Goal: Contribute content: Contribute content

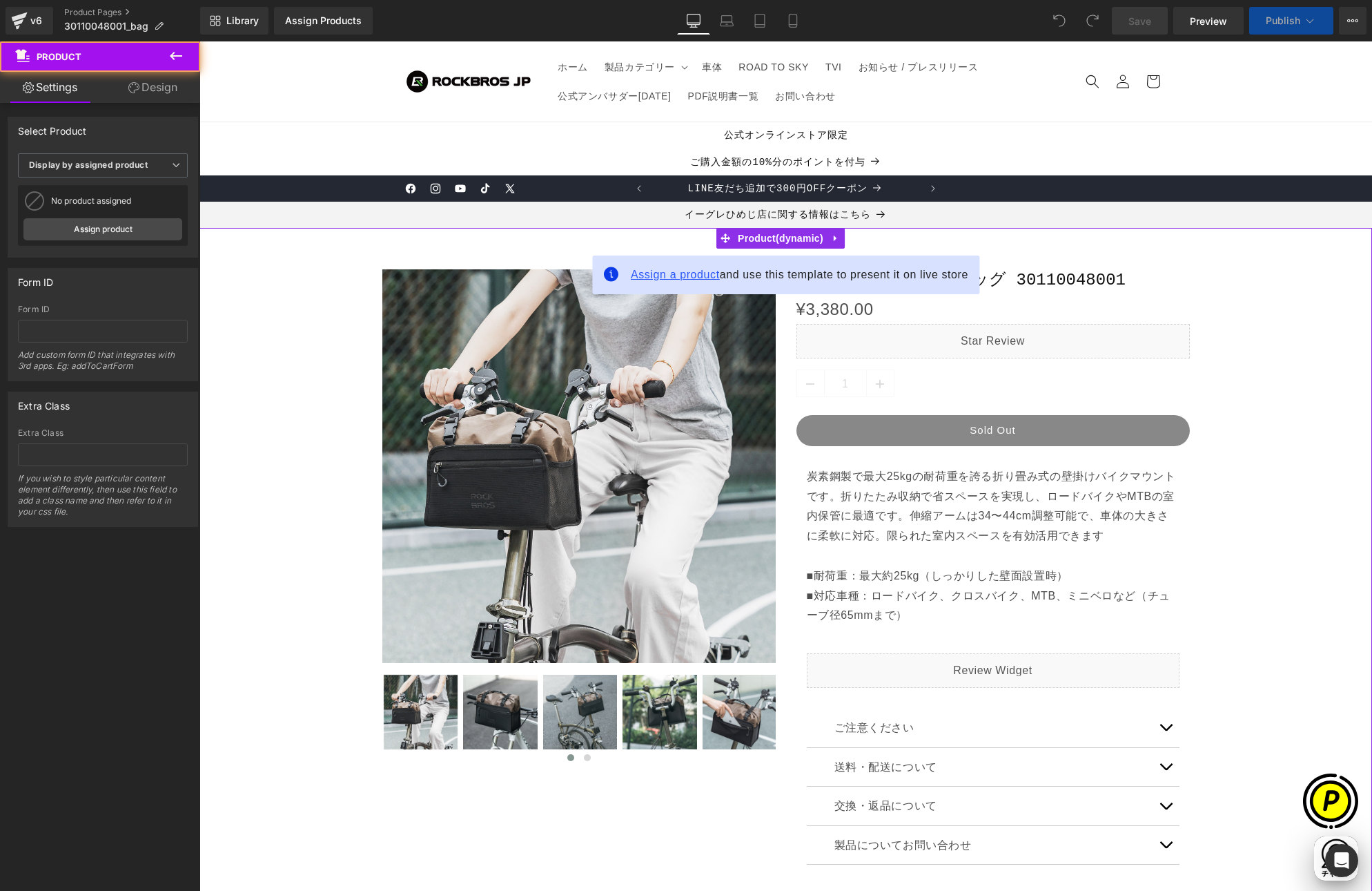
click at [660, 275] on span "Assign a product" at bounding box center [675, 274] width 89 height 12
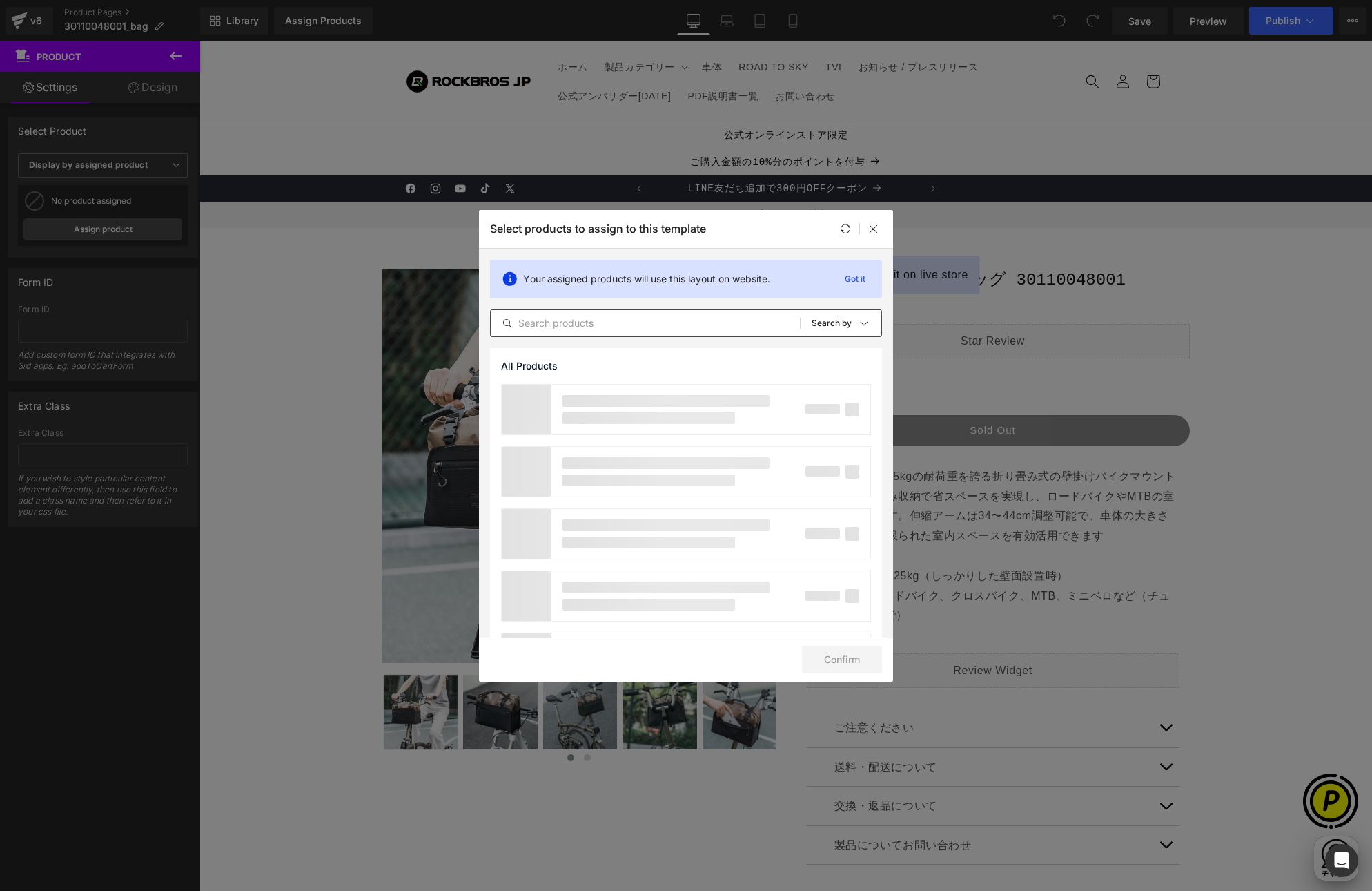
click at [627, 327] on input "text" at bounding box center [645, 323] width 309 height 17
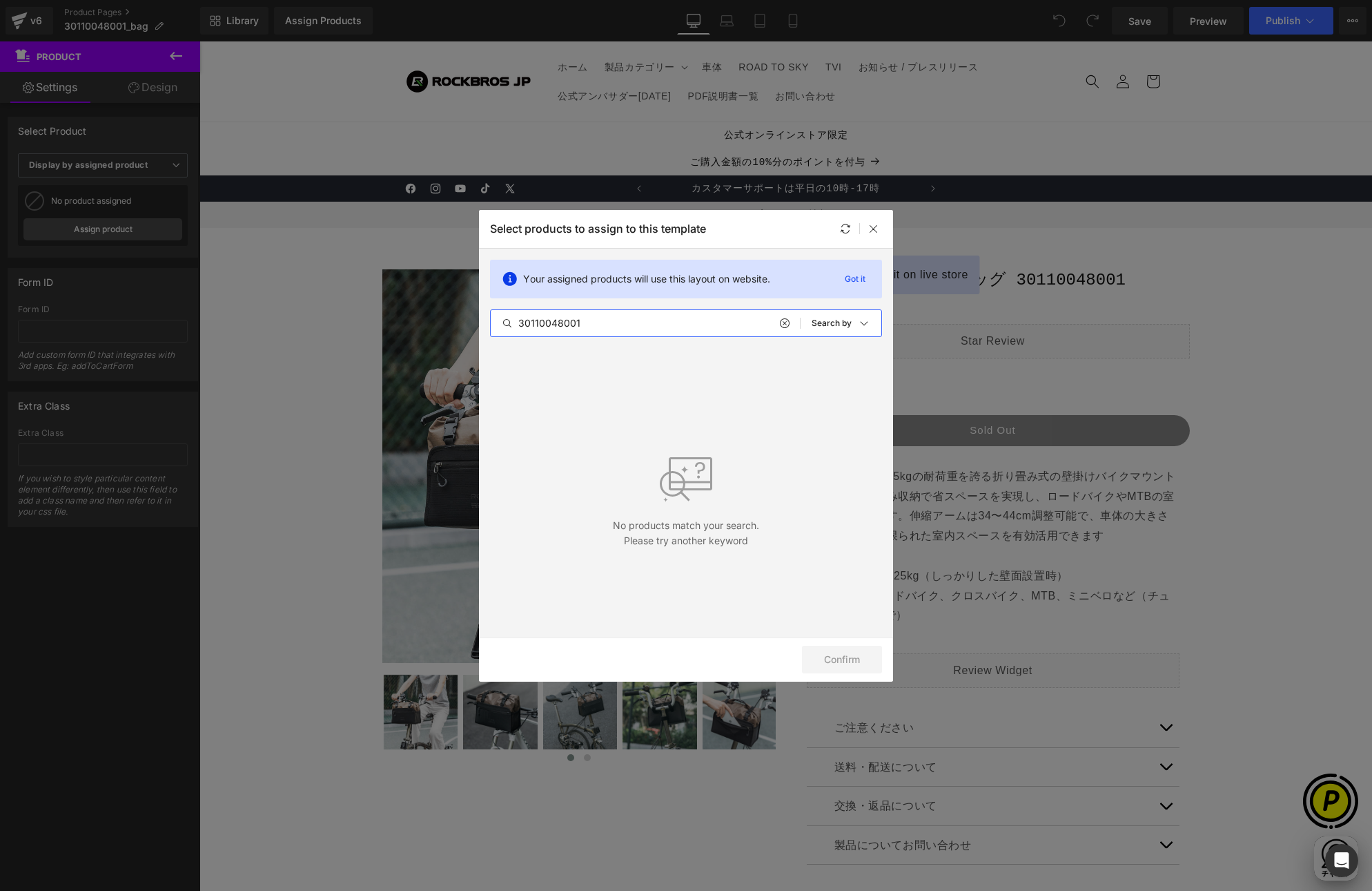
type input "30110048001"
click at [784, 323] on icon at bounding box center [784, 323] width 9 height 11
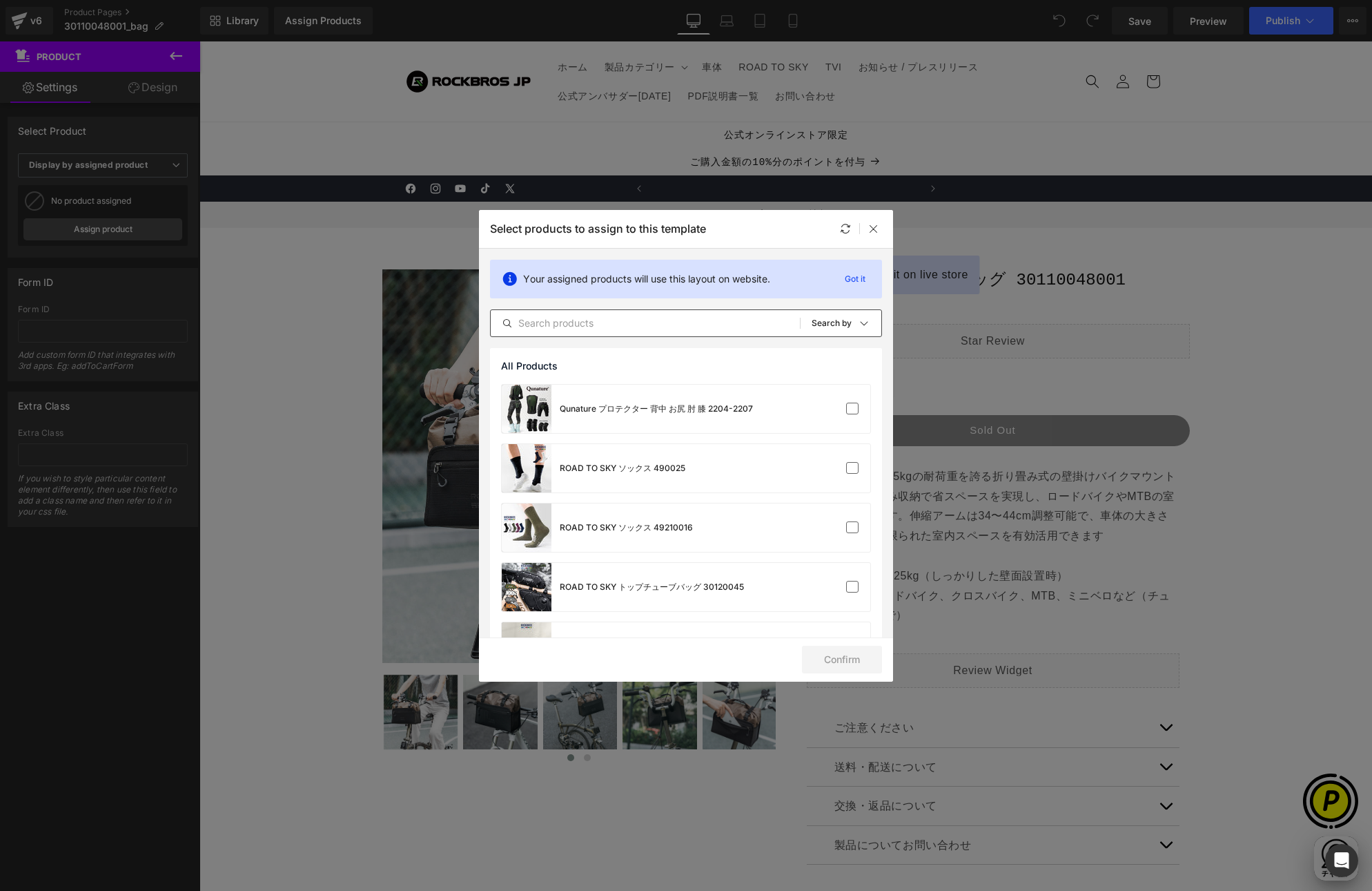
scroll to position [0, 538]
click at [643, 324] on input "text" at bounding box center [645, 323] width 309 height 17
paste input "30110048001"
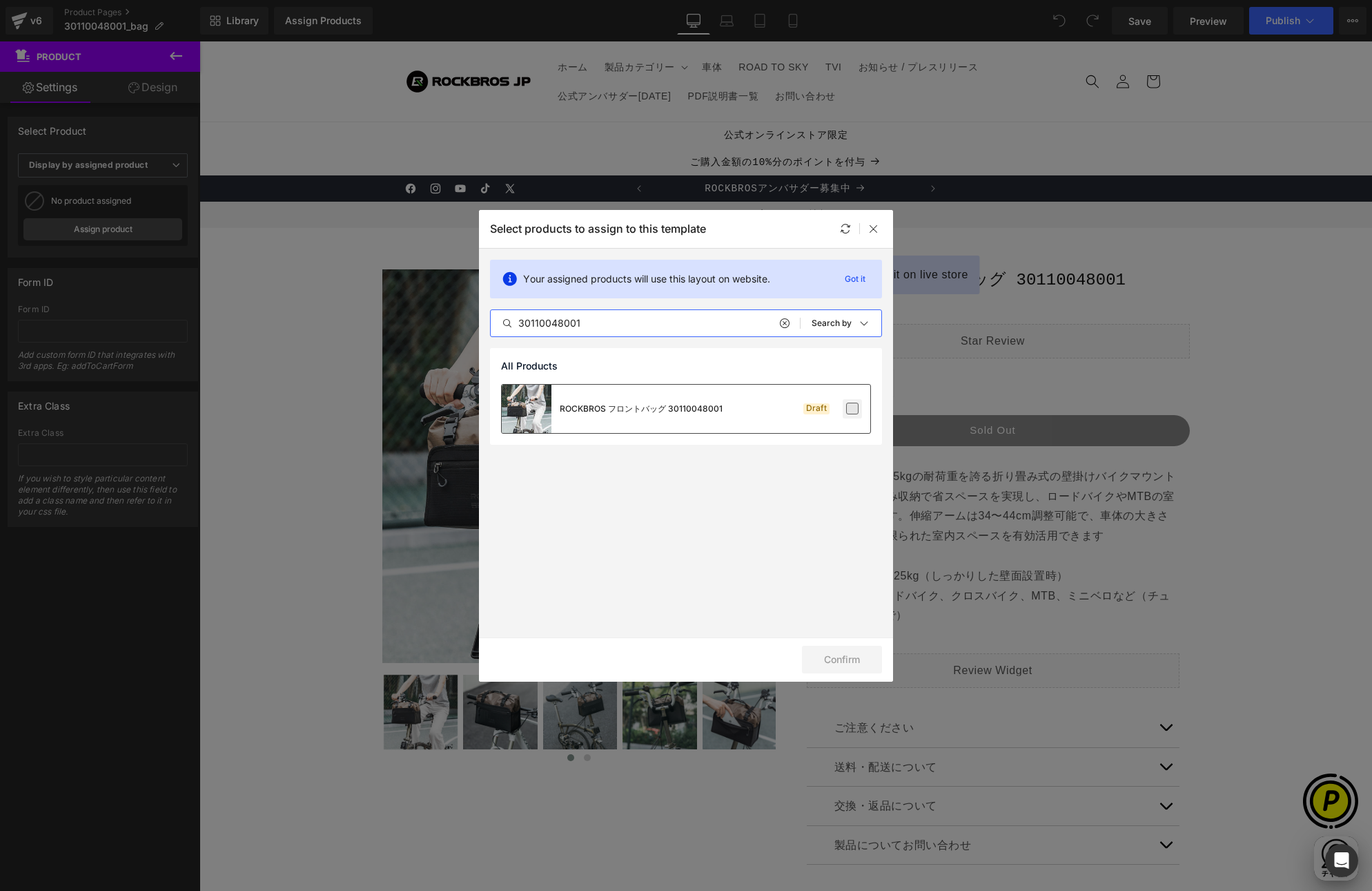
type input "30110048001"
click at [854, 410] on label at bounding box center [853, 409] width 13 height 13
click at [853, 409] on input "checkbox" at bounding box center [853, 409] width 0 height 0
drag, startPoint x: 830, startPoint y: 650, endPoint x: 841, endPoint y: 650, distance: 11.0
click at [831, 650] on button "Confirm" at bounding box center [842, 659] width 80 height 28
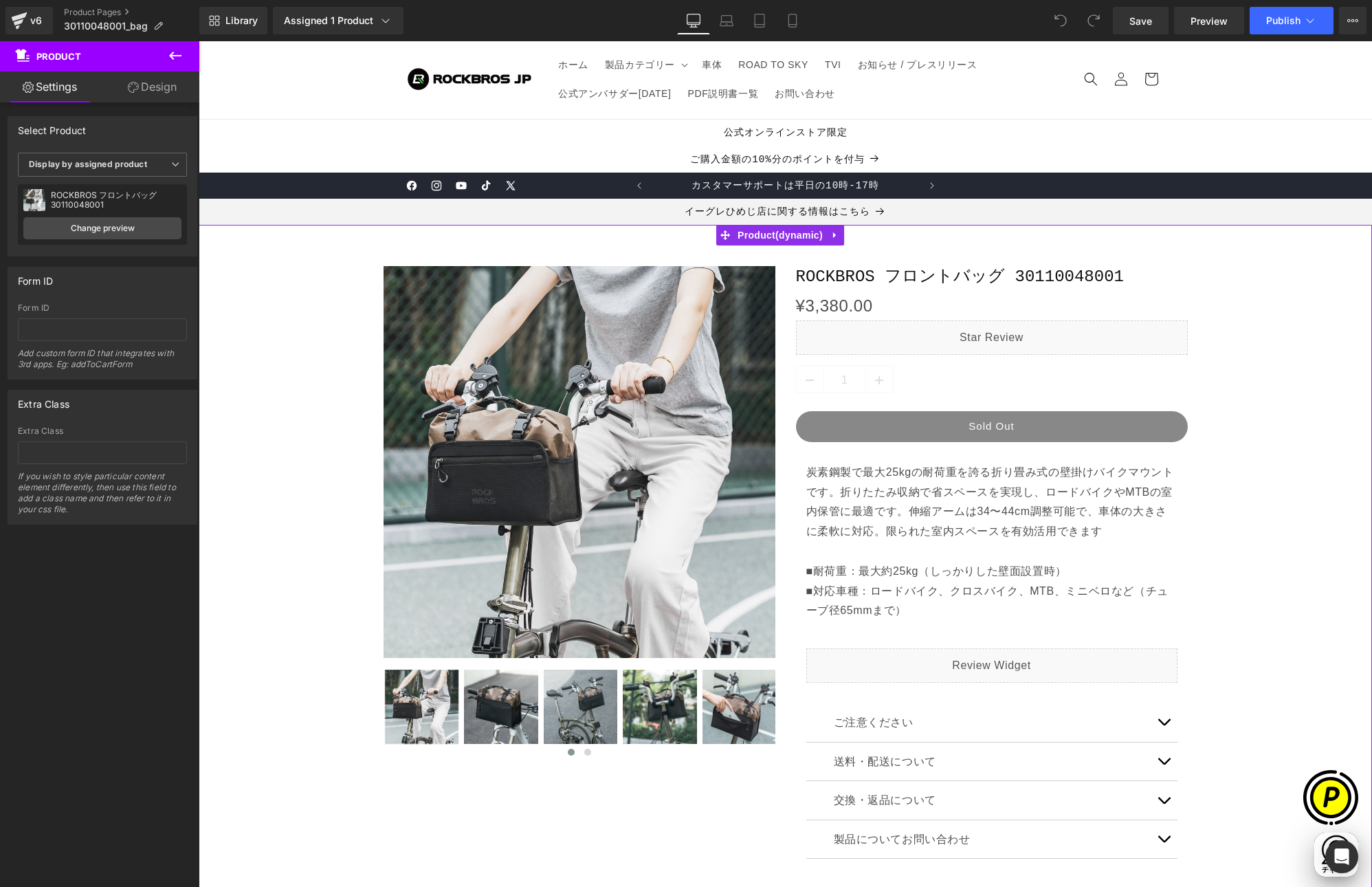
scroll to position [3, 0]
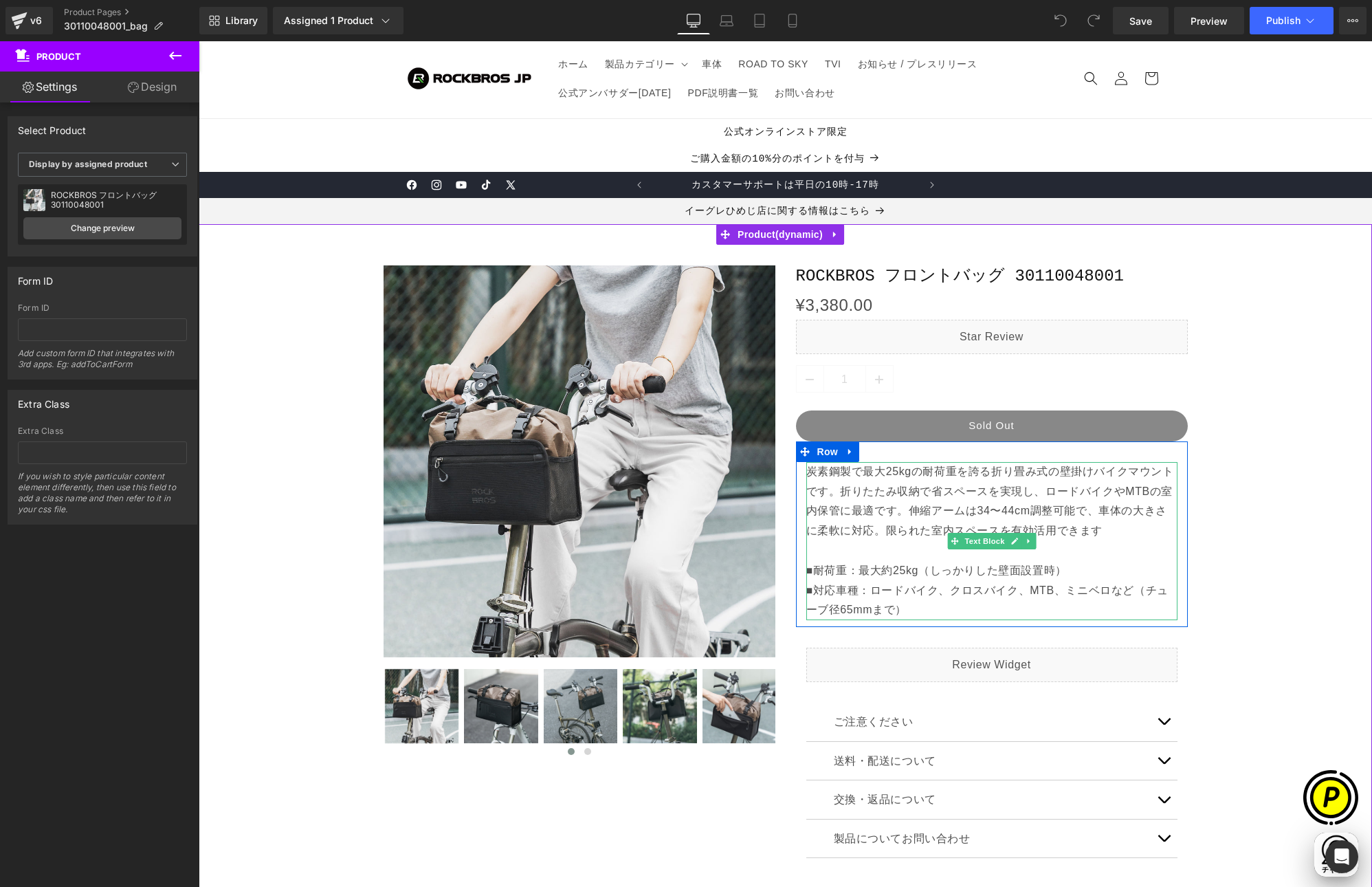
drag, startPoint x: 946, startPoint y: 530, endPoint x: 1111, endPoint y: 532, distance: 165.0
click at [946, 530] on p "炭素鋼製で最大25kgの耐荷重を誇る折り畳み式の壁掛けバイクマウントです。折りたたみ収納で省スペースを実現し、ロードバイクやMTBの室内保管に最適です。伸縮ア…" at bounding box center [992, 541] width 371 height 158
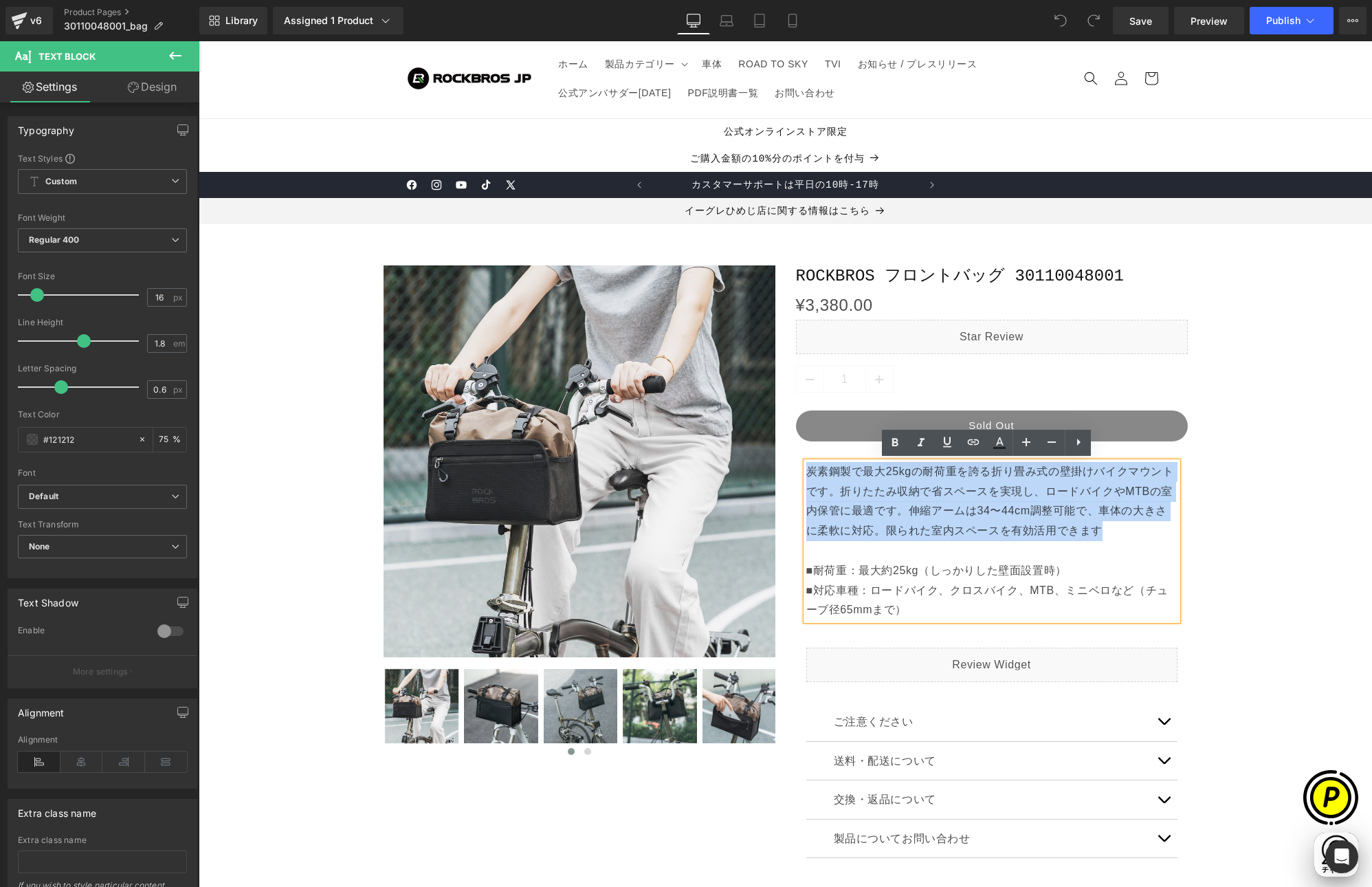
drag, startPoint x: 1033, startPoint y: 528, endPoint x: 802, endPoint y: 471, distance: 237.9
click at [806, 471] on p "炭素鋼製で最大25kgの耐荷重を誇る折り畳み式の壁掛けバイクマウントです。折りたたみ収納で省スペースを実現し、ロードバイクやMTBの室内保管に最適です。伸縮ア…" at bounding box center [992, 541] width 371 height 158
paste div
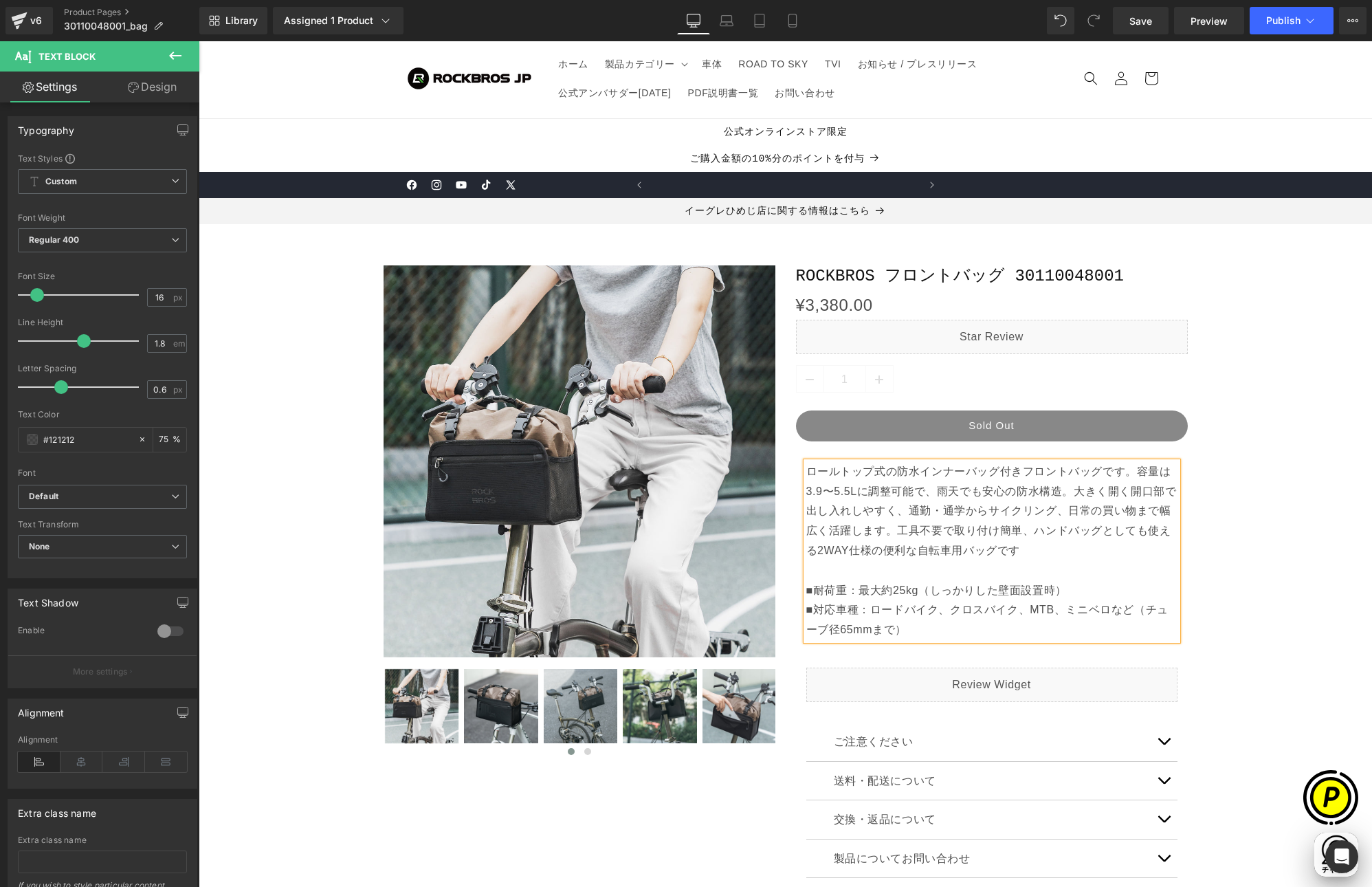
scroll to position [0, 0]
click at [836, 567] on p "ロールトップ式の防水インナーバッグ付きフロントバッグです。容量は3.9〜5.5Lに調整可能で、雨天でも安心の防水構造。大きく開く開口部で出し入れしやすく、通勤…" at bounding box center [992, 551] width 371 height 178
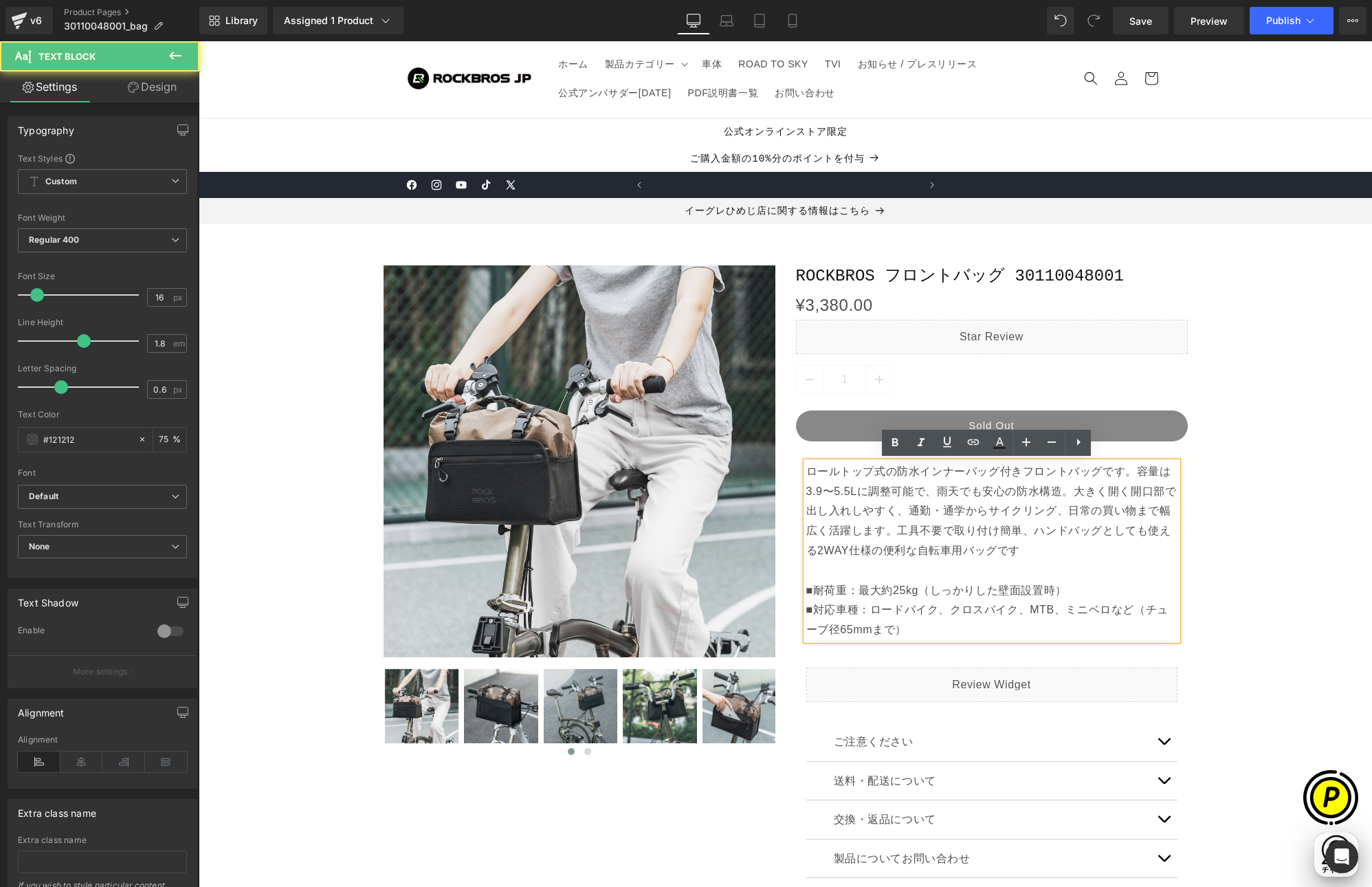
scroll to position [0, 268]
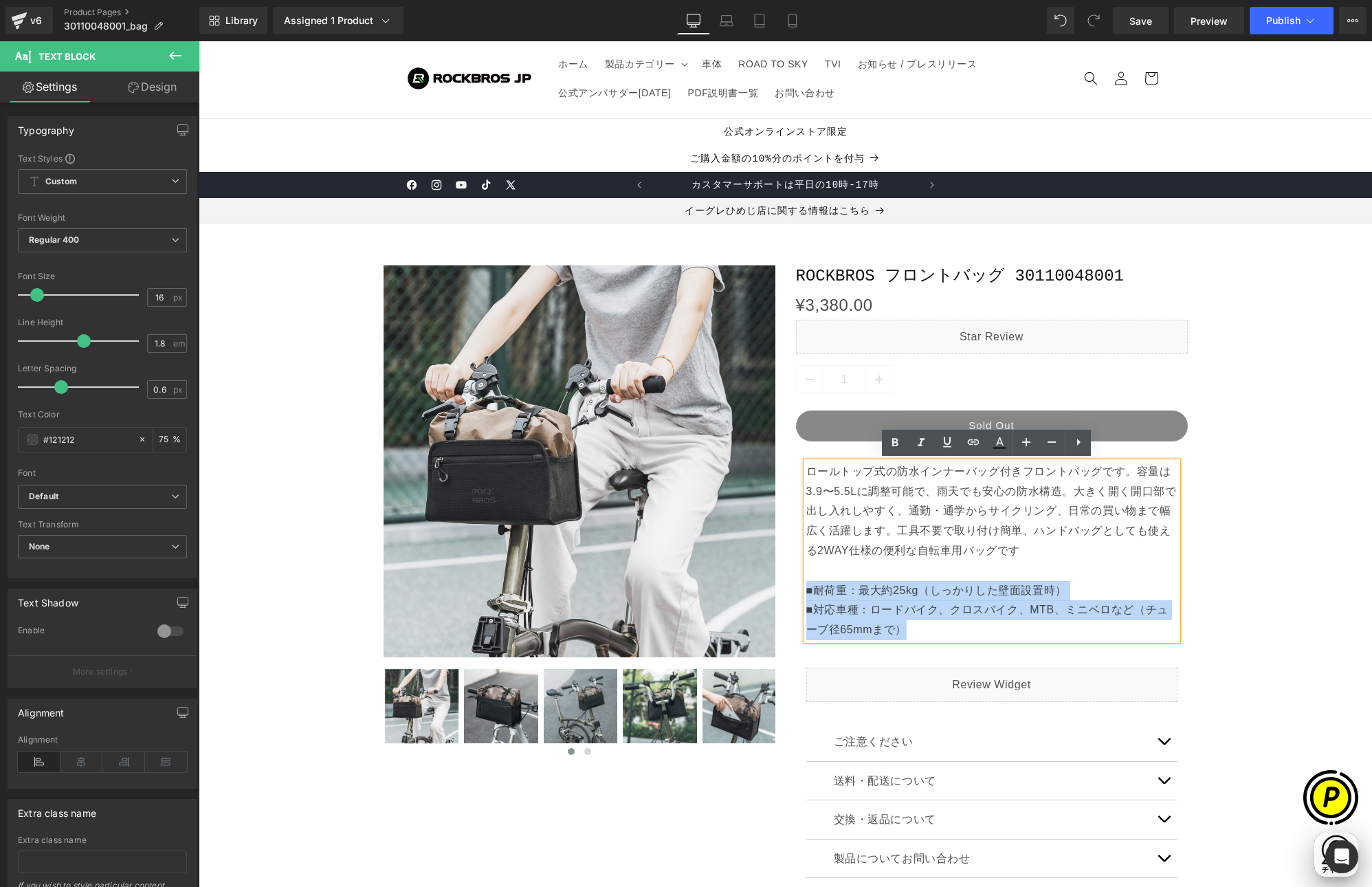
drag, startPoint x: 802, startPoint y: 588, endPoint x: 926, endPoint y: 629, distance: 130.6
click at [926, 629] on p "ロールトップ式の防水インナーバッグ付きフロントバッグです。容量は3.9〜5.5Lに調整可能で、雨天でも安心の防水構造。大きく開く開口部で出し入れしやすく、通勤…" at bounding box center [992, 551] width 371 height 178
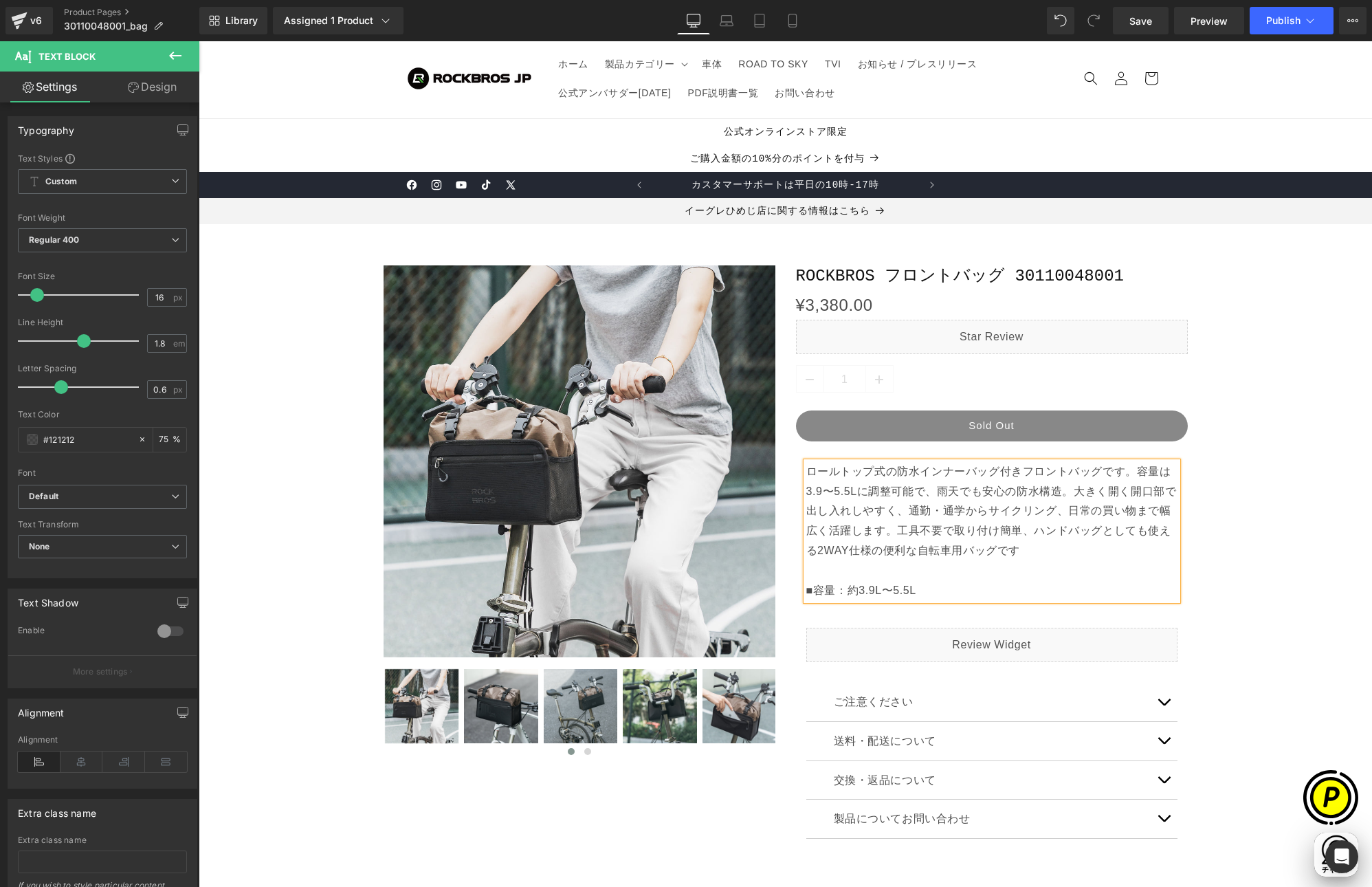
click at [1229, 592] on div "Sale Off (P) Image ‹ ›" at bounding box center [785, 593] width 1160 height 697
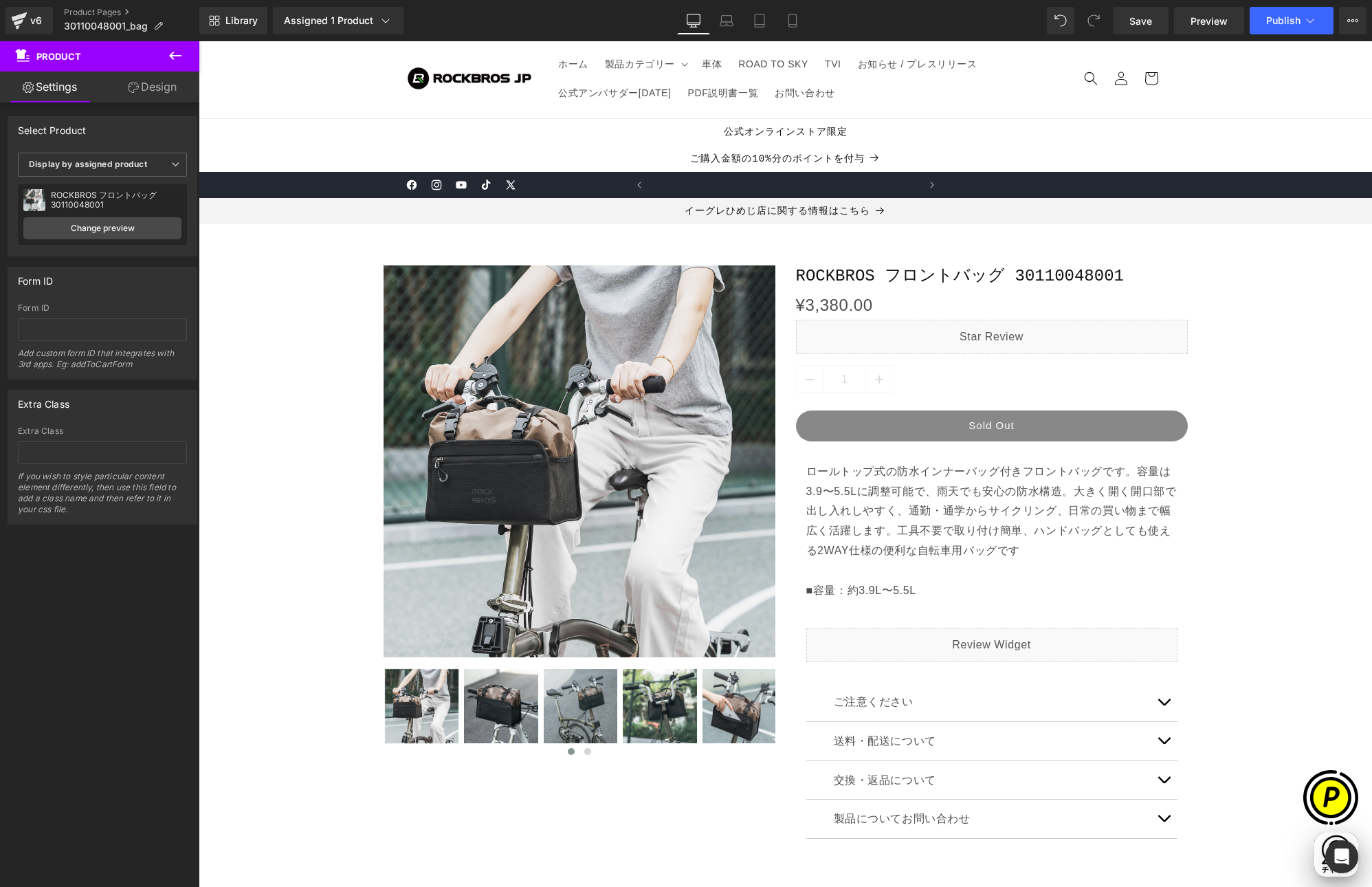
scroll to position [0, 0]
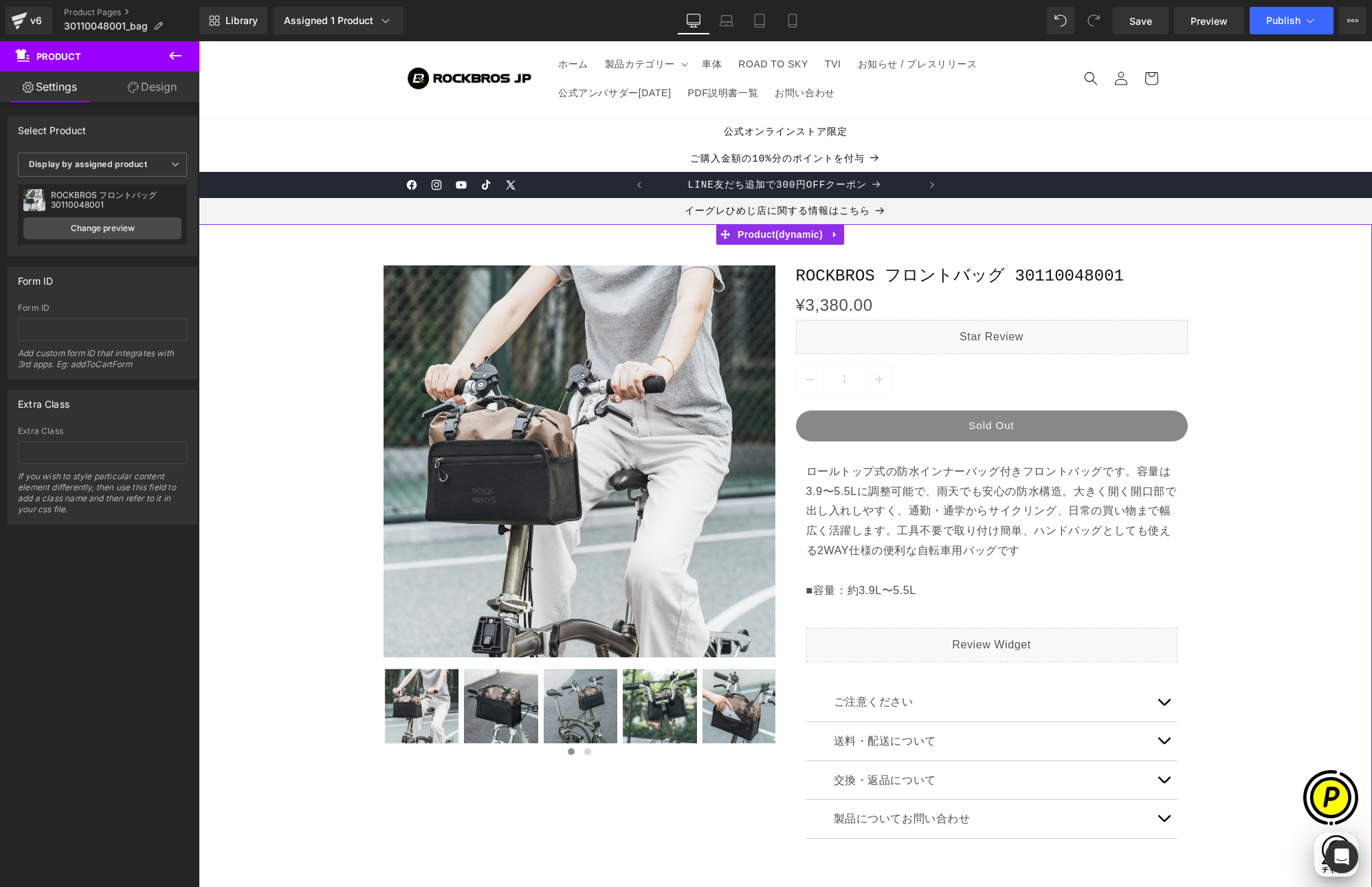
click at [1167, 704] on button "button" at bounding box center [1164, 701] width 27 height 38
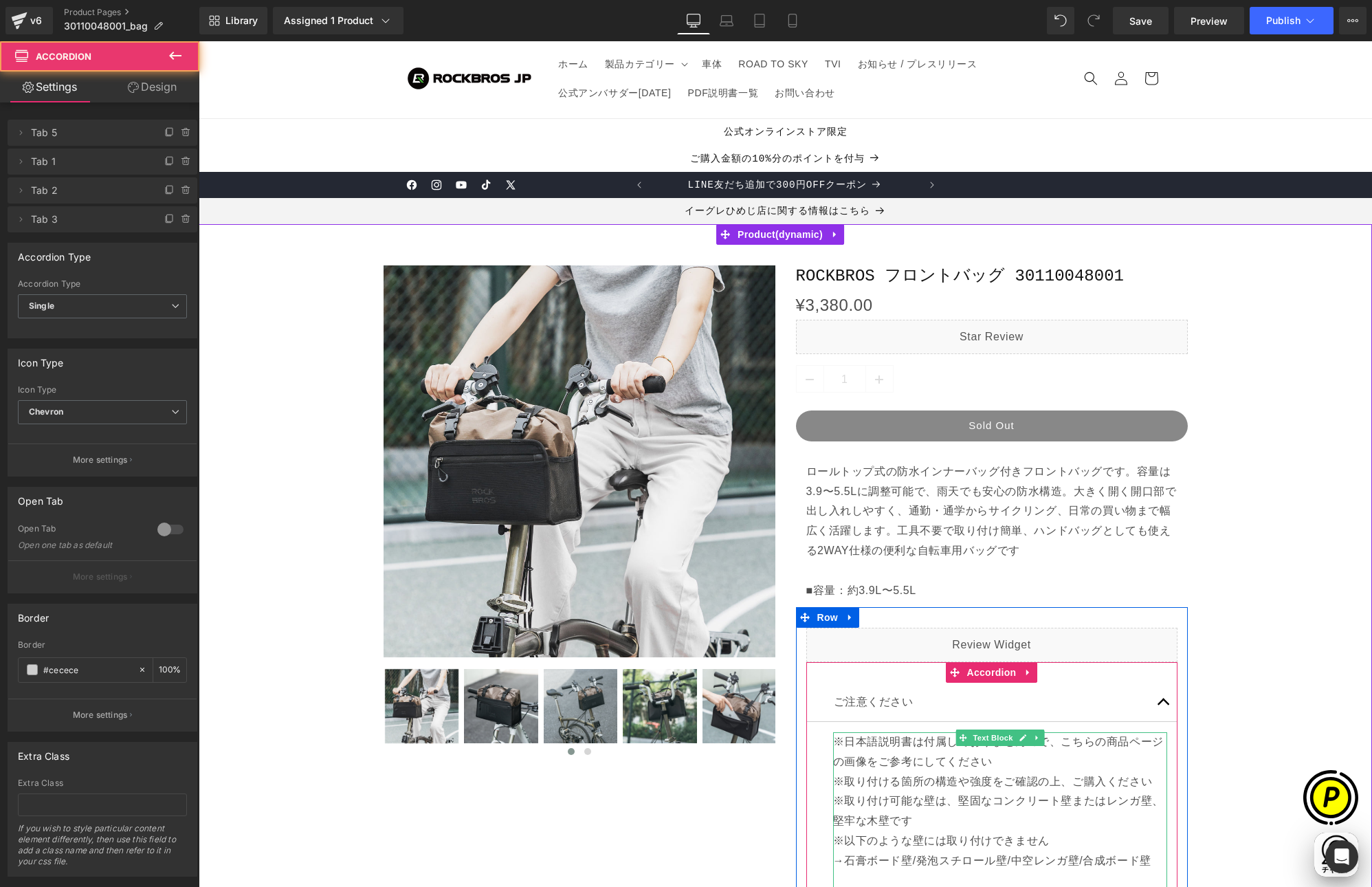
click at [849, 753] on p "※日本語説明書は付属しておりませんので、こちらの商品ページの画像をご参考にしてください" at bounding box center [1000, 751] width 334 height 40
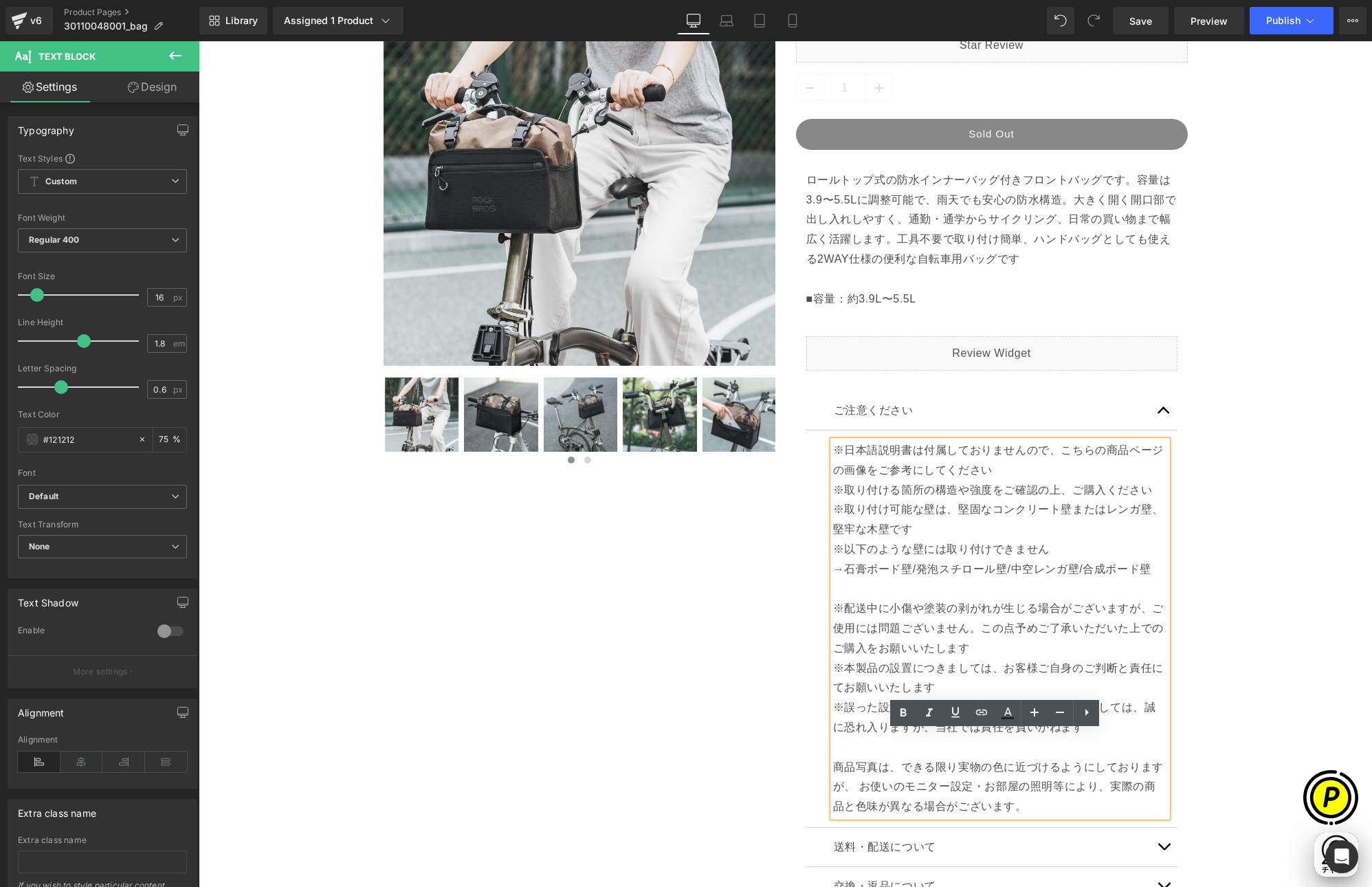
scroll to position [296, 0]
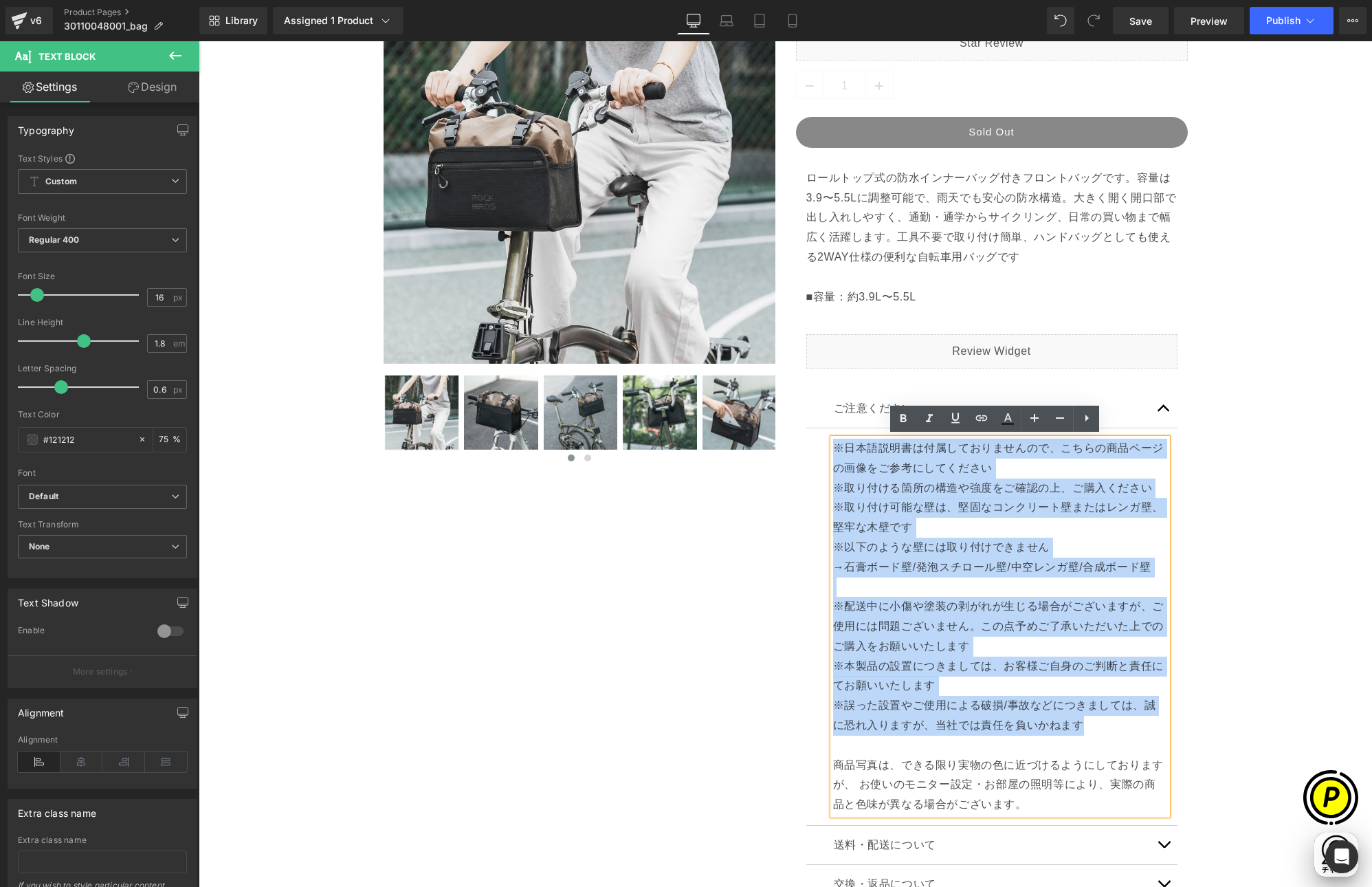
drag, startPoint x: 829, startPoint y: 449, endPoint x: 1068, endPoint y: 720, distance: 361.3
click at [1068, 720] on div "※日本語説明書は付属しておりませんので、こちらの商品ページの画像をご参考にしてください ※取り付ける箇所の構造や強度をご確認の上、ご購入ください ※取り付け可…" at bounding box center [1000, 627] width 334 height 376
paste div
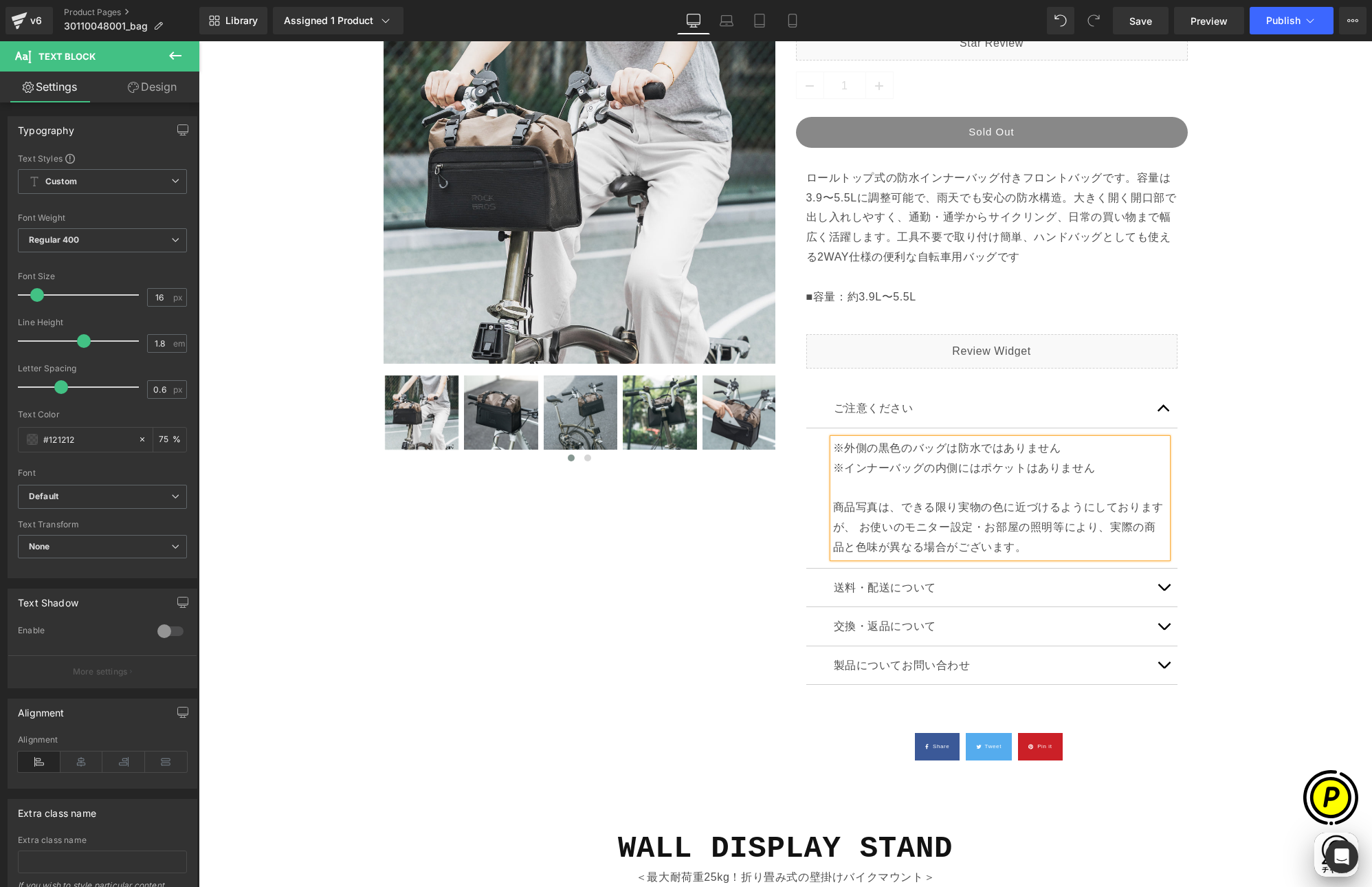
click at [1233, 581] on div "Sale Off (P) Image ‹ ›" at bounding box center [785, 370] width 1160 height 837
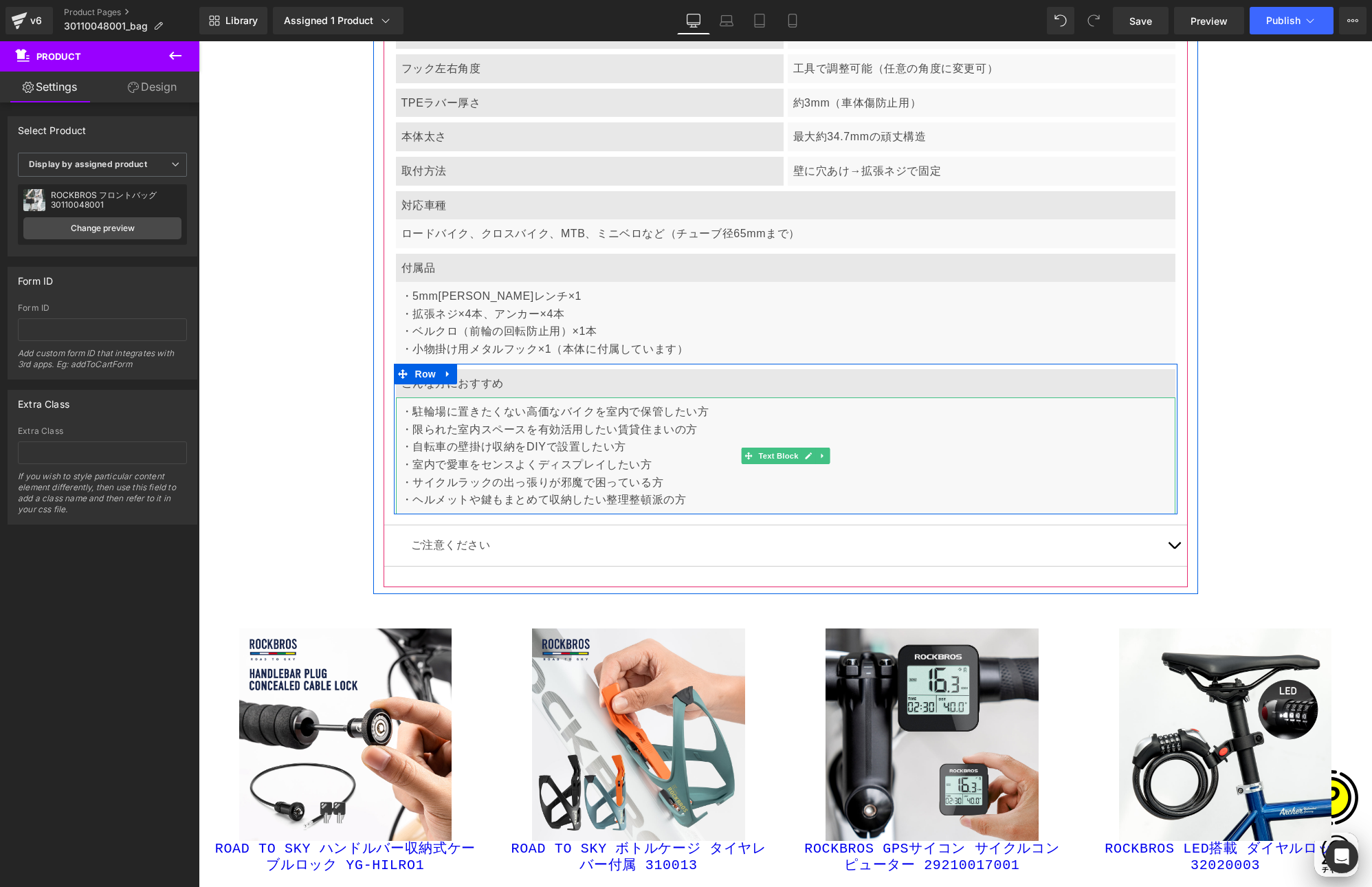
scroll to position [5353, 0]
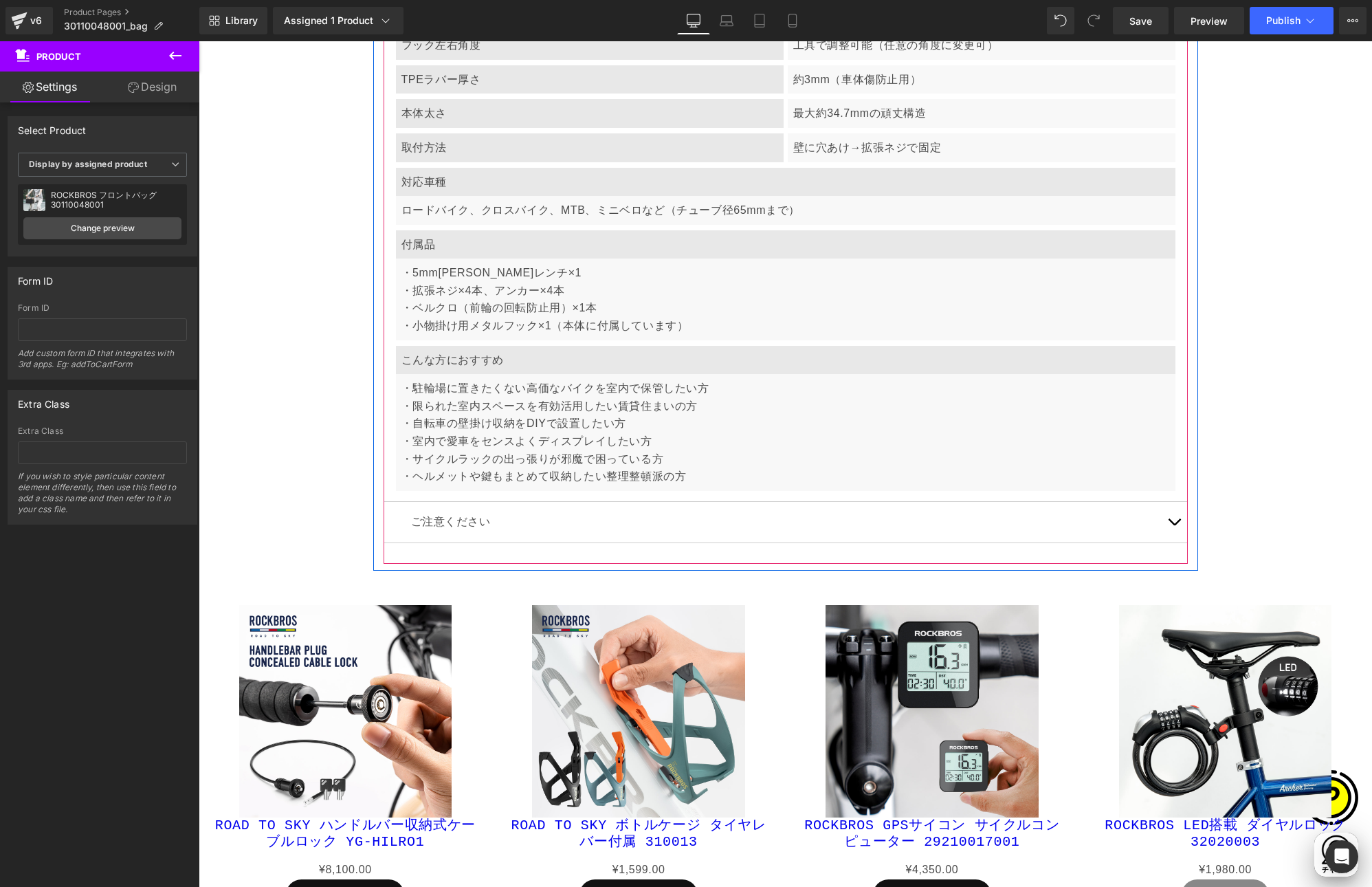
click at [1165, 517] on button "button" at bounding box center [1174, 522] width 27 height 41
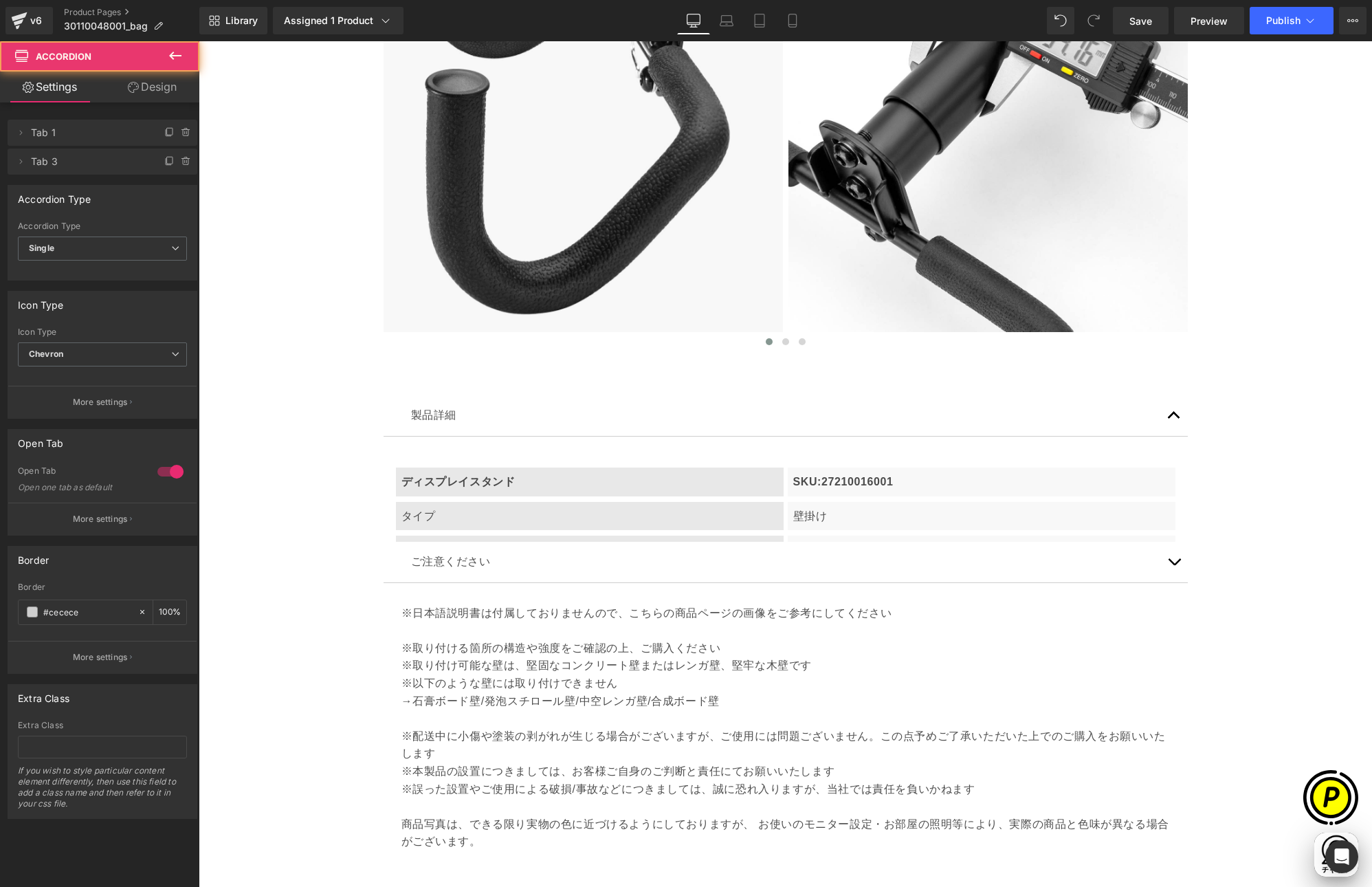
scroll to position [4612, 0]
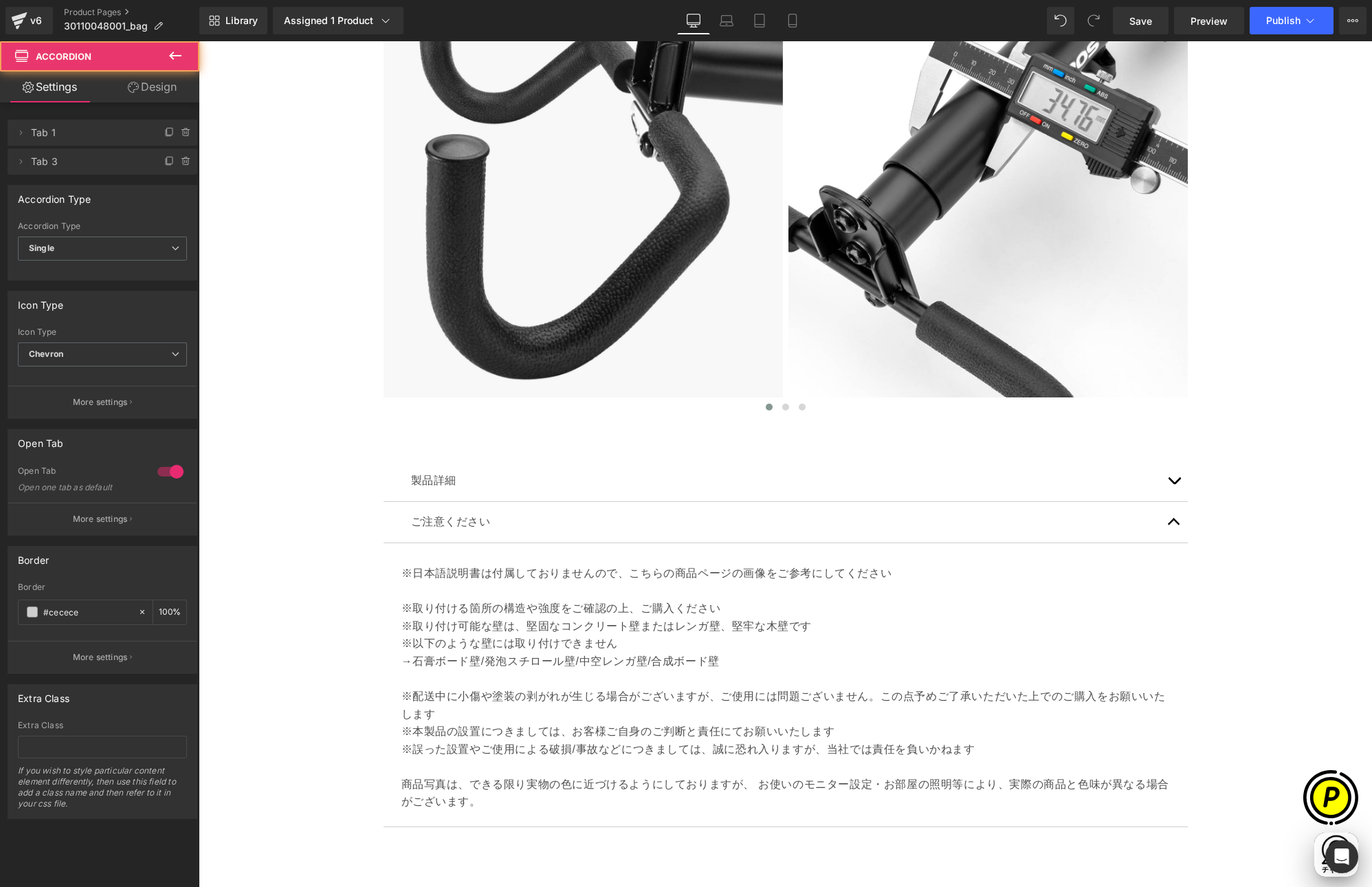
click at [440, 588] on p "※日本語説明書は付属しておりませんので、こちらの商品ページの画像をご参考にしてください" at bounding box center [785, 581] width 769 height 35
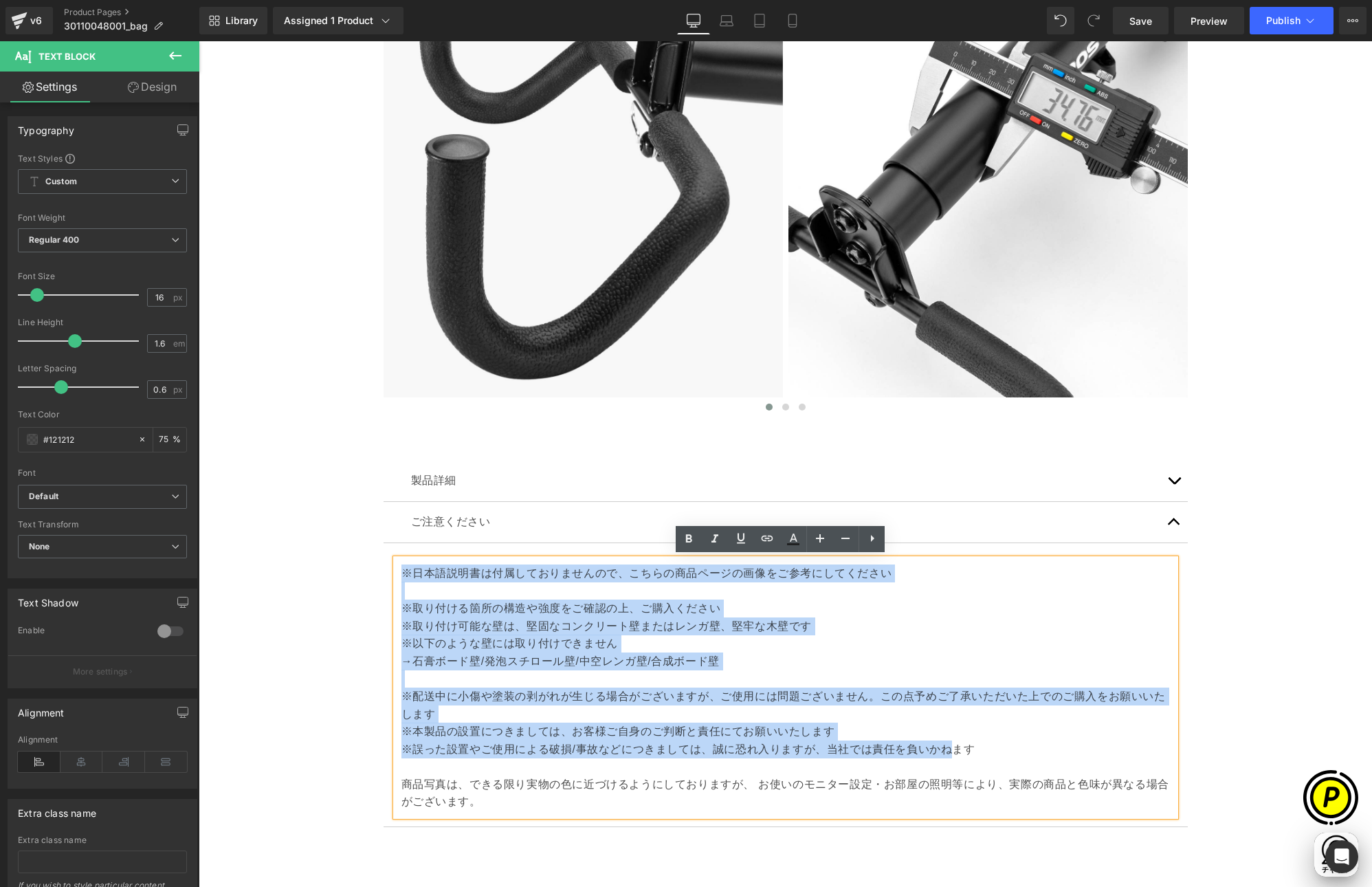
scroll to position [0, 0]
drag, startPoint x: 395, startPoint y: 572, endPoint x: 972, endPoint y: 753, distance: 604.7
click at [972, 753] on div "※日本語説明書は付属しておりませんので、こちらの商品ページの画像をご参考にしてください ※取り付ける箇所の構造や強度をご確認の上、ご購入ください ※取り付け可…" at bounding box center [785, 687] width 780 height 257
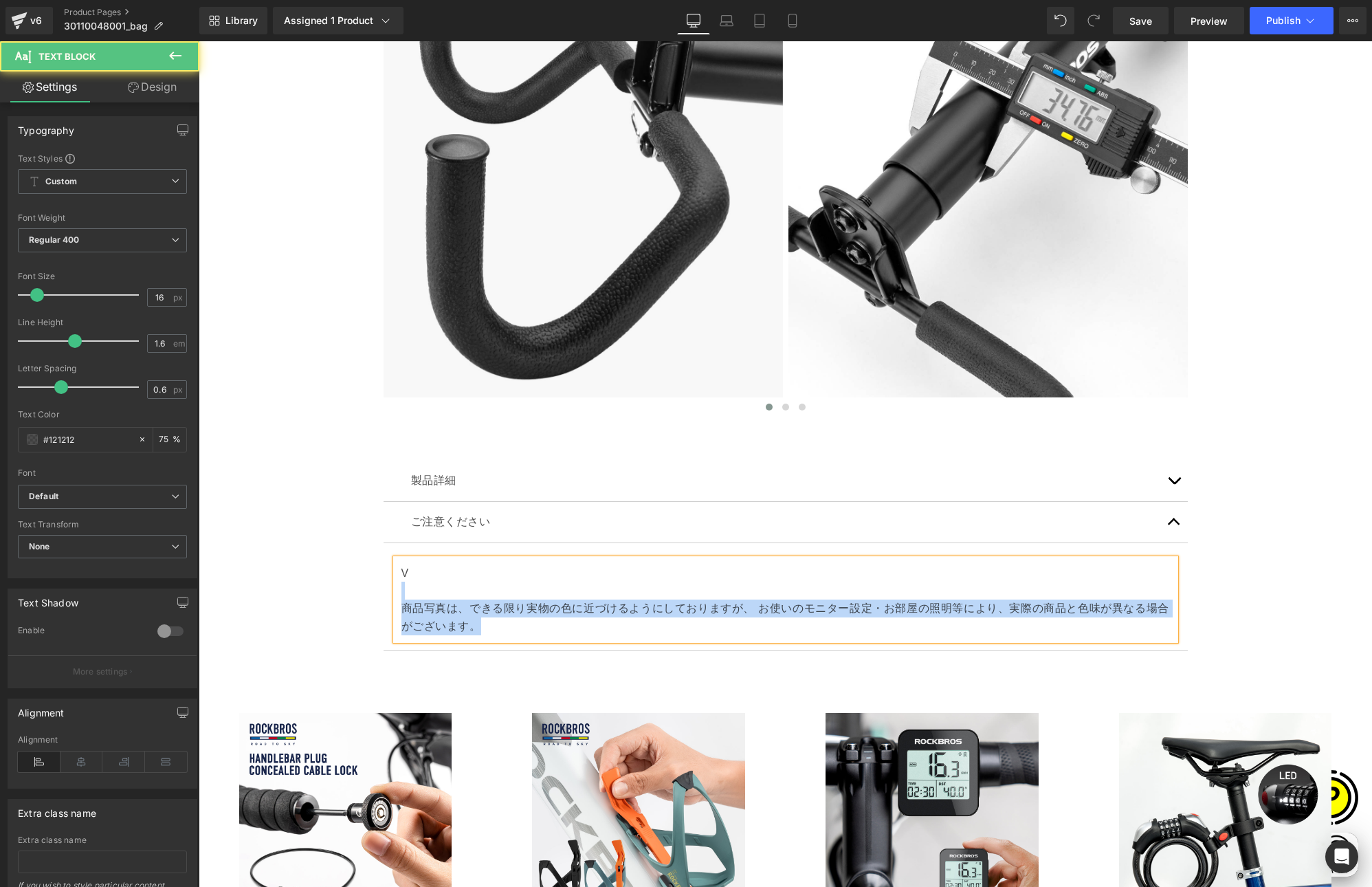
drag, startPoint x: 418, startPoint y: 577, endPoint x: 389, endPoint y: 574, distance: 29.2
click at [396, 574] on div "V 商品写真は、できる限り実物の色に近づけるようにしておりますが、 お使いのモニター設定・お部屋の照明等により、実際の商品と色味が異なる場合がございます。" at bounding box center [785, 599] width 780 height 81
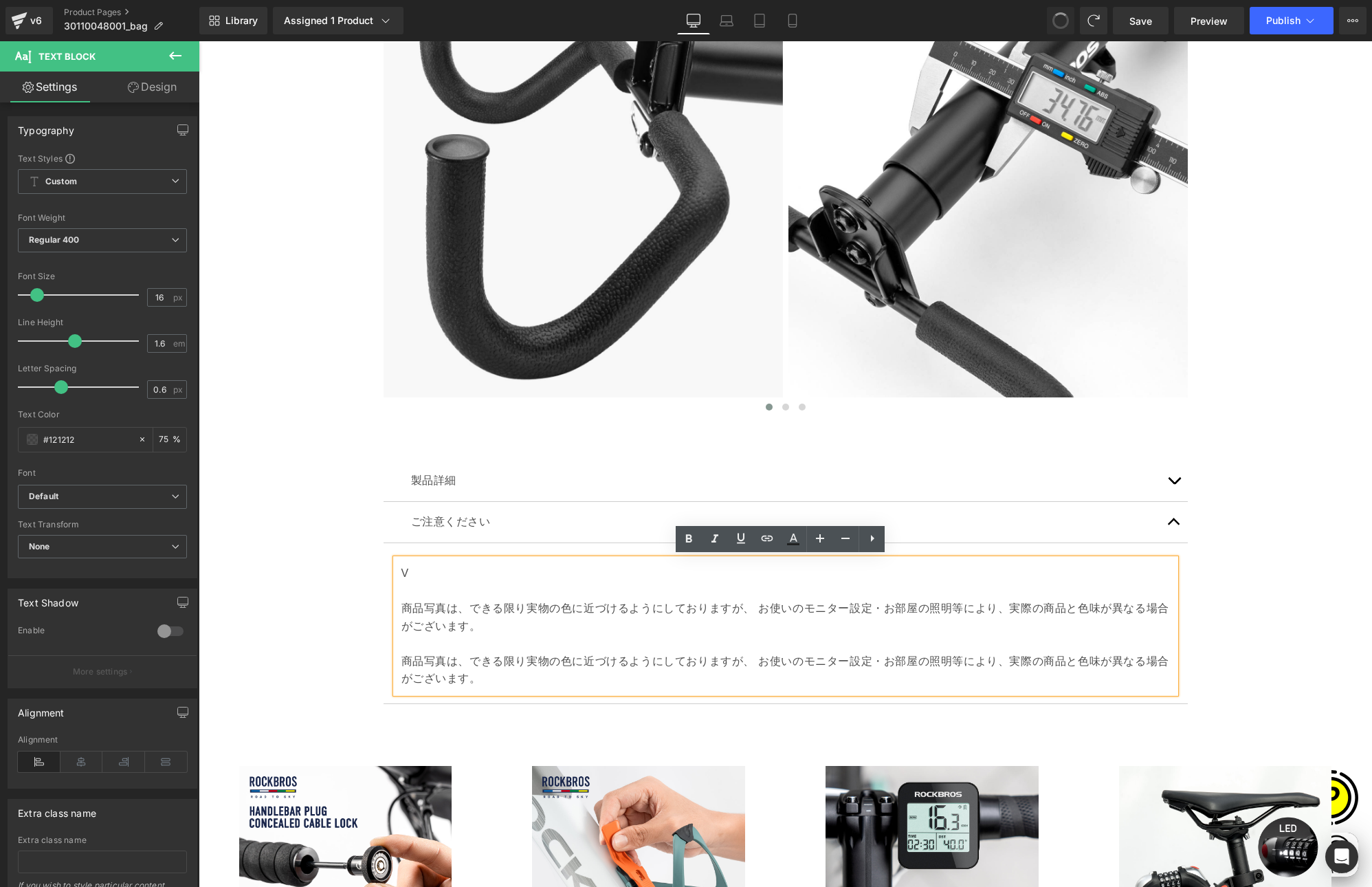
scroll to position [0, 268]
drag, startPoint x: 404, startPoint y: 570, endPoint x: 392, endPoint y: 570, distance: 12.0
click at [396, 570] on div "V 商品写真は、できる限り実物の色に近づけるようにしておりますが、 お使いのモニター設定・お部屋の照明等により、実際の商品と色味が異なる場合がございます。 商…" at bounding box center [785, 625] width 780 height 134
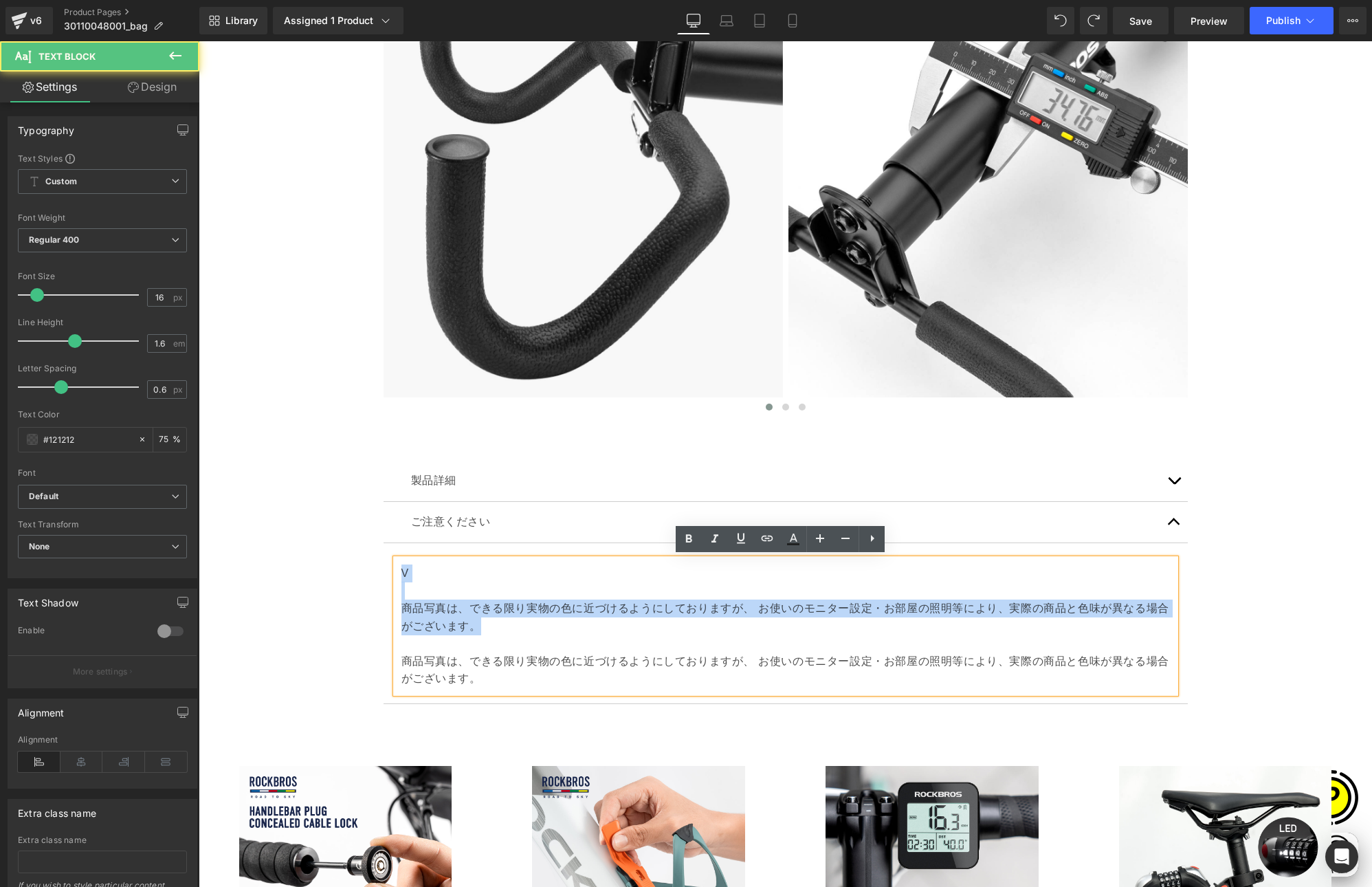
drag, startPoint x: 488, startPoint y: 625, endPoint x: 391, endPoint y: 572, distance: 110.5
click at [396, 572] on div "V 商品写真は、できる限り実物の色に近づけるようにしておりますが、 お使いのモニター設定・お部屋の照明等により、実際の商品と色味が異なる場合がございます。 商…" at bounding box center [785, 625] width 780 height 134
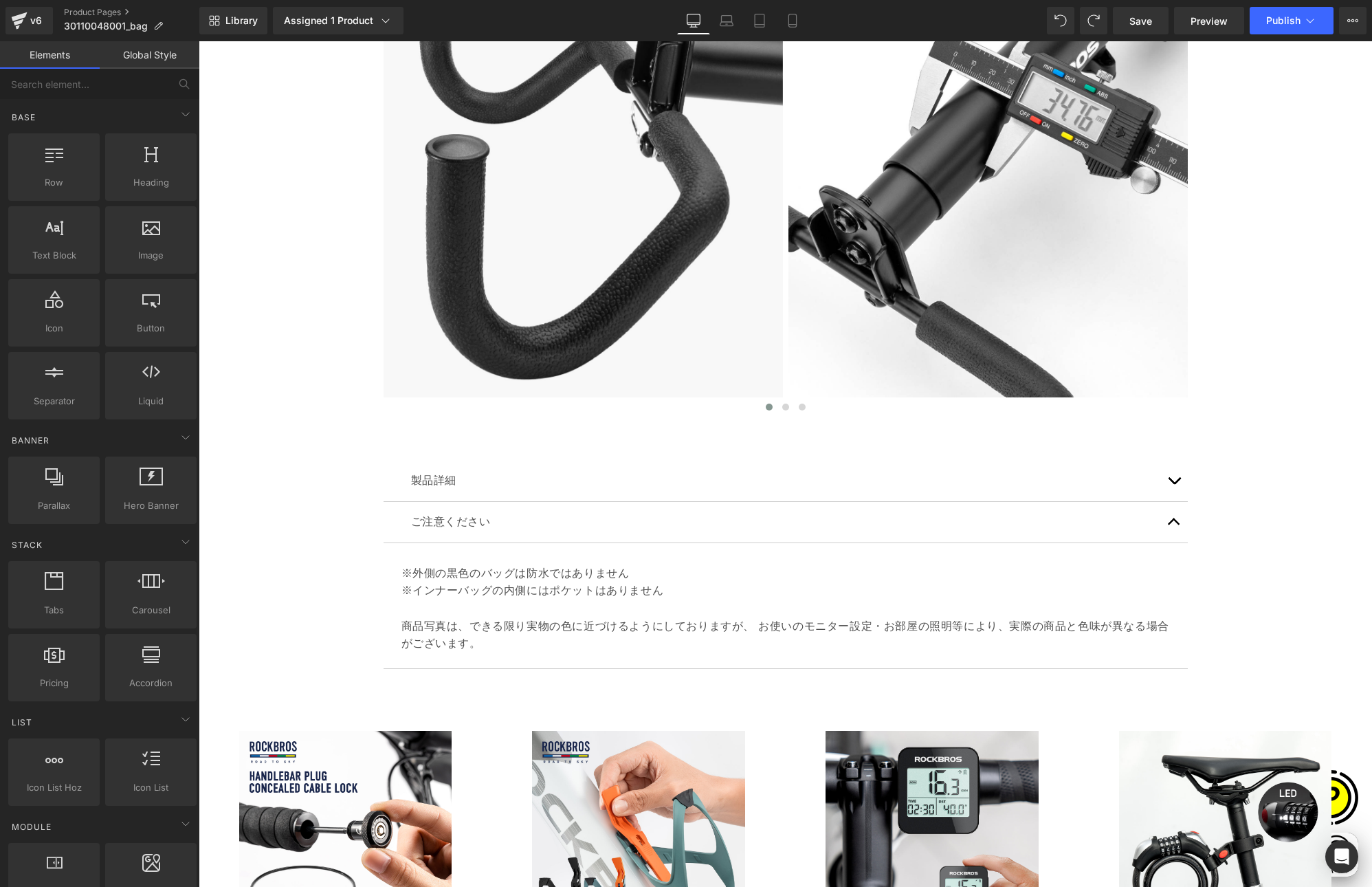
scroll to position [0, 536]
click at [762, 708] on span "Product List" at bounding box center [780, 707] width 65 height 20
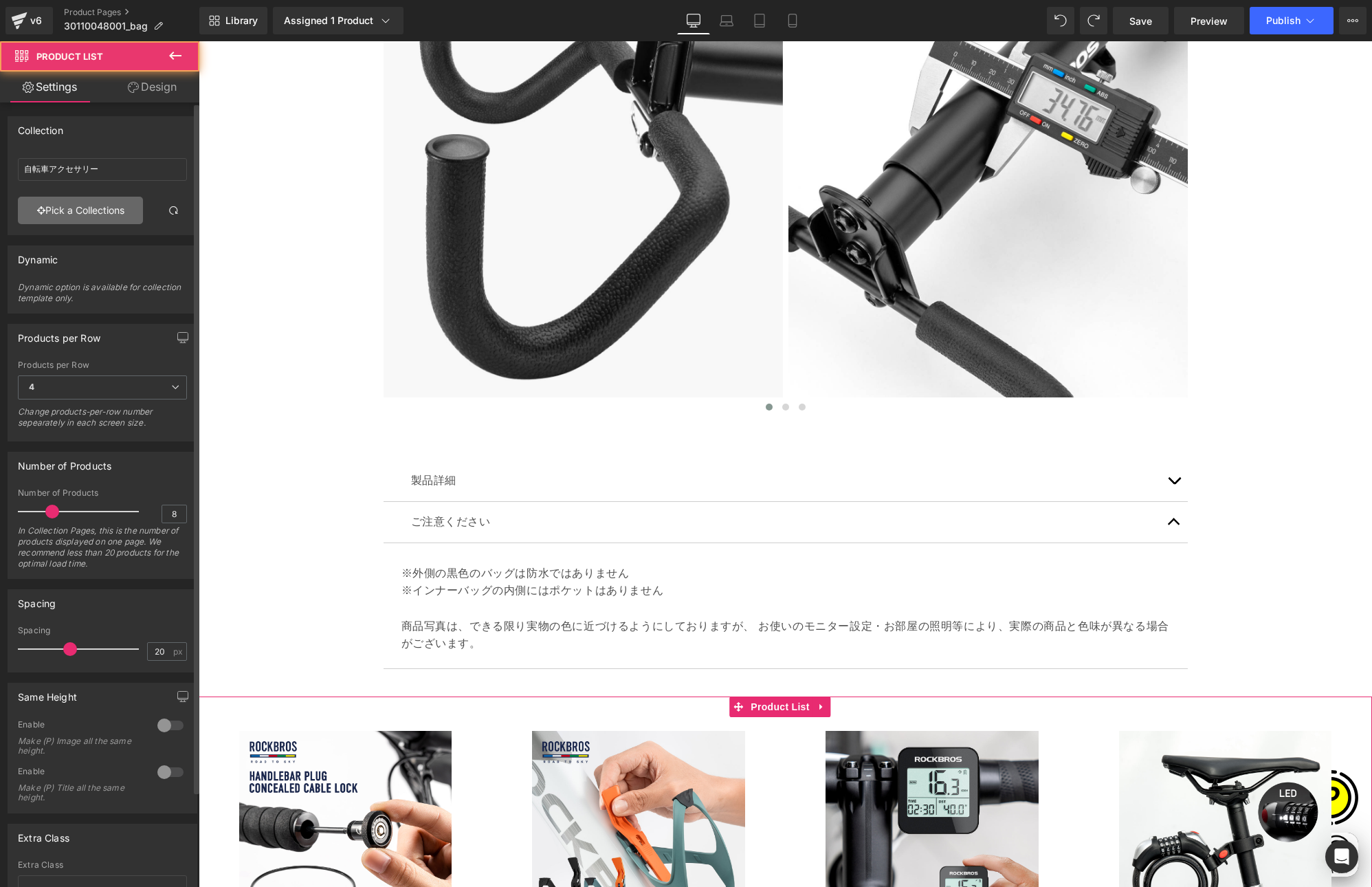
click at [78, 219] on link "Pick a Collections" at bounding box center [81, 210] width 125 height 27
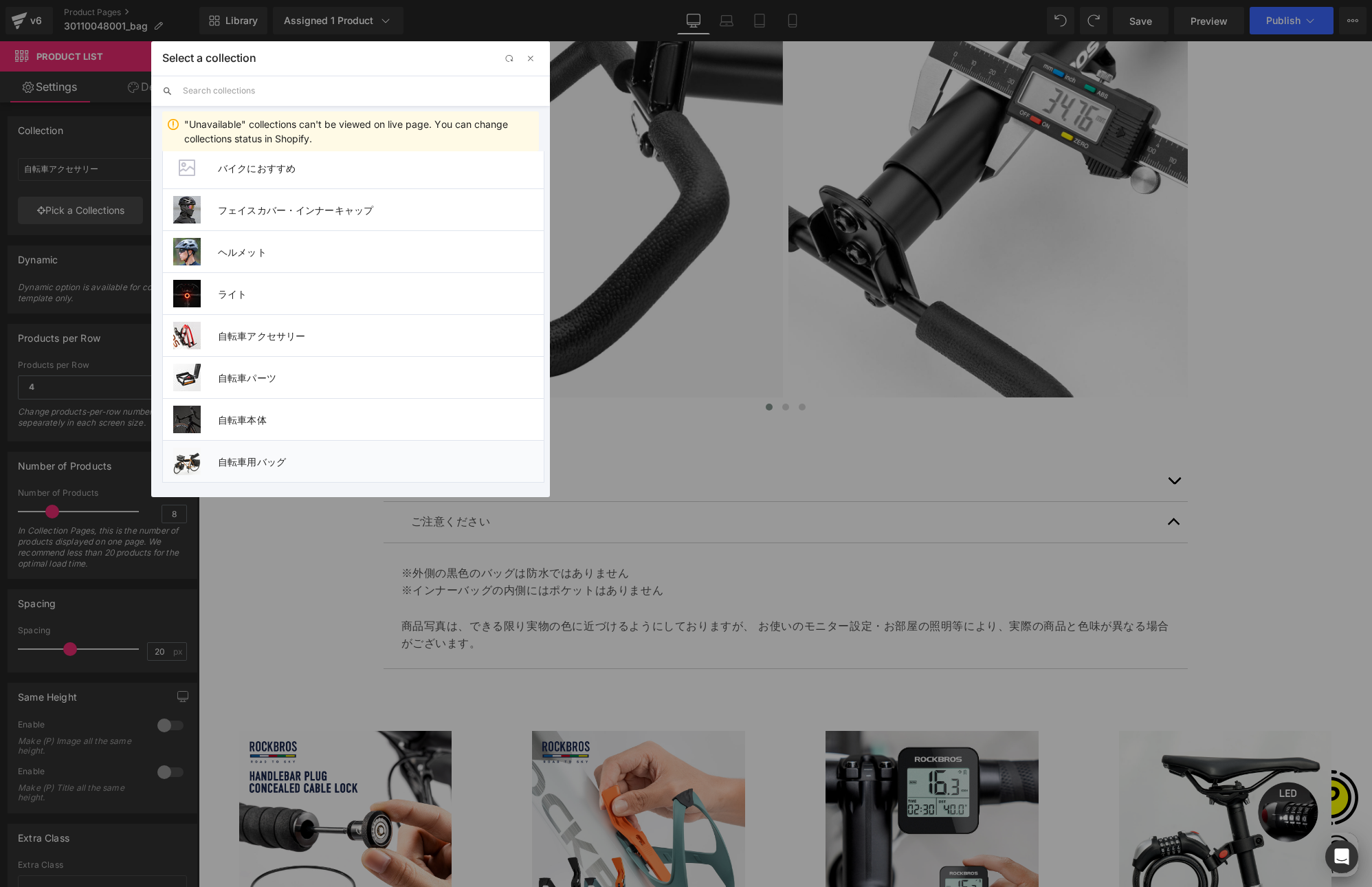
click at [256, 457] on span "自転車用バッグ" at bounding box center [381, 462] width 326 height 12
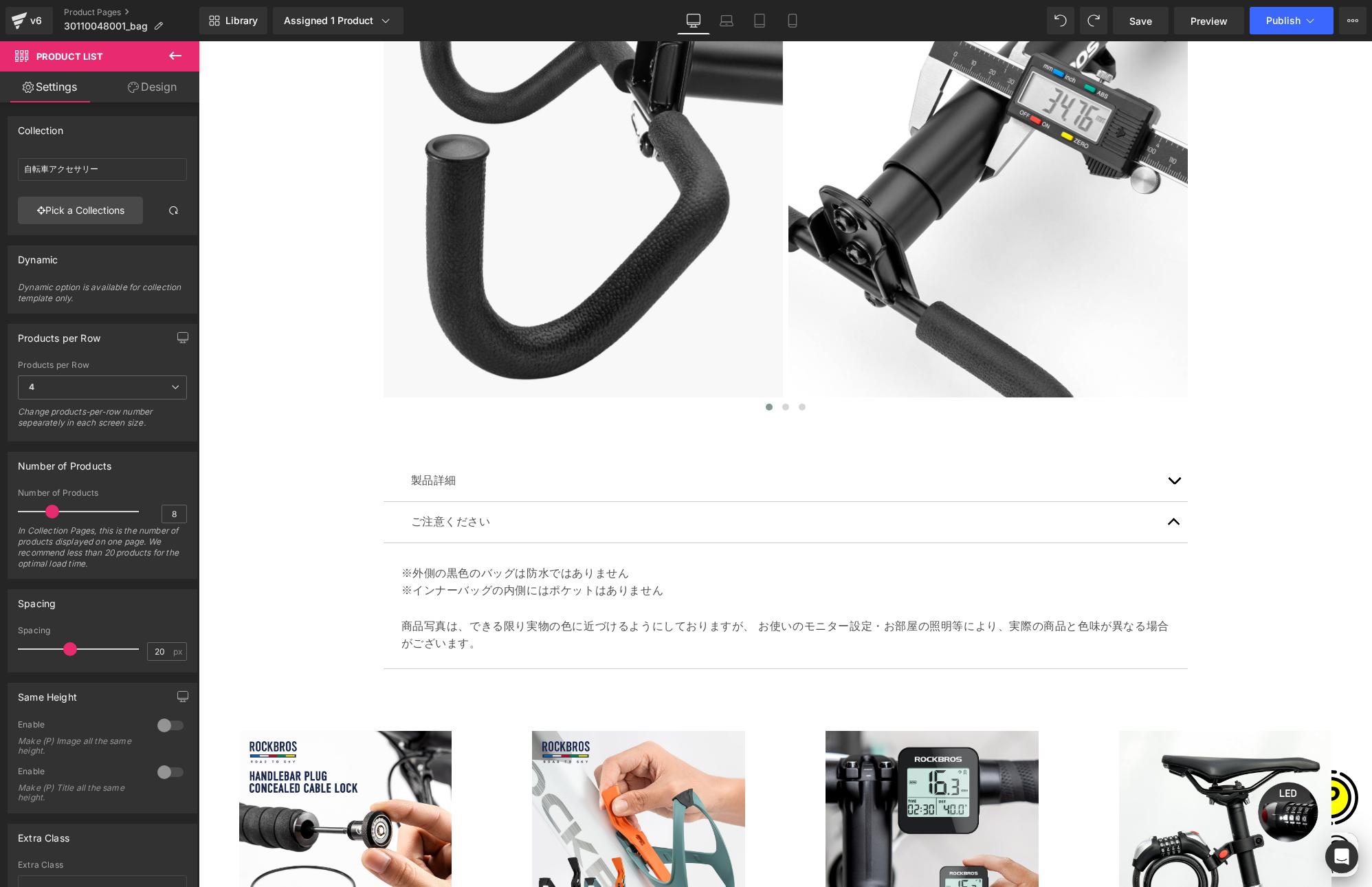
type input "自転車用バッグ"
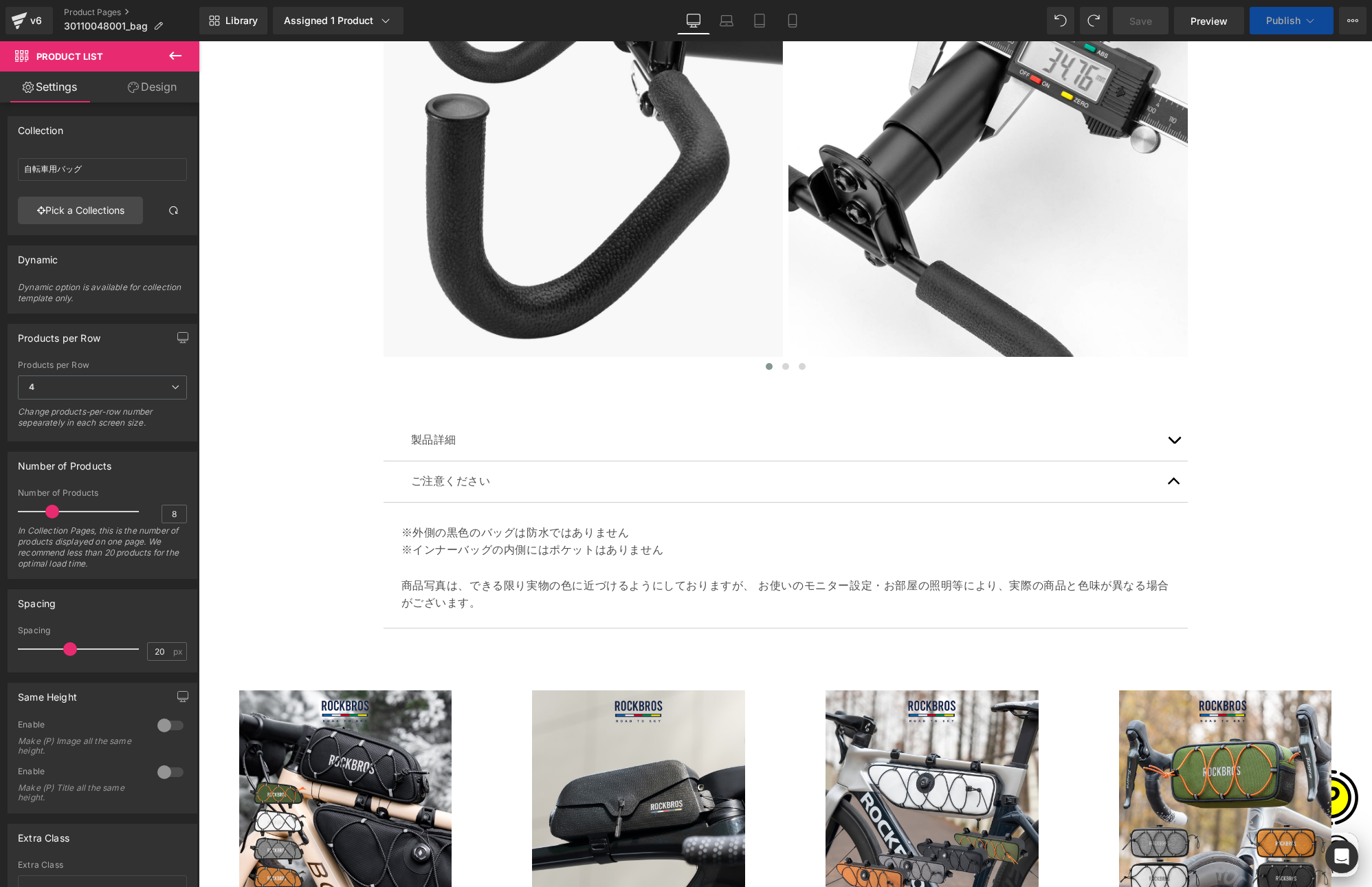
scroll to position [4654, 0]
click at [1169, 436] on button "button" at bounding box center [1174, 440] width 27 height 41
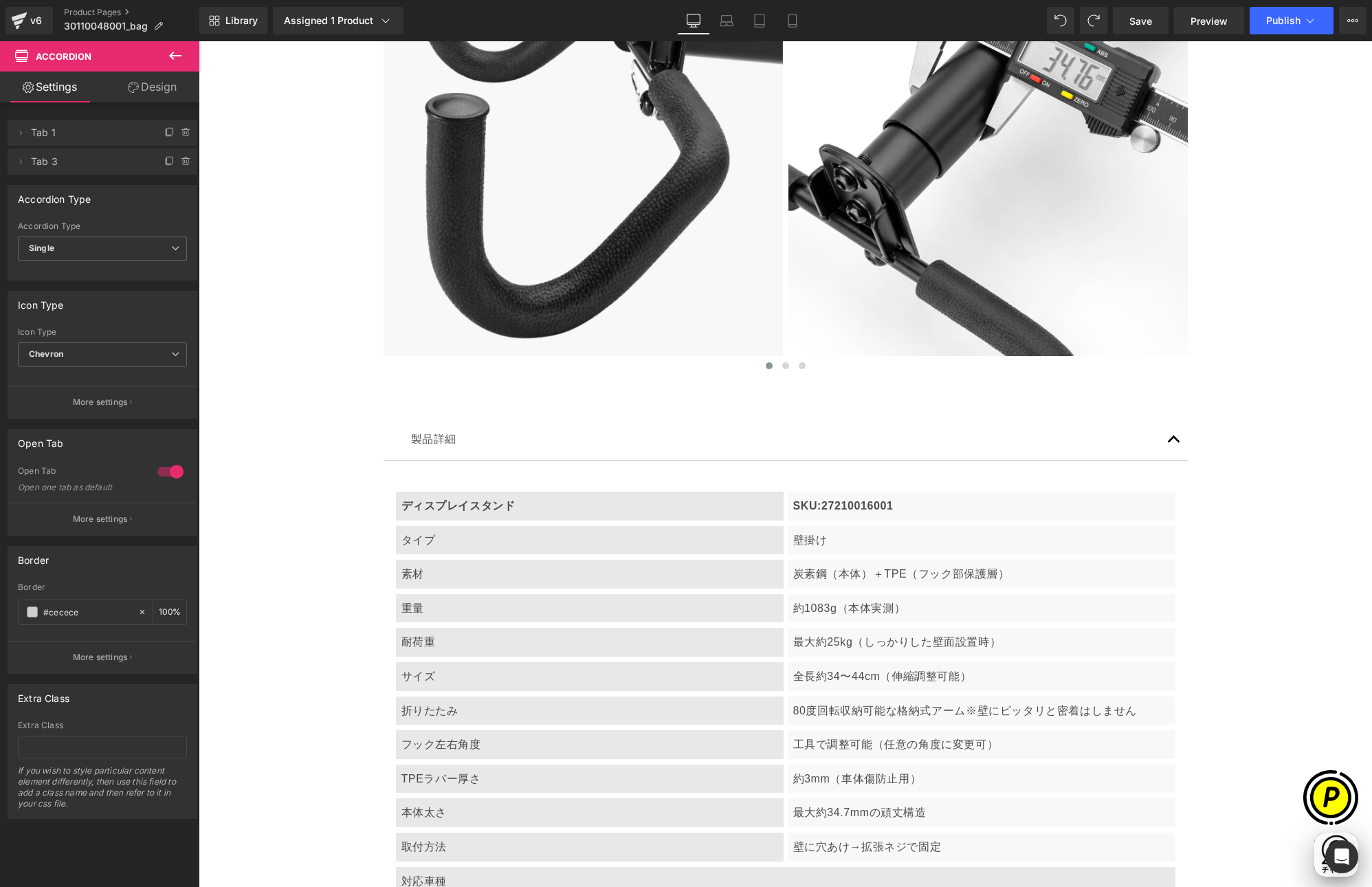
scroll to position [0, 536]
click at [524, 509] on p "ディスプレイスタンド" at bounding box center [589, 505] width 377 height 18
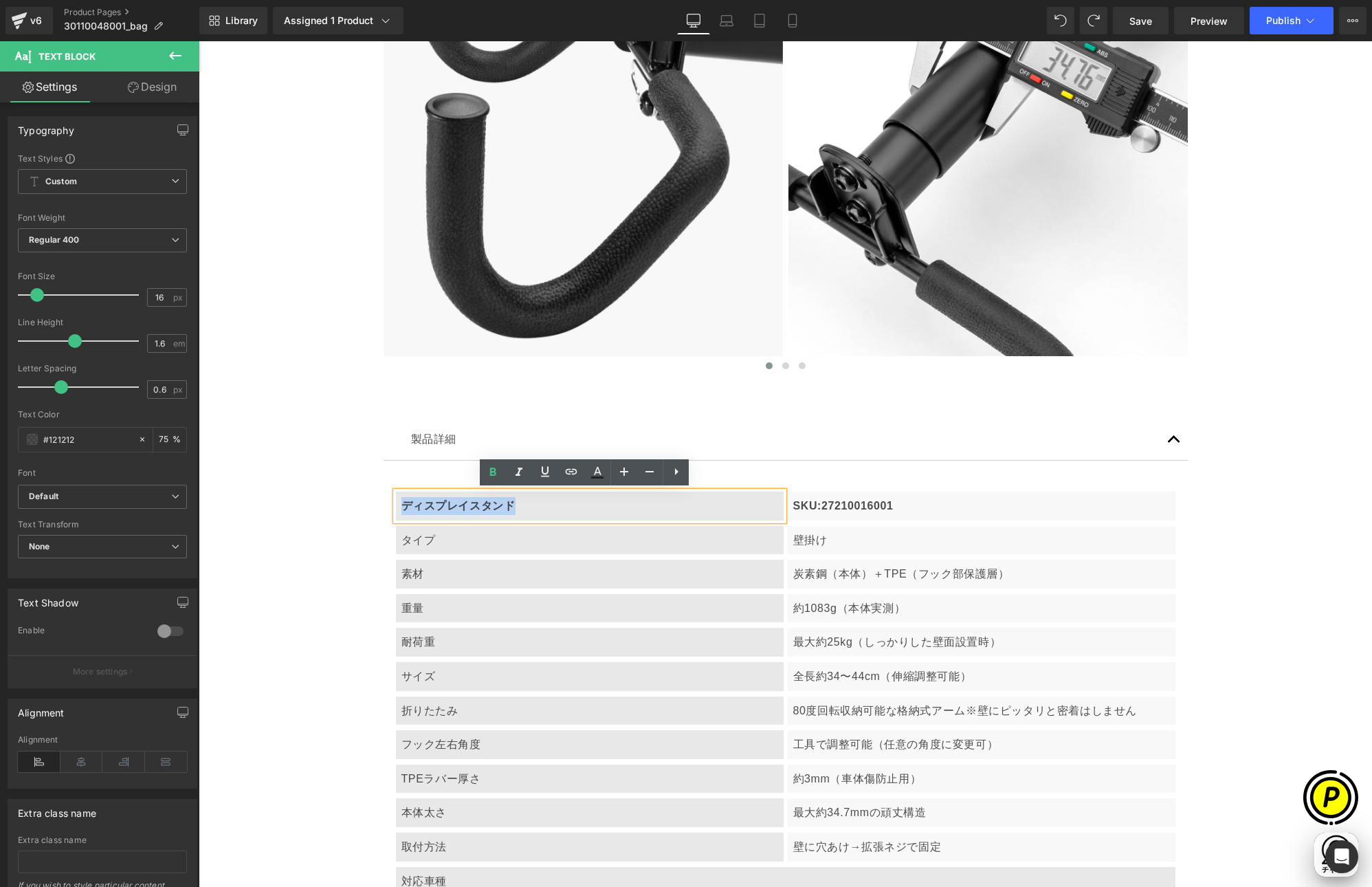
drag, startPoint x: 397, startPoint y: 504, endPoint x: 563, endPoint y: 505, distance: 166.0
click at [563, 505] on p "ディスプレイスタンド" at bounding box center [589, 505] width 377 height 18
paste div
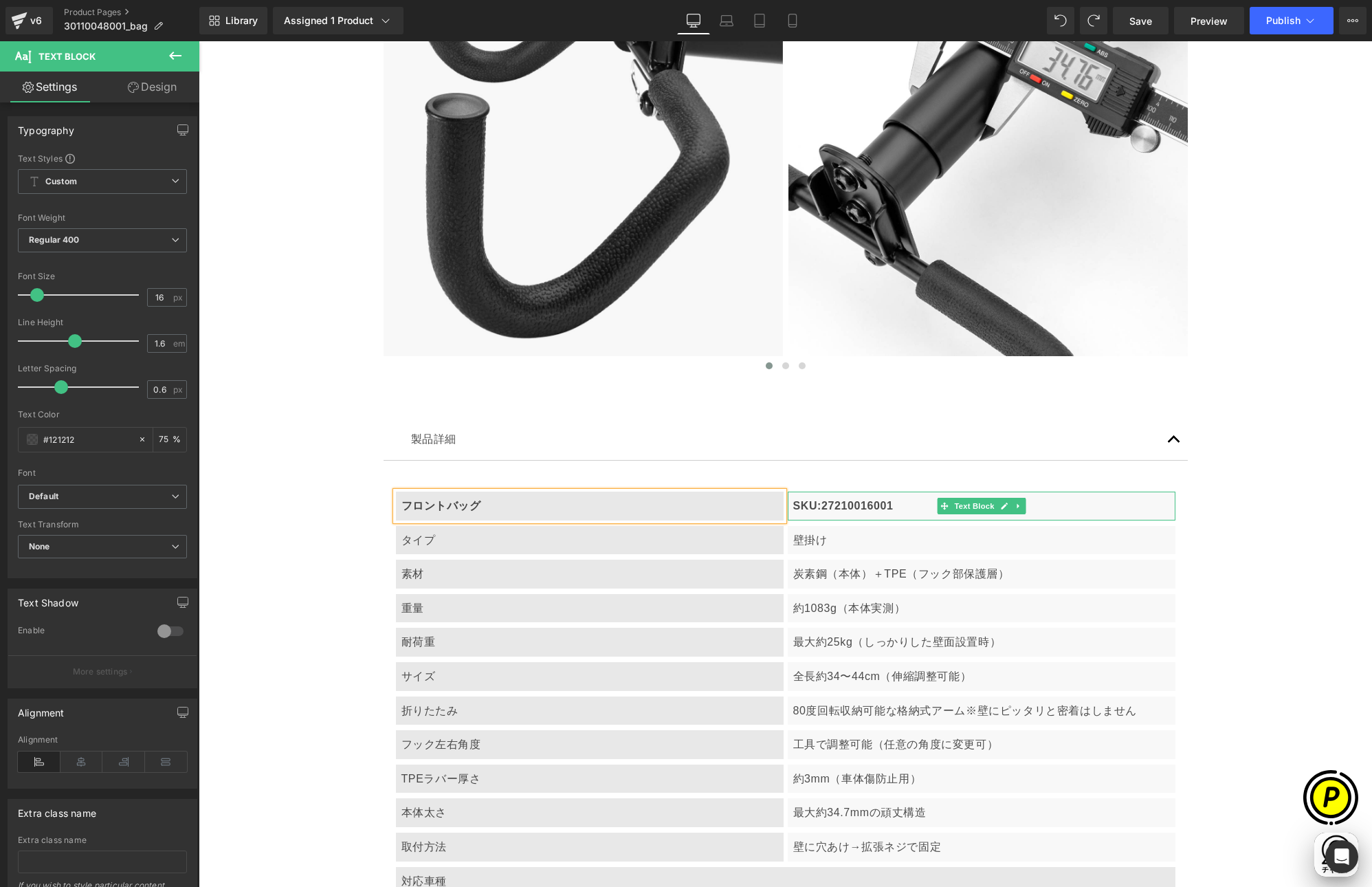
click at [918, 507] on p "SKU:27210016001" at bounding box center [981, 505] width 377 height 18
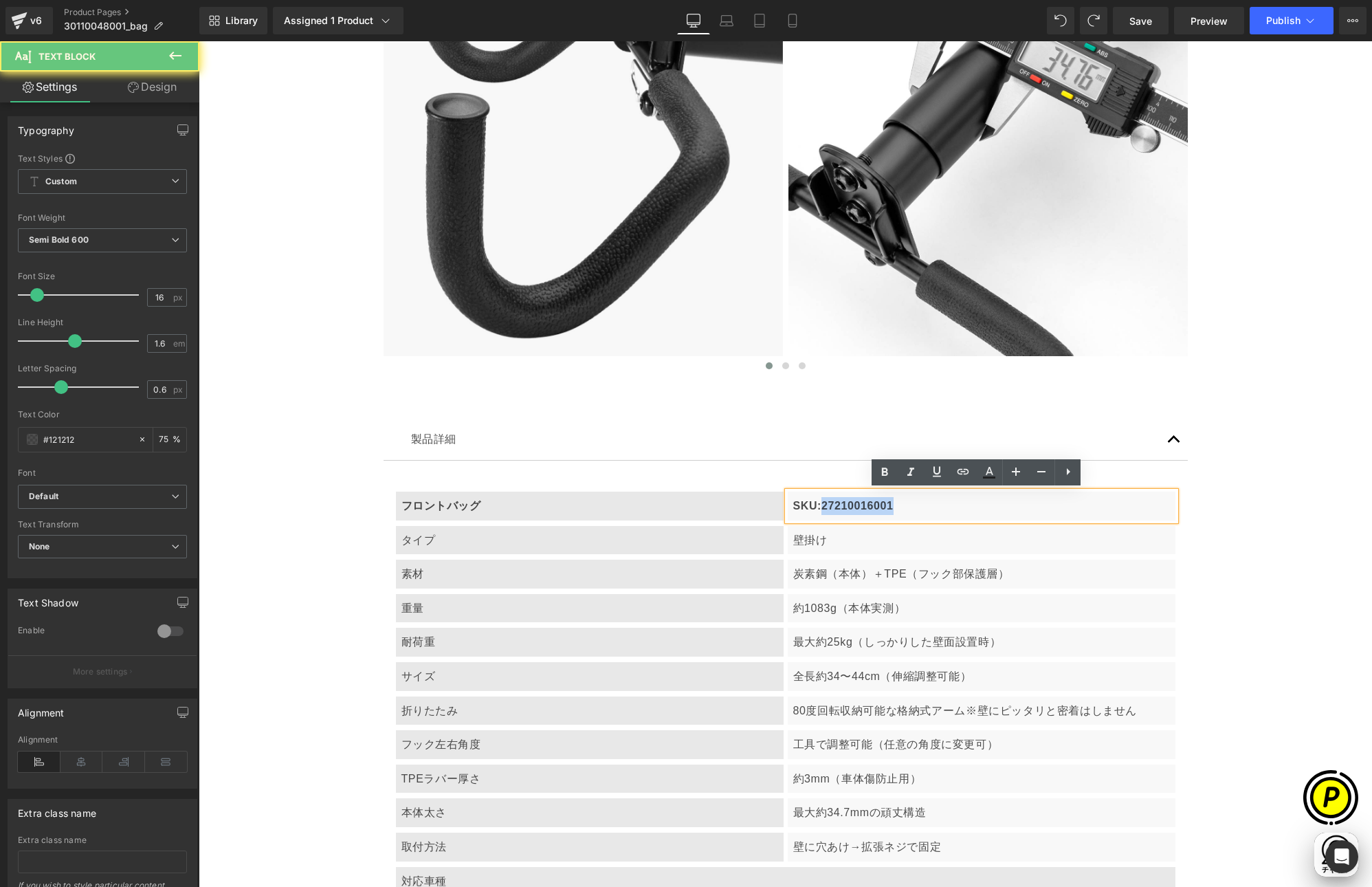
drag, startPoint x: 815, startPoint y: 506, endPoint x: 914, endPoint y: 512, distance: 99.2
click at [914, 512] on p "SKU:27210016001" at bounding box center [981, 505] width 377 height 18
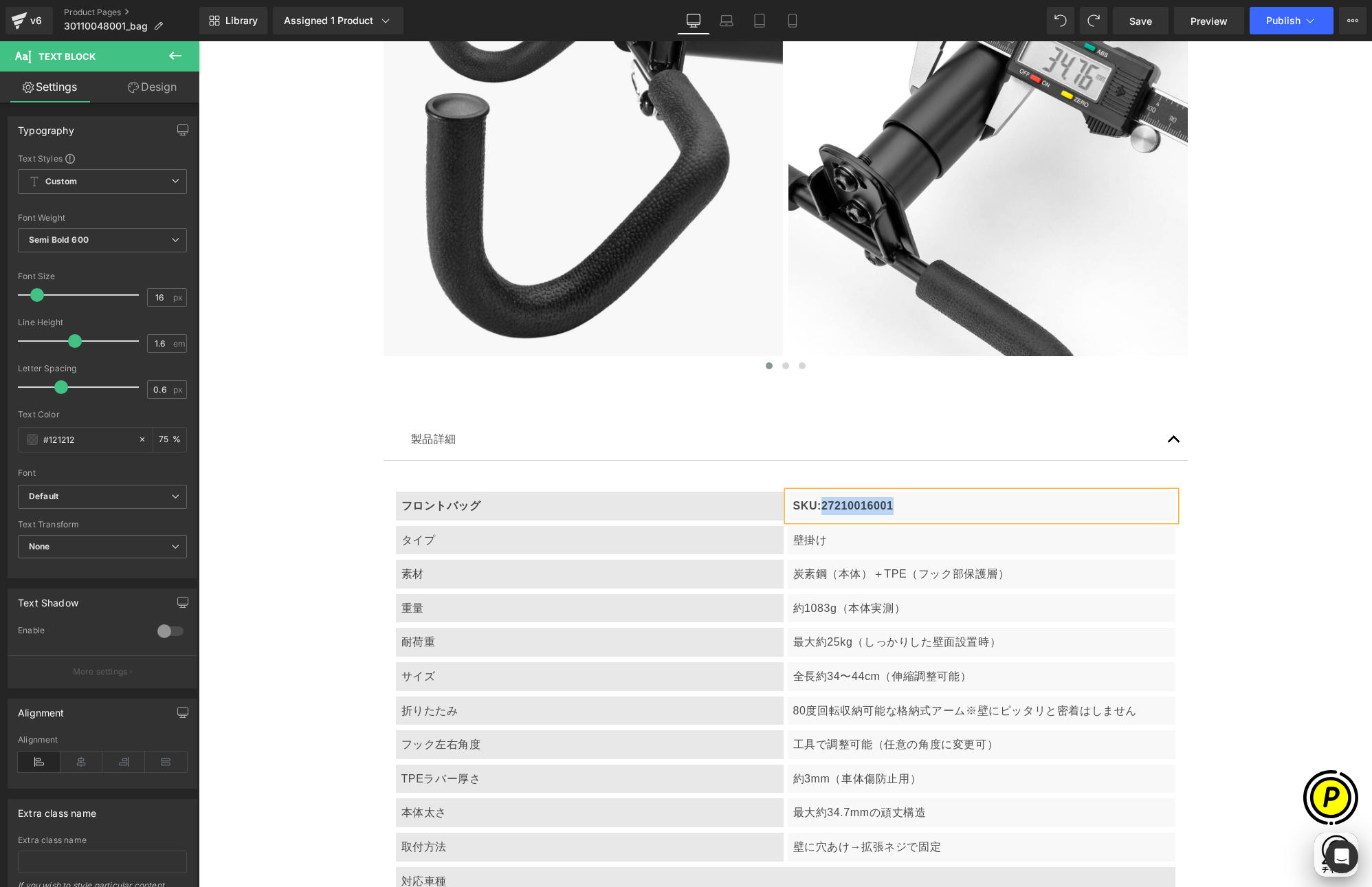
paste div
click at [445, 541] on p "タイプ" at bounding box center [589, 540] width 377 height 18
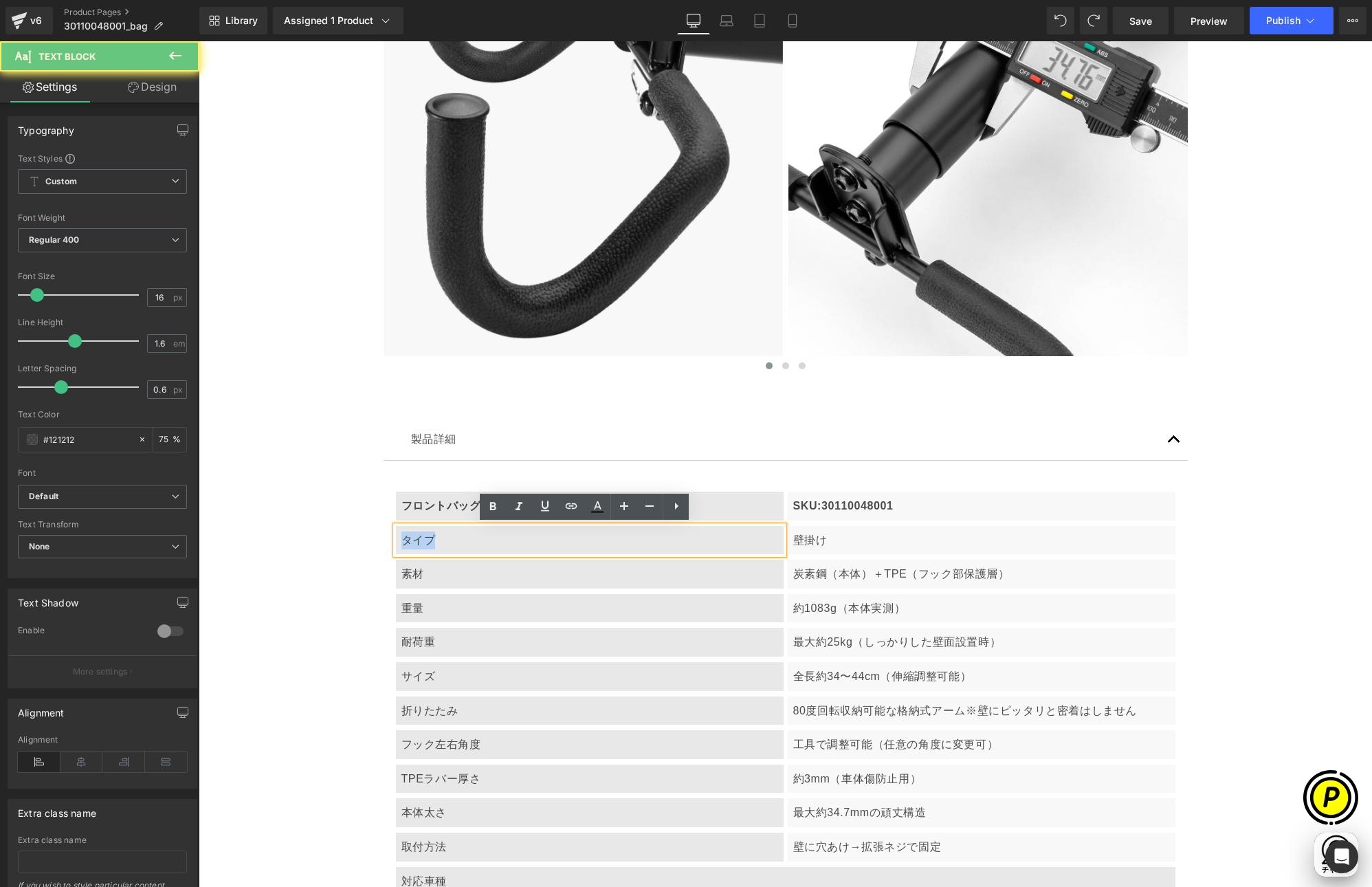
drag, startPoint x: 398, startPoint y: 538, endPoint x: 465, endPoint y: 541, distance: 67.1
click at [465, 541] on p "タイプ" at bounding box center [589, 540] width 377 height 18
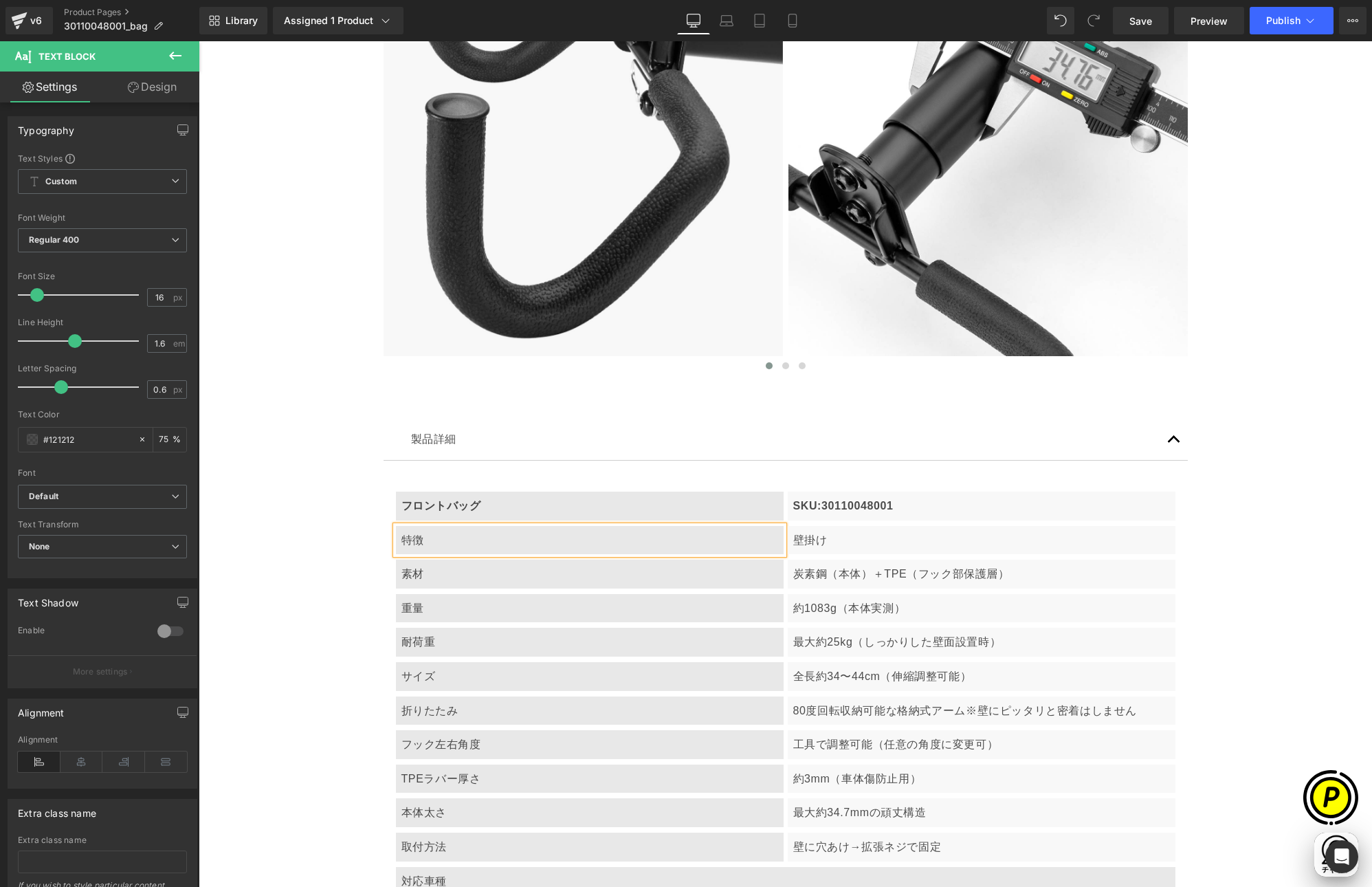
scroll to position [0, 0]
click at [871, 545] on p "壁掛け" at bounding box center [981, 540] width 377 height 18
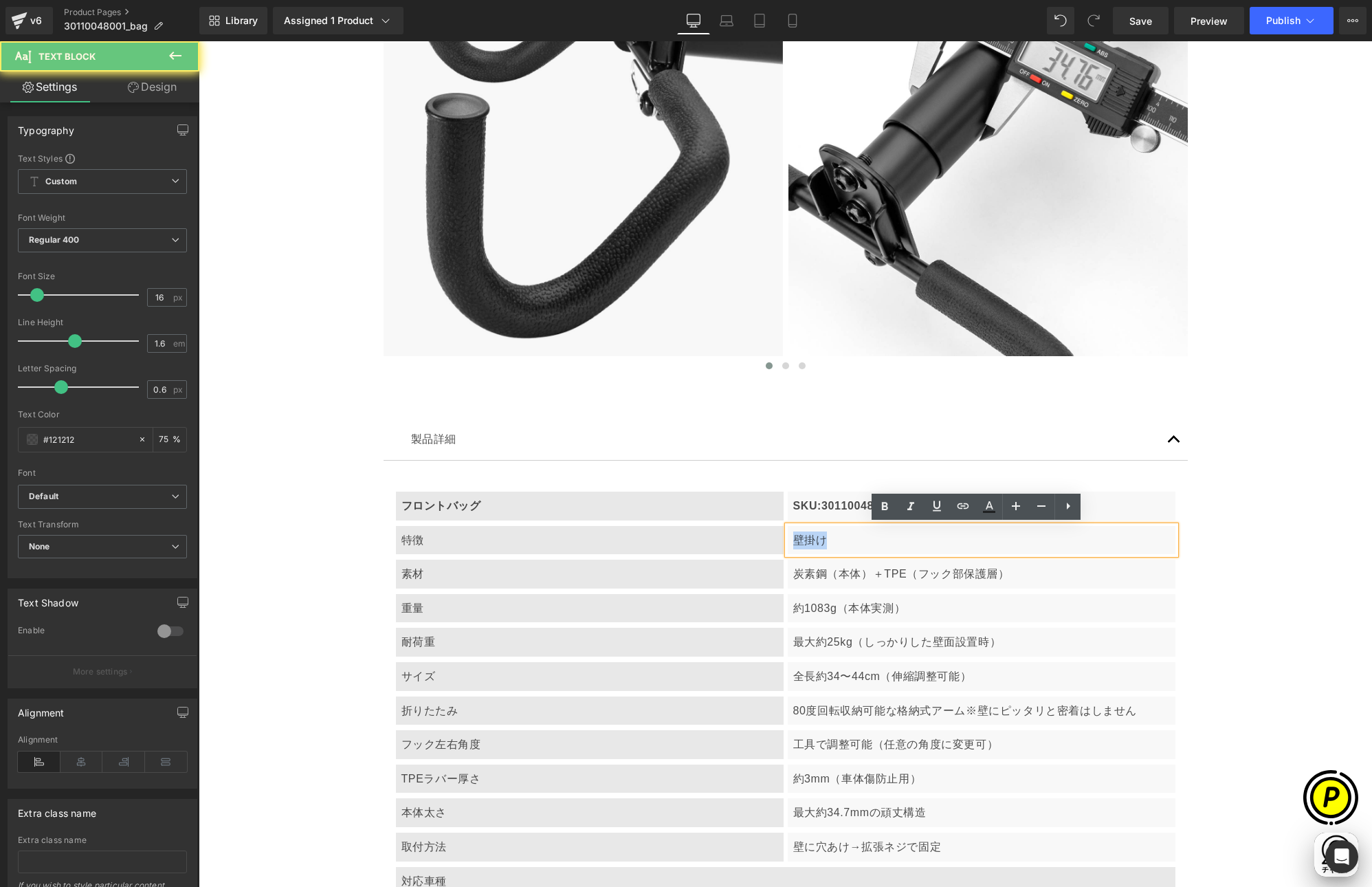
drag, startPoint x: 808, startPoint y: 541, endPoint x: 862, endPoint y: 549, distance: 54.6
click at [862, 549] on div "壁掛け" at bounding box center [981, 540] width 388 height 29
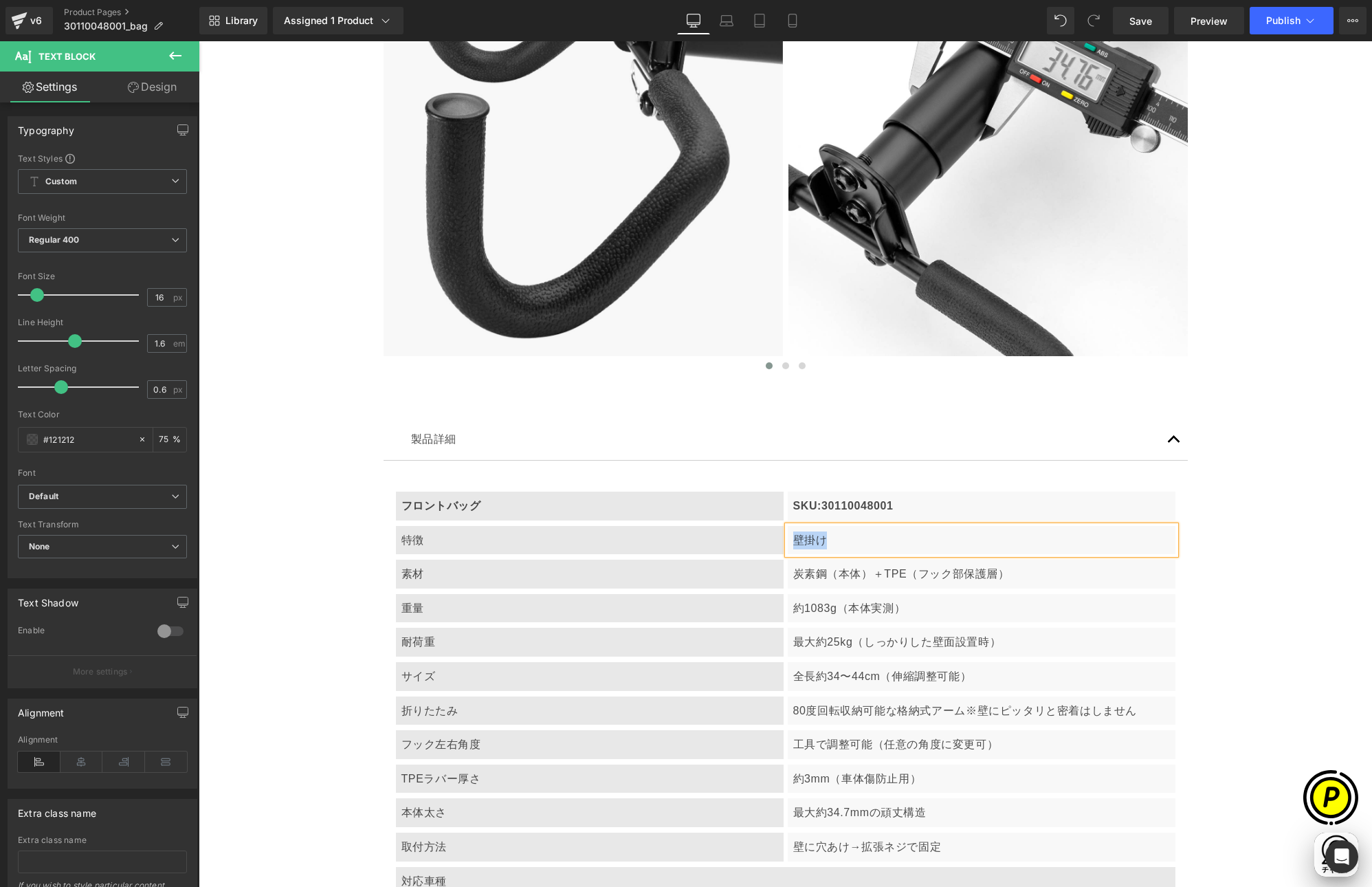
paste div
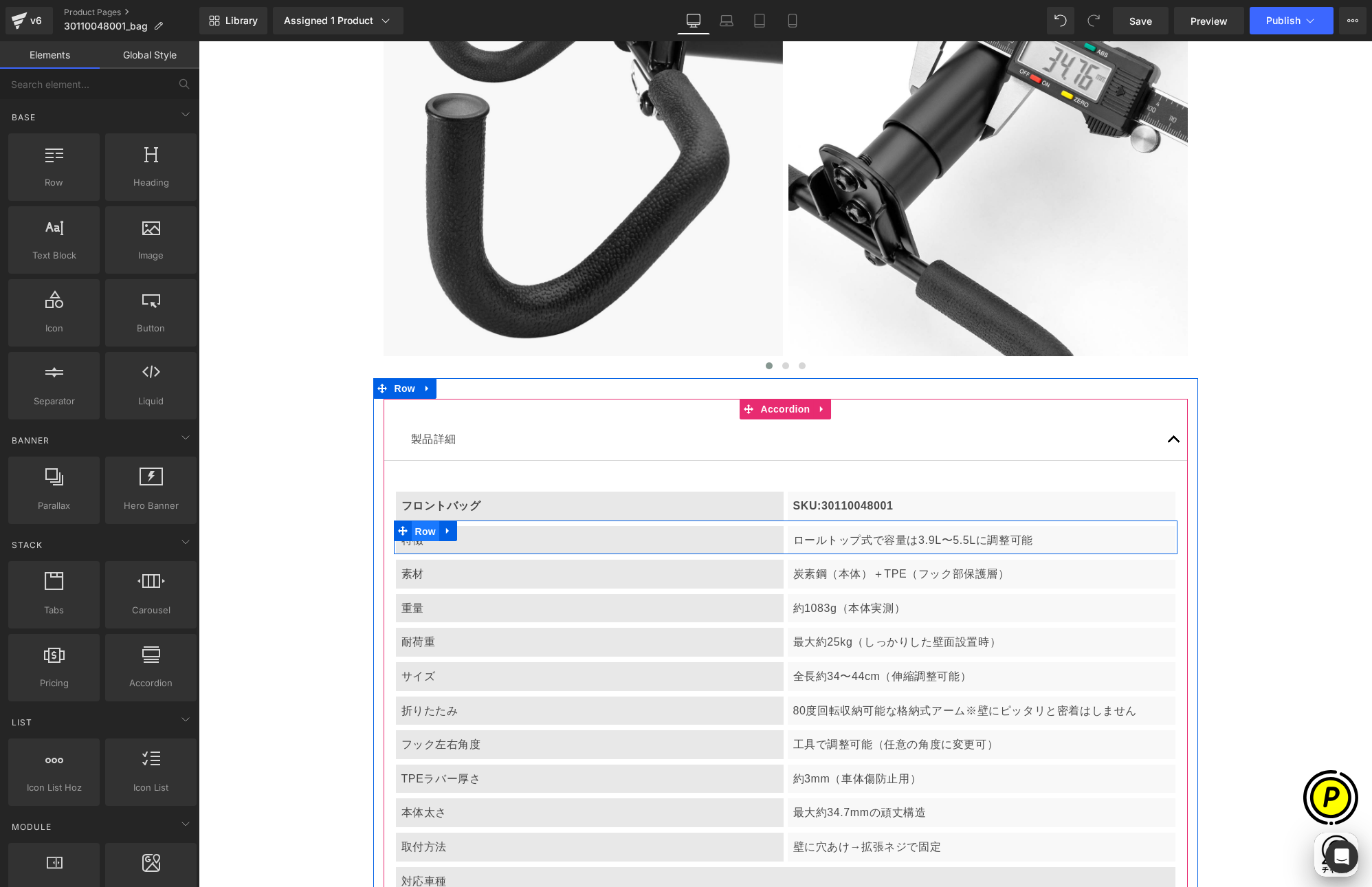
click at [414, 534] on span "Row" at bounding box center [425, 531] width 27 height 20
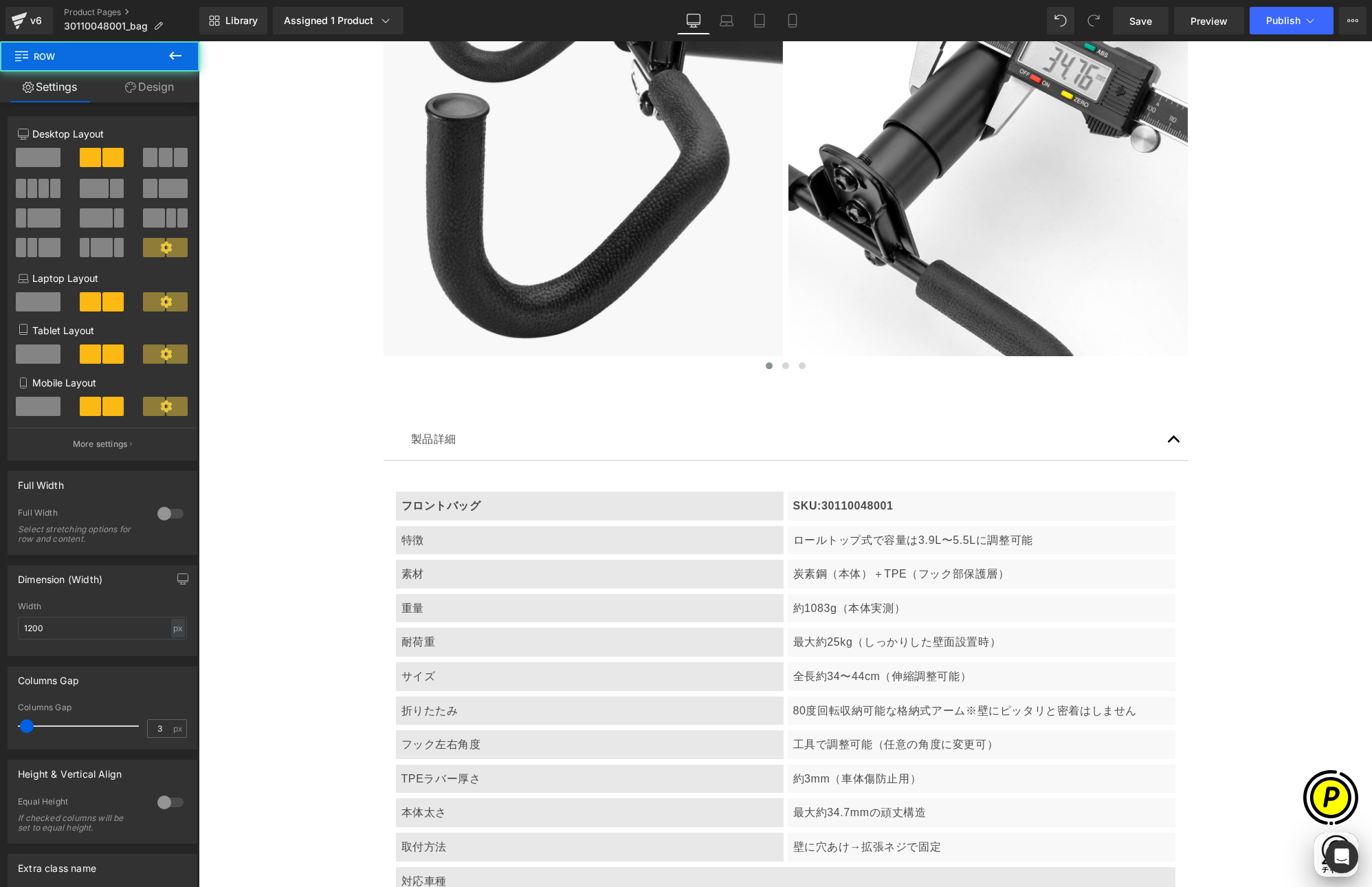
scroll to position [0, 0]
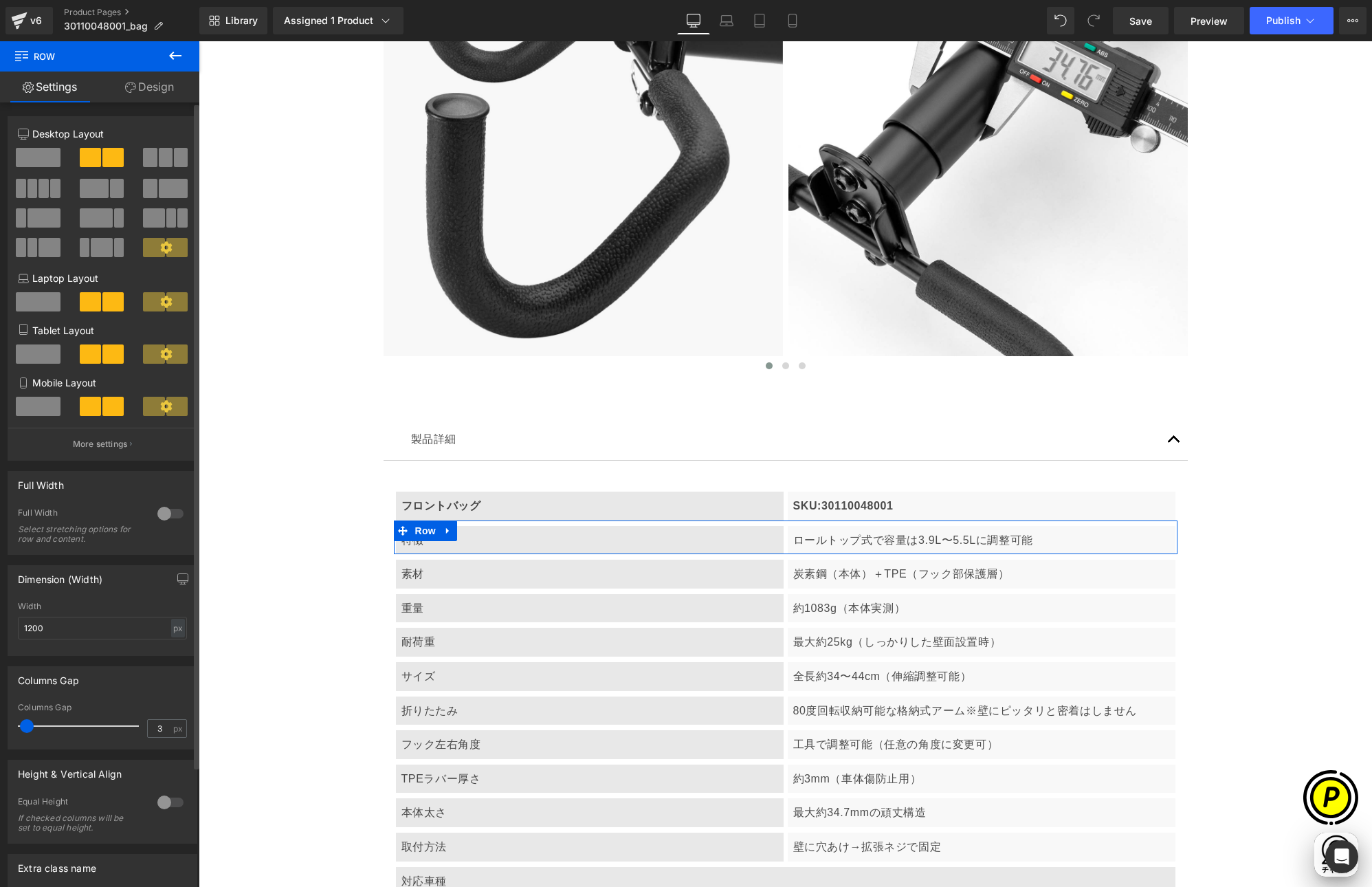
click at [40, 159] on span at bounding box center [38, 157] width 45 height 20
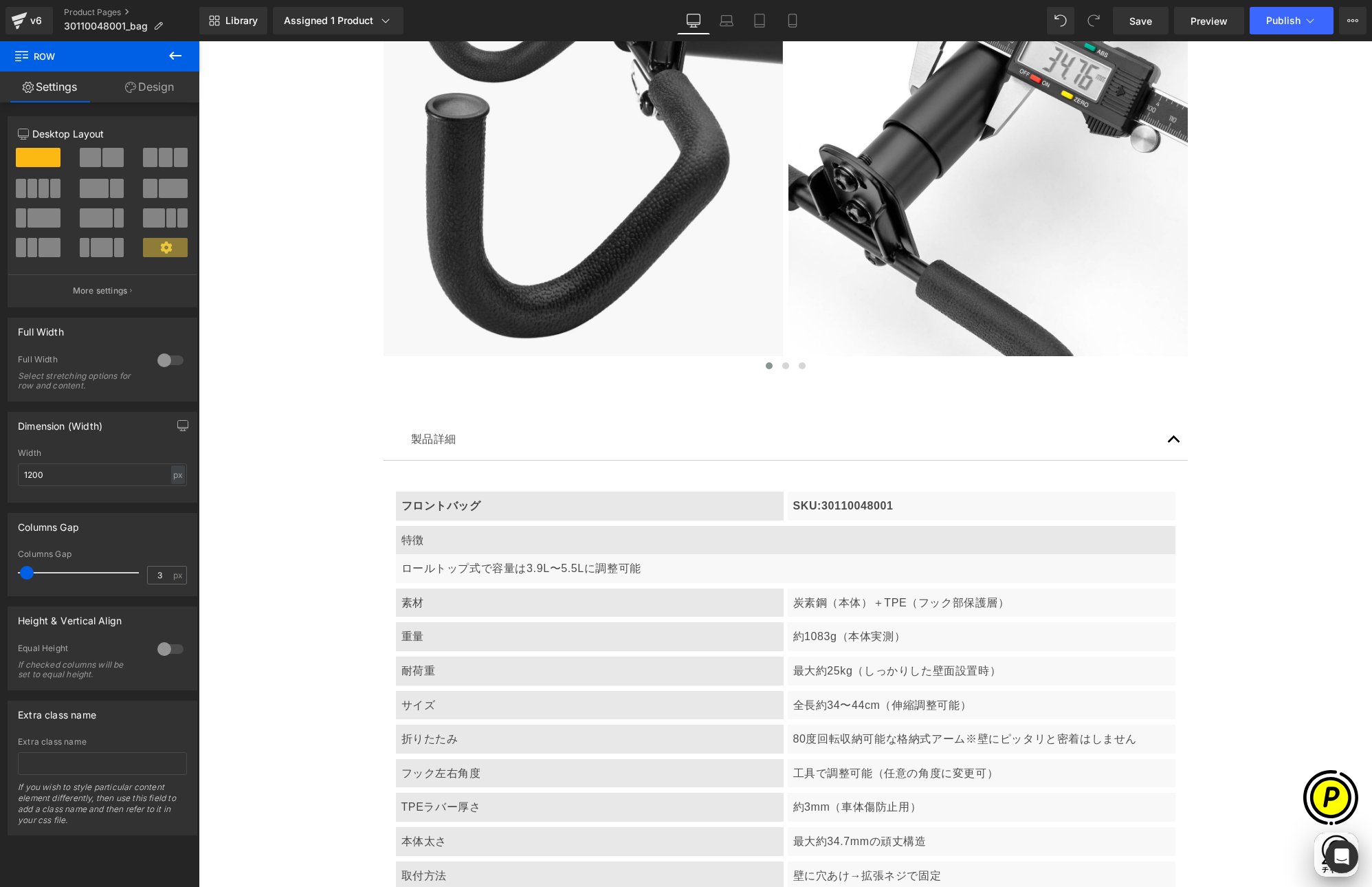
scroll to position [0, 268]
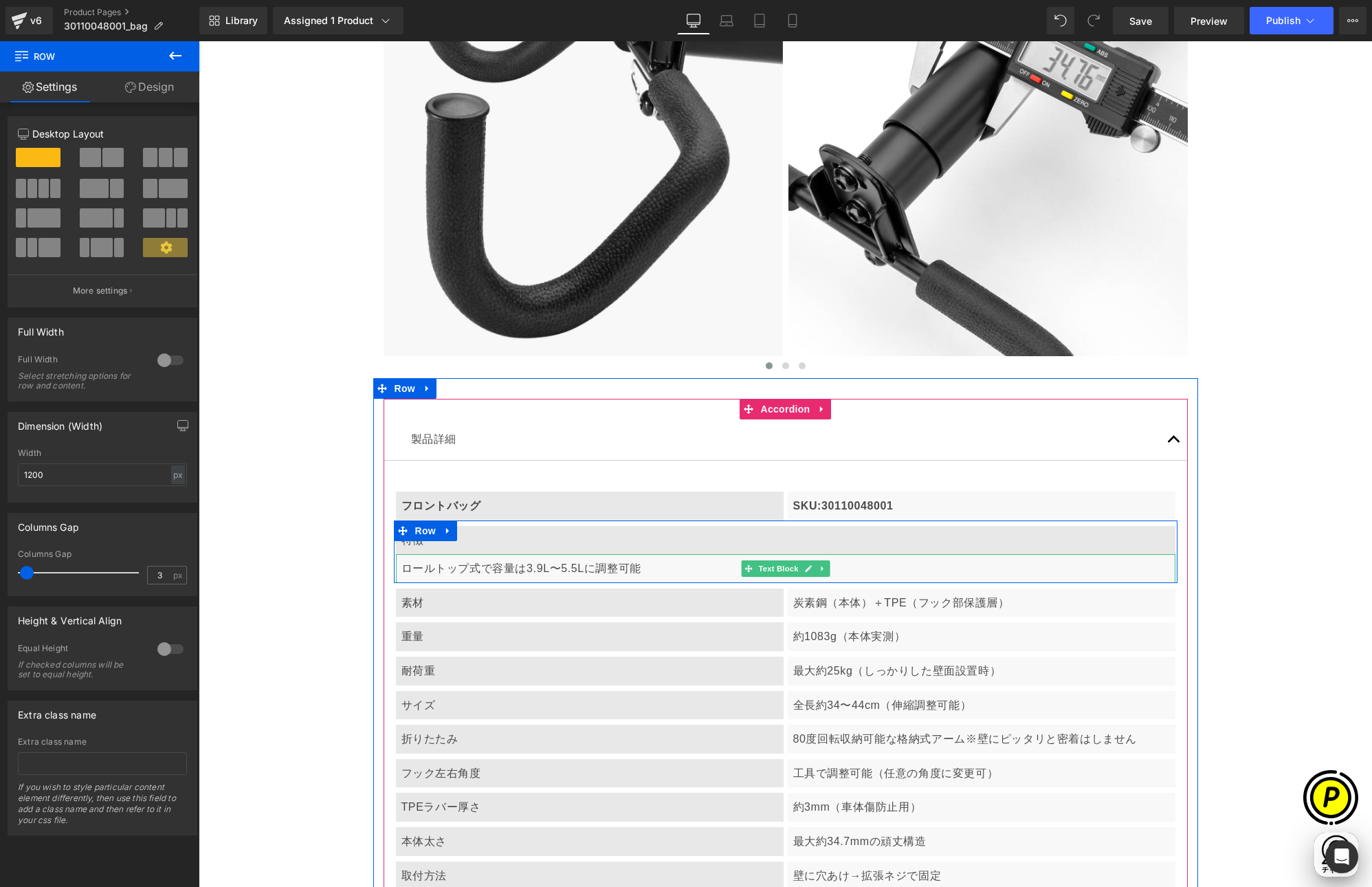
click at [636, 567] on p "ロールトップ式で容量は3.9L〜5.5Lに調整可能" at bounding box center [785, 568] width 769 height 18
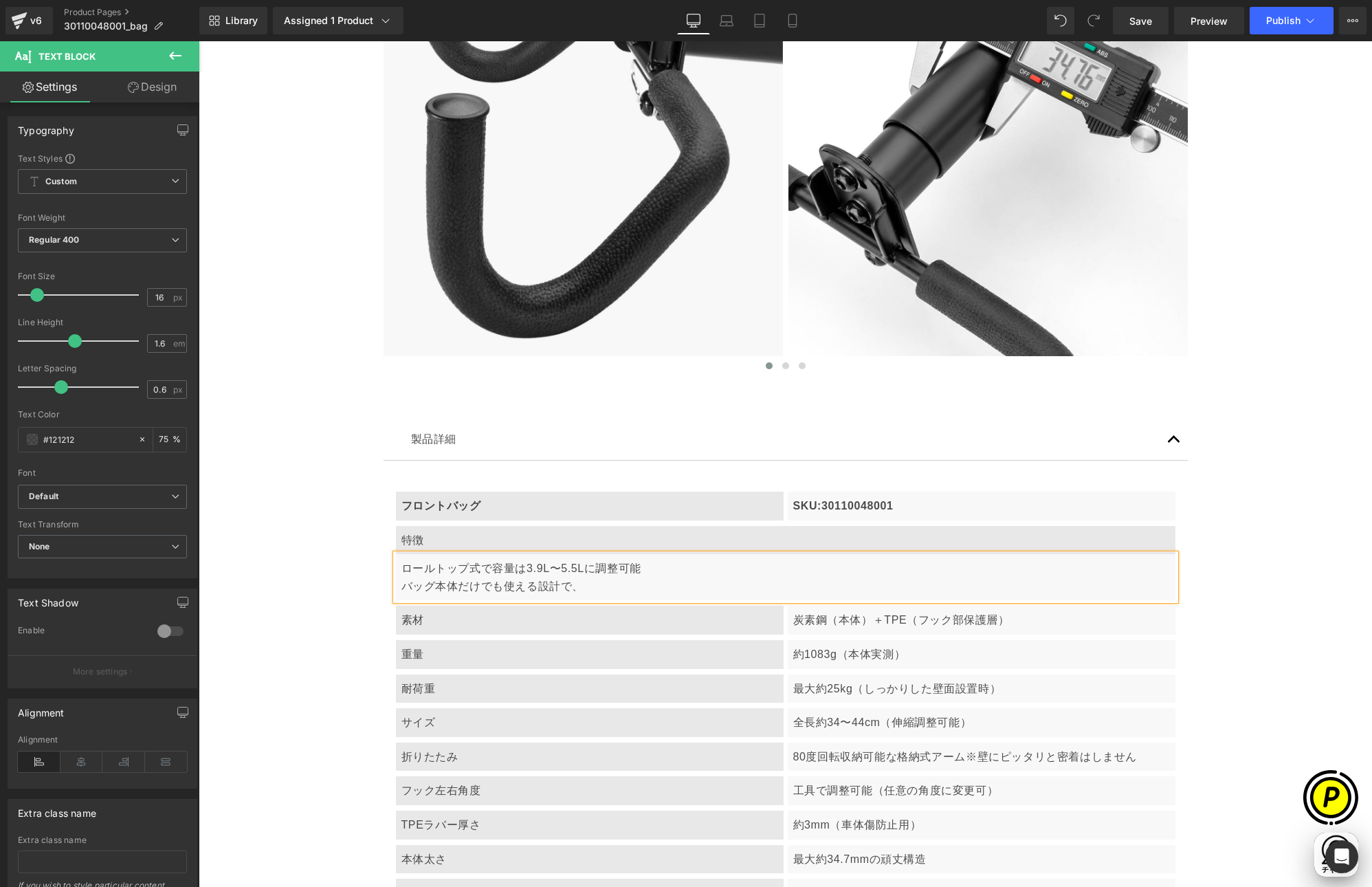
scroll to position [0, 536]
click at [746, 587] on p "ロールトップ式で容量は3.9L〜5.5Lに調整可能 バッグ本体だけでも使える設計で、バスケット代わりとしても活躍" at bounding box center [785, 577] width 769 height 35
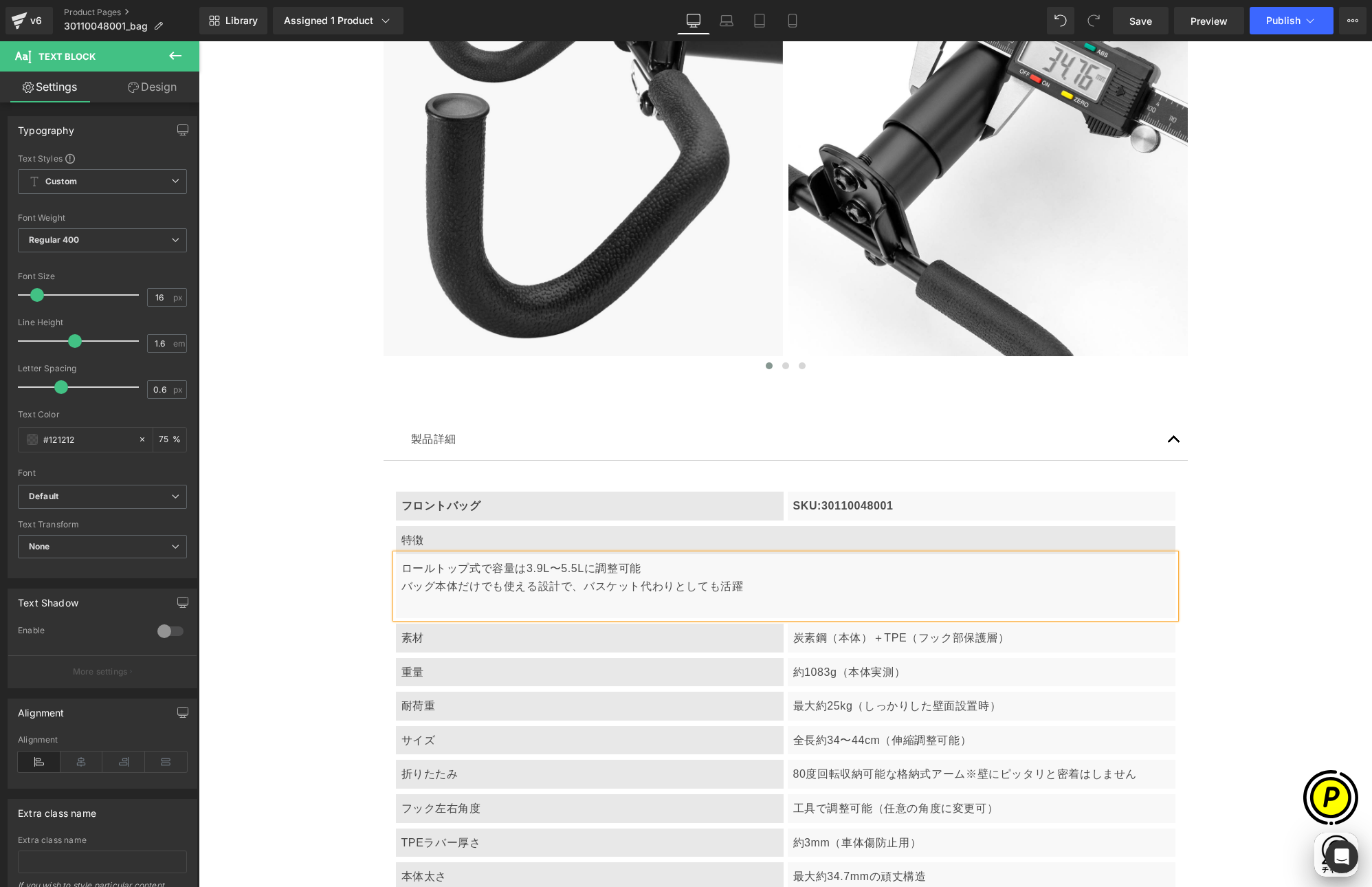
scroll to position [0, 268]
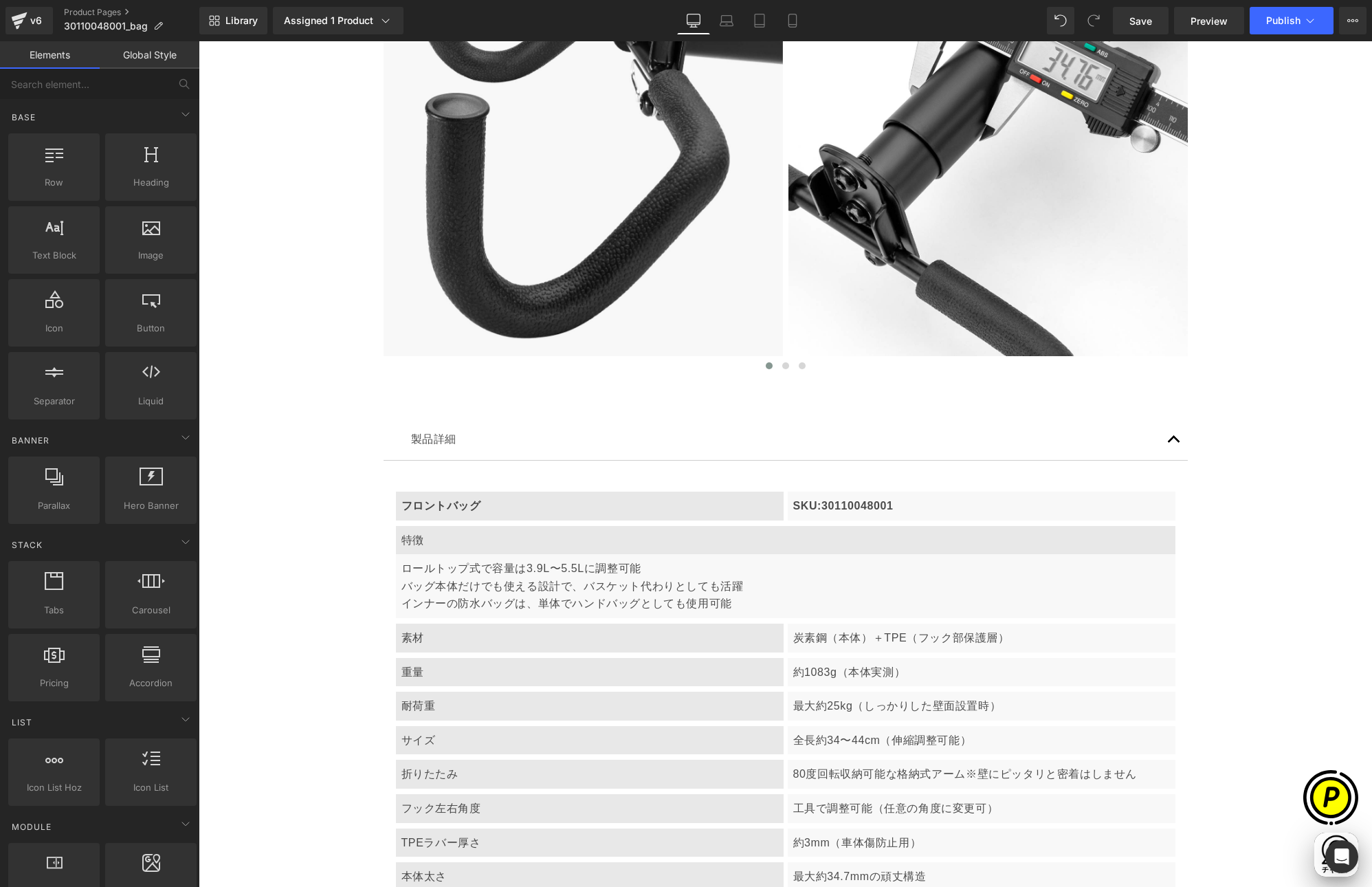
scroll to position [0, 536]
click at [440, 631] on icon at bounding box center [444, 628] width 8 height 9
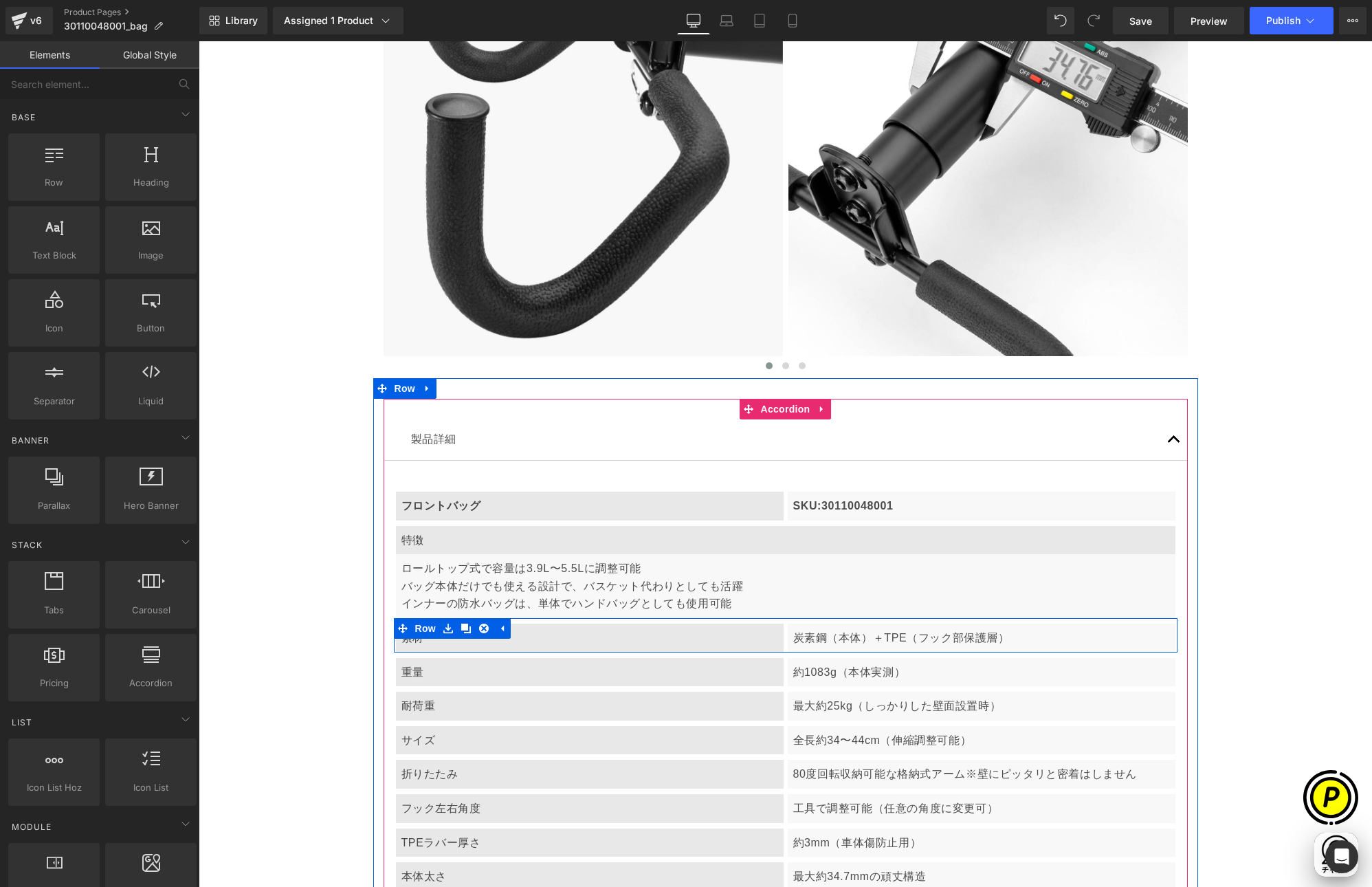
click at [429, 646] on div "素材" at bounding box center [589, 638] width 388 height 29
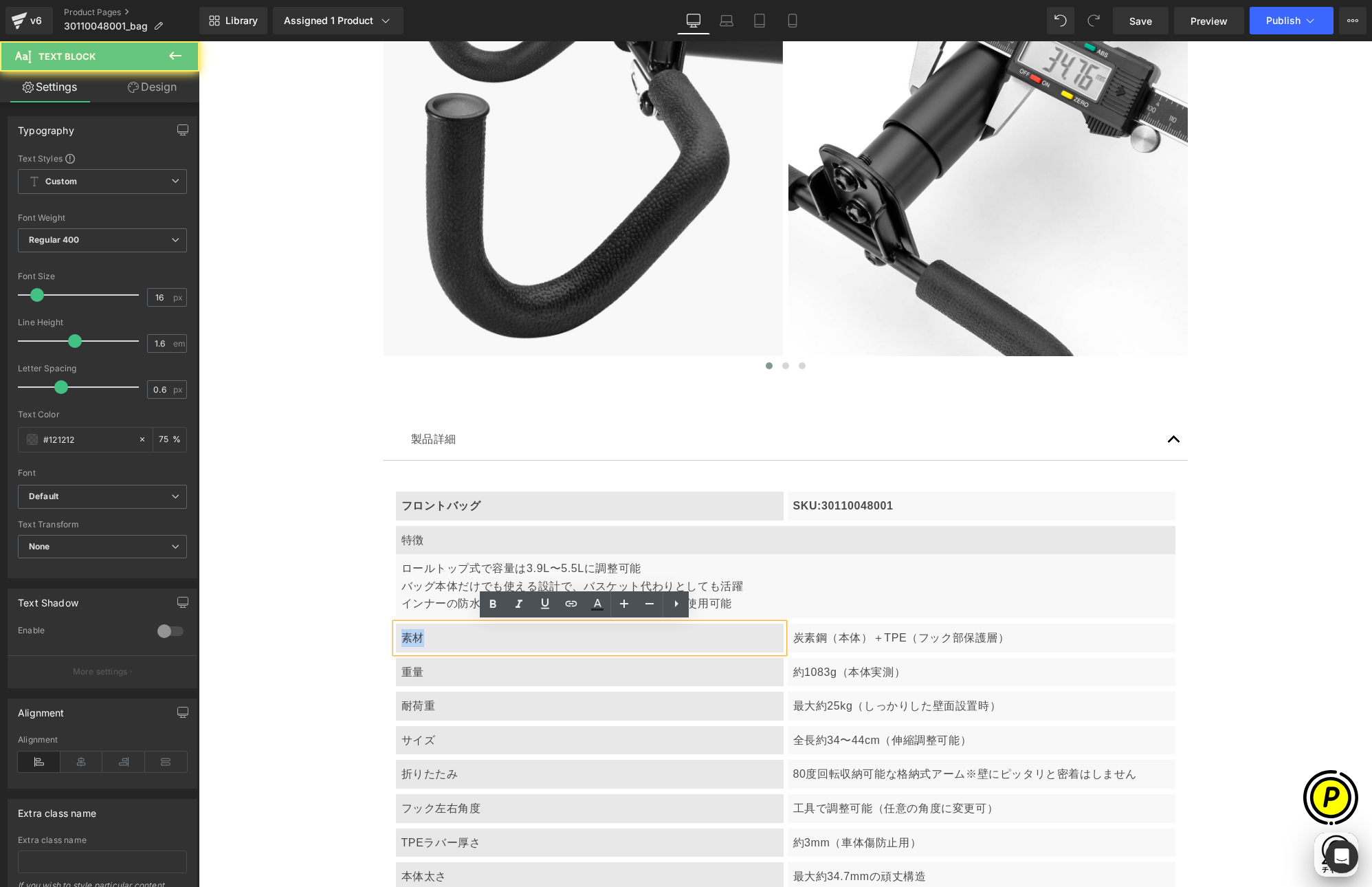
drag, startPoint x: 399, startPoint y: 636, endPoint x: 443, endPoint y: 636, distance: 44.0
click at [443, 636] on p "素材" at bounding box center [589, 638] width 377 height 18
paste div
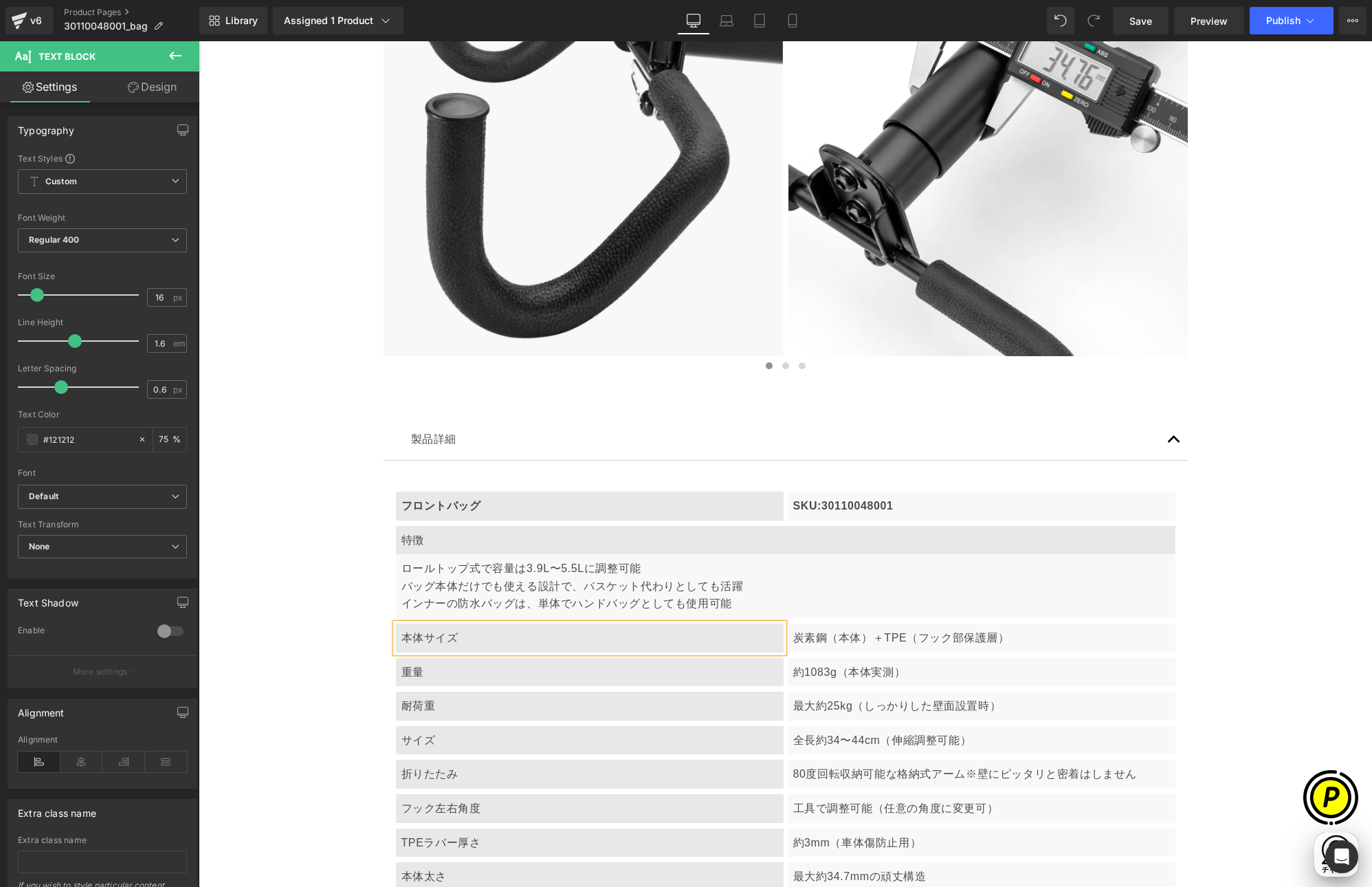
scroll to position [0, 268]
click at [422, 635] on p "本体サイズ" at bounding box center [589, 638] width 377 height 18
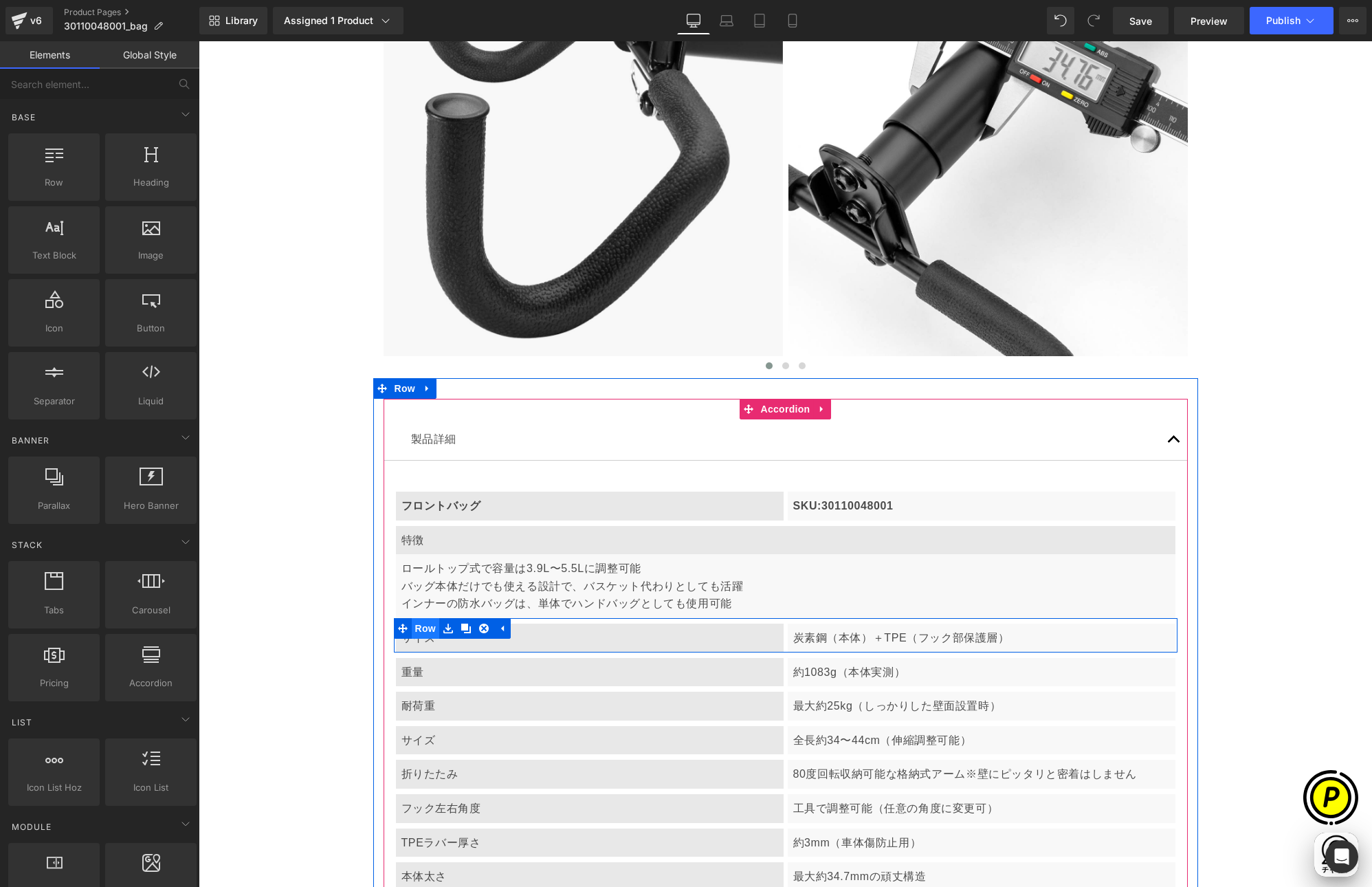
click at [423, 625] on span "Row" at bounding box center [425, 628] width 27 height 20
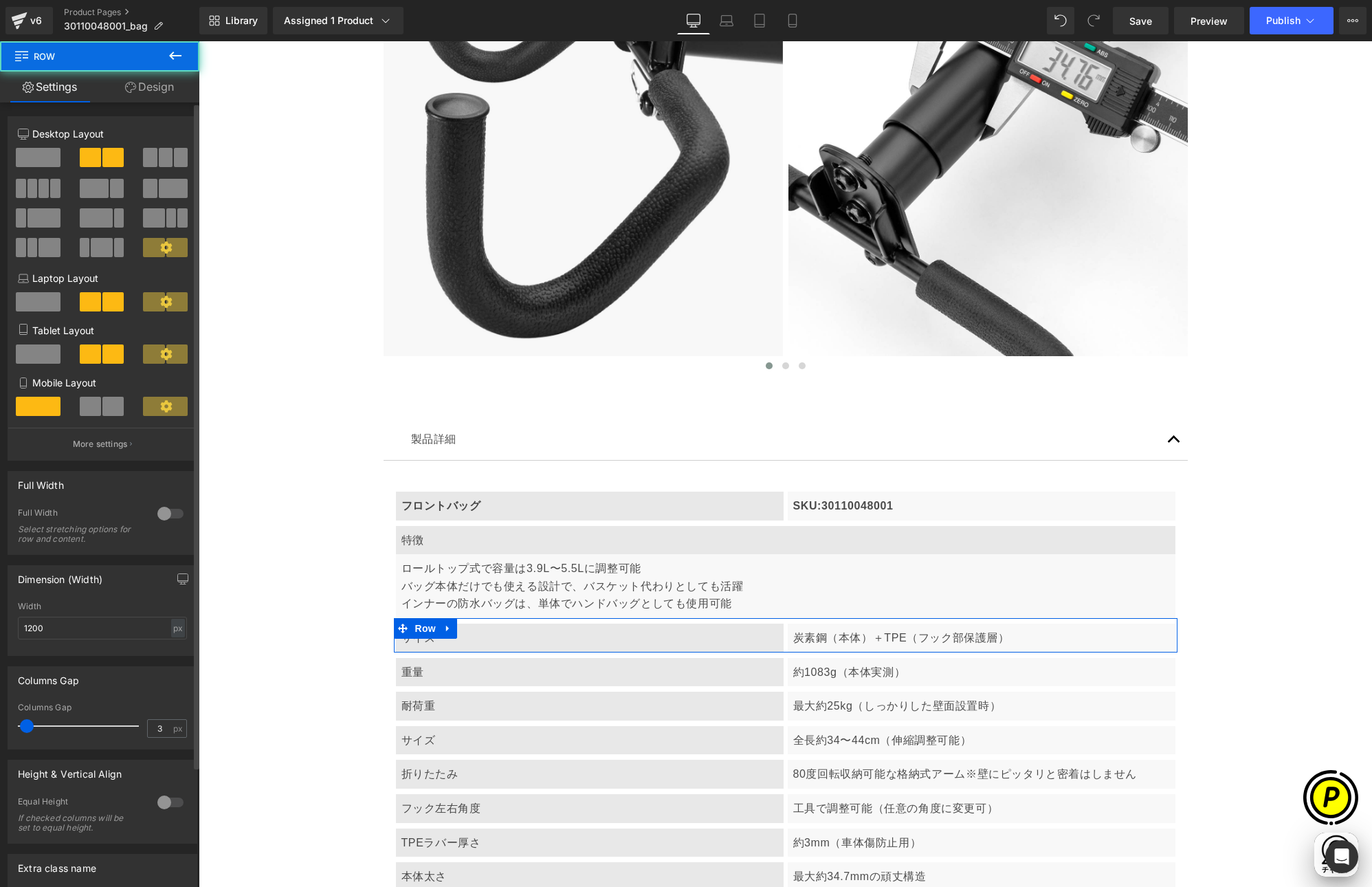
scroll to position [0, 536]
click at [41, 154] on span at bounding box center [38, 157] width 45 height 20
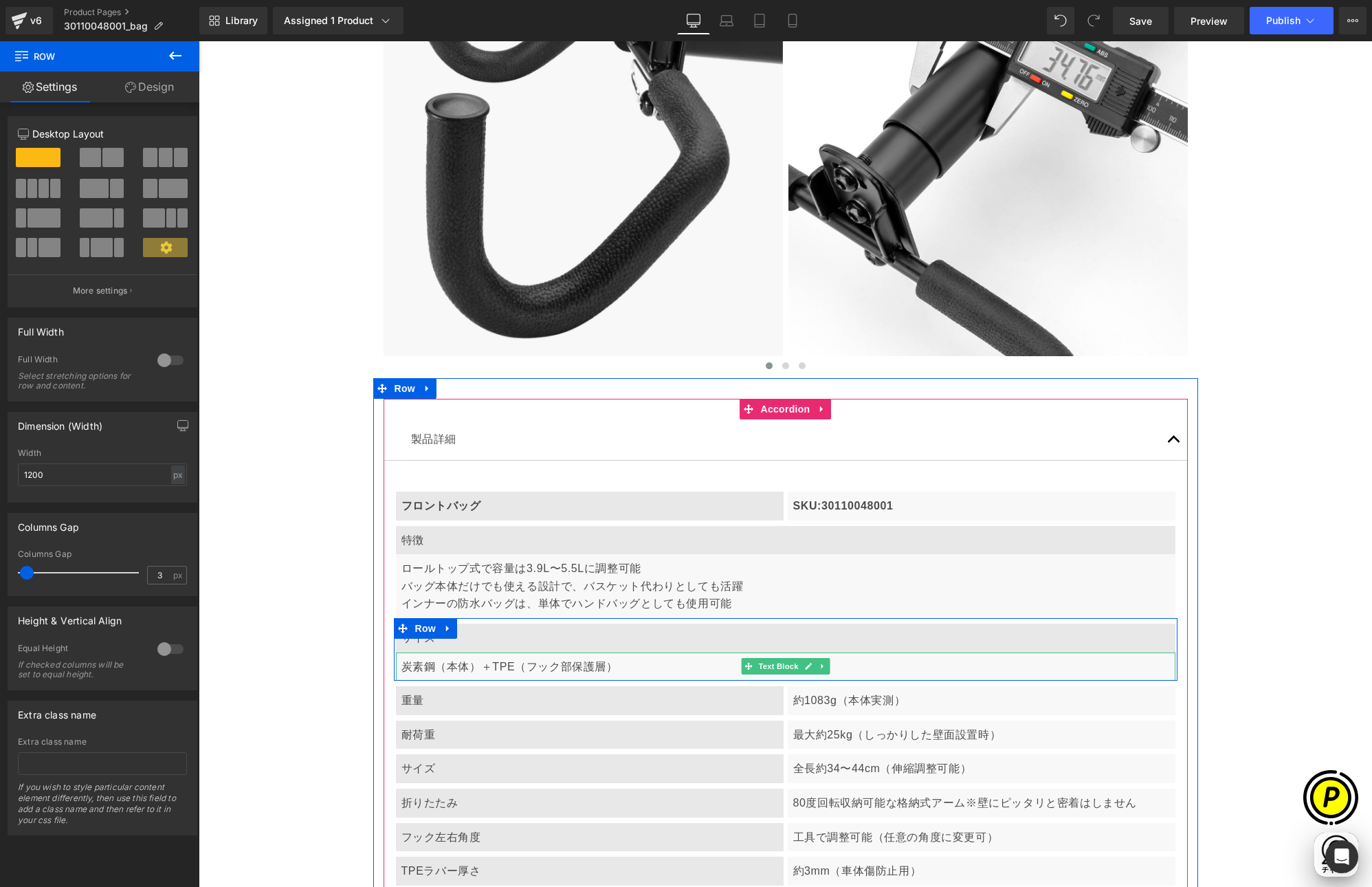
drag, startPoint x: 483, startPoint y: 666, endPoint x: 473, endPoint y: 666, distance: 10.0
click at [485, 666] on p "炭素鋼（本体）＋TPE（フック部保護層）" at bounding box center [785, 667] width 769 height 18
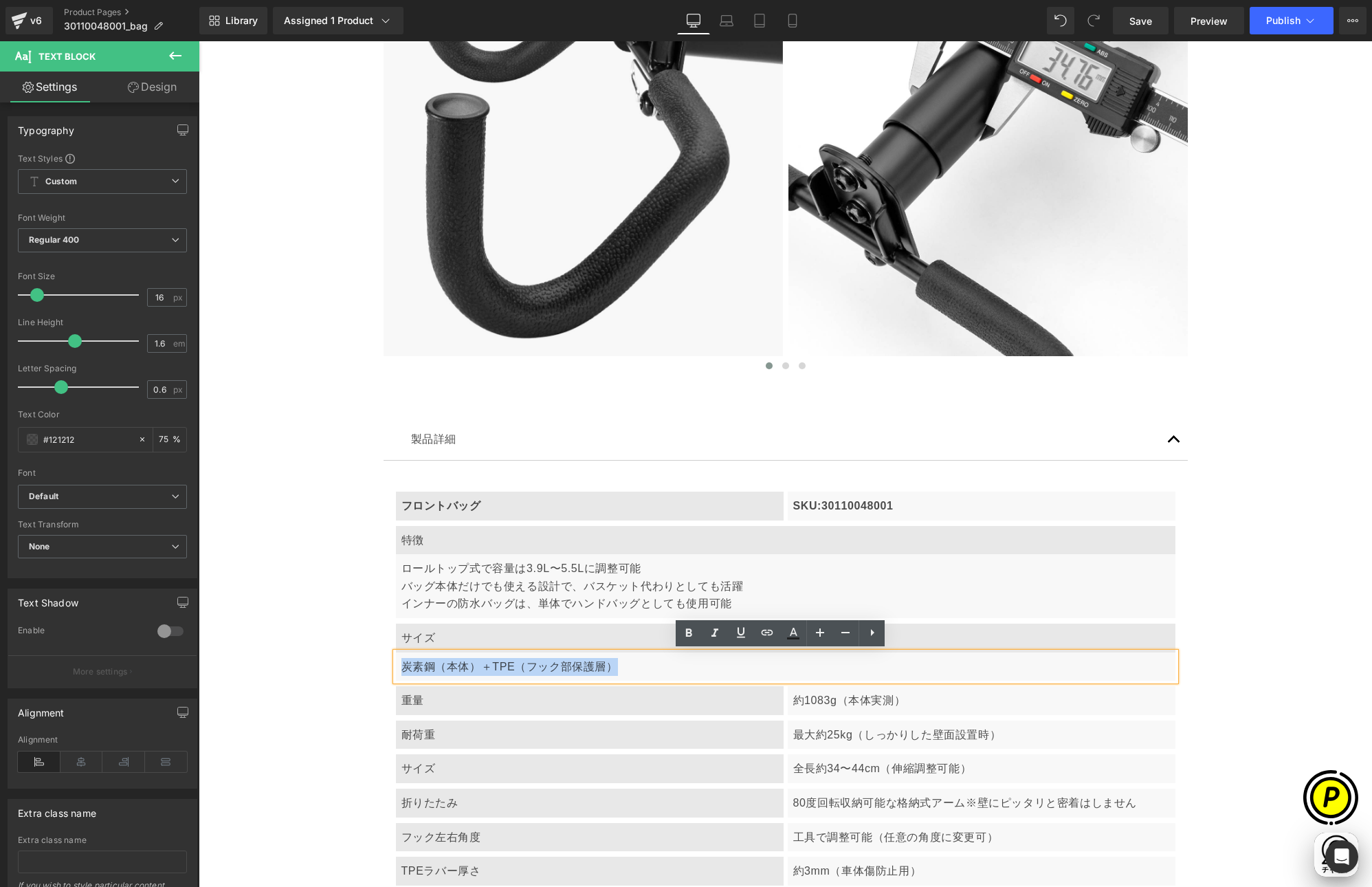
drag, startPoint x: 399, startPoint y: 664, endPoint x: 650, endPoint y: 672, distance: 251.1
click at [650, 672] on p "炭素鋼（本体）＋TPE（フック部保護層）" at bounding box center [785, 667] width 769 height 18
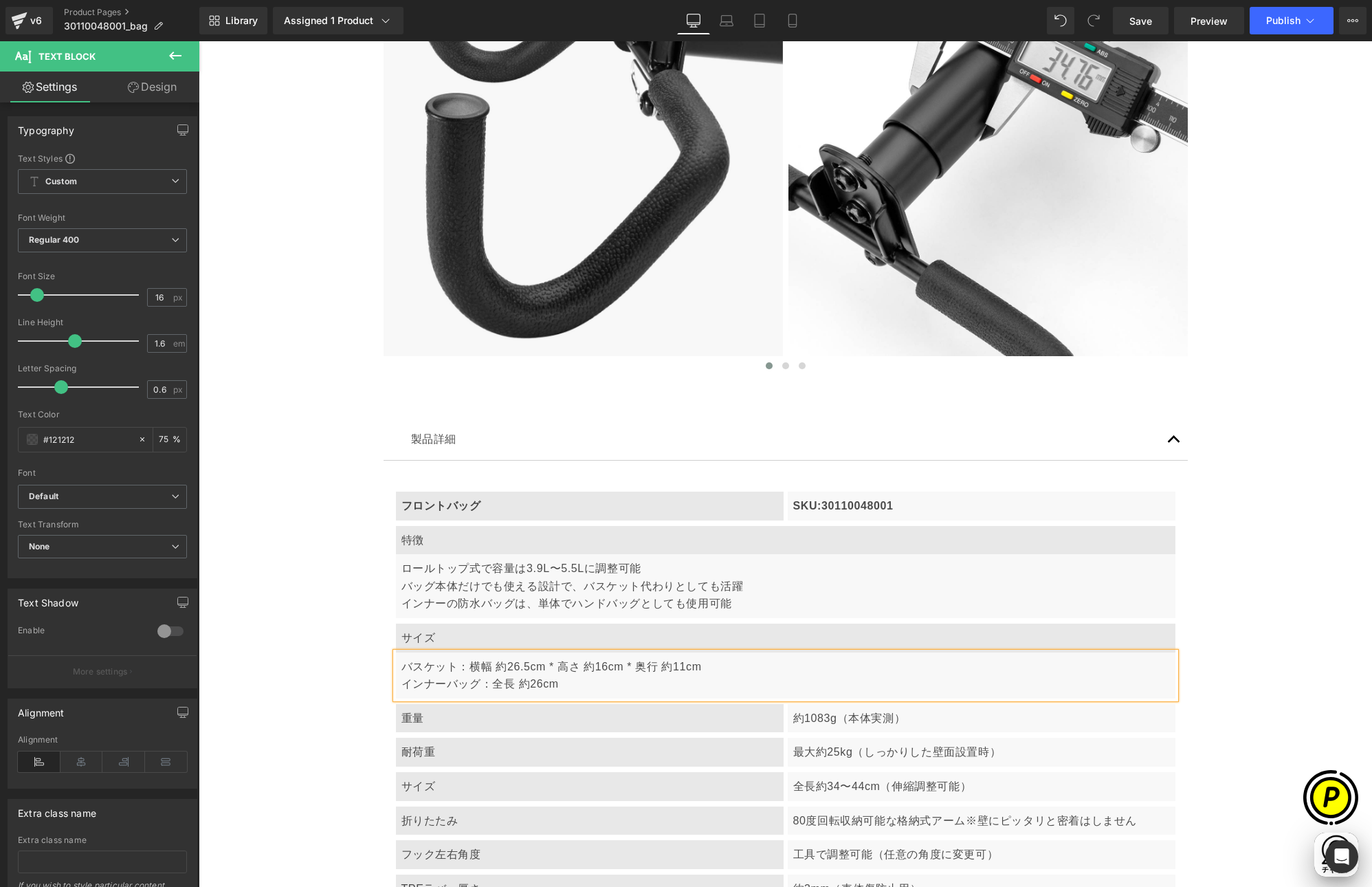
click at [476, 684] on p "バスケット：横幅 約26.5cm * 高さ 約16cm * 奥行 約11cm インナーバッグ：全長 約26cm" at bounding box center [785, 675] width 769 height 35
click at [572, 682] on p "バスケット：横幅 約26.5cm * 高さ 約16cm * 奥行 約11cm インナーバッグ：全長 約26cm" at bounding box center [785, 675] width 769 height 35
drag, startPoint x: 548, startPoint y: 665, endPoint x: 559, endPoint y: 667, distance: 11.2
click at [559, 666] on p "バスケット：横幅 約26.5cm * 高さ 約16cm * 奥行 約11cm インナーバッグ：全長 約26cm 高さ 約26cm * 底の奥行 約11.5cm" at bounding box center [785, 675] width 769 height 35
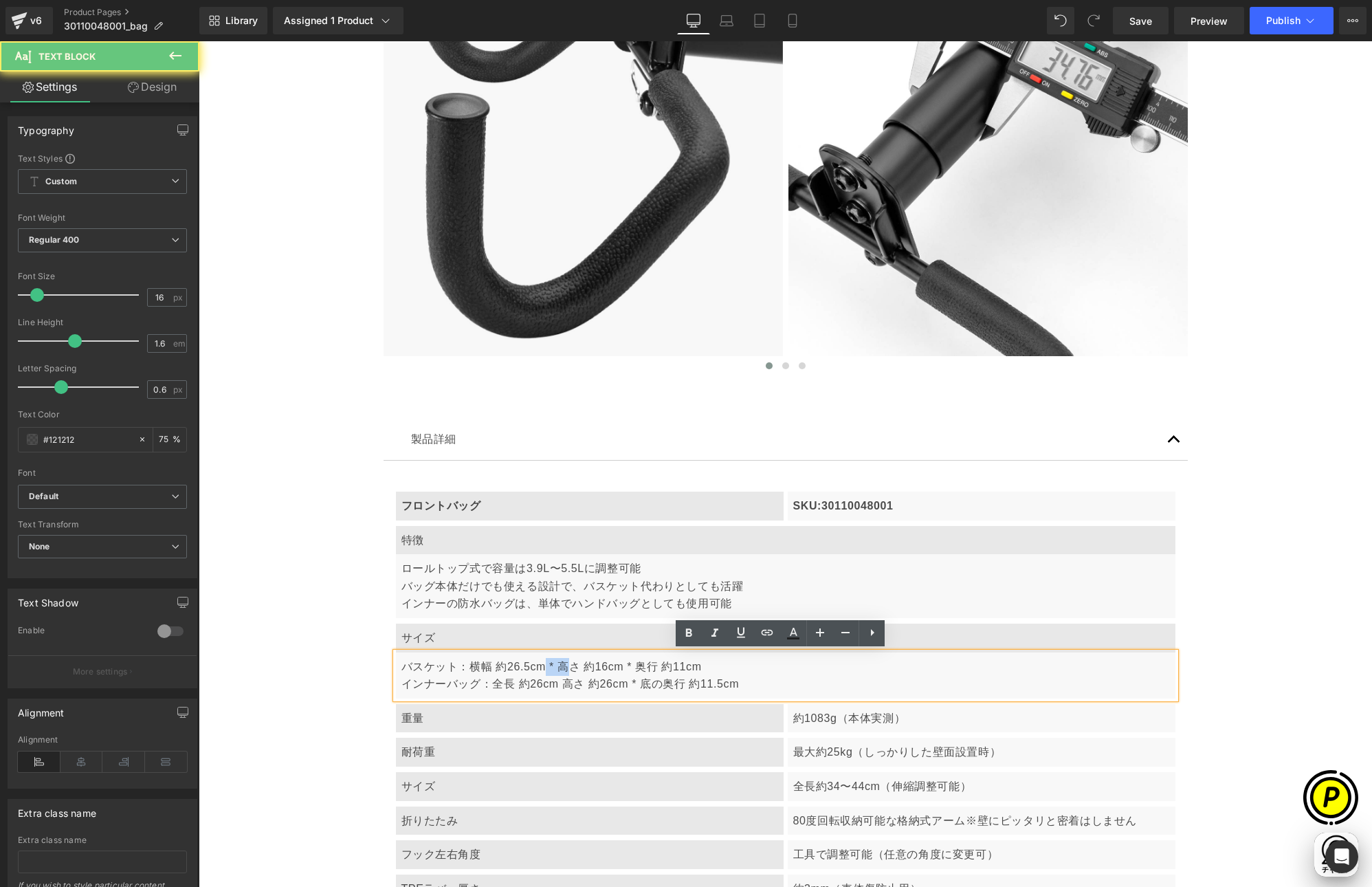
drag, startPoint x: 562, startPoint y: 670, endPoint x: 540, endPoint y: 667, distance: 22.2
click at [562, 670] on p "バスケット：横幅 約26.5cm * 高さ 約16cm * 奥行 約11cm インナーバッグ：全長 約26cm 高さ 約26cm * 底の奥行 約11.5cm" at bounding box center [785, 675] width 769 height 35
drag, startPoint x: 542, startPoint y: 664, endPoint x: 554, endPoint y: 664, distance: 12.0
click at [554, 664] on p "バスケット：横幅 約26.5cm * 高さ 約16cm * 奥行 約11cm インナーバッグ：全長 約26cm 高さ 約26cm * 底の奥行 約11.5cm" at bounding box center [785, 675] width 769 height 35
drag, startPoint x: 540, startPoint y: 666, endPoint x: 554, endPoint y: 666, distance: 14.0
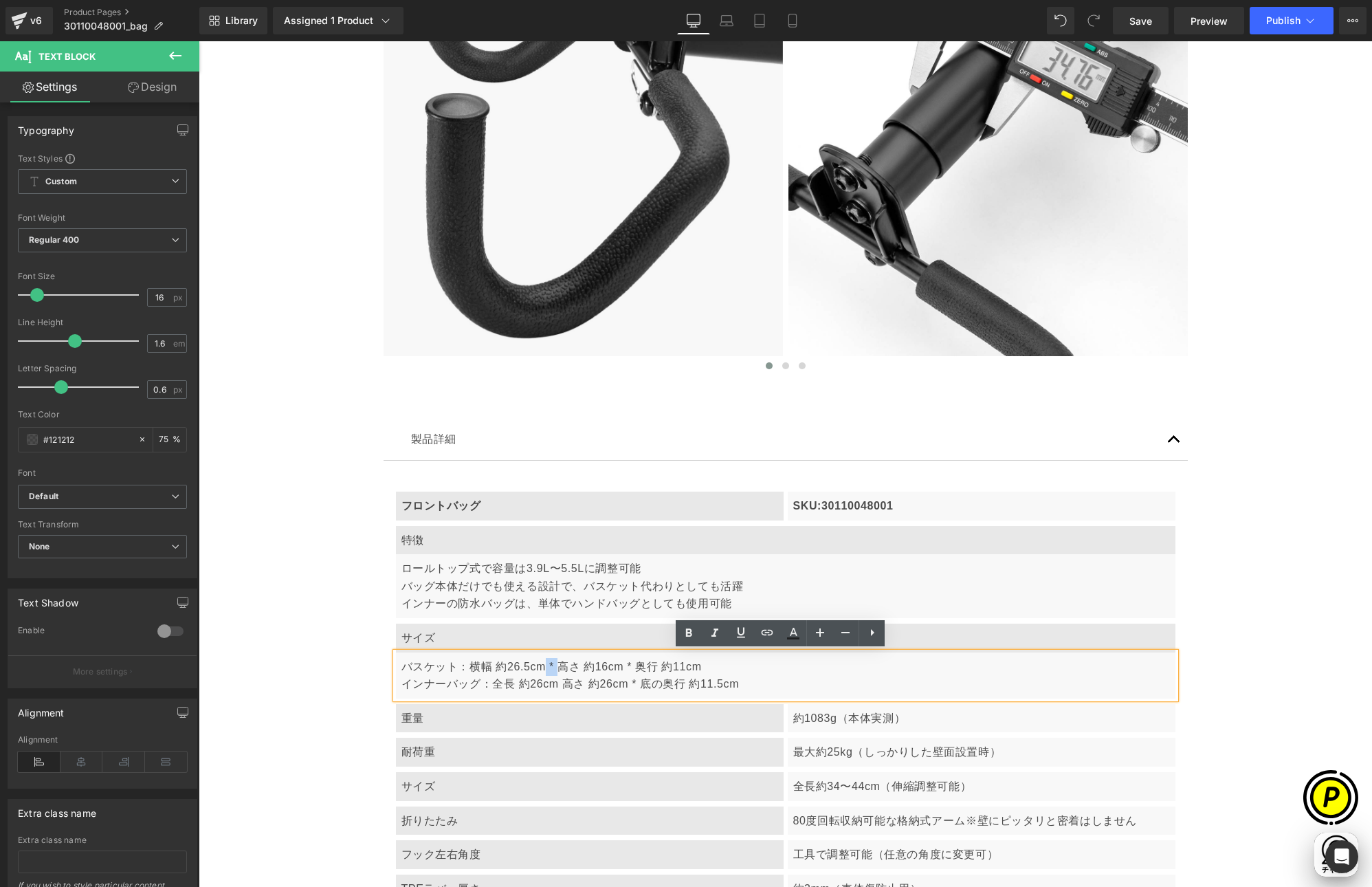
click at [554, 666] on p "バスケット：横幅 約26.5cm * 高さ 約16cm * 奥行 約11cm インナーバッグ：全長 約26cm 高さ 約26cm * 底の奥行 約11.5cm" at bounding box center [785, 675] width 769 height 35
copy p "*"
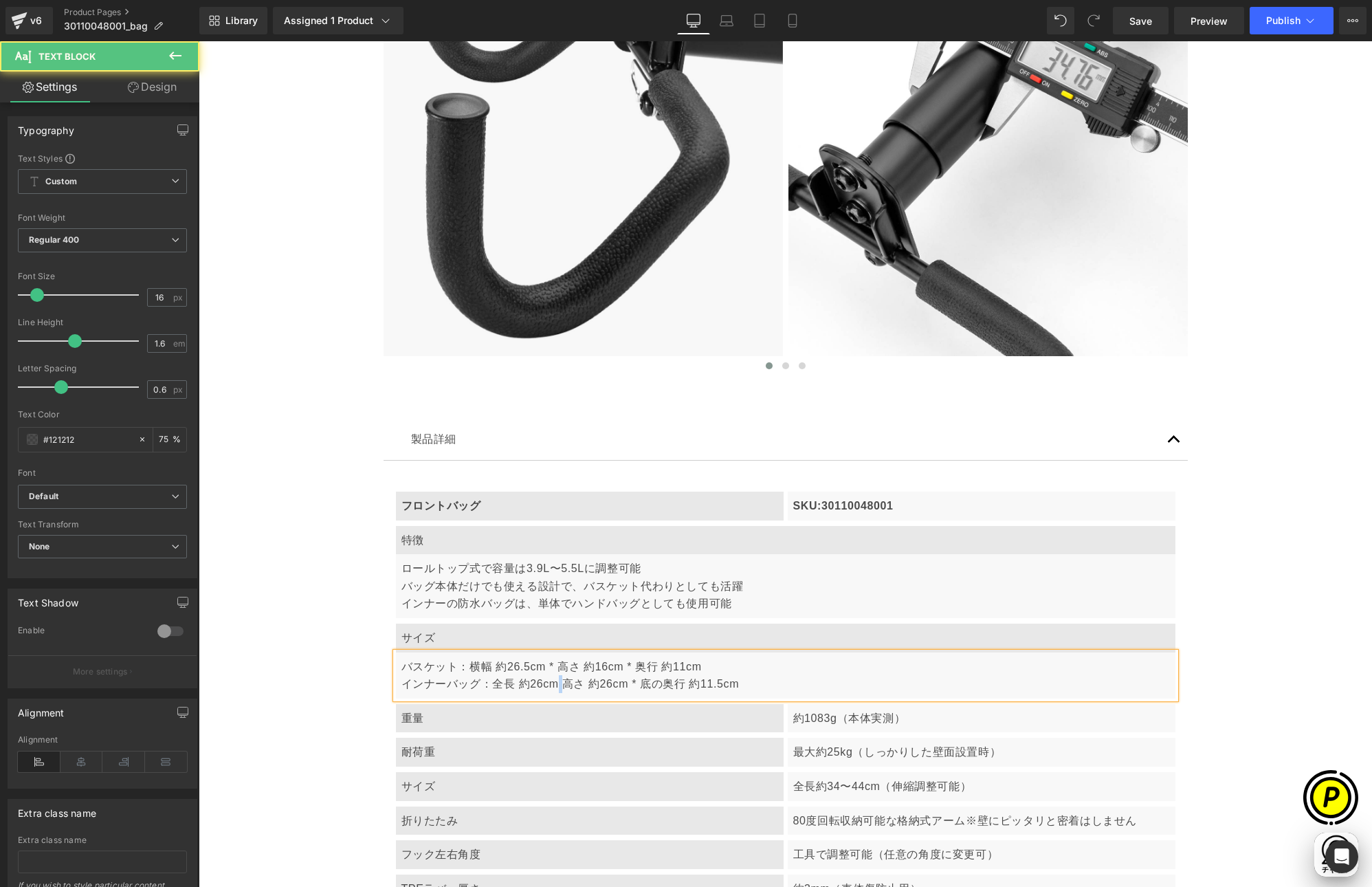
click at [556, 683] on p "バスケット：横幅 約26.5cm * 高さ 約16cm * 奥行 約11cm インナーバッグ：全長 約26cm 高さ 約26cm * 底の奥行 約11.5cm" at bounding box center [785, 675] width 769 height 35
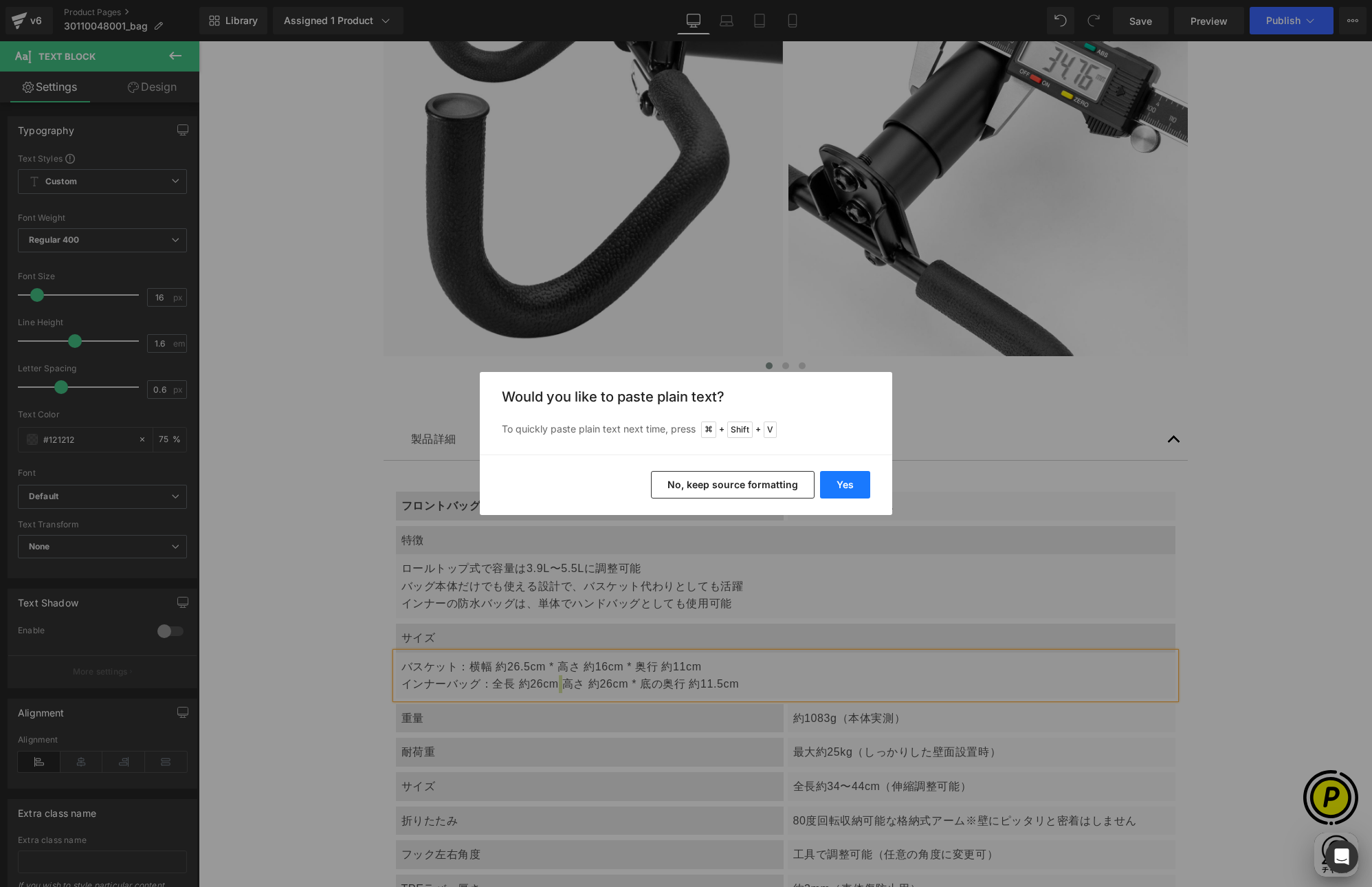
click at [831, 487] on button "Yes" at bounding box center [845, 484] width 50 height 27
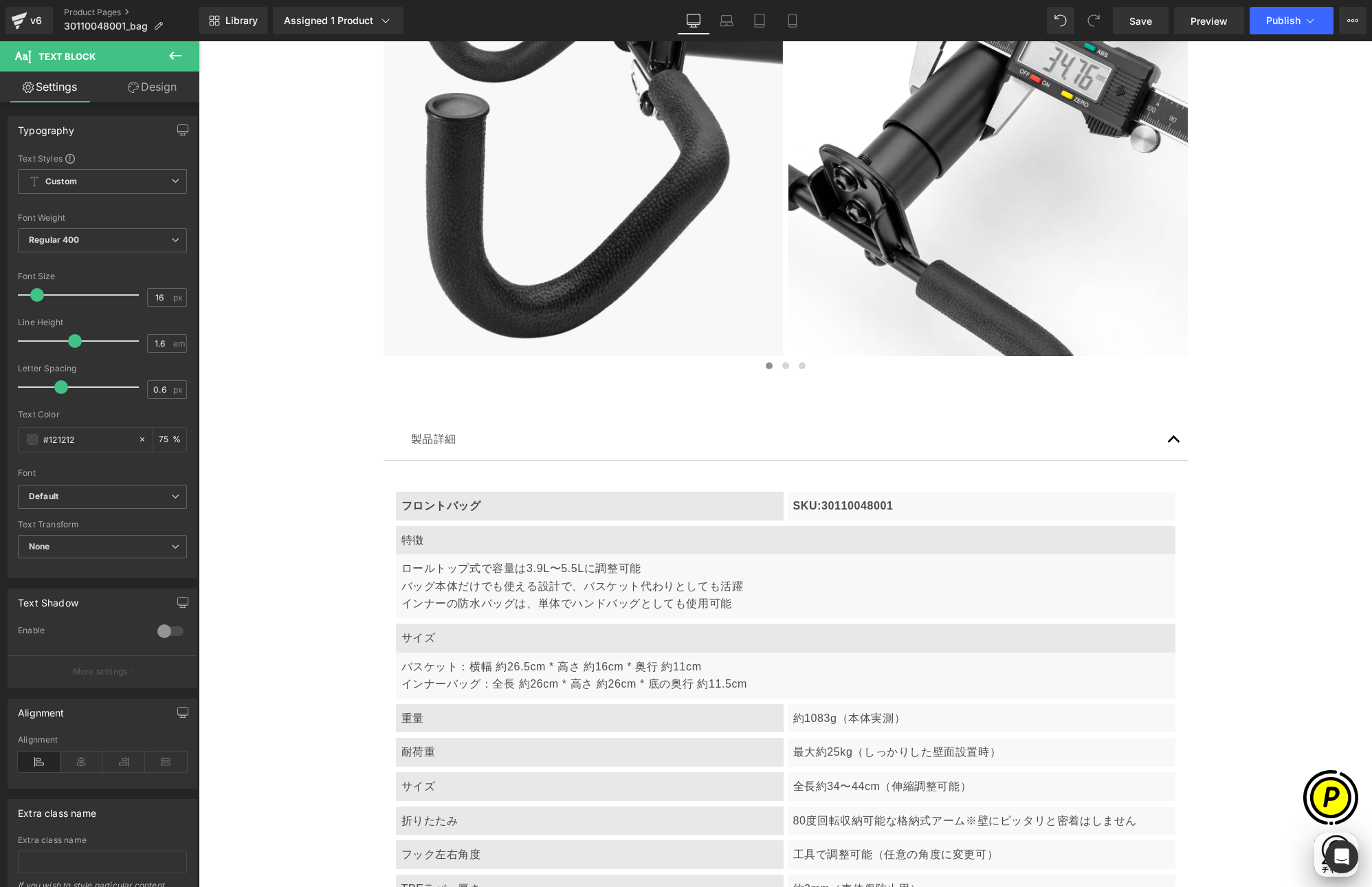
scroll to position [0, 0]
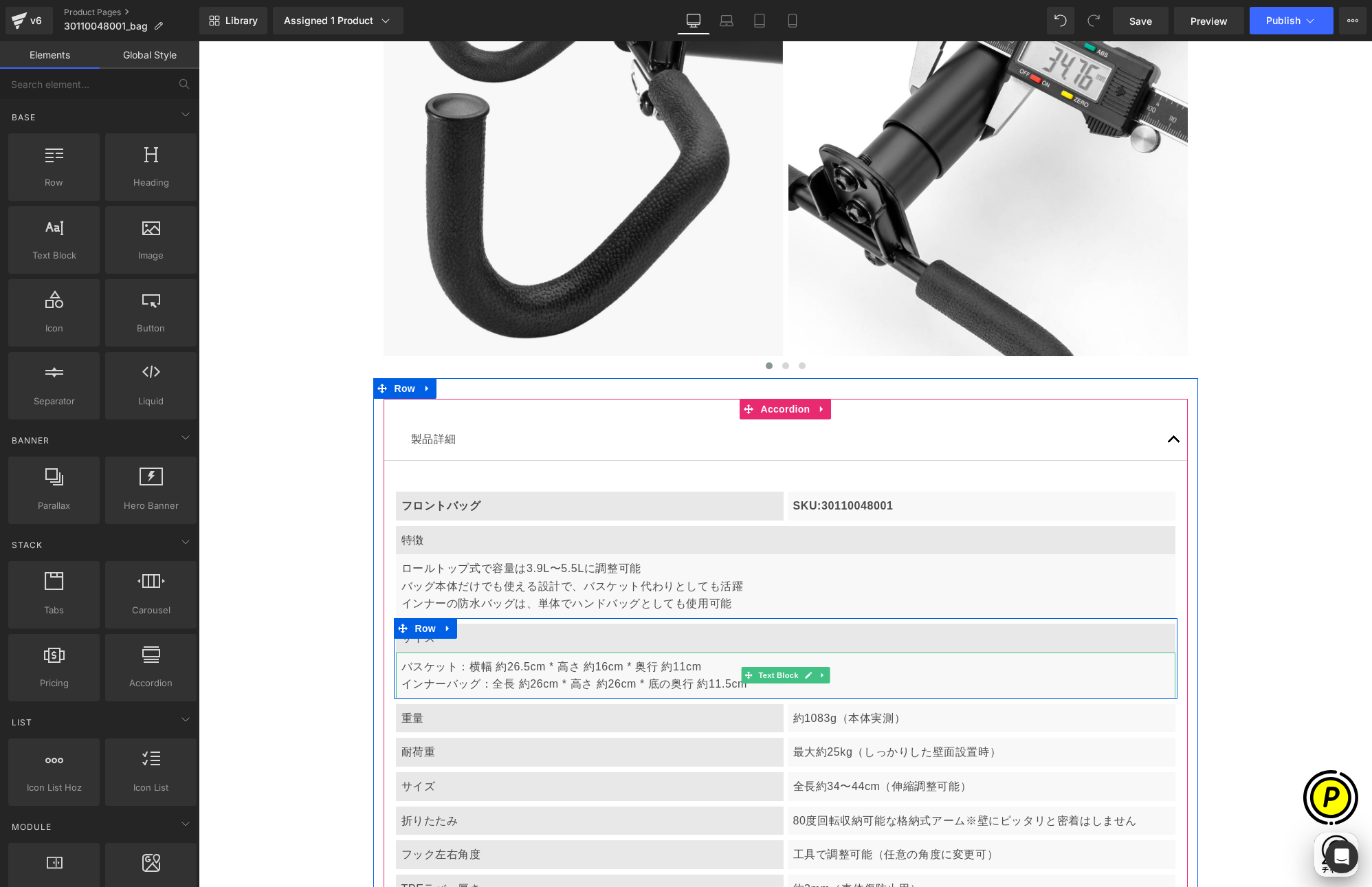
scroll to position [0, 268]
drag, startPoint x: 514, startPoint y: 682, endPoint x: 493, endPoint y: 685, distance: 21.2
click at [514, 682] on p "バスケット：横幅 約26.5cm * 高さ 約16cm * 奥行 約11cm インナーバッグ：全長 約26cm * 高さ 約26cm * 底の奥行 約11.5…" at bounding box center [785, 675] width 769 height 35
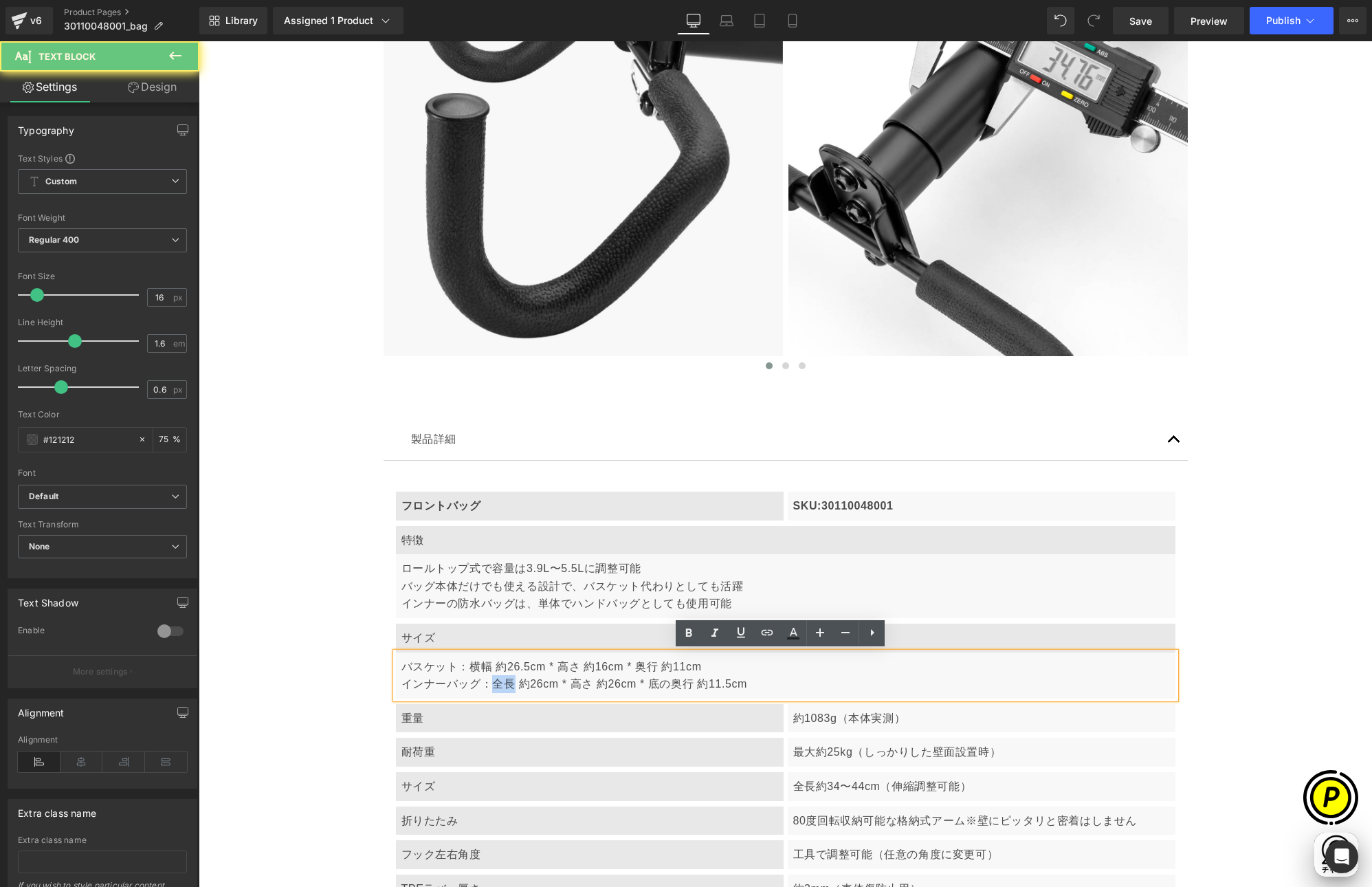
drag, startPoint x: 486, startPoint y: 681, endPoint x: 509, endPoint y: 683, distance: 23.1
click at [509, 683] on p "バスケット：横幅 約26.5cm * 高さ 約16cm * 奥行 約11cm インナーバッグ：全長 約26cm * 高さ 約26cm * 底の奥行 約11.5…" at bounding box center [785, 675] width 769 height 35
drag, startPoint x: 464, startPoint y: 664, endPoint x: 491, endPoint y: 666, distance: 27.1
click at [491, 666] on p "バスケット：横幅 約26.5cm * 高さ 約16cm * 奥行 約11cm インナーバッグ：全長 約26cm * 高さ 約26cm * 底の奥行 約11.5…" at bounding box center [785, 675] width 769 height 35
copy p "横幅"
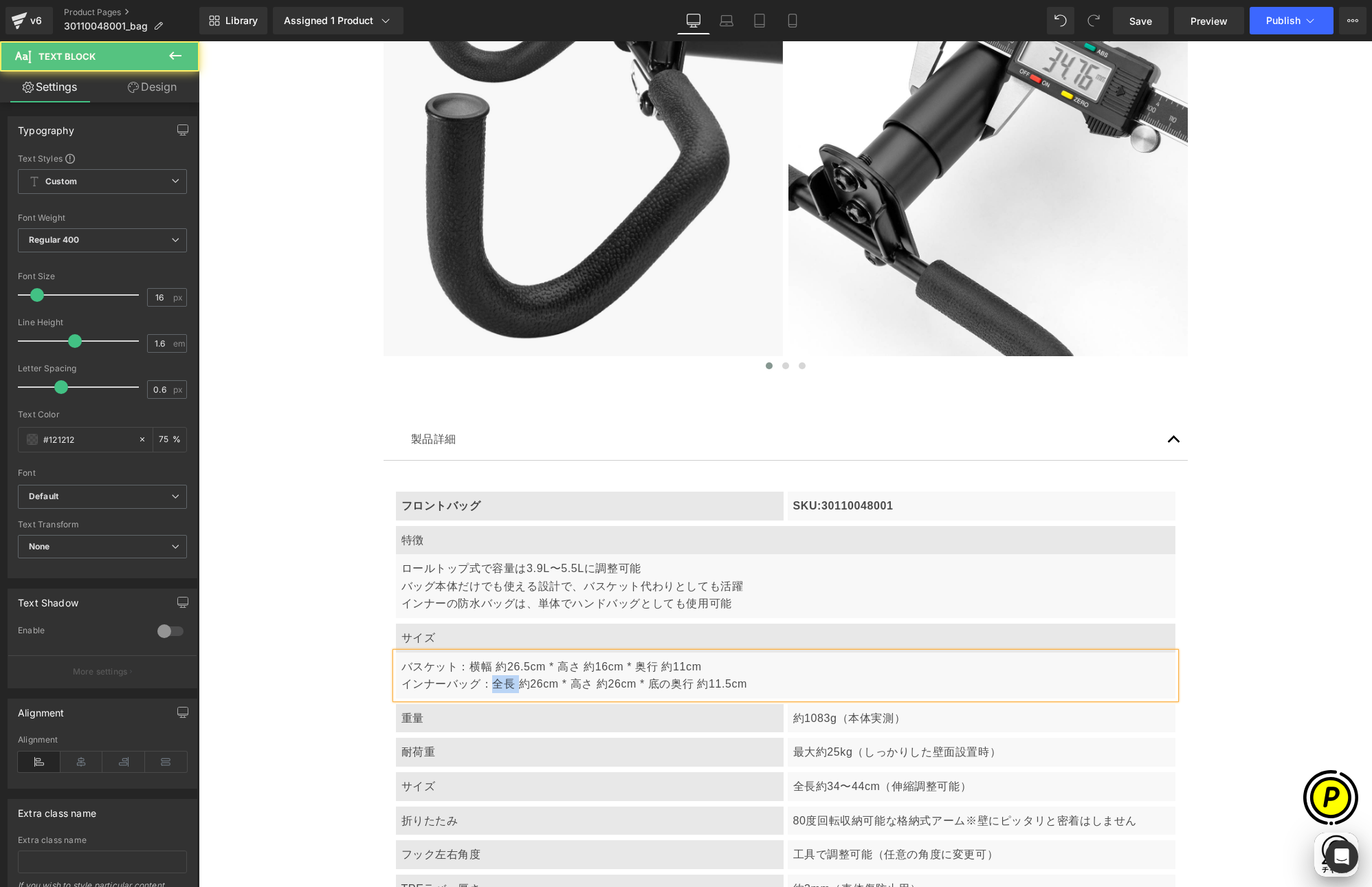
drag, startPoint x: 484, startPoint y: 682, endPoint x: 519, endPoint y: 682, distance: 35.0
click at [519, 682] on p "バスケット：横幅 約26.5cm * 高さ 約16cm * 奥行 約11cm インナーバッグ：全長 約26cm * 高さ 約26cm * 底の奥行 約11.5…" at bounding box center [785, 675] width 769 height 35
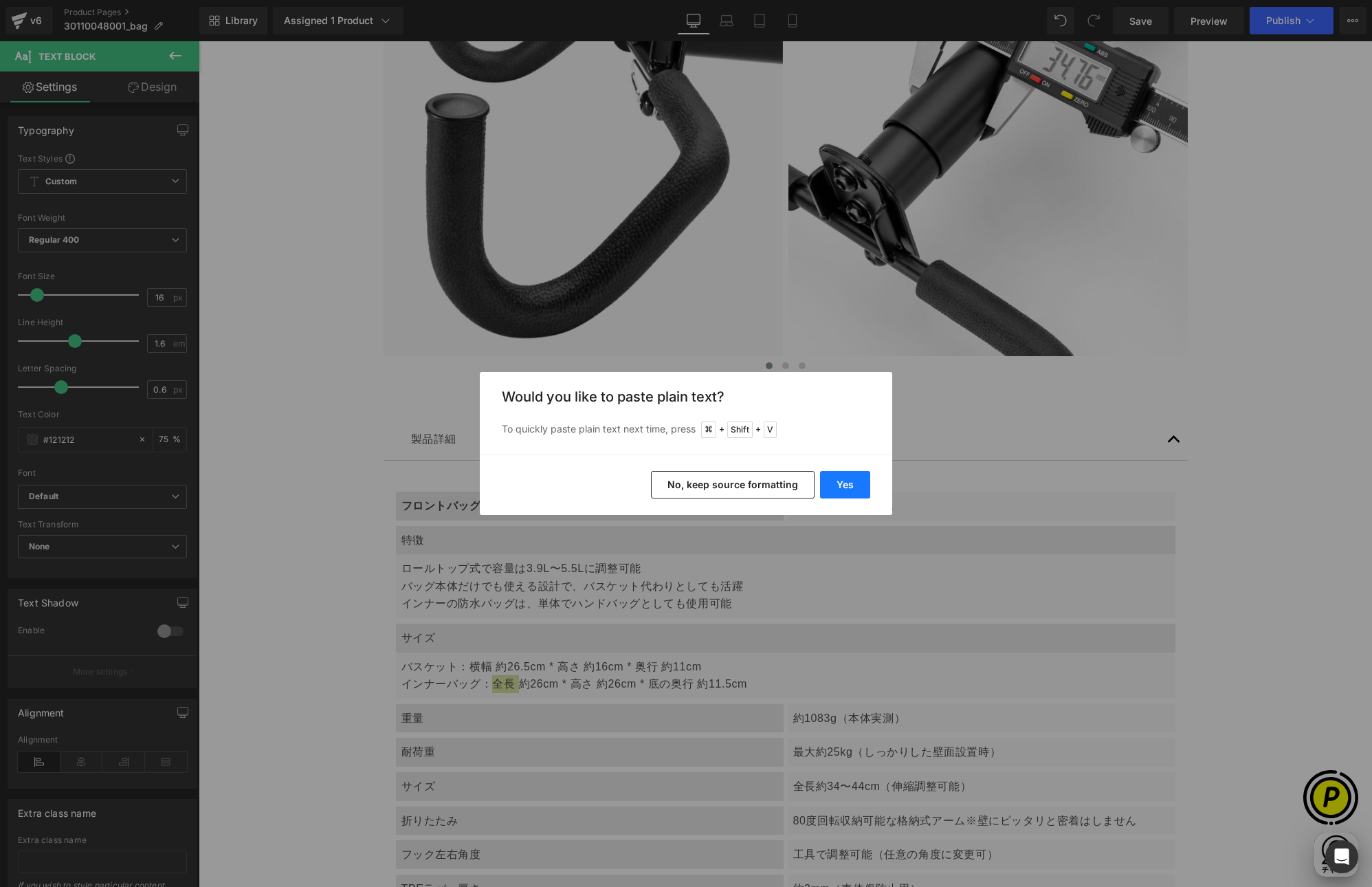
click at [842, 481] on button "Yes" at bounding box center [845, 484] width 50 height 27
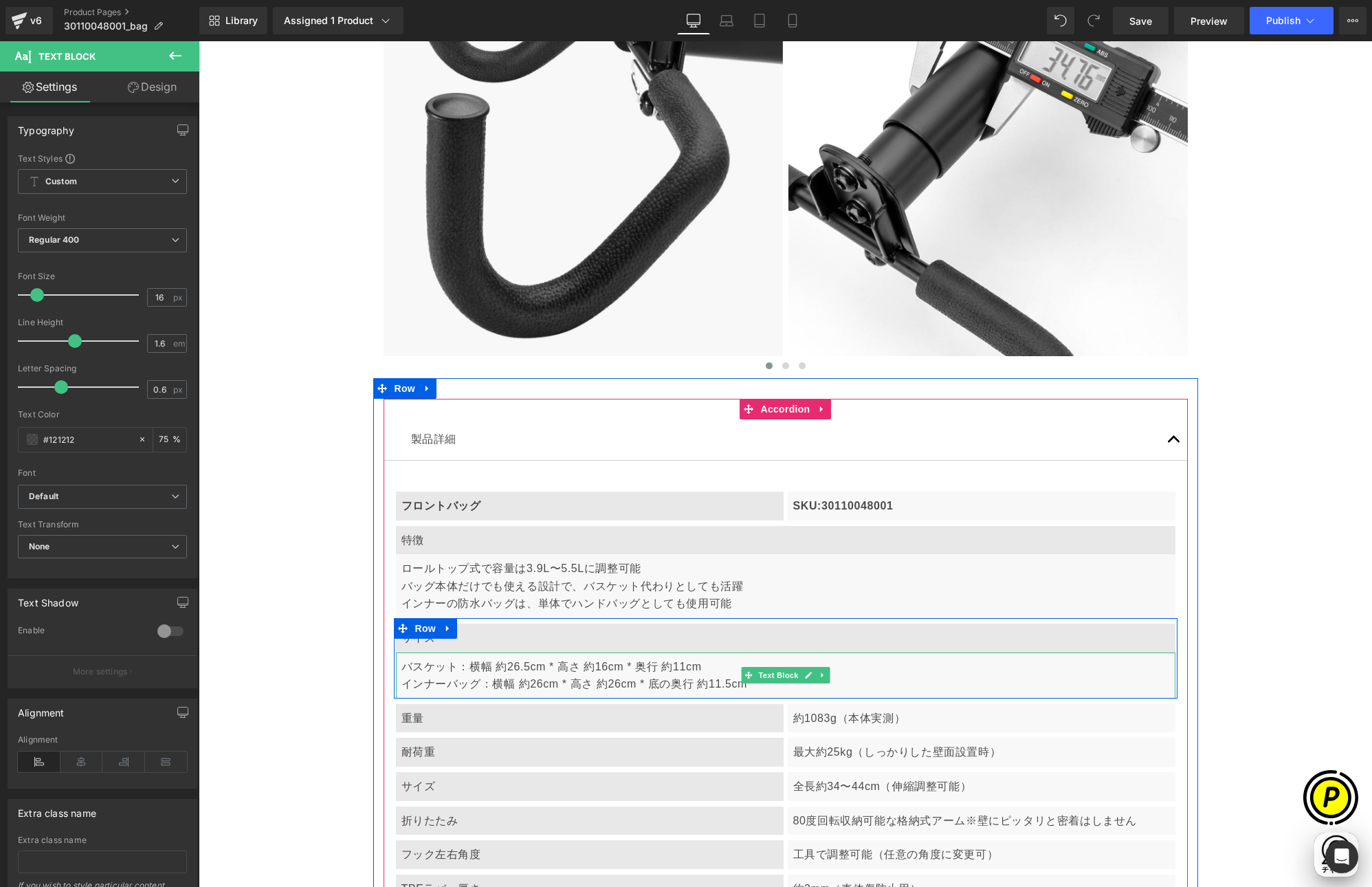
scroll to position [0, 0]
click at [539, 683] on p "バスケット：横幅 約26.5cm * 高さ 約16cm * 奥行 約11cm インナーバッグ：横幅 約26cm * 高さ 約26cm * 底の奥行 約11.5…" at bounding box center [785, 675] width 769 height 35
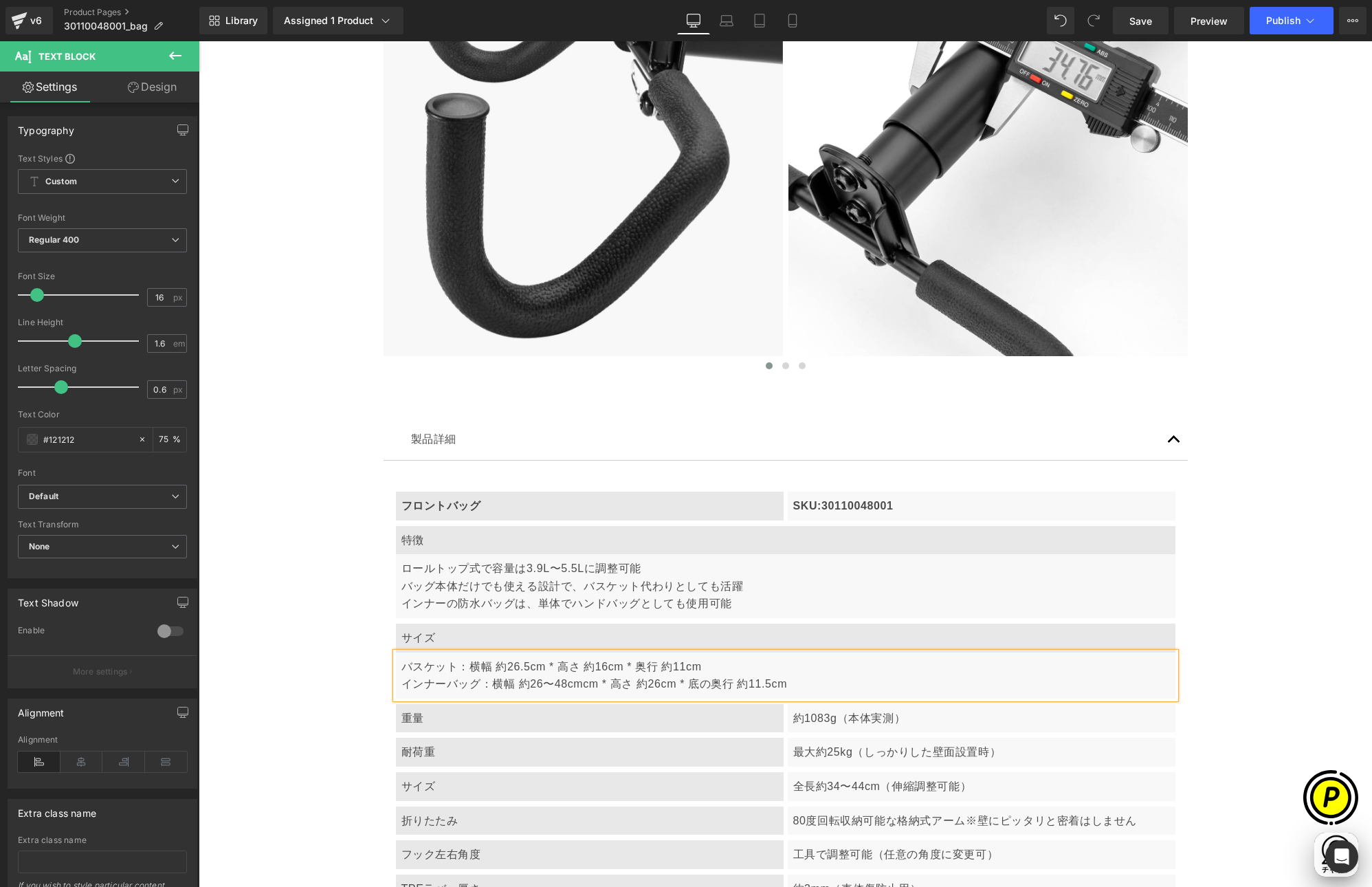
scroll to position [0, 268]
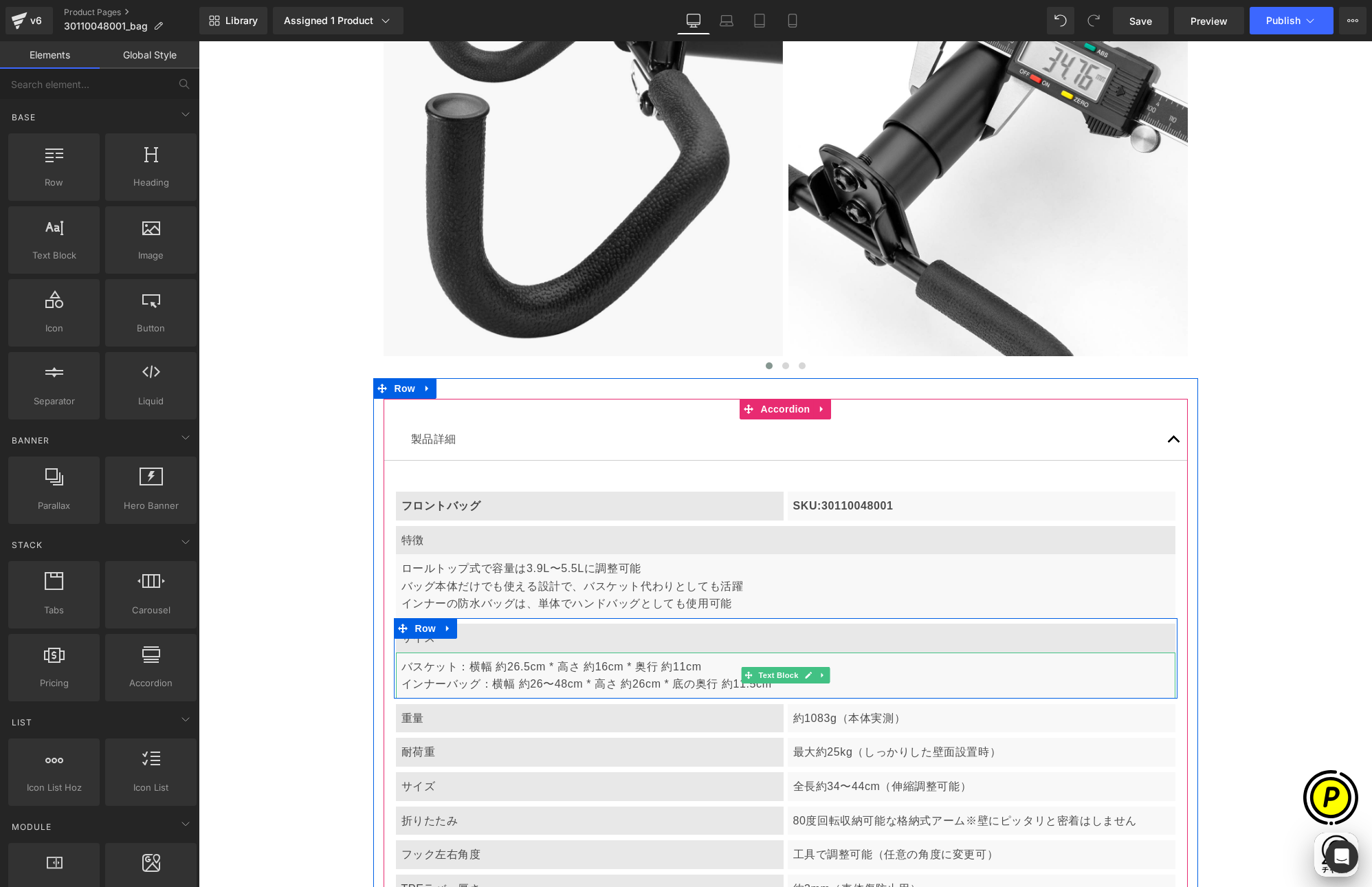
click at [679, 684] on p "バスケット：横幅 約26.5cm * 高さ 約16cm * 奥行 約11cm インナーバッグ：横幅 約26〜48cm * 高さ 約26cm * 底の奥行 約1…" at bounding box center [785, 675] width 769 height 35
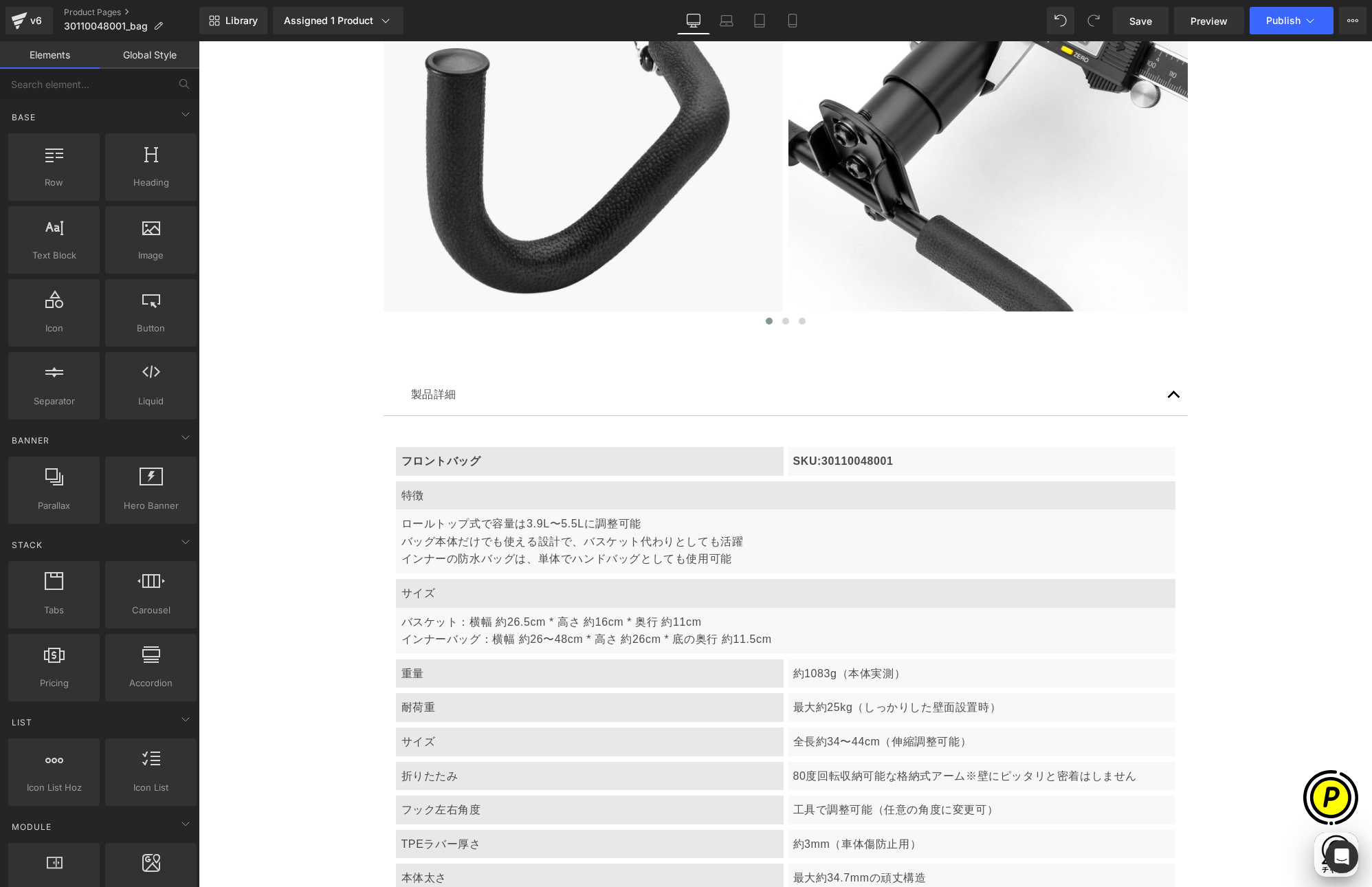
scroll to position [0, 0]
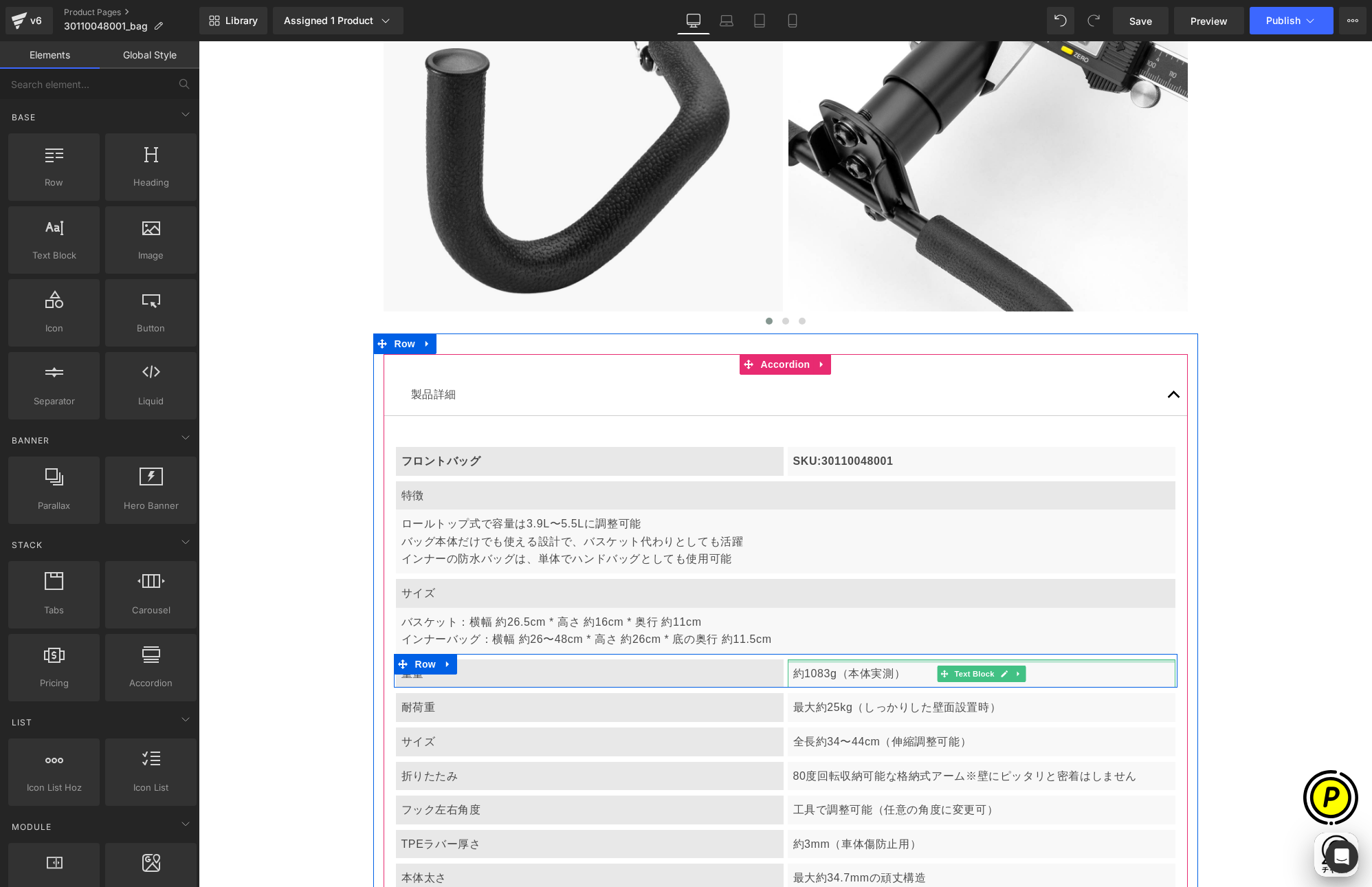
click at [805, 675] on p "約1083g（本体実測）" at bounding box center [981, 673] width 377 height 18
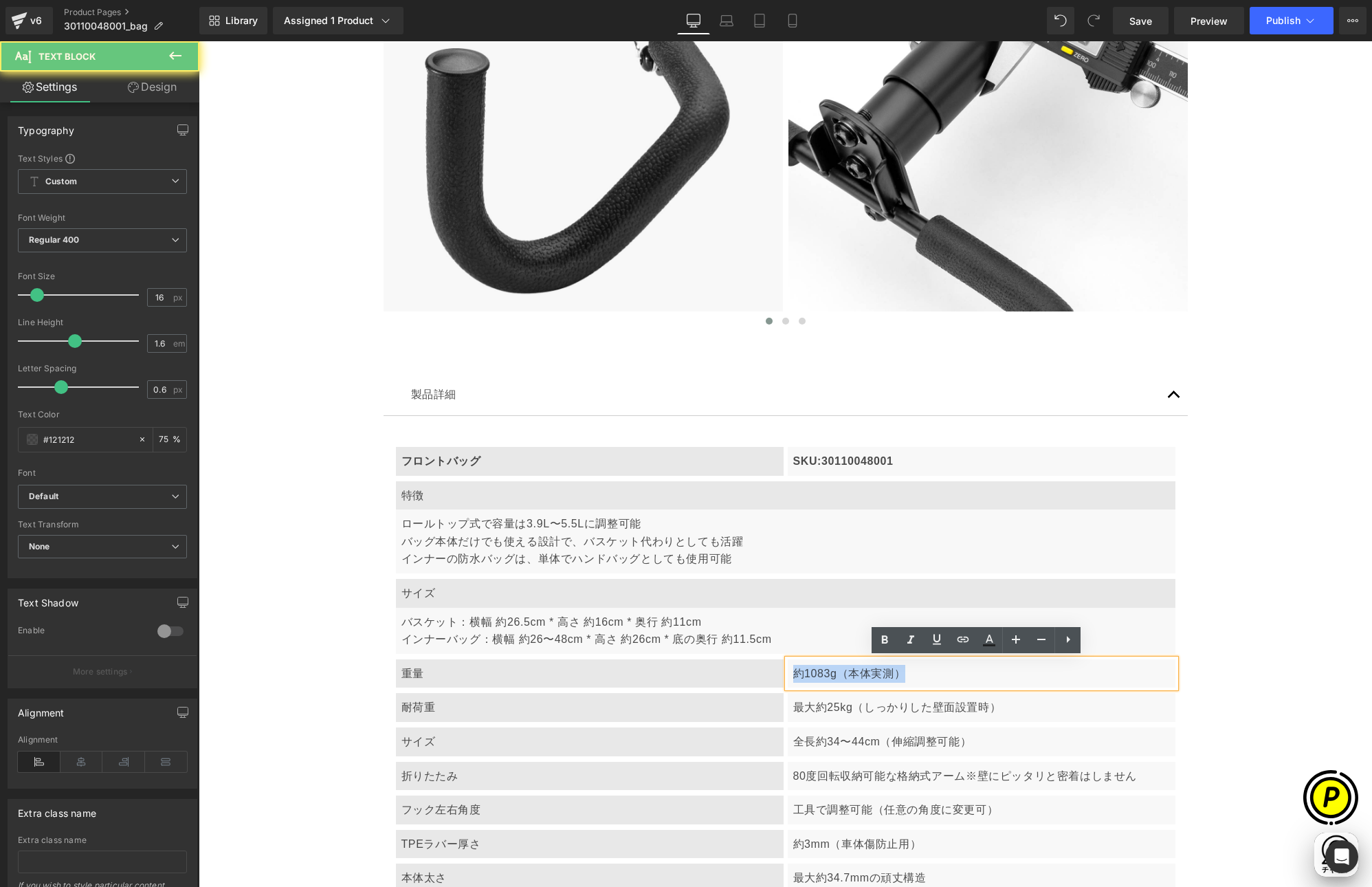
drag, startPoint x: 787, startPoint y: 675, endPoint x: 916, endPoint y: 674, distance: 129.0
click at [916, 674] on p "約1083g（本体実測）" at bounding box center [981, 673] width 377 height 18
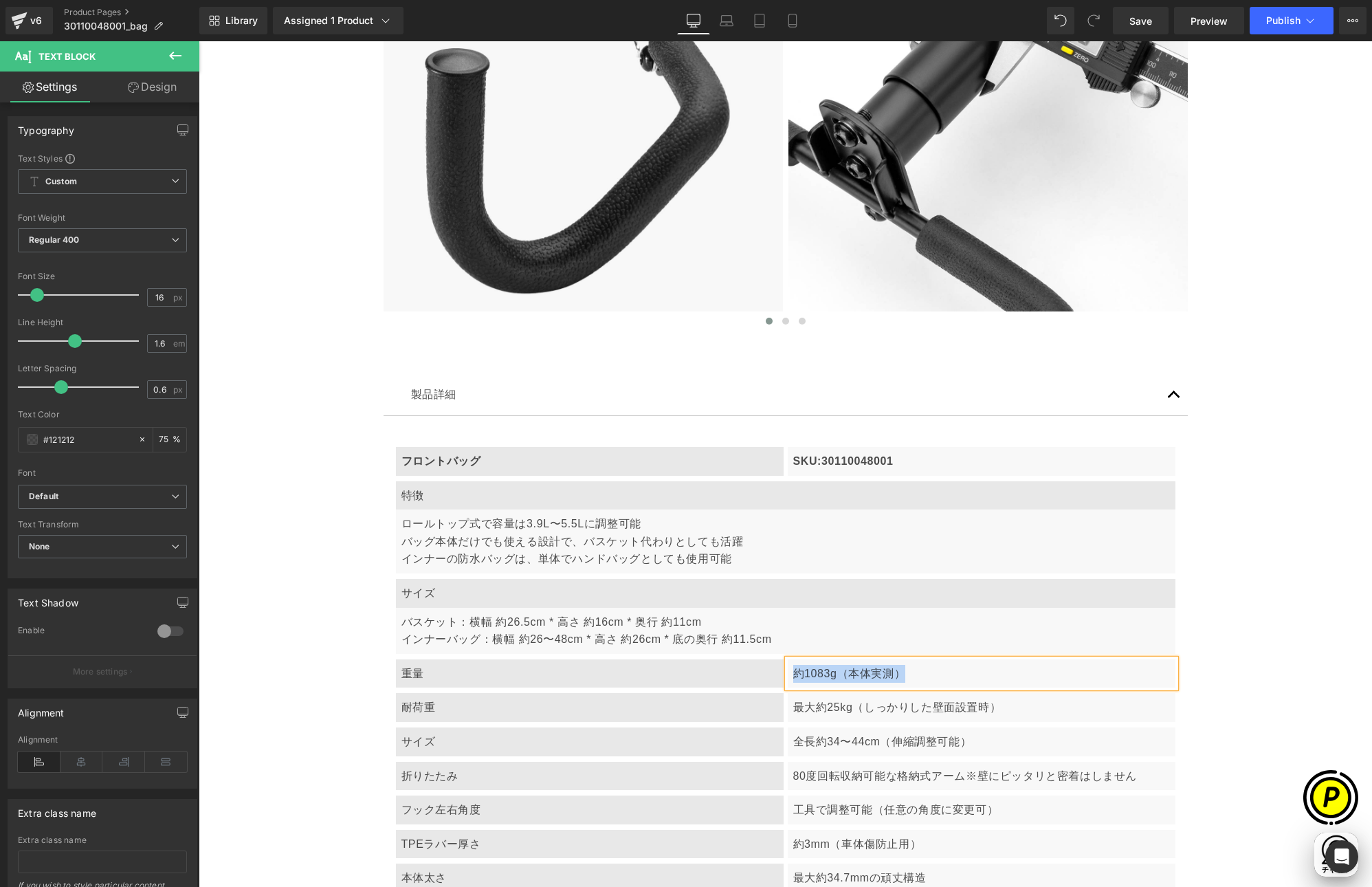
paste div
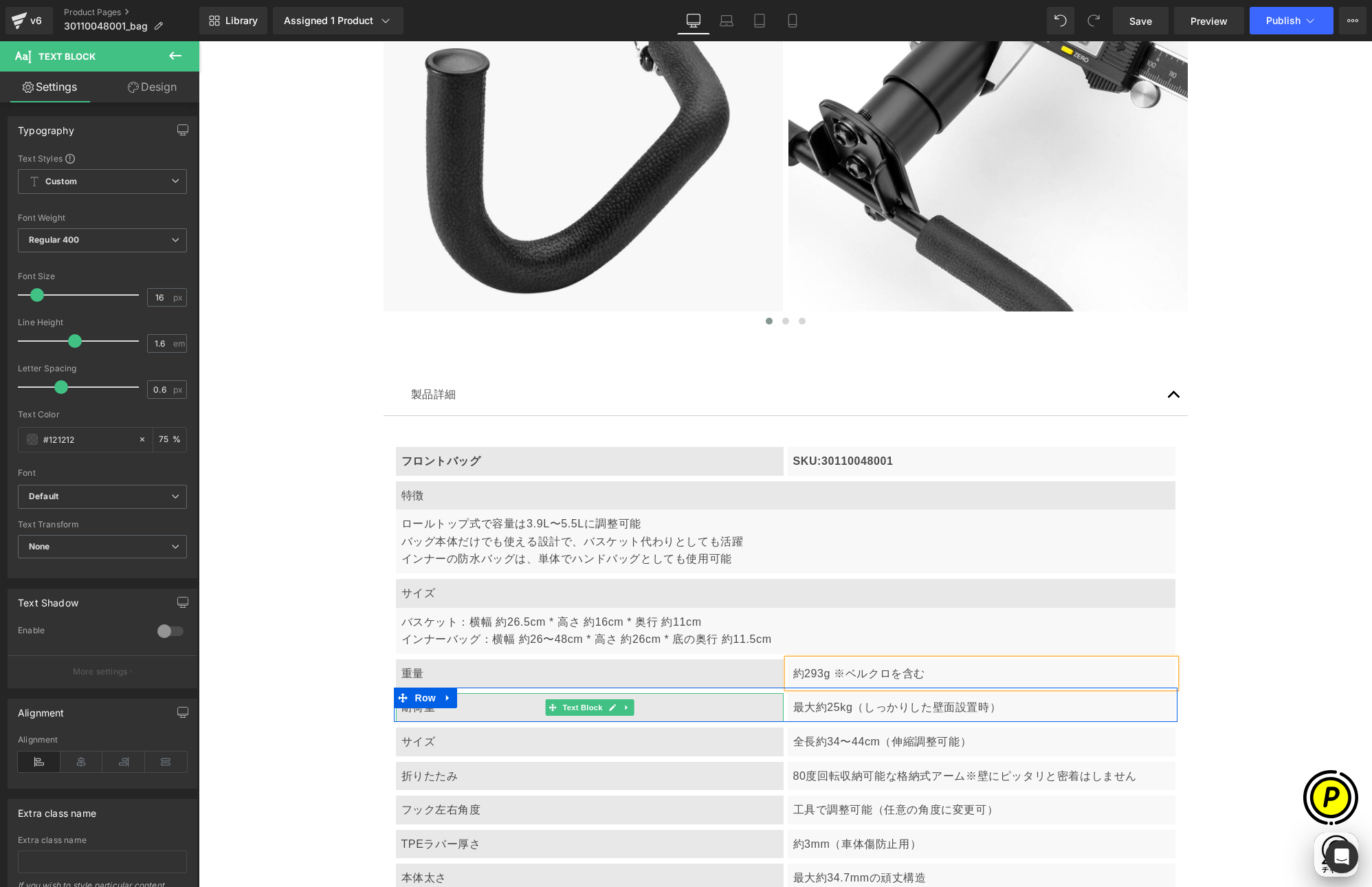
click at [468, 707] on p "耐荷重" at bounding box center [589, 707] width 377 height 18
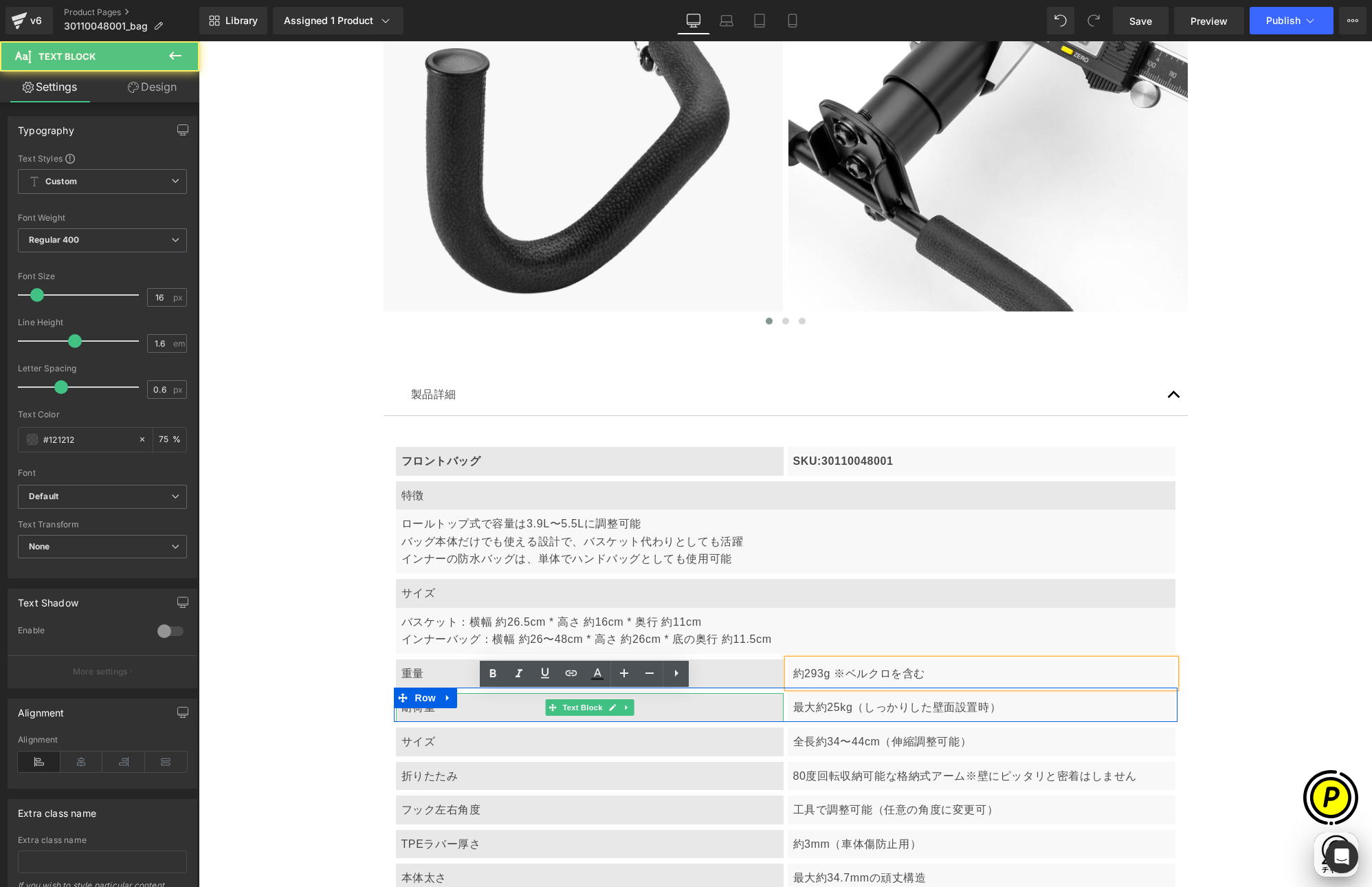
scroll to position [0, 268]
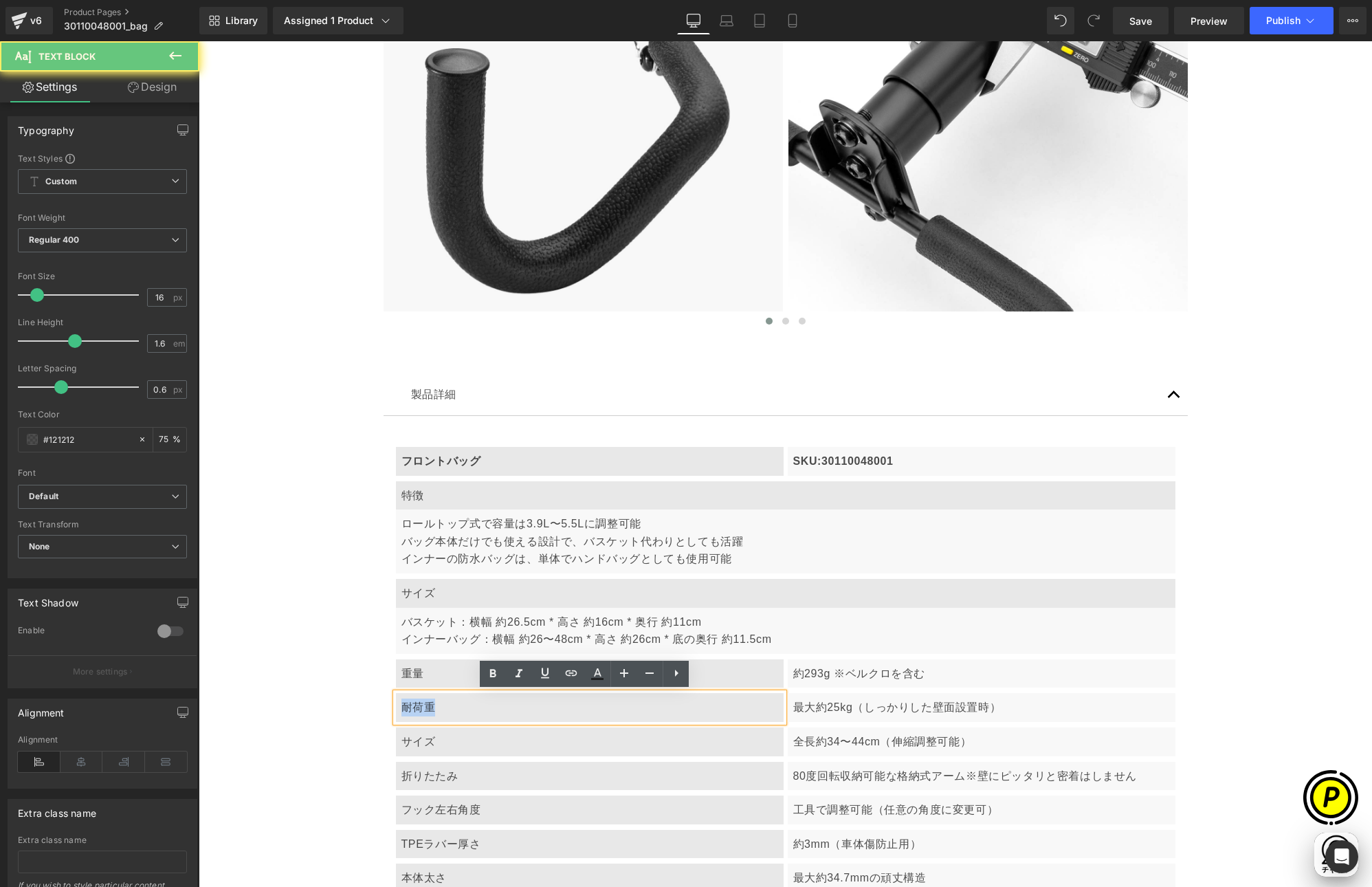
drag, startPoint x: 398, startPoint y: 706, endPoint x: 486, endPoint y: 718, distance: 88.8
click at [486, 718] on div "耐荷重" at bounding box center [589, 707] width 388 height 29
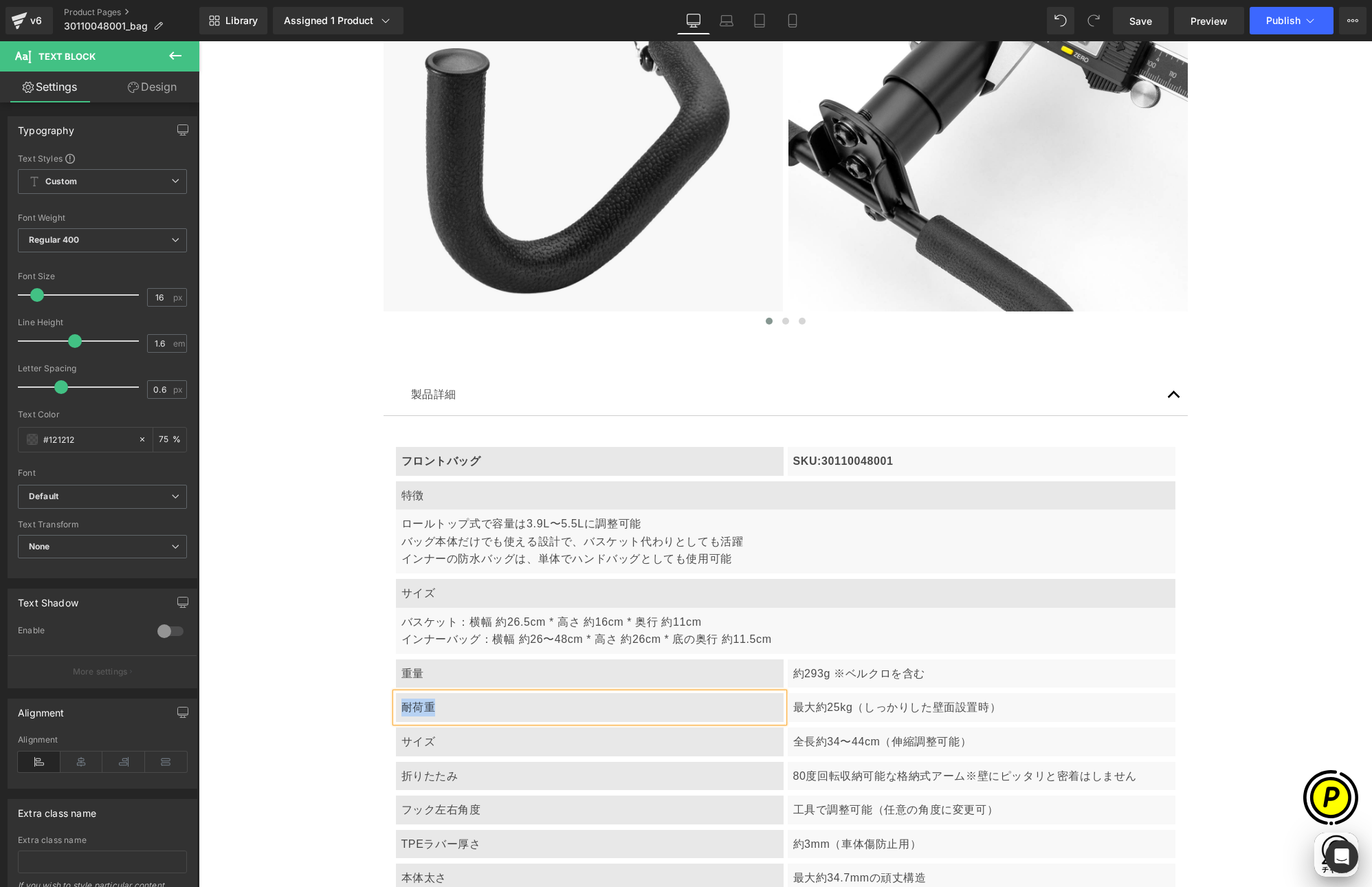
paste div
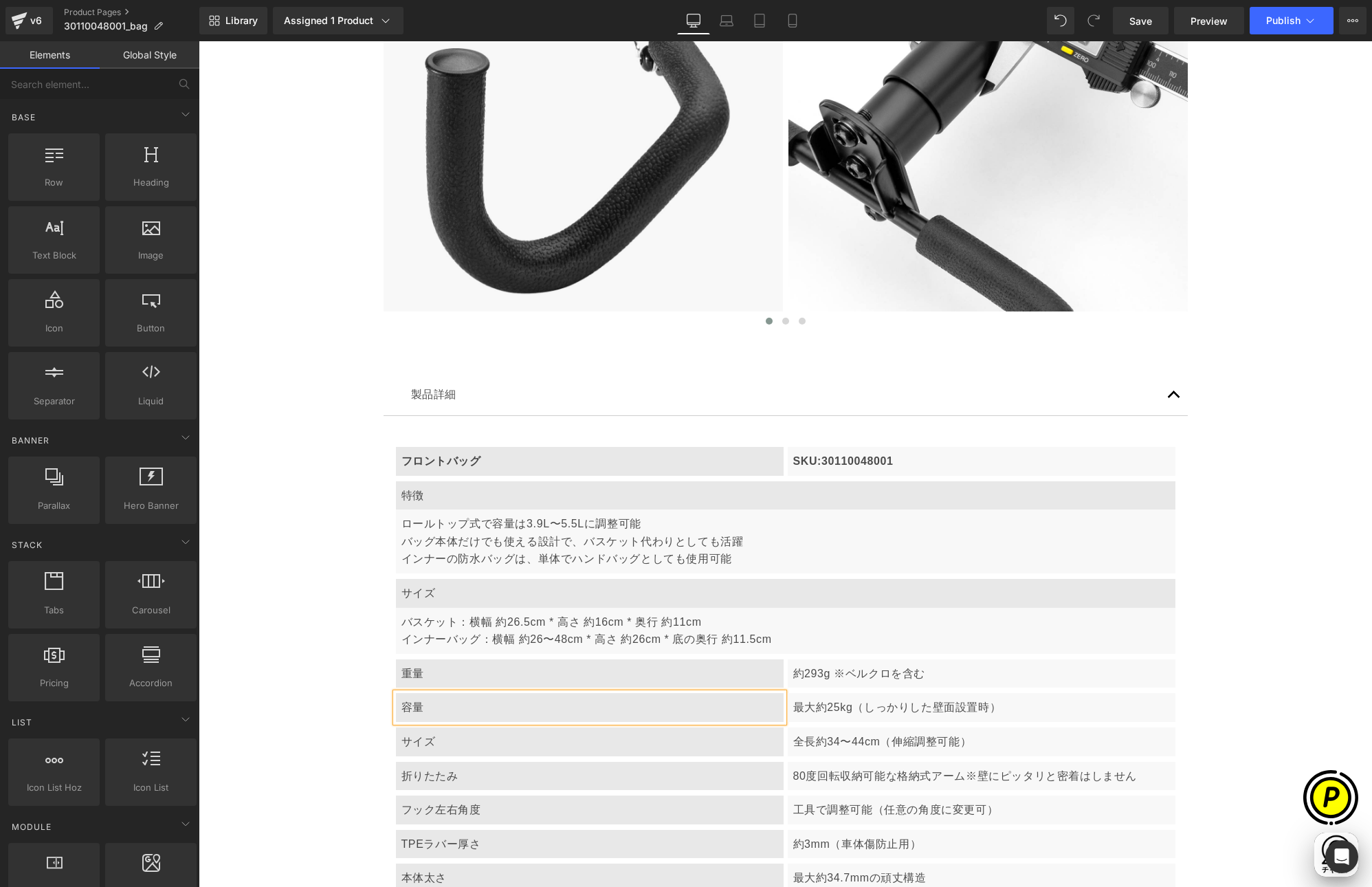
drag, startPoint x: 1348, startPoint y: 611, endPoint x: 1287, endPoint y: 614, distance: 61.1
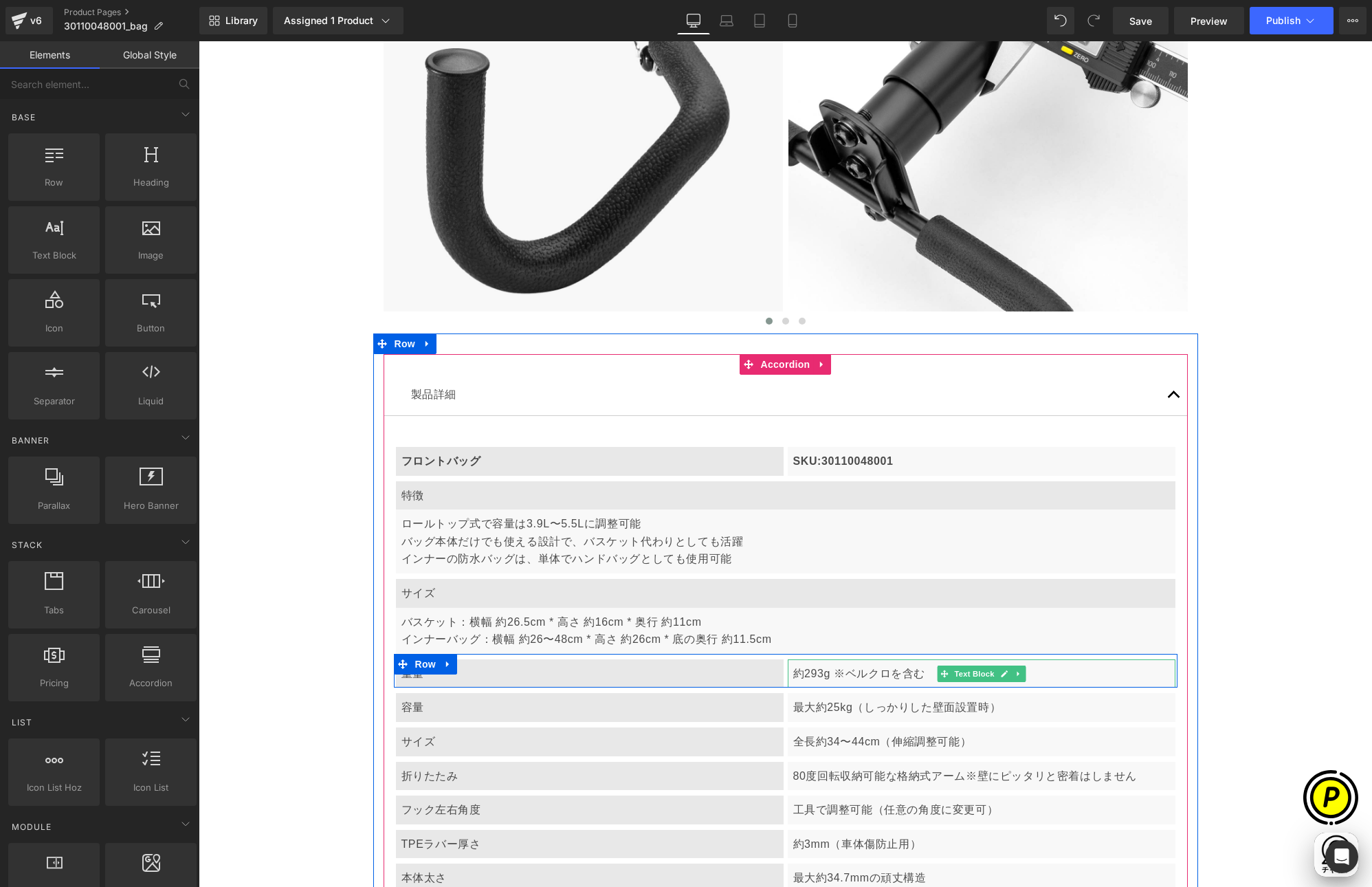
click at [858, 671] on p "約293g ※ベルクロを含む" at bounding box center [981, 673] width 377 height 18
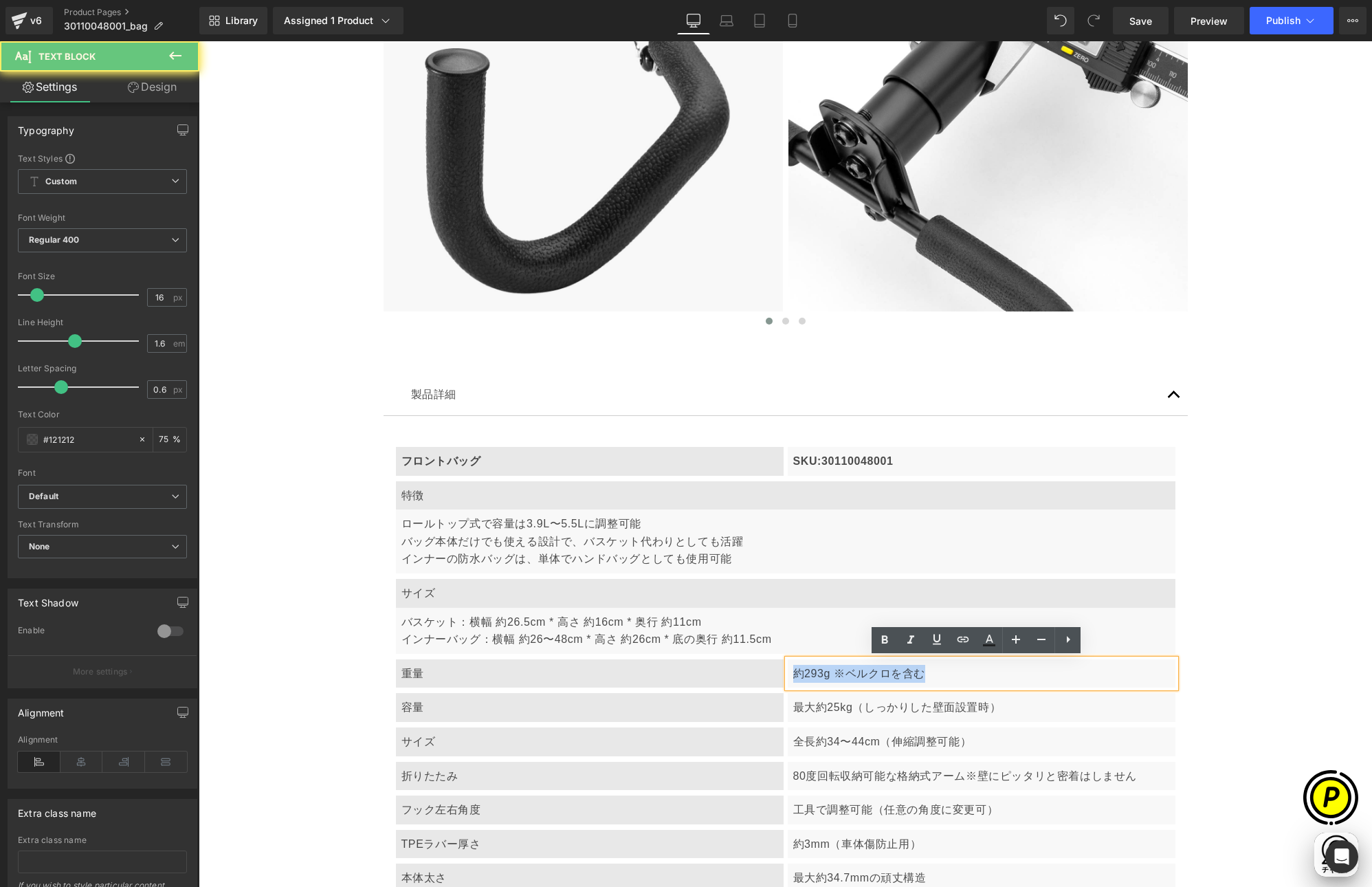
drag, startPoint x: 791, startPoint y: 674, endPoint x: 987, endPoint y: 675, distance: 196.0
click at [987, 675] on p "約293g ※ベルクロを含む" at bounding box center [981, 673] width 377 height 18
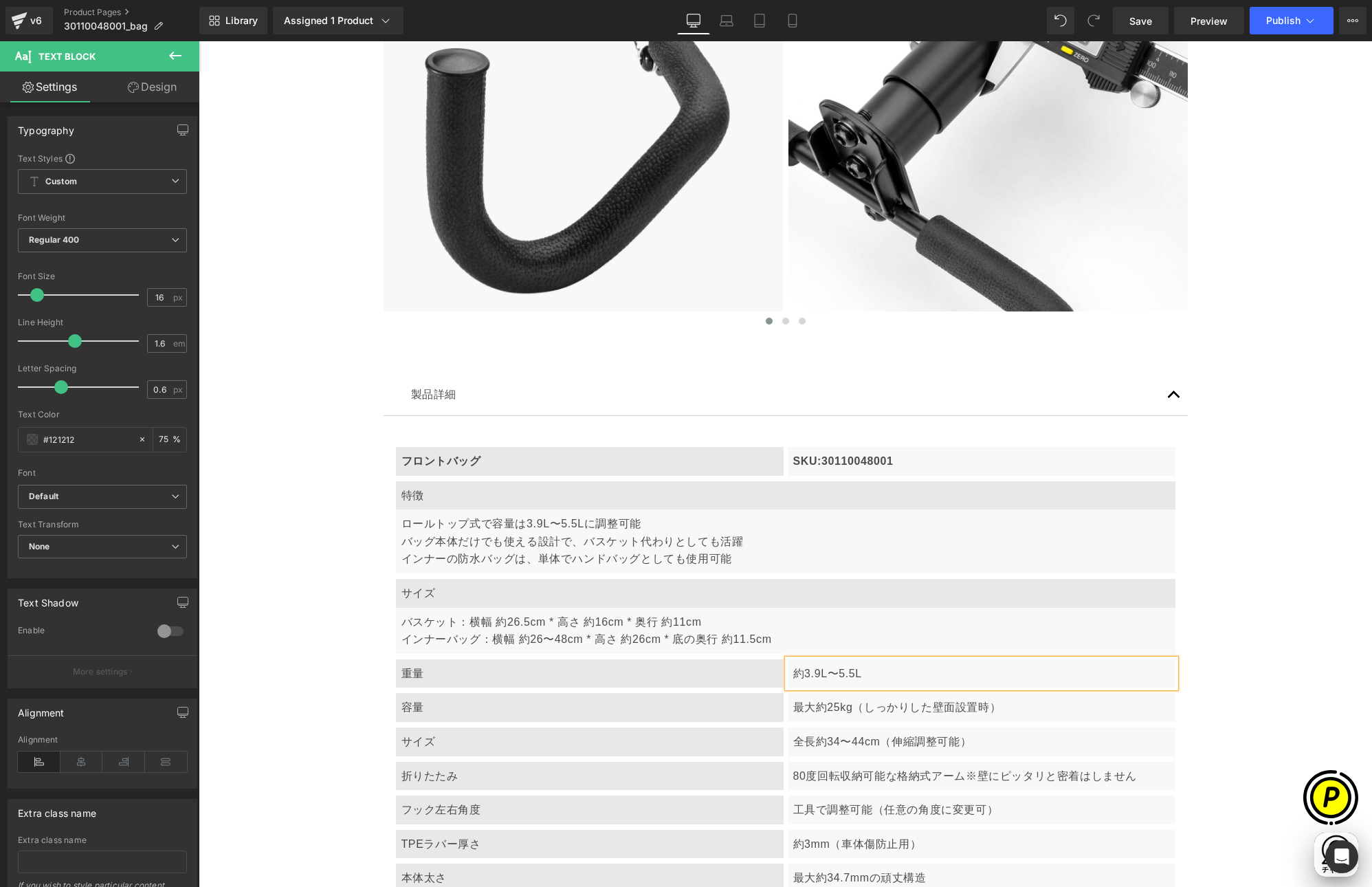
scroll to position [0, 536]
click at [472, 744] on p "サイズ" at bounding box center [589, 741] width 377 height 18
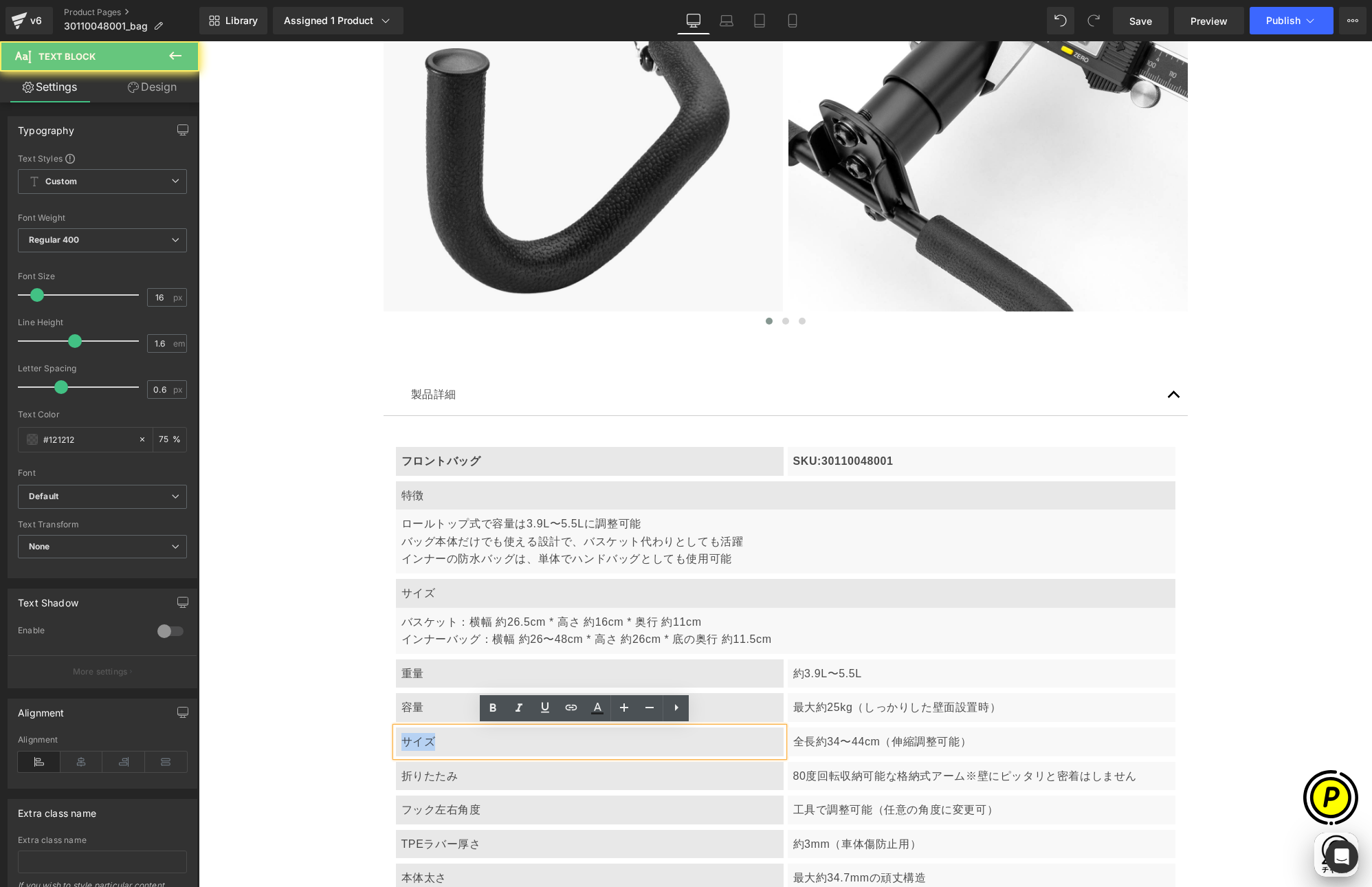
drag, startPoint x: 401, startPoint y: 744, endPoint x: 491, endPoint y: 750, distance: 90.2
click at [491, 750] on div "サイズ" at bounding box center [589, 741] width 388 height 29
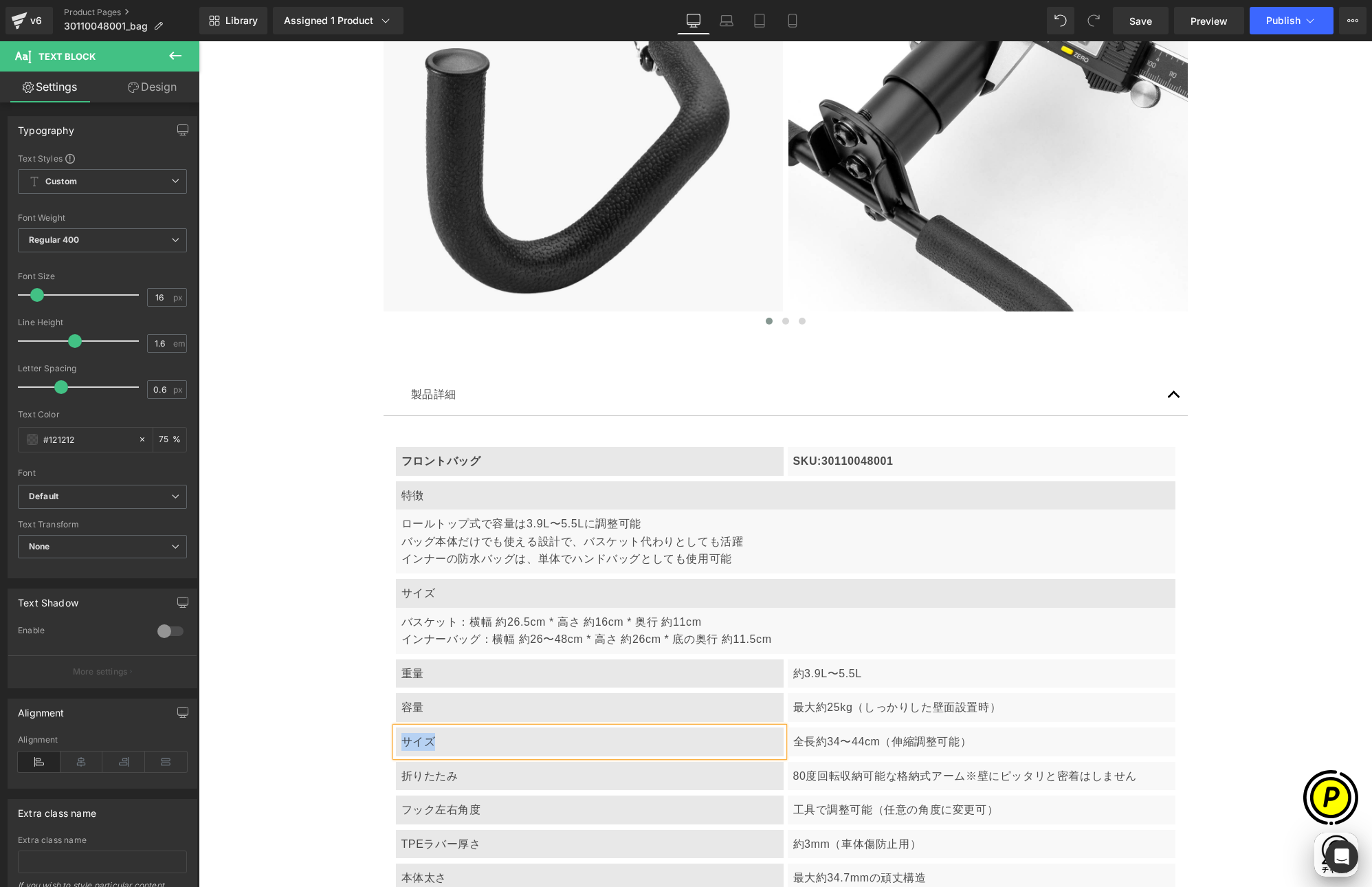
paste div
click at [900, 751] on div "全長約34〜44cm（伸縮調整可能）" at bounding box center [981, 741] width 388 height 29
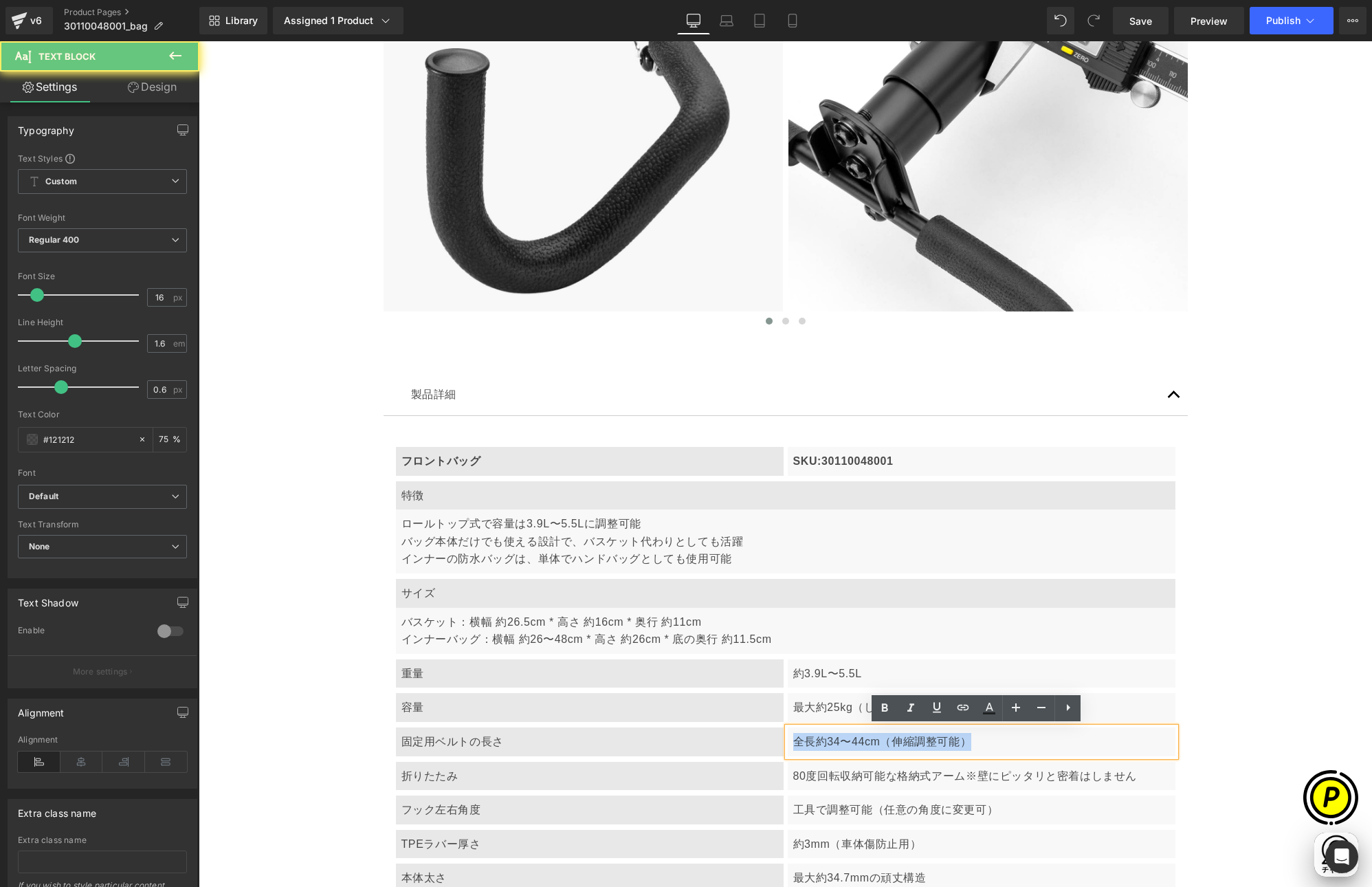
drag, startPoint x: 859, startPoint y: 743, endPoint x: 974, endPoint y: 743, distance: 115.0
click at [974, 743] on p "全長約34〜44cm（伸縮調整可能）" at bounding box center [981, 741] width 377 height 18
paste div
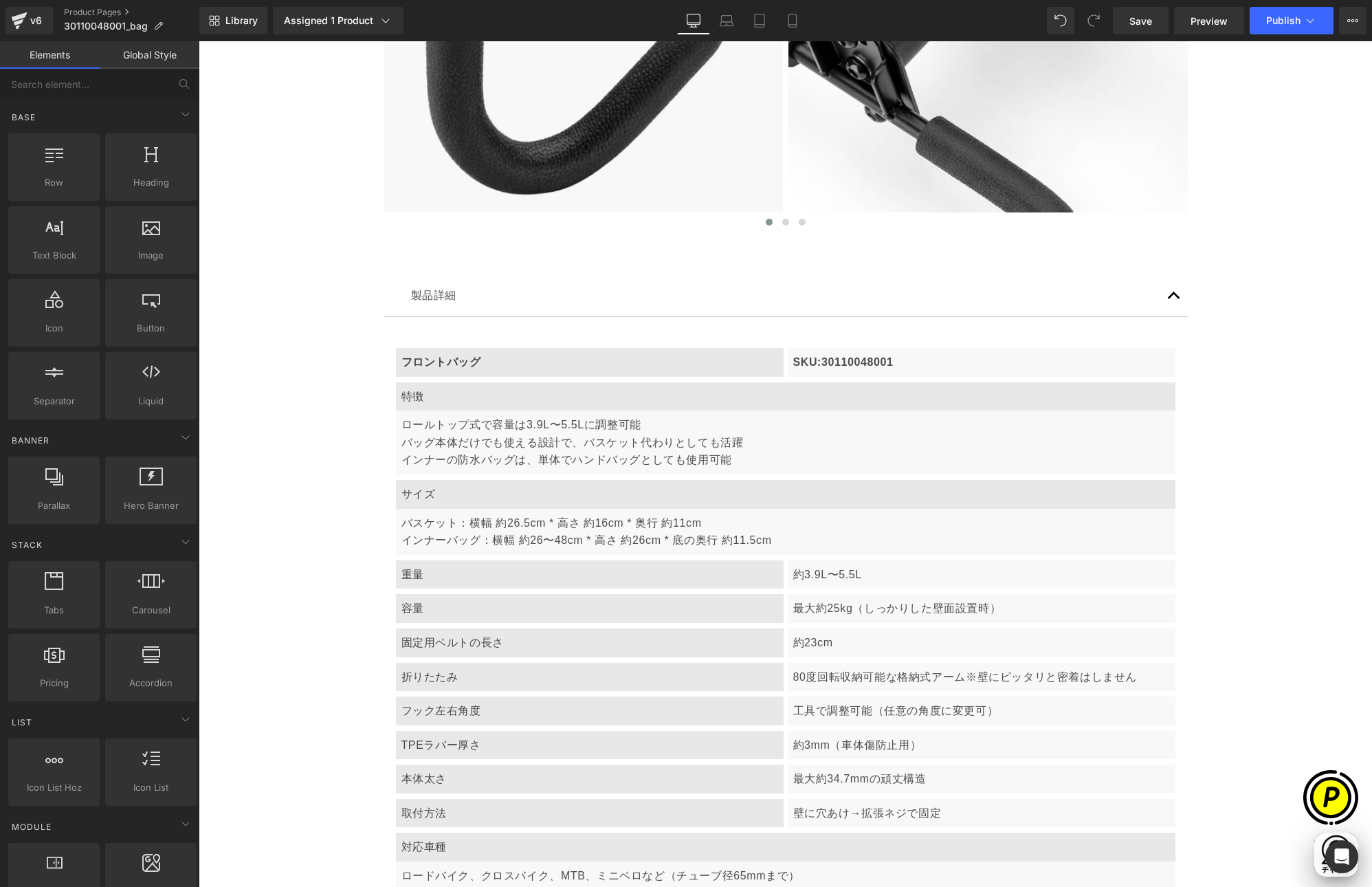
scroll to position [0, 536]
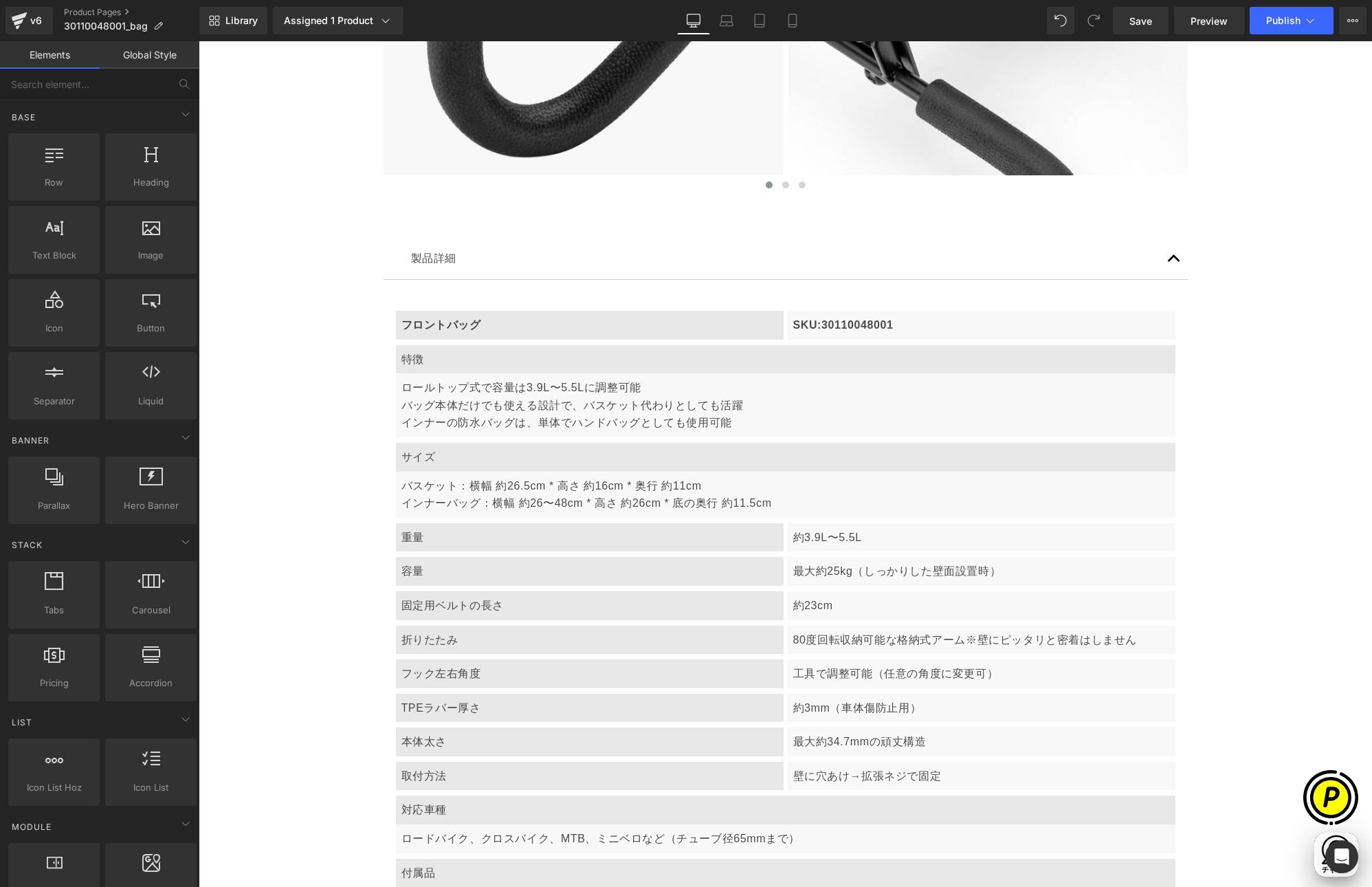
scroll to position [4851, 0]
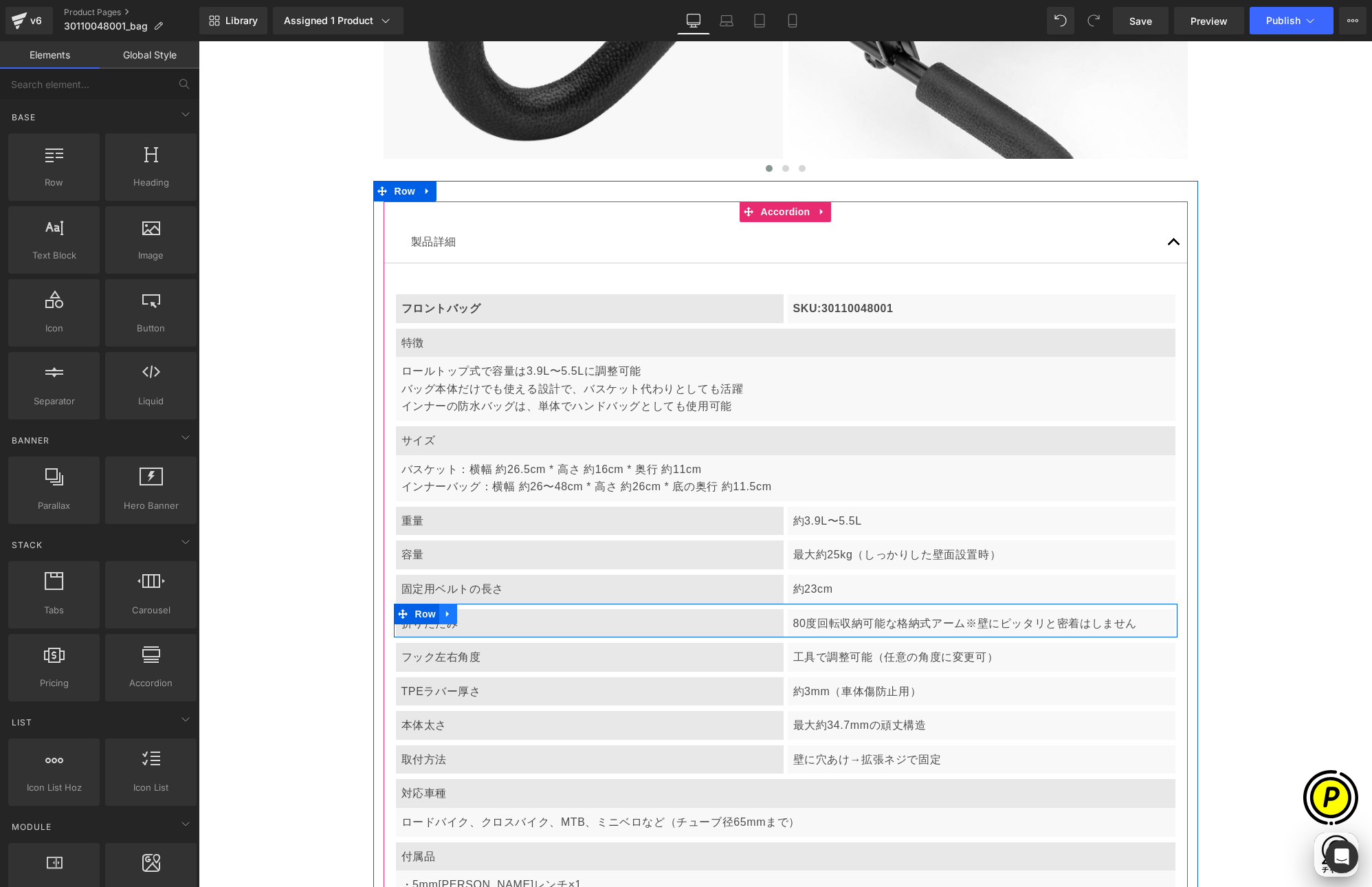
click at [446, 616] on icon at bounding box center [448, 613] width 9 height 10
click at [480, 613] on icon at bounding box center [484, 614] width 9 height 9
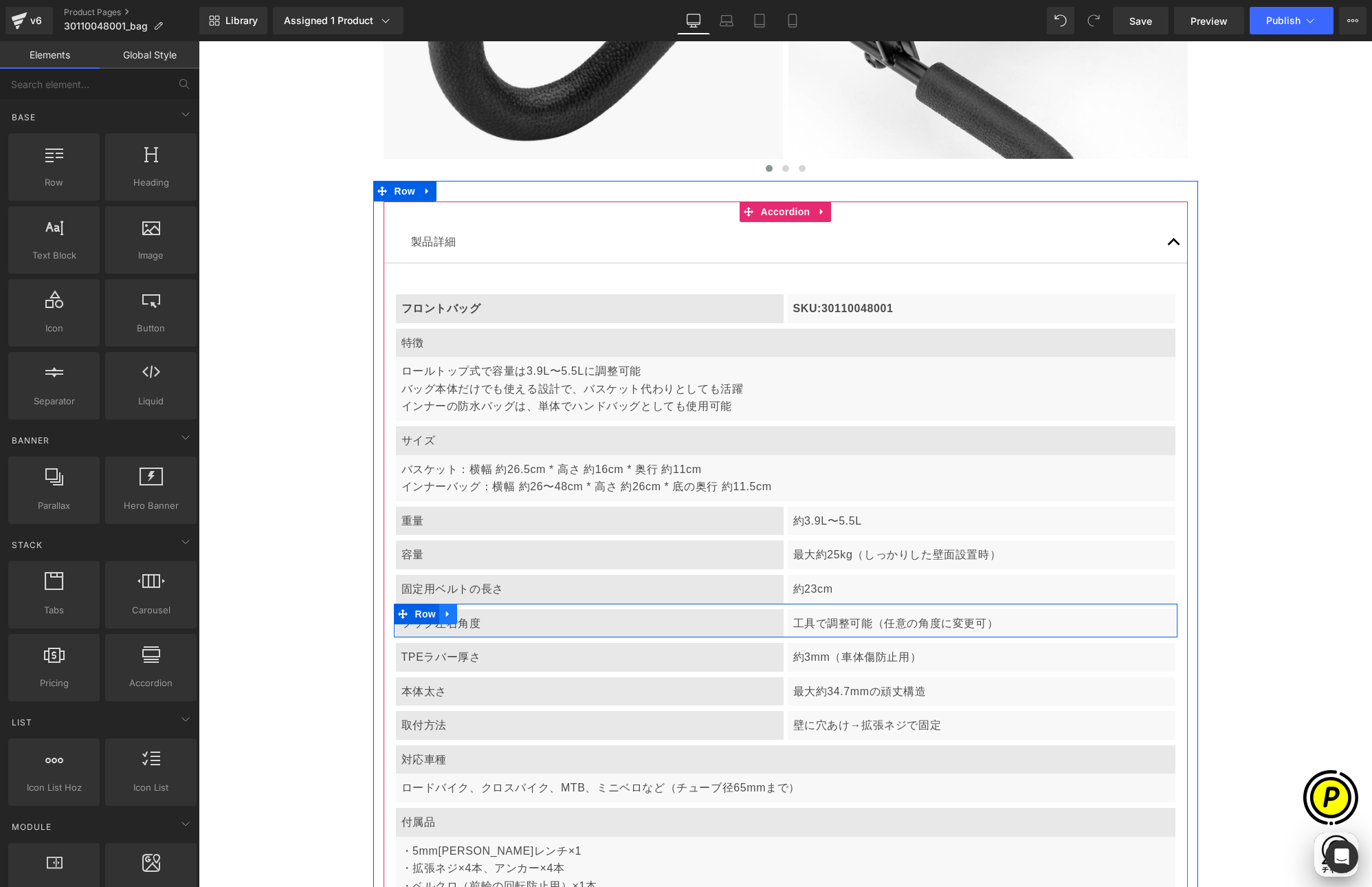
click at [446, 614] on icon at bounding box center [448, 613] width 9 height 10
click at [480, 612] on icon at bounding box center [484, 614] width 9 height 9
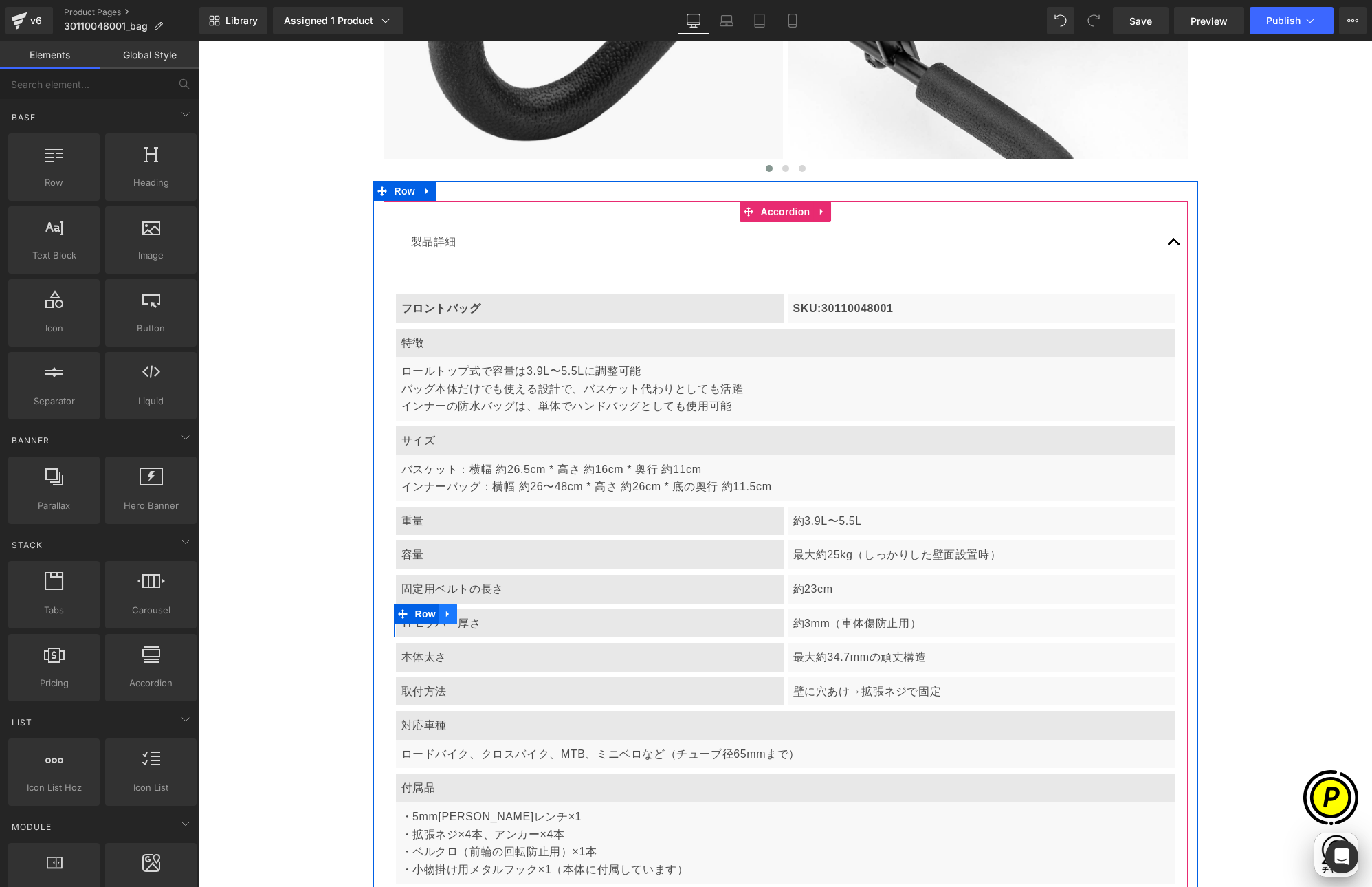
click at [445, 614] on icon at bounding box center [448, 613] width 9 height 10
click at [480, 613] on icon at bounding box center [484, 614] width 9 height 9
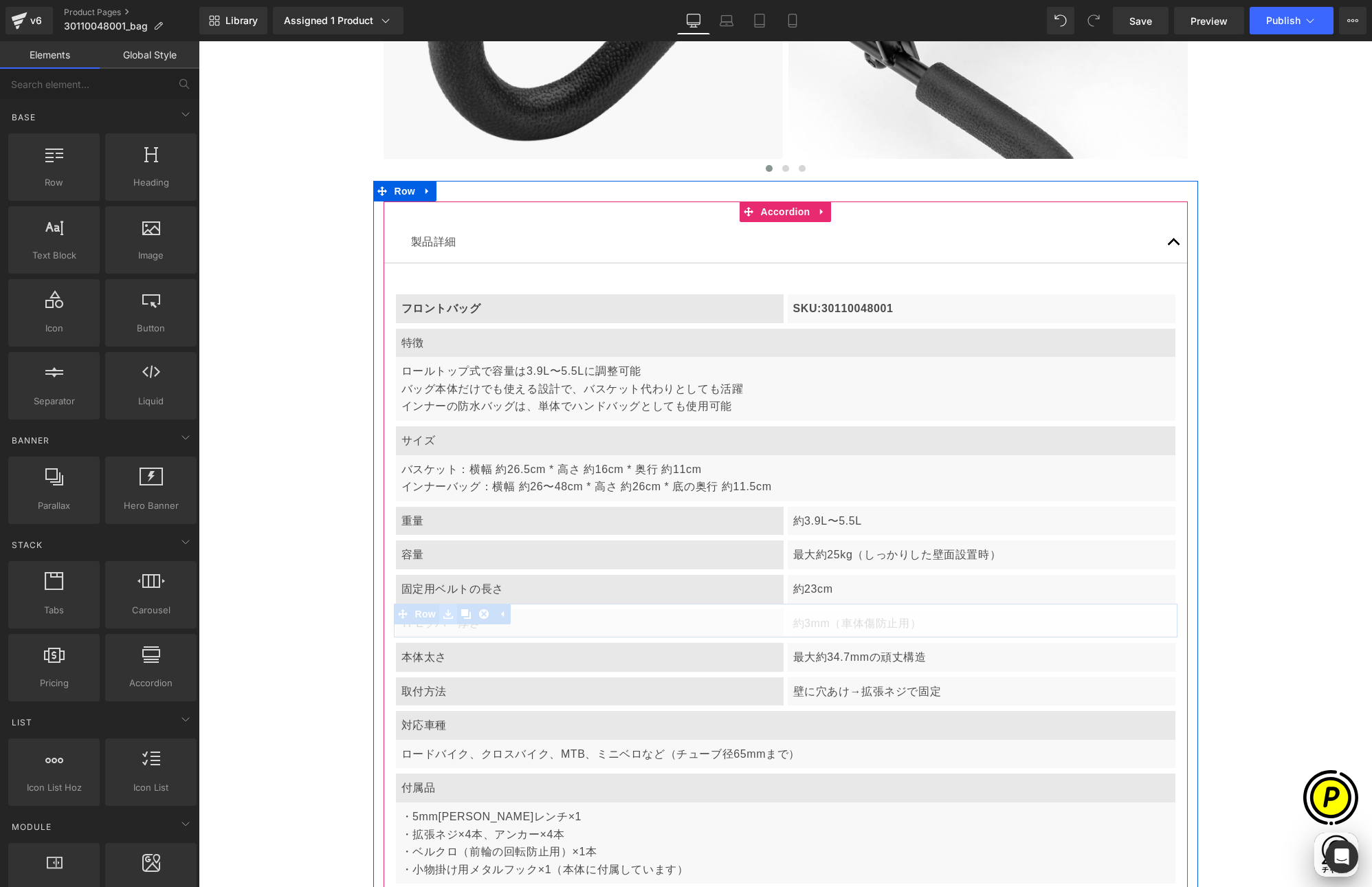
scroll to position [0, 0]
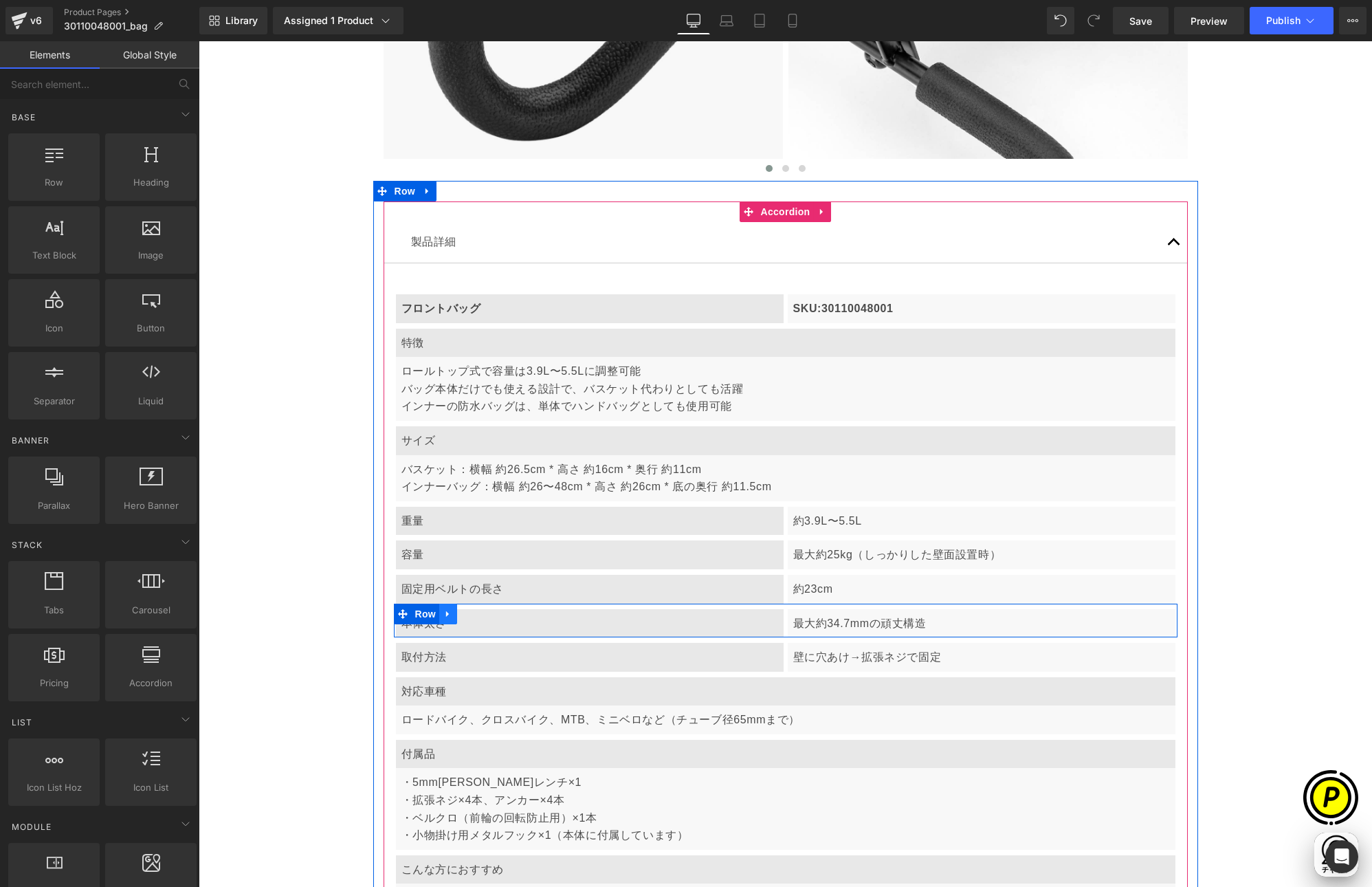
click at [444, 614] on icon at bounding box center [448, 613] width 9 height 10
click at [480, 610] on icon at bounding box center [484, 614] width 9 height 9
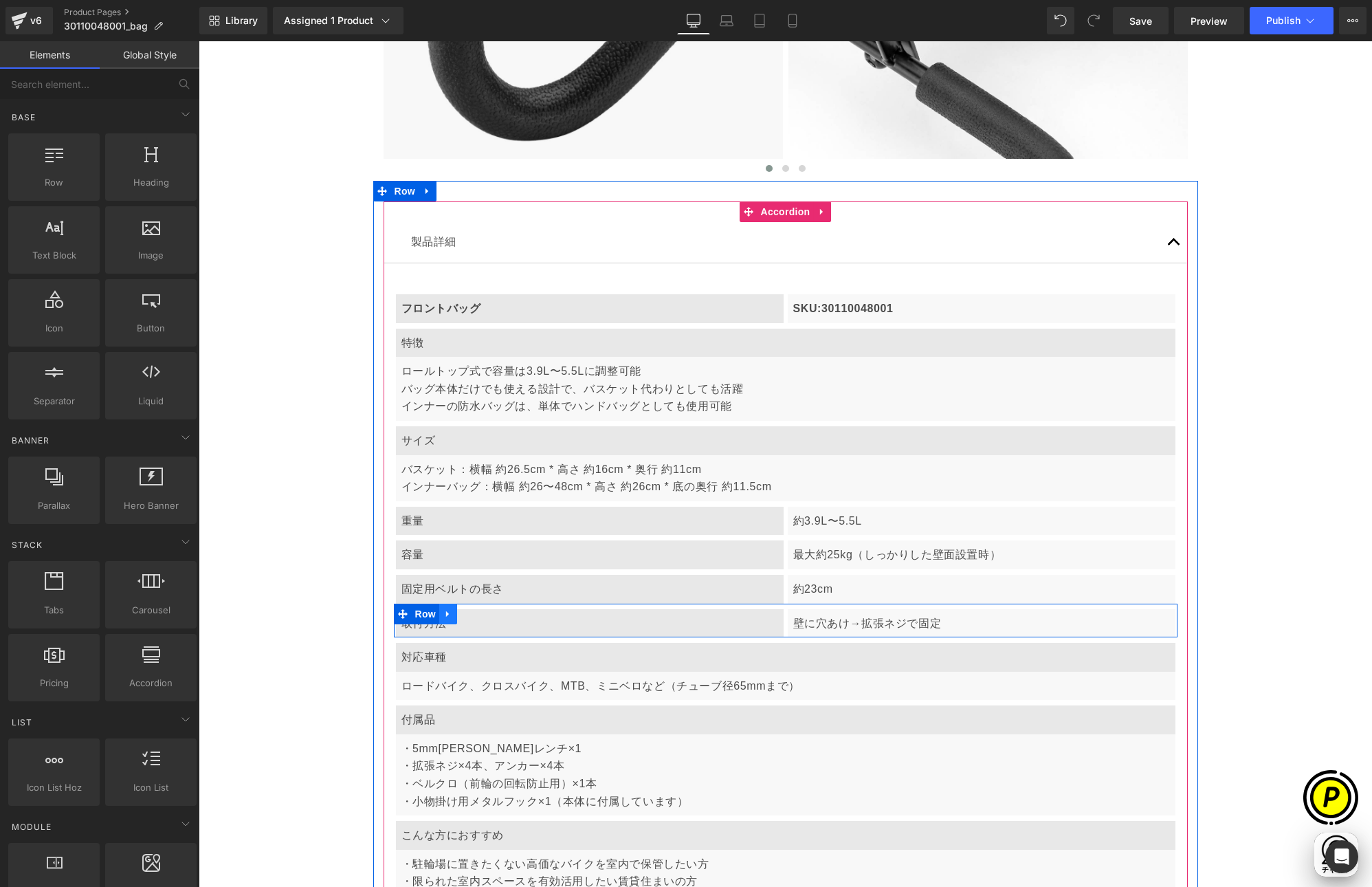
click at [446, 612] on icon at bounding box center [447, 614] width 3 height 6
click at [480, 611] on icon at bounding box center [484, 613] width 9 height 10
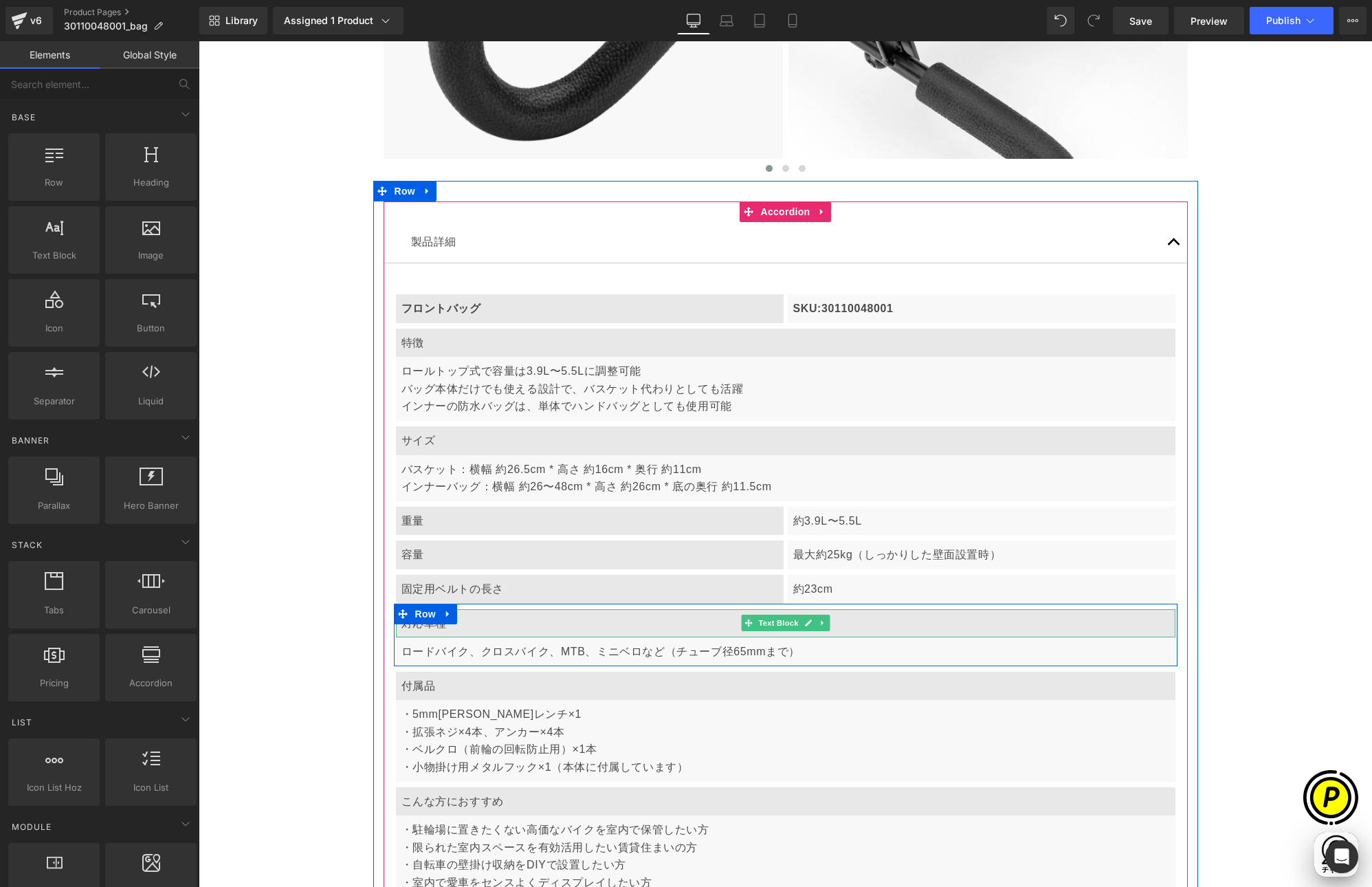
click at [462, 624] on p "対応車種" at bounding box center [785, 623] width 769 height 18
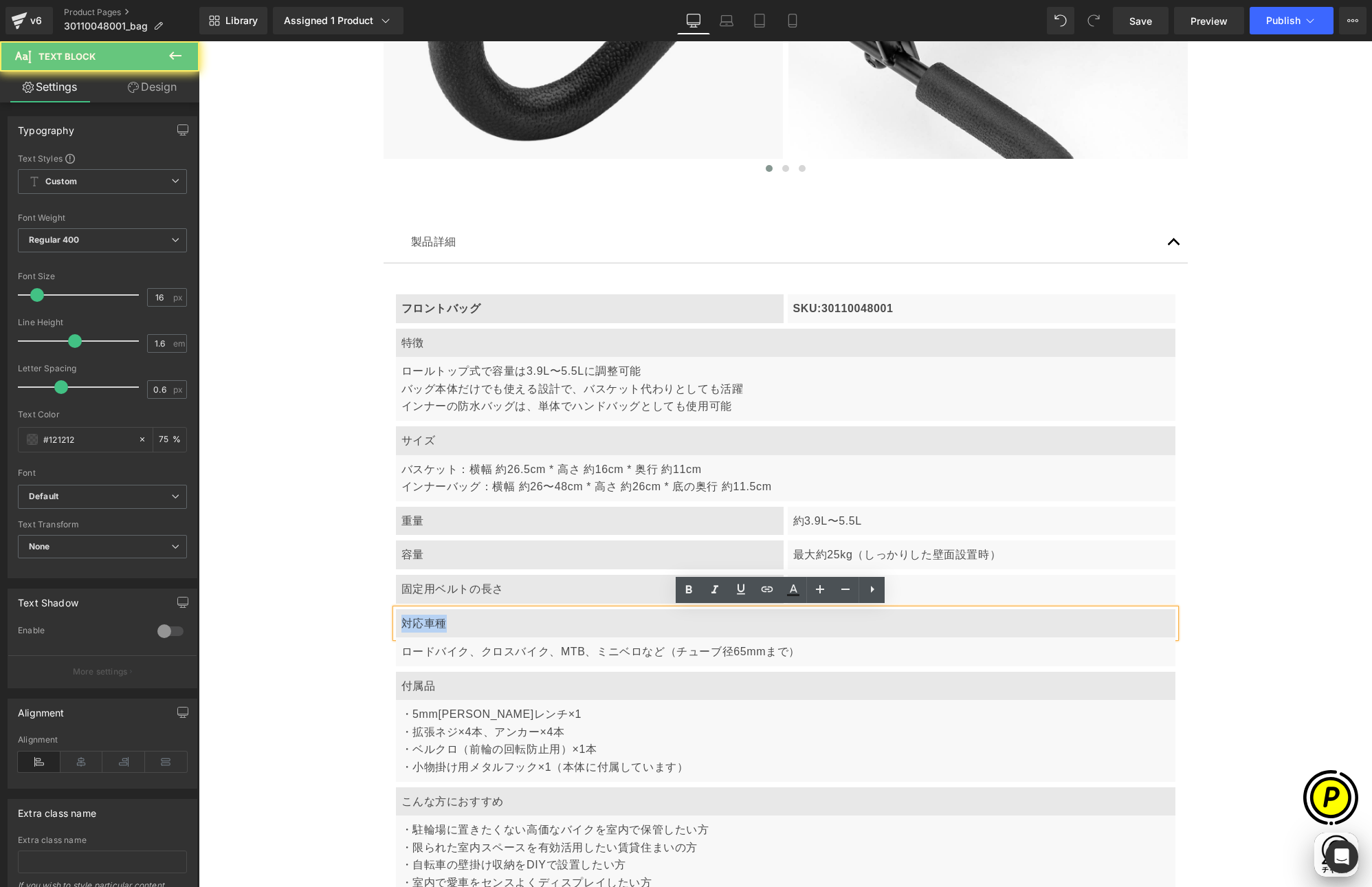
drag, startPoint x: 400, startPoint y: 624, endPoint x: 468, endPoint y: 628, distance: 68.1
click at [468, 628] on p "対応車種" at bounding box center [785, 623] width 769 height 18
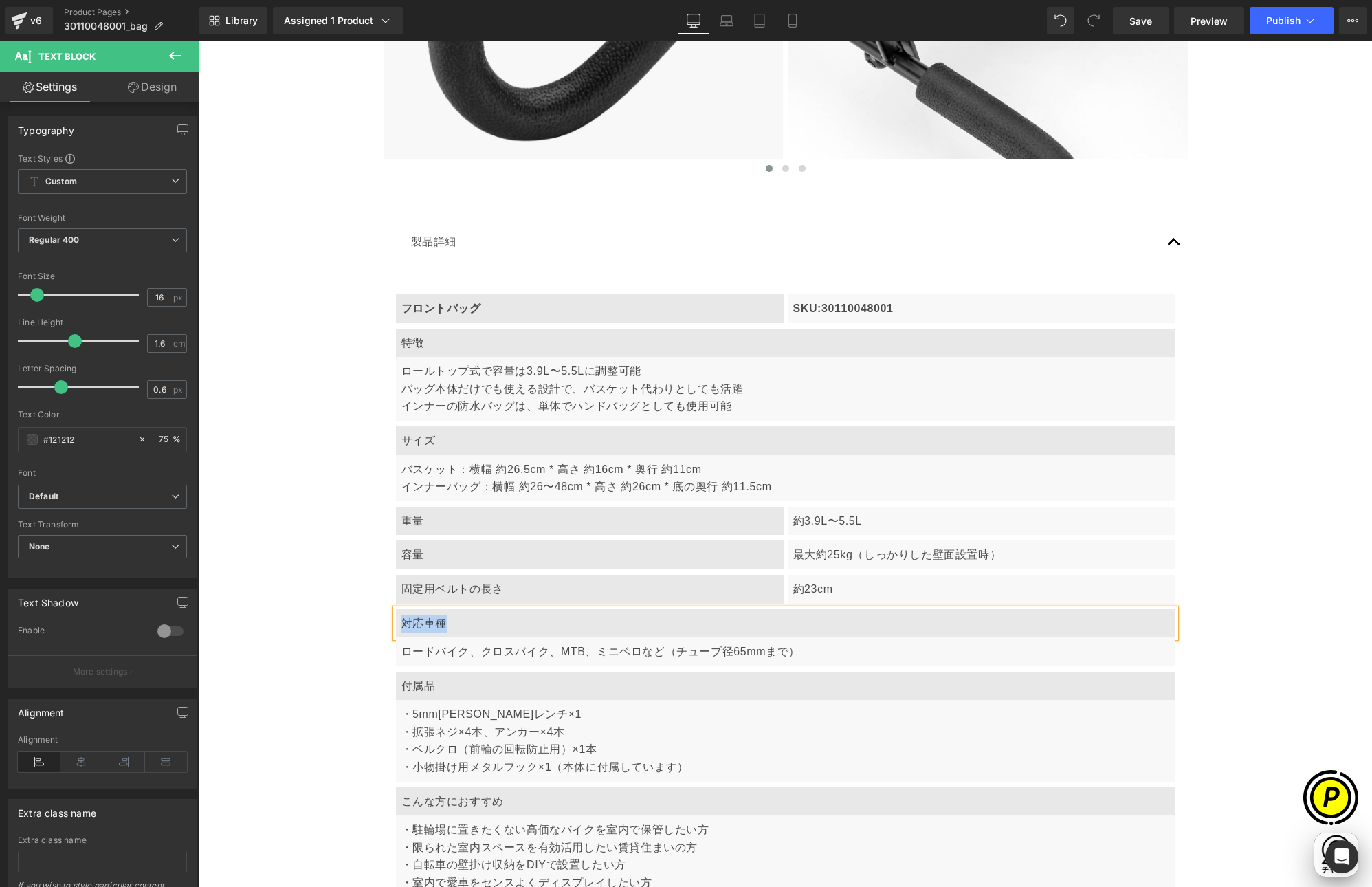
paste div
click at [433, 655] on p "ロードバイク、クロスバイク、MTB、ミニベロなど（チューブ径65mmまで）" at bounding box center [785, 651] width 769 height 18
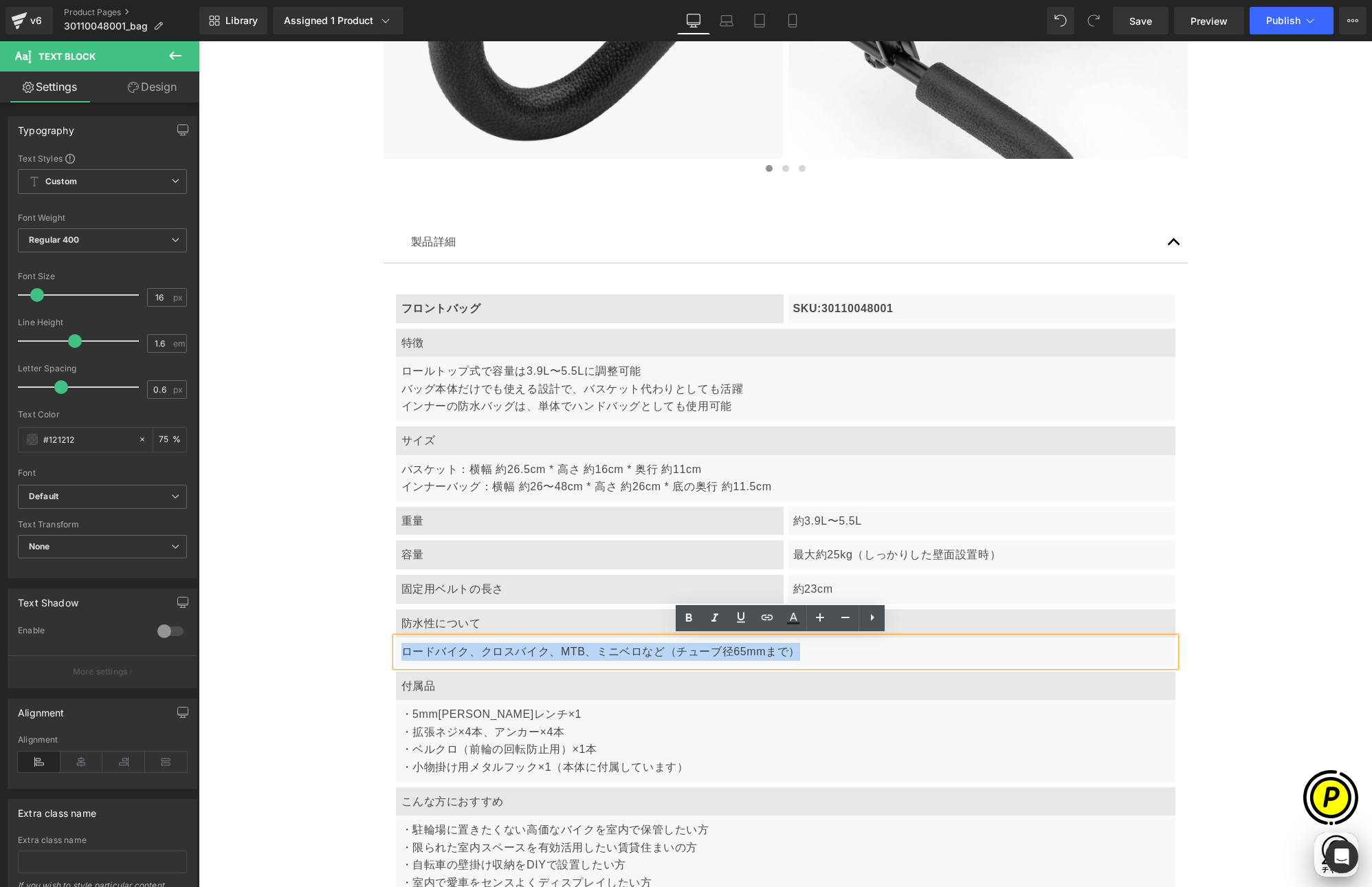
drag, startPoint x: 400, startPoint y: 650, endPoint x: 793, endPoint y: 651, distance: 393.0
click at [793, 651] on p "ロードバイク、クロスバイク、MTB、ミニベロなど（チューブ径65mmまで）" at bounding box center [785, 651] width 769 height 18
paste div
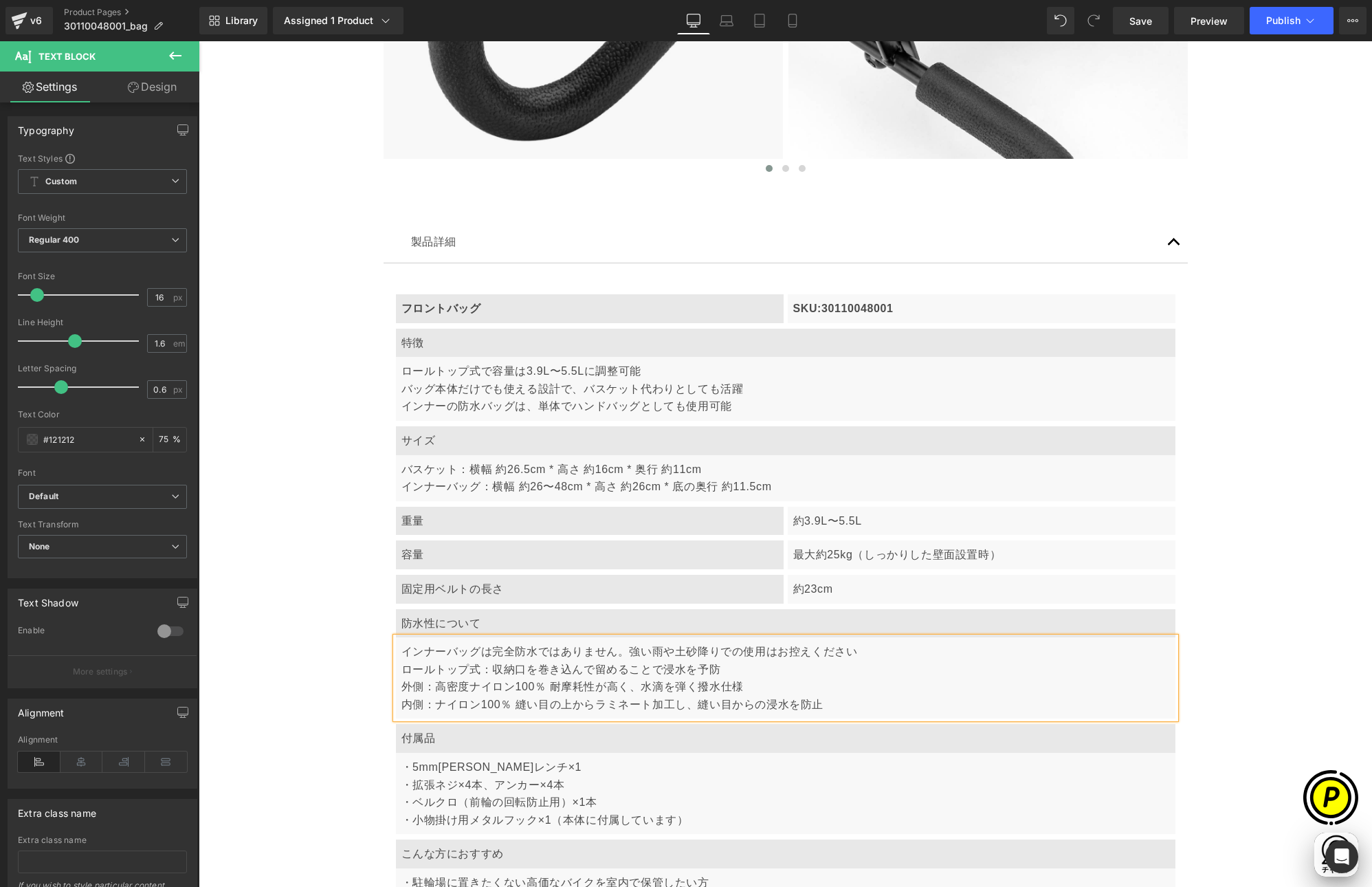
scroll to position [0, 536]
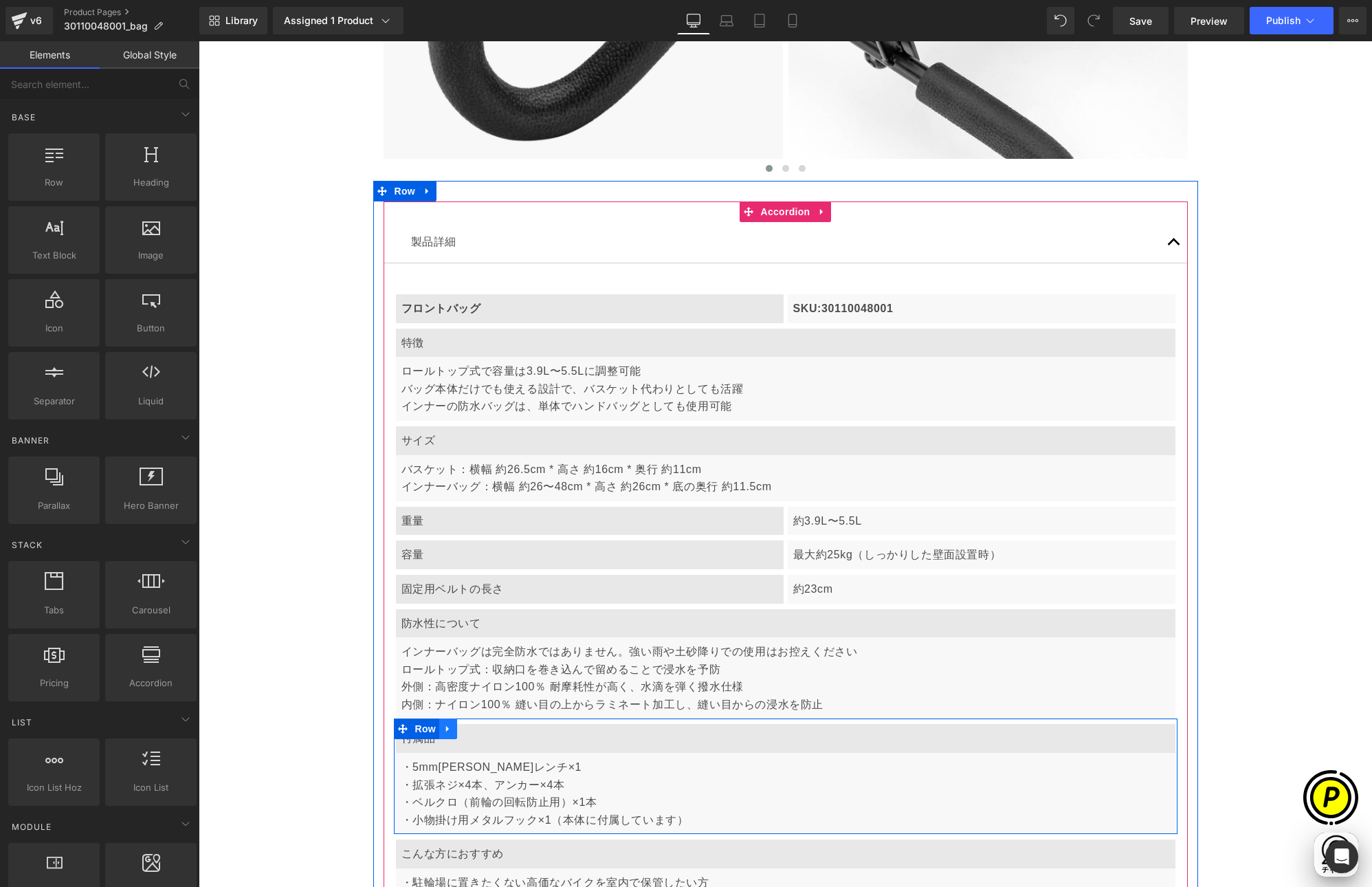
click at [446, 730] on icon at bounding box center [448, 729] width 9 height 10
click at [480, 729] on icon at bounding box center [484, 729] width 9 height 9
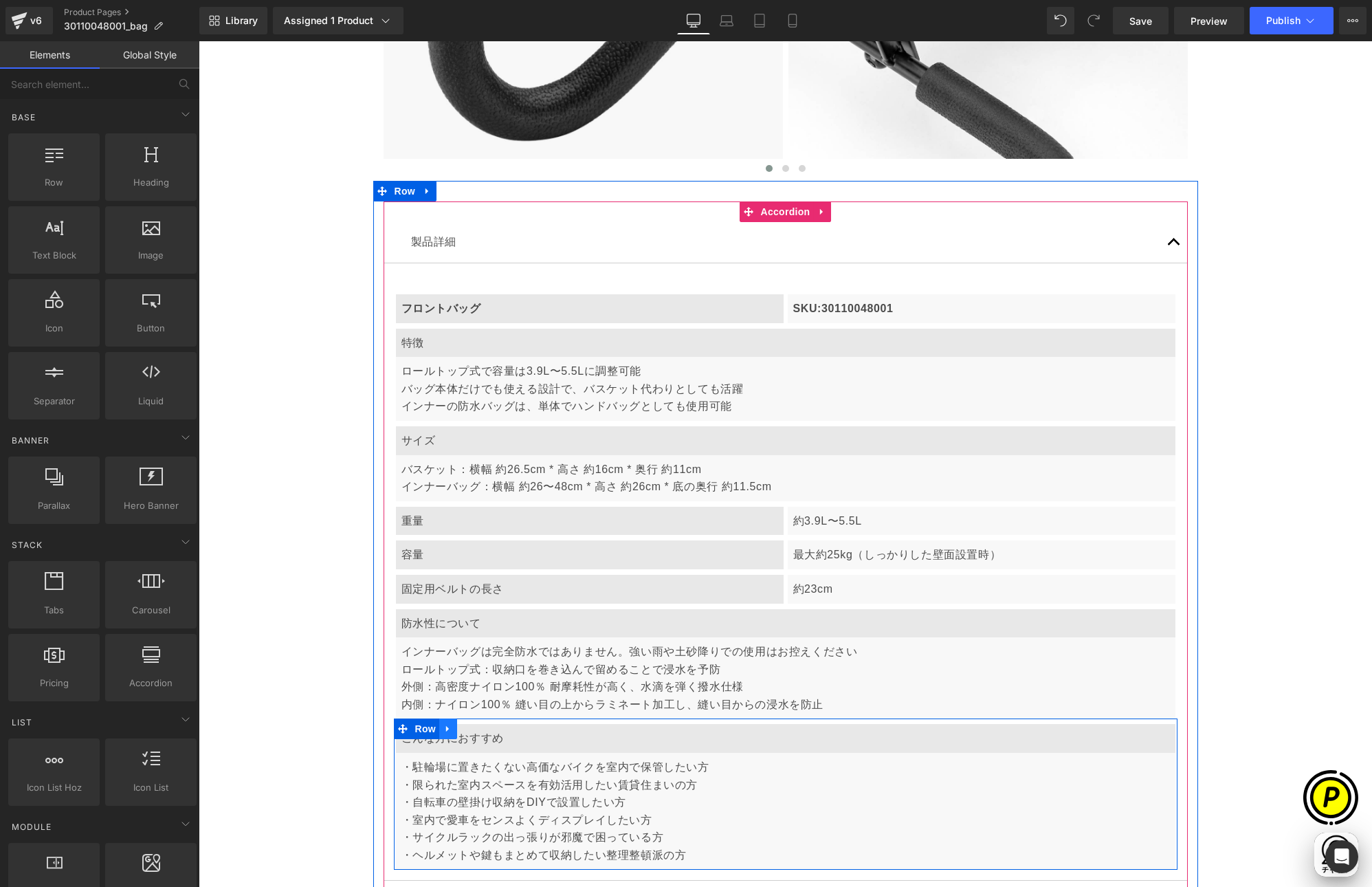
click at [444, 727] on icon at bounding box center [448, 729] width 9 height 10
click at [480, 727] on icon at bounding box center [484, 729] width 9 height 10
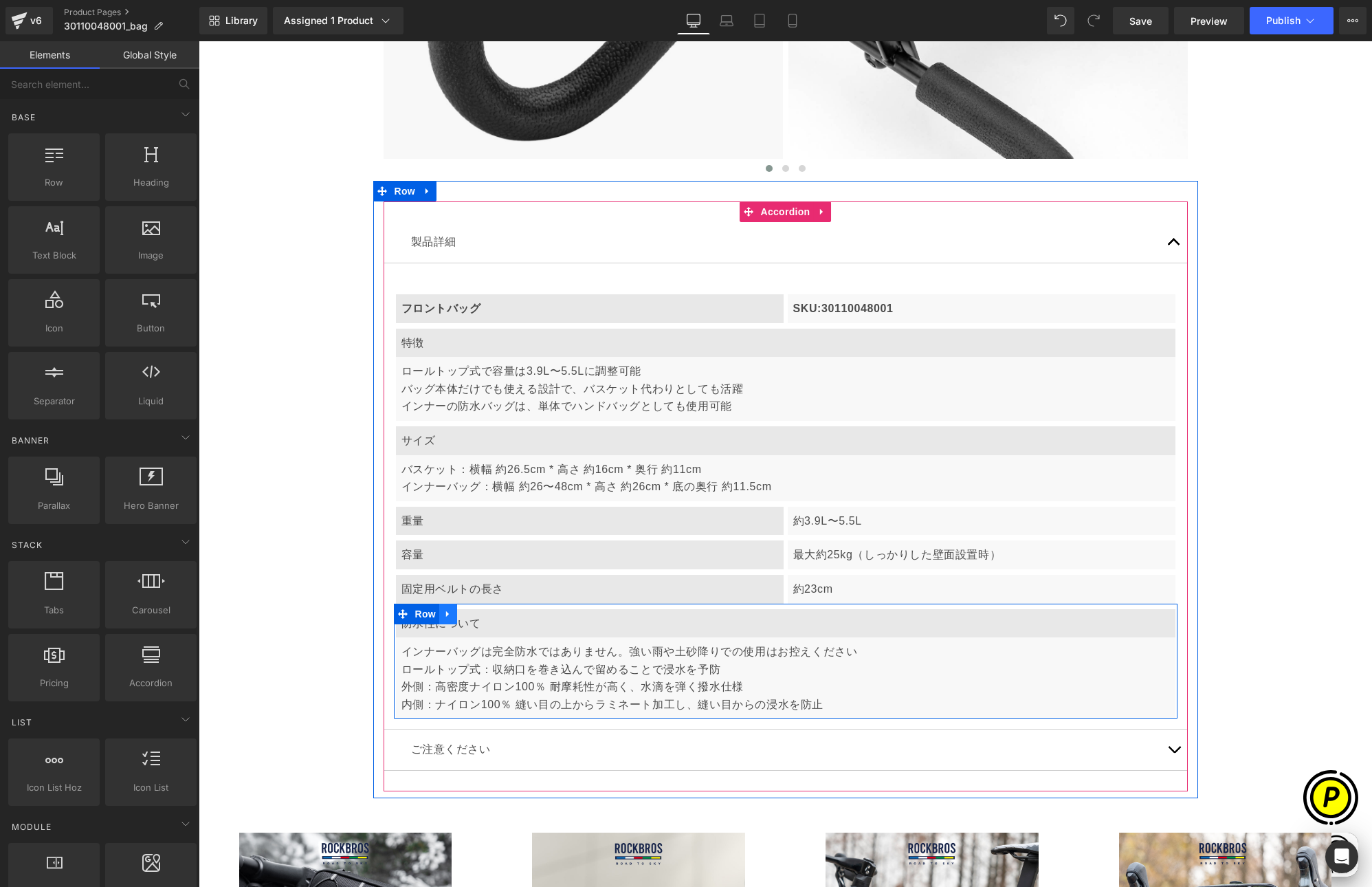
click at [448, 613] on link at bounding box center [448, 614] width 18 height 20
click at [462, 612] on icon at bounding box center [466, 614] width 9 height 9
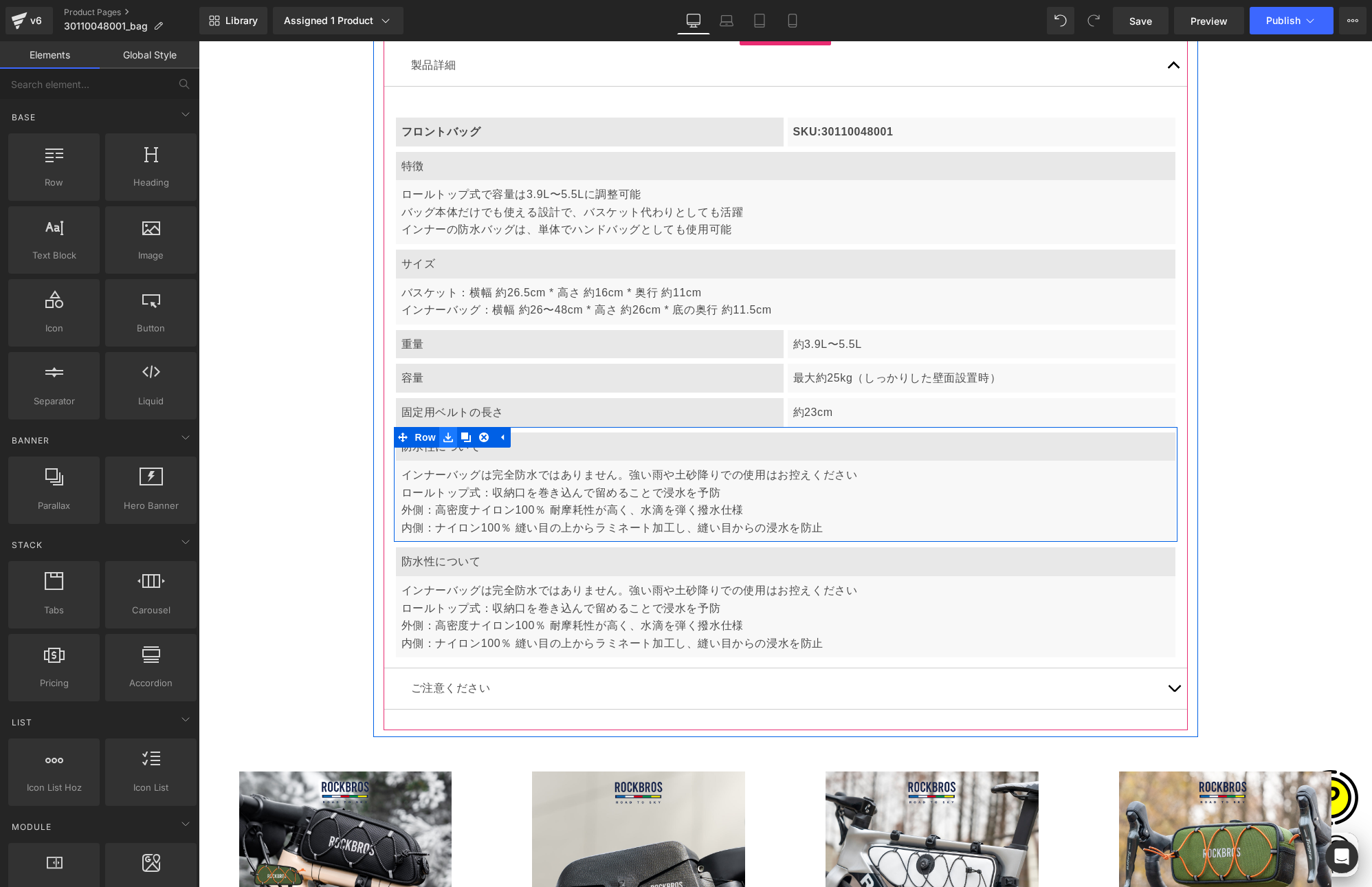
click at [440, 446] on link at bounding box center [448, 437] width 18 height 20
click at [422, 456] on div "防水性について" at bounding box center [785, 447] width 780 height 29
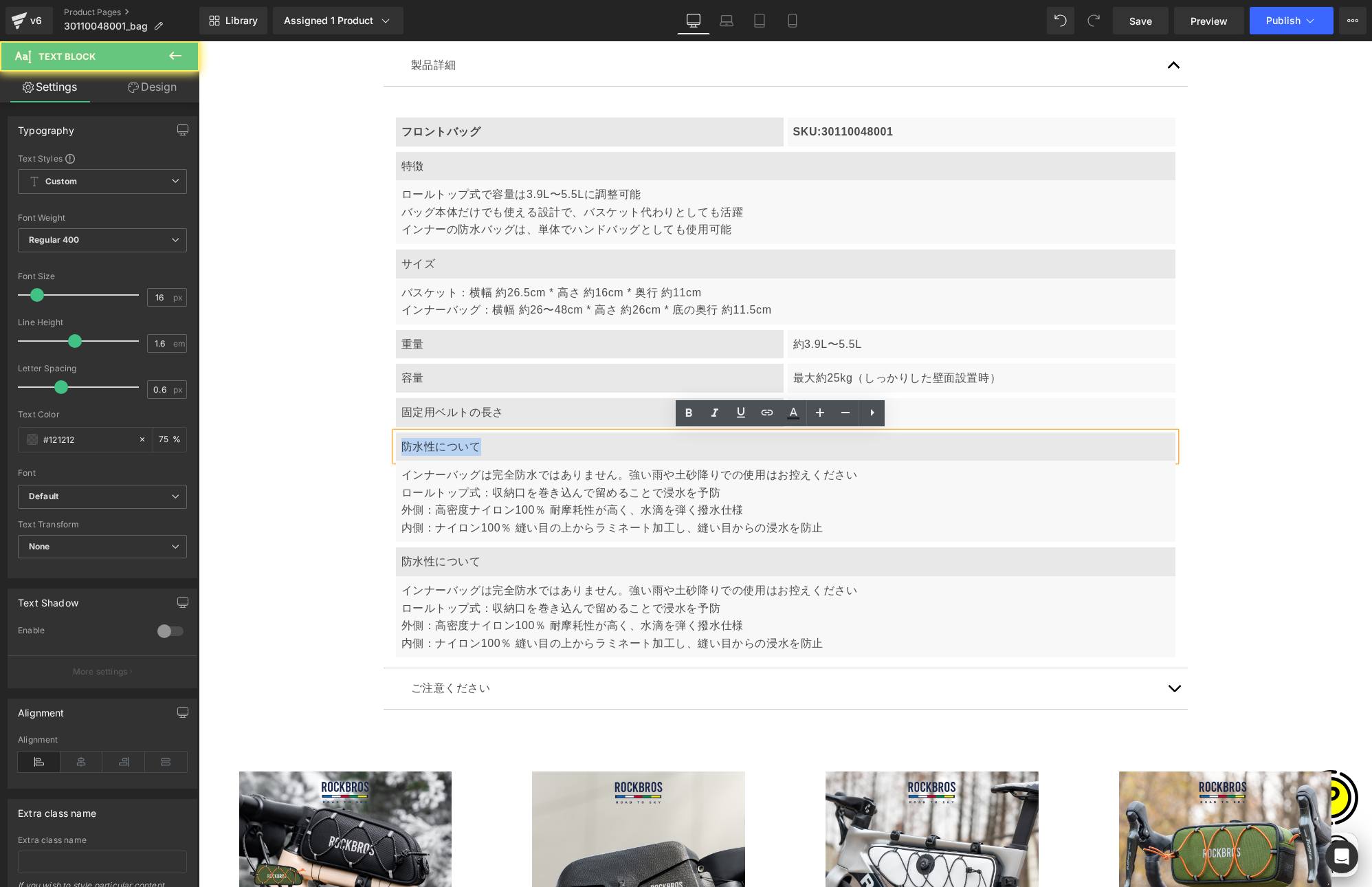
drag, startPoint x: 398, startPoint y: 444, endPoint x: 491, endPoint y: 451, distance: 93.3
click at [491, 451] on p "防水性について" at bounding box center [785, 447] width 769 height 18
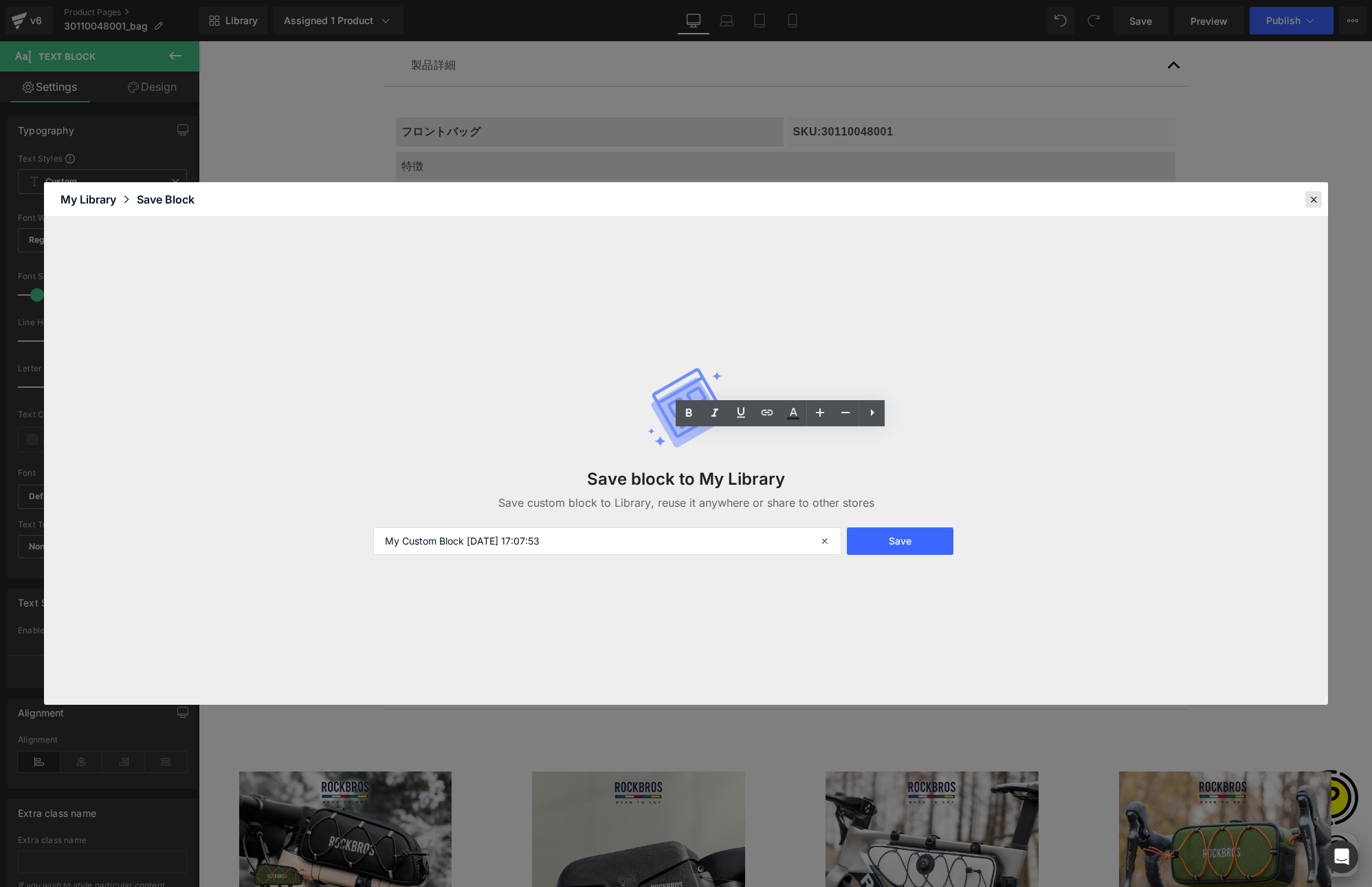
click at [1307, 199] on div at bounding box center [1313, 199] width 16 height 16
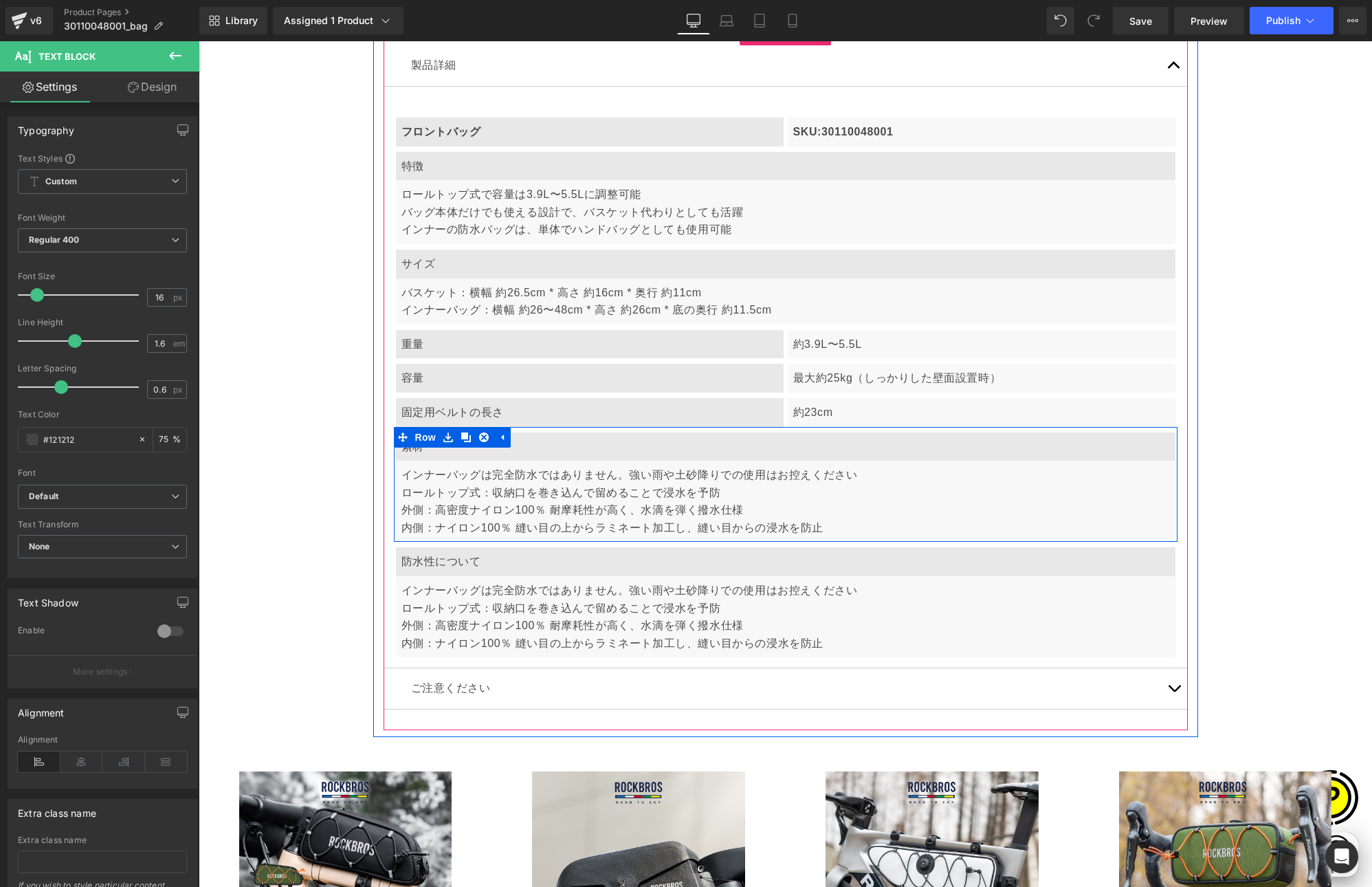
click at [436, 479] on p "インナーバッグは完全防水ではありません。強い雨や土砂降りでの使用はお控えください" at bounding box center [785, 475] width 769 height 18
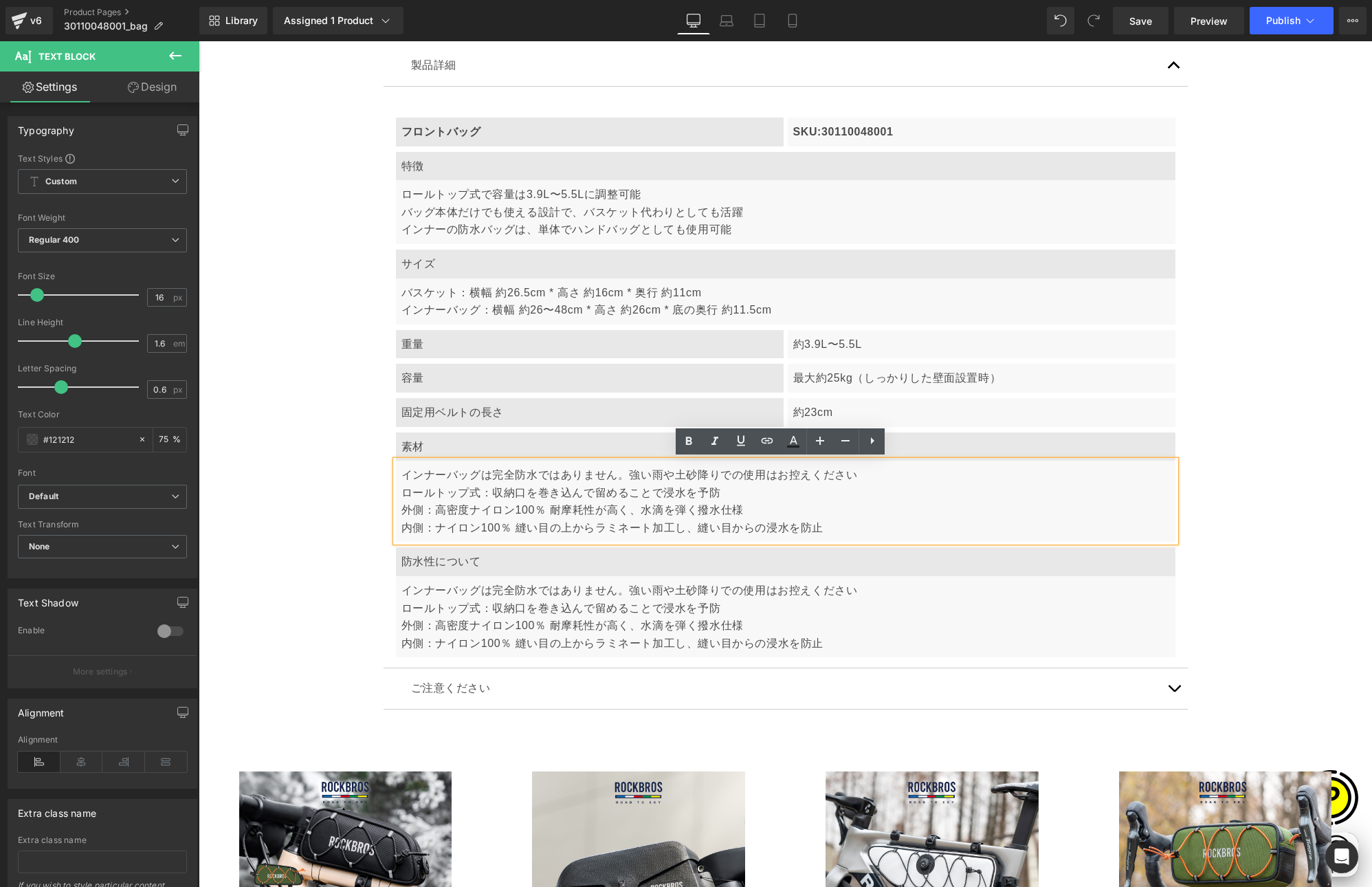
scroll to position [0, 0]
click at [434, 509] on p "外側：高密度ナイロン100％ 耐摩耗性が高く、水滴を弾く撥水仕様" at bounding box center [785, 510] width 769 height 18
drag, startPoint x: 442, startPoint y: 472, endPoint x: 395, endPoint y: 472, distance: 47.0
click at [396, 472] on div "インナーバッグは完全防水ではありません。強い雨や土砂降りでの使用はお控えください ロールトップ式：収納口を巻き込んで留めることで浸水を予防 外側：高密度ナイロ…" at bounding box center [785, 501] width 780 height 81
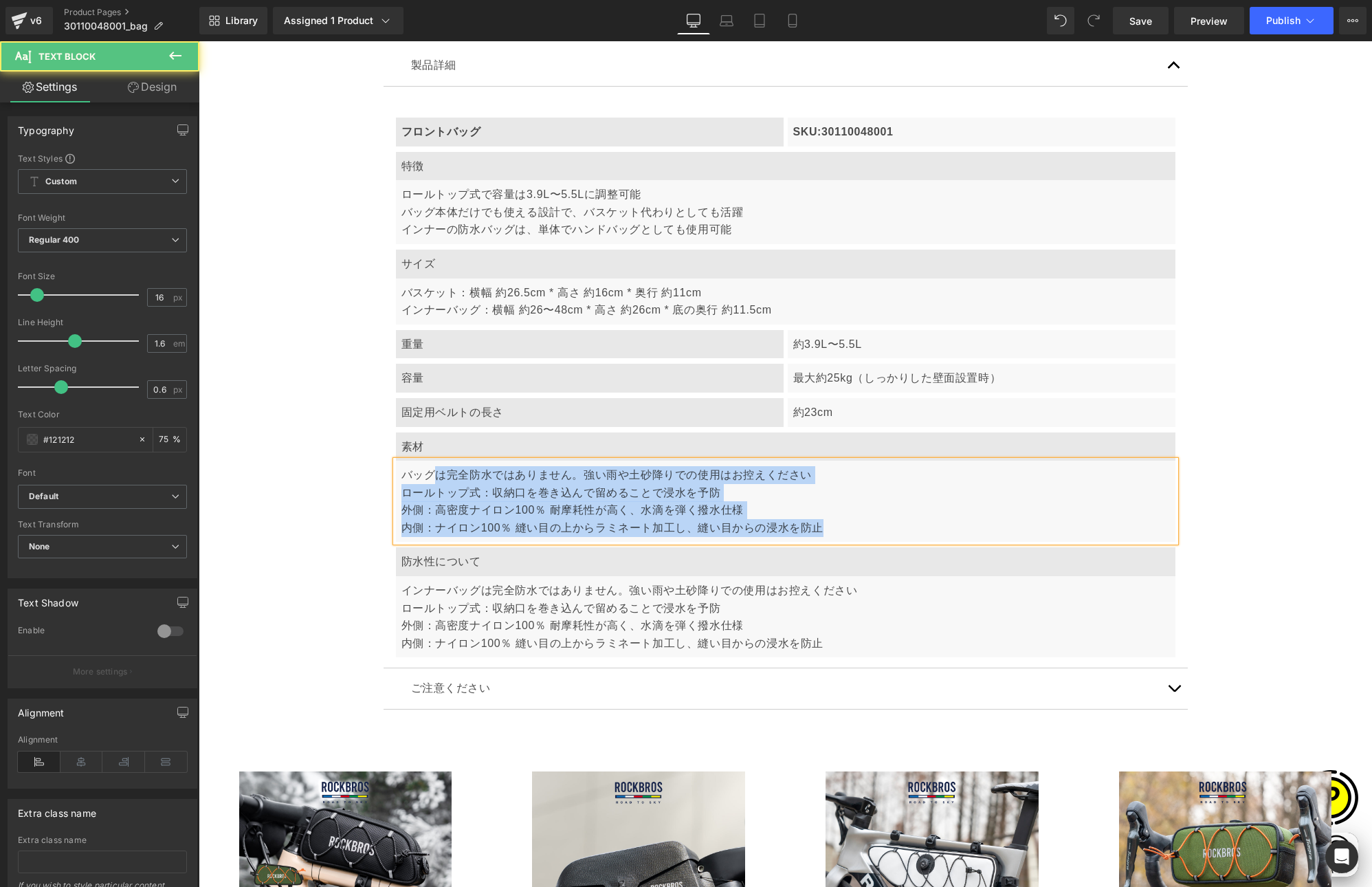
drag, startPoint x: 433, startPoint y: 474, endPoint x: 849, endPoint y: 530, distance: 419.8
click at [849, 530] on div "バッグは完全防水ではありません。強い雨や土砂降りでの使用はお控えください ロールトップ式：収納口を巻き込んで留めることで浸水を予防 外側：高密度ナイロン100…" at bounding box center [785, 501] width 780 height 81
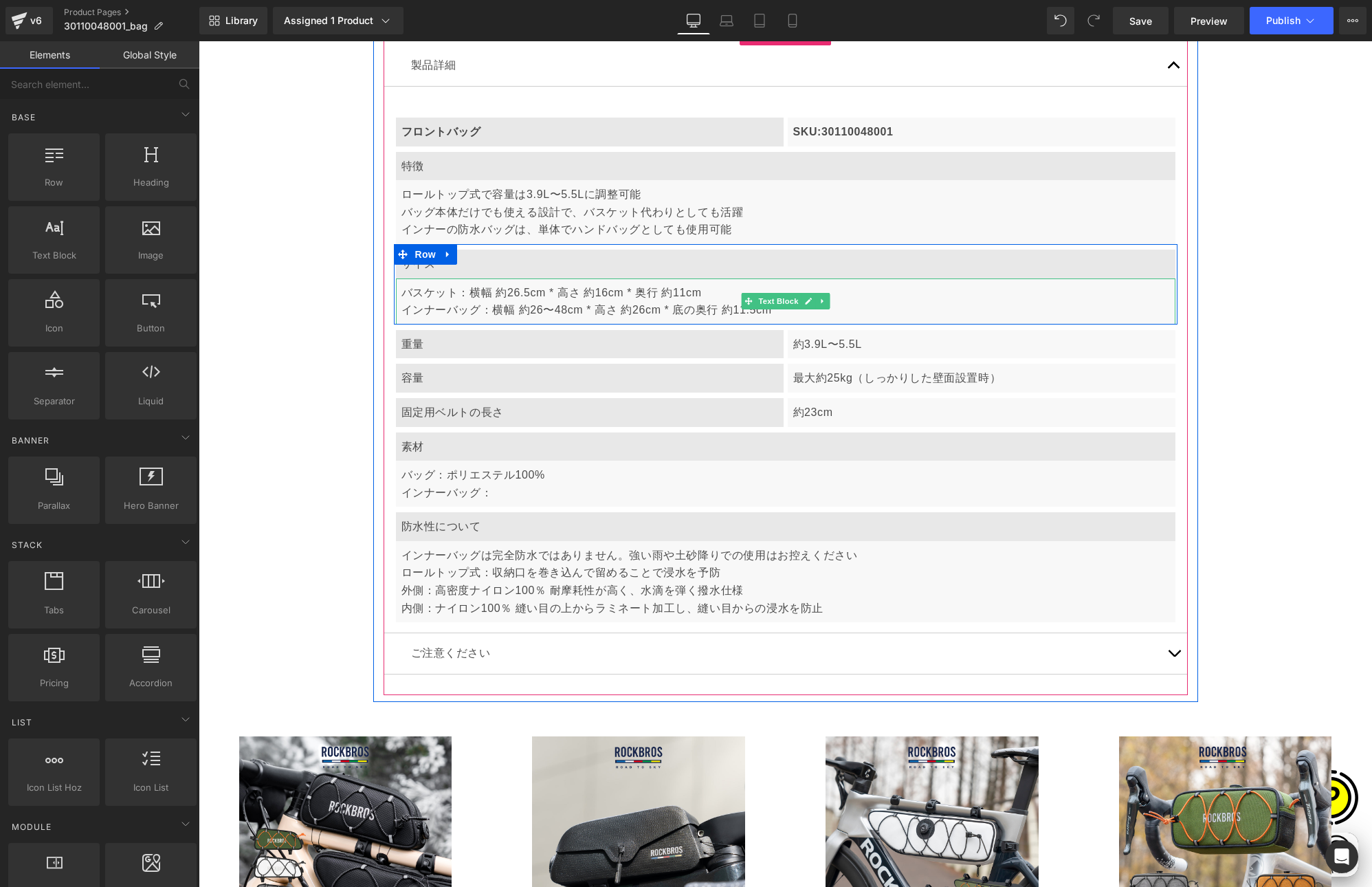
click at [434, 288] on p "バスケット：横幅 約26.5cm * 高さ 約16cm * 奥行 約11cm インナーバッグ：横幅 約26〜48cm * 高さ 約26cm * 底の奥行 約1…" at bounding box center [785, 301] width 769 height 35
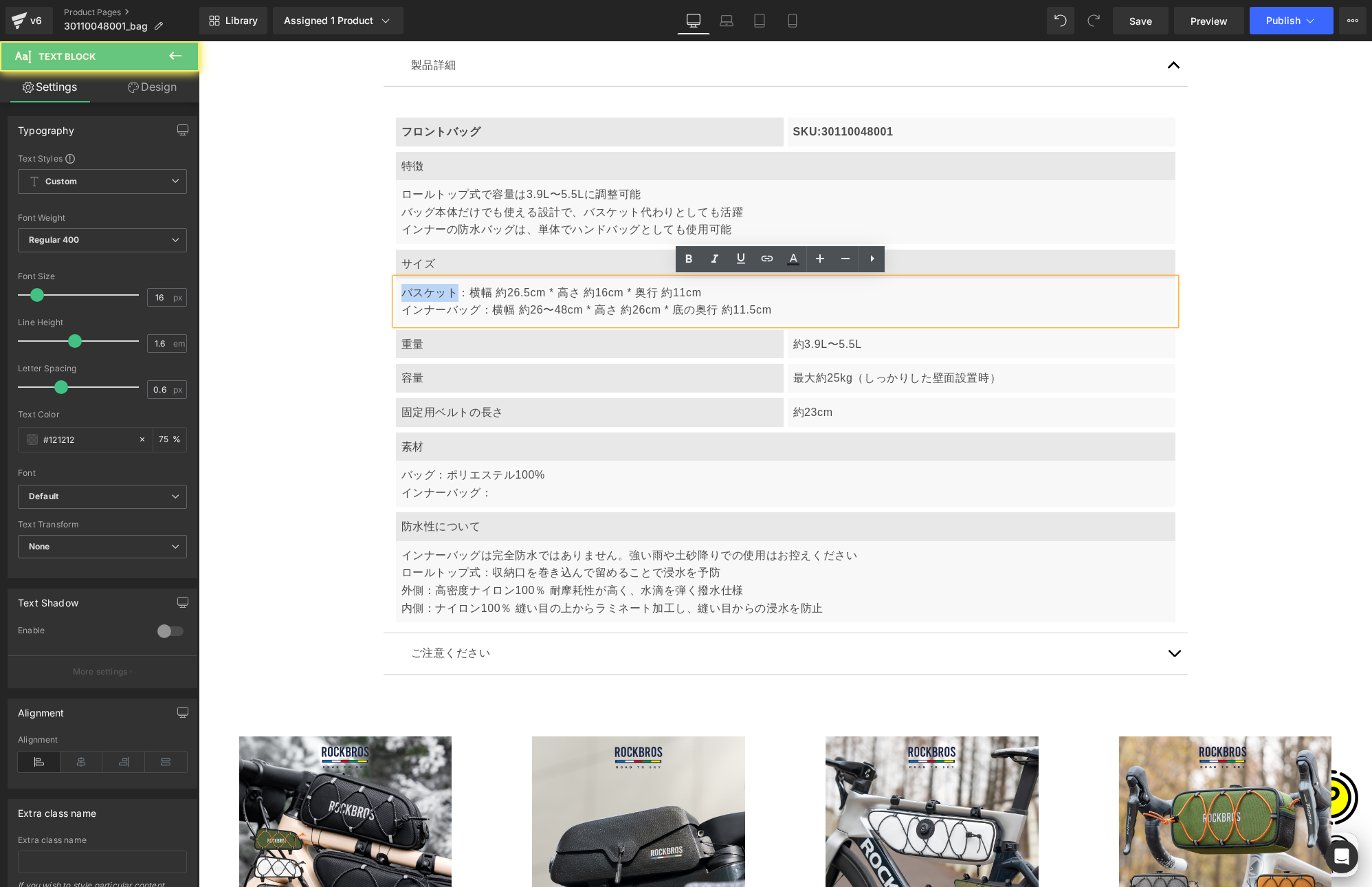
drag, startPoint x: 452, startPoint y: 290, endPoint x: 397, endPoint y: 287, distance: 55.1
click at [401, 287] on p "バスケット：横幅 約26.5cm * 高さ 約16cm * 奥行 約11cm インナーバッグ：横幅 約26〜48cm * 高さ 約26cm * 底の奥行 約1…" at bounding box center [785, 301] width 769 height 35
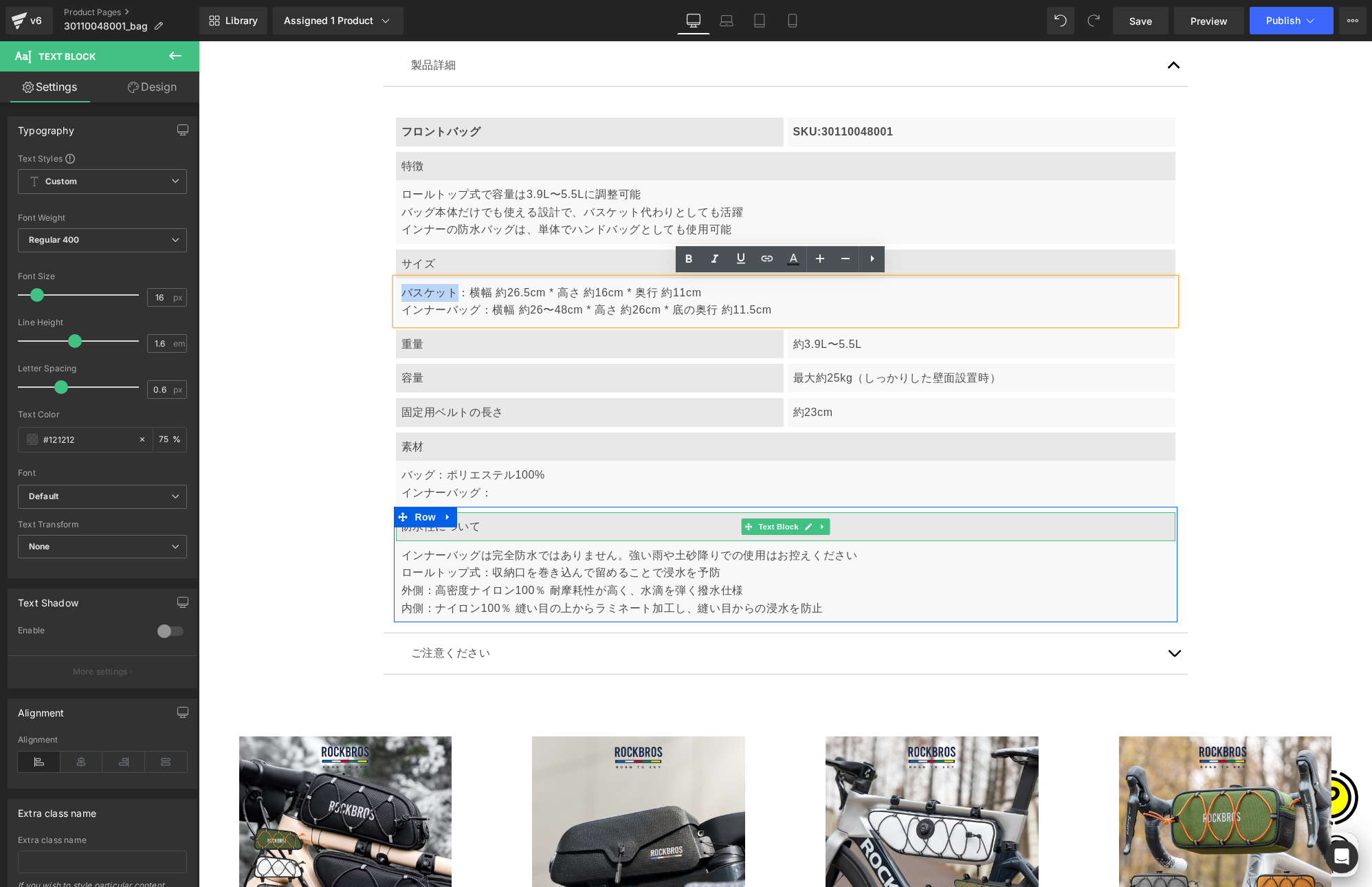
copy p "バスケット"
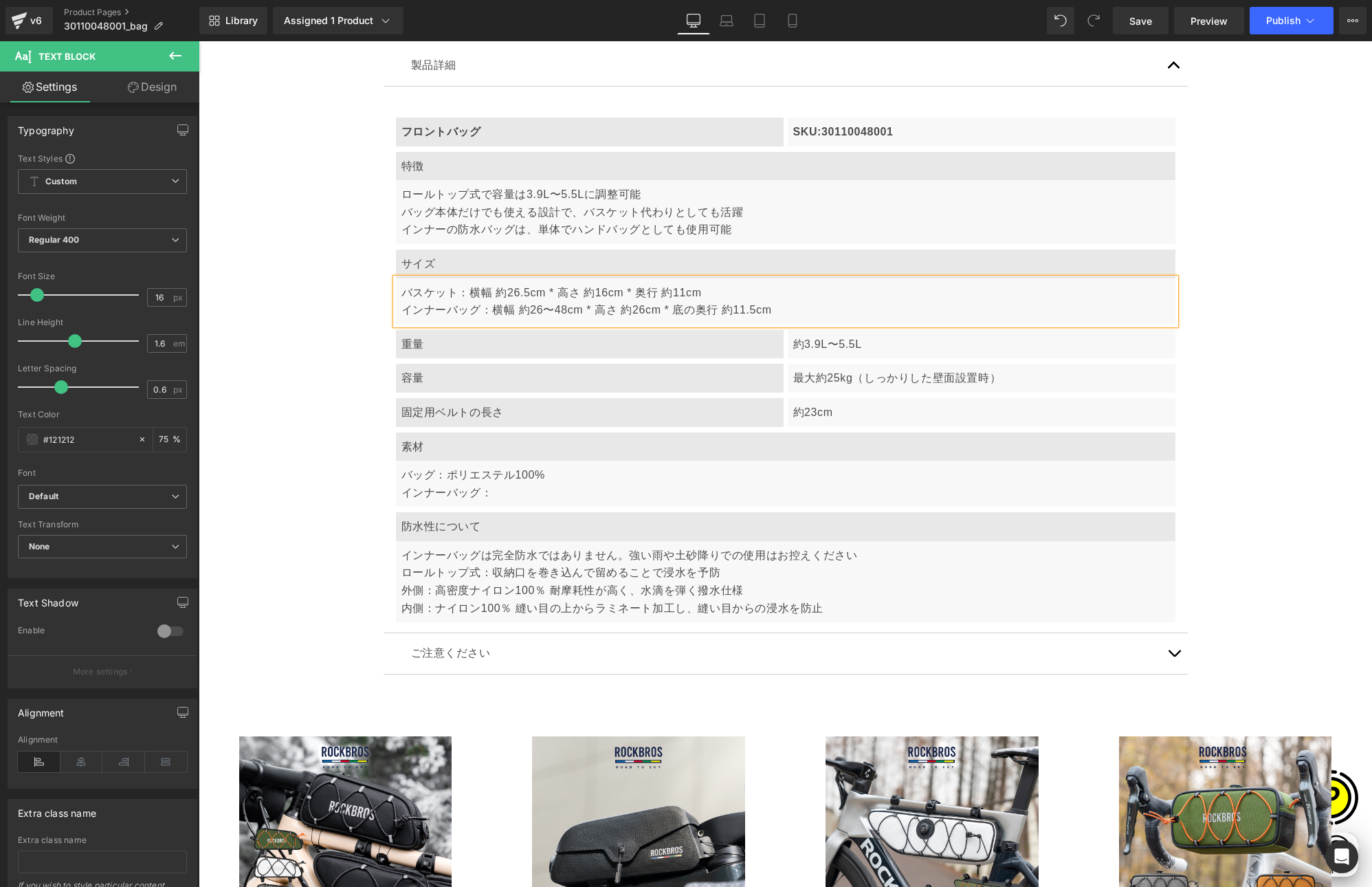
click at [418, 491] on p "バッグ：ポリエステル100% インナーバッグ：" at bounding box center [785, 483] width 769 height 35
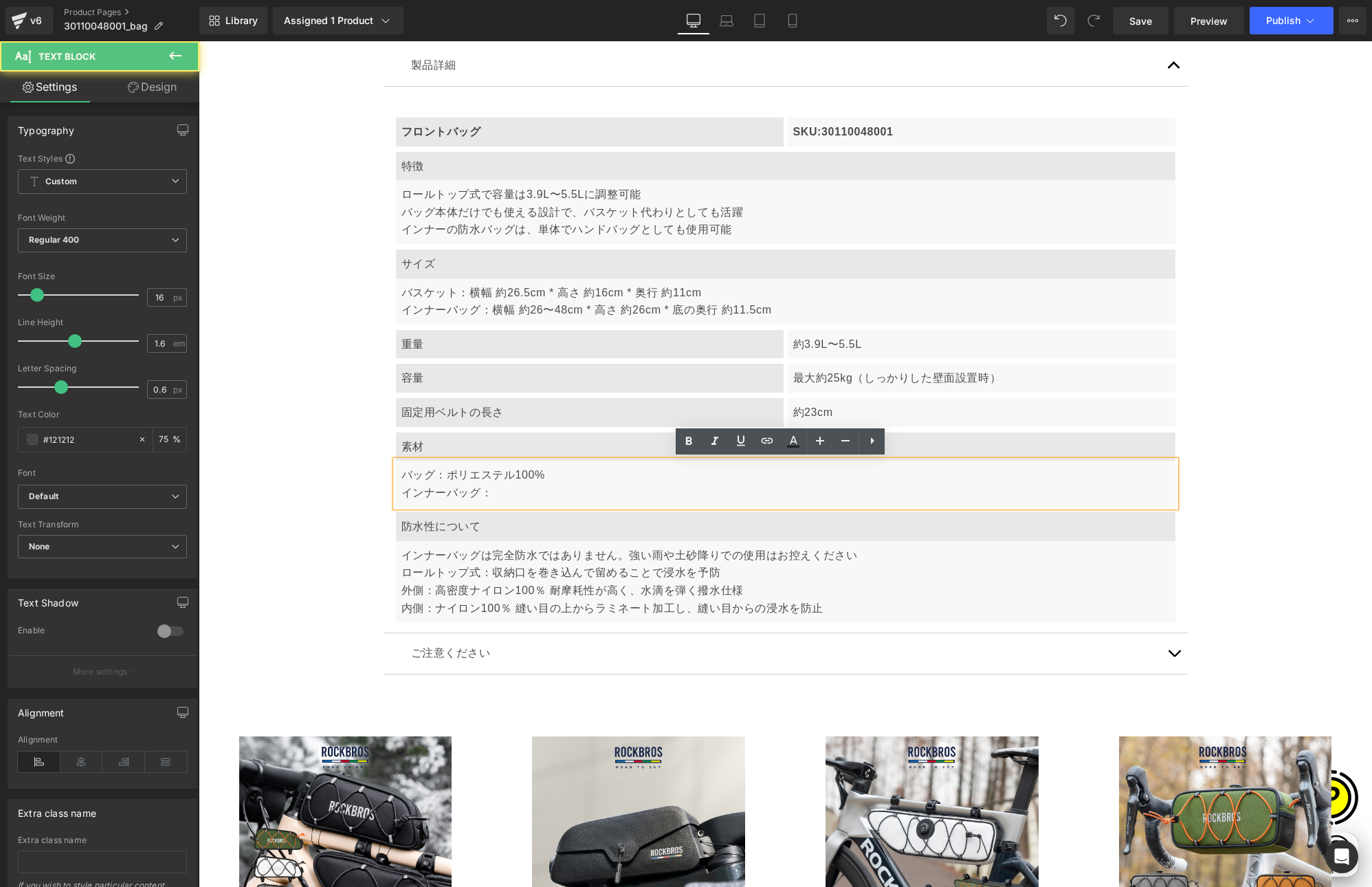
scroll to position [0, 268]
click at [444, 481] on p "バッグ：ポリエステル100% インナーバッグ：" at bounding box center [785, 483] width 769 height 35
drag, startPoint x: 395, startPoint y: 474, endPoint x: 429, endPoint y: 476, distance: 34.1
click at [429, 476] on div "バッグ：ポリエステル100% インナーバッグ：" at bounding box center [785, 483] width 780 height 46
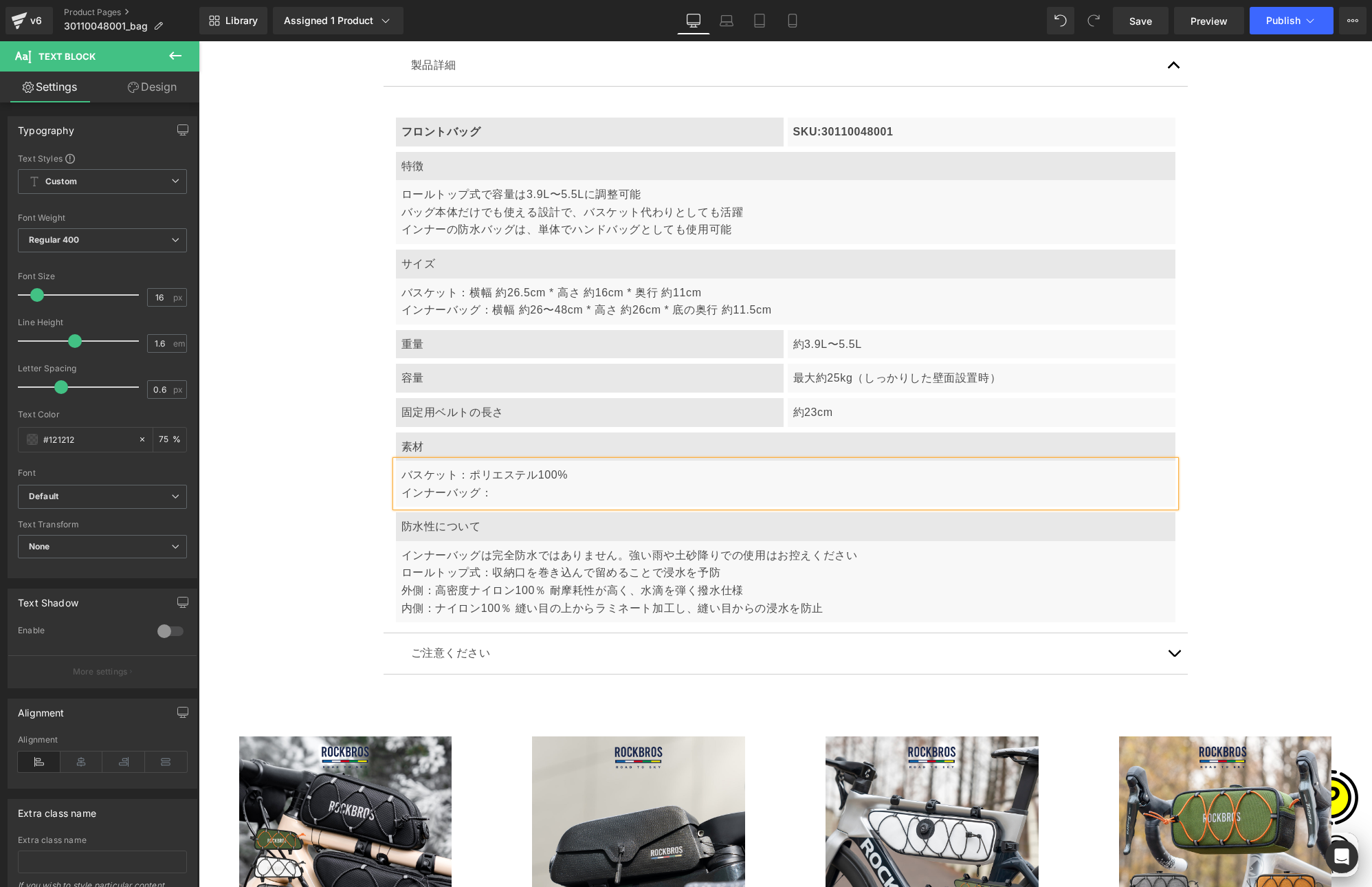
click at [513, 487] on p "バスケット：ポリエステル100% インナーバッグ：" at bounding box center [785, 483] width 769 height 35
click at [483, 472] on p "バスケット：ポリエステル100% インナーバッグ：" at bounding box center [785, 483] width 769 height 35
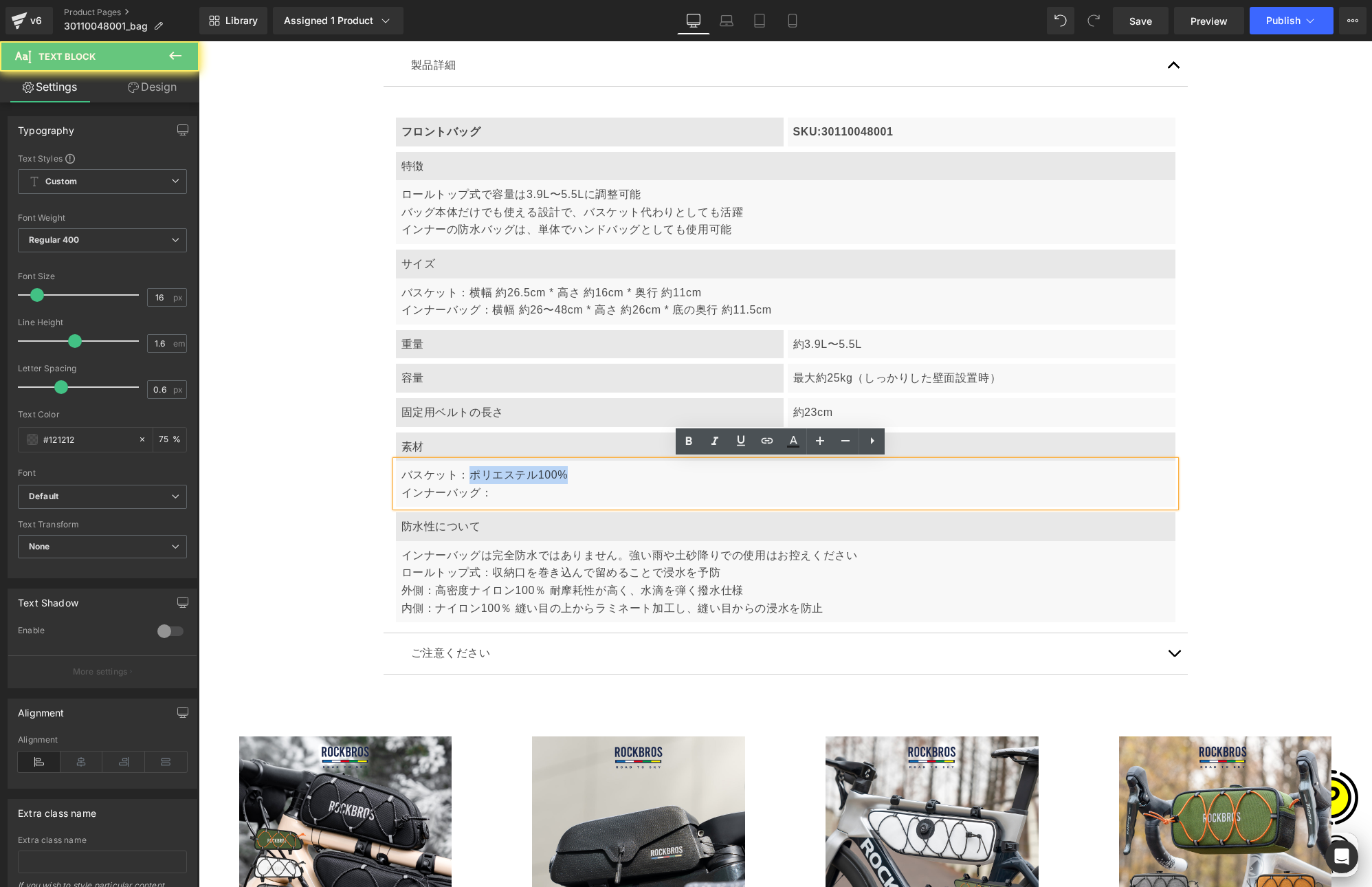
drag, startPoint x: 462, startPoint y: 473, endPoint x: 577, endPoint y: 475, distance: 115.0
click at [577, 475] on p "バスケット：ポリエステル100% インナーバッグ：" at bounding box center [785, 483] width 769 height 35
copy p "ポリエステル100%"
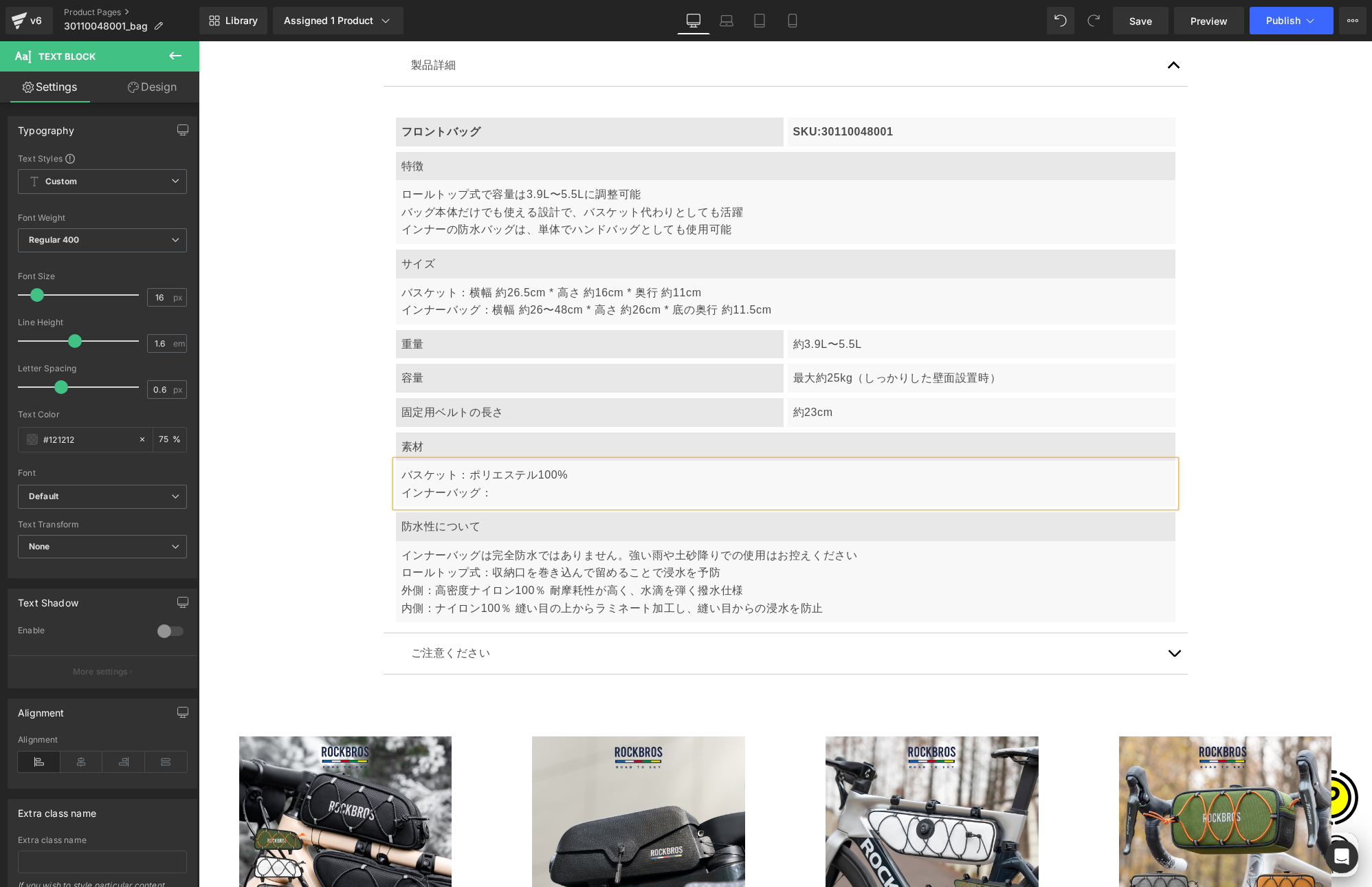
click at [517, 491] on p "バスケット：ポリエステル100% インナーバッグ：" at bounding box center [785, 483] width 769 height 35
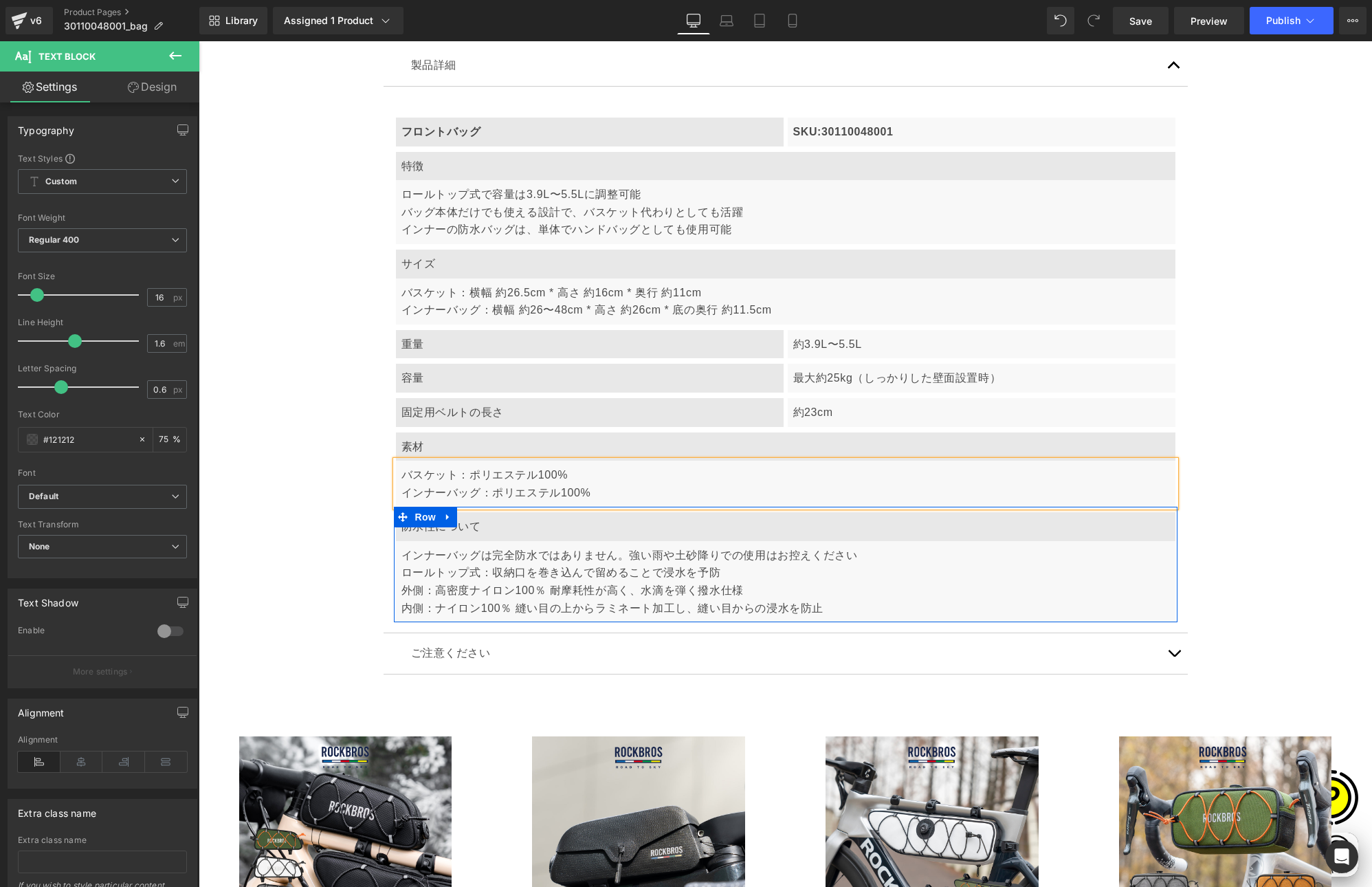
click at [463, 616] on div "インナーバッグは完全防水ではありません。強い雨や土砂降りでの使用はお控えください ロールトップ式：収納口を巻き込んで留めることで浸水を予防 外側：高密度ナイロ…" at bounding box center [785, 581] width 780 height 81
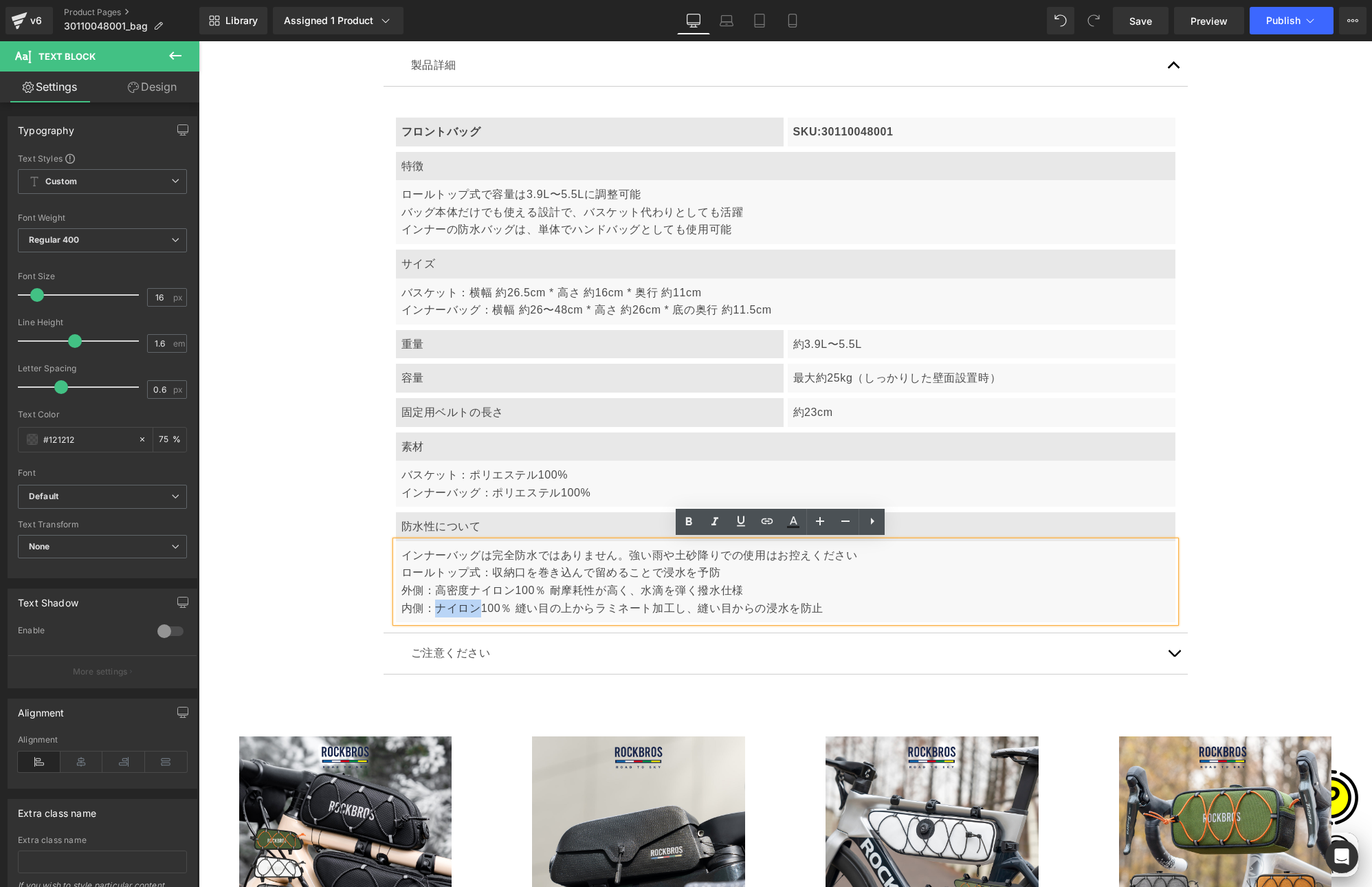
drag, startPoint x: 434, startPoint y: 606, endPoint x: 474, endPoint y: 606, distance: 40.0
click at [474, 606] on p "内側：ナイロン100％ 縫い目の上からラミネート加工し、縫い目からの浸水を防止" at bounding box center [785, 608] width 769 height 18
copy p "ナイロン"
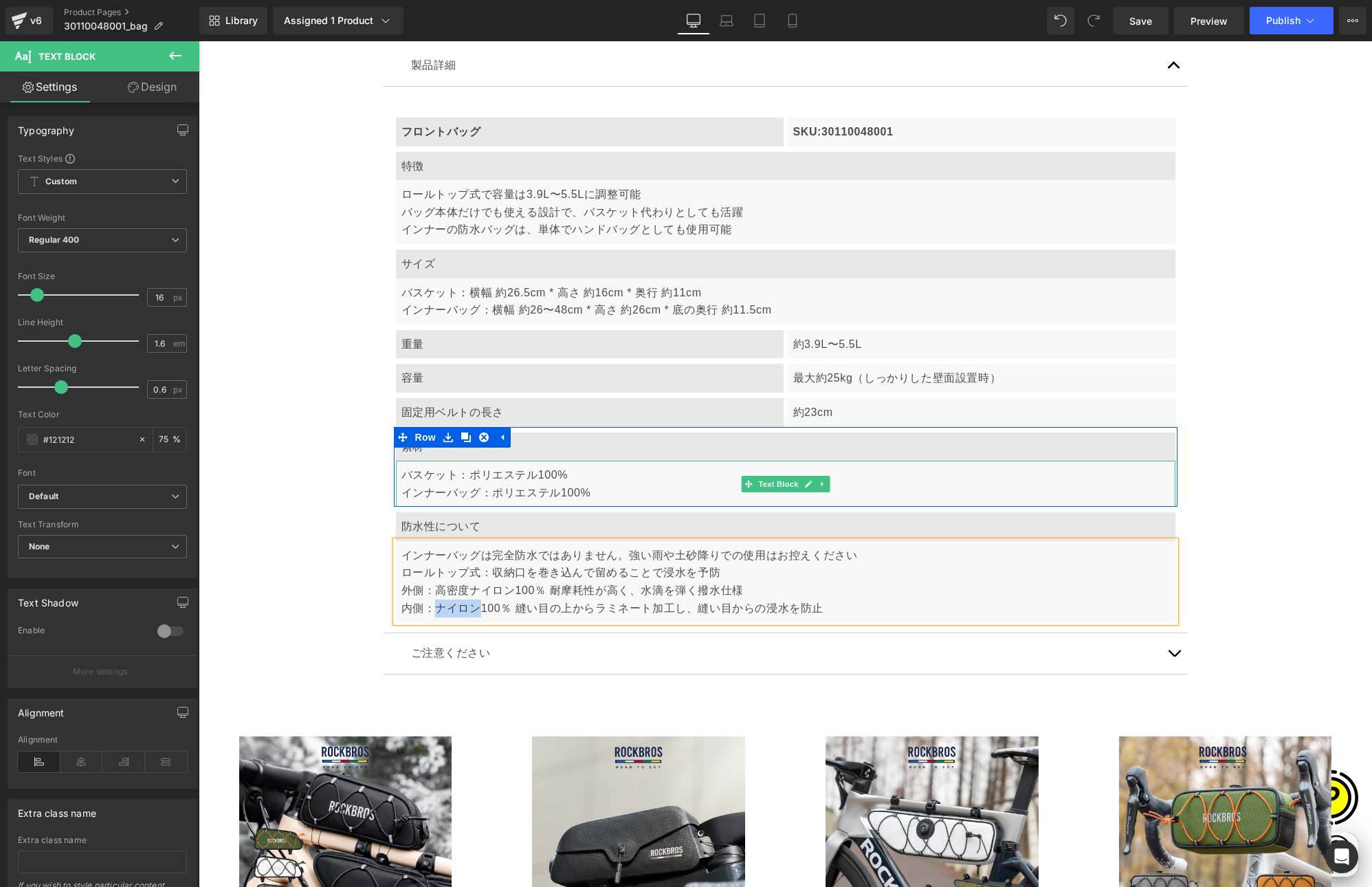
click at [497, 490] on p "バスケット：ポリエステル100% インナーバッグ：ポリエステル100%" at bounding box center [785, 483] width 769 height 35
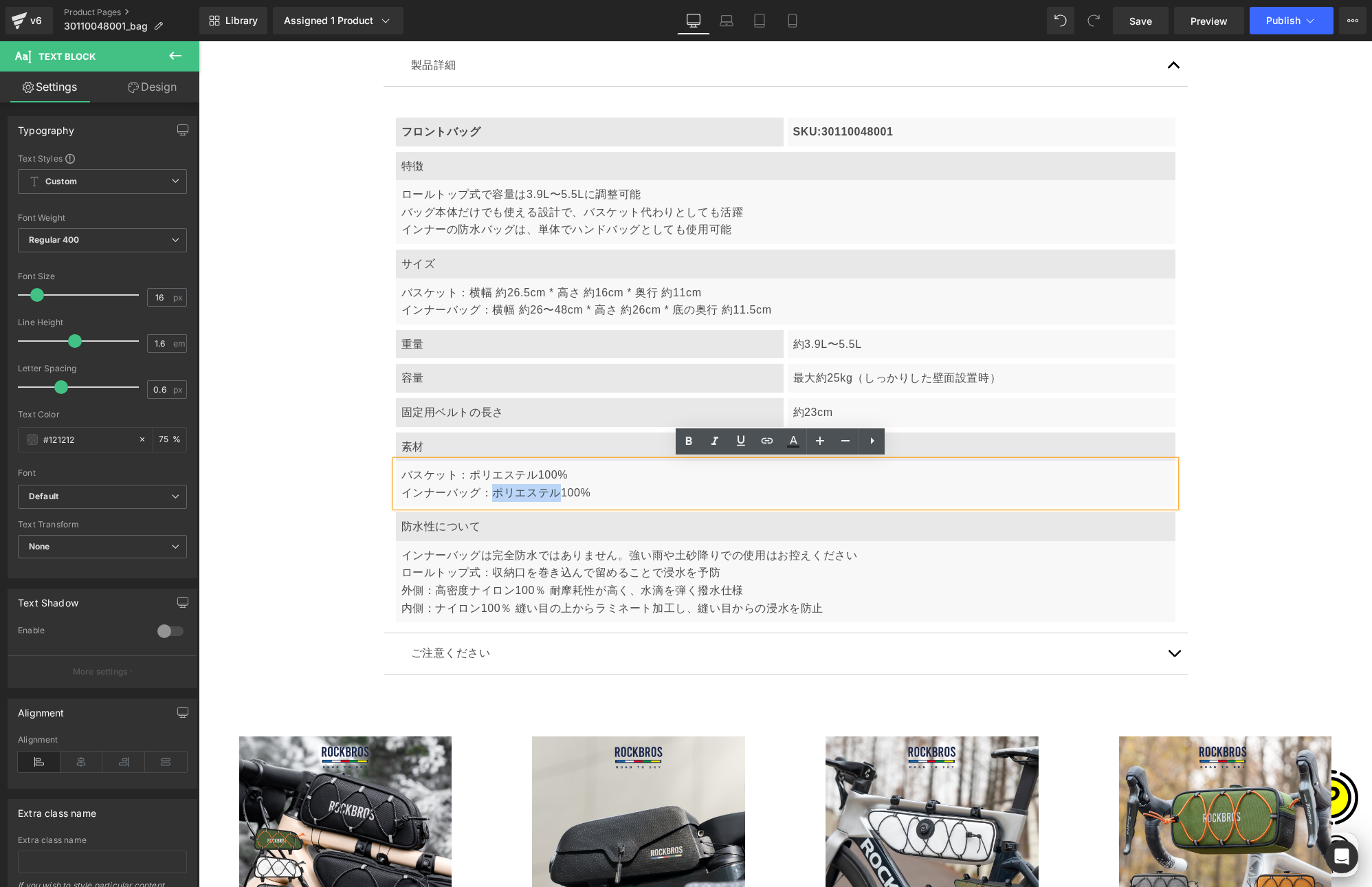
drag, startPoint x: 489, startPoint y: 493, endPoint x: 552, endPoint y: 491, distance: 63.0
click at [552, 491] on p "バスケット：ポリエステル100% インナーバッグ：ポリエステル100%" at bounding box center [785, 483] width 769 height 35
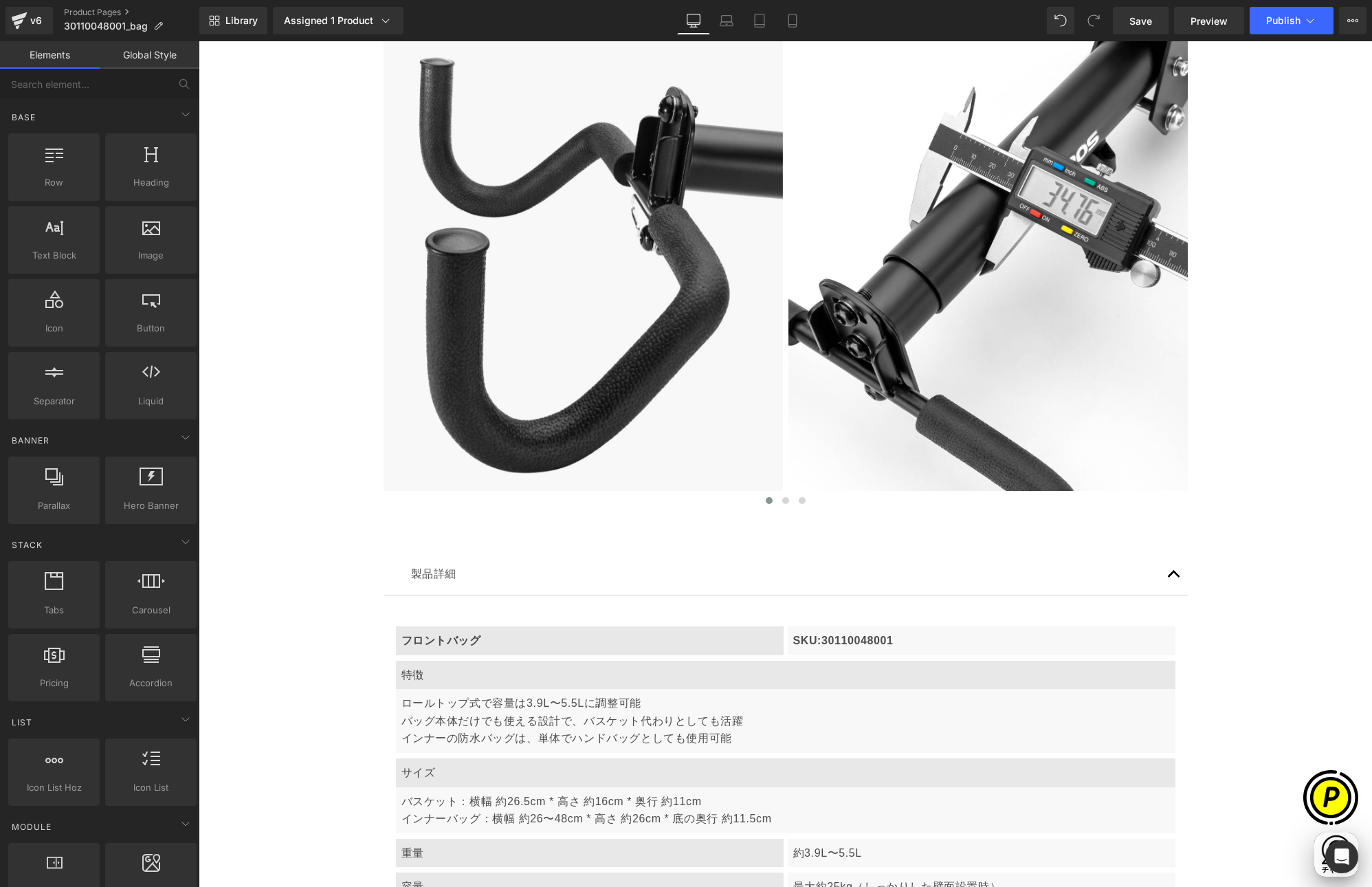
scroll to position [4249, 0]
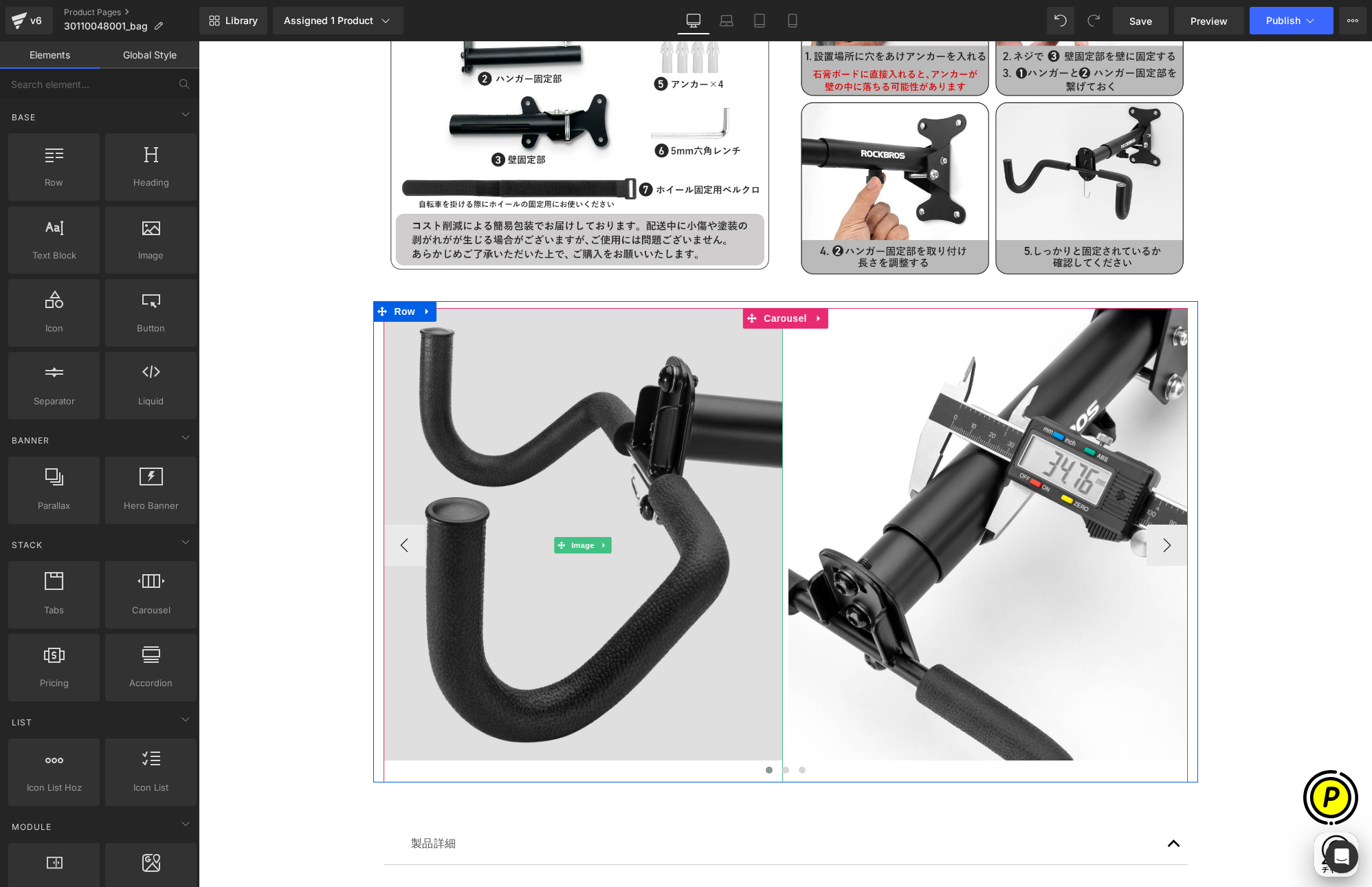
click at [658, 434] on img at bounding box center [584, 545] width 400 height 474
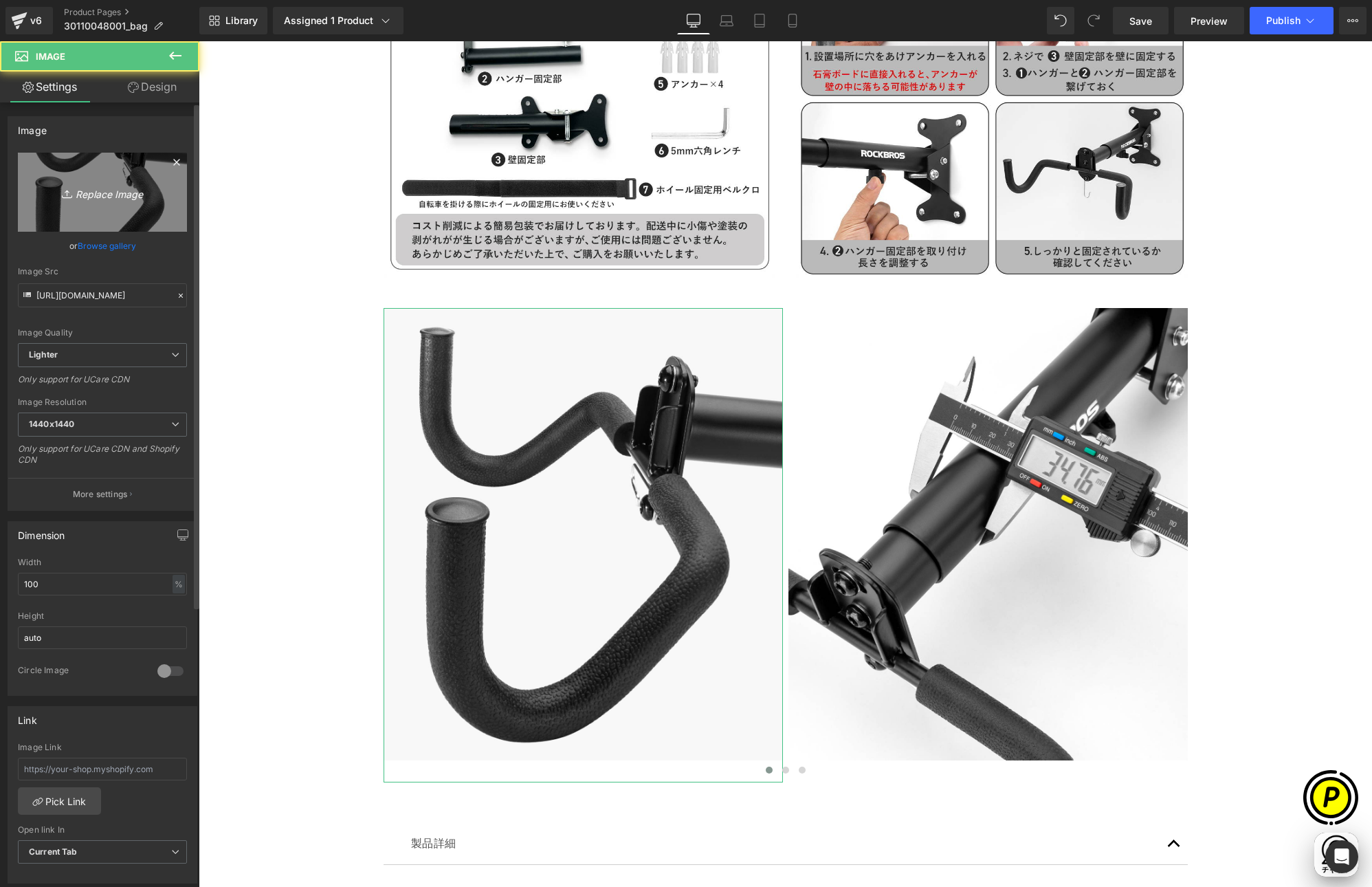
click at [91, 205] on link "Replace Image" at bounding box center [103, 192] width 169 height 79
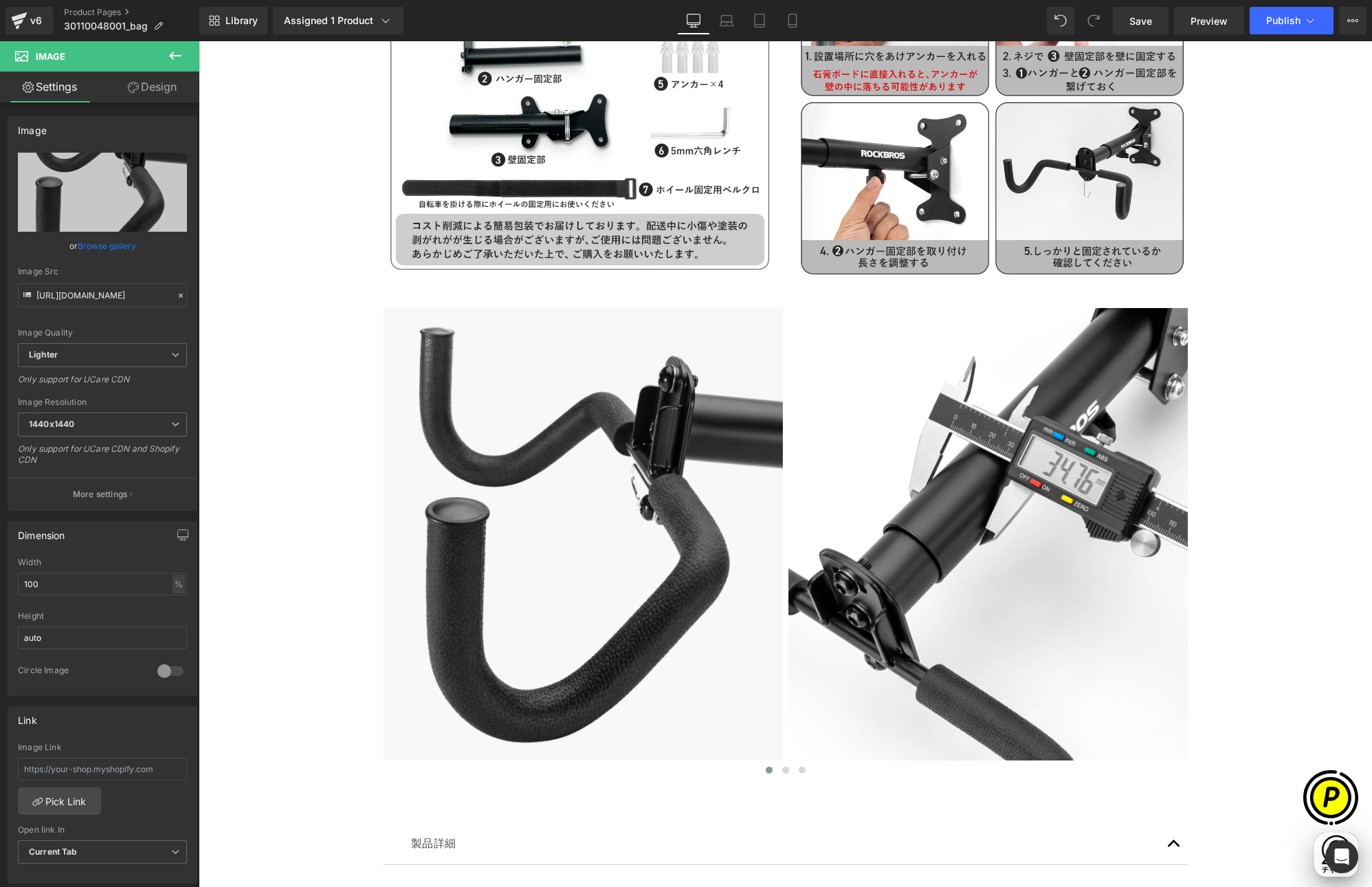
scroll to position [0, 0]
type input "C:\fakepath\shopify-LP-30110048001_03-1.jpg"
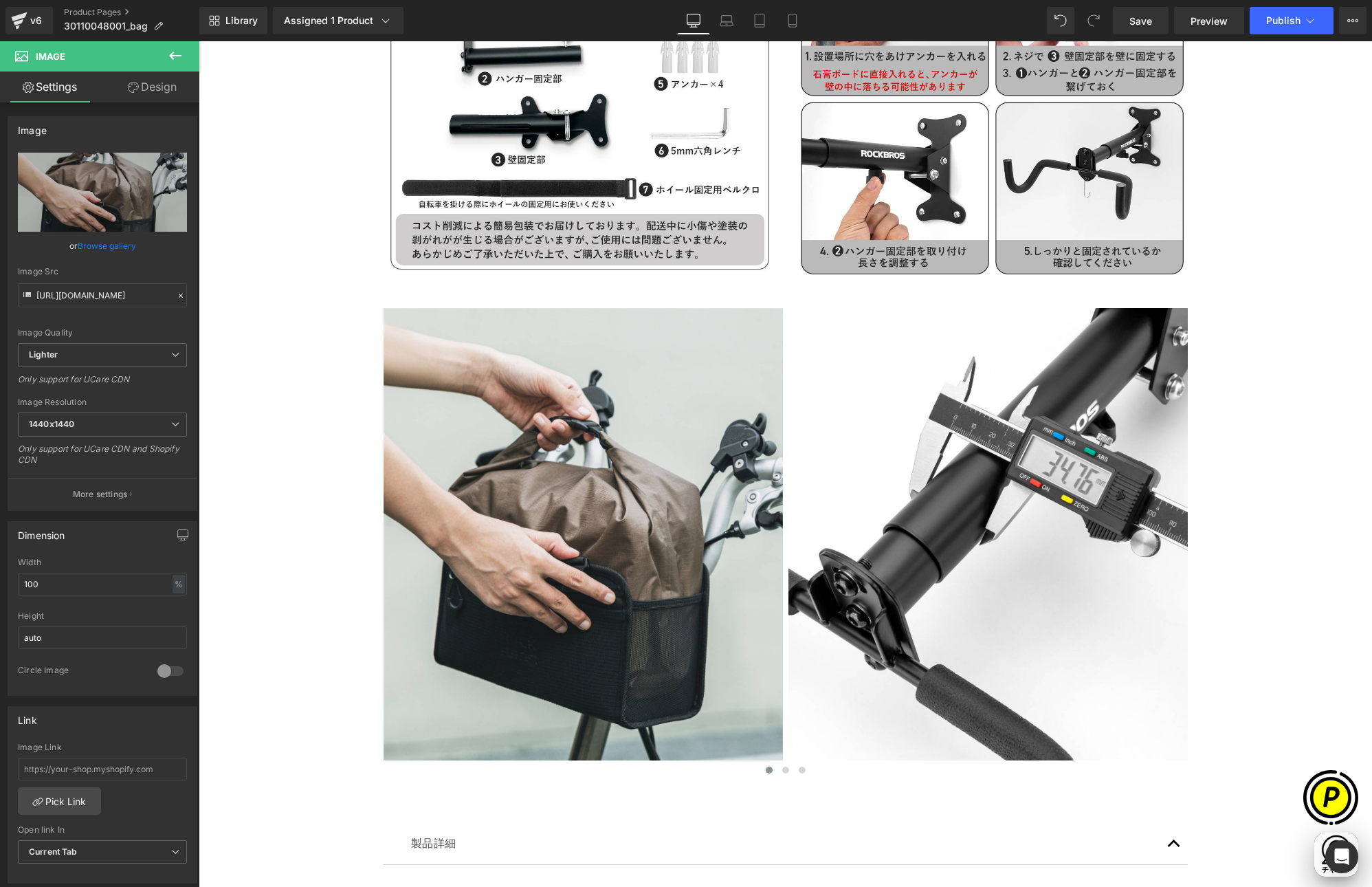
scroll to position [0, 268]
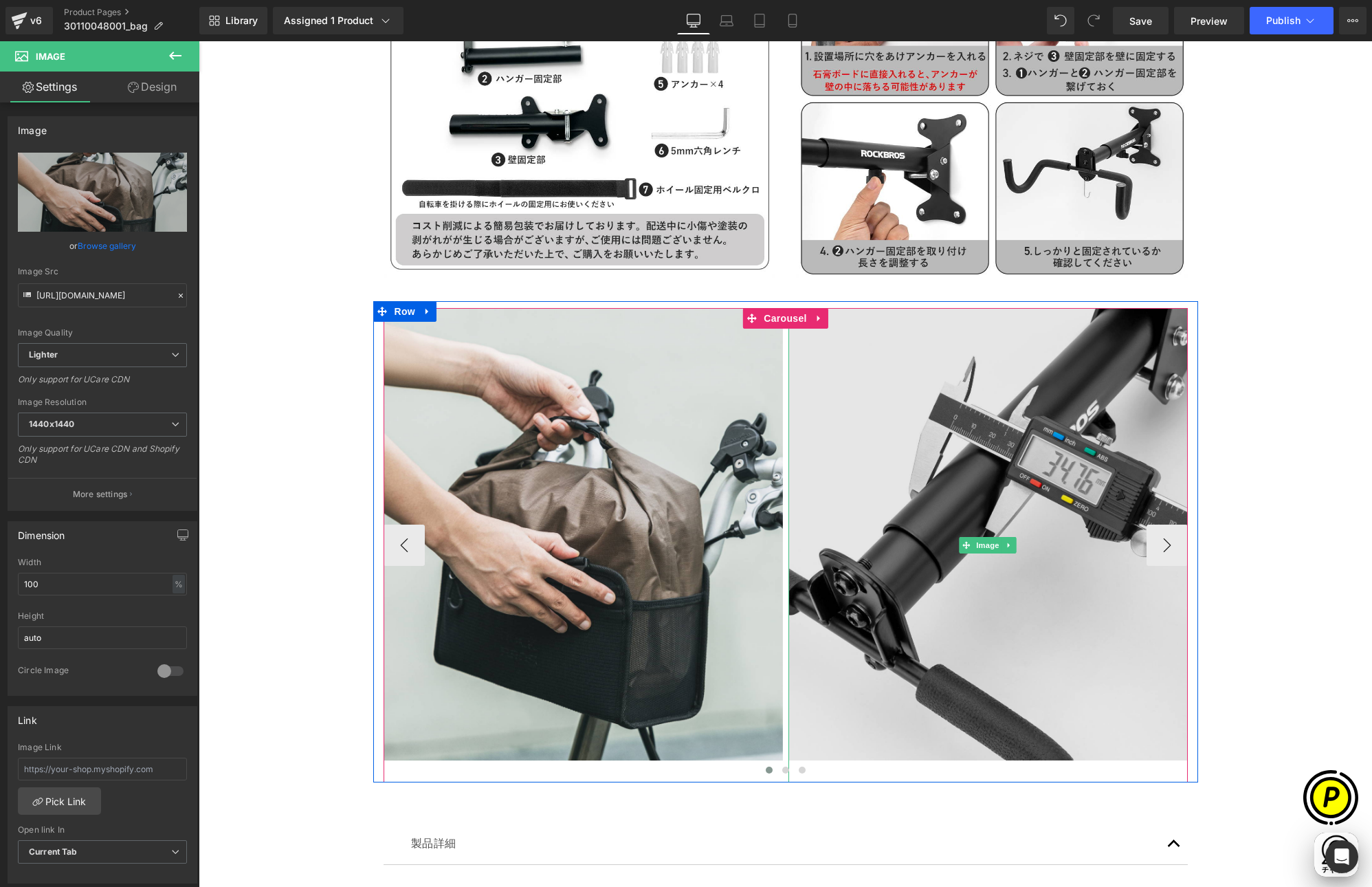
type input "[URL][DOMAIN_NAME]"
click at [904, 436] on img at bounding box center [988, 545] width 400 height 474
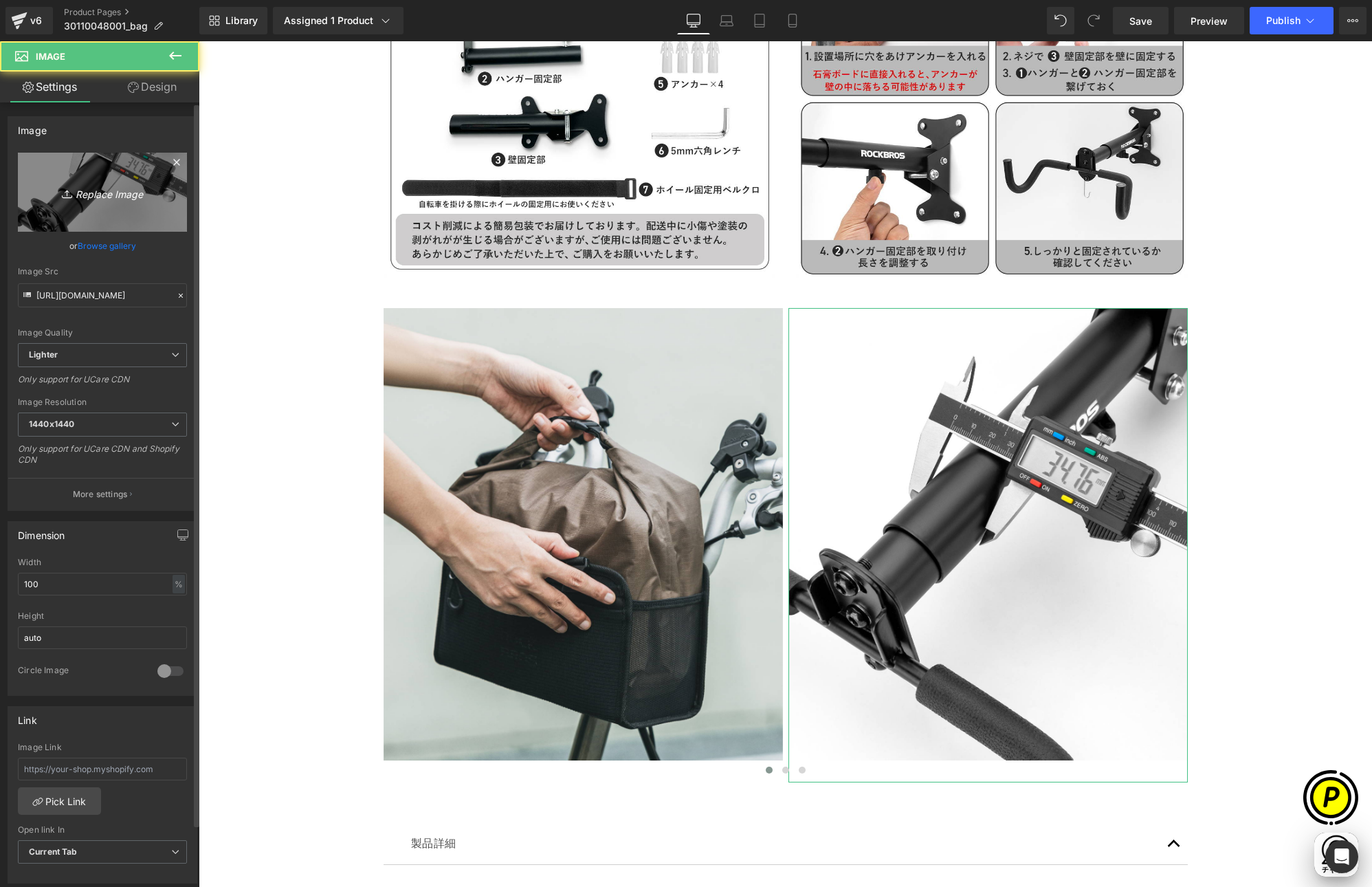
click at [124, 191] on icon "Replace Image" at bounding box center [103, 192] width 110 height 17
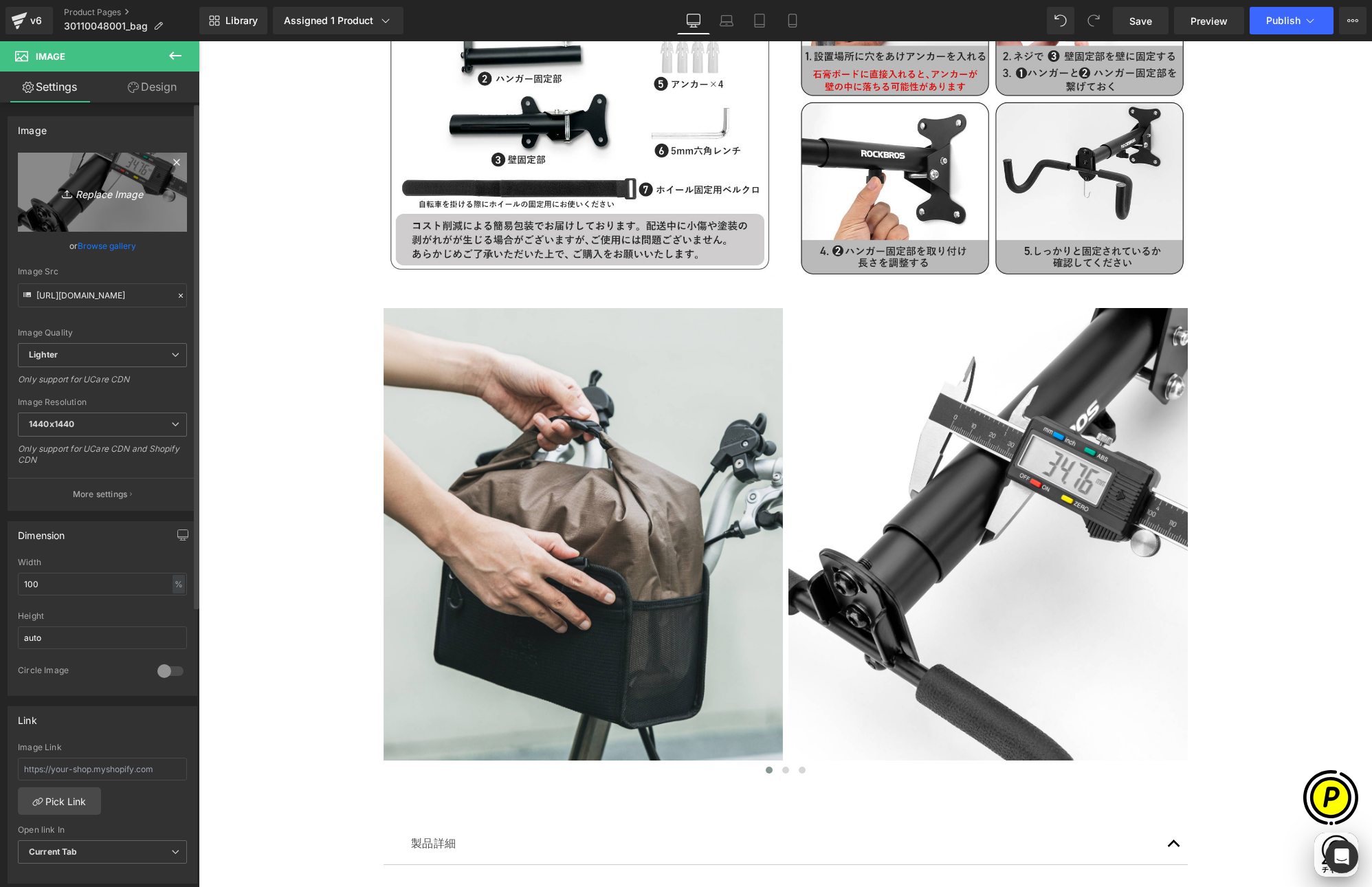
type input "C:\fakepath\shopify-LP-30110048001_03-2.jpg"
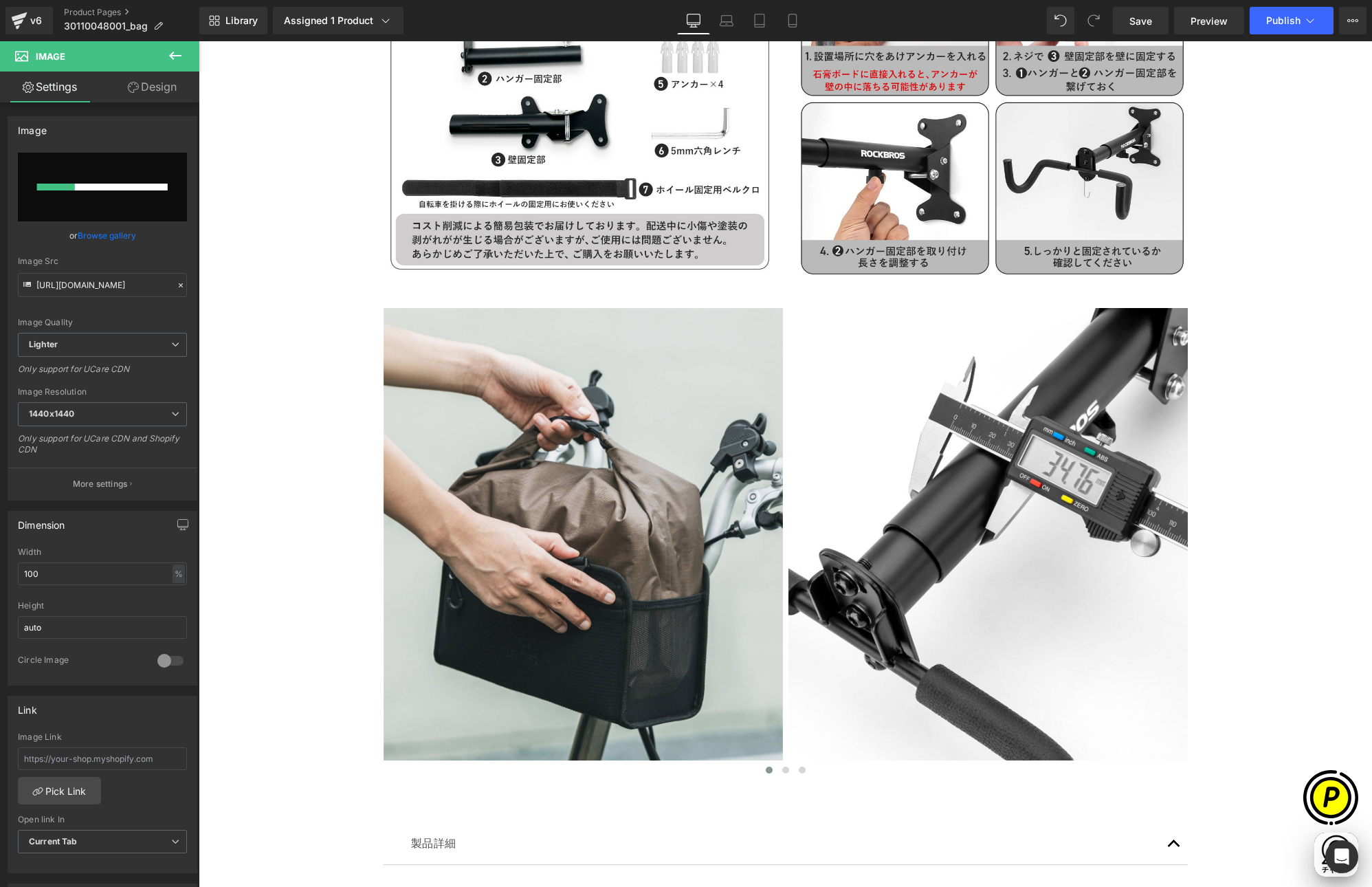
scroll to position [0, 536]
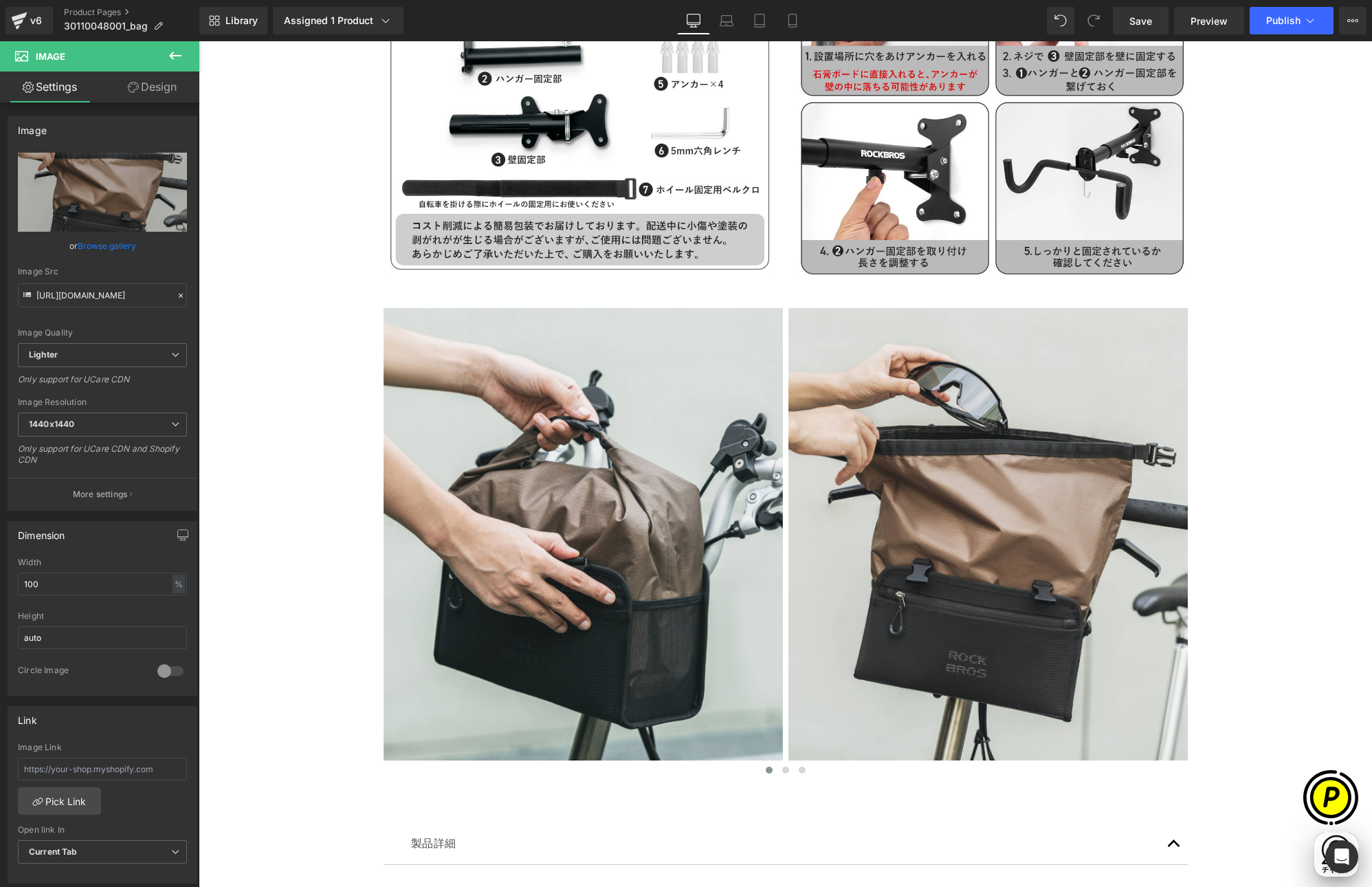
type input "[URL][DOMAIN_NAME]"
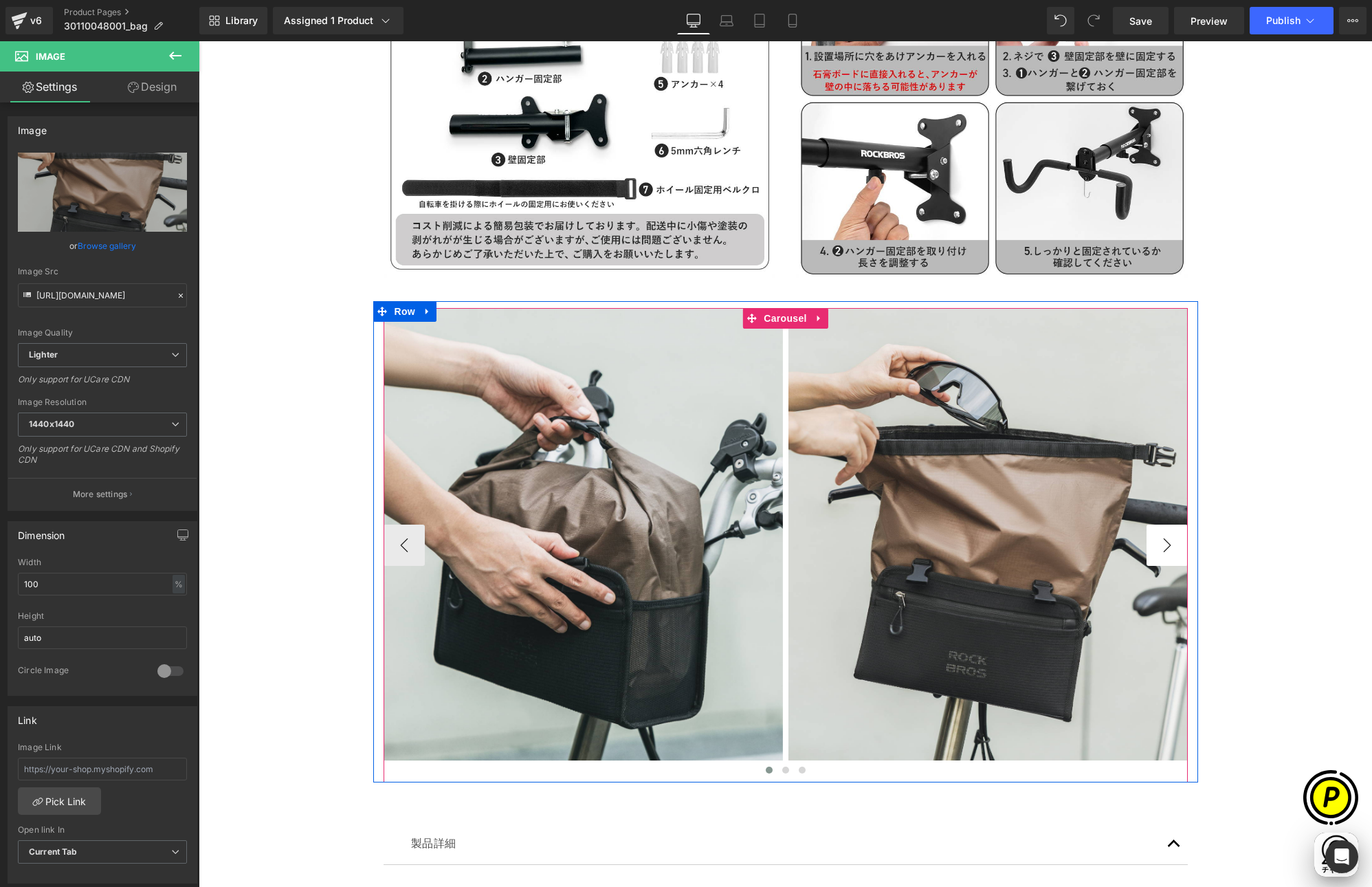
click at [1163, 542] on button "›" at bounding box center [1167, 545] width 42 height 42
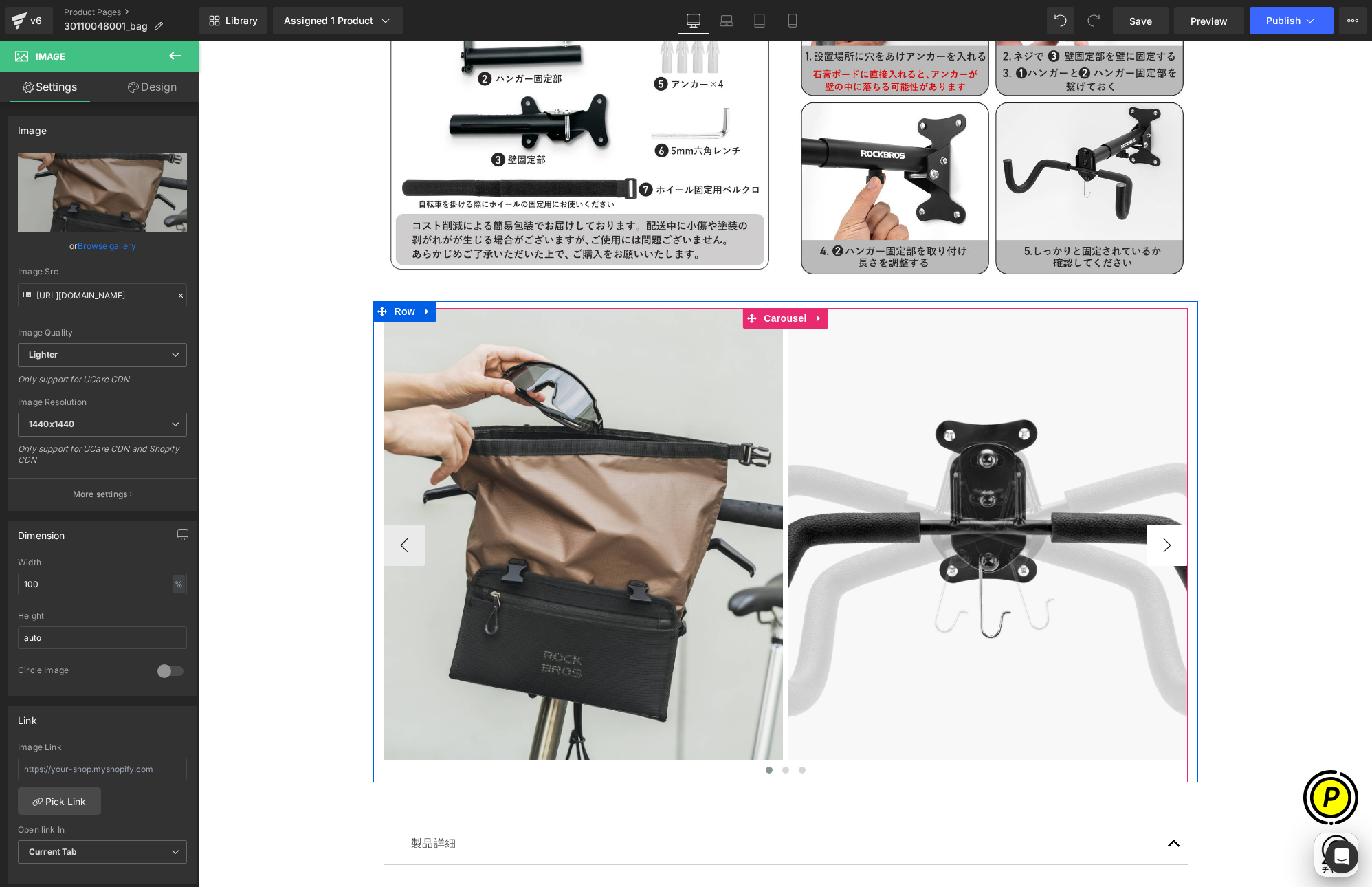
click at [1161, 543] on button "›" at bounding box center [1167, 545] width 42 height 42
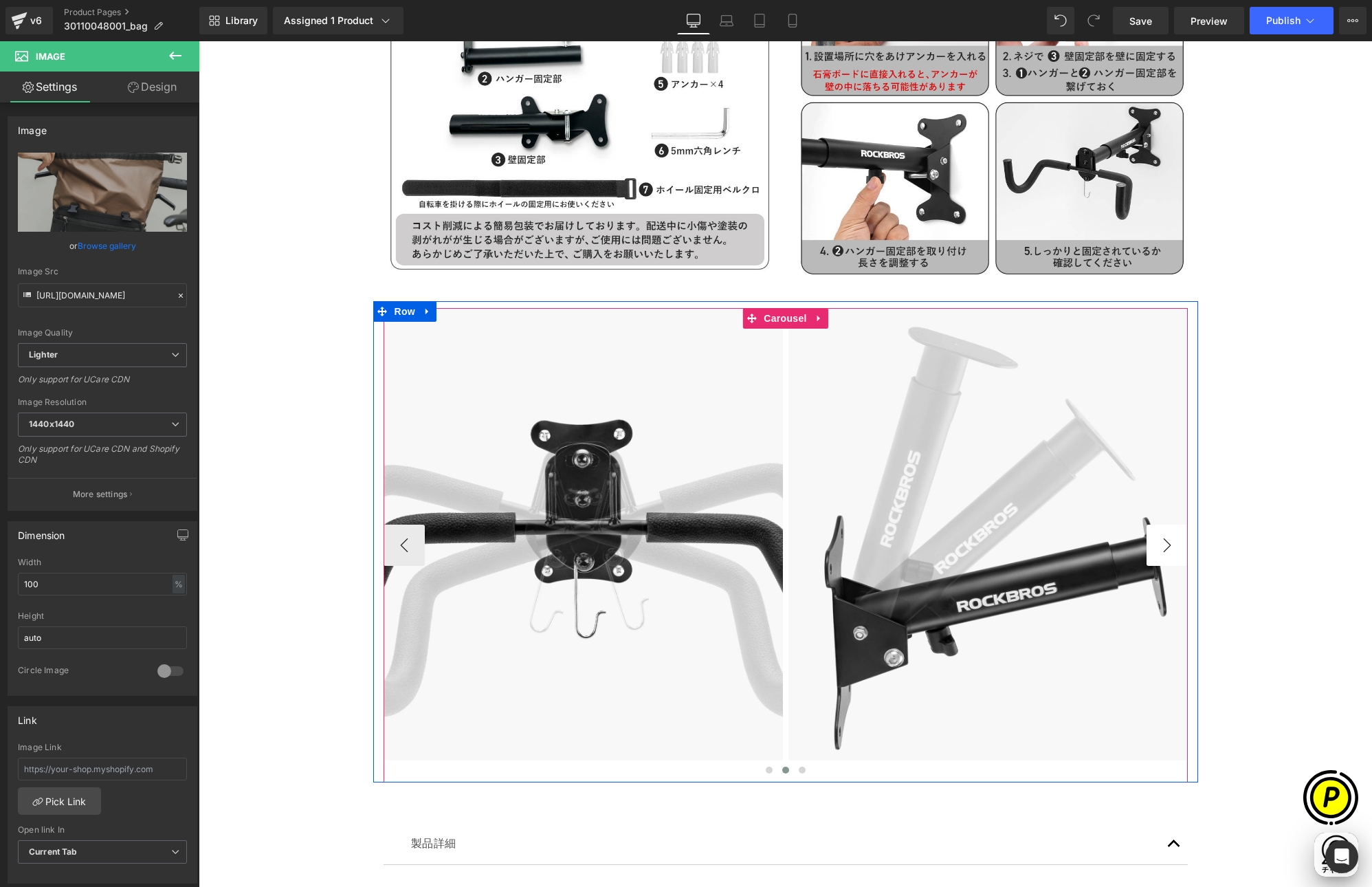
scroll to position [0, 0]
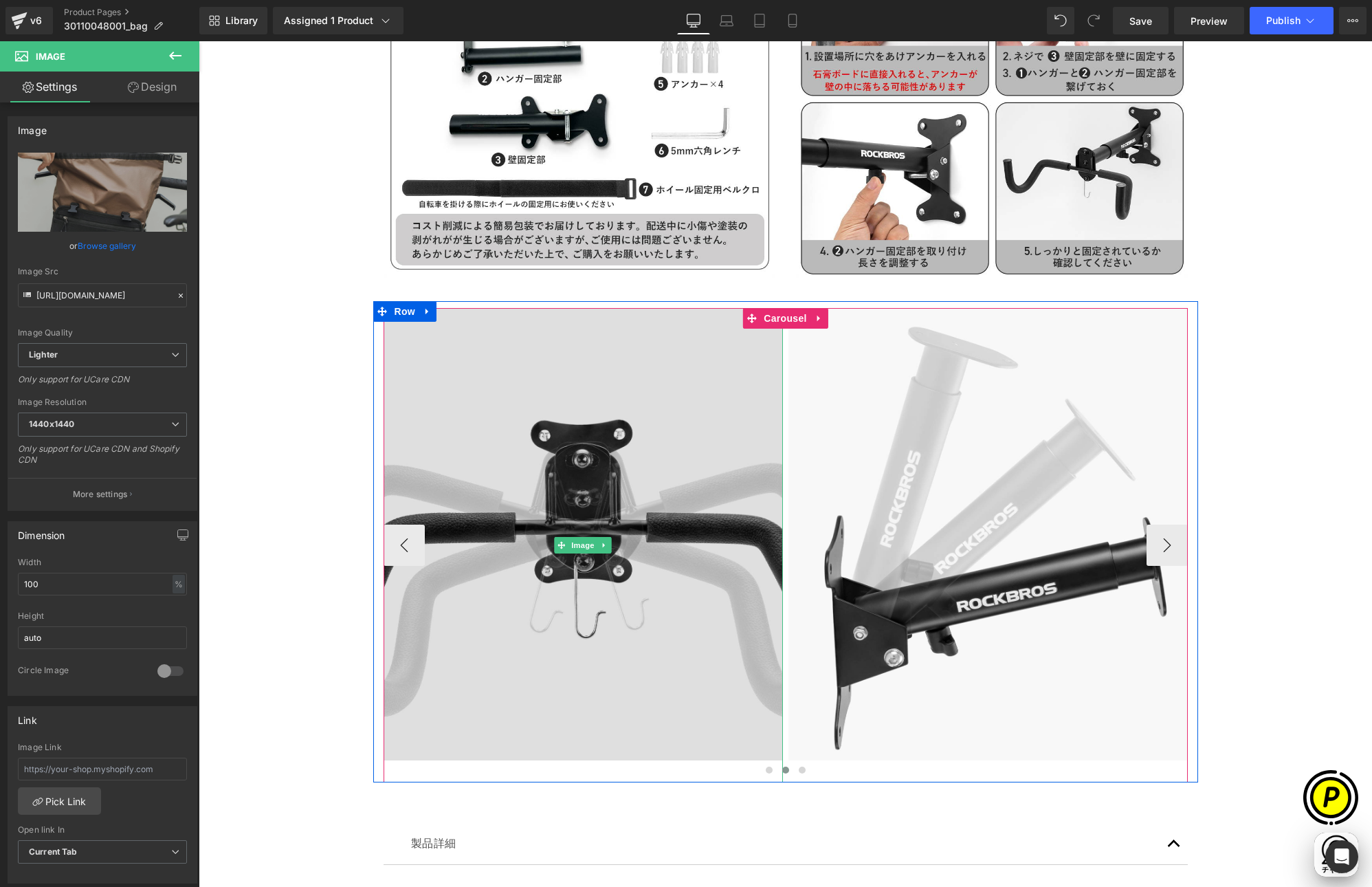
click at [608, 397] on img at bounding box center [584, 545] width 400 height 474
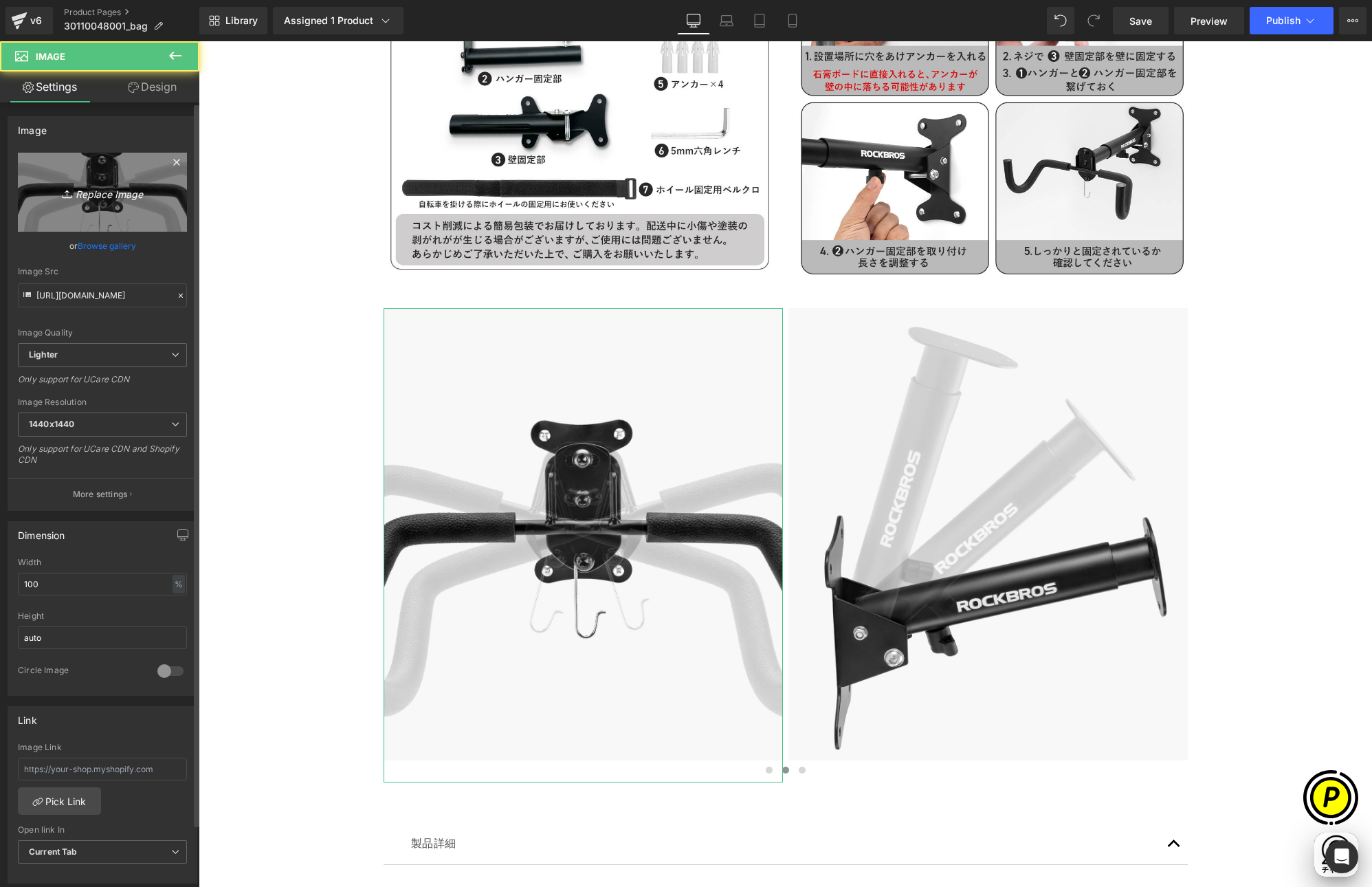
click at [132, 183] on link "Replace Image" at bounding box center [103, 192] width 169 height 79
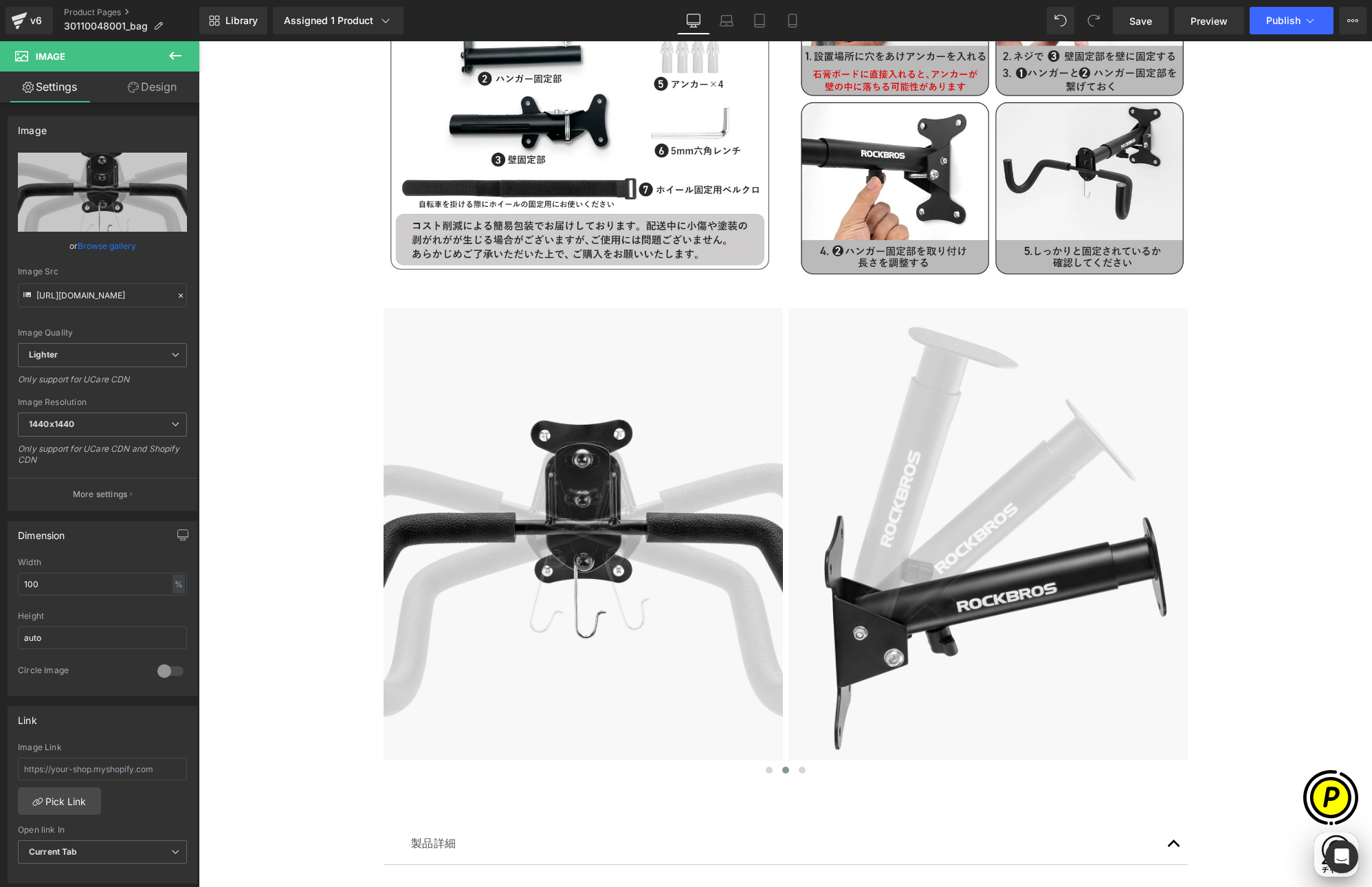
type input "C:\fakepath\shopify-LP-30110048001_03-3.jpg"
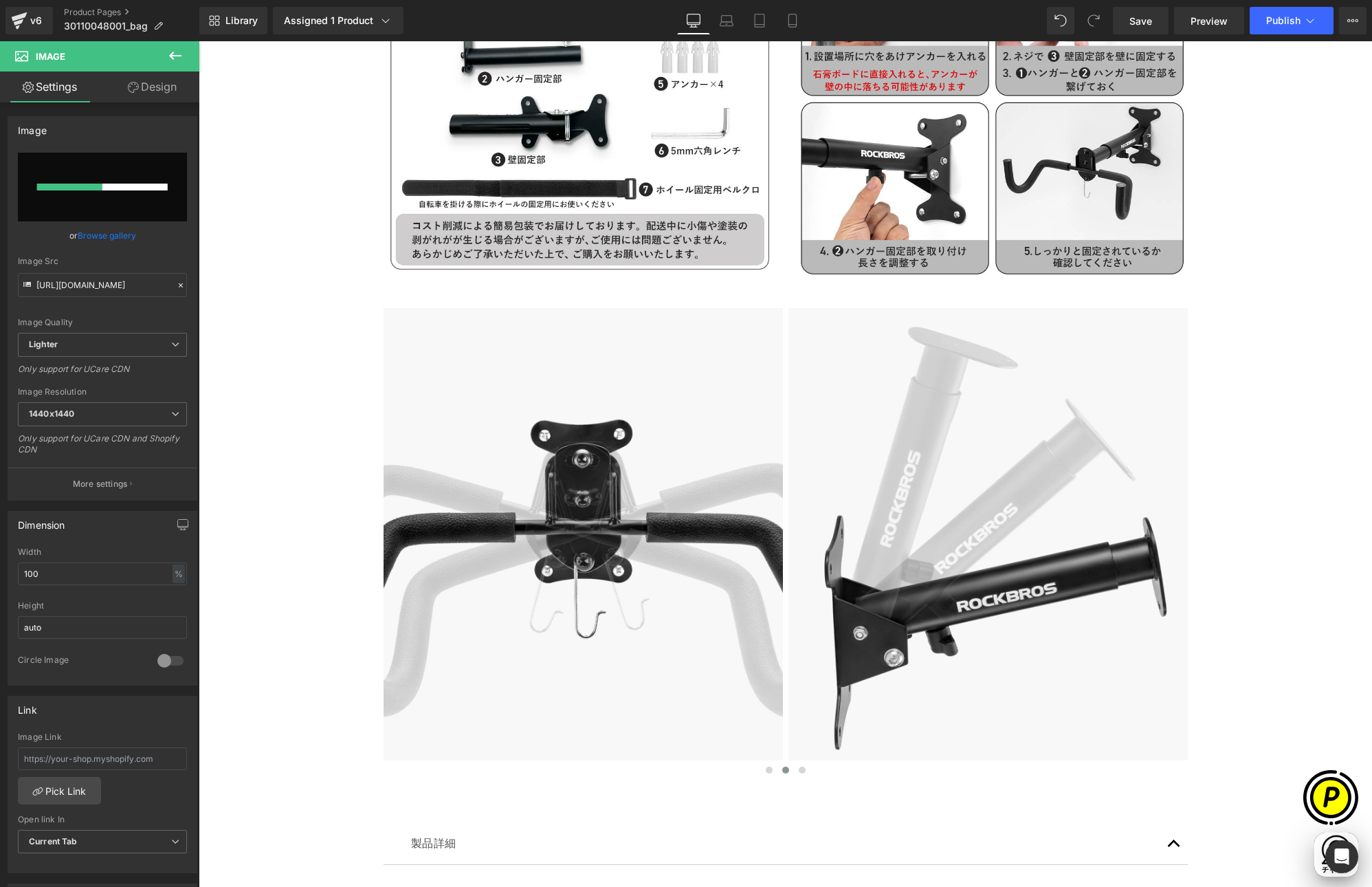
scroll to position [0, 268]
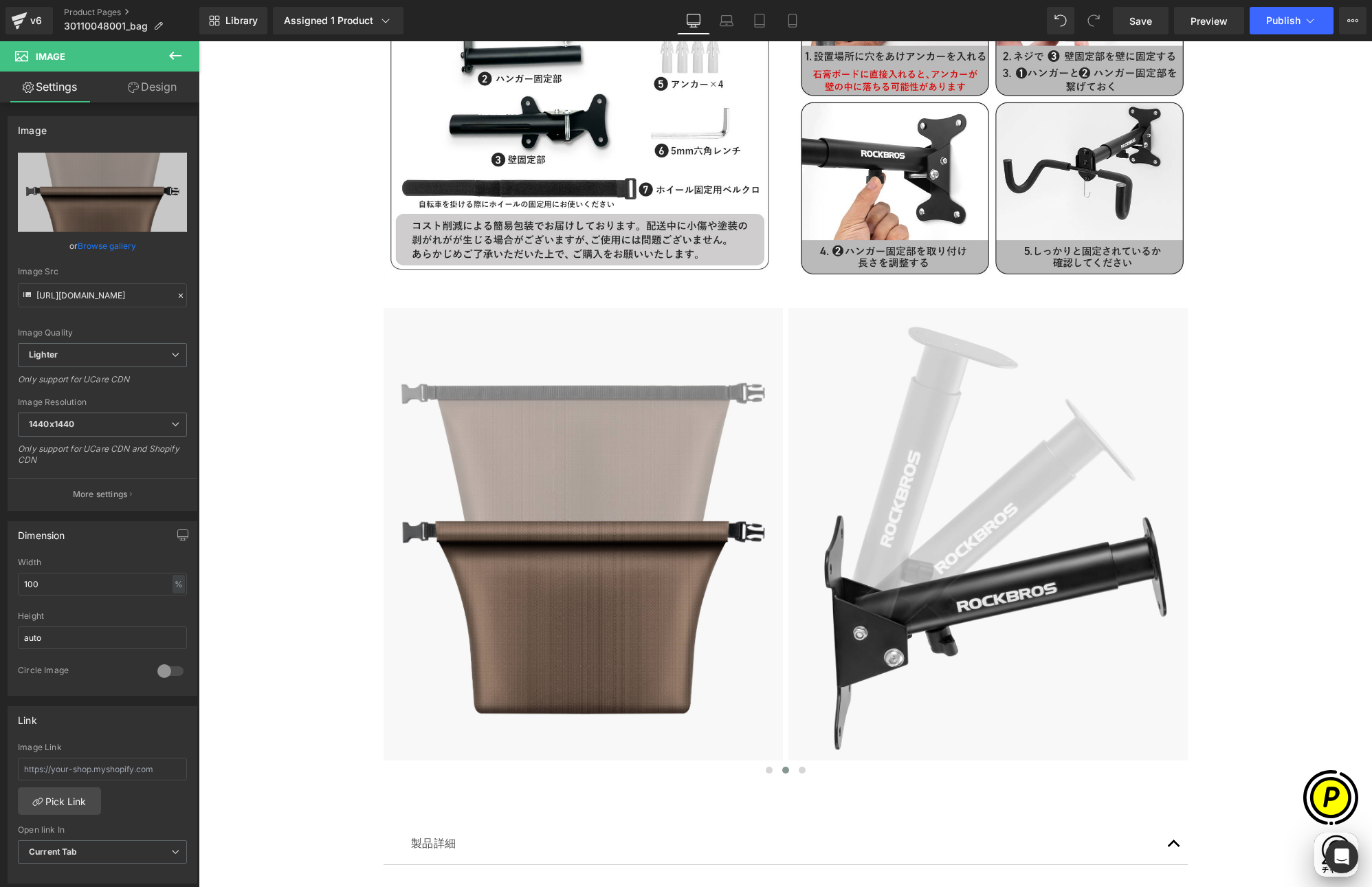
type input "[URL][DOMAIN_NAME]"
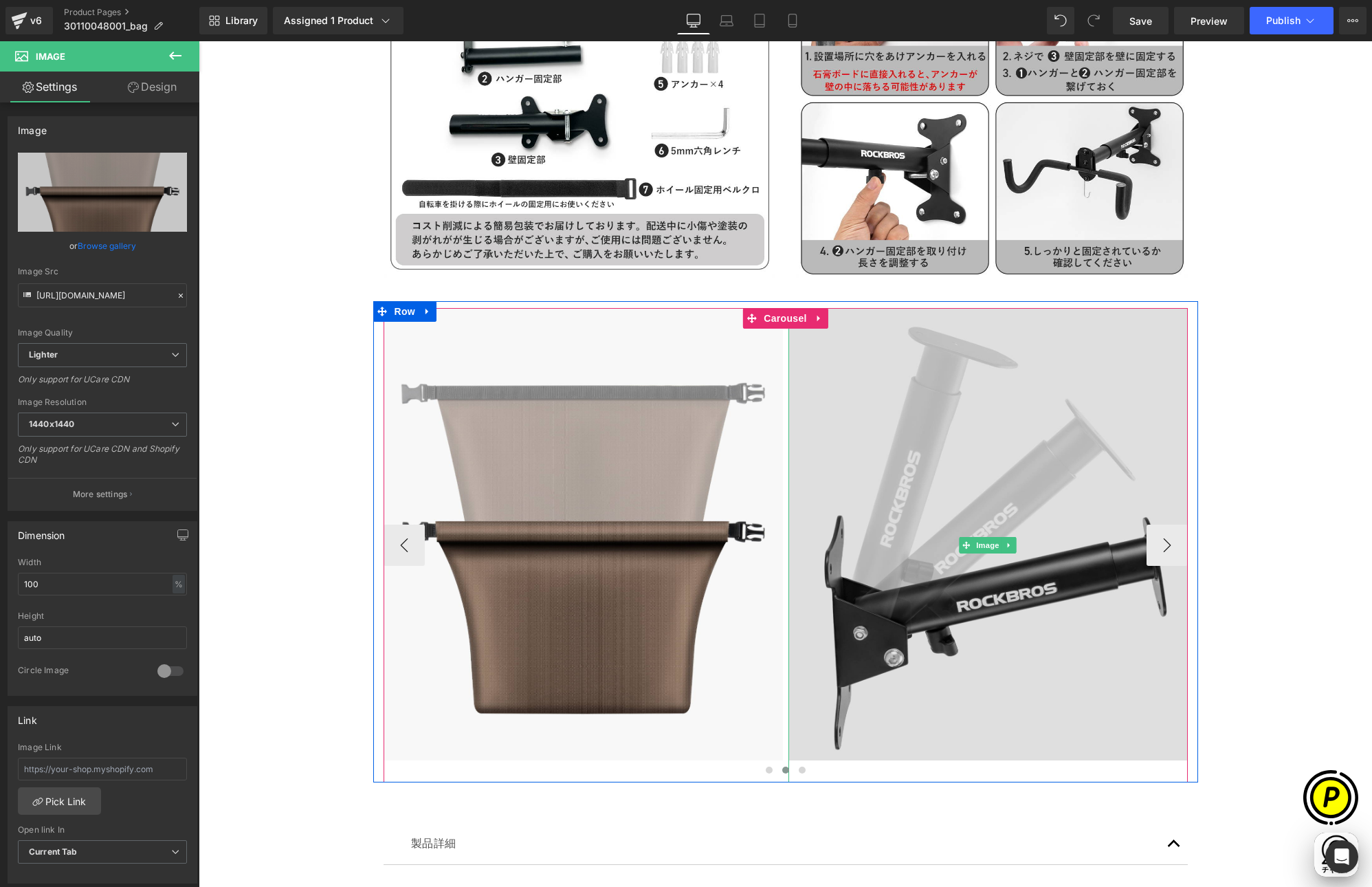
click at [943, 469] on img at bounding box center [988, 545] width 400 height 474
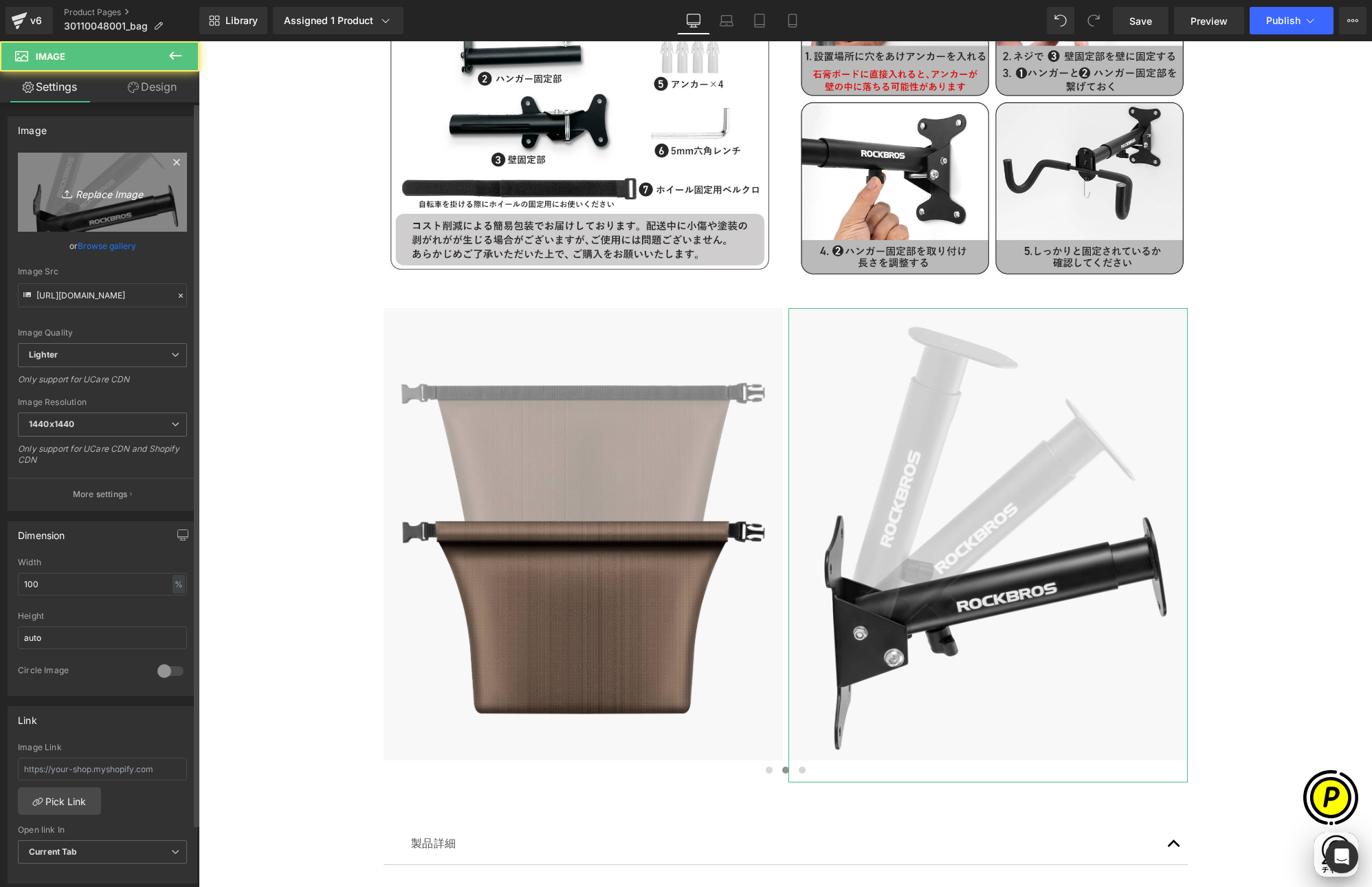
click at [128, 197] on icon "Replace Image" at bounding box center [103, 192] width 110 height 17
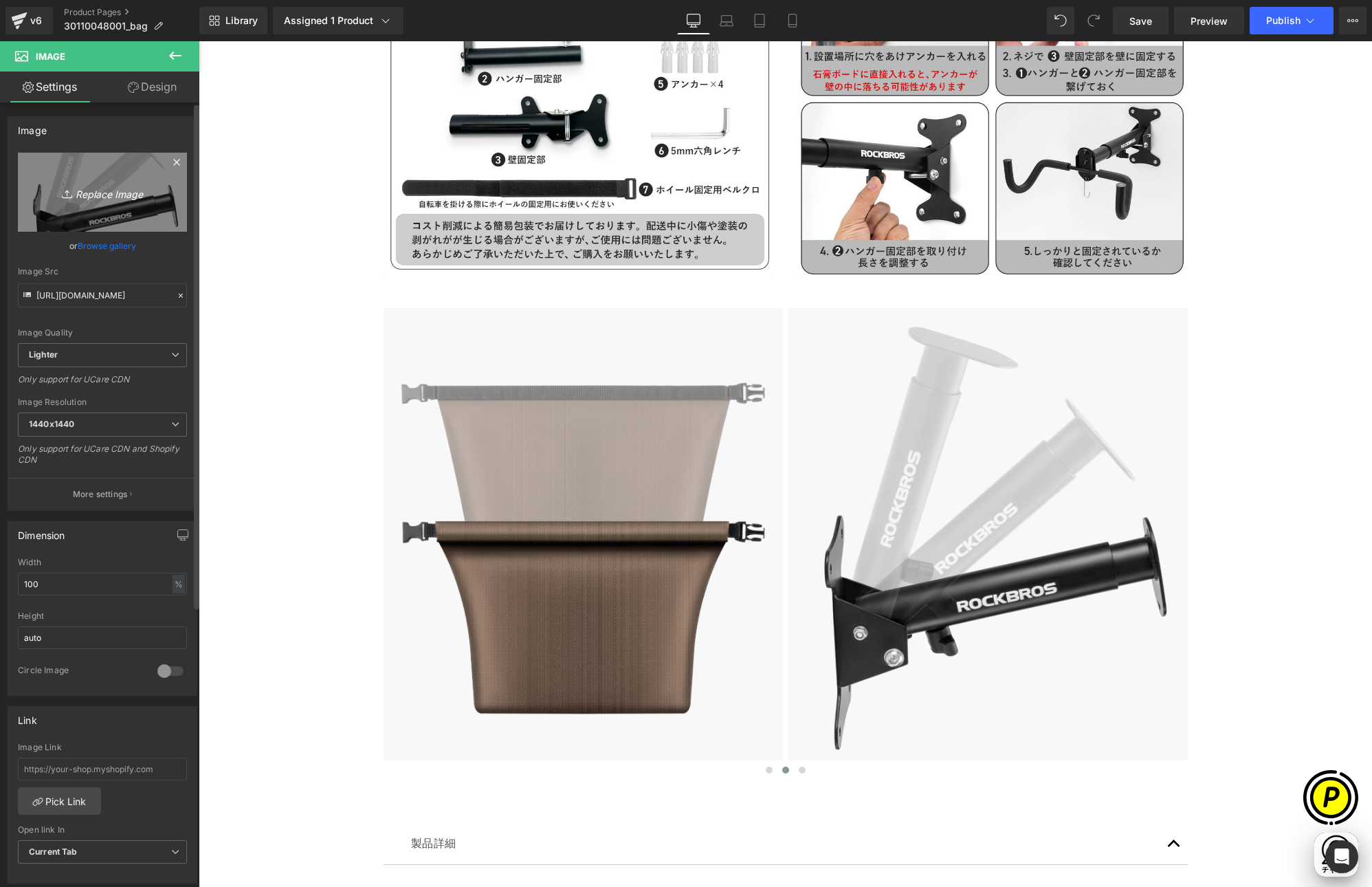
scroll to position [0, 536]
type input "C:\fakepath\shopify-LP-30110048001_03-4.jpg"
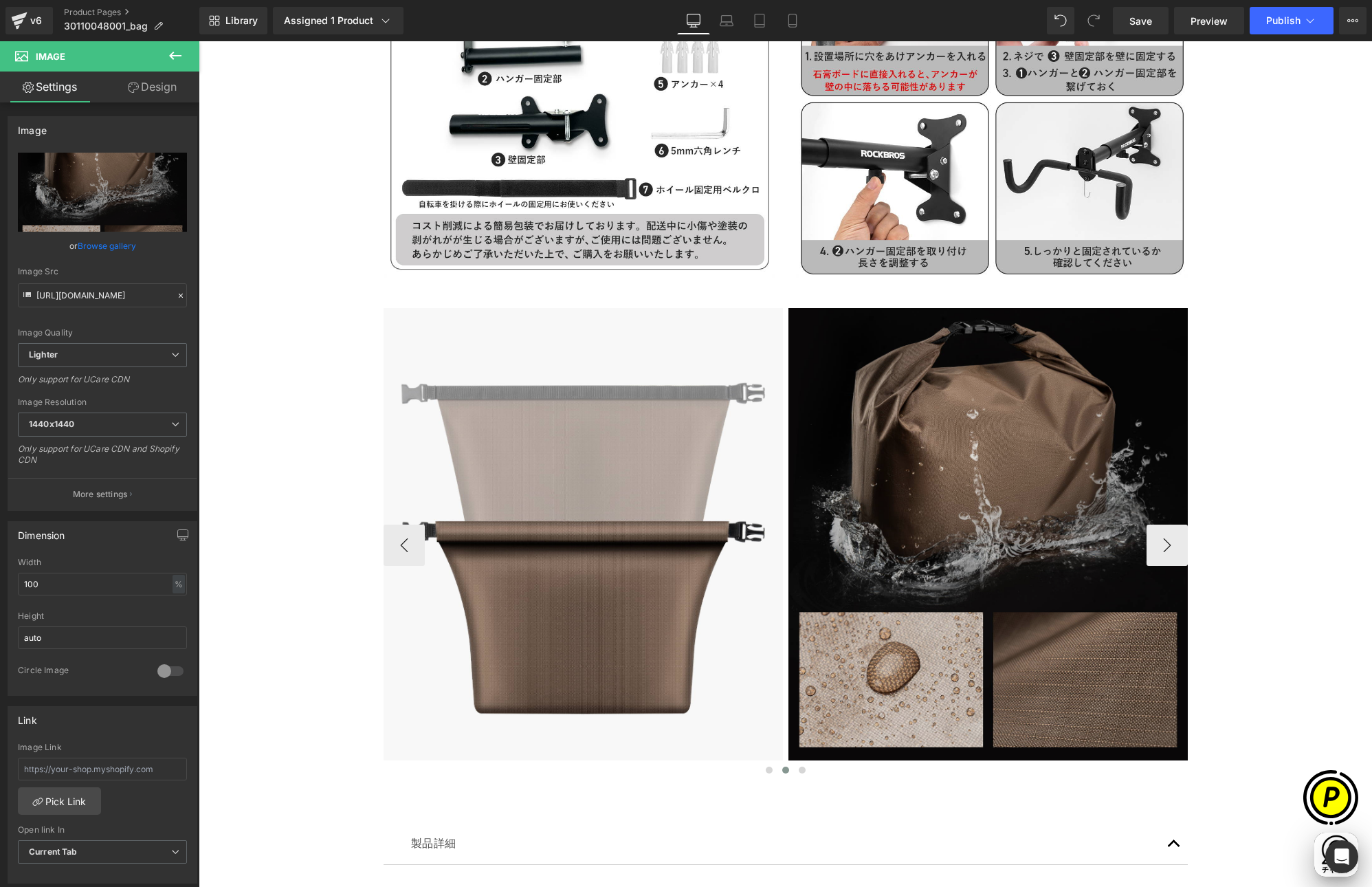
scroll to position [0, 0]
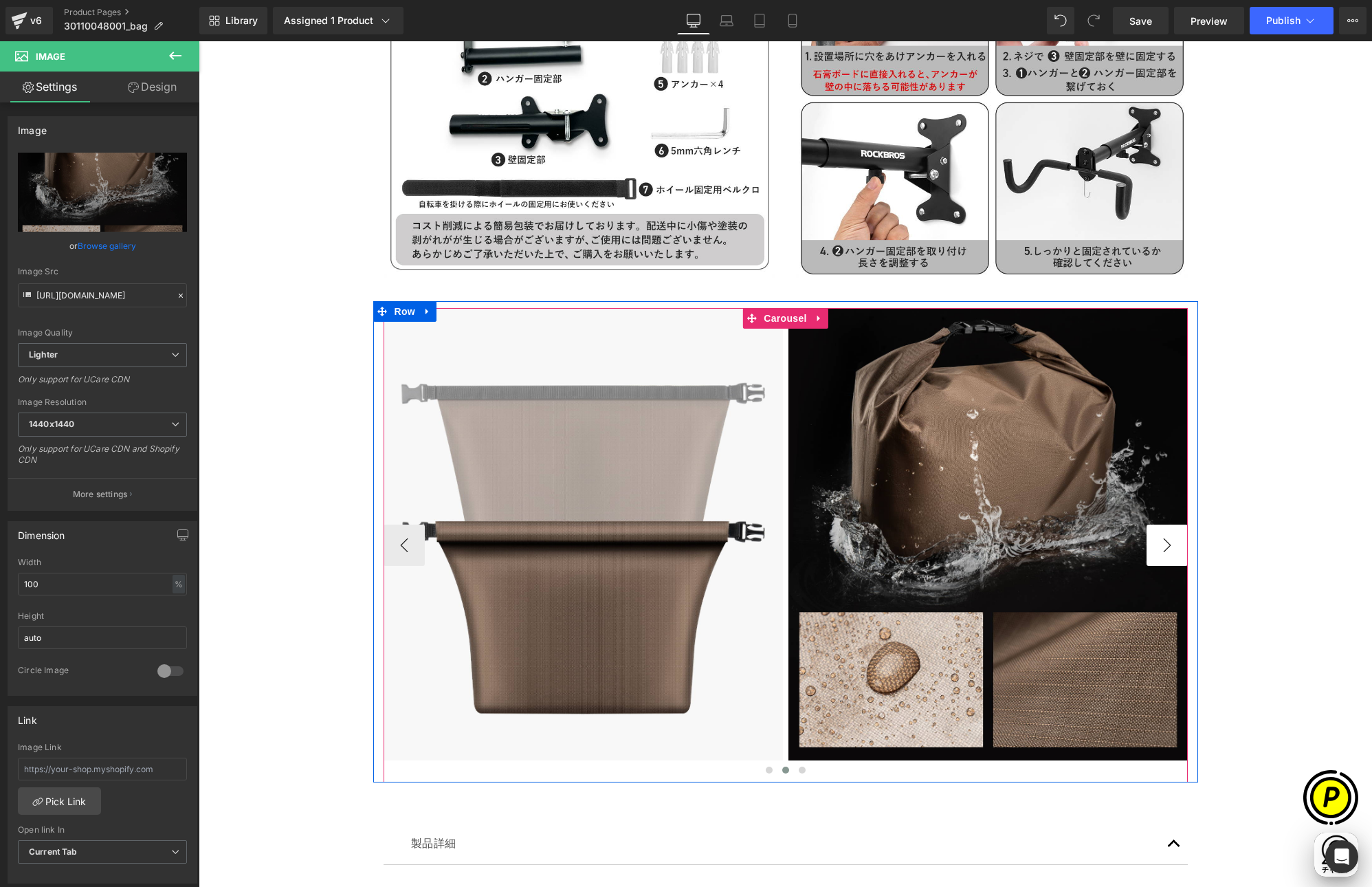
type input "[URL][DOMAIN_NAME]"
click at [1163, 547] on button "›" at bounding box center [1167, 545] width 42 height 42
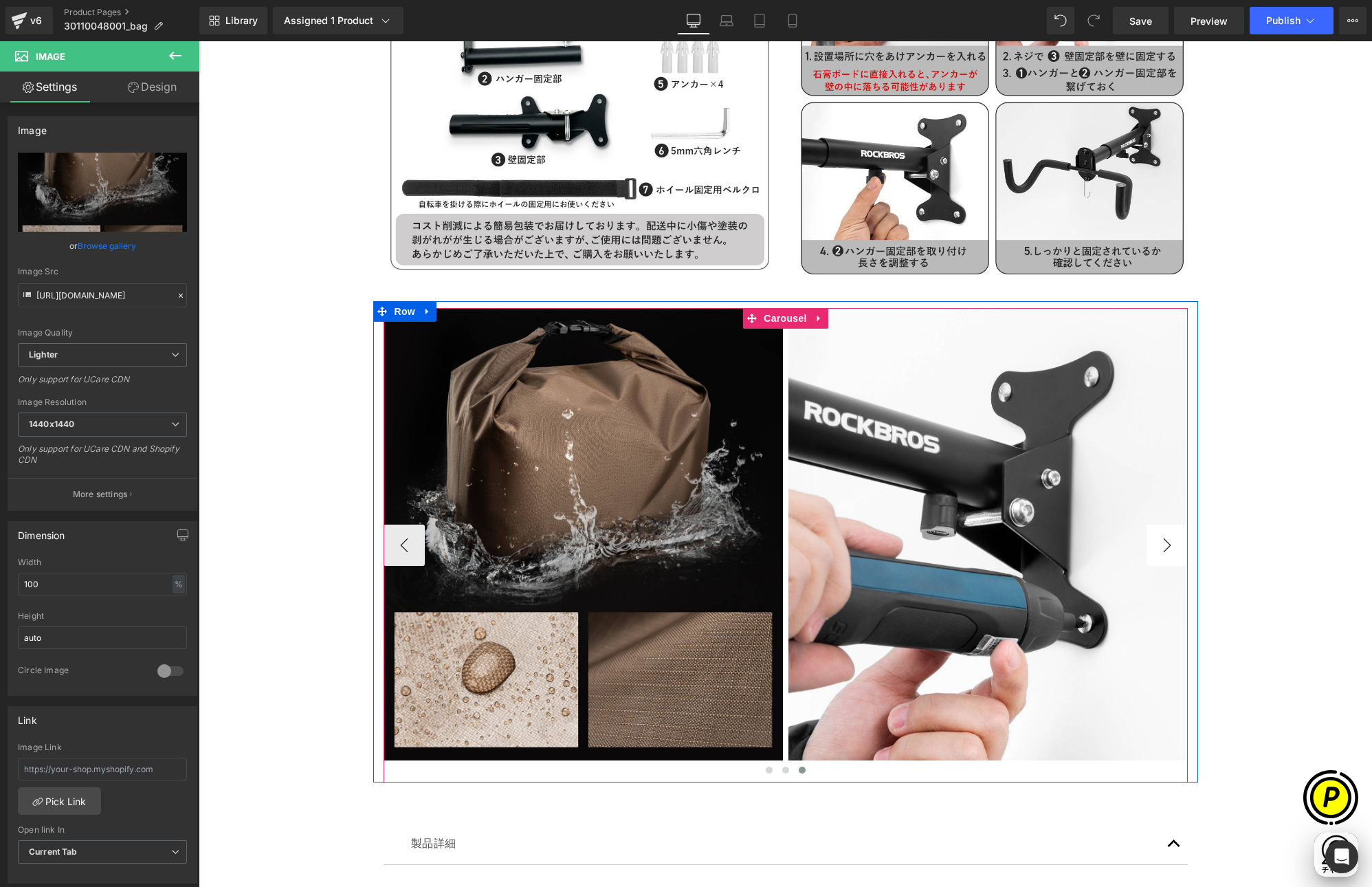
click at [1163, 546] on button "›" at bounding box center [1167, 545] width 42 height 42
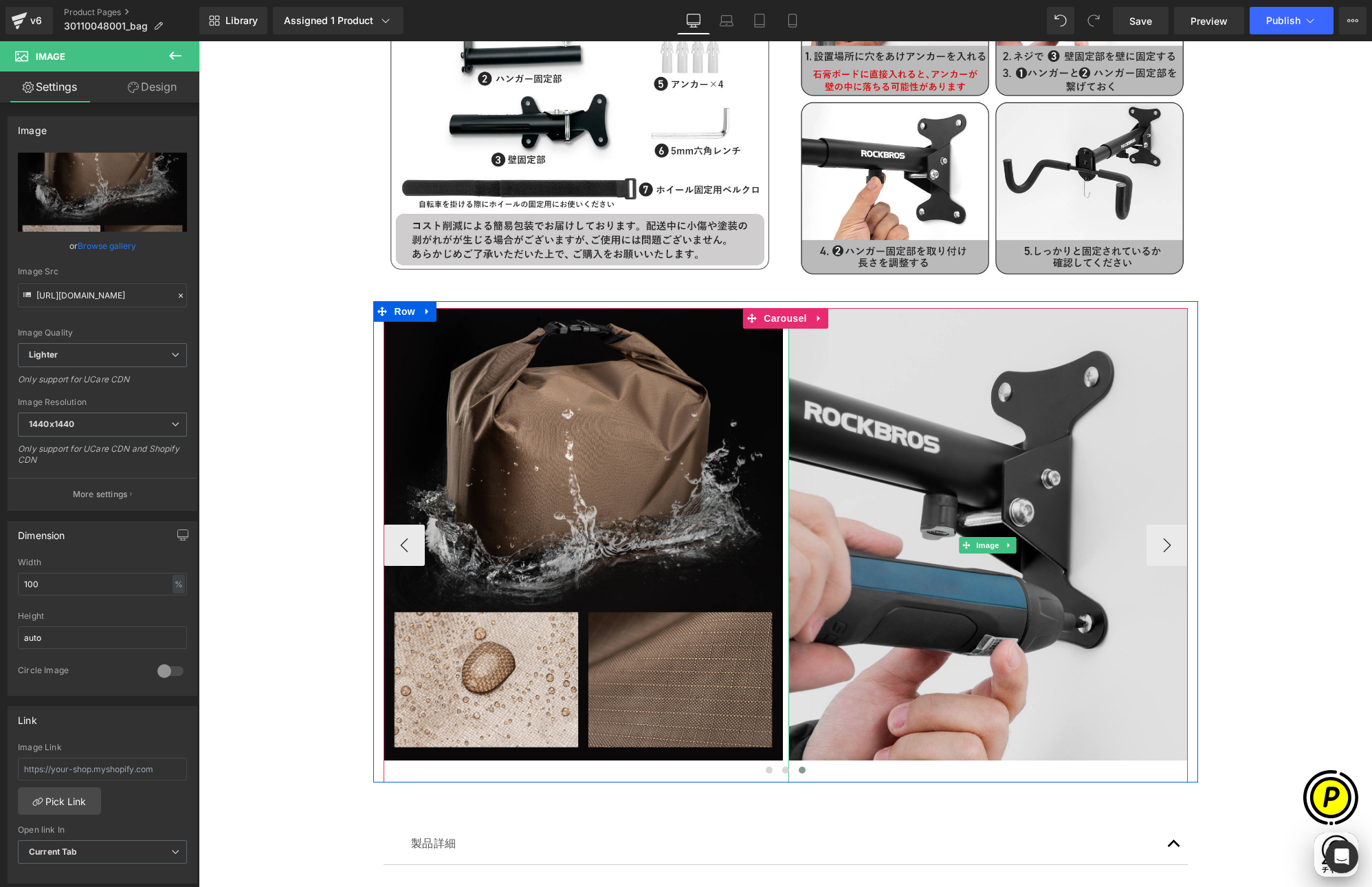
click at [911, 445] on img at bounding box center [988, 545] width 400 height 474
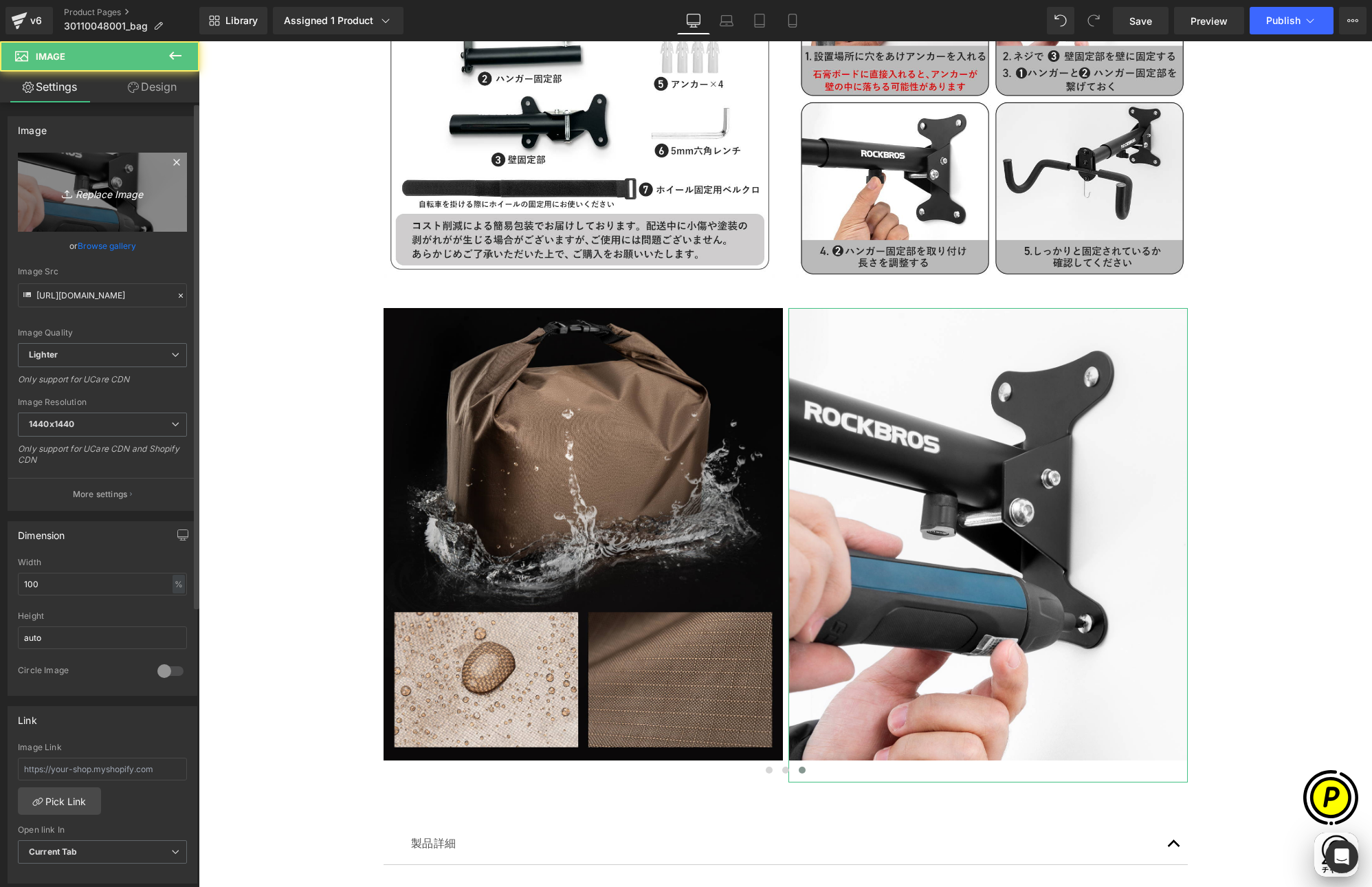
click at [132, 205] on link "Replace Image" at bounding box center [103, 192] width 169 height 79
type input "C:\fakepath\shopify-LP-30110048001_03-5.jpg"
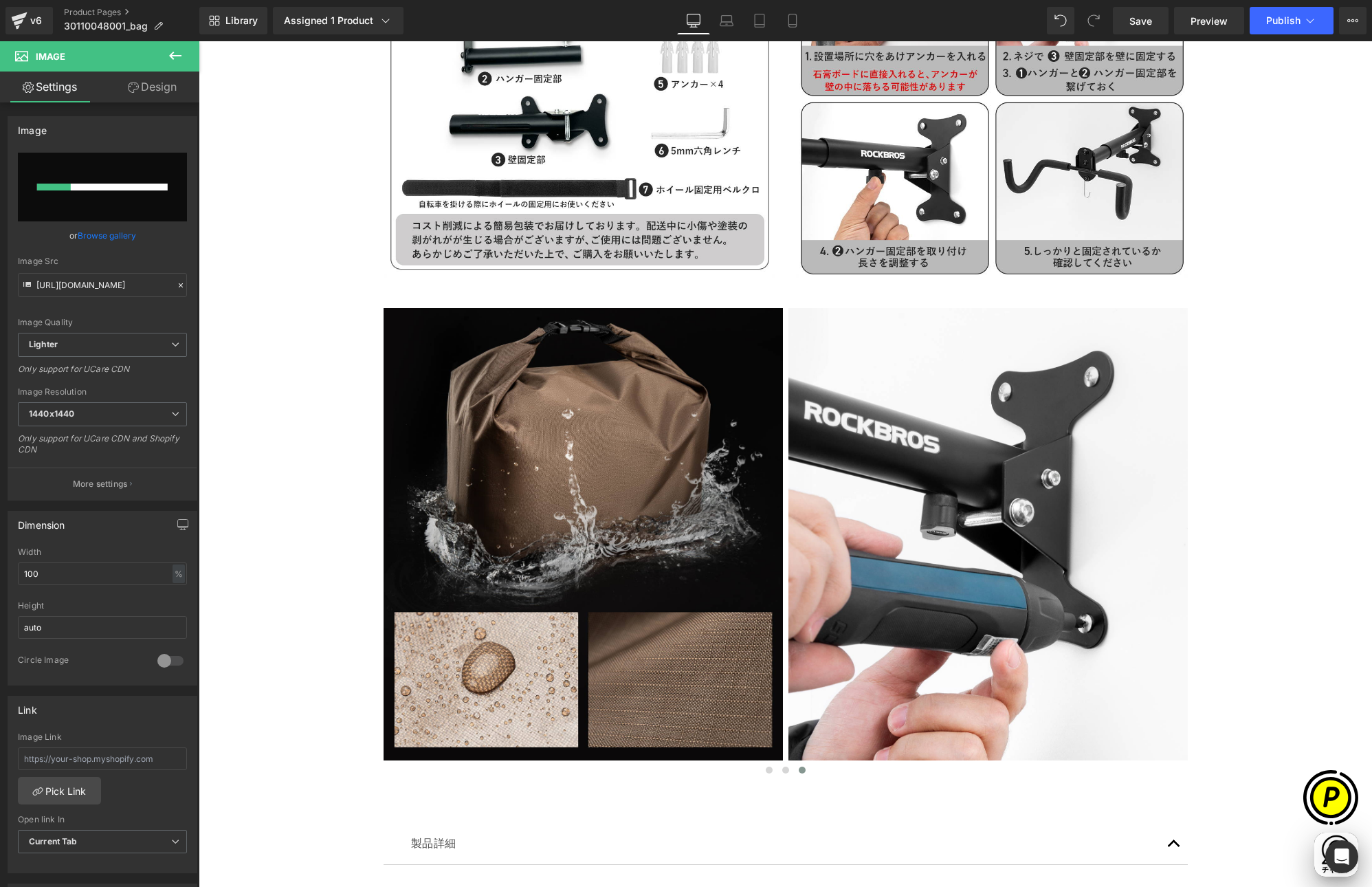
scroll to position [0, 268]
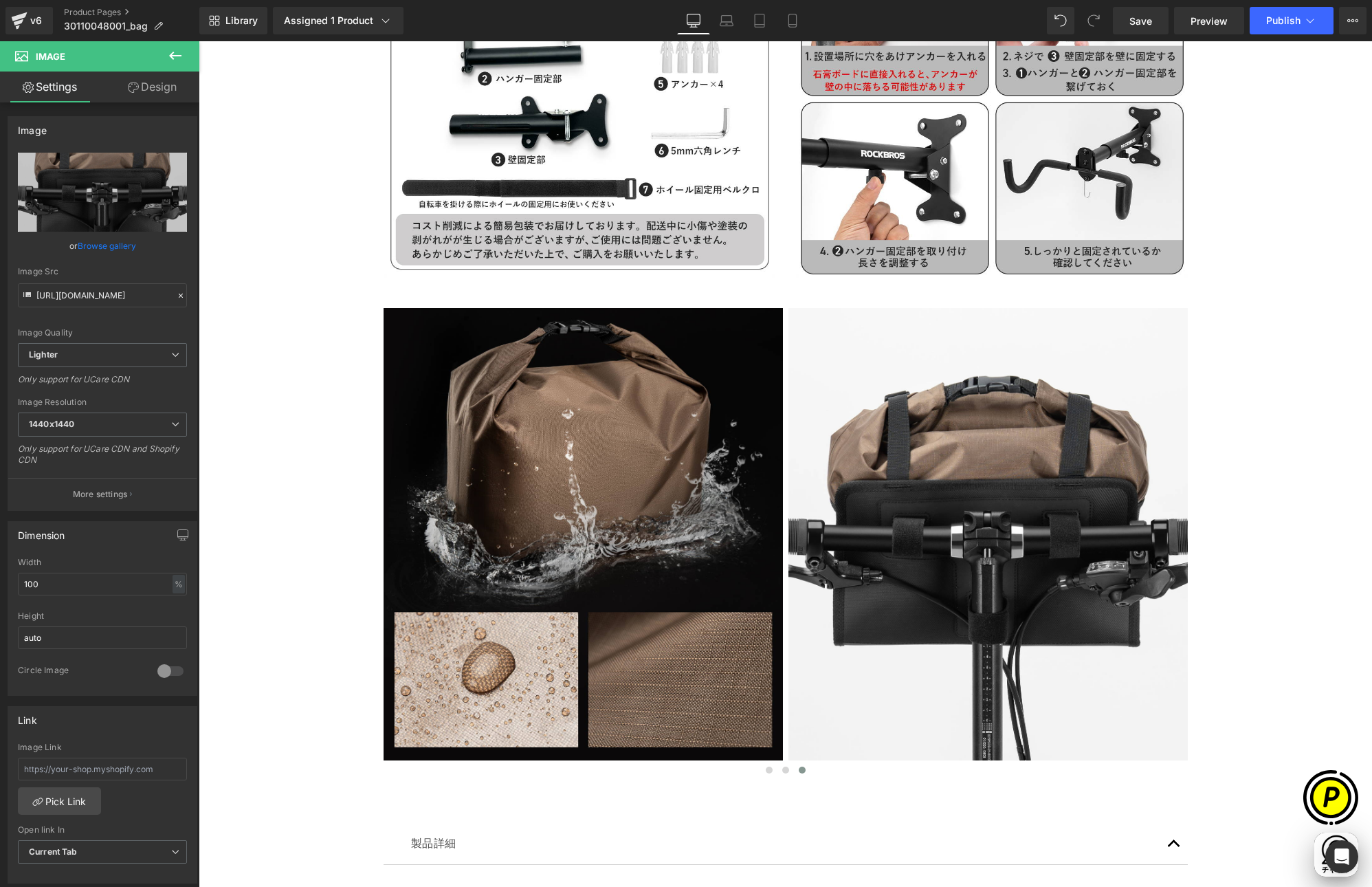
type input "[URL][DOMAIN_NAME]"
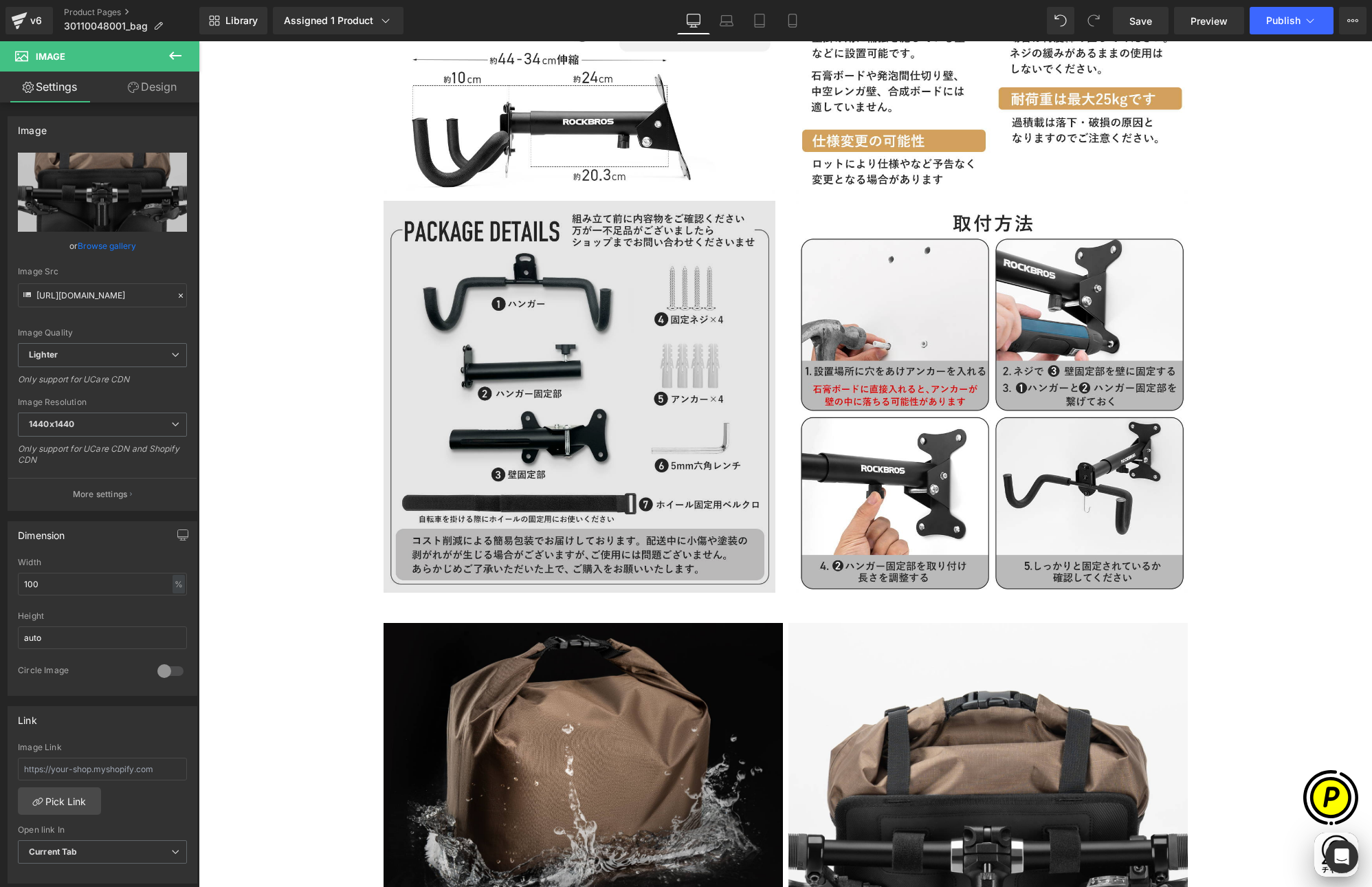
scroll to position [0, 0]
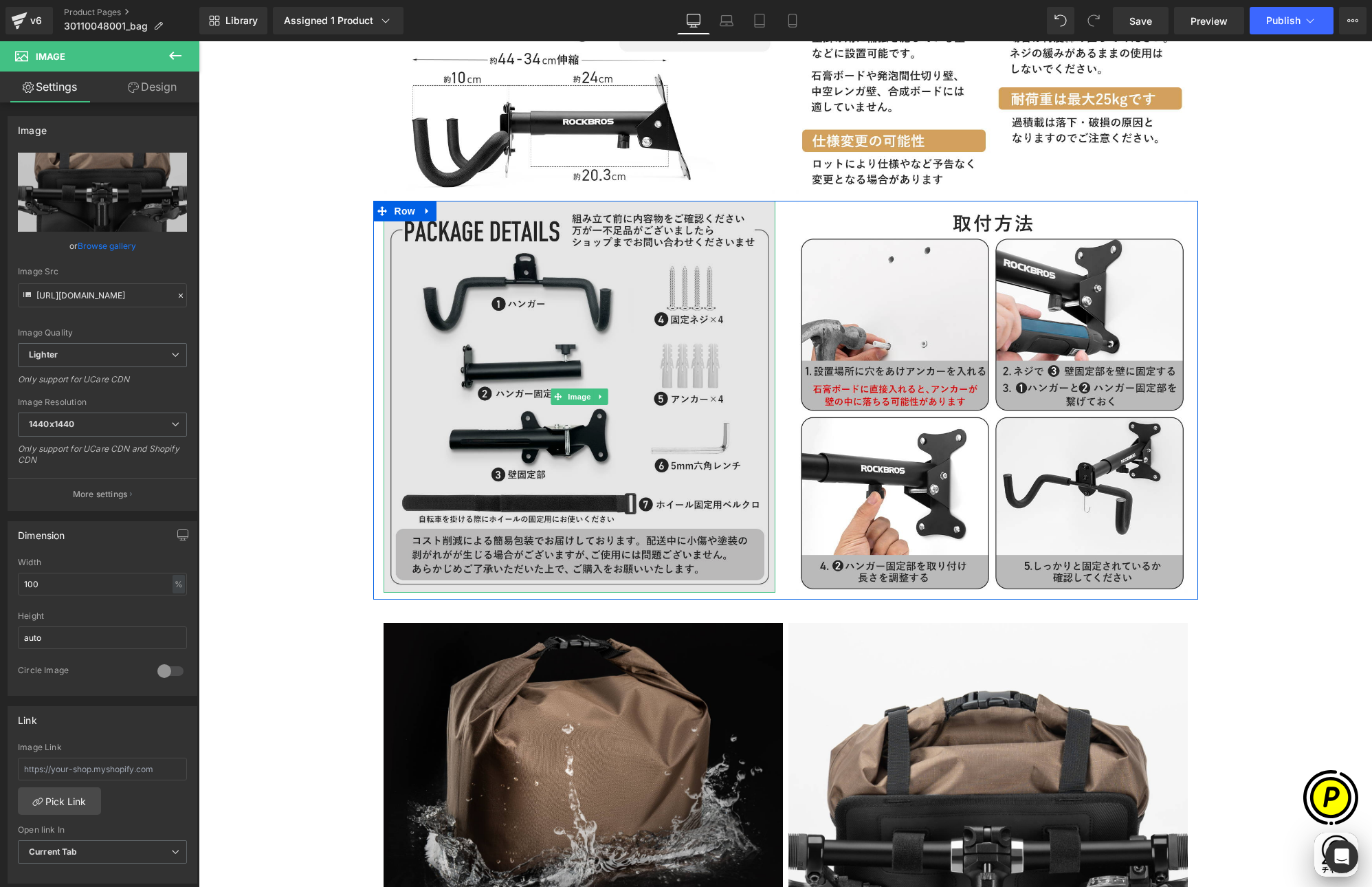
click at [679, 335] on img at bounding box center [580, 396] width 392 height 392
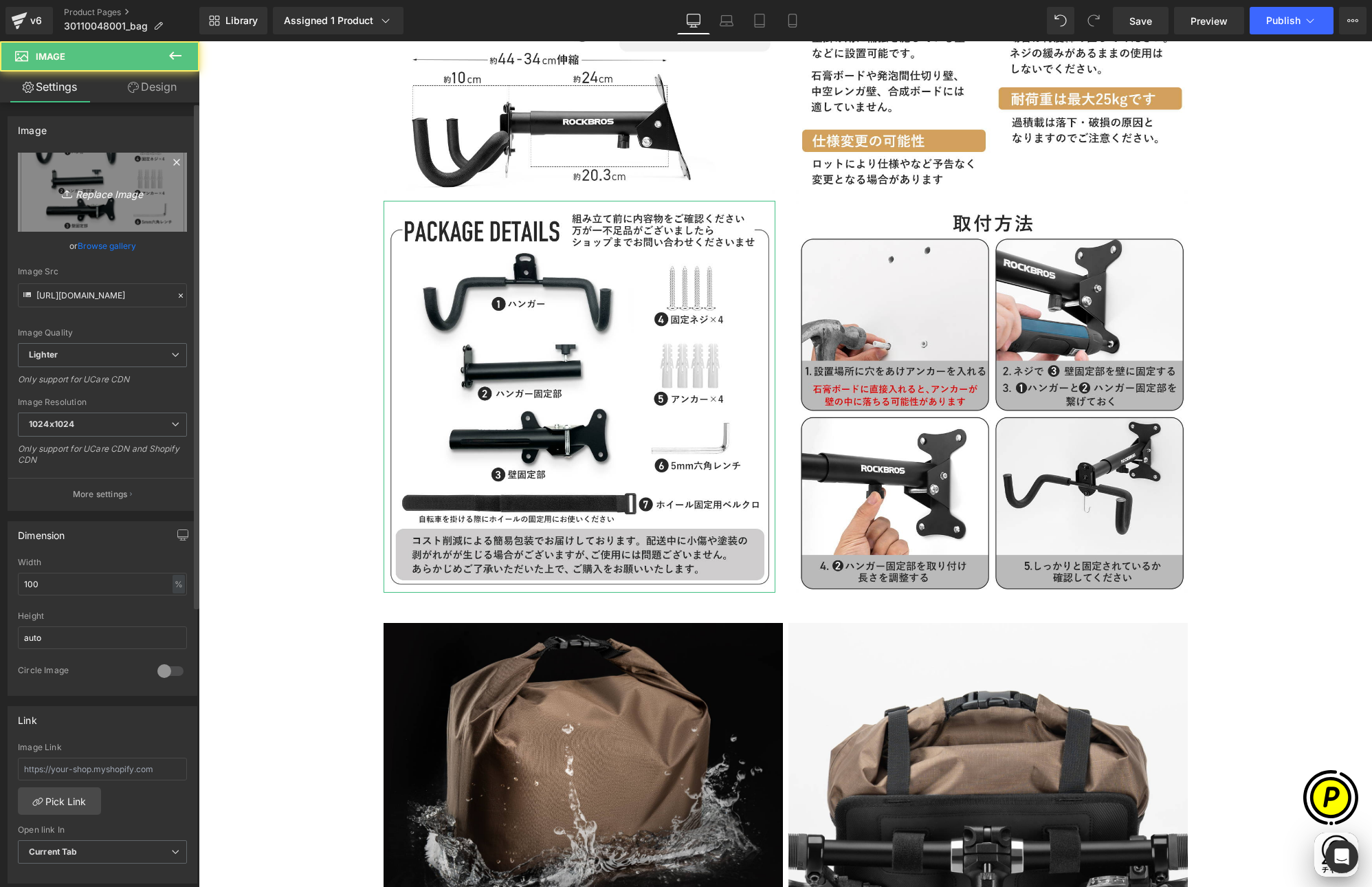
click at [136, 210] on link "Replace Image" at bounding box center [103, 192] width 169 height 79
type input "C:\fakepath\30110048001-11.jpg"
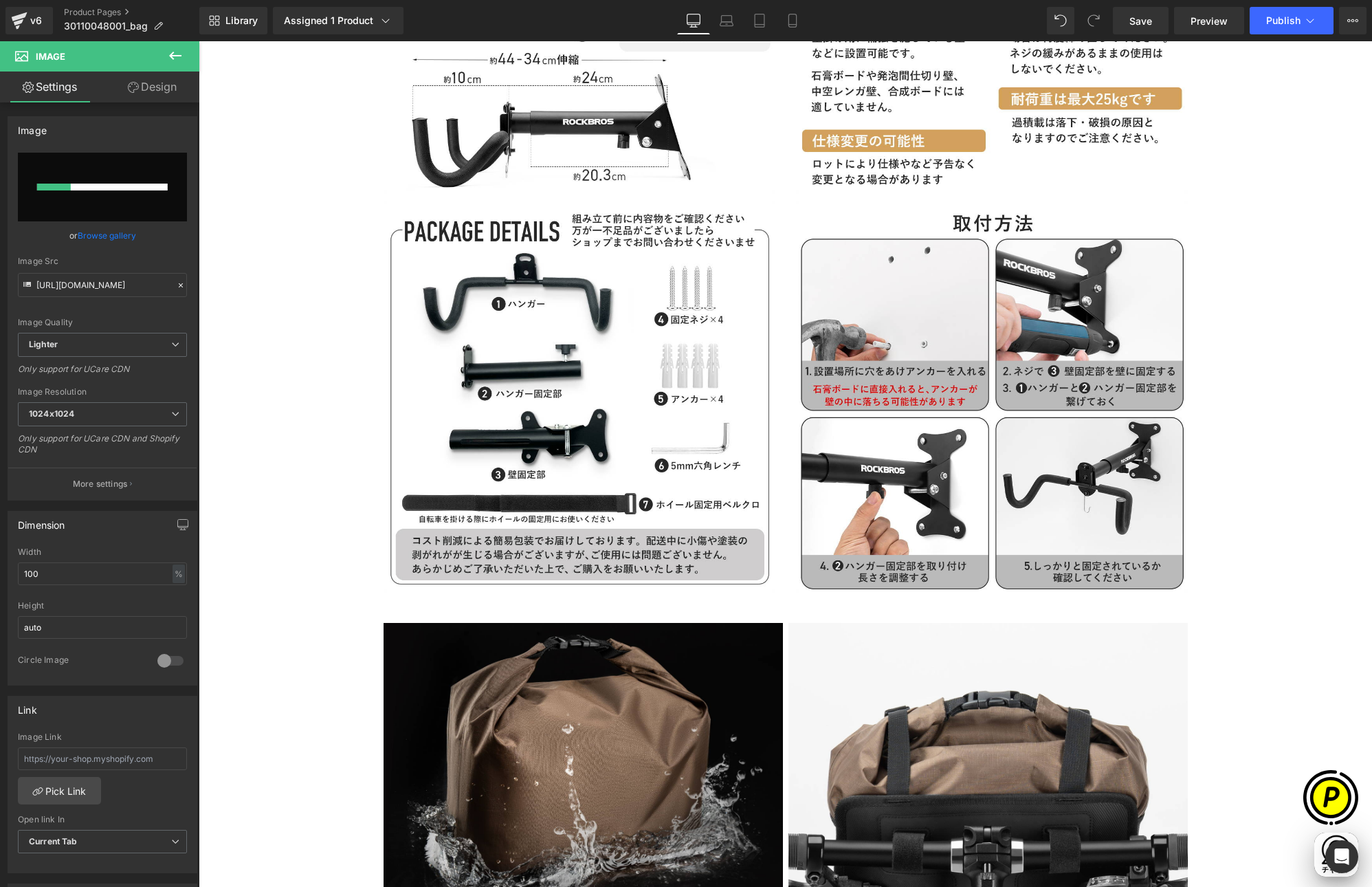
scroll to position [0, 268]
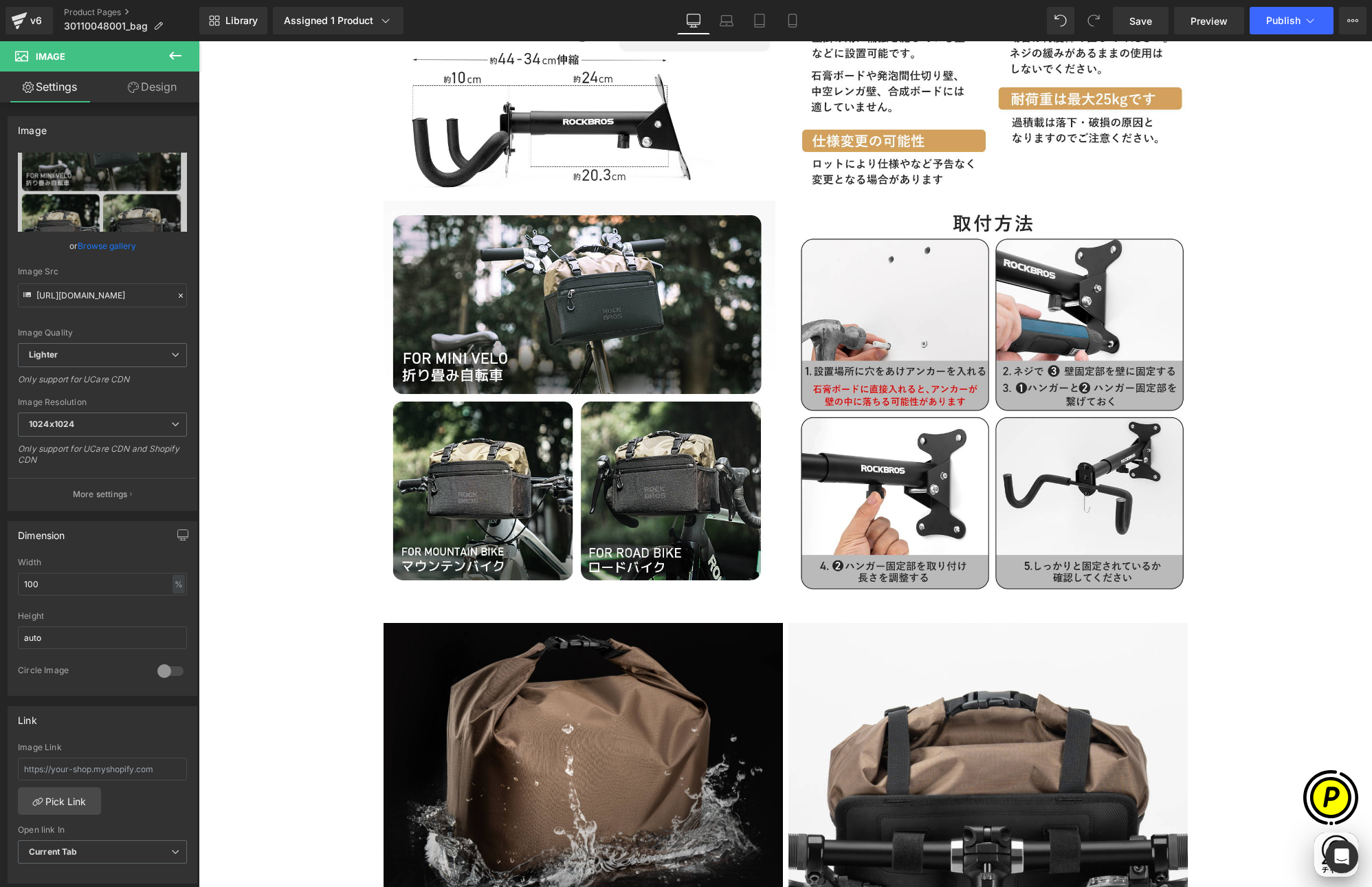
type input "[URL][DOMAIN_NAME]"
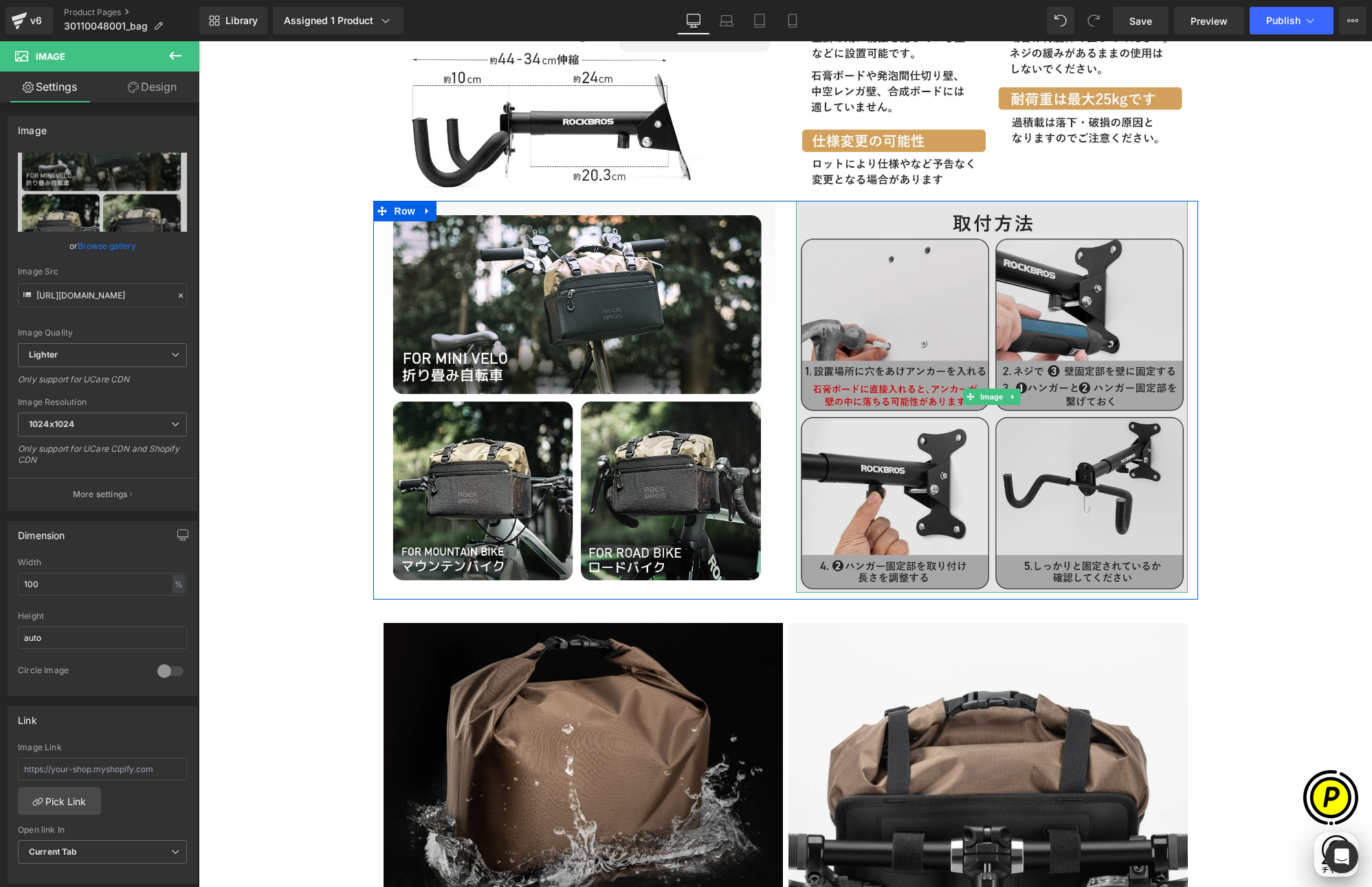
click at [922, 343] on img at bounding box center [992, 396] width 392 height 392
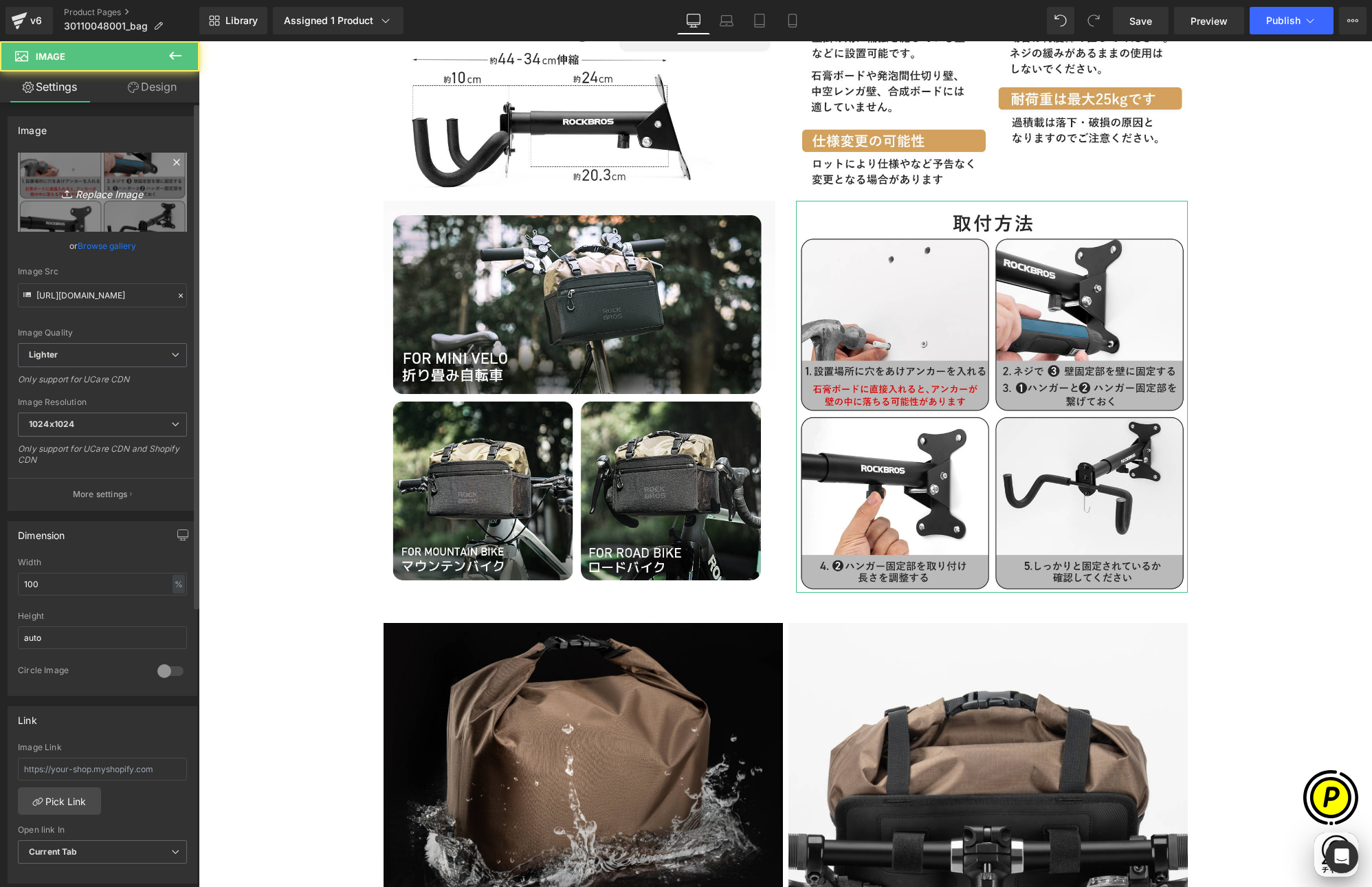
click at [62, 176] on link "Replace Image" at bounding box center [103, 192] width 169 height 79
type input "C:\fakepath\30110048001-12.jpg"
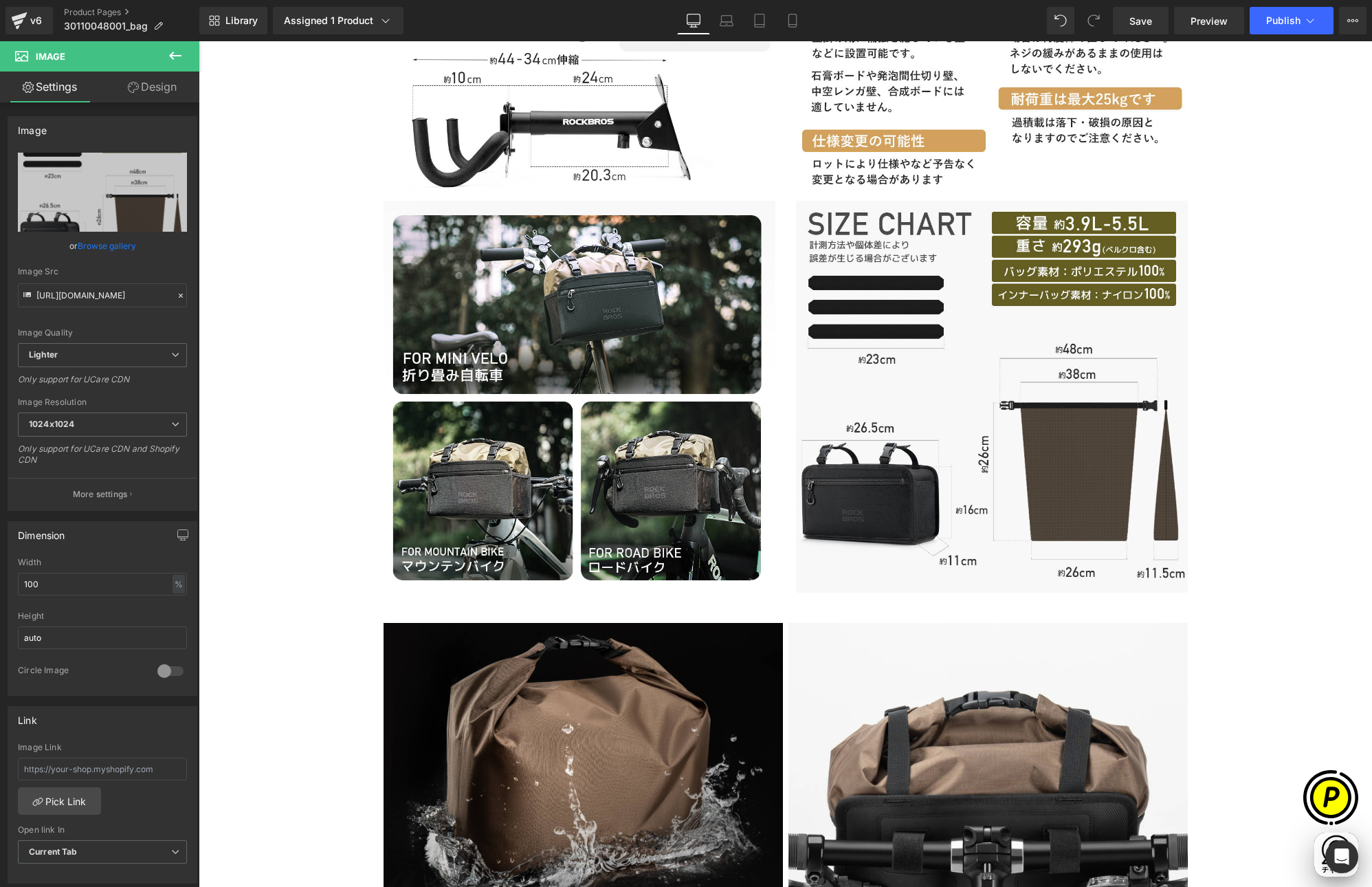
scroll to position [0, 268]
type input "[URL][DOMAIN_NAME]"
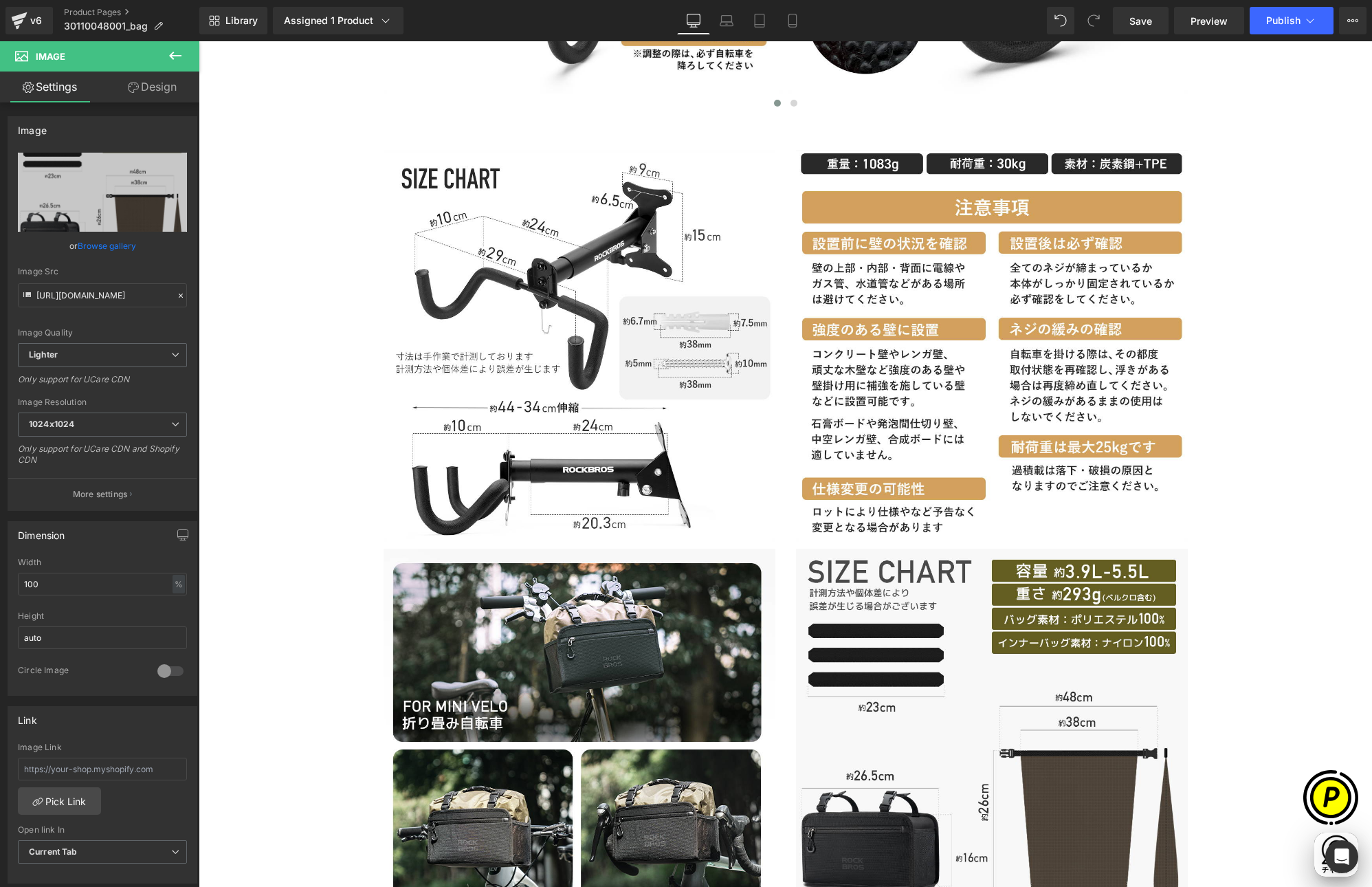
scroll to position [3533, 0]
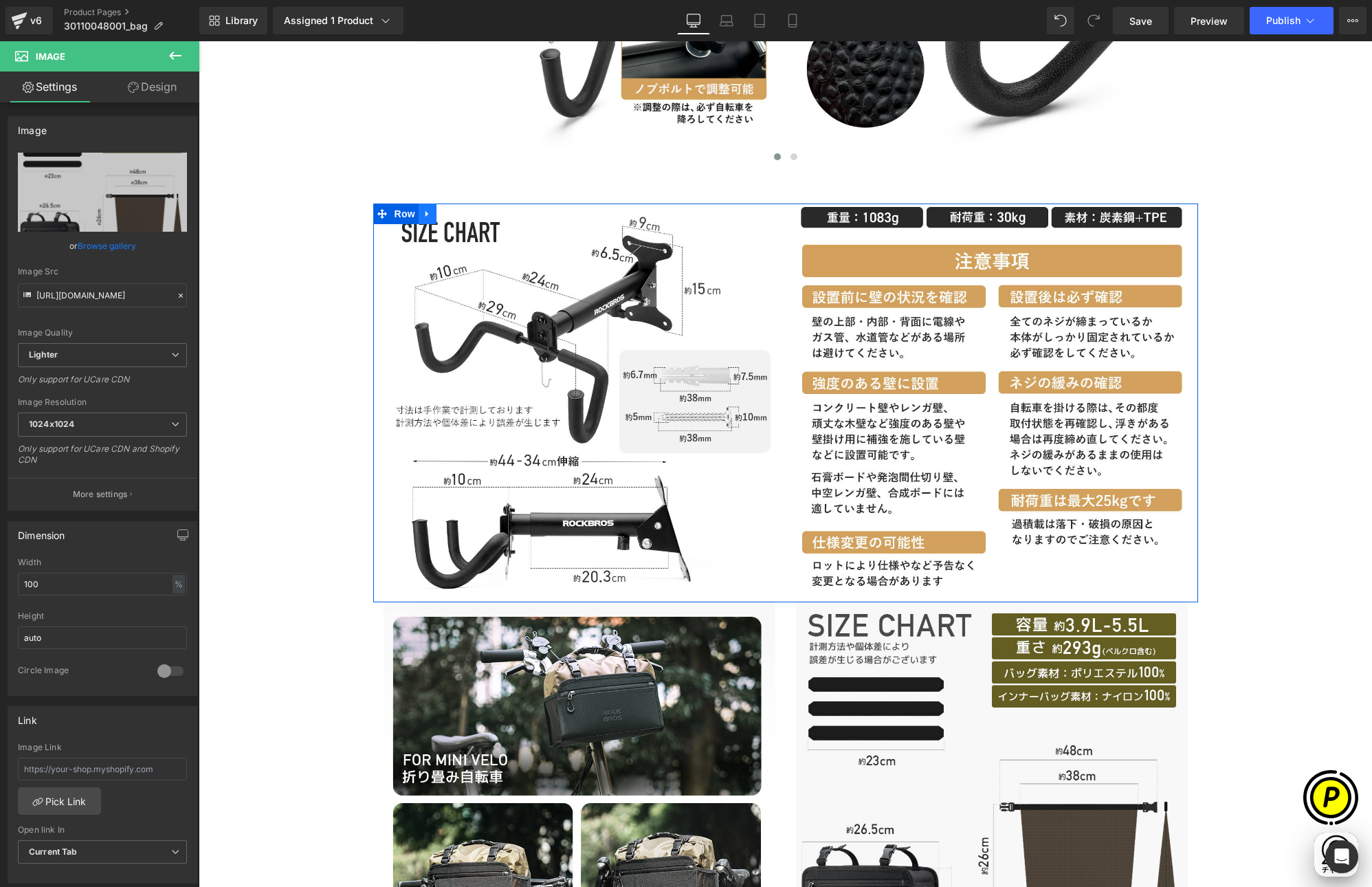
click at [424, 210] on icon at bounding box center [428, 213] width 9 height 10
click at [458, 212] on icon at bounding box center [463, 214] width 9 height 9
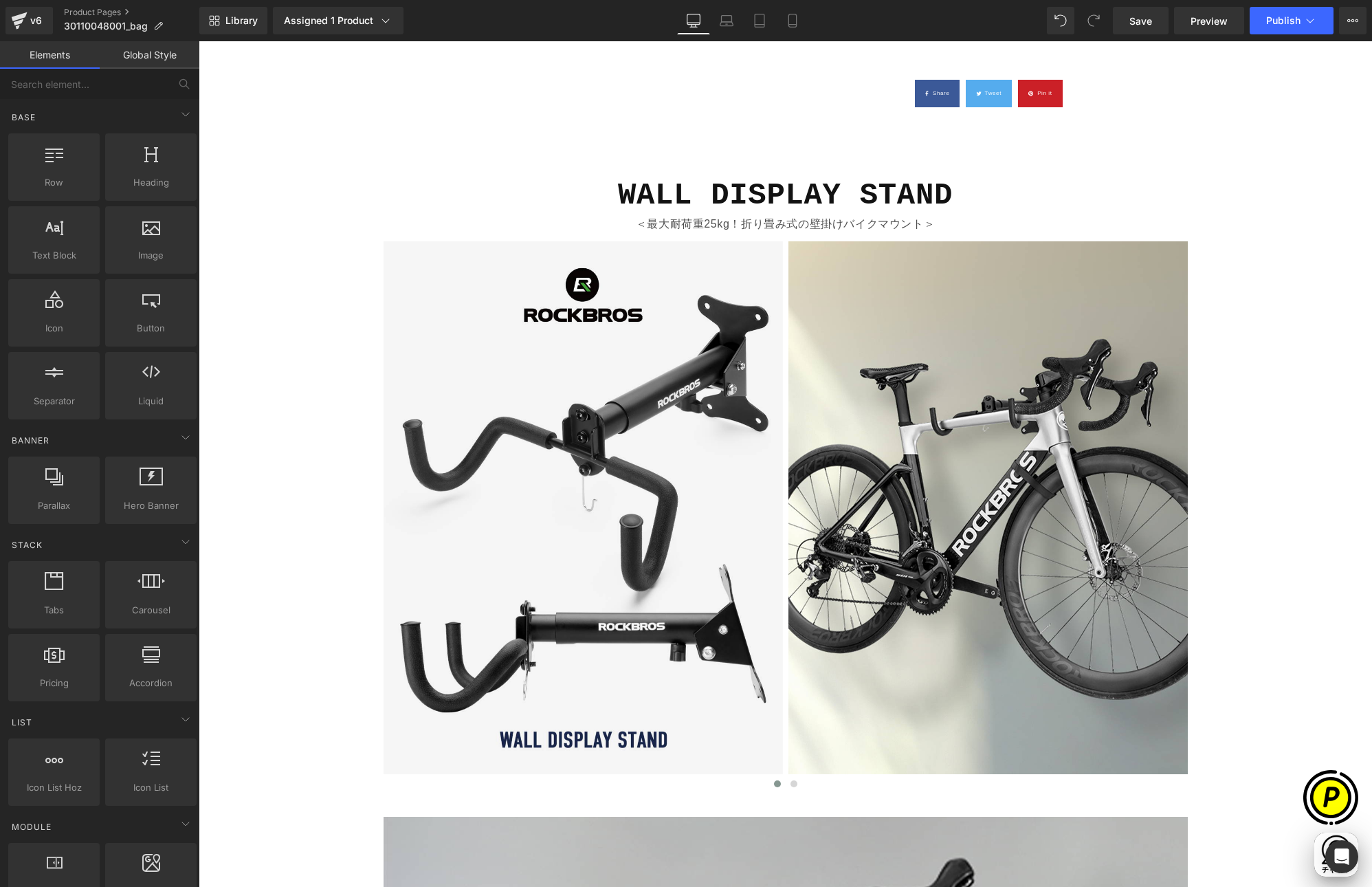
scroll to position [860, 0]
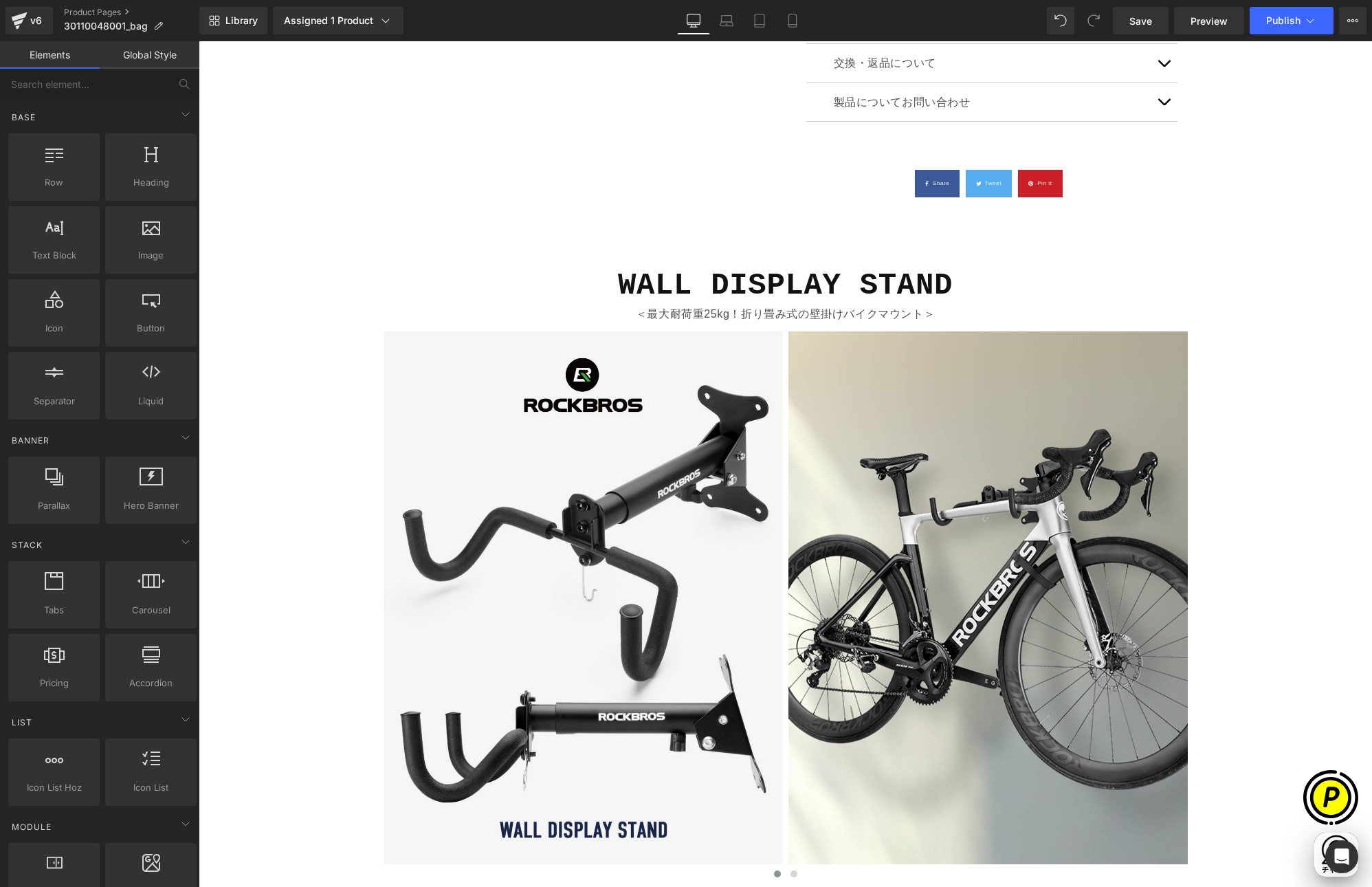
click at [199, 42] on div at bounding box center [199, 42] width 0 height 0
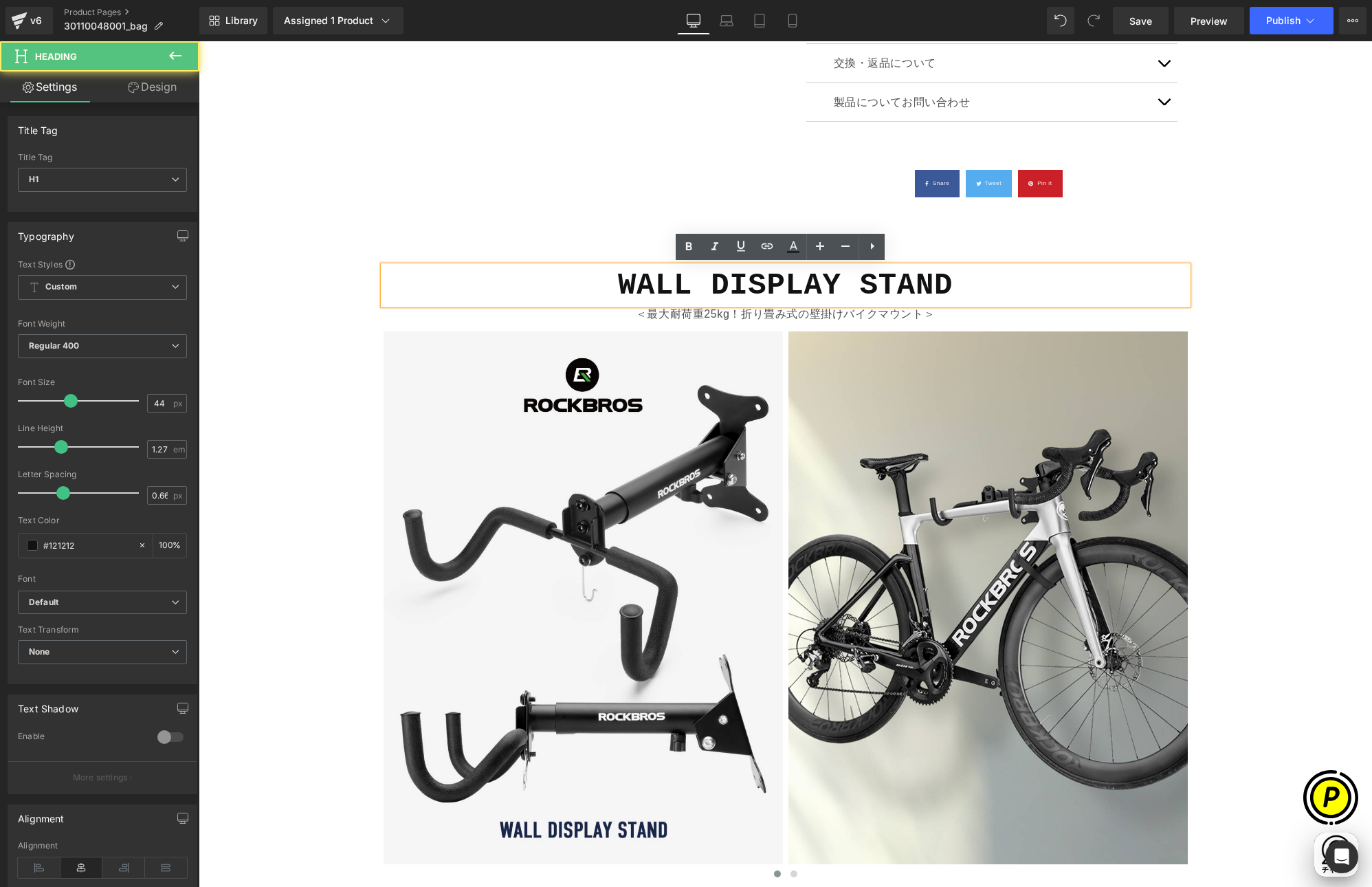
click at [660, 288] on b "WALL DISPLAY STAND" at bounding box center [785, 285] width 335 height 34
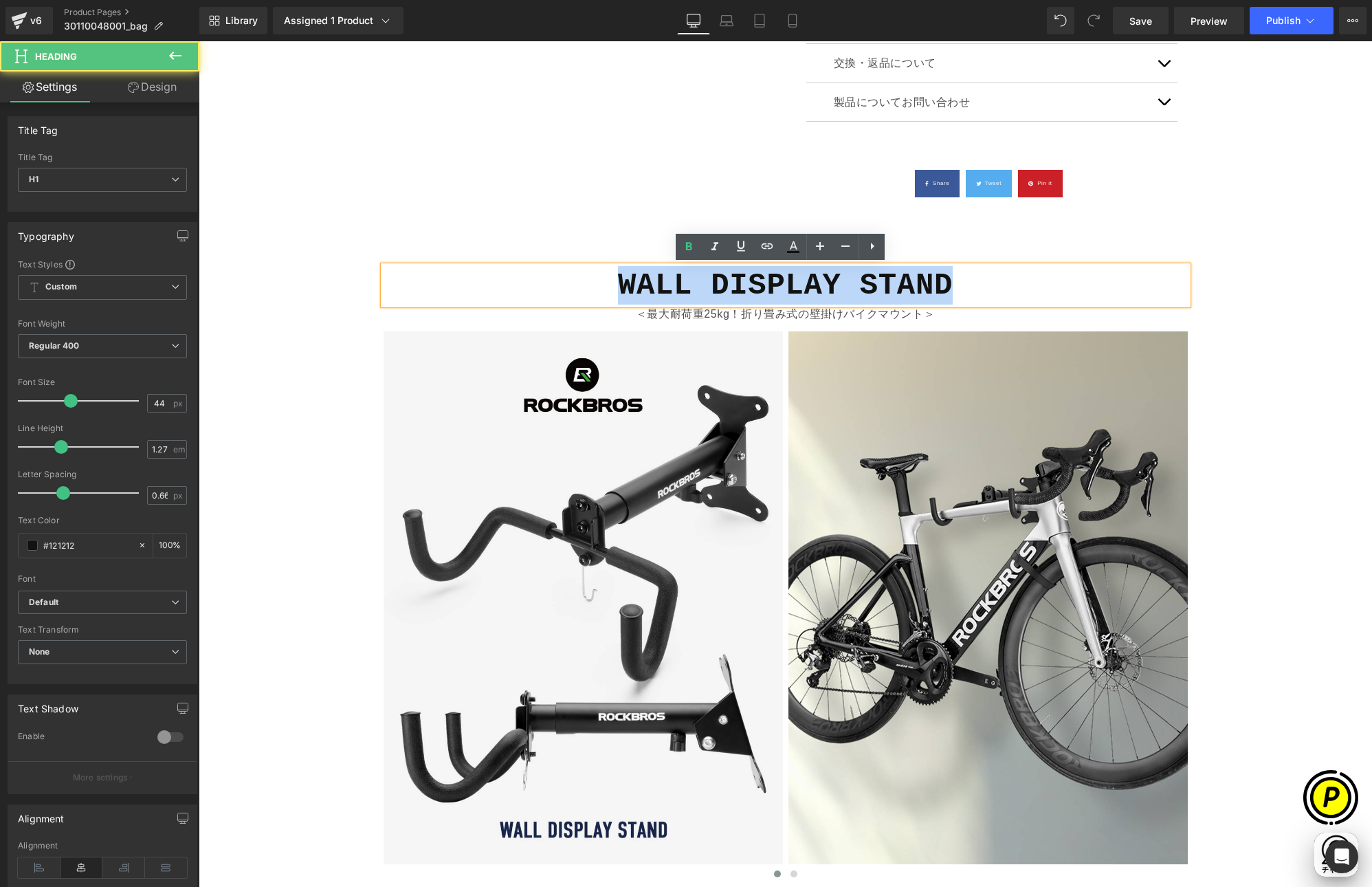
drag, startPoint x: 605, startPoint y: 282, endPoint x: 958, endPoint y: 287, distance: 353.0
click at [958, 287] on h1 "WALL DISPLAY STAND" at bounding box center [786, 285] width 805 height 38
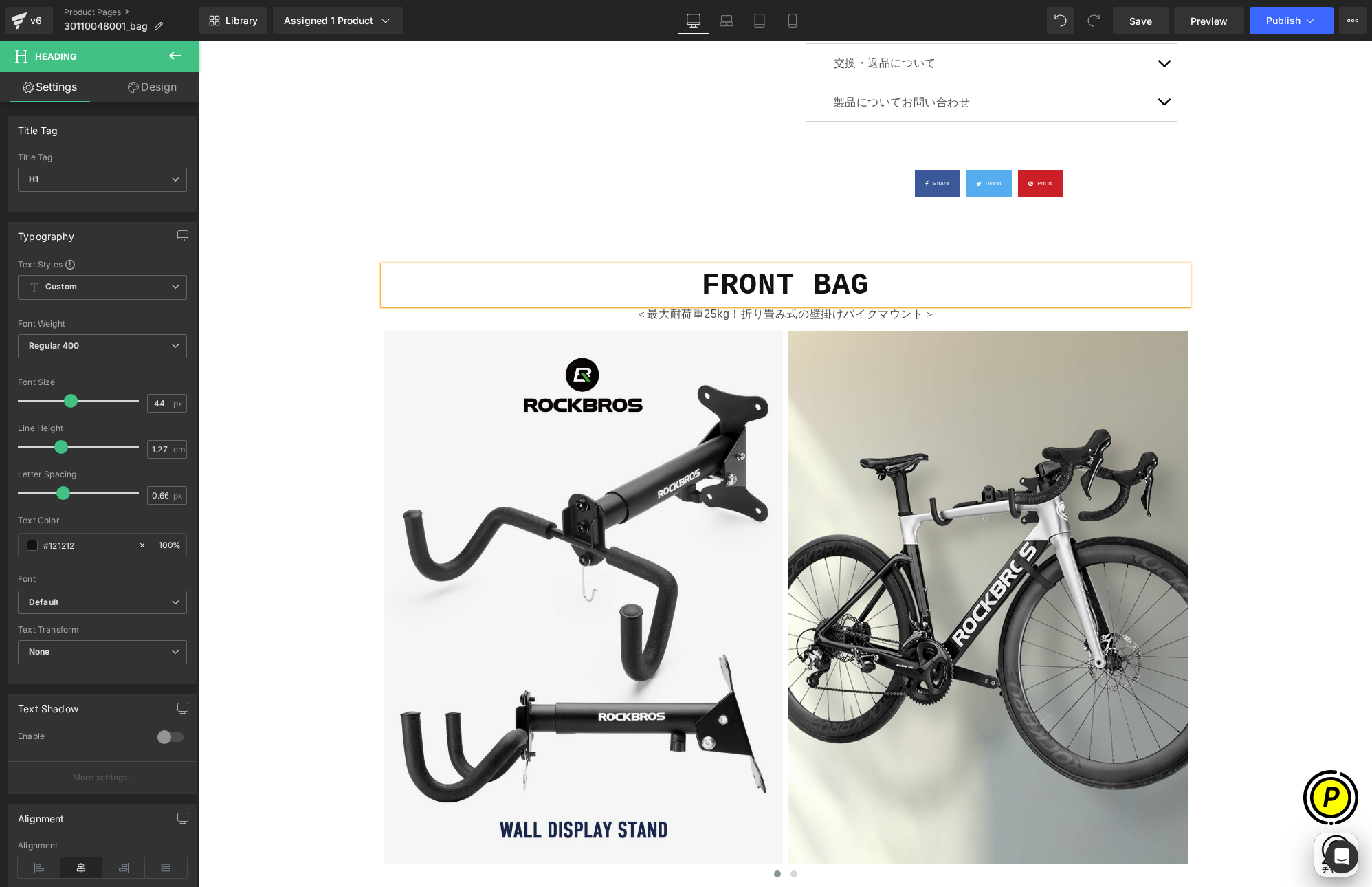
click at [701, 313] on p "＜最大耐荷重25kg！折り畳み式の壁掛けバイクマウント＞" at bounding box center [786, 314] width 805 height 20
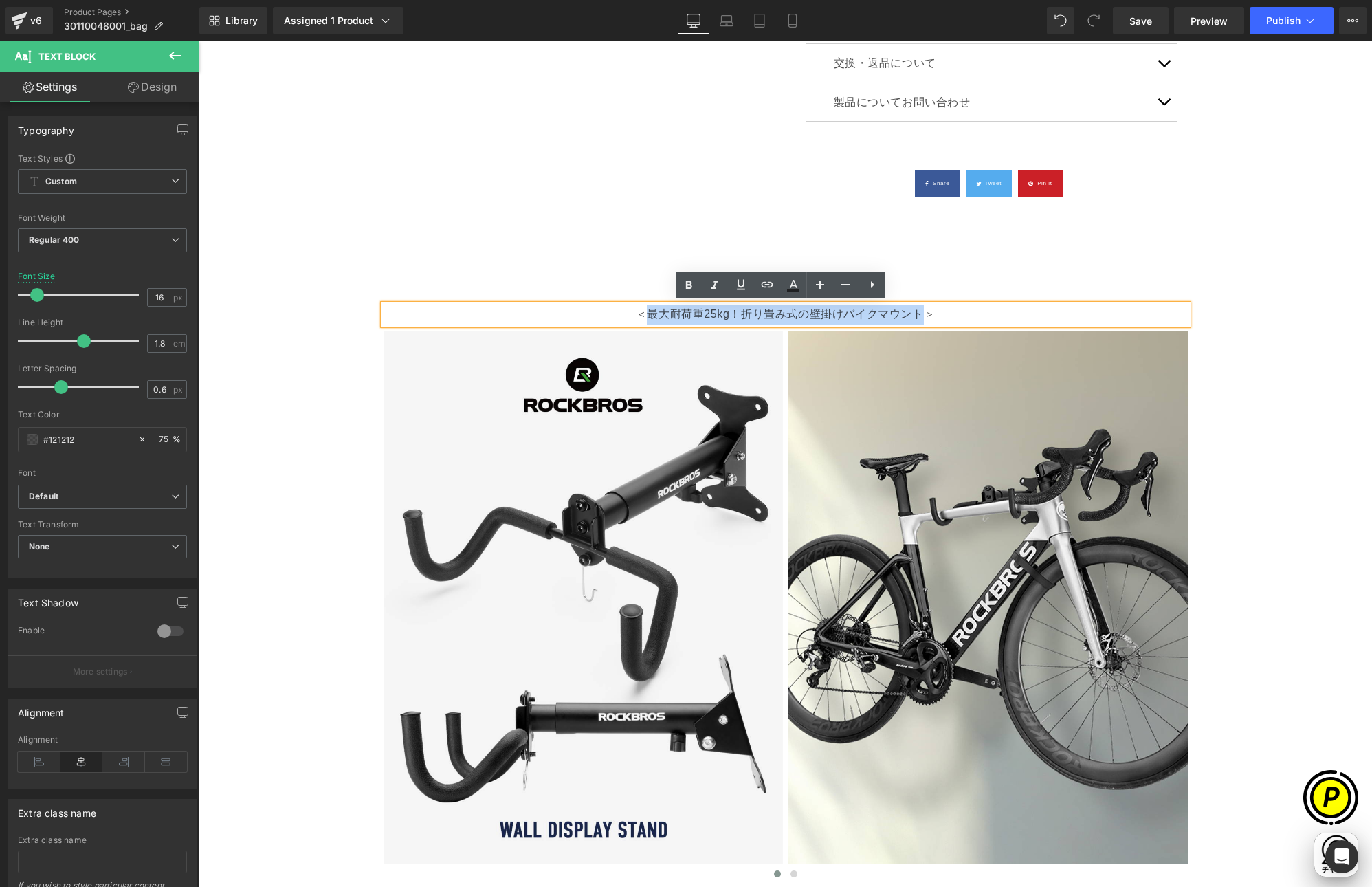
drag, startPoint x: 643, startPoint y: 311, endPoint x: 919, endPoint y: 314, distance: 276.0
click at [919, 314] on p "＜最大耐荷重25kg！折り畳み式の壁掛けバイクマウント＞" at bounding box center [786, 314] width 805 height 20
paste div
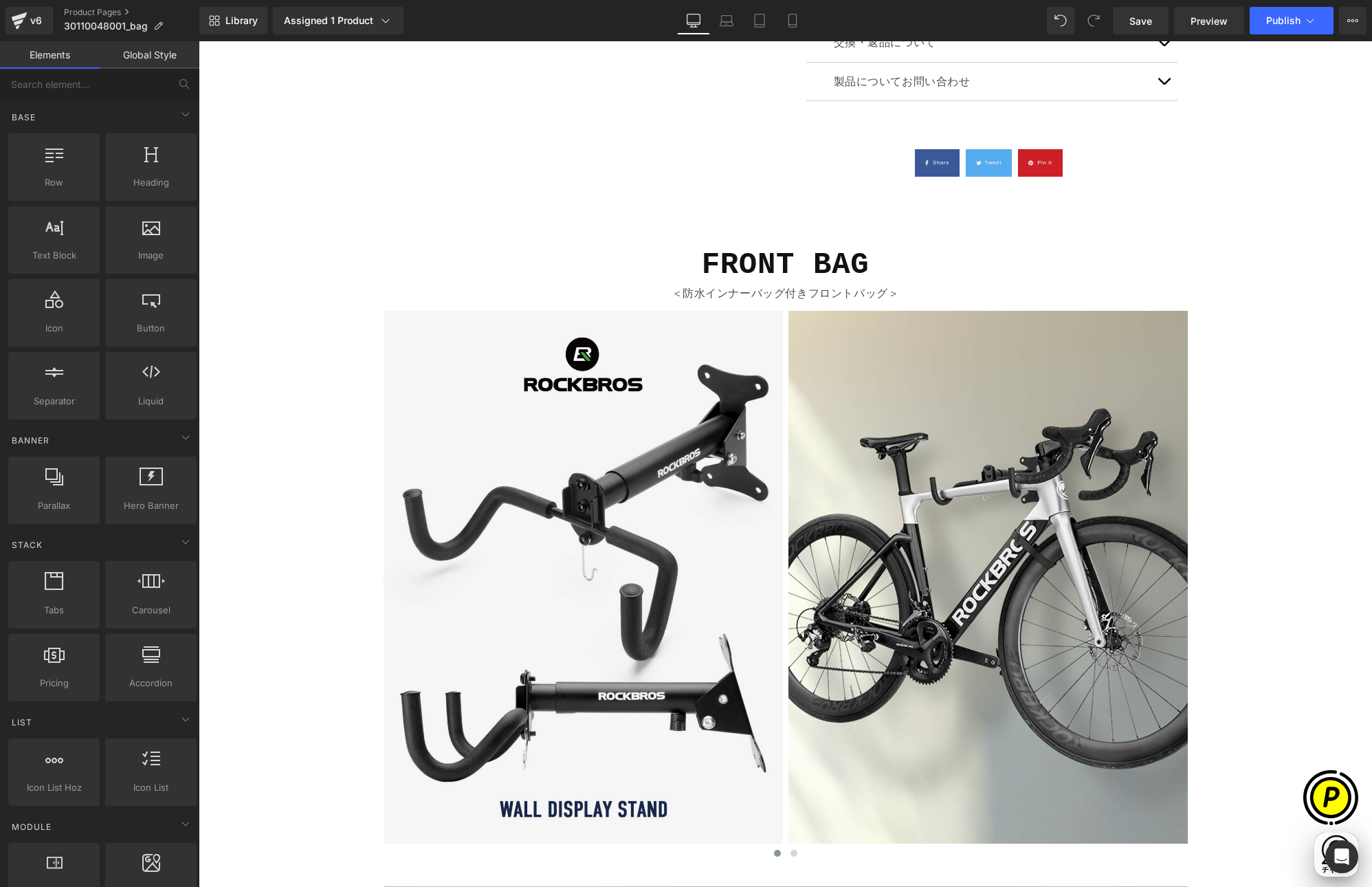
scroll to position [904, 0]
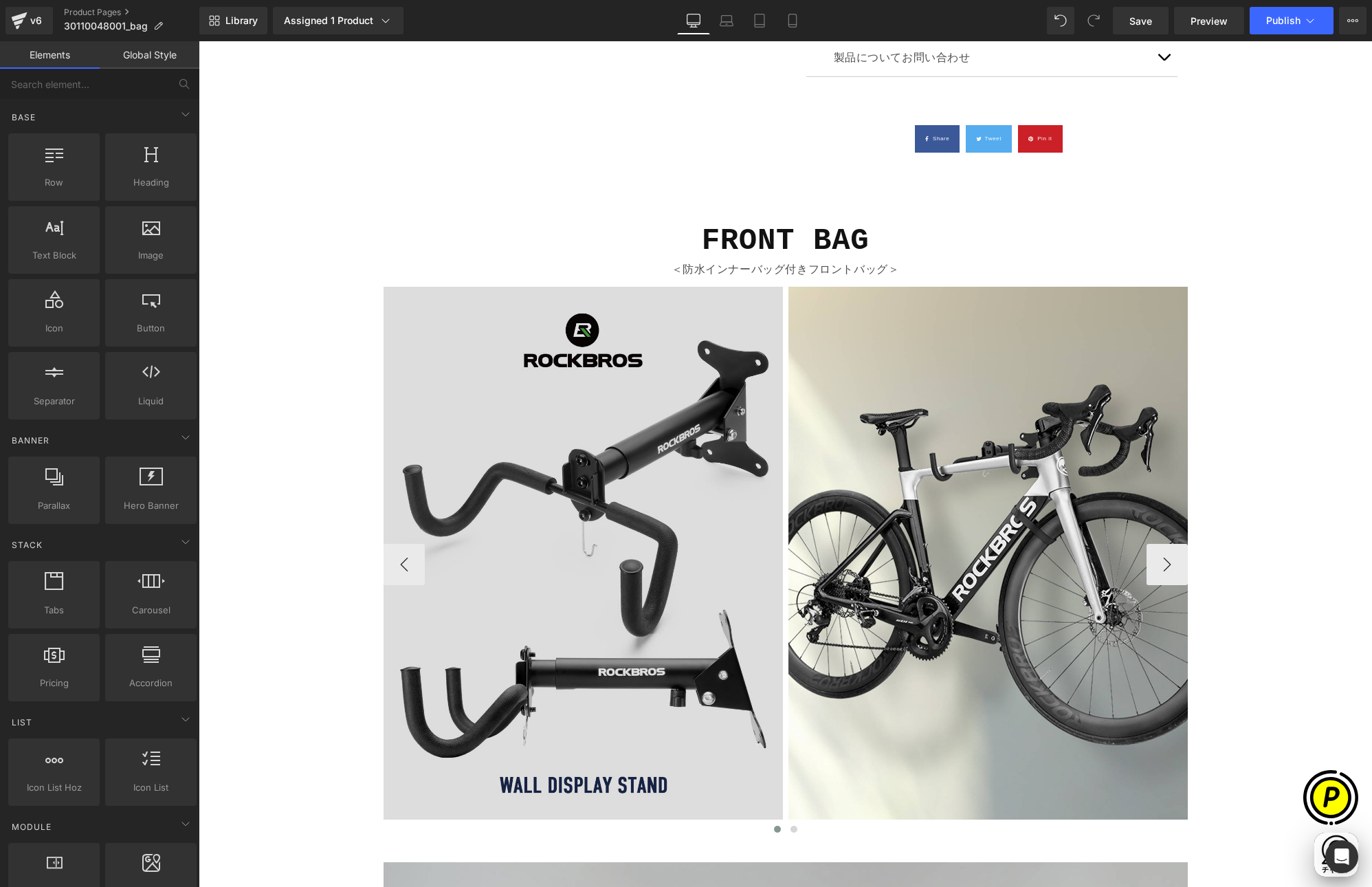
click at [635, 421] on img at bounding box center [584, 564] width 400 height 555
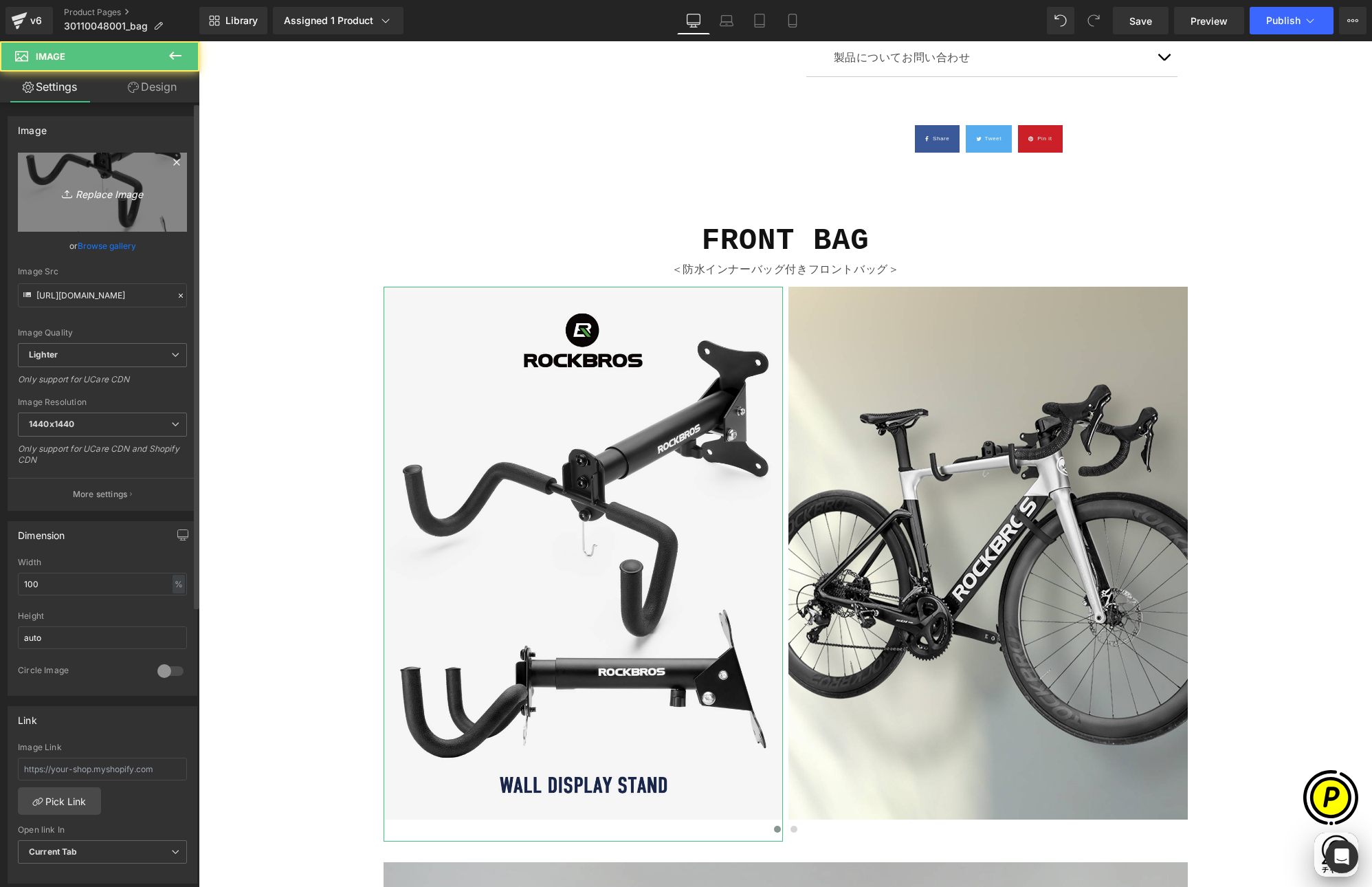
scroll to position [0, 268]
click at [73, 181] on link "Replace Image" at bounding box center [103, 192] width 169 height 79
type input "C:\fakepath\shopify-LP-30110048001_01-1.jpg"
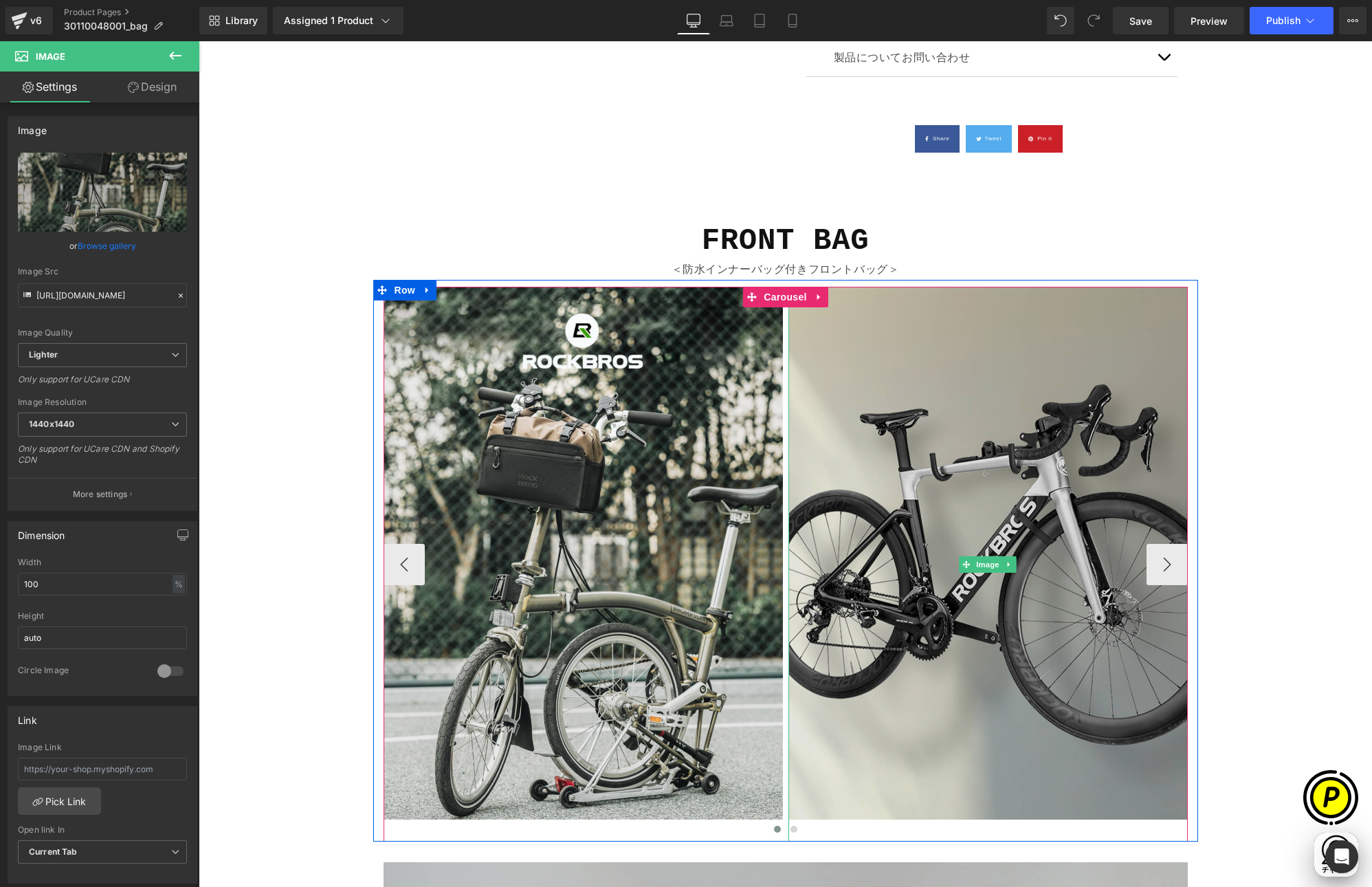
scroll to position [0, 0]
type input "[URL][DOMAIN_NAME]"
click at [957, 455] on img at bounding box center [988, 564] width 400 height 555
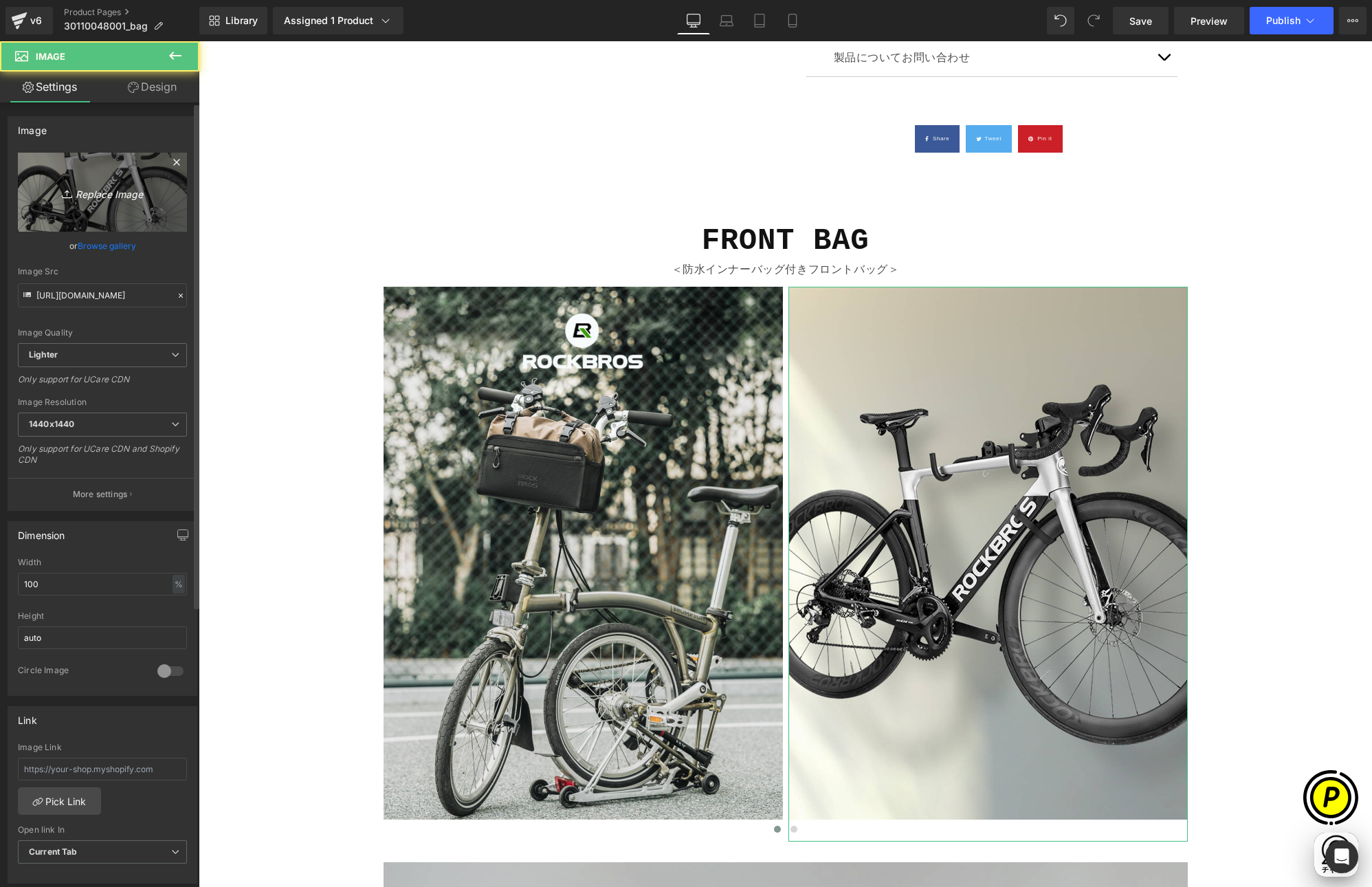
click at [125, 194] on icon "Replace Image" at bounding box center [103, 192] width 110 height 17
type input "C:\fakepath\shopify-LP-30110048001_01-2.jpg"
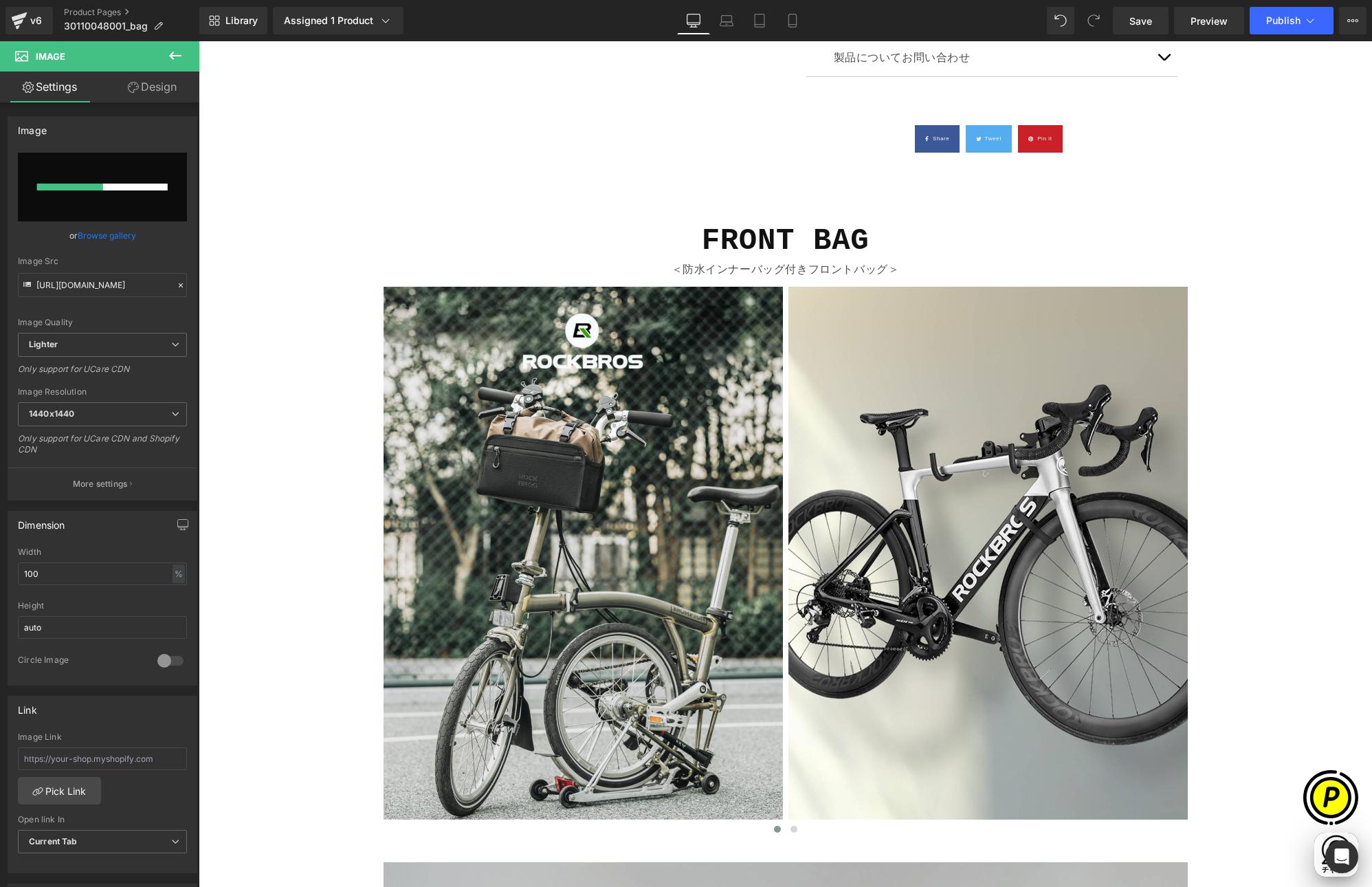
scroll to position [0, 268]
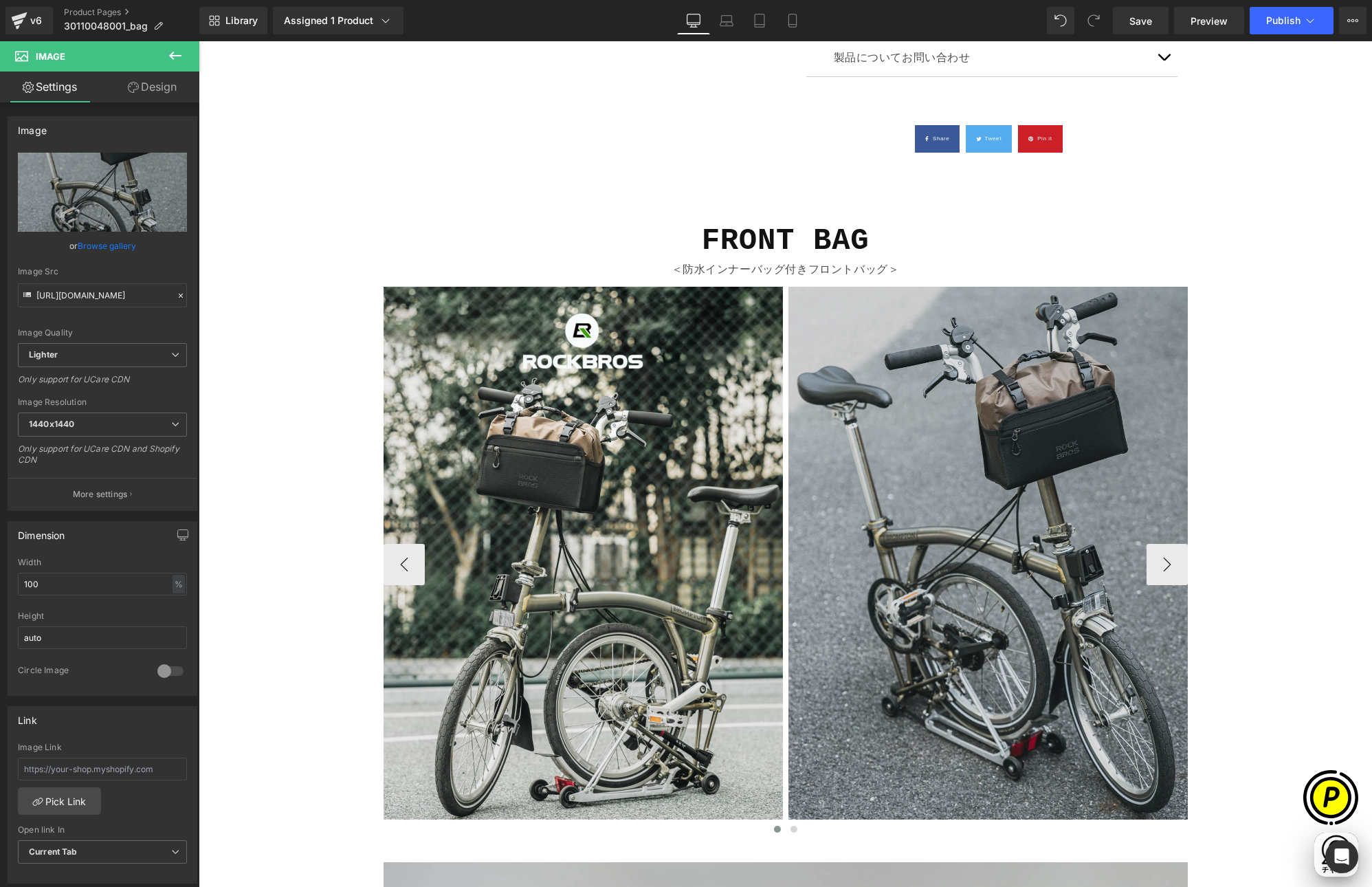
type input "[URL][DOMAIN_NAME]"
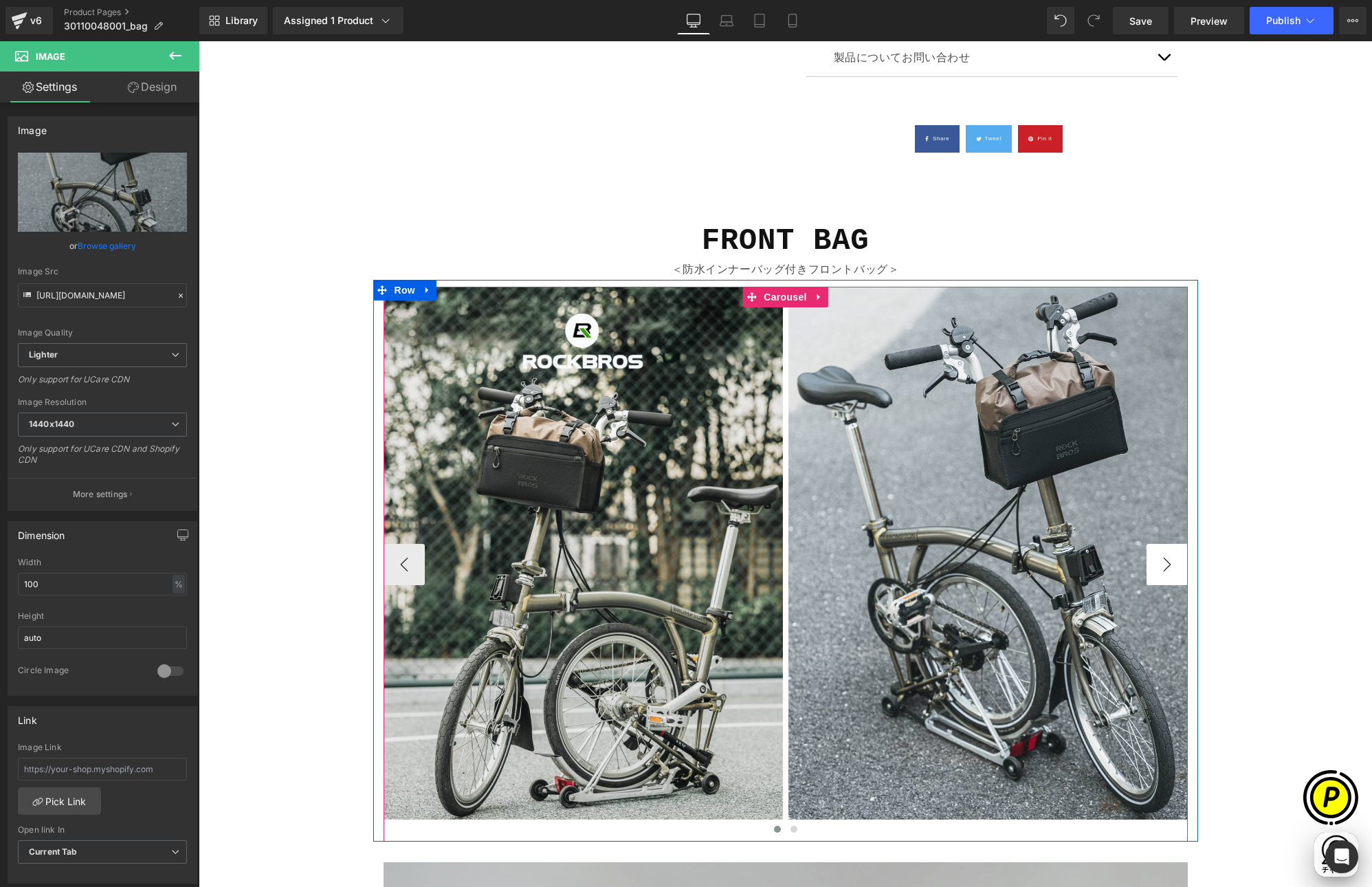
click at [1166, 568] on button "›" at bounding box center [1167, 564] width 42 height 42
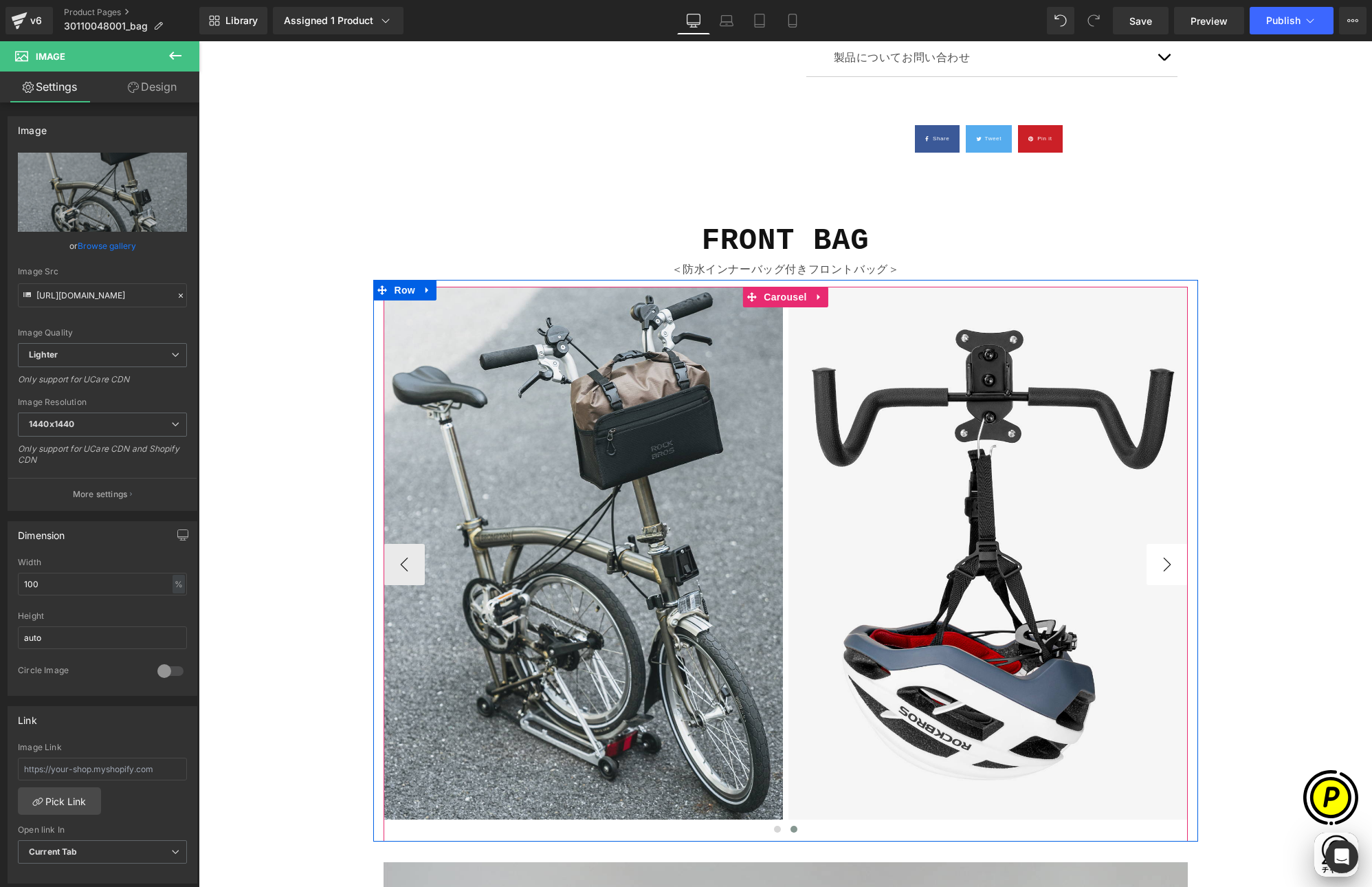
click at [1163, 569] on button "›" at bounding box center [1167, 564] width 42 height 42
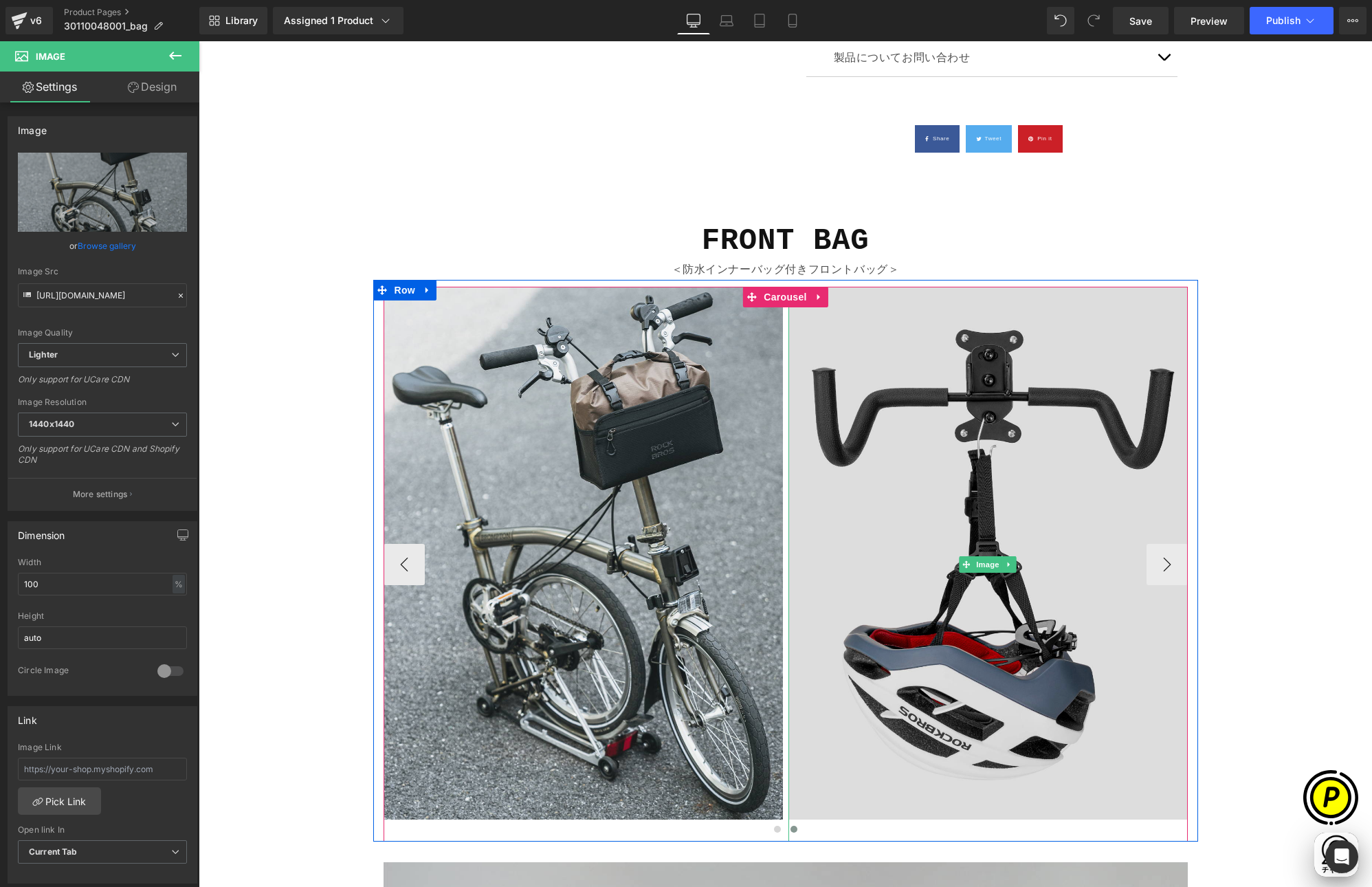
click at [958, 475] on img at bounding box center [988, 564] width 400 height 555
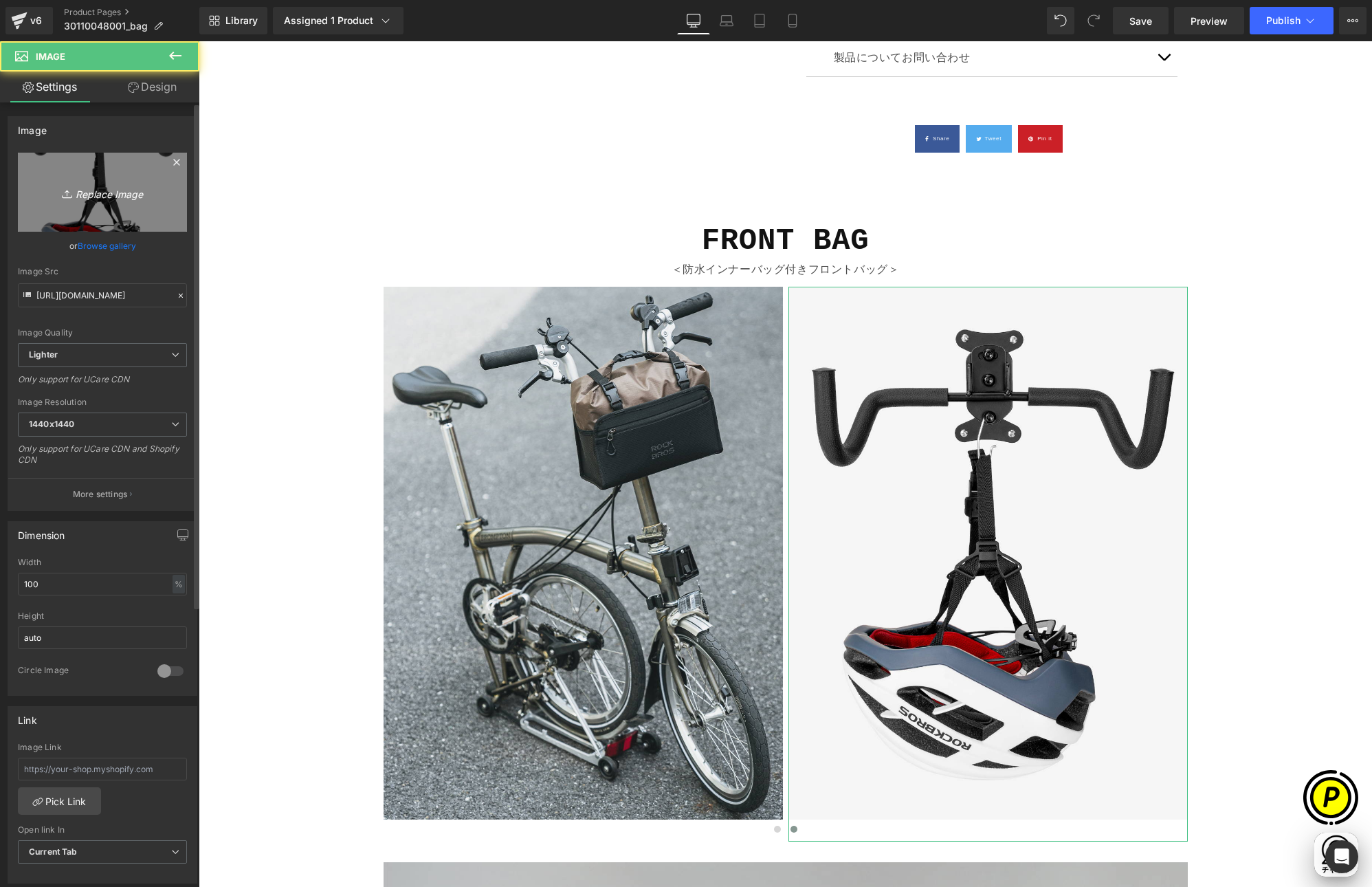
scroll to position [0, 536]
click at [136, 195] on icon "Replace Image" at bounding box center [103, 192] width 110 height 17
type input "C:\fakepath\shopify-LP-30110048001_01-3.jpg"
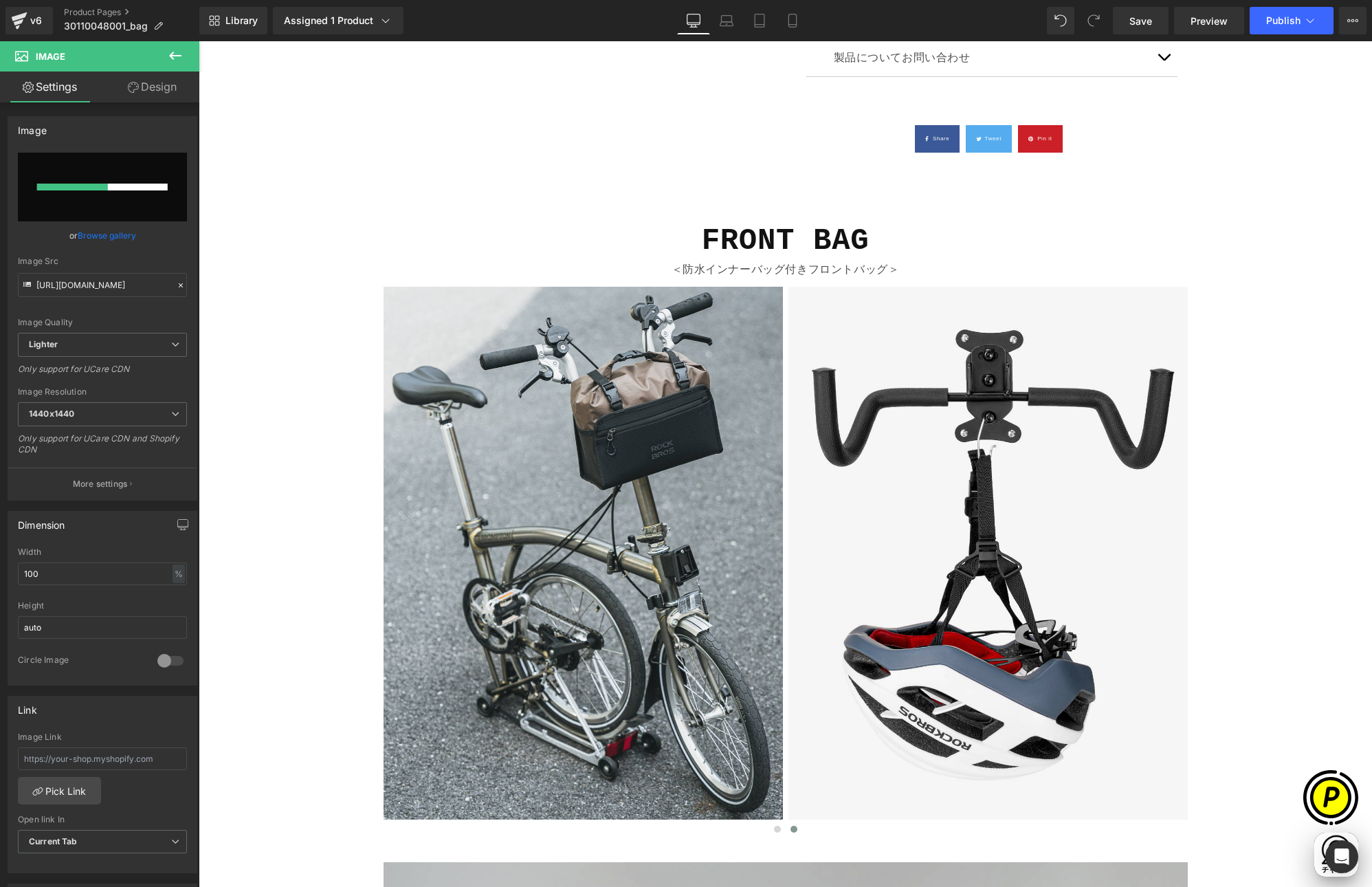
scroll to position [0, 0]
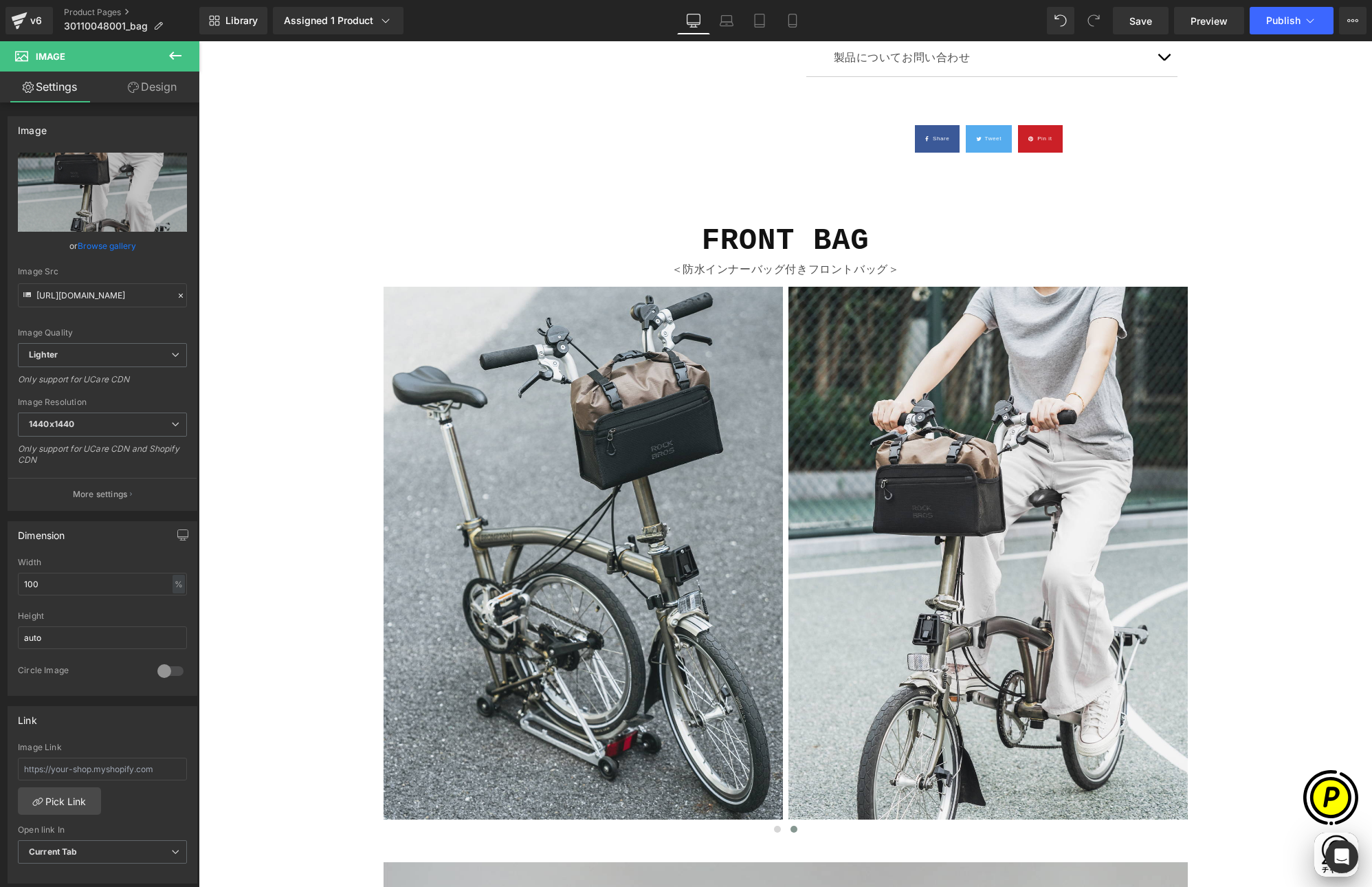
type input "[URL][DOMAIN_NAME]"
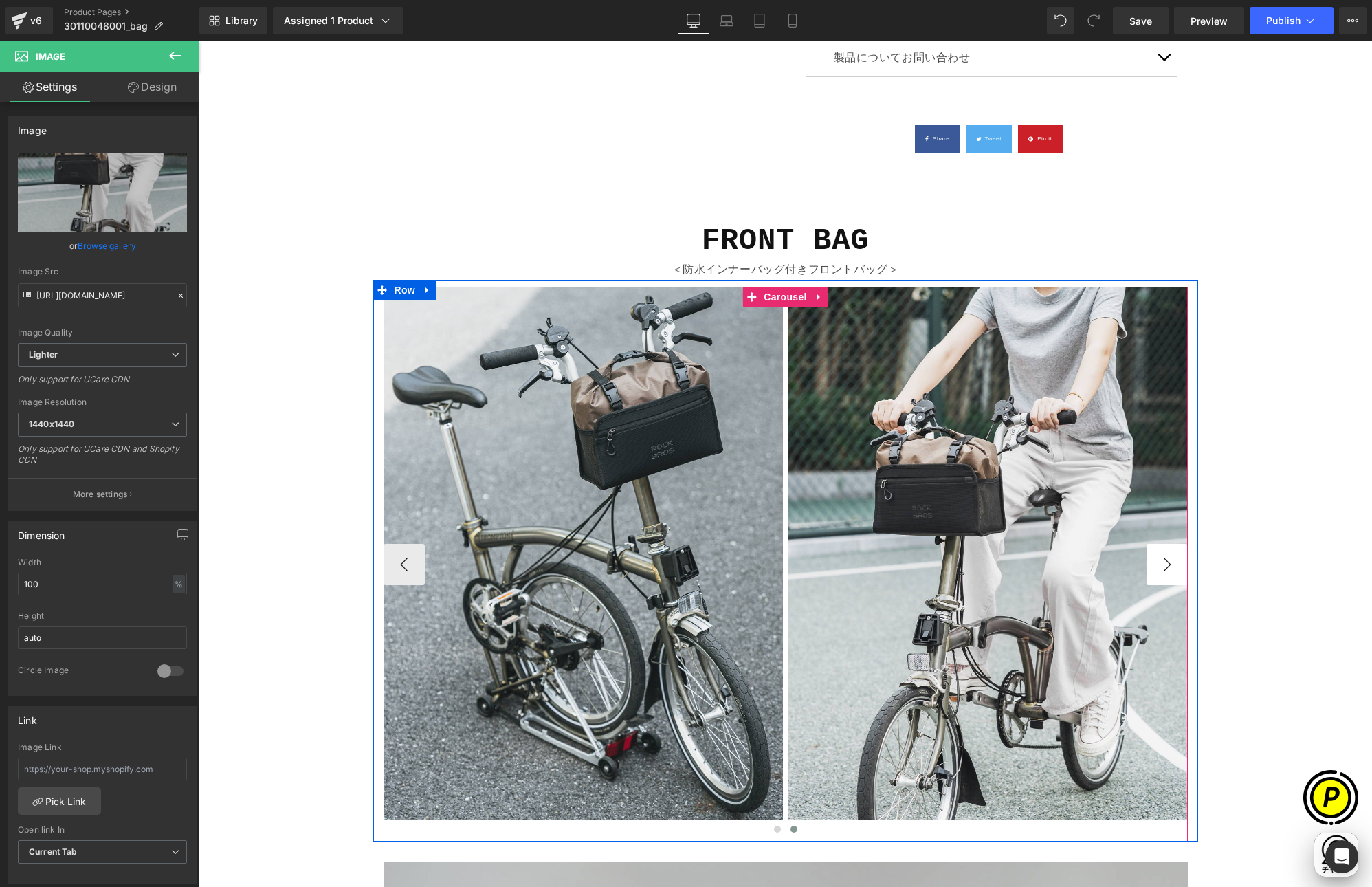
click at [1175, 567] on button "›" at bounding box center [1167, 564] width 42 height 42
click at [1160, 565] on button "›" at bounding box center [1167, 564] width 42 height 42
click at [404, 563] on button "‹" at bounding box center [404, 564] width 42 height 42
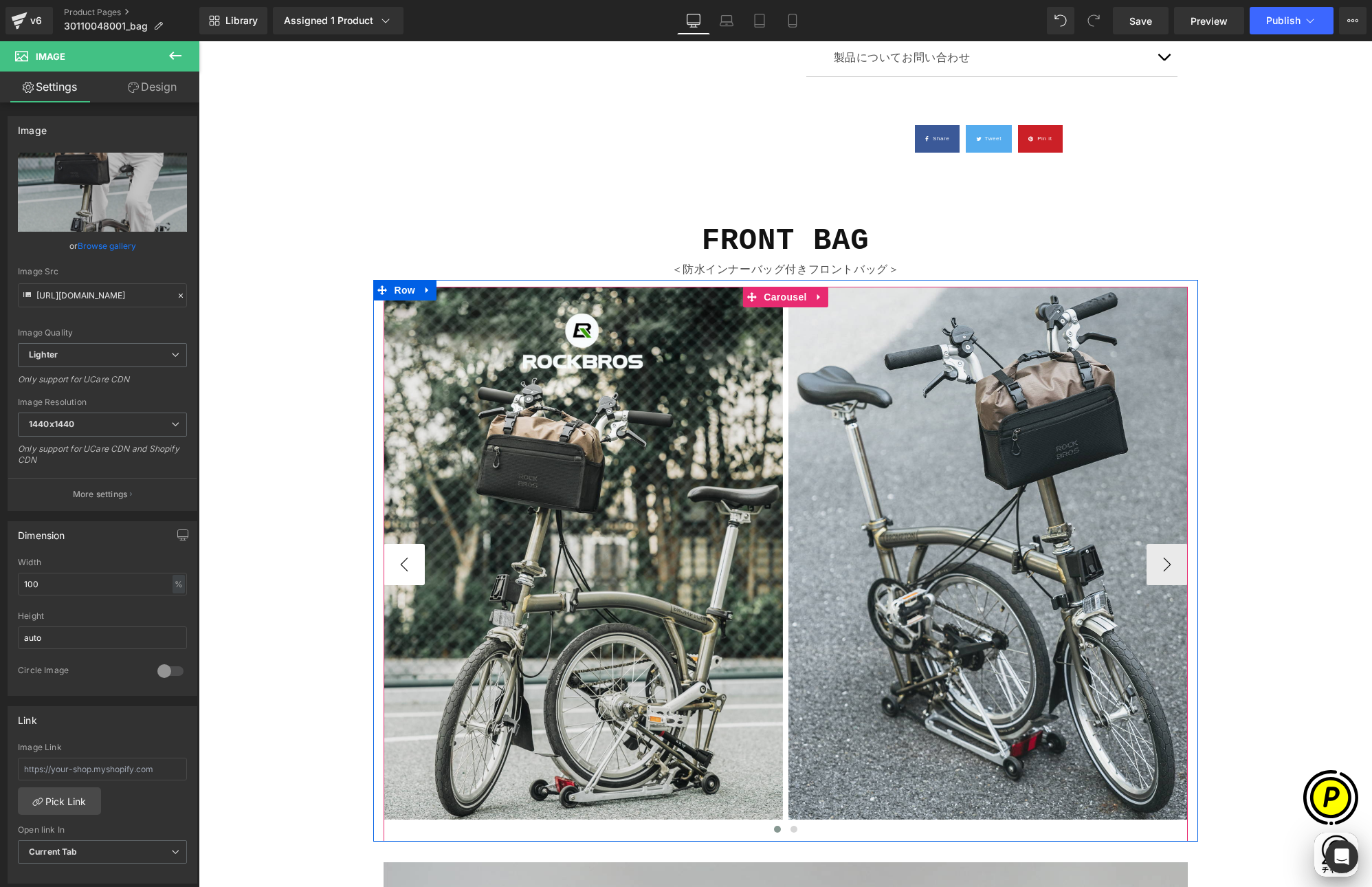
click at [404, 563] on button "‹" at bounding box center [404, 564] width 42 height 42
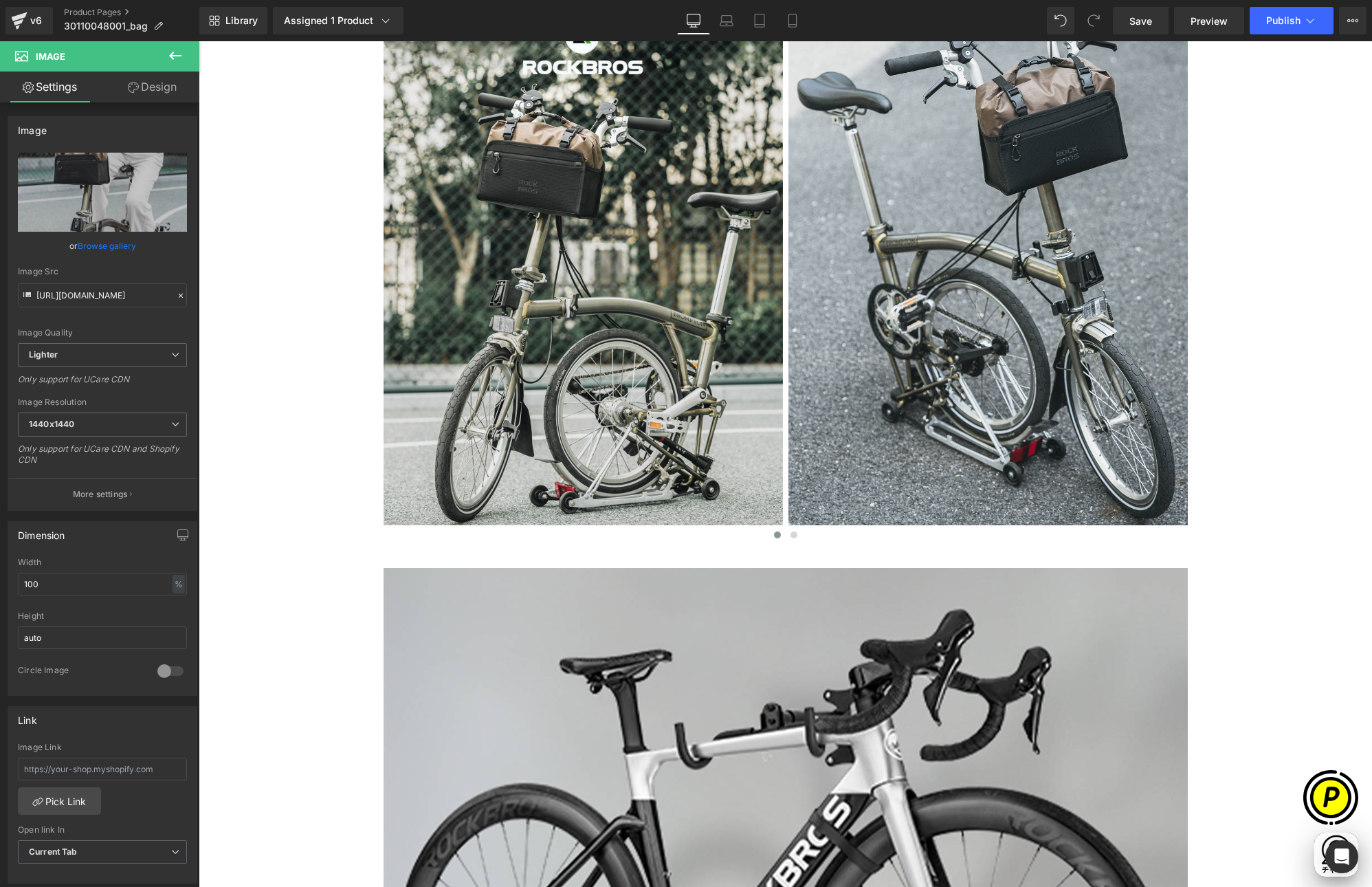
scroll to position [1460, 0]
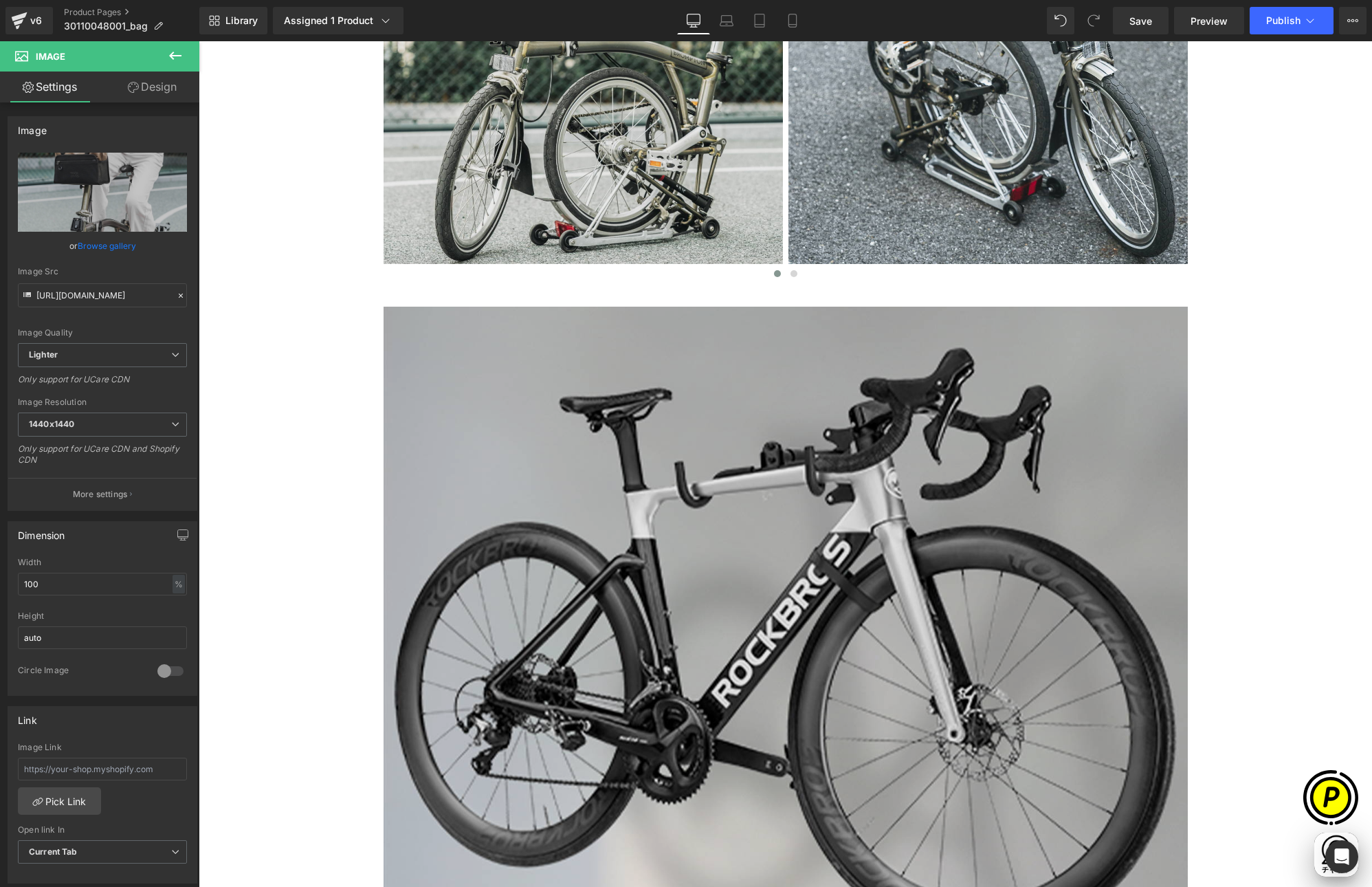
click at [877, 463] on img at bounding box center [786, 641] width 805 height 670
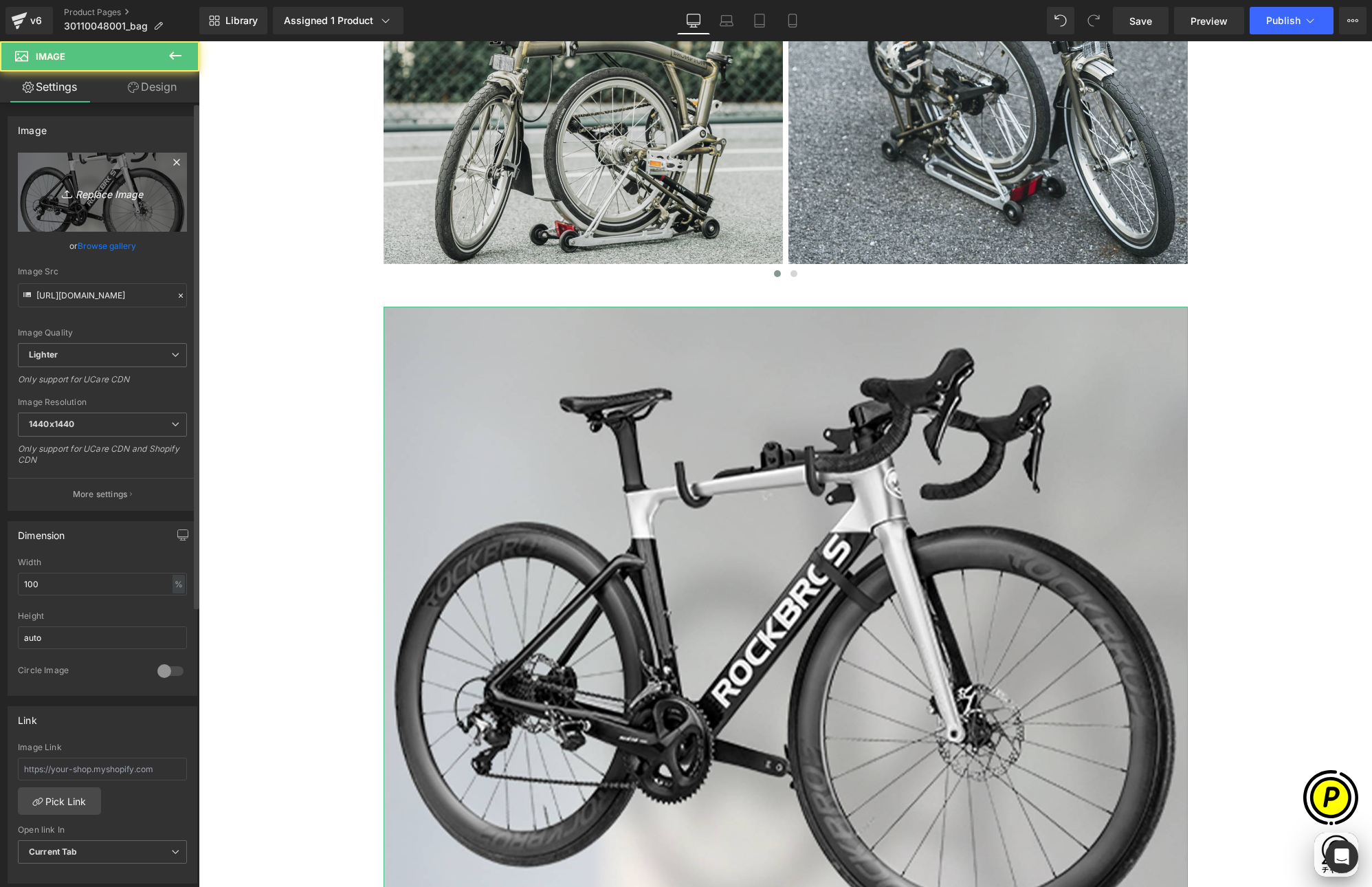
click at [133, 205] on link "Replace Image" at bounding box center [103, 192] width 169 height 79
type input "C:\fakepath\shopify-LP-30110048001_02.jpg"
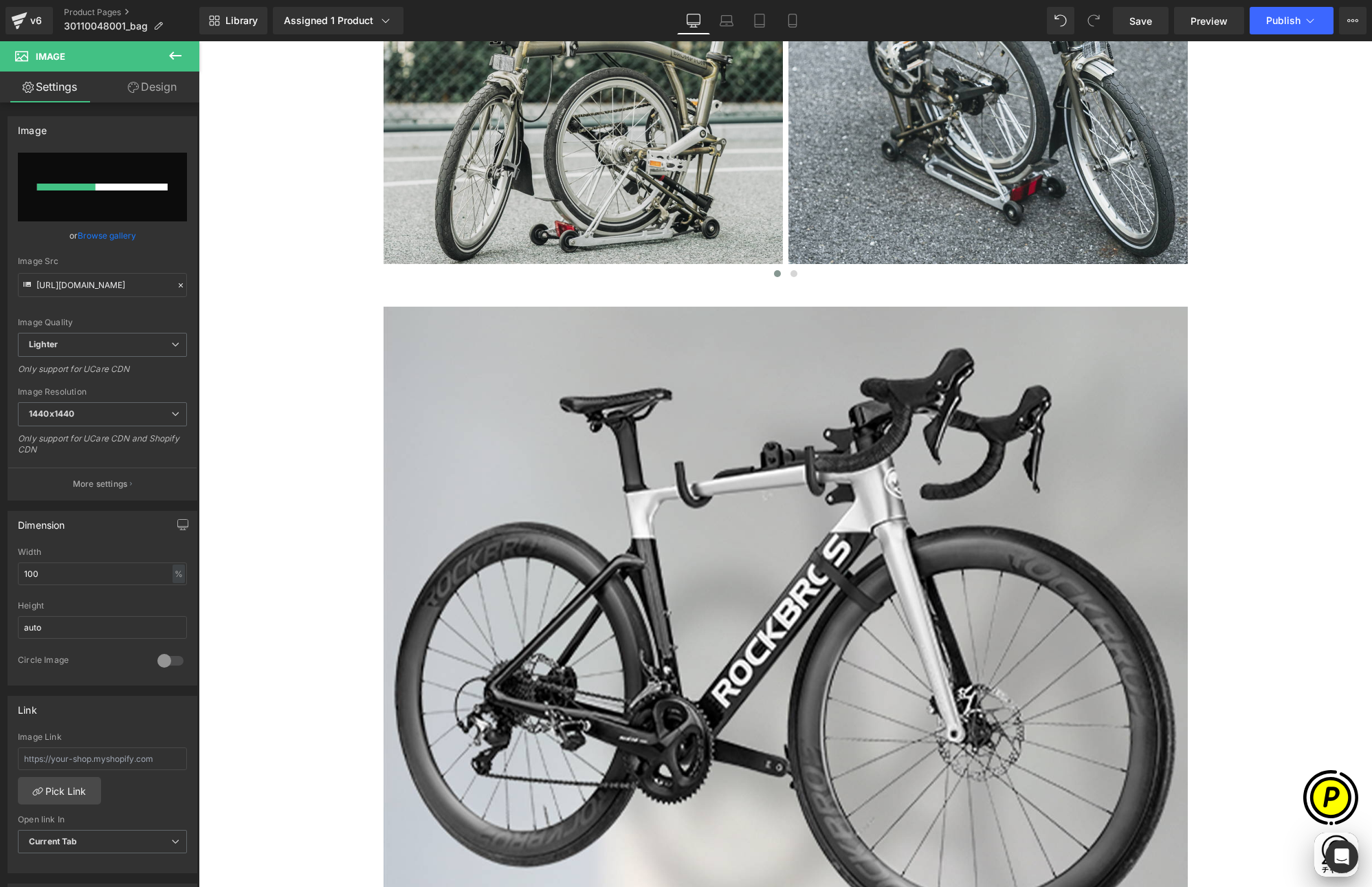
scroll to position [0, 268]
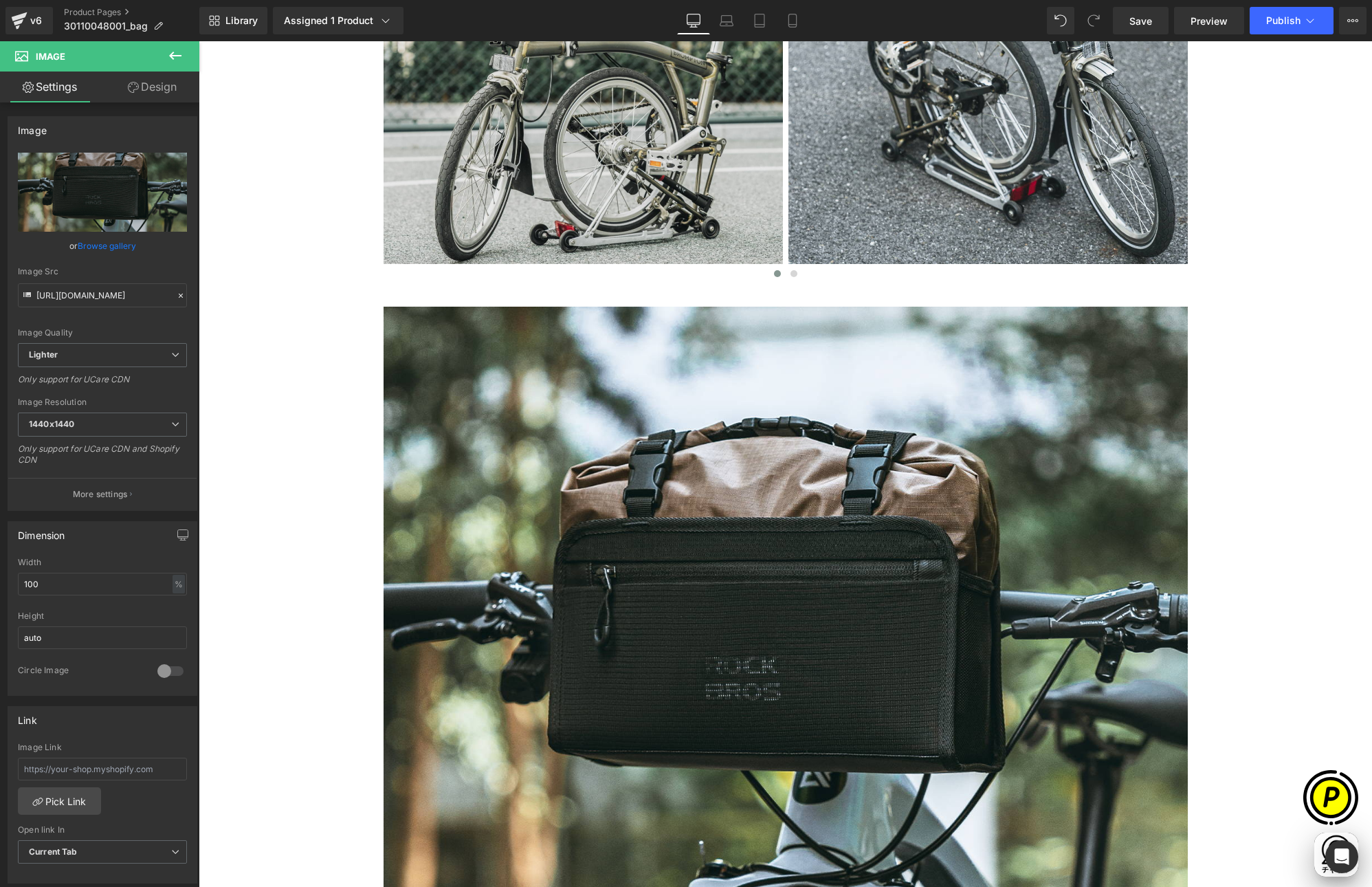
type input "[URL][DOMAIN_NAME]"
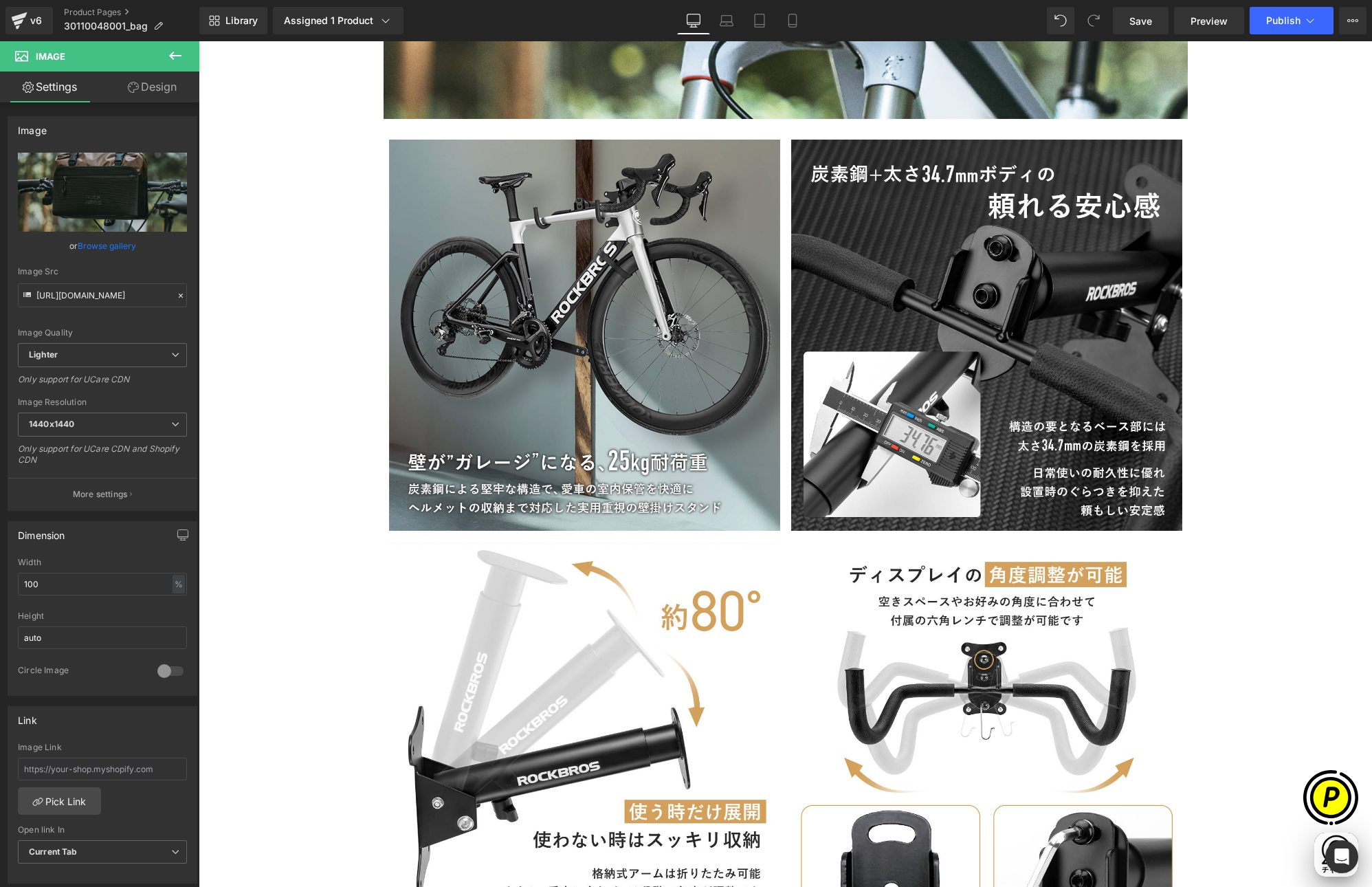
scroll to position [2318, 0]
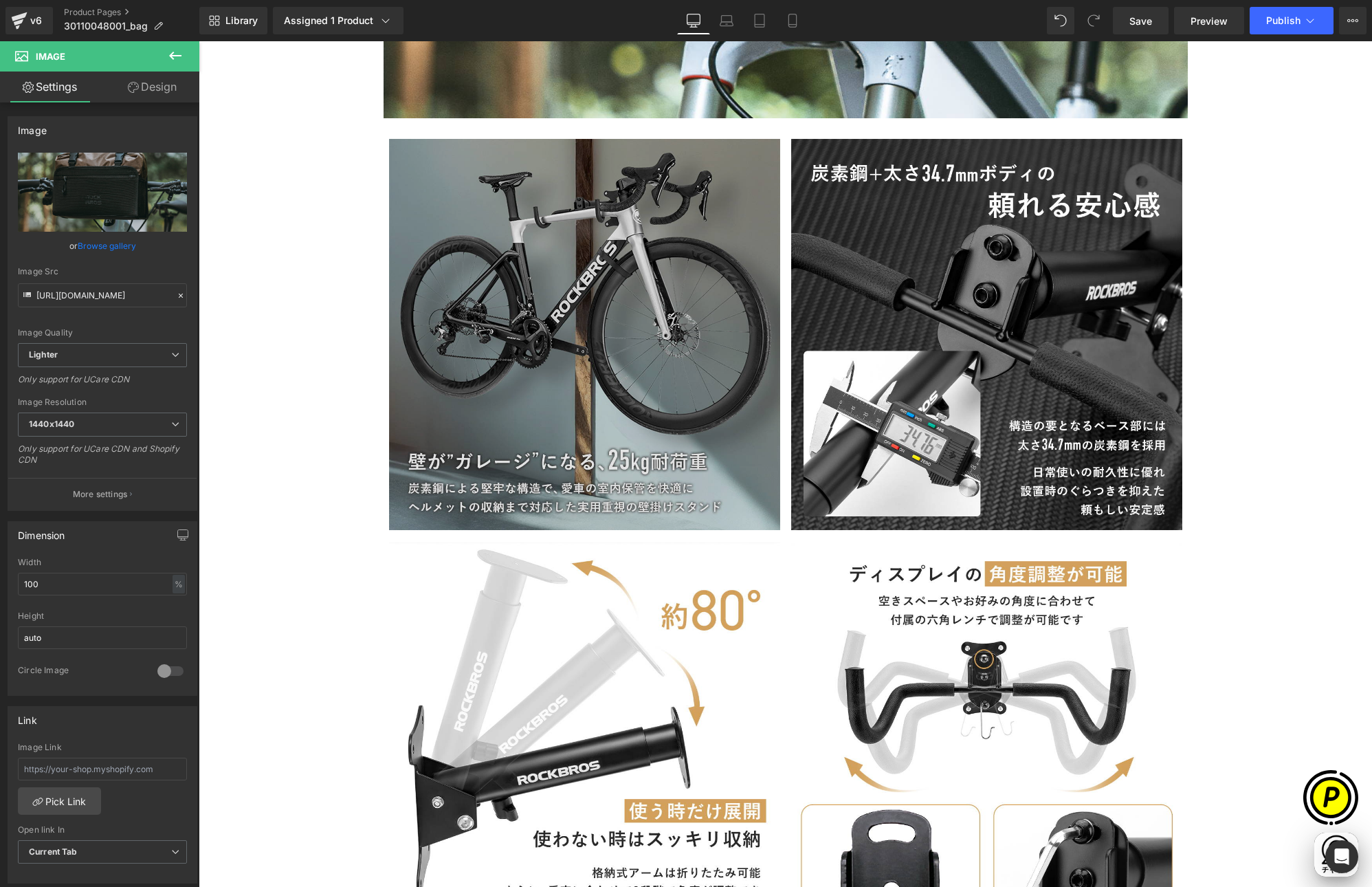
click at [637, 339] on img at bounding box center [585, 334] width 391 height 391
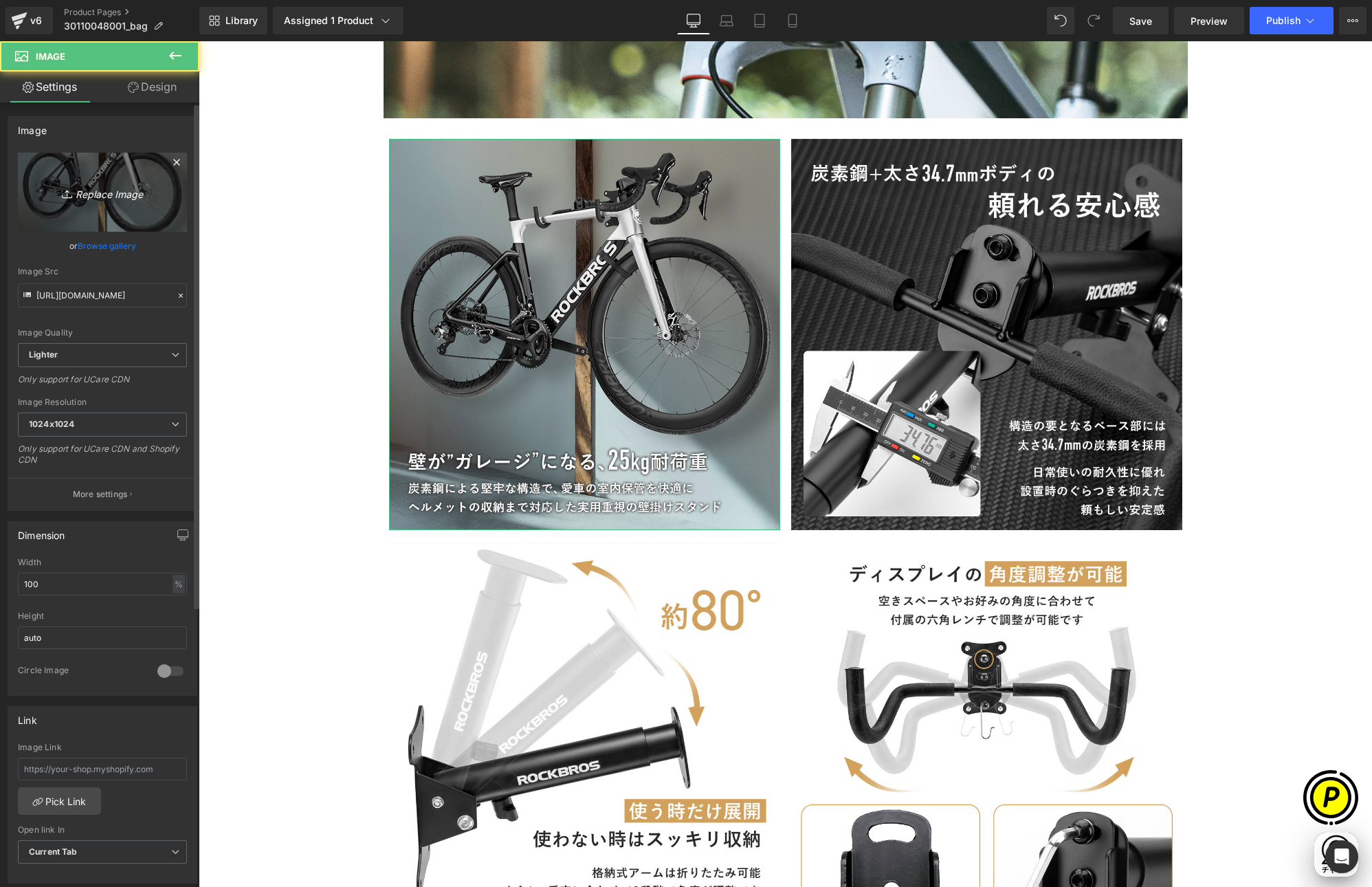
click at [138, 205] on link "Replace Image" at bounding box center [103, 192] width 169 height 79
type input "C:\fakepath\30110048001-2.jpg"
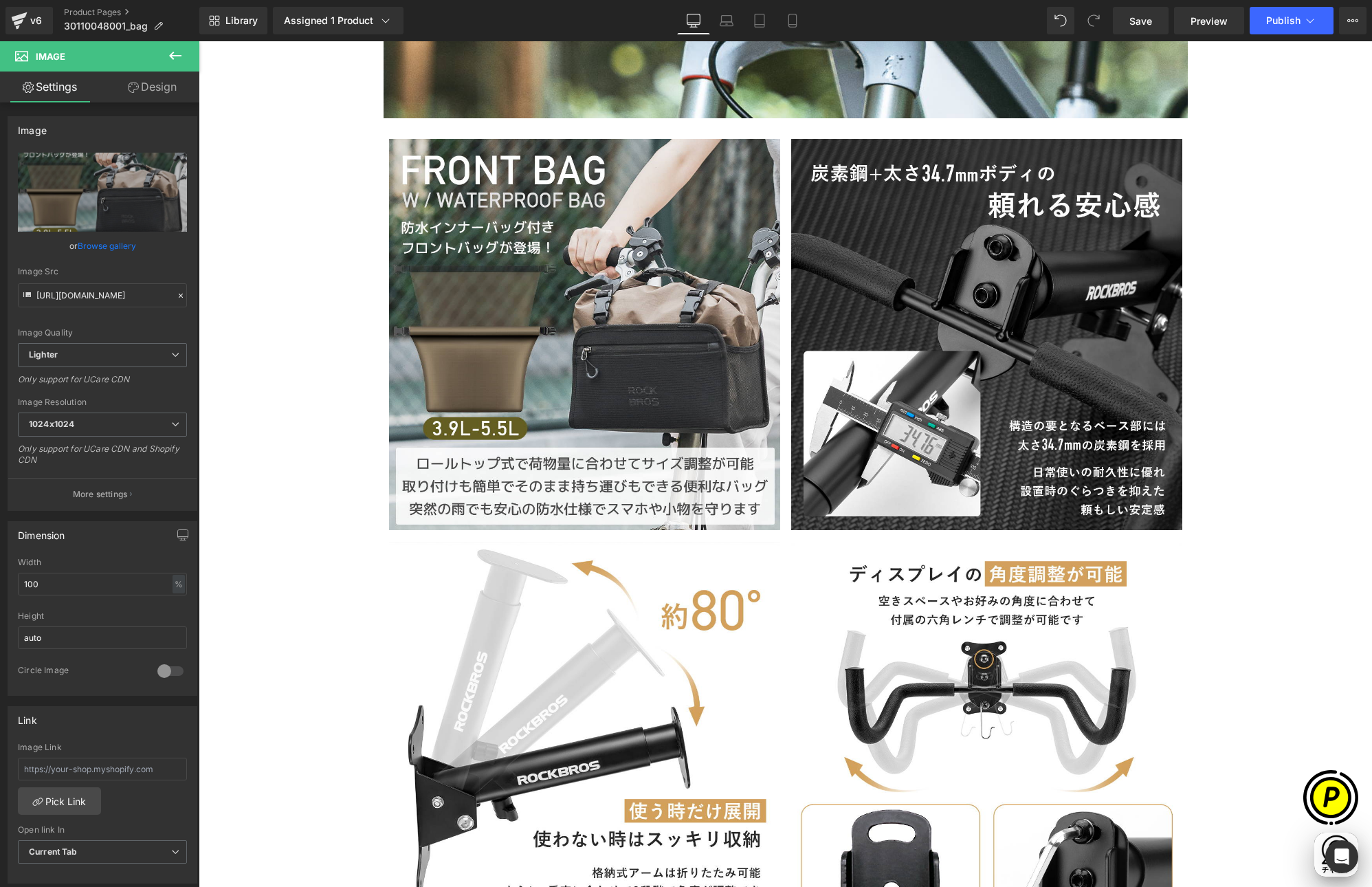
type input "[URL][DOMAIN_NAME]"
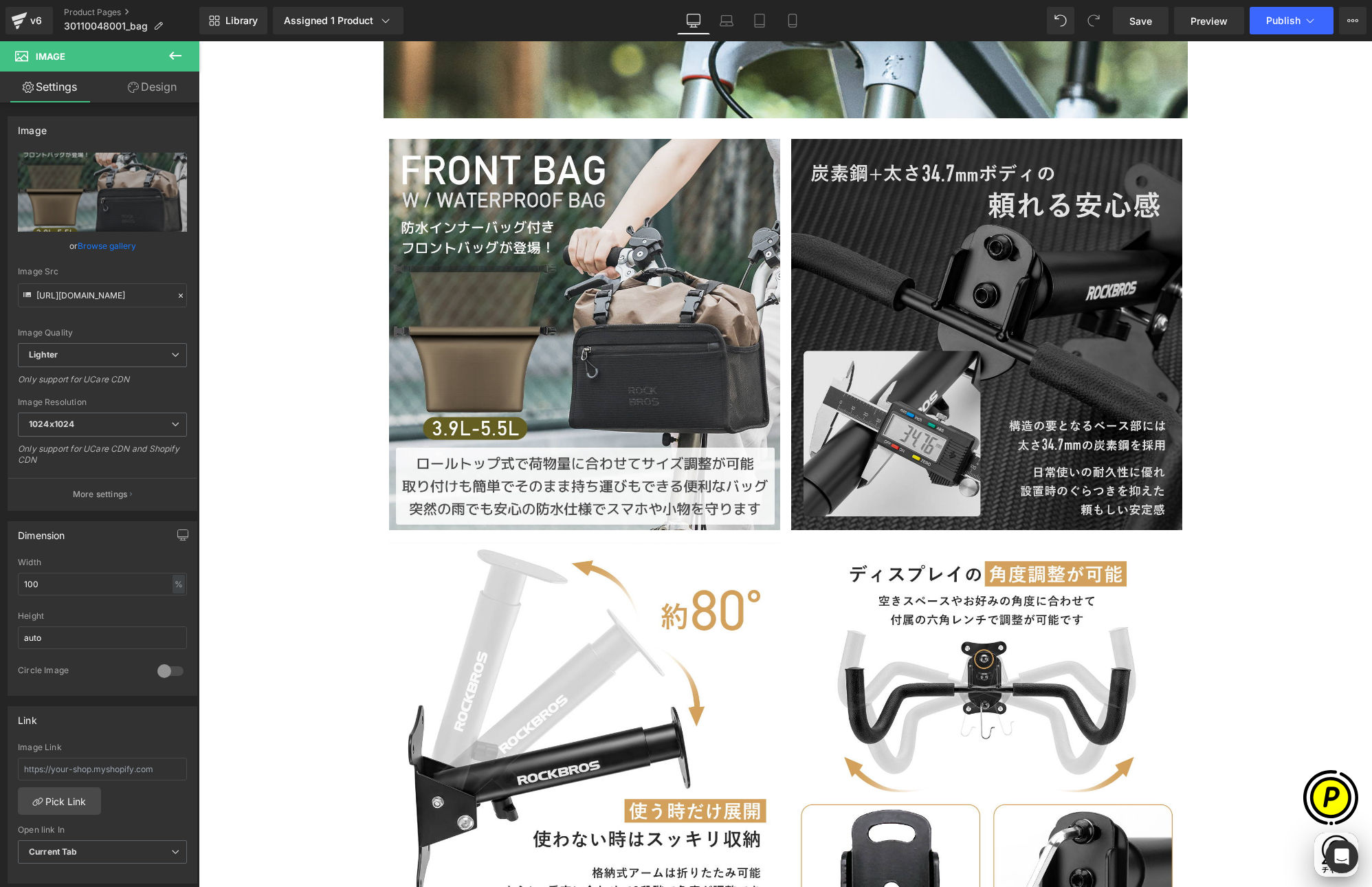
scroll to position [0, 268]
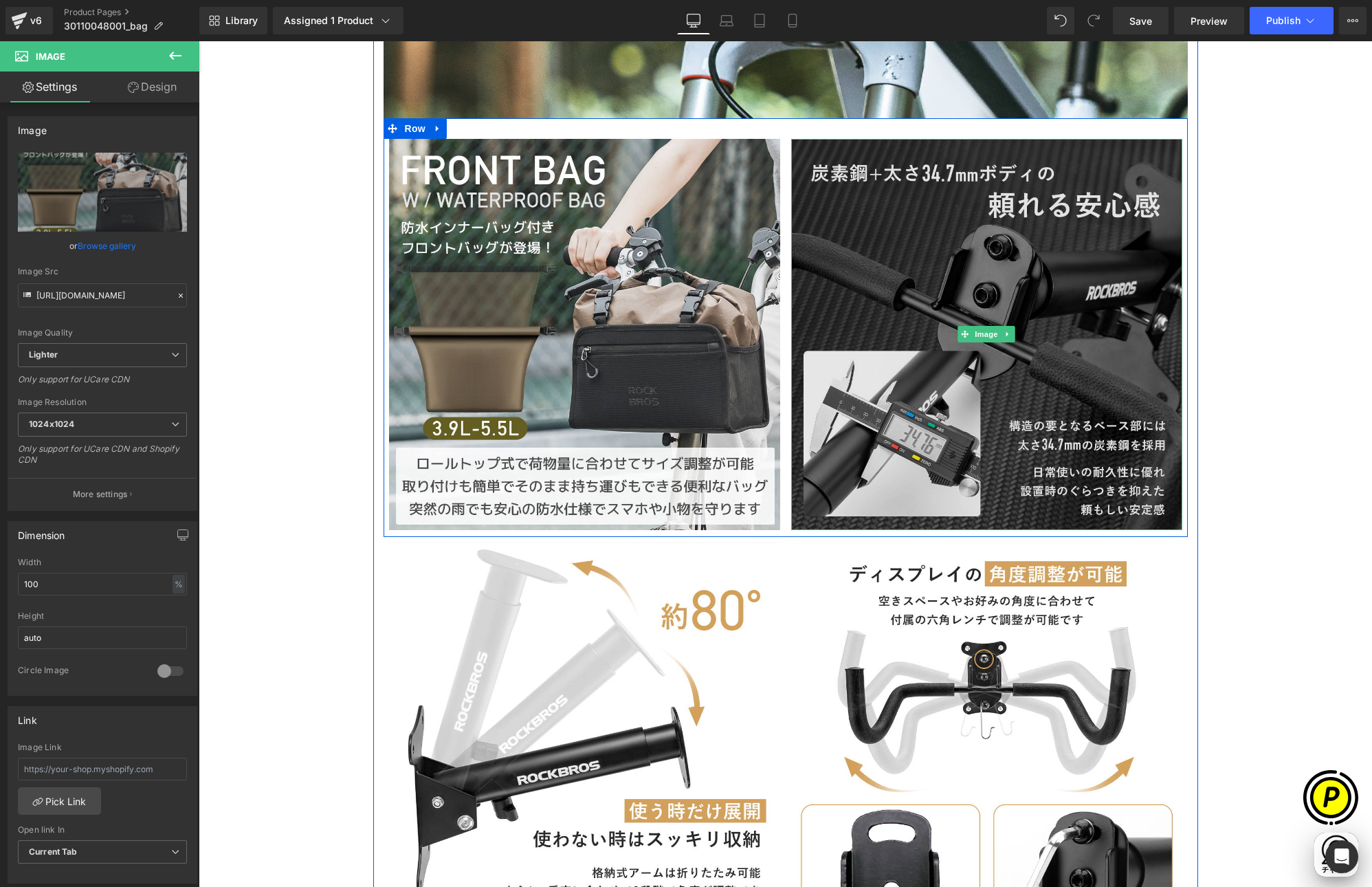
click at [889, 280] on img at bounding box center [986, 334] width 391 height 391
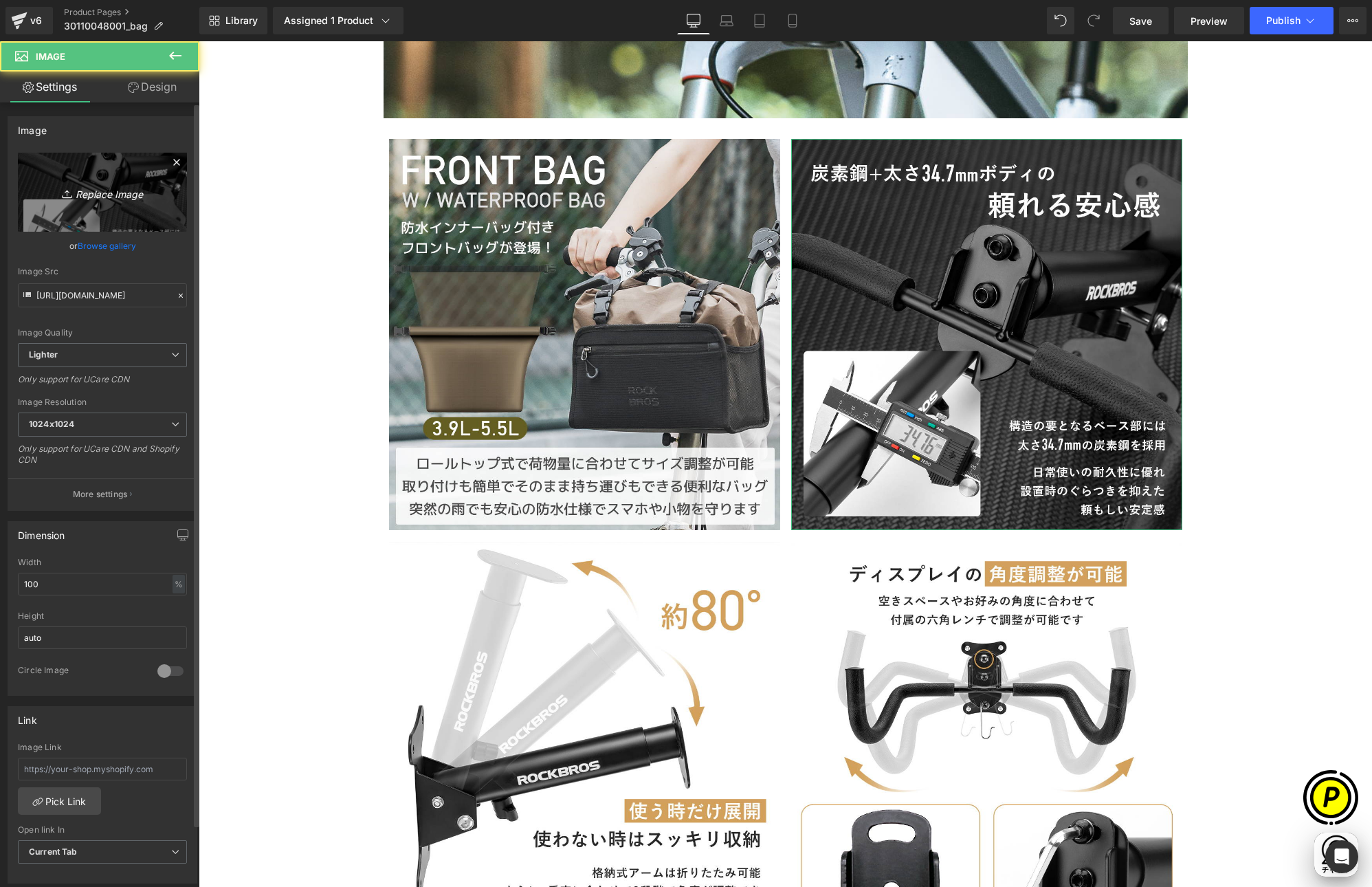
click at [147, 185] on icon "Replace Image" at bounding box center [103, 192] width 110 height 17
type input "C:\fakepath\30110048001-3.jpg"
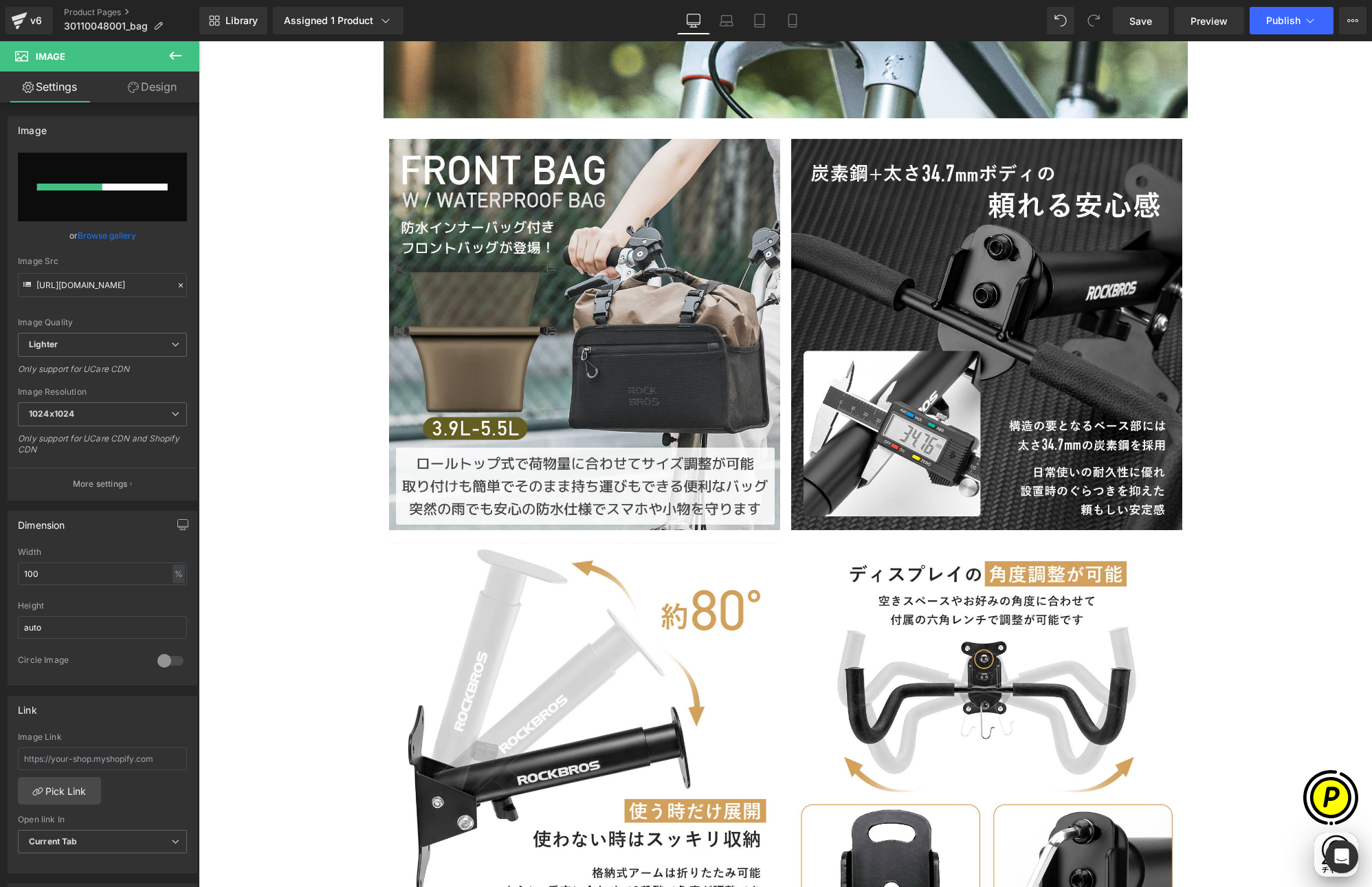
scroll to position [0, 536]
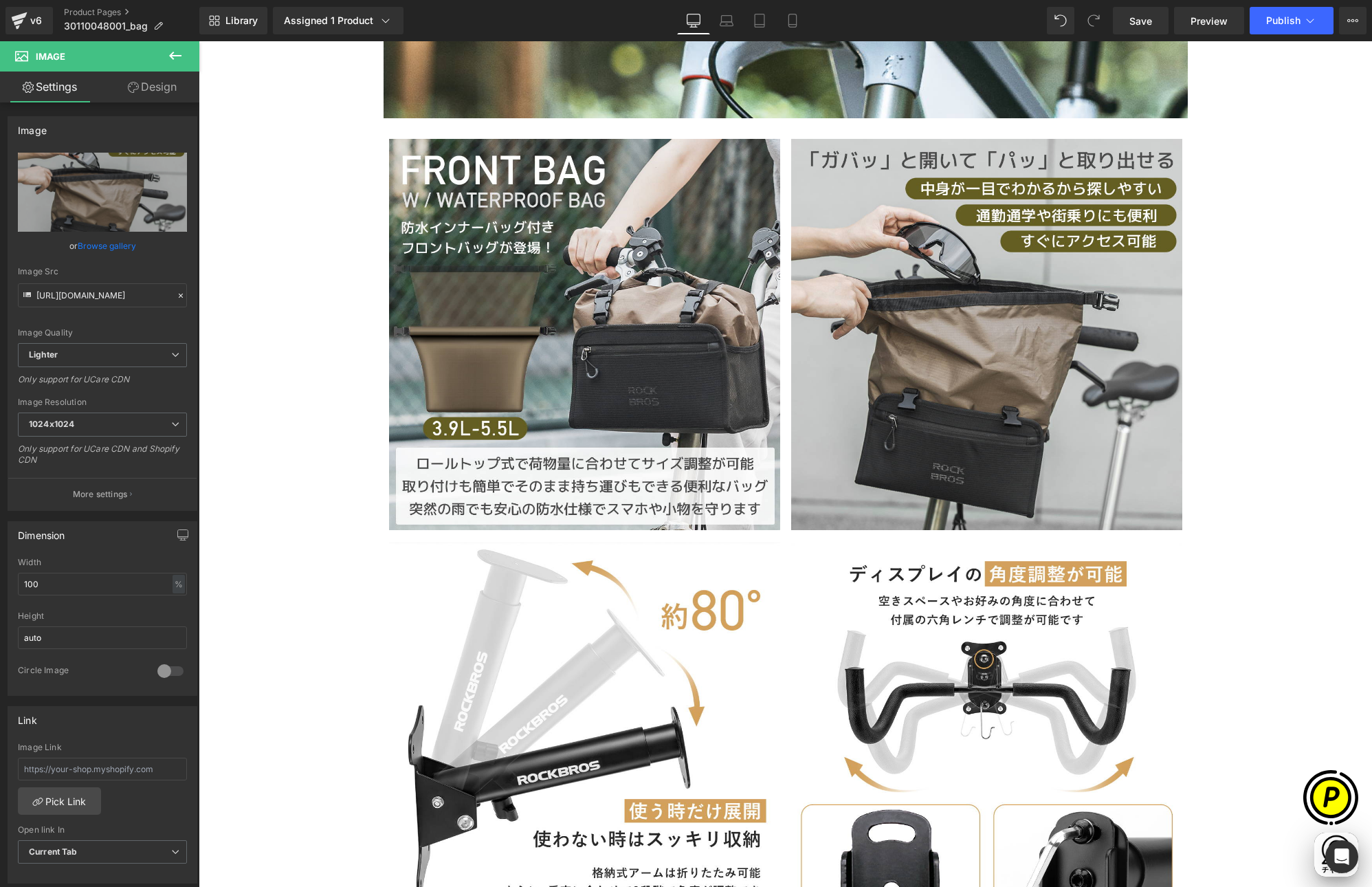
type input "[URL][DOMAIN_NAME]"
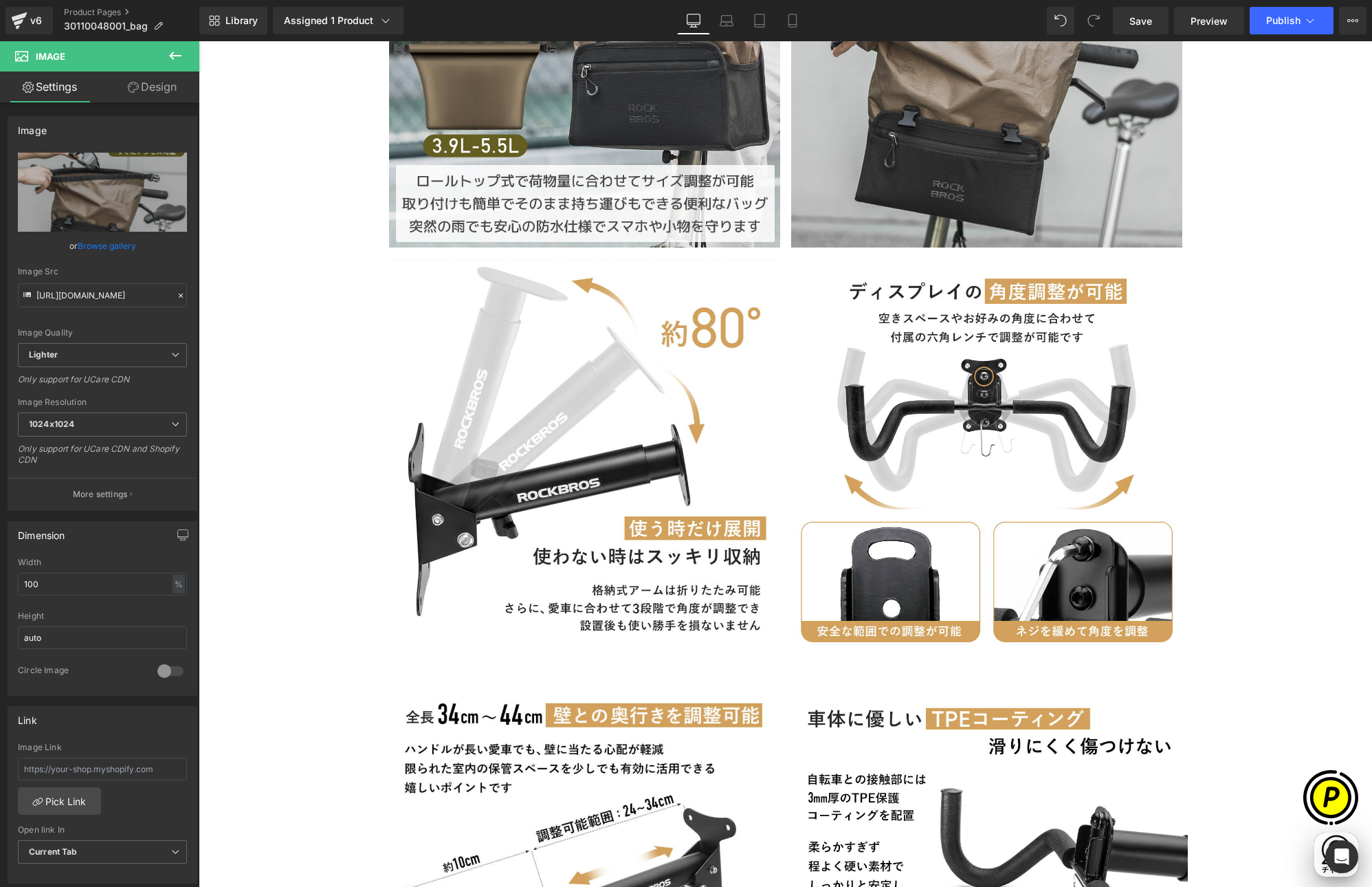
scroll to position [2628, 0]
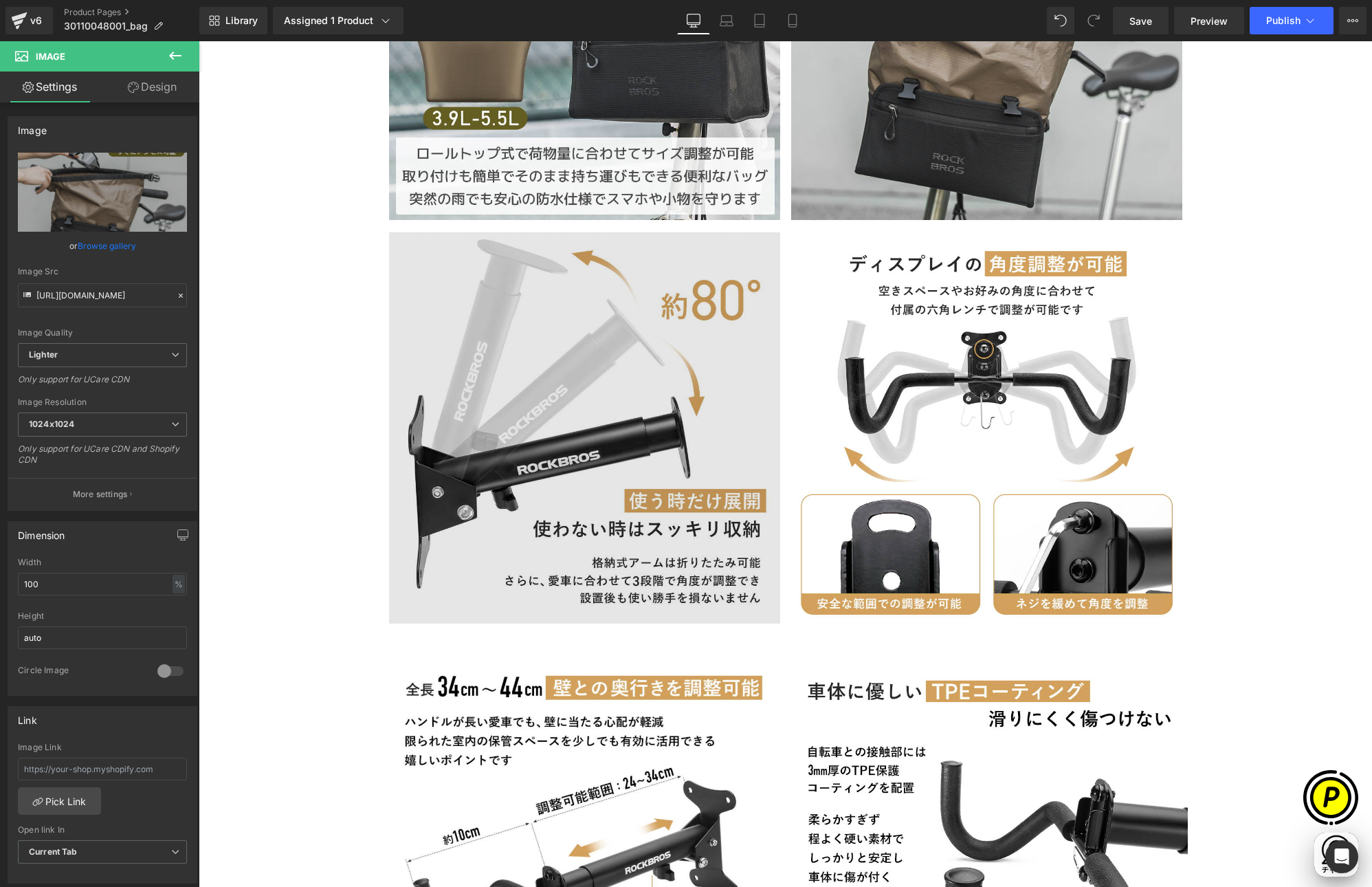
click at [611, 378] on img at bounding box center [585, 428] width 391 height 391
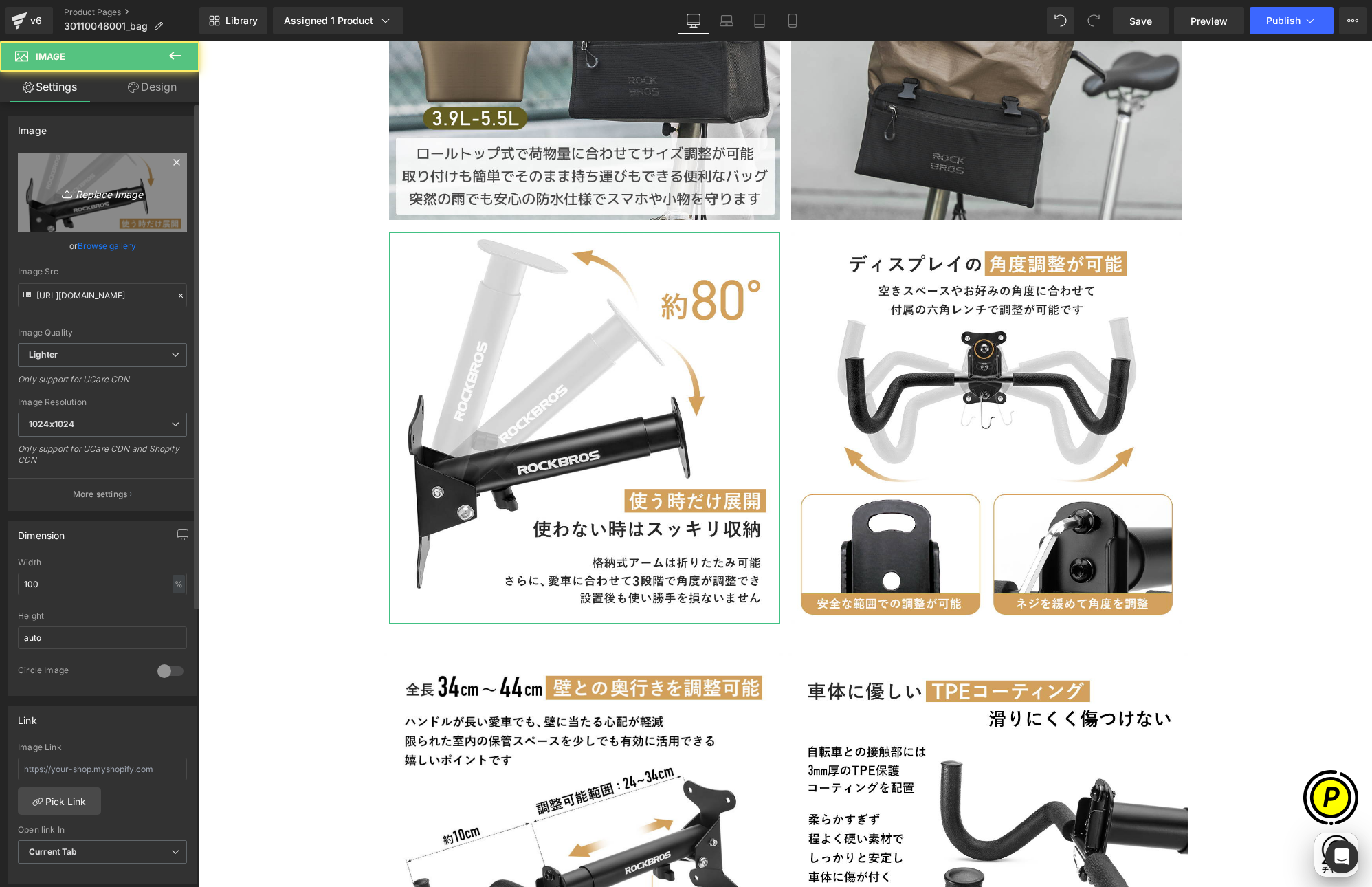
click at [143, 211] on link "Replace Image" at bounding box center [103, 192] width 169 height 79
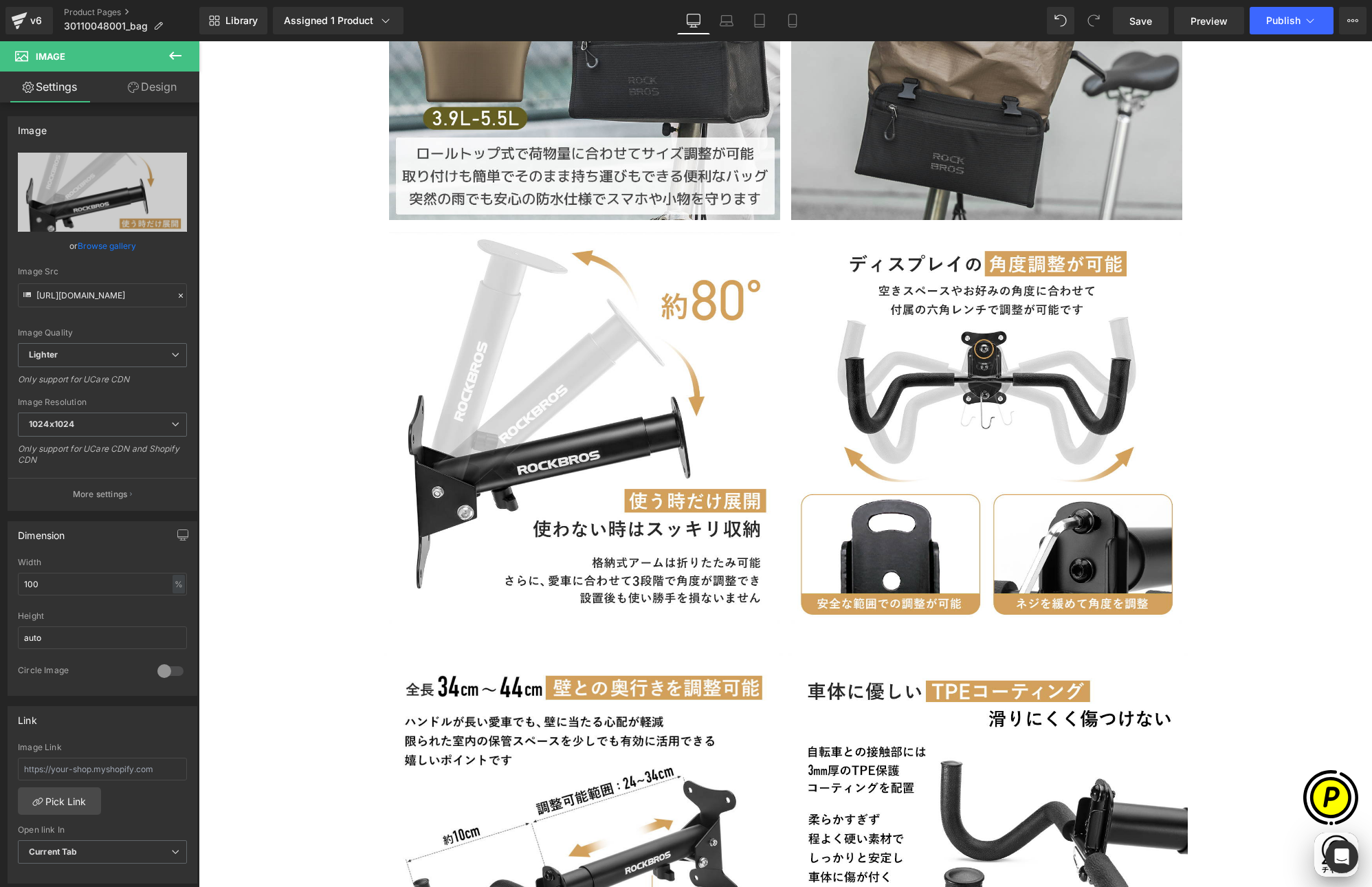
type input "C:\fakepath\30110048001-4.jpg"
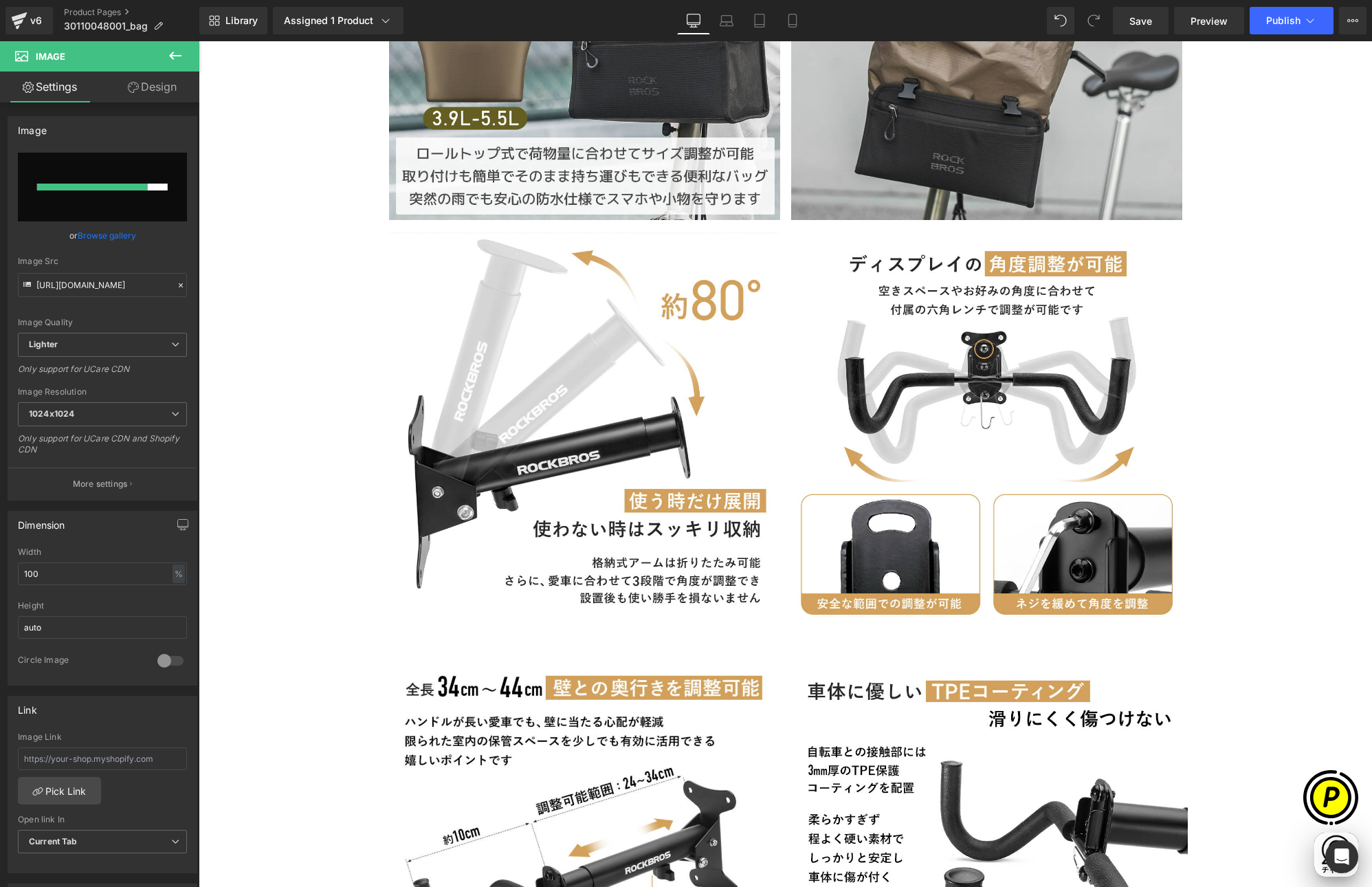
scroll to position [0, 268]
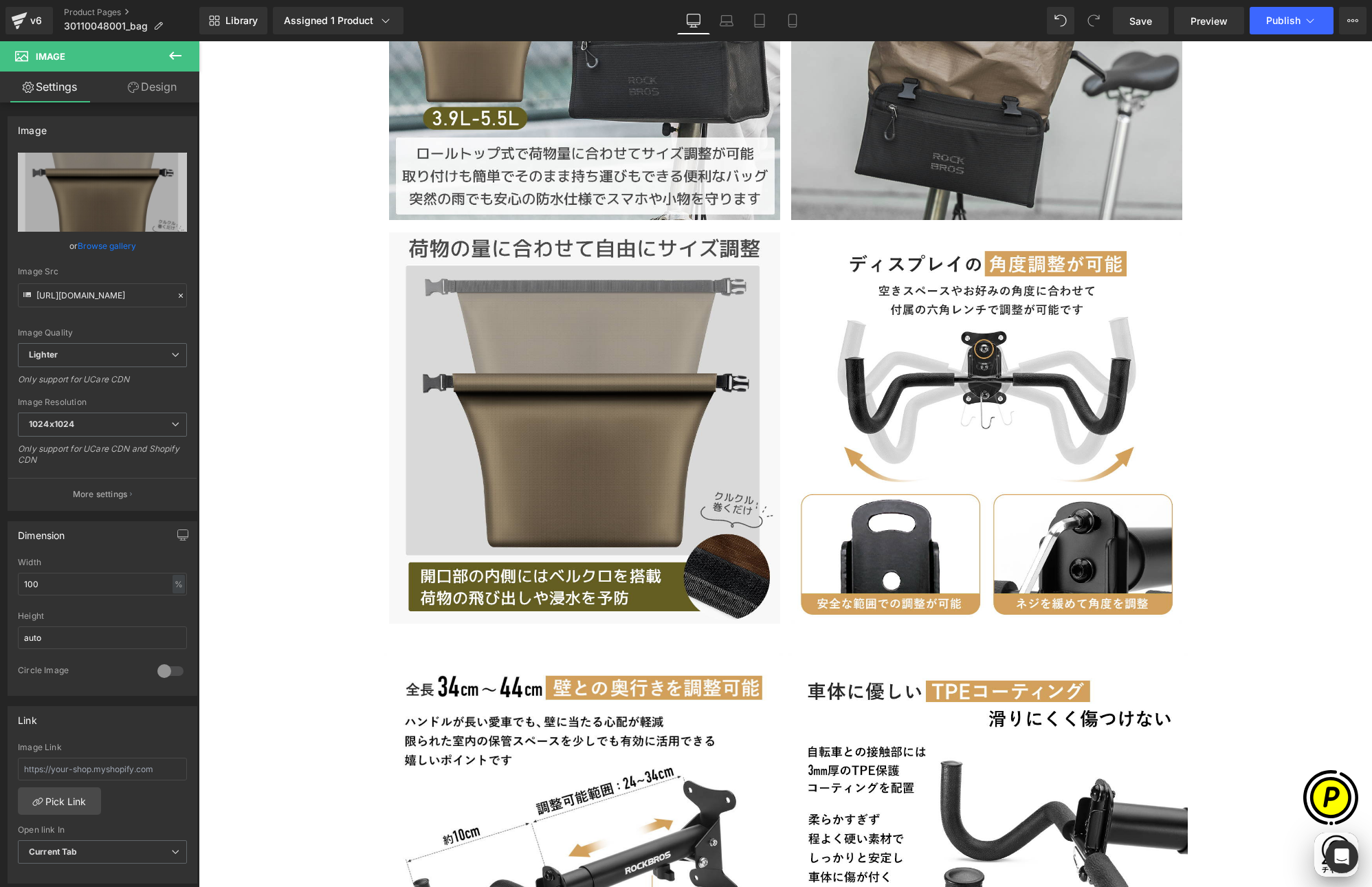
type input "[URL][DOMAIN_NAME]"
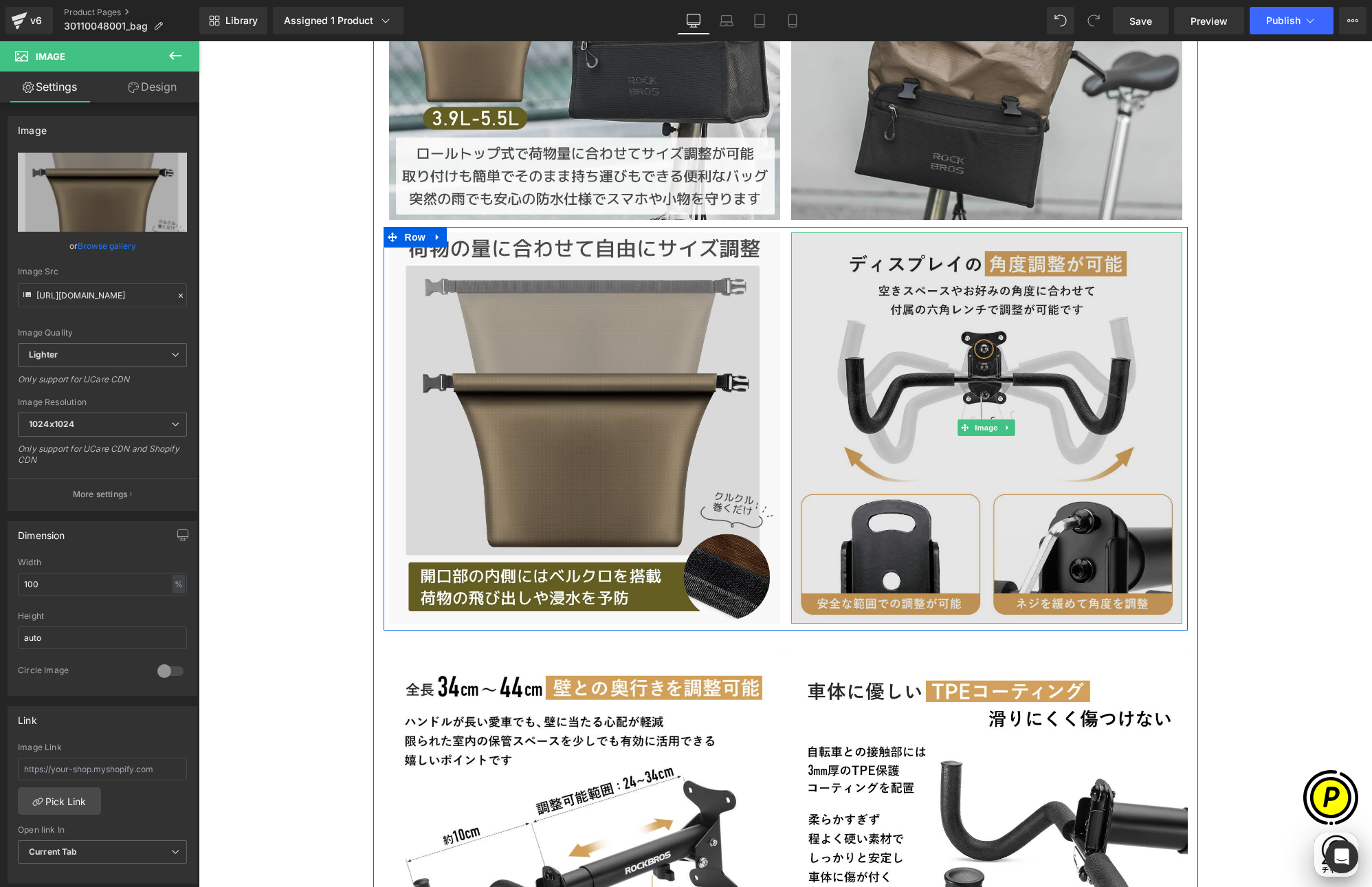
click at [943, 413] on img at bounding box center [986, 428] width 391 height 391
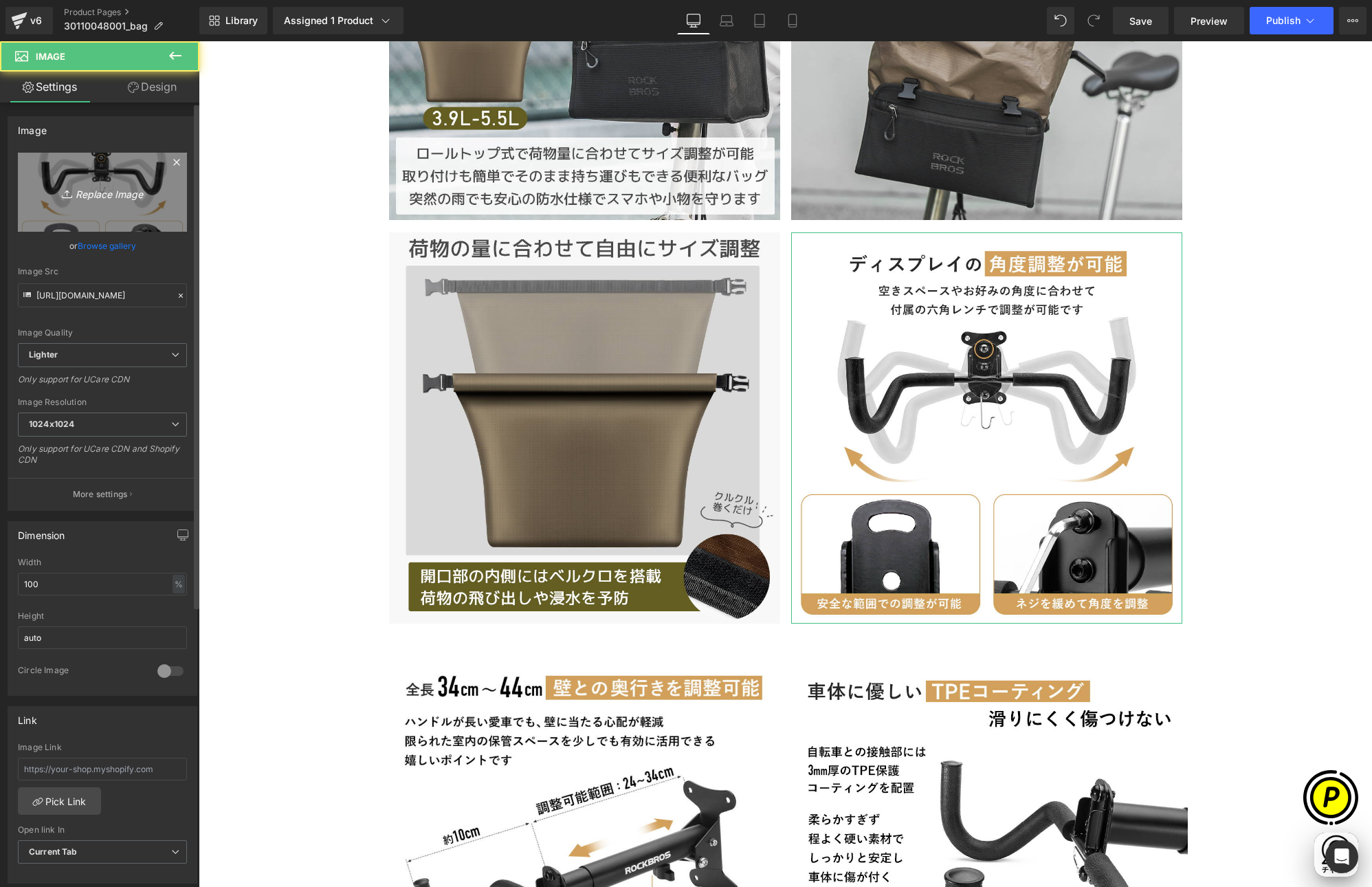
click at [114, 200] on icon "Replace Image" at bounding box center [103, 192] width 110 height 17
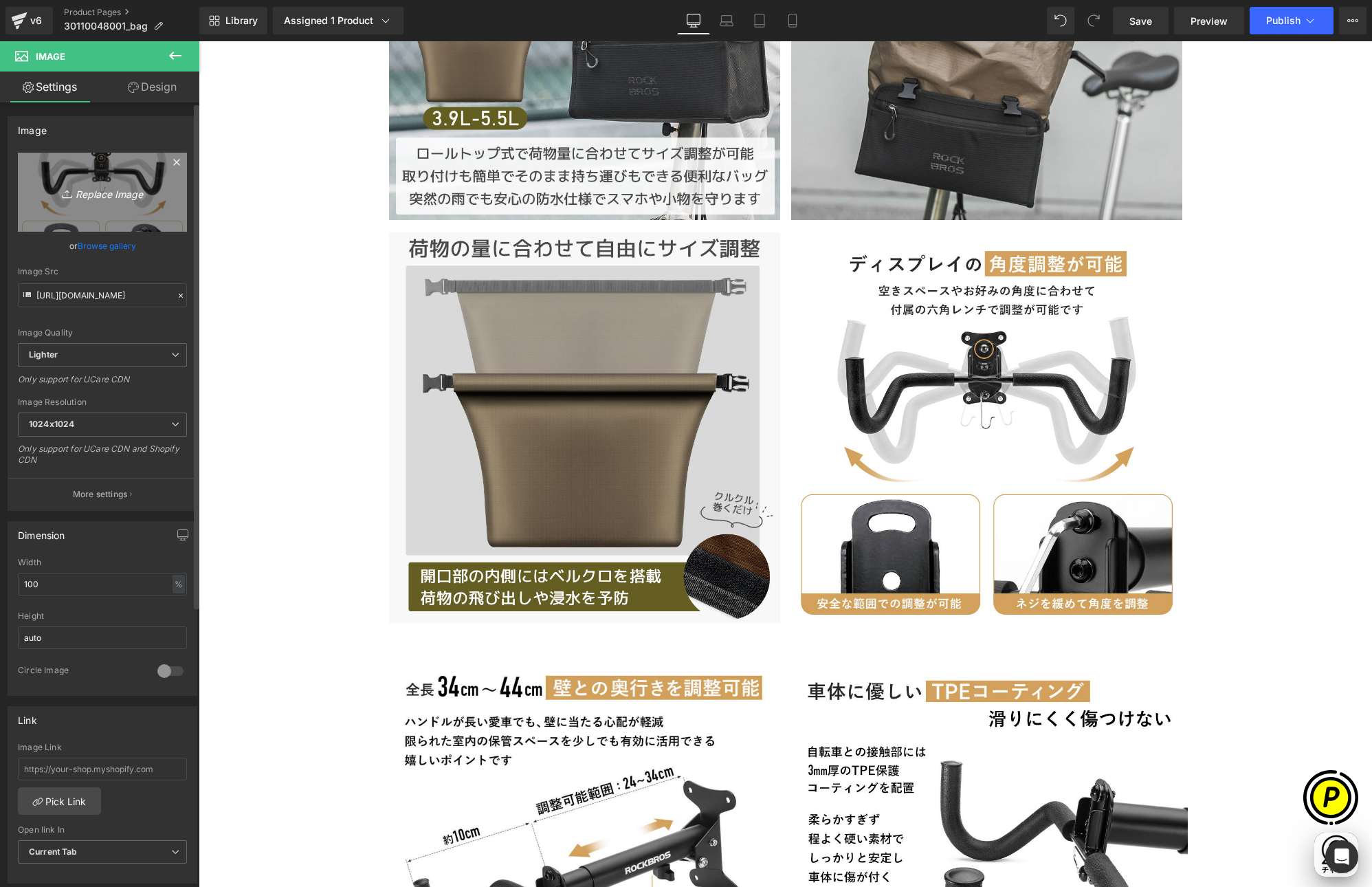
scroll to position [0, 536]
type input "C:\fakepath\30110048001-5.jpg"
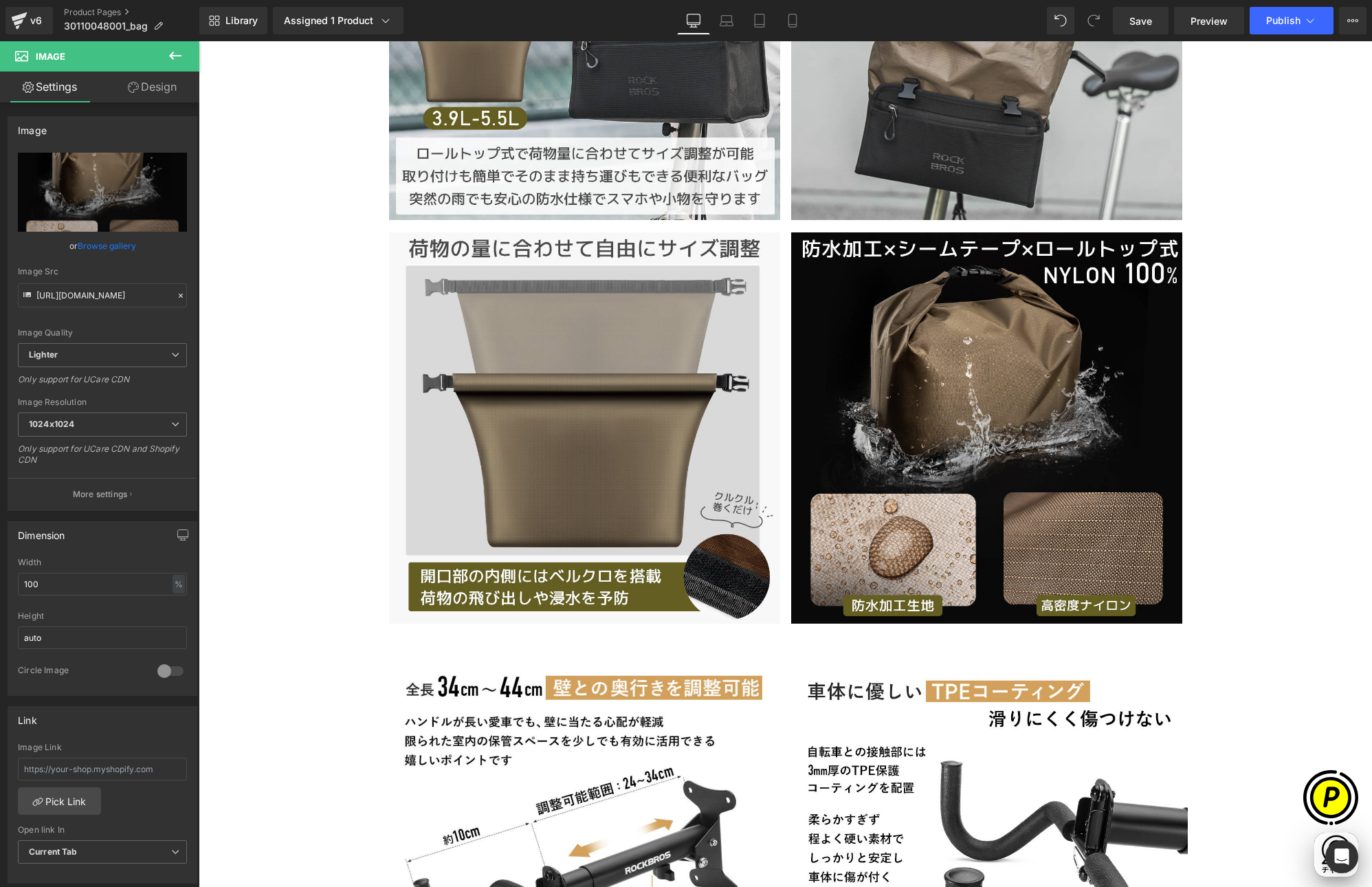
type input "[URL][DOMAIN_NAME]"
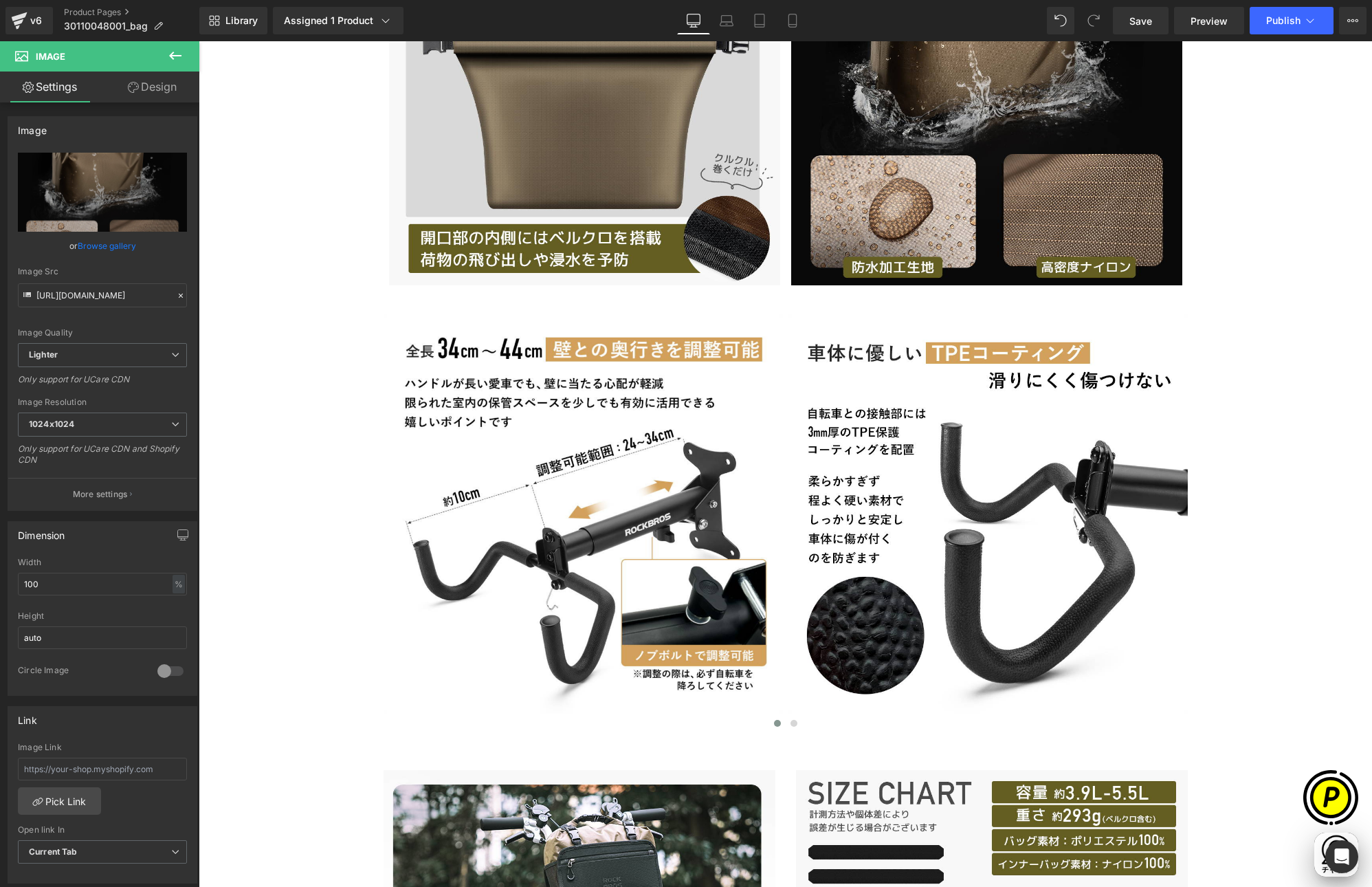
scroll to position [0, 268]
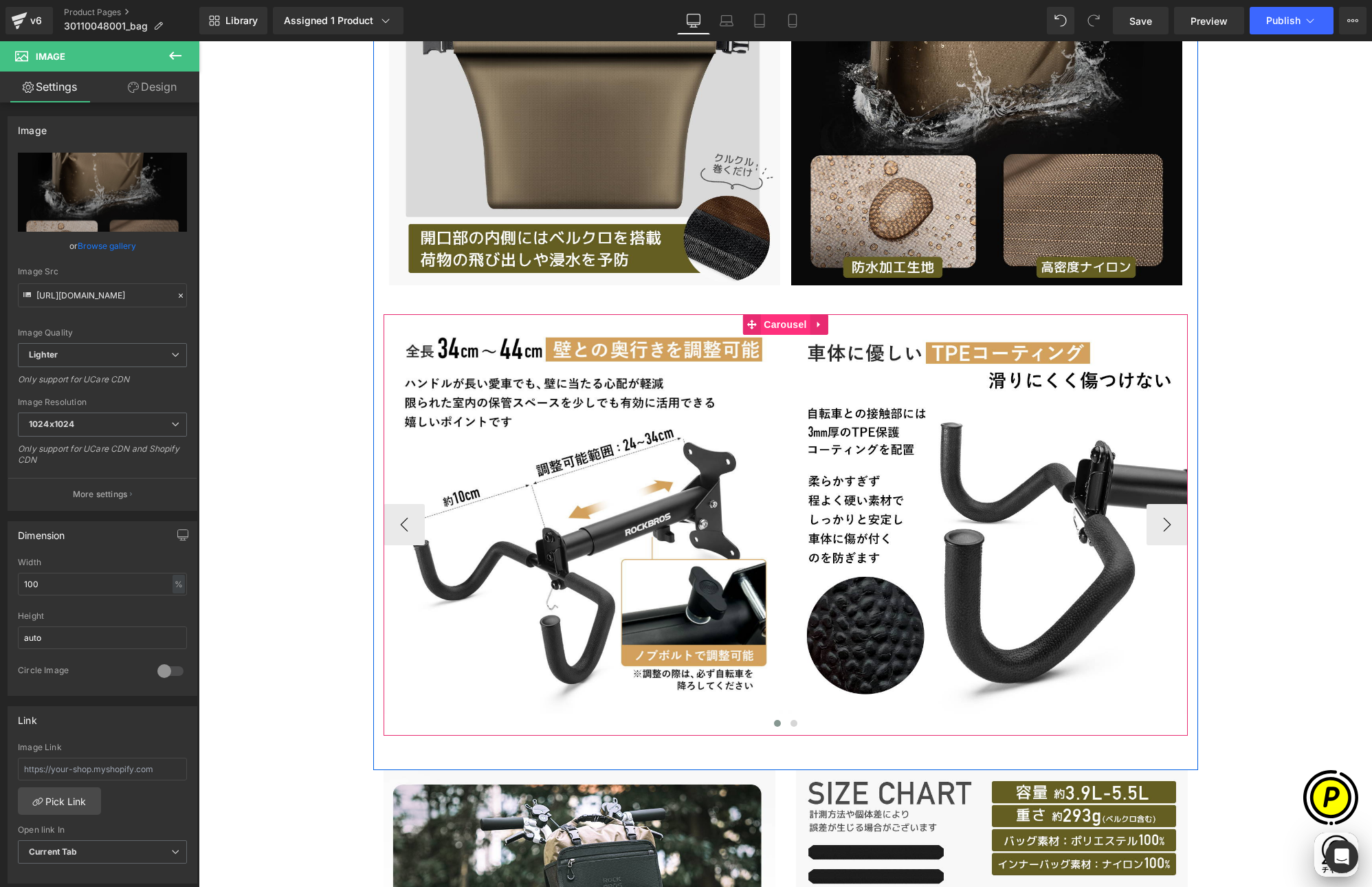
click at [766, 323] on span "Carousel" at bounding box center [784, 324] width 49 height 20
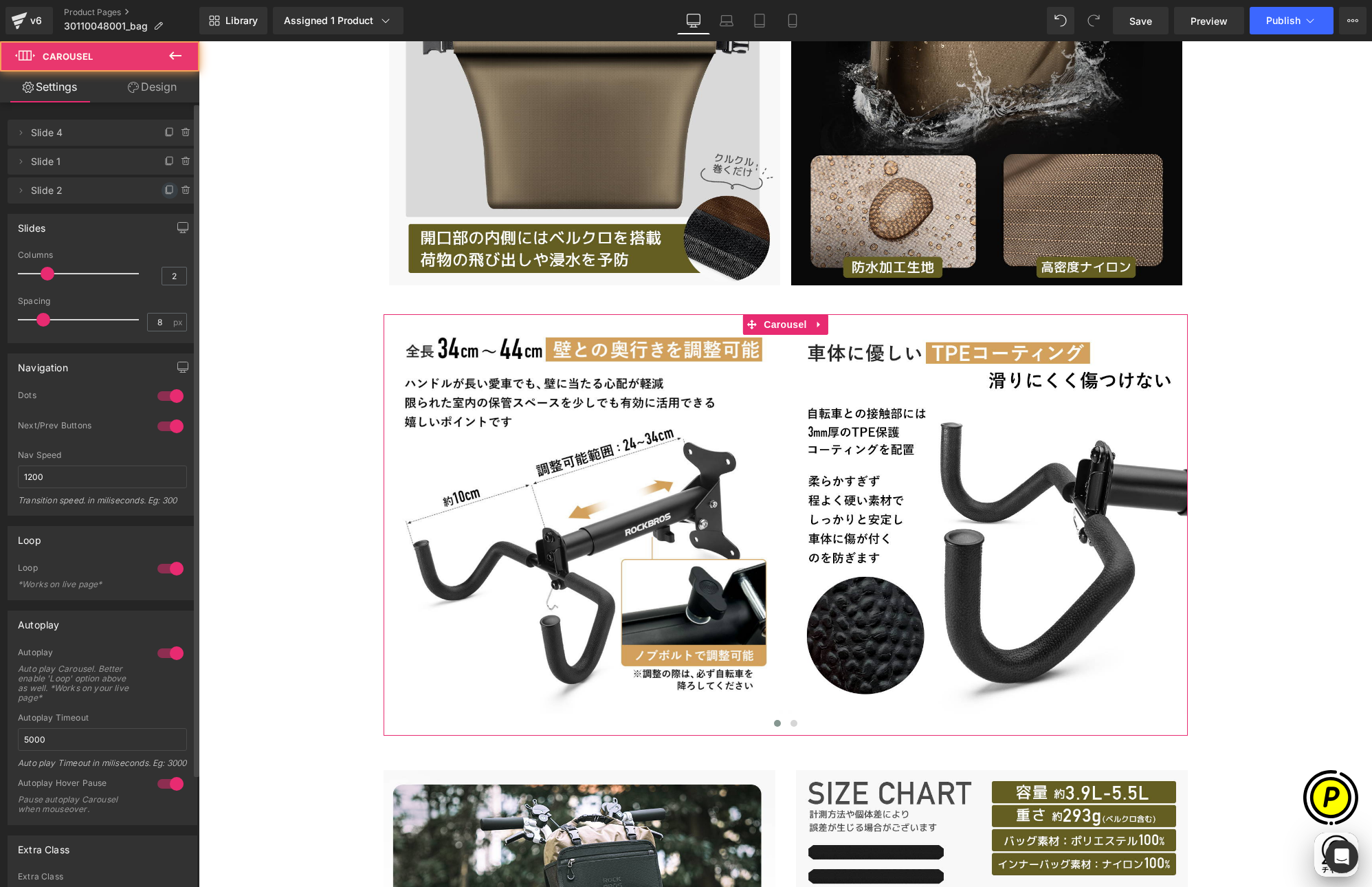
click at [165, 189] on icon at bounding box center [170, 190] width 11 height 11
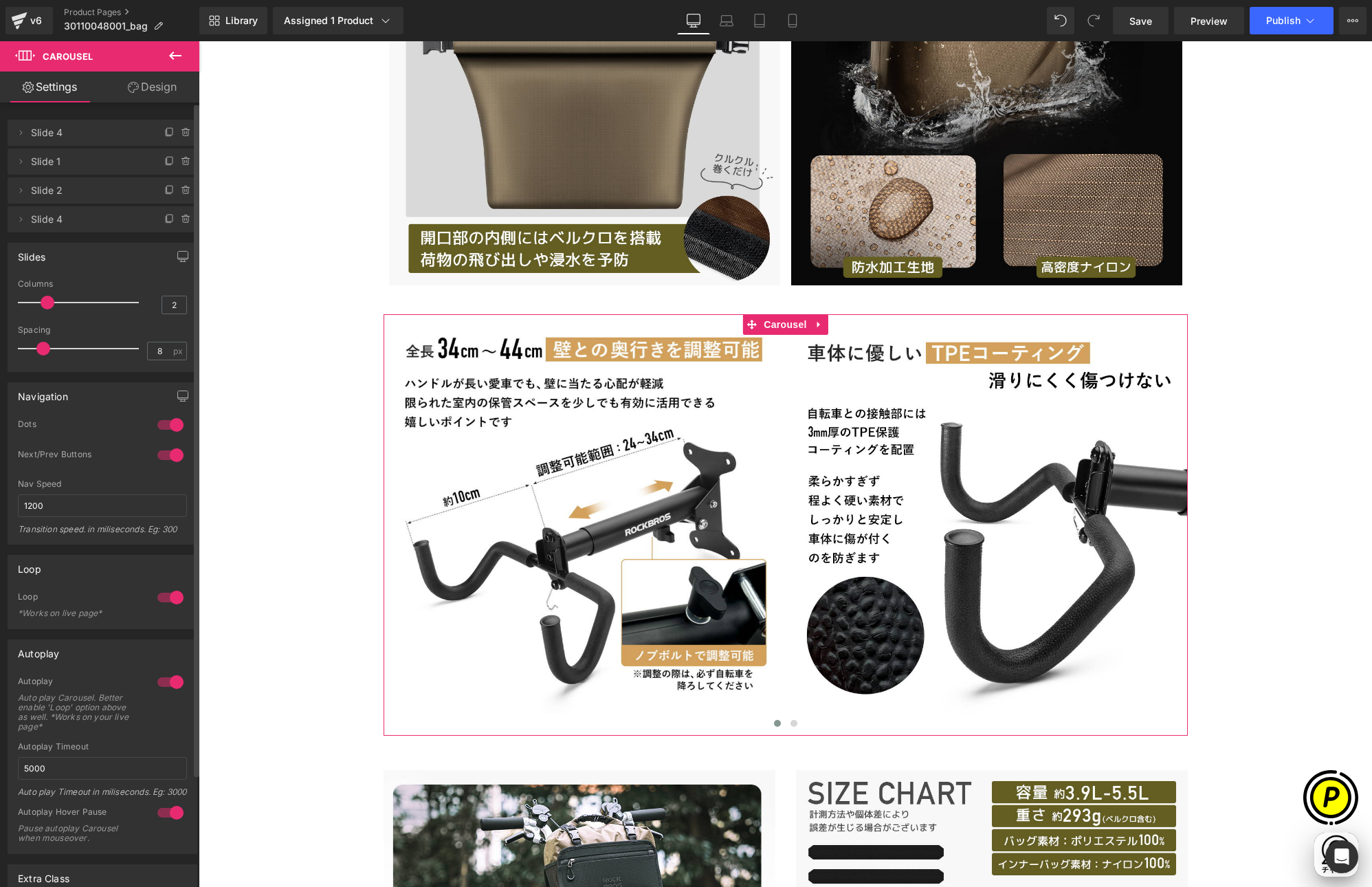
scroll to position [0, 536]
drag, startPoint x: 162, startPoint y: 221, endPoint x: 2, endPoint y: 208, distance: 160.5
click at [165, 221] on icon at bounding box center [170, 219] width 11 height 11
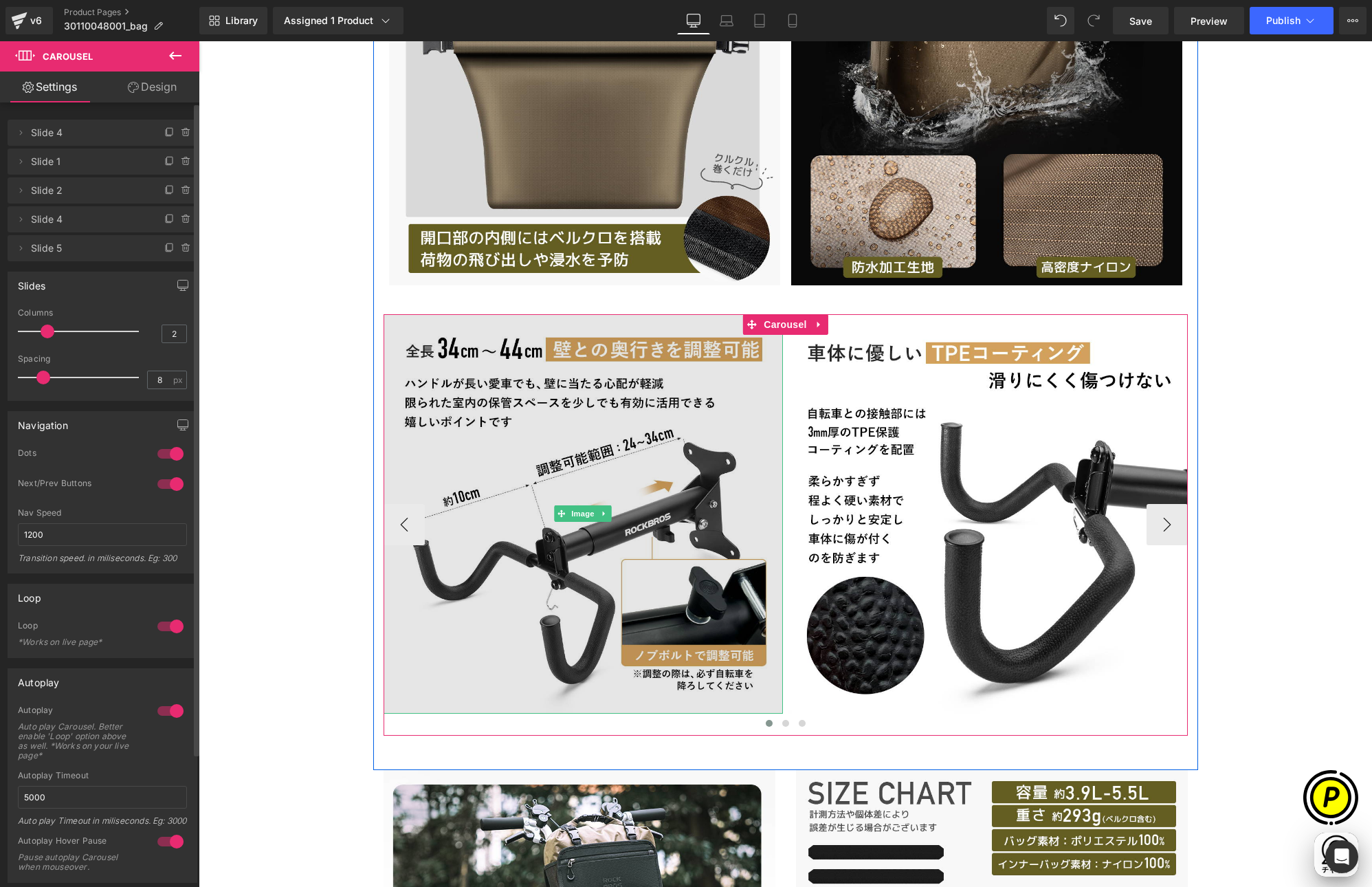
click at [579, 423] on img at bounding box center [584, 514] width 400 height 400
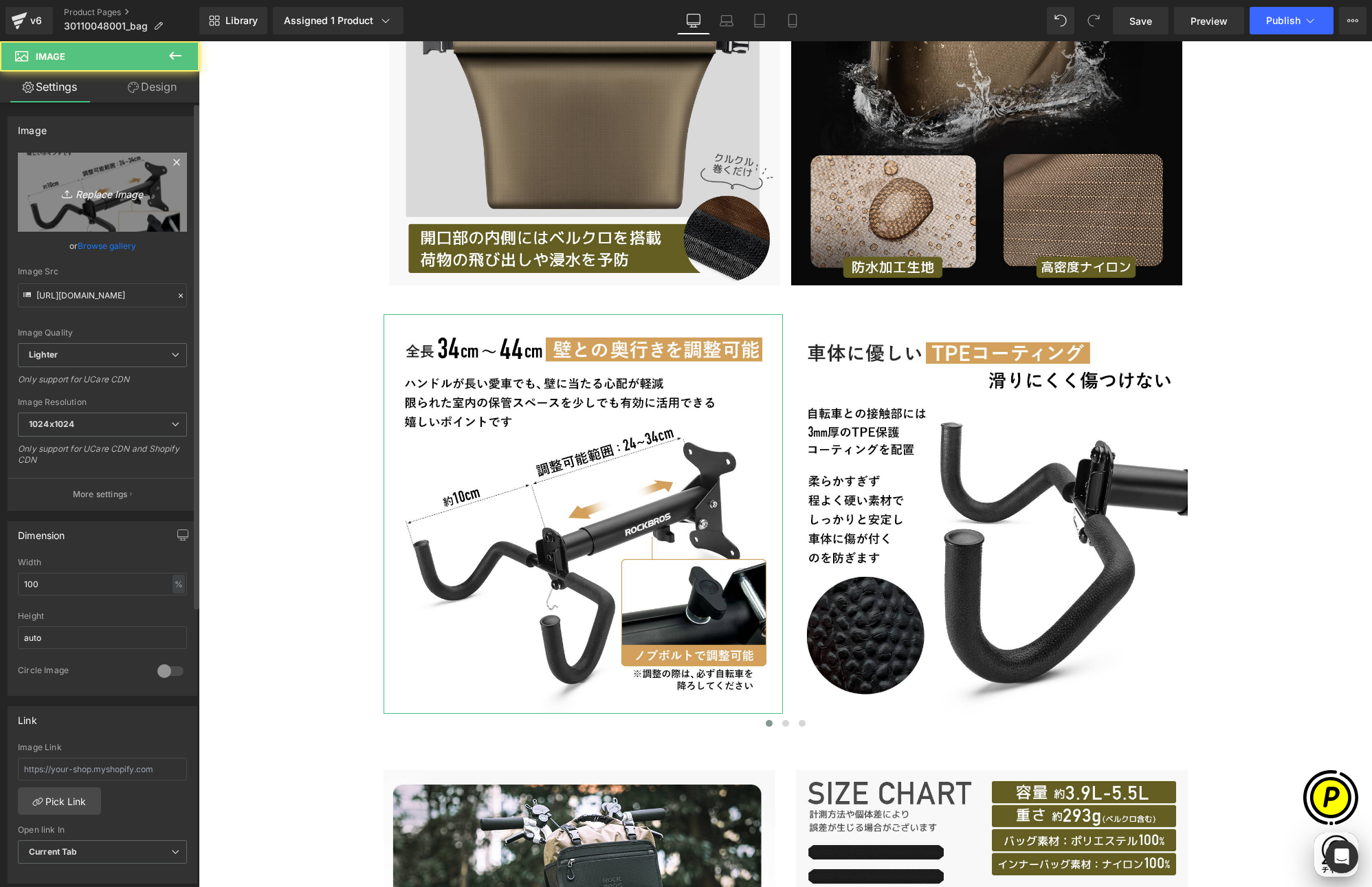
click at [150, 208] on link "Replace Image" at bounding box center [103, 192] width 169 height 79
type input "C:\fakepath\30110048001-6.jpg"
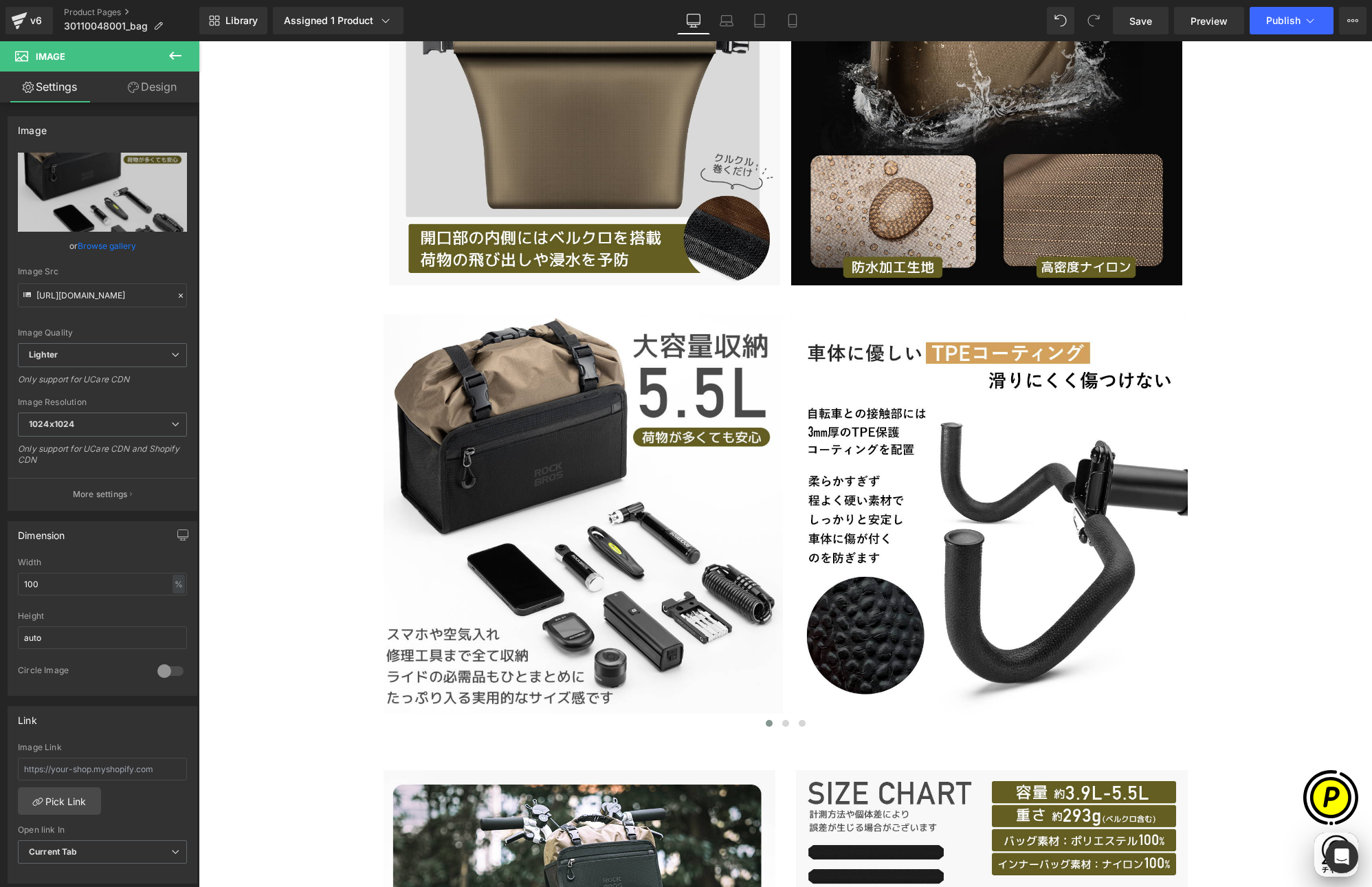
type input "[URL][DOMAIN_NAME]"
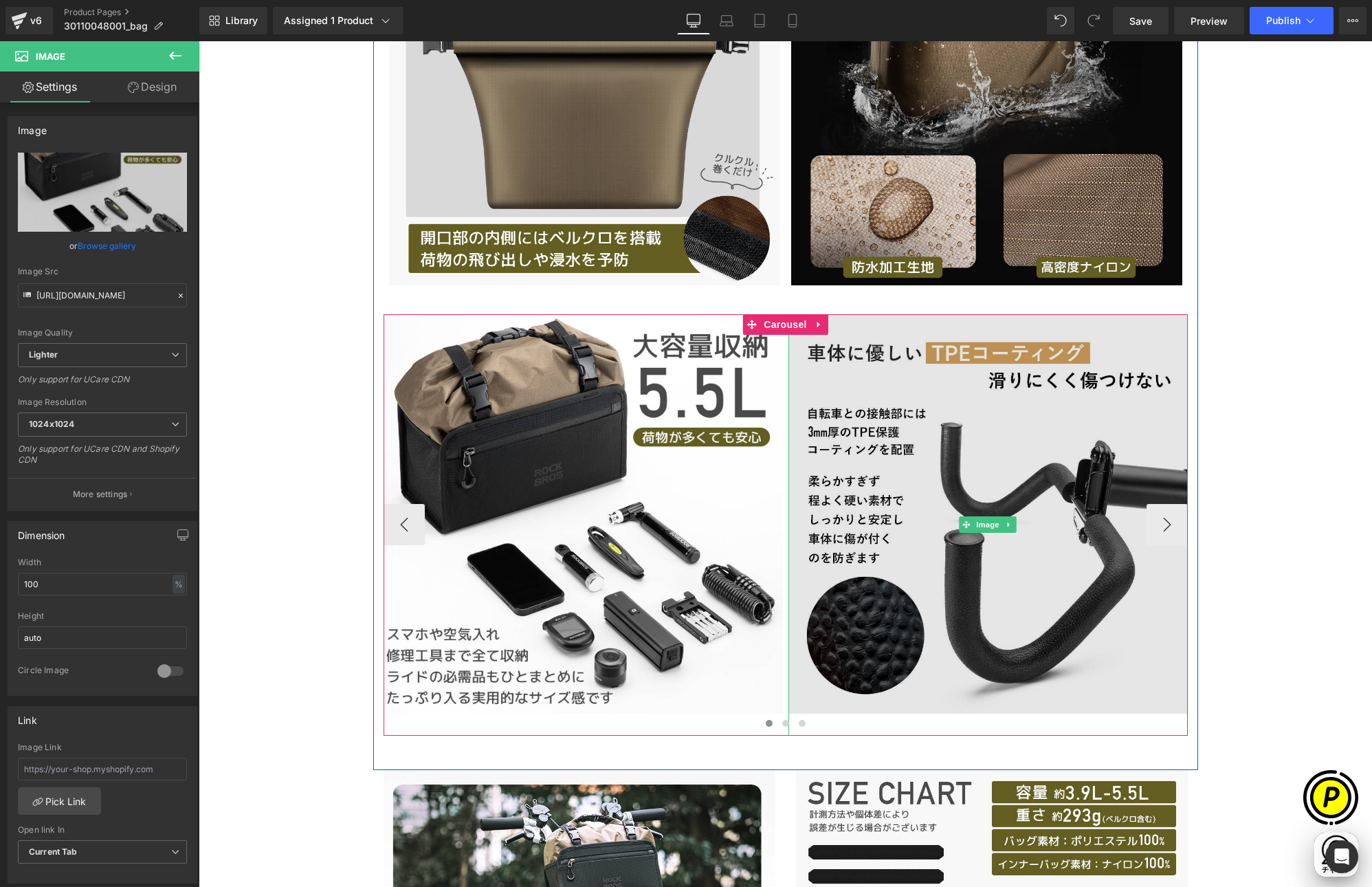
click at [985, 480] on img at bounding box center [988, 525] width 400 height 422
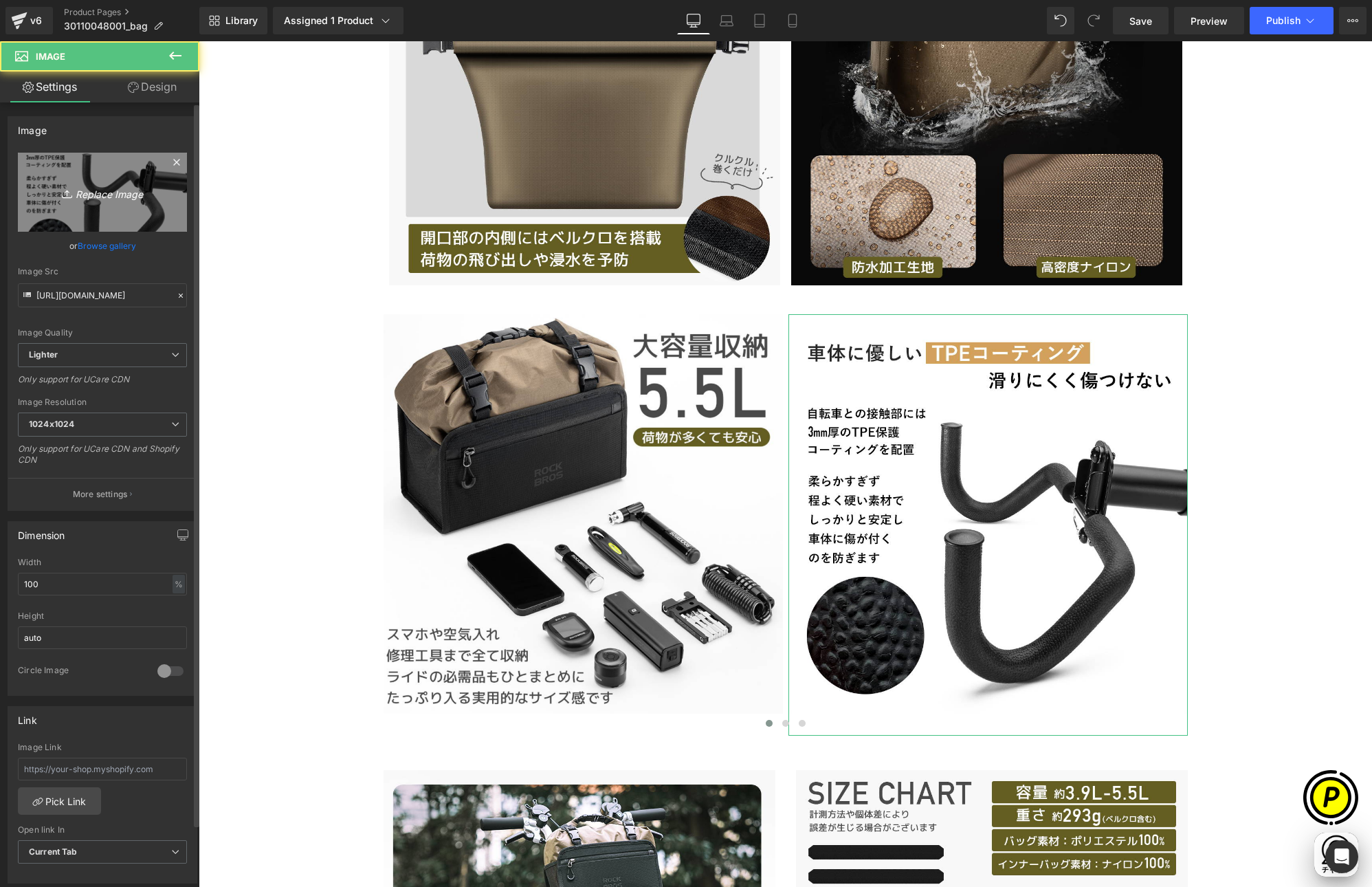
scroll to position [0, 268]
click at [48, 183] on icon "Replace Image" at bounding box center [103, 192] width 110 height 17
type input "C:\fakepath\30110048001-7.jpg"
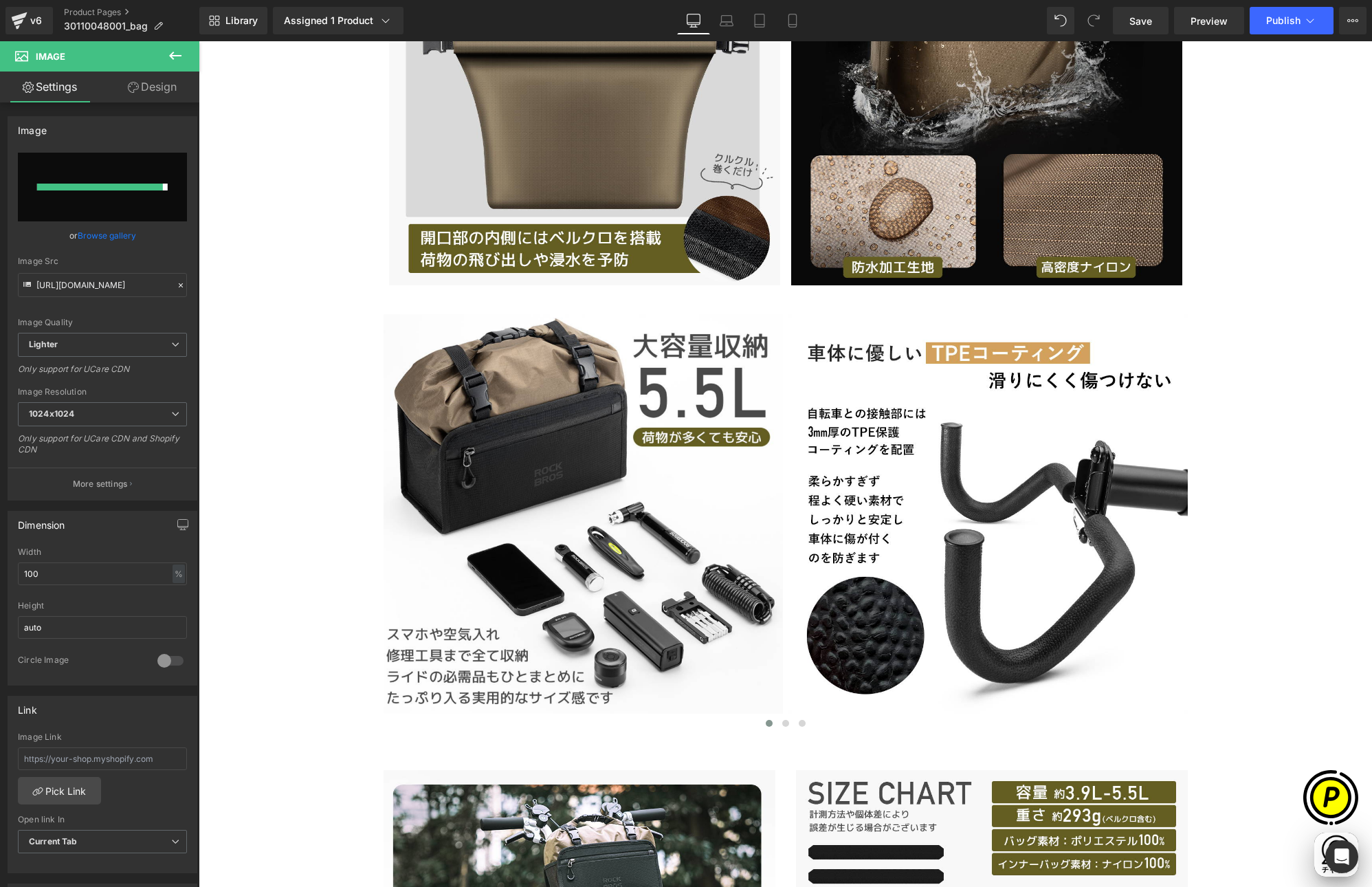
scroll to position [0, 536]
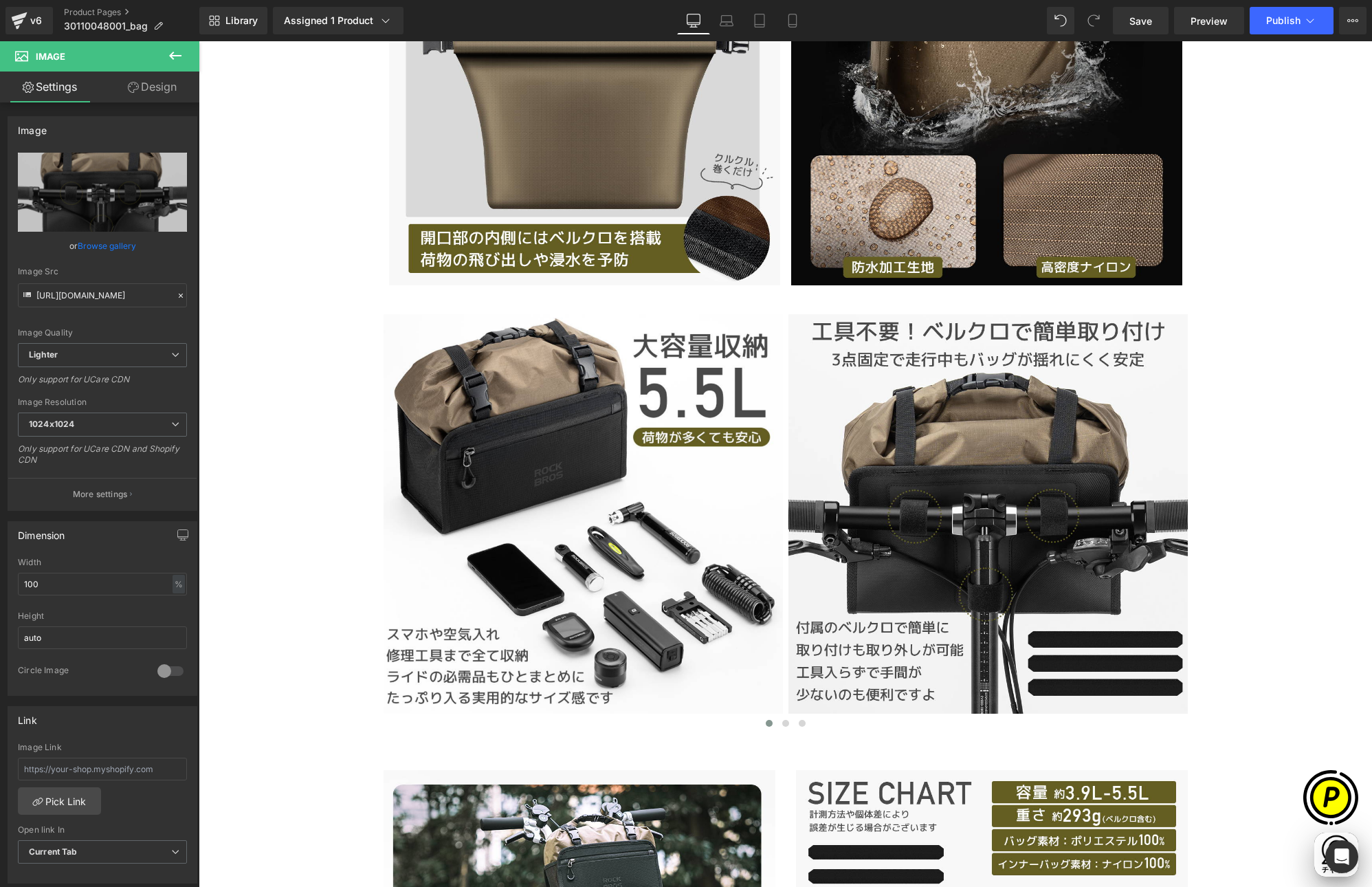
type input "[URL][DOMAIN_NAME]"
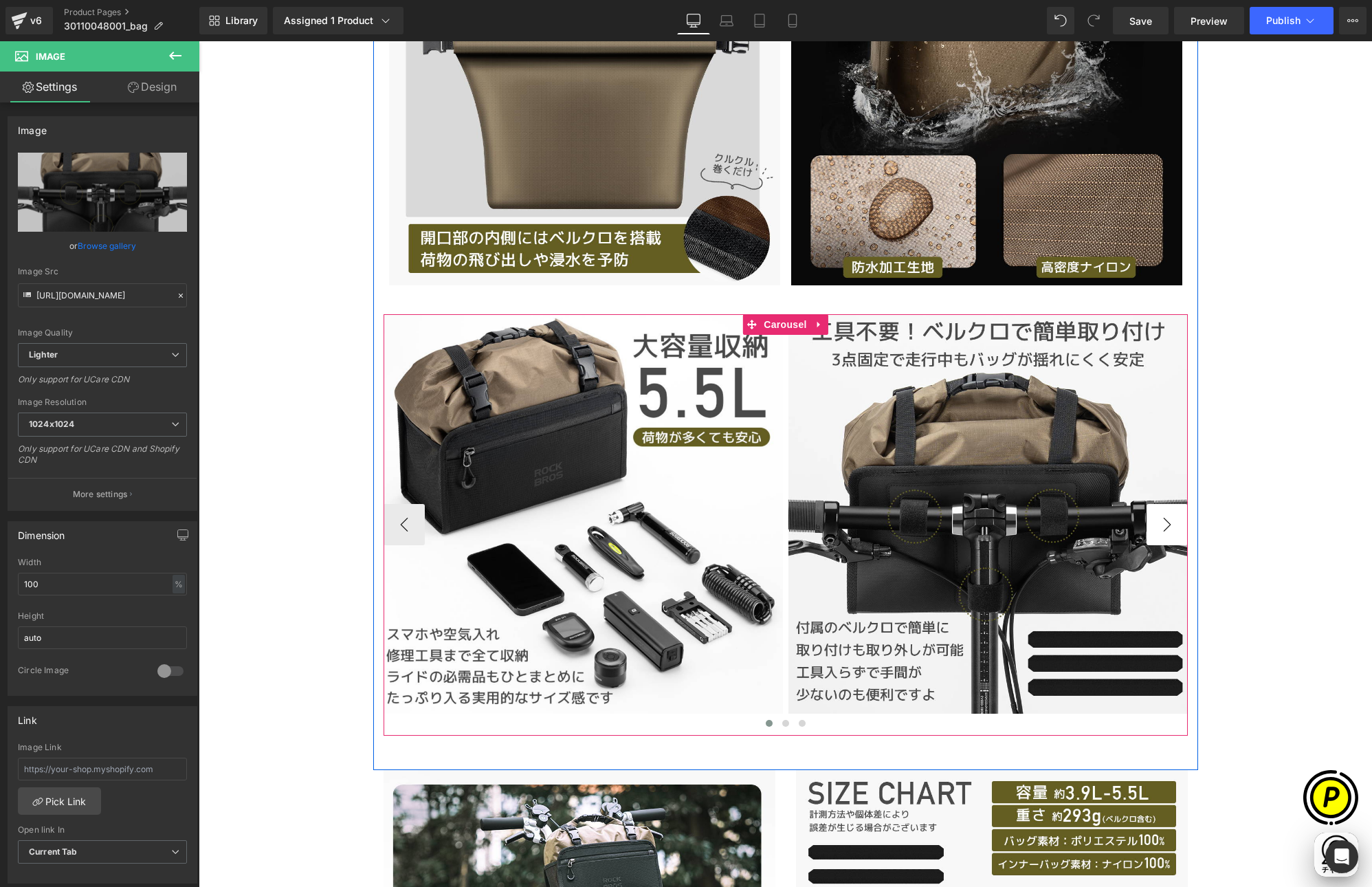
click at [1167, 527] on button "›" at bounding box center [1167, 524] width 42 height 42
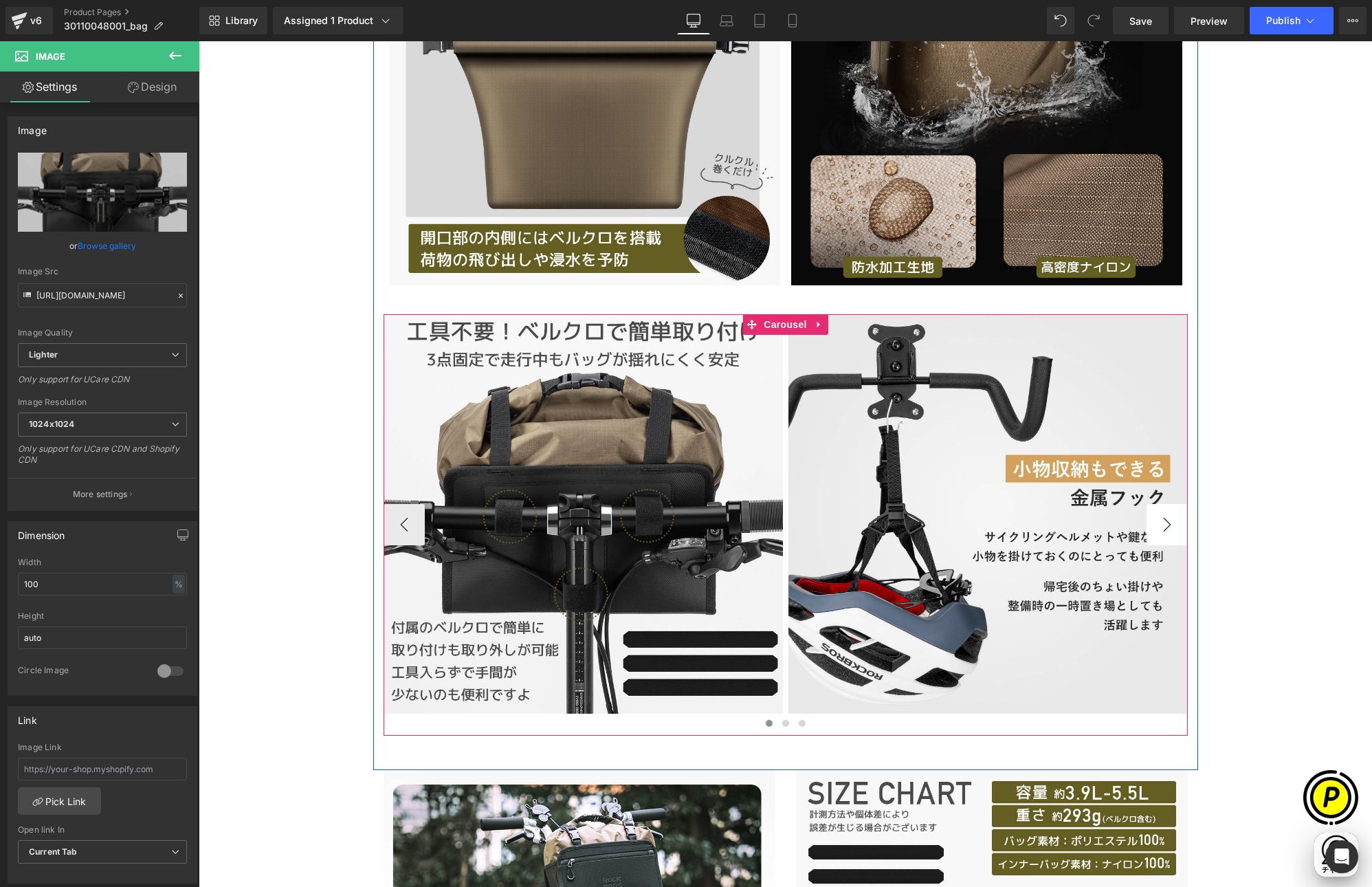
click at [1163, 525] on button "›" at bounding box center [1167, 524] width 42 height 42
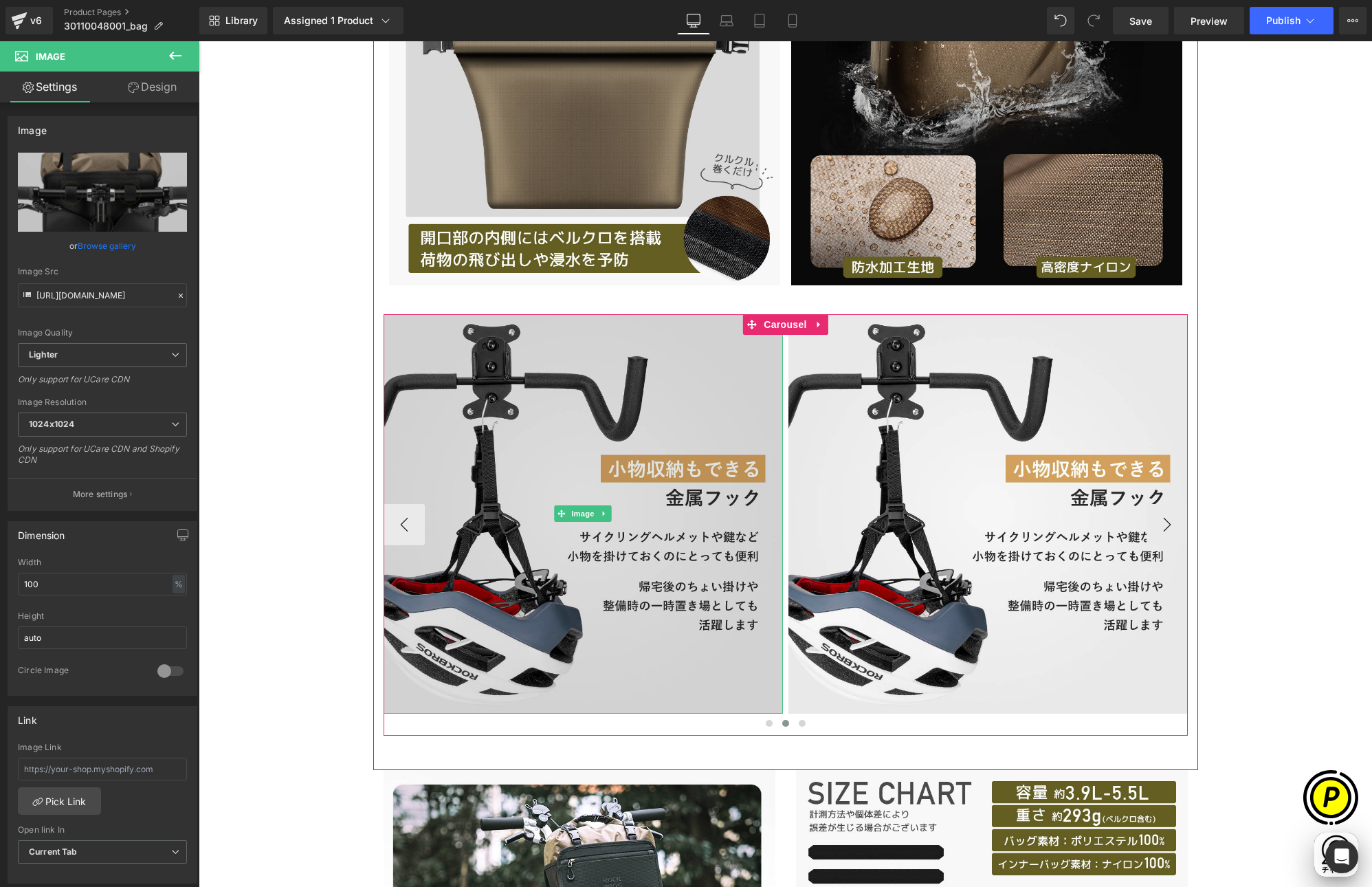
click at [597, 401] on img at bounding box center [584, 514] width 400 height 400
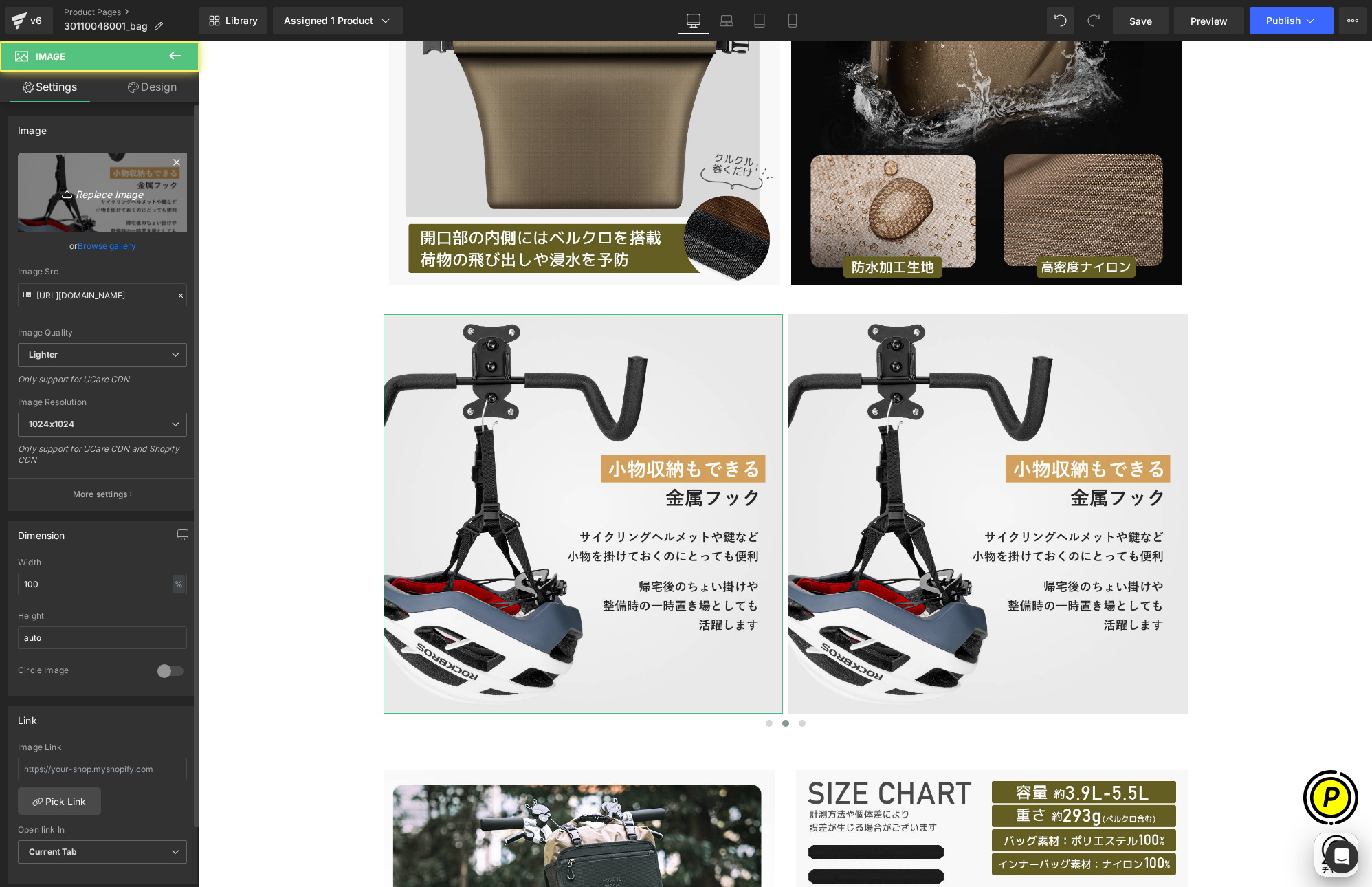
click at [108, 196] on icon "Replace Image" at bounding box center [103, 192] width 110 height 17
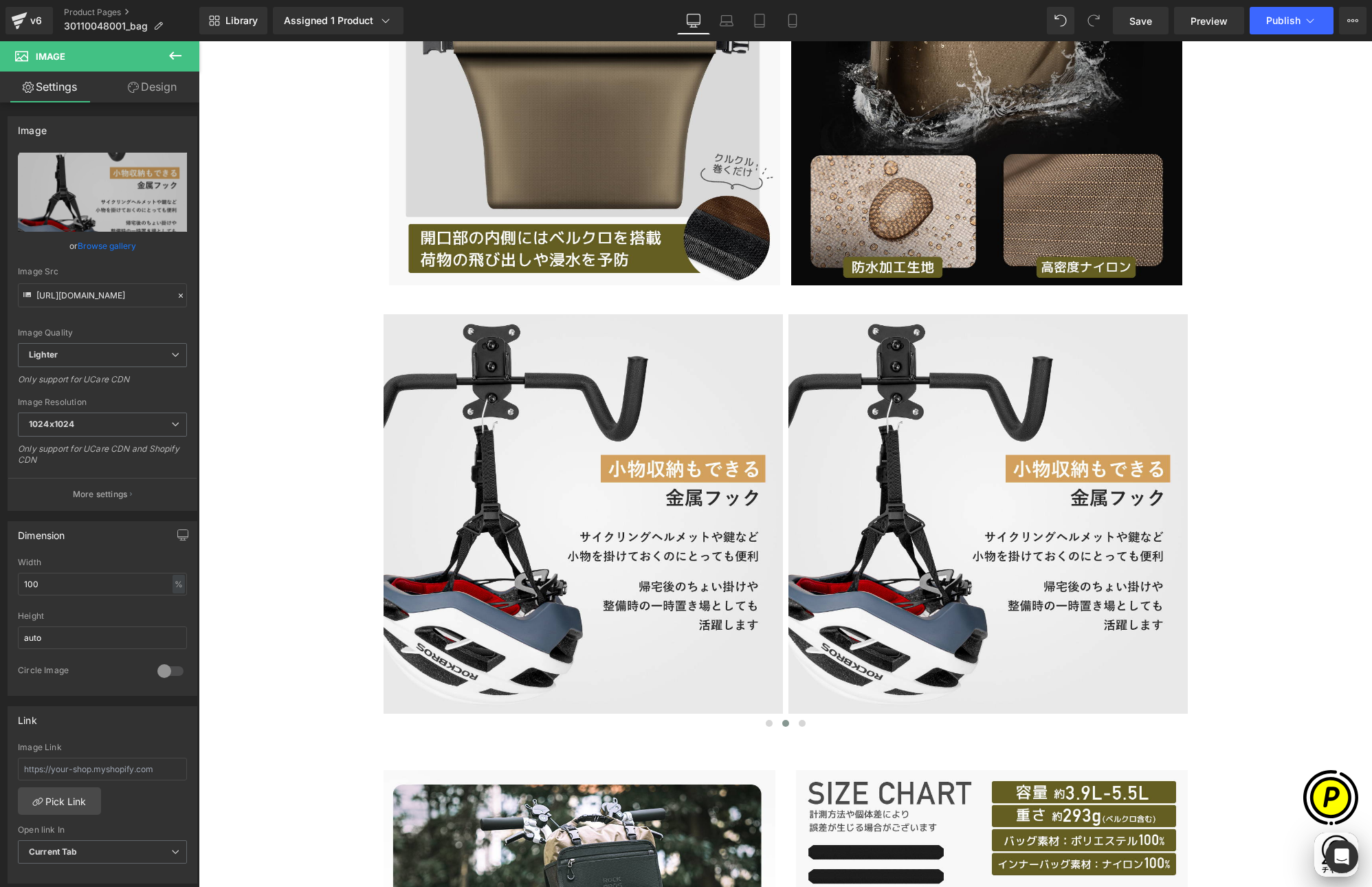
scroll to position [0, 0]
type input "C:\fakepath\30110048001-8.jpg"
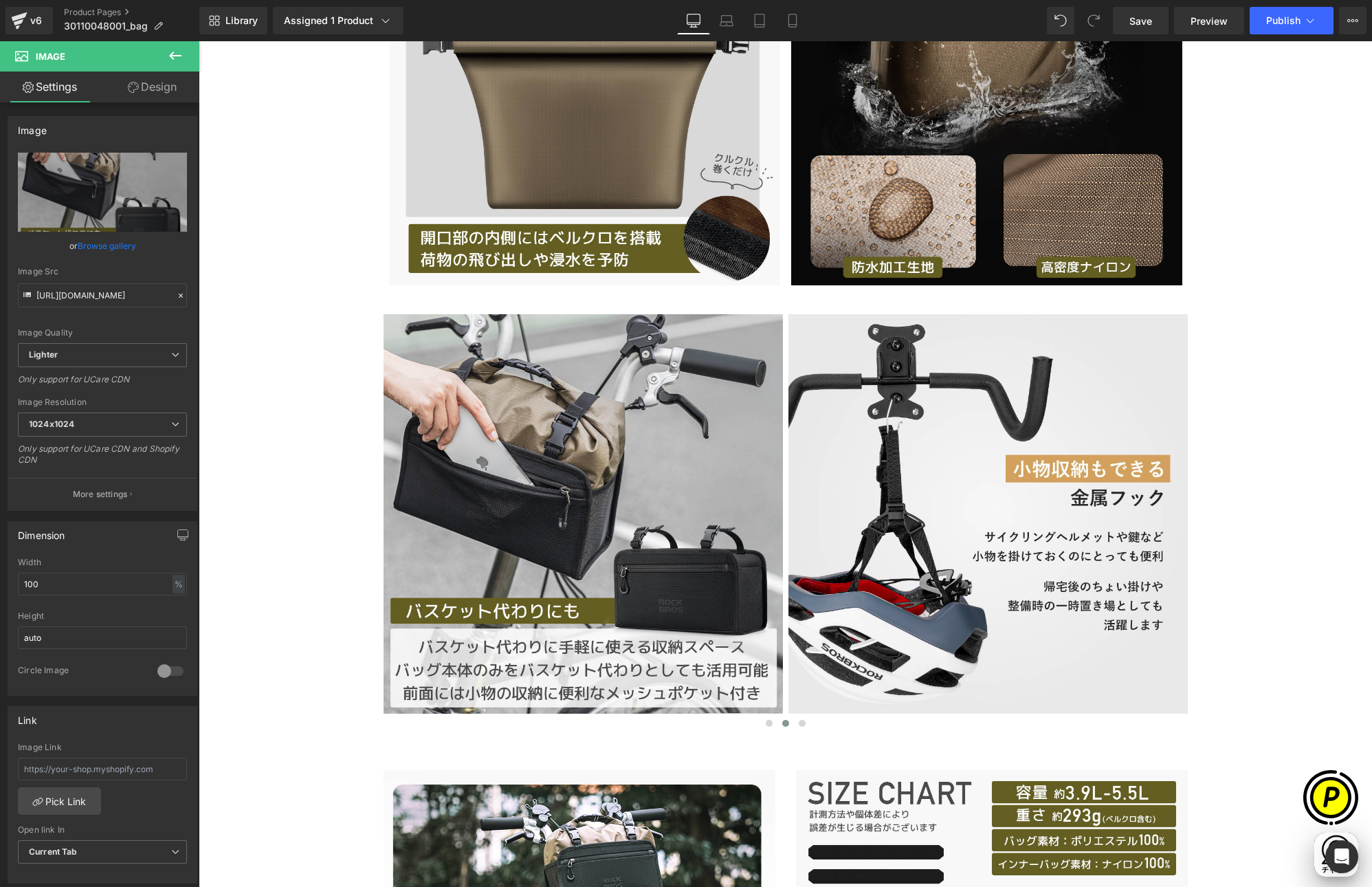
scroll to position [0, 268]
type input "[URL][DOMAIN_NAME]"
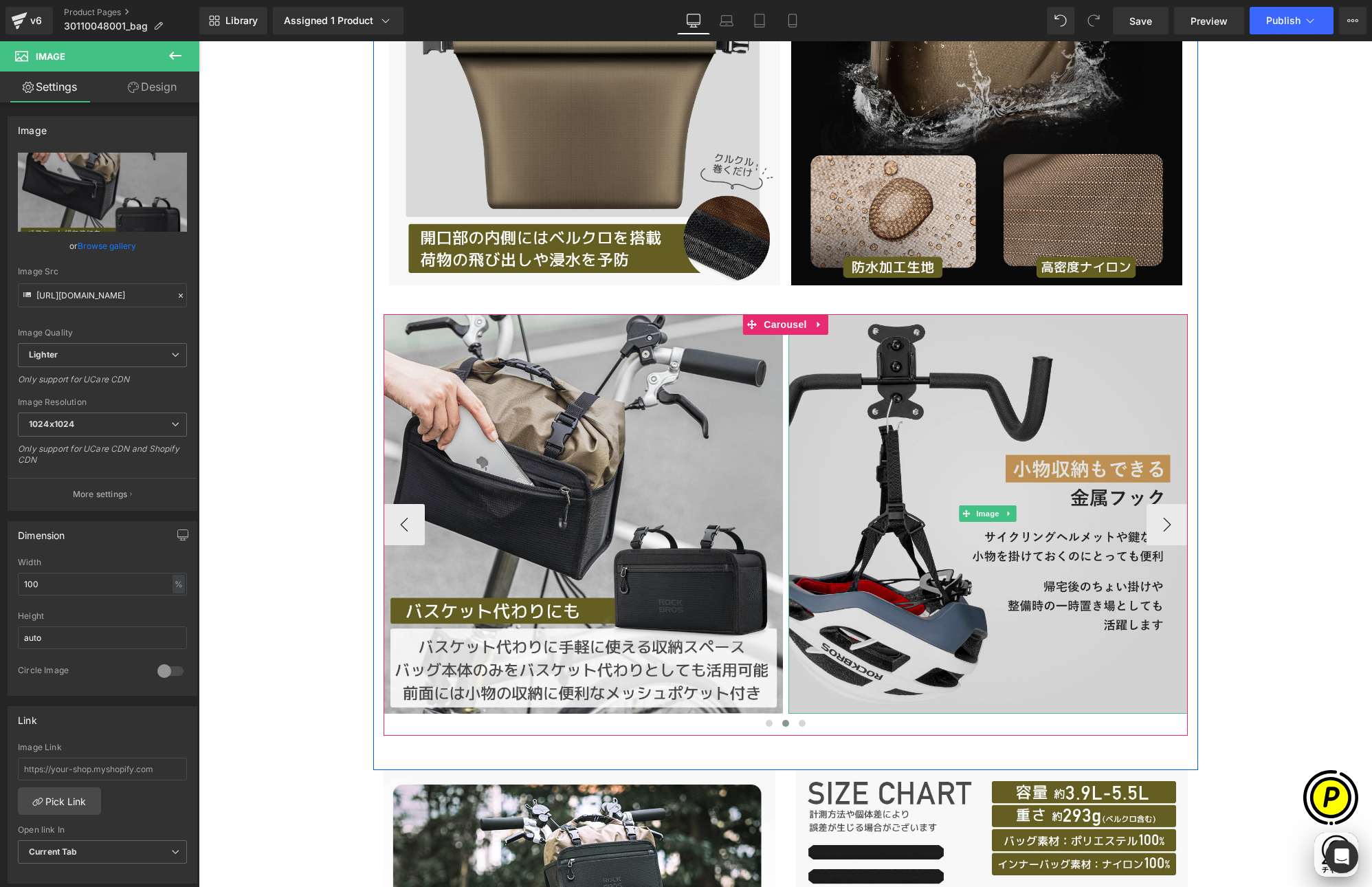
click at [925, 465] on img at bounding box center [988, 514] width 400 height 400
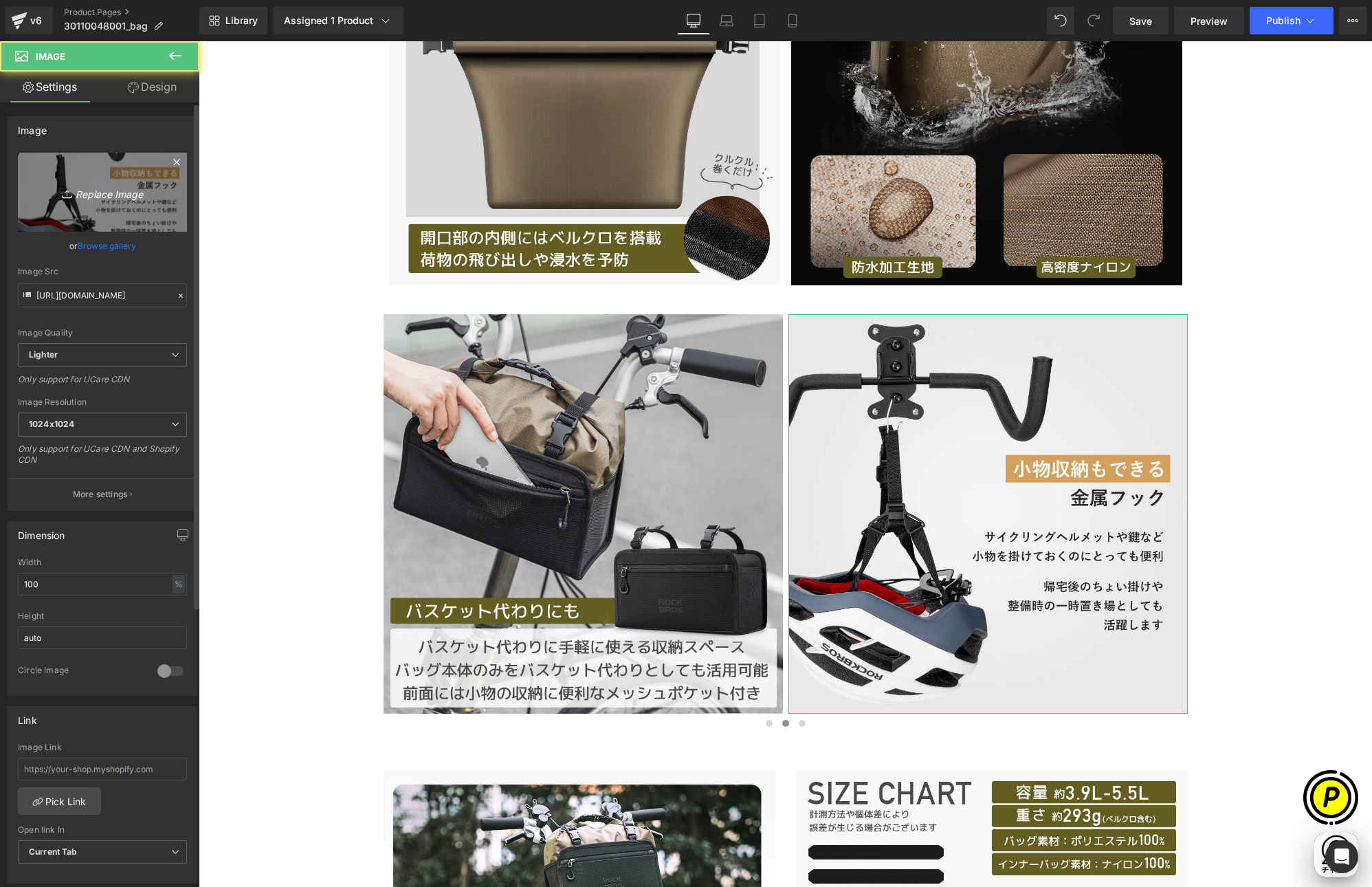
click at [135, 200] on icon "Replace Image" at bounding box center [103, 192] width 110 height 17
type input "C:\fakepath\30110048001-9.jpg"
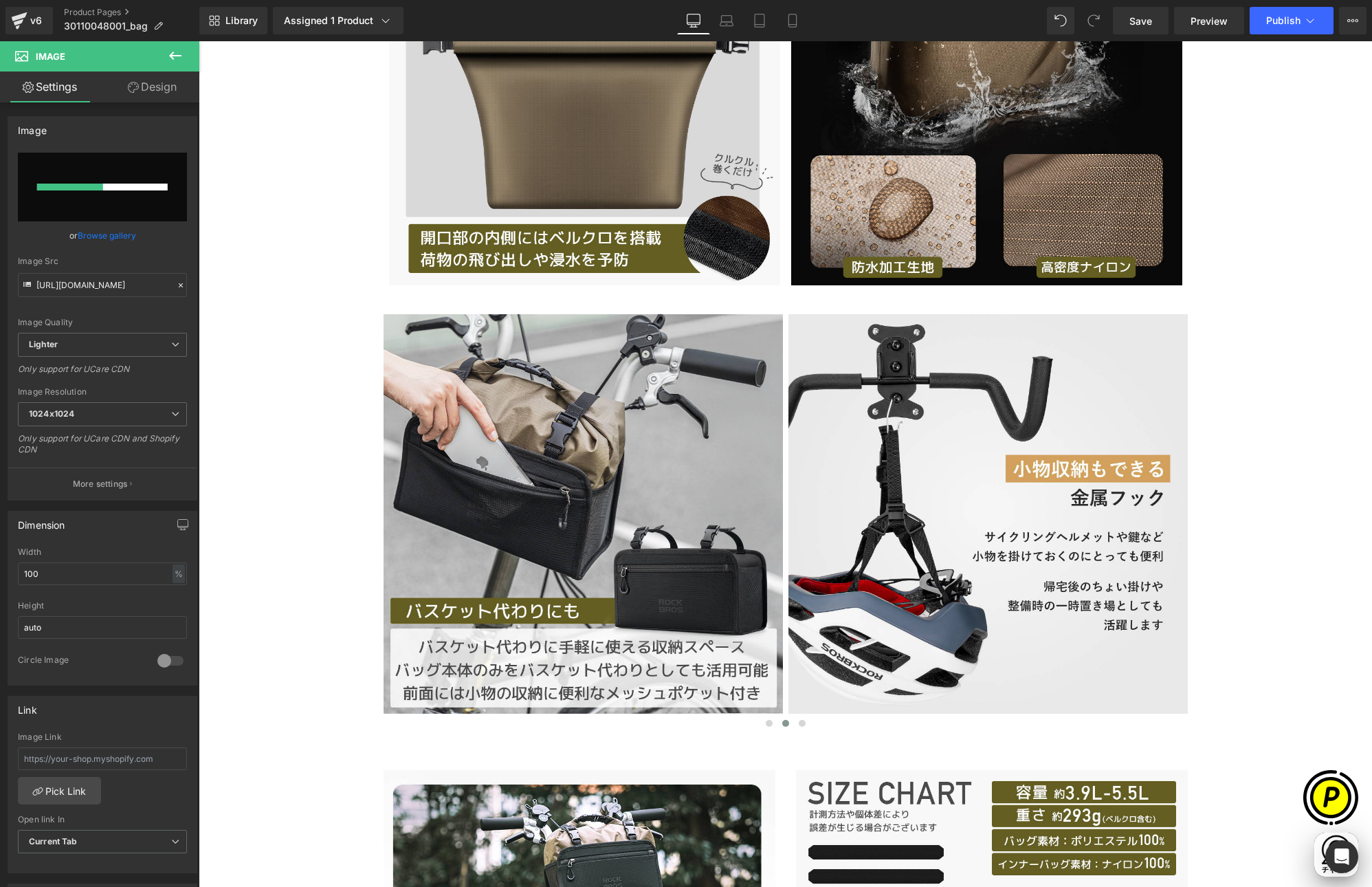
scroll to position [0, 536]
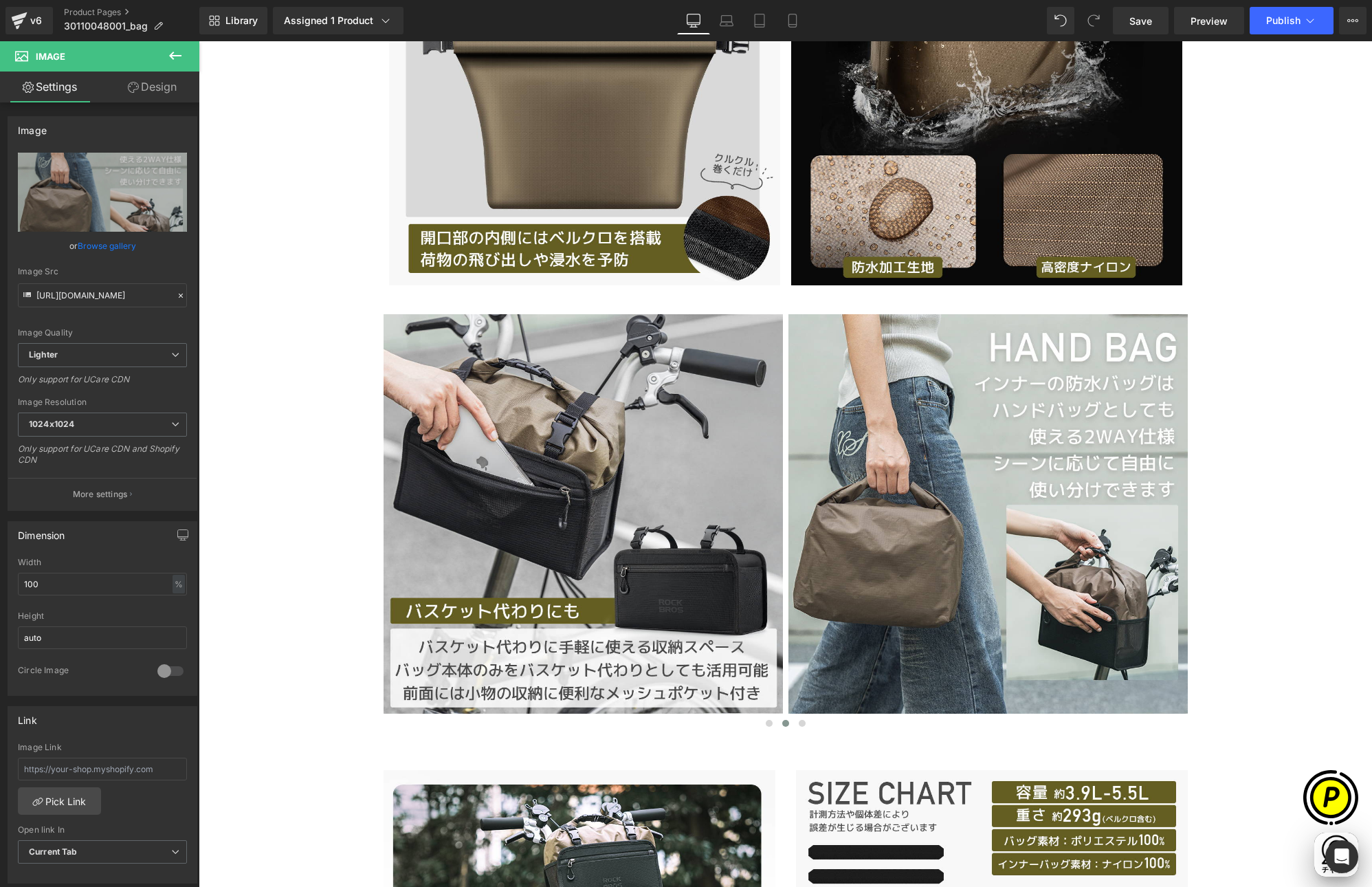
type input "[URL][DOMAIN_NAME]"
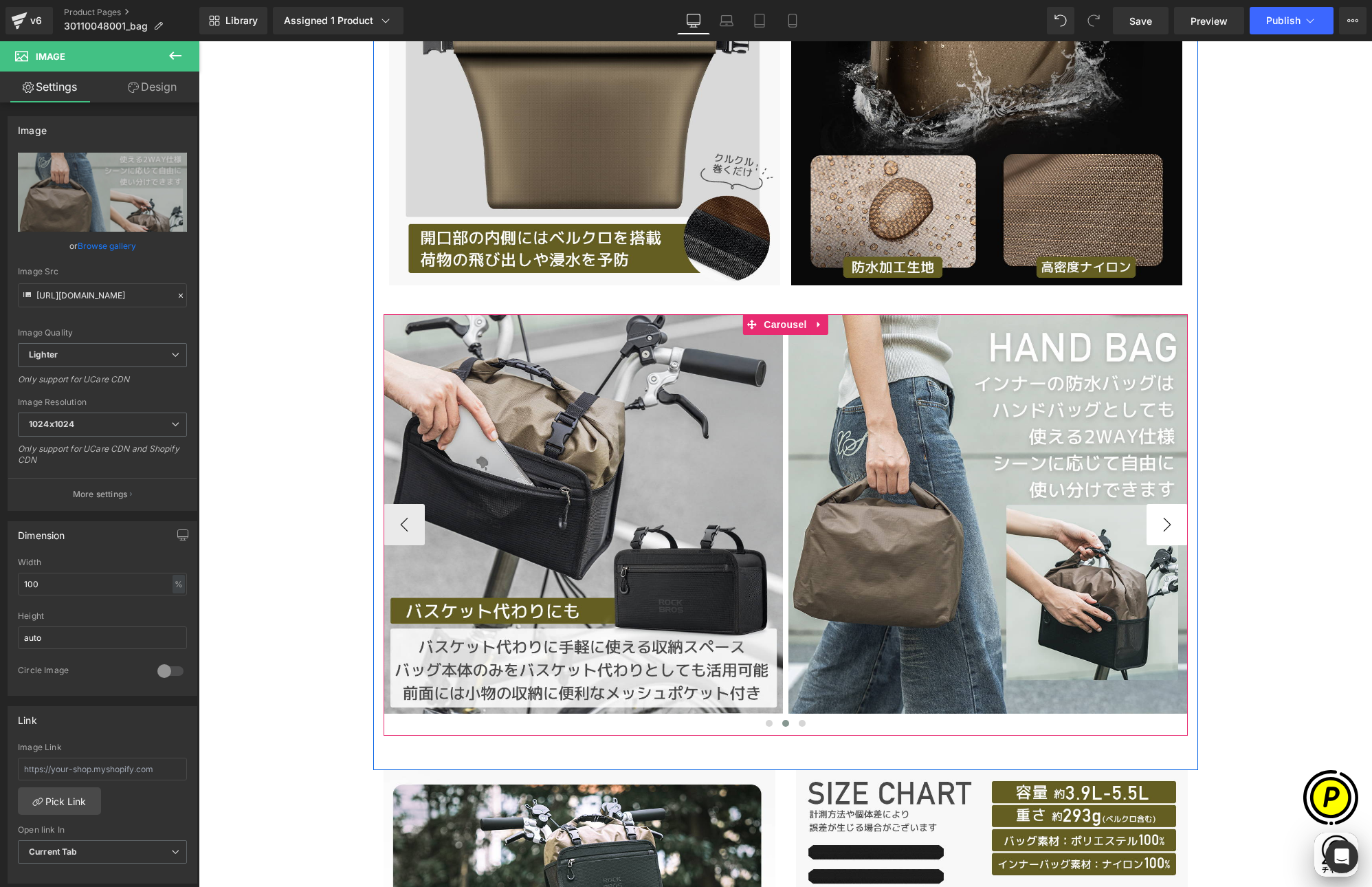
click at [1165, 536] on button "›" at bounding box center [1167, 524] width 42 height 42
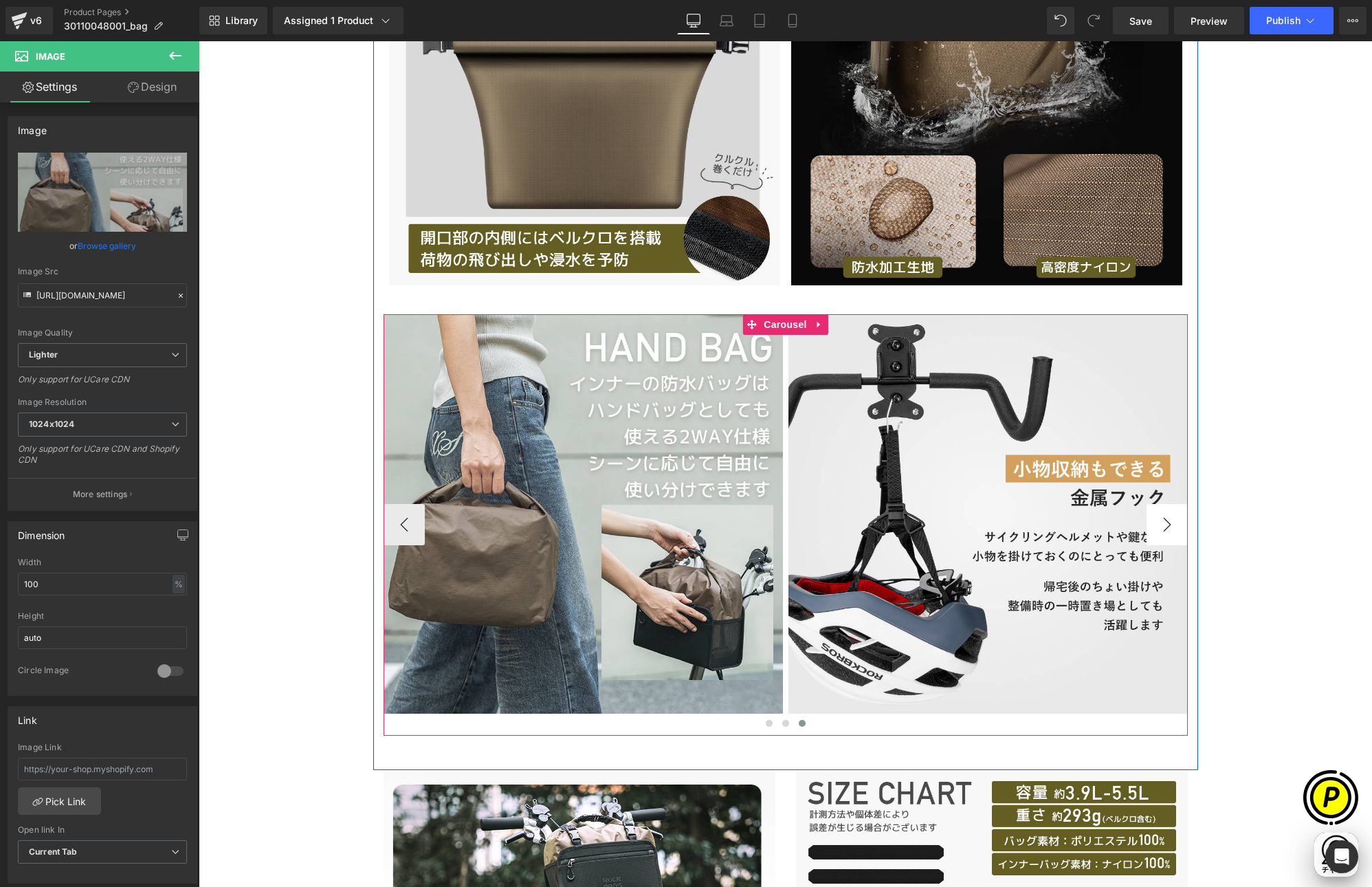
click at [1164, 532] on button "›" at bounding box center [1167, 524] width 42 height 42
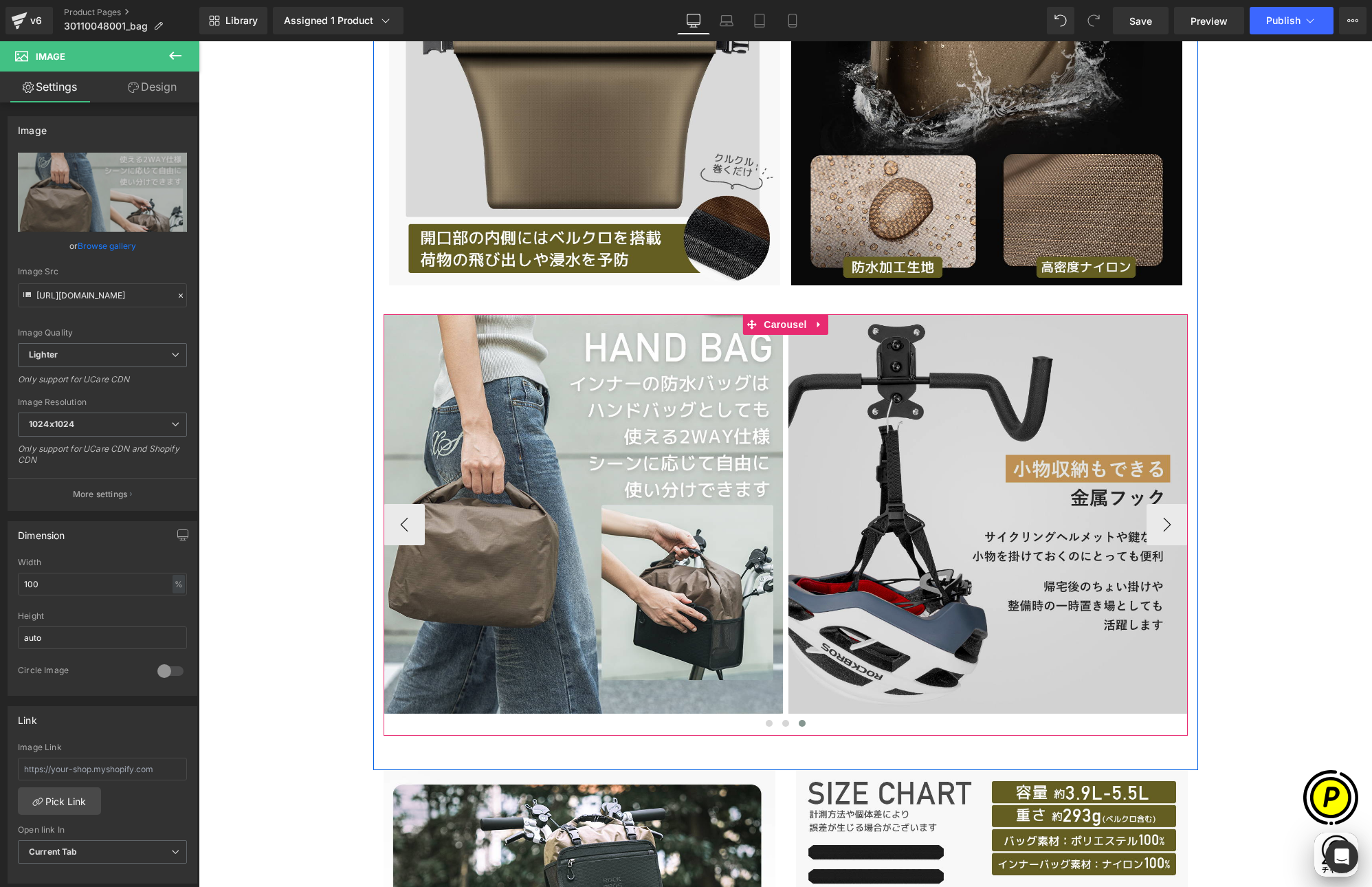
scroll to position [0, 0]
click at [933, 437] on img at bounding box center [988, 514] width 400 height 400
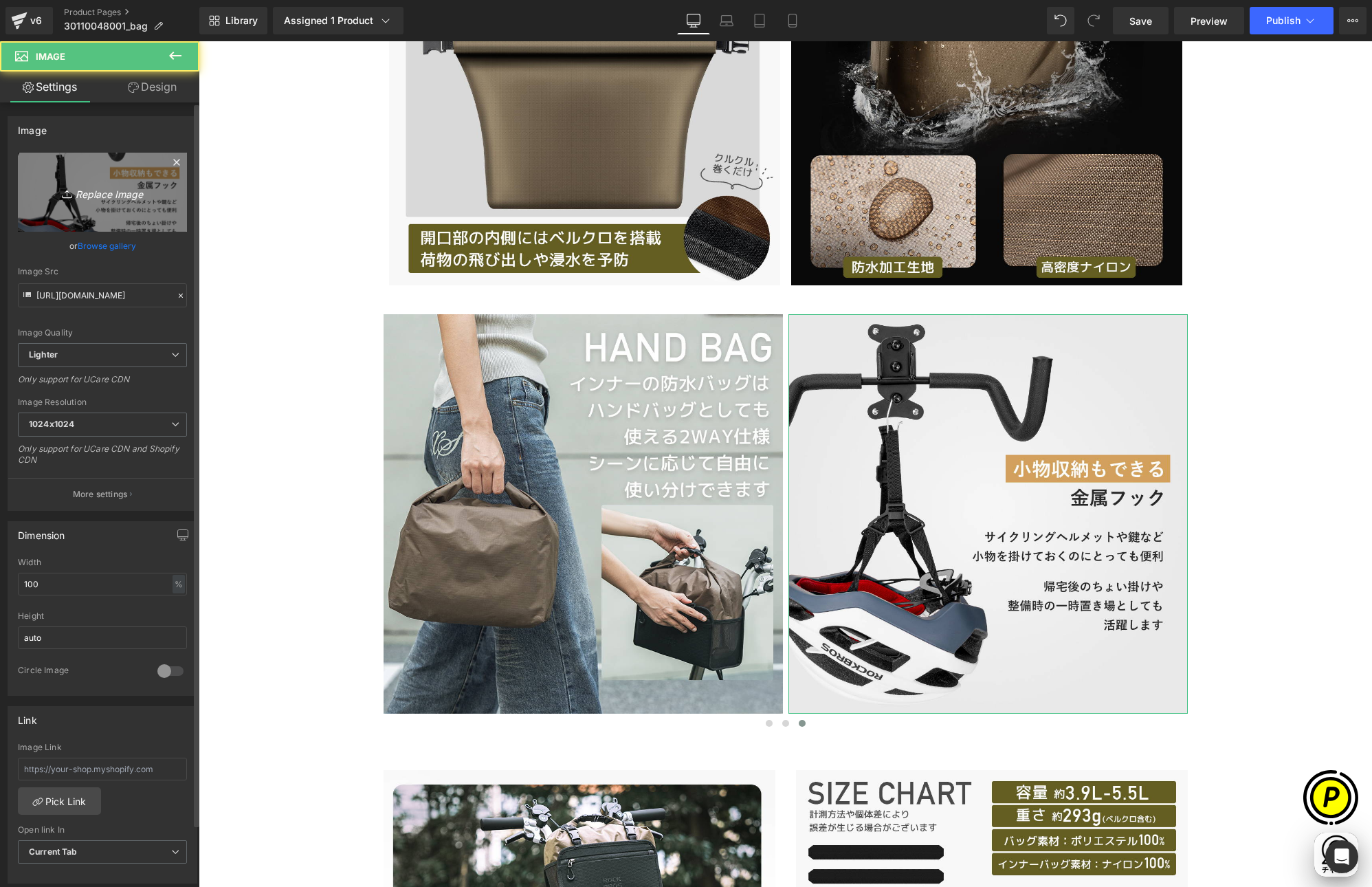
click at [134, 198] on icon "Replace Image" at bounding box center [103, 192] width 110 height 17
type input "C:\fakepath\30110048001-10.jpg"
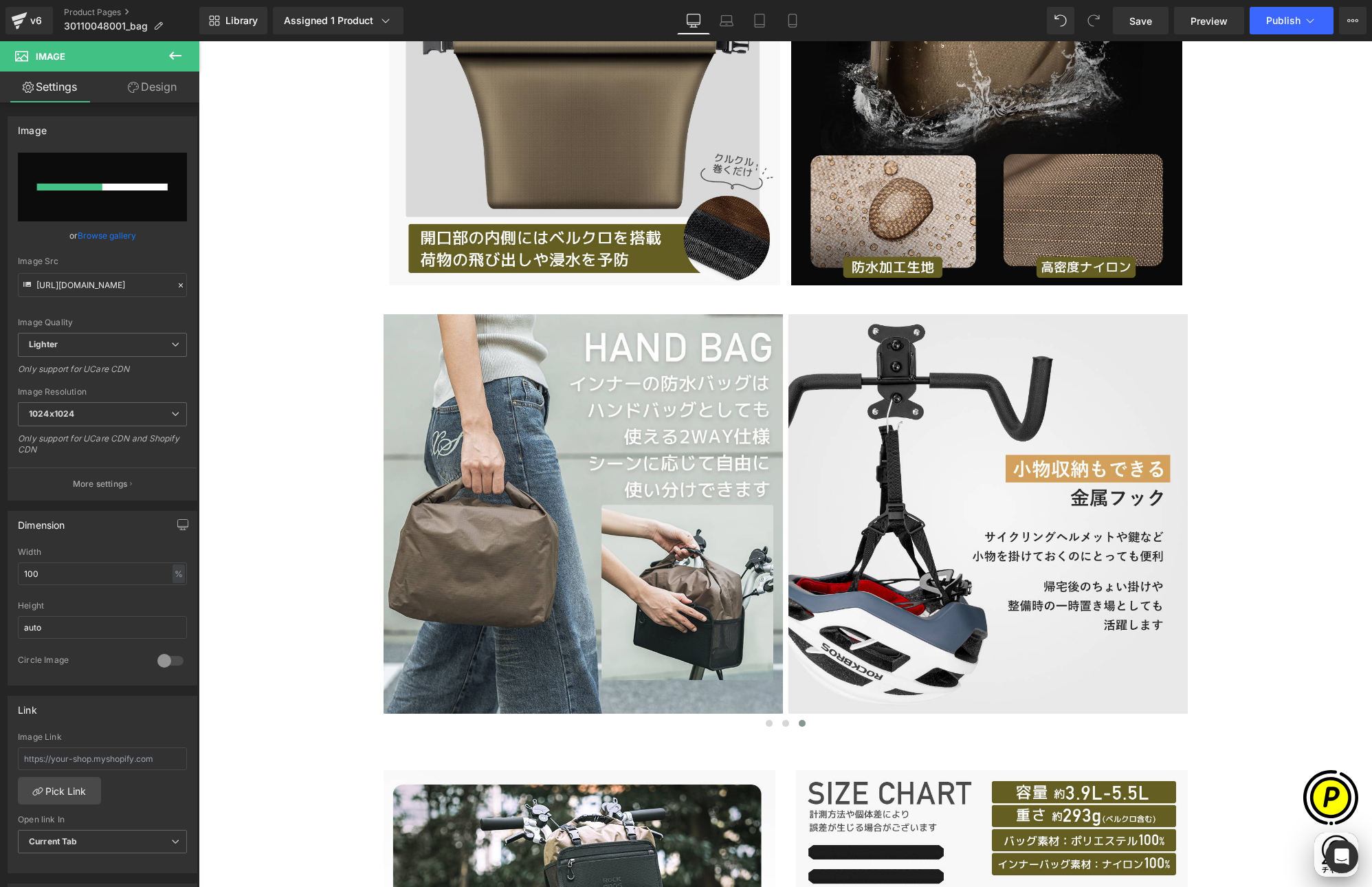
scroll to position [0, 268]
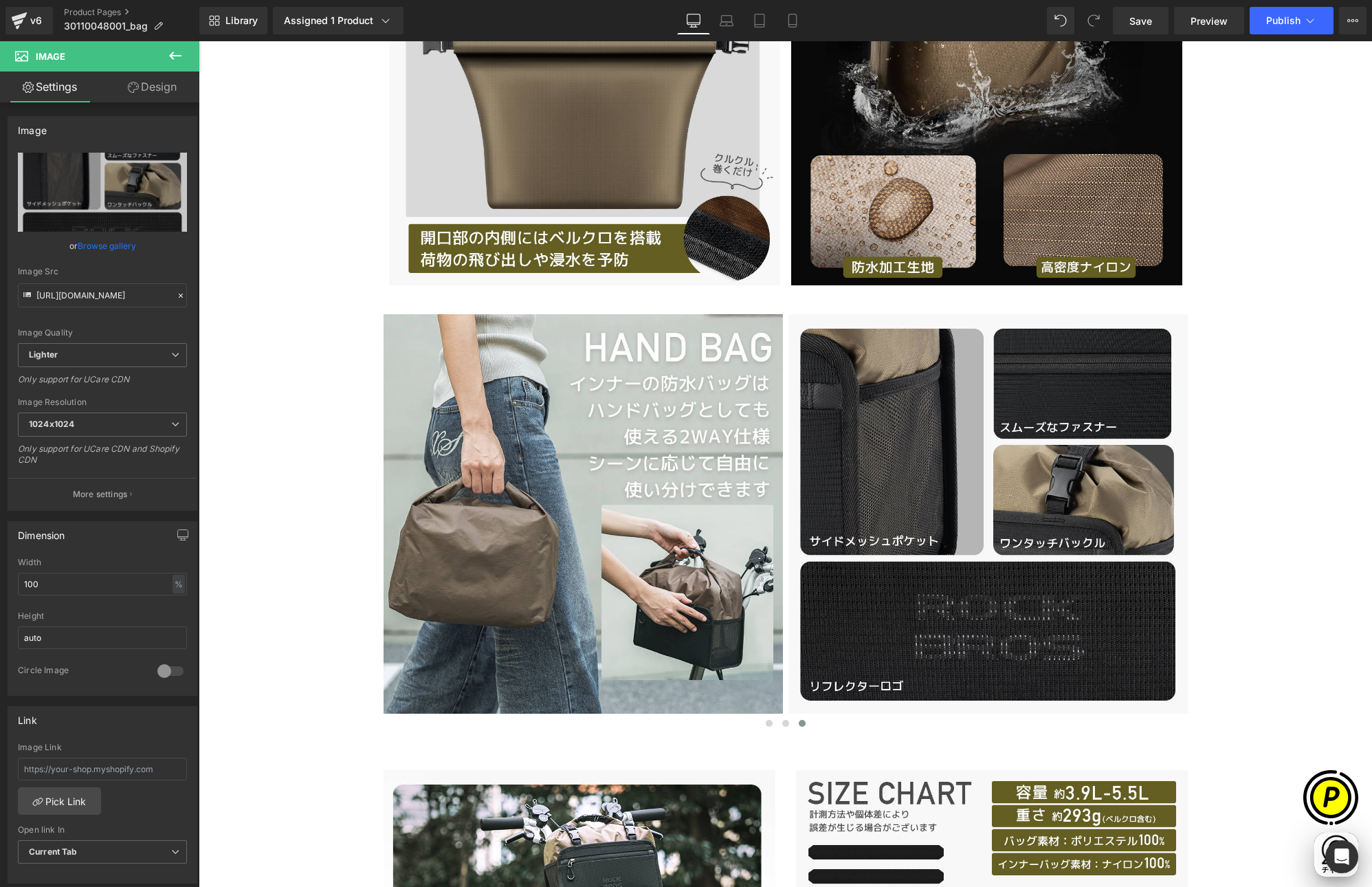
type input "[URL][DOMAIN_NAME]"
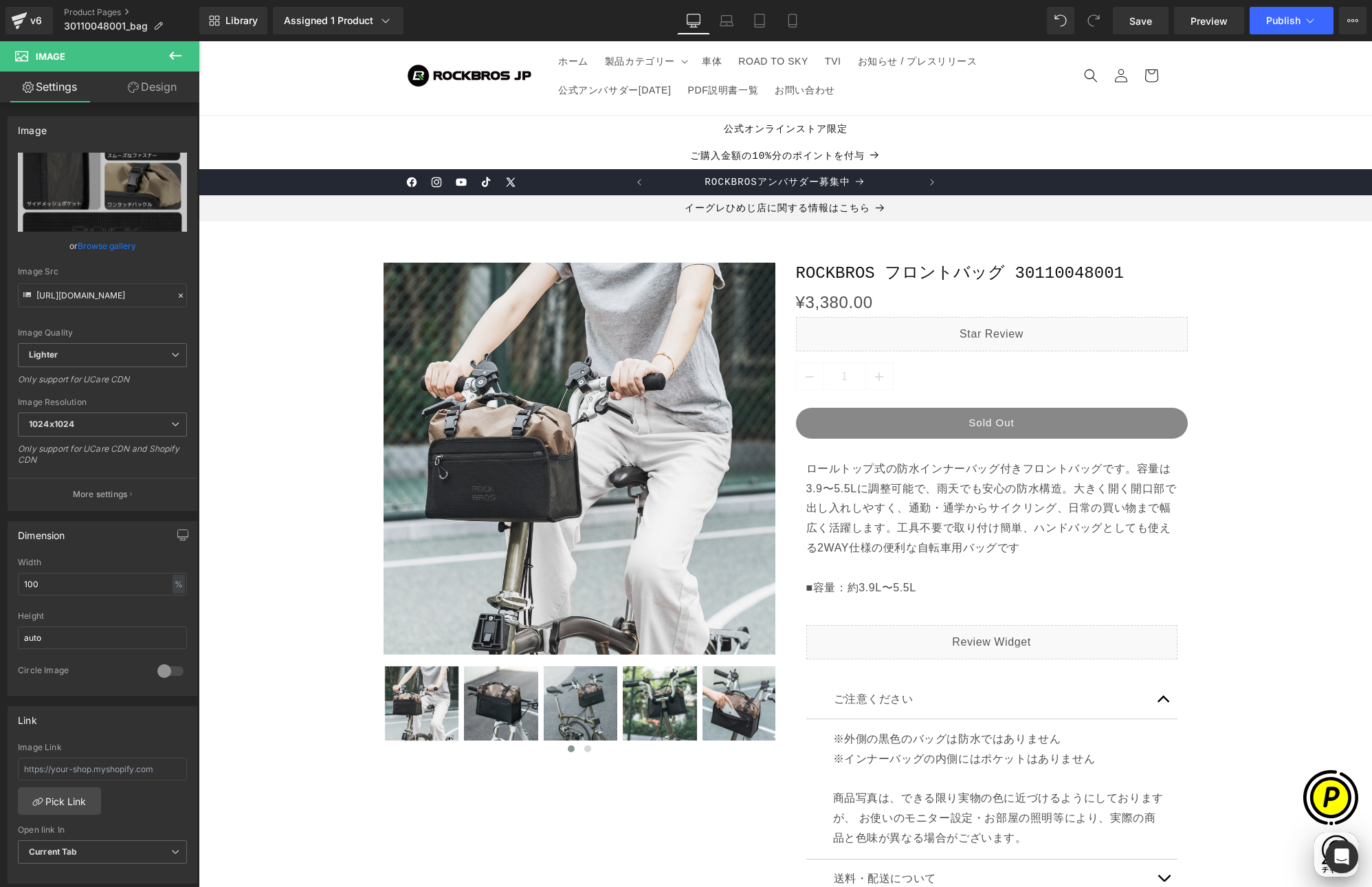
scroll to position [0, 0]
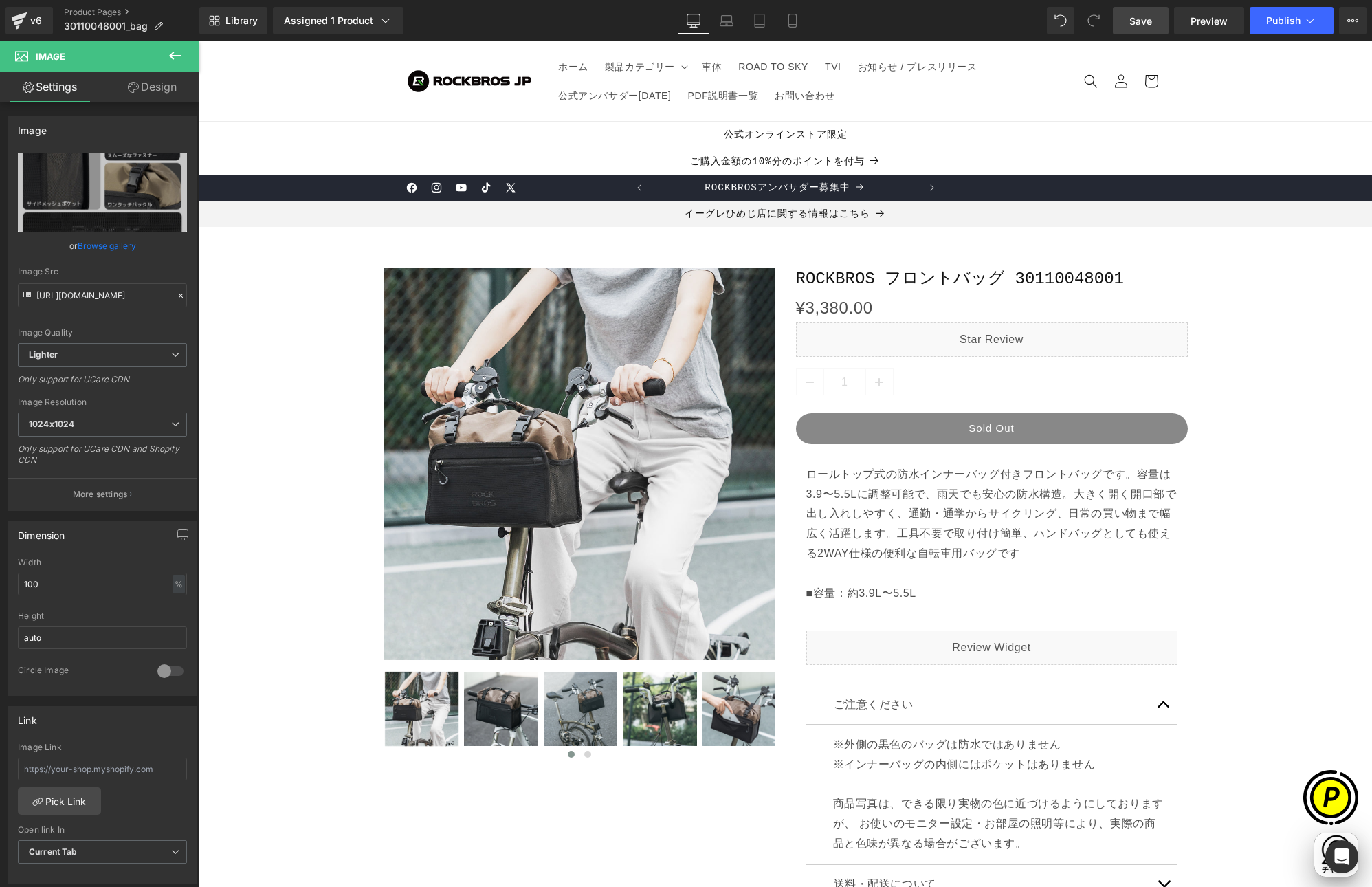
click at [1129, 25] on link "Save" at bounding box center [1140, 20] width 56 height 27
click at [722, 16] on icon at bounding box center [726, 19] width 10 height 6
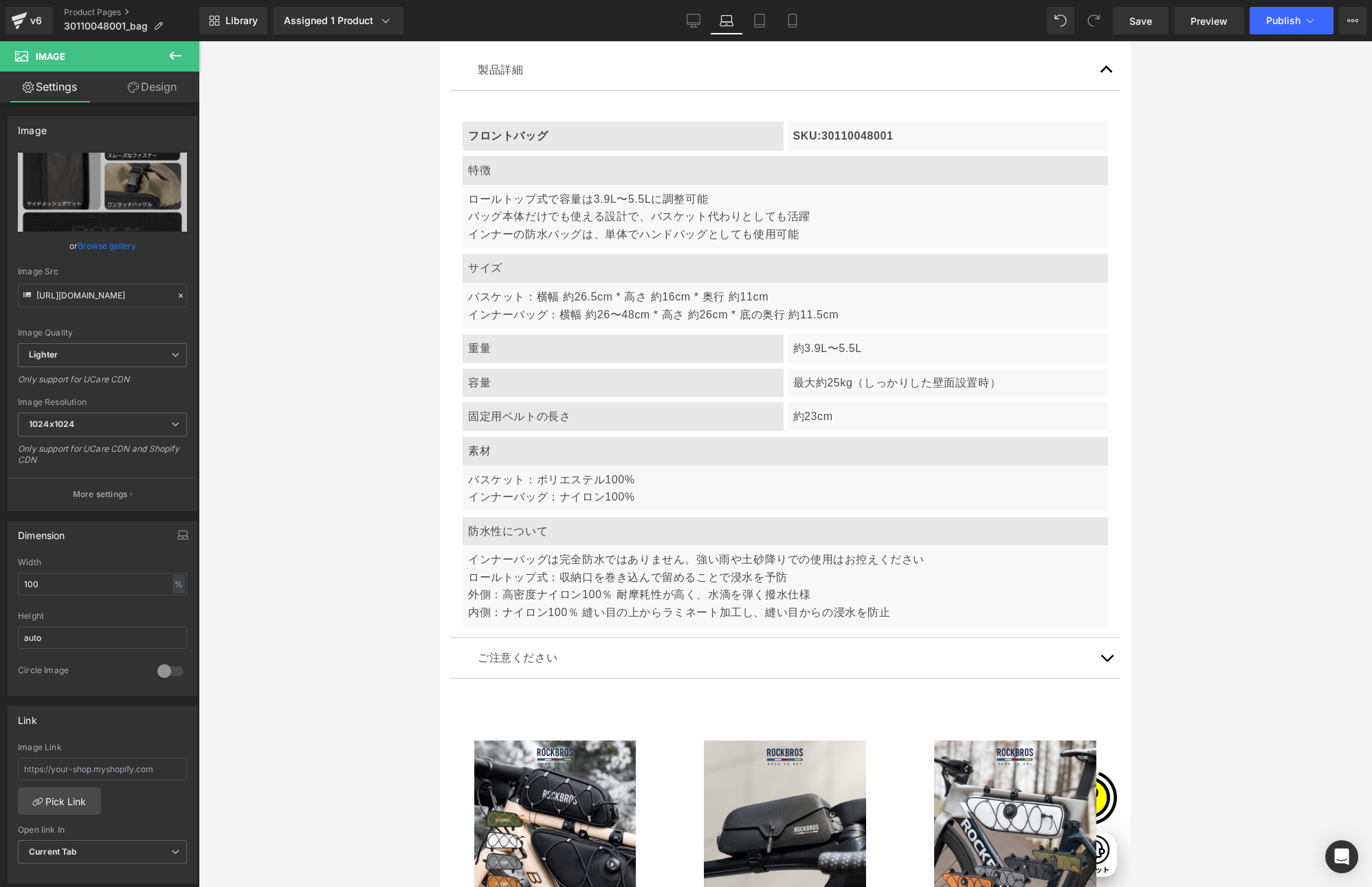
scroll to position [4230, 0]
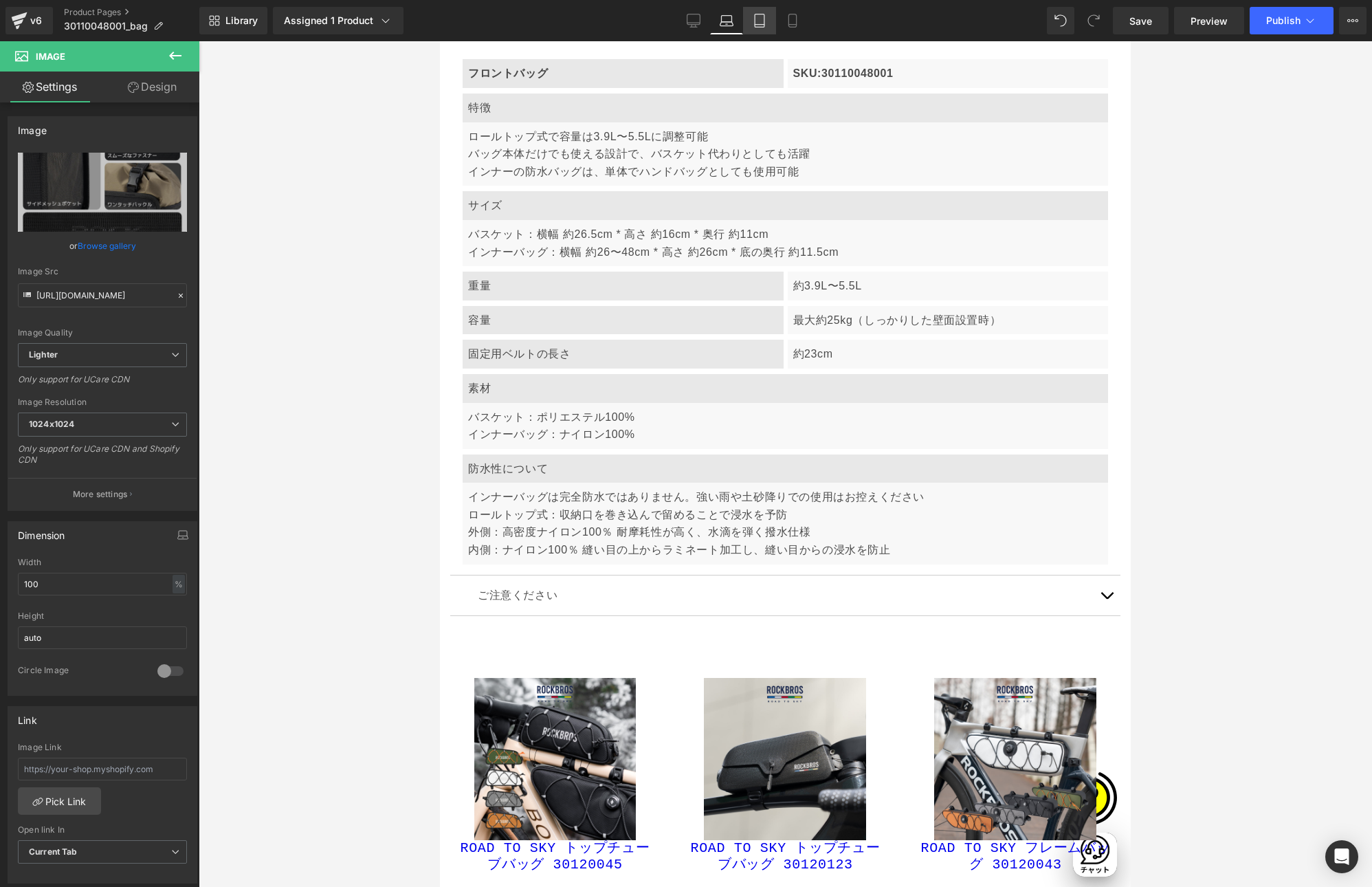
click at [755, 17] on icon at bounding box center [759, 20] width 9 height 13
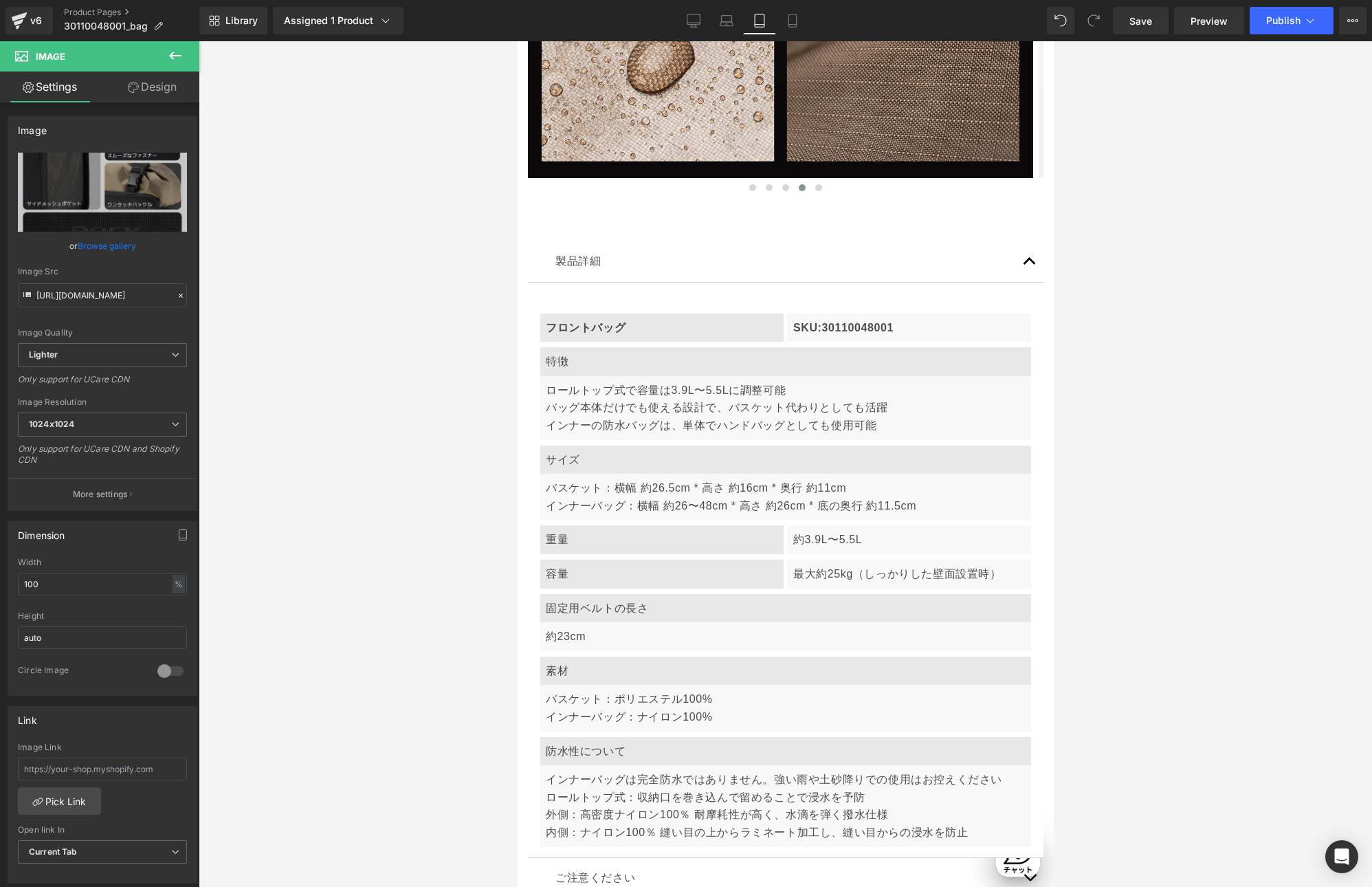
scroll to position [7101, 0]
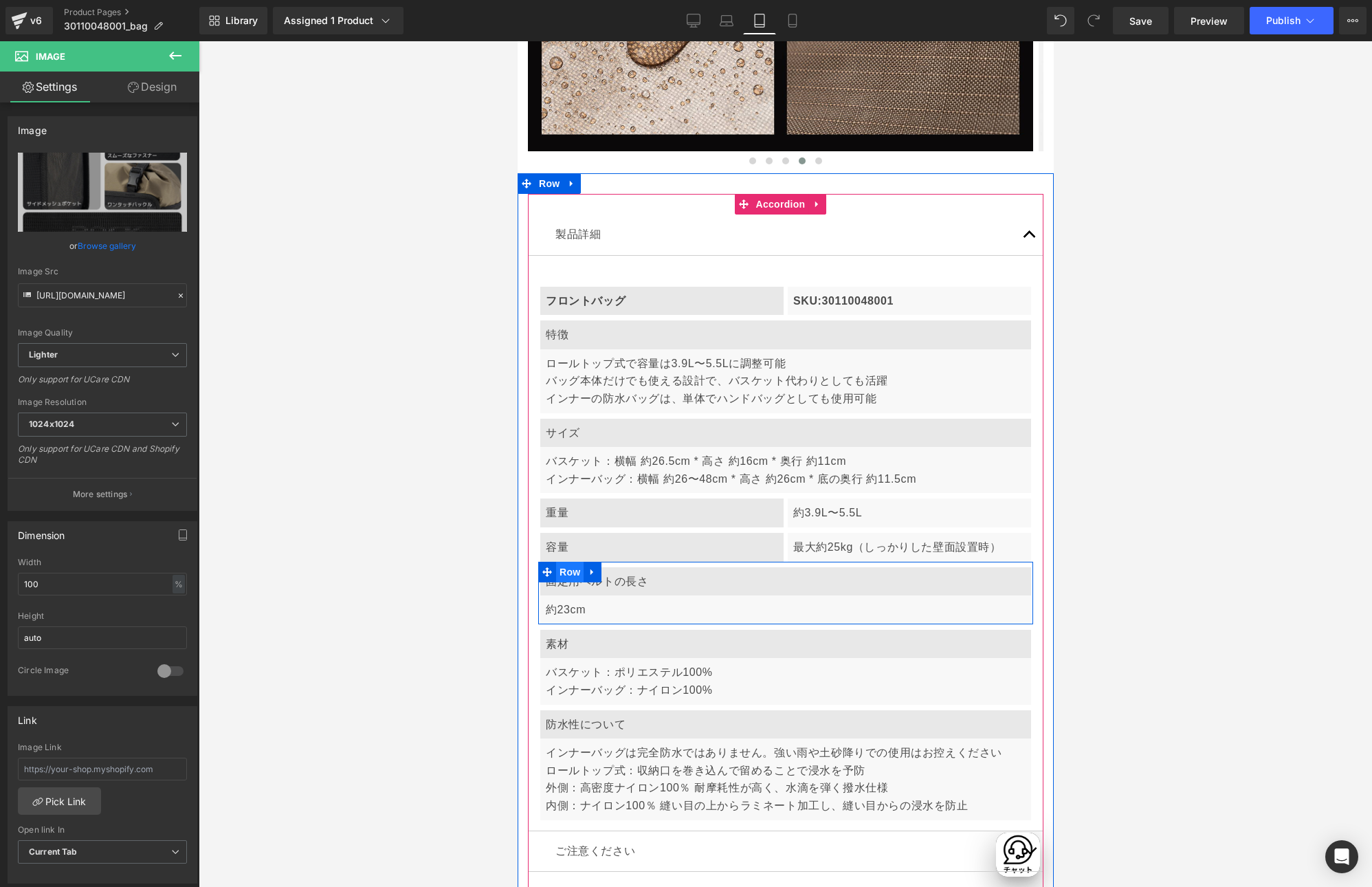
click at [574, 562] on span "Row" at bounding box center [569, 572] width 27 height 20
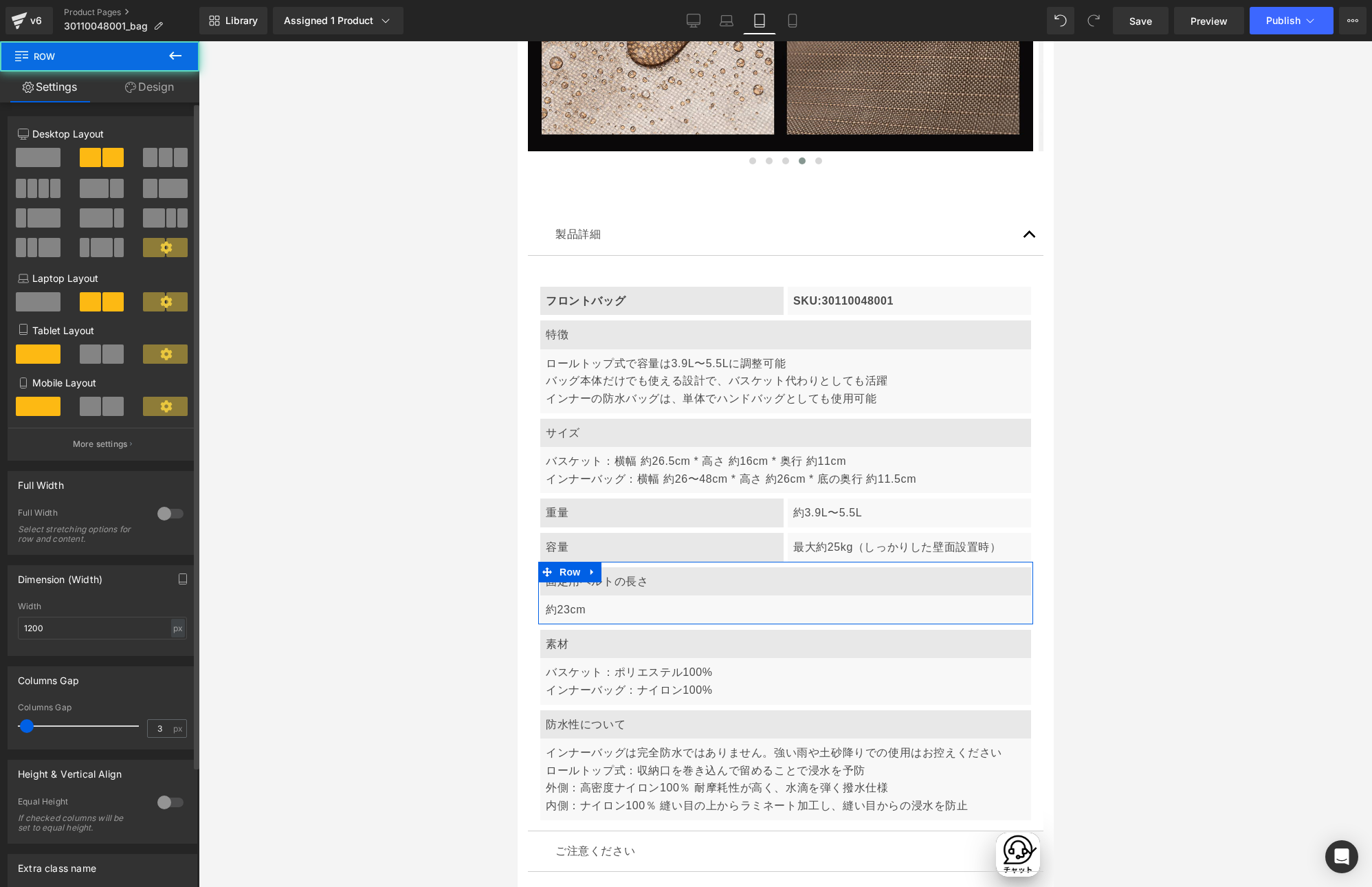
click at [89, 354] on span at bounding box center [90, 354] width 21 height 20
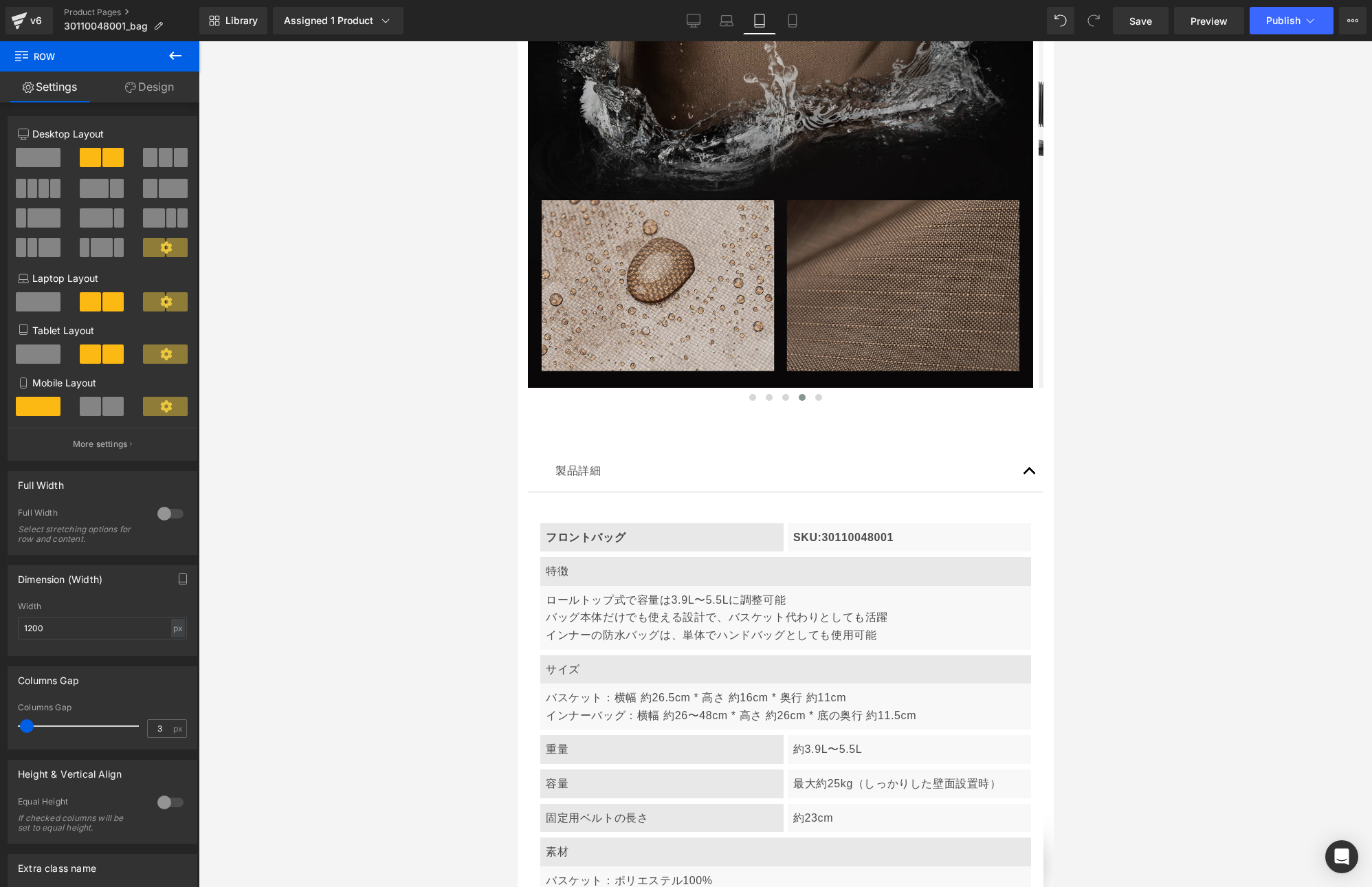
scroll to position [6803, 0]
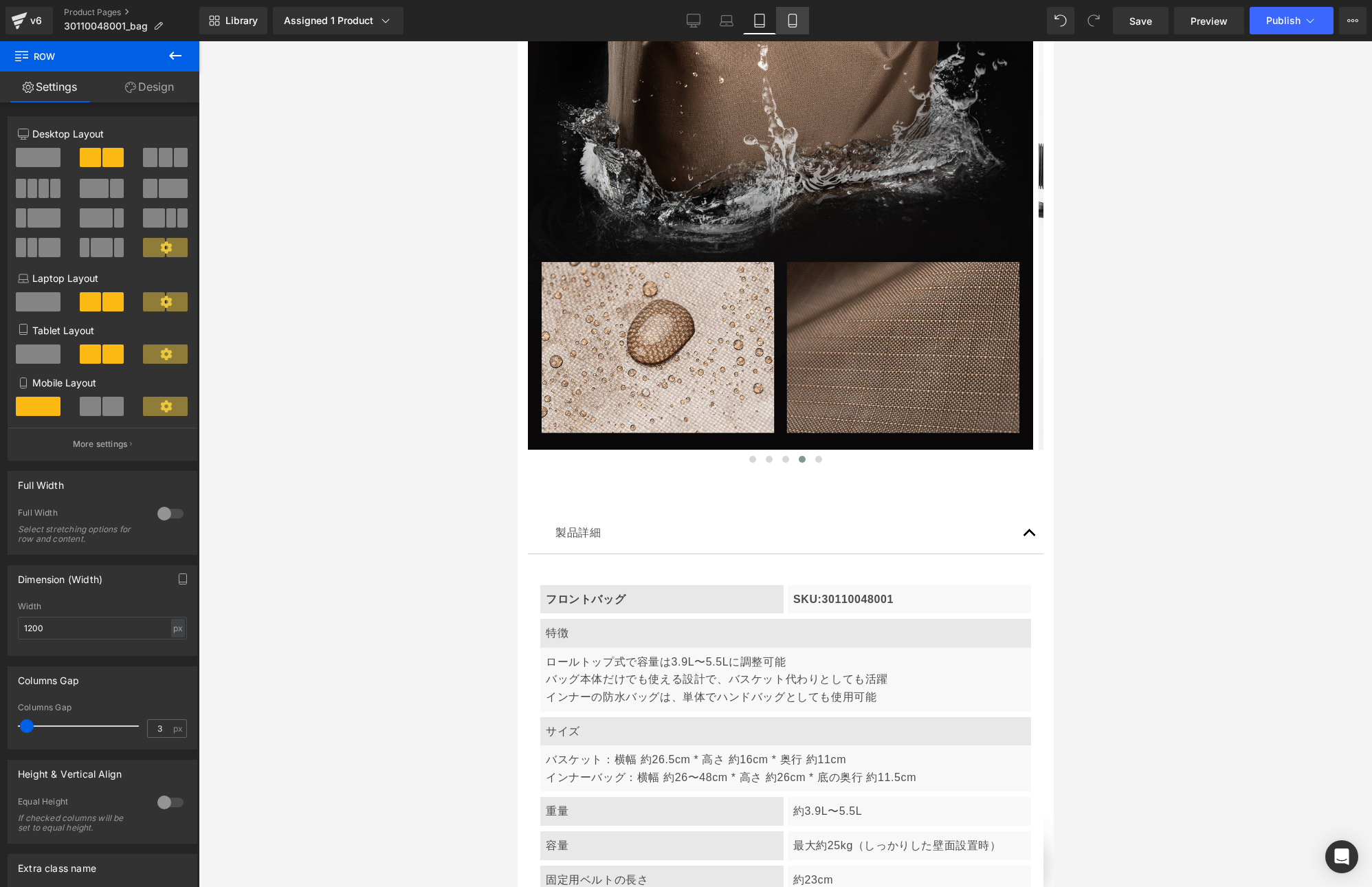
click at [788, 14] on icon at bounding box center [793, 21] width 14 height 14
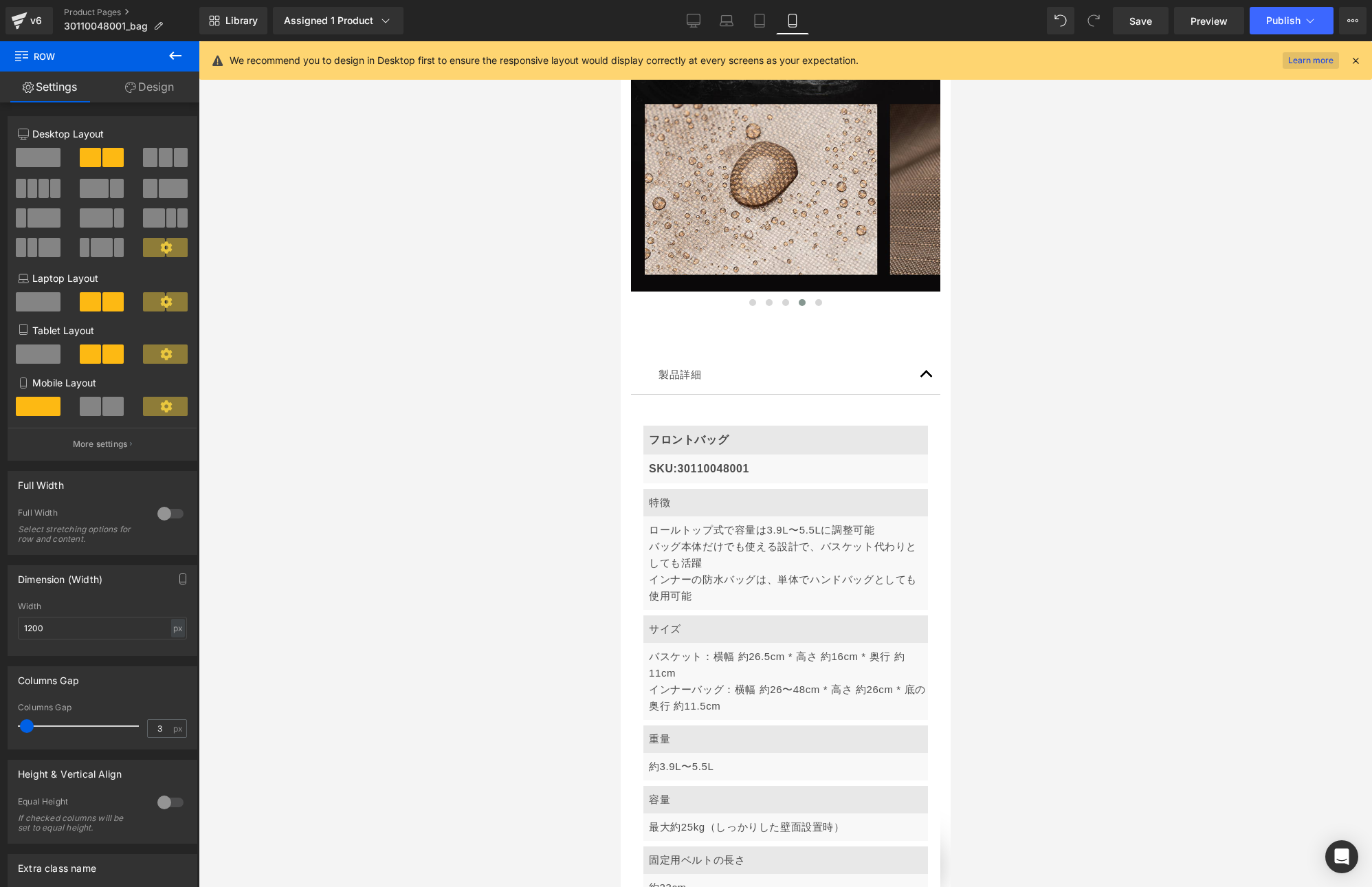
scroll to position [4847, 0]
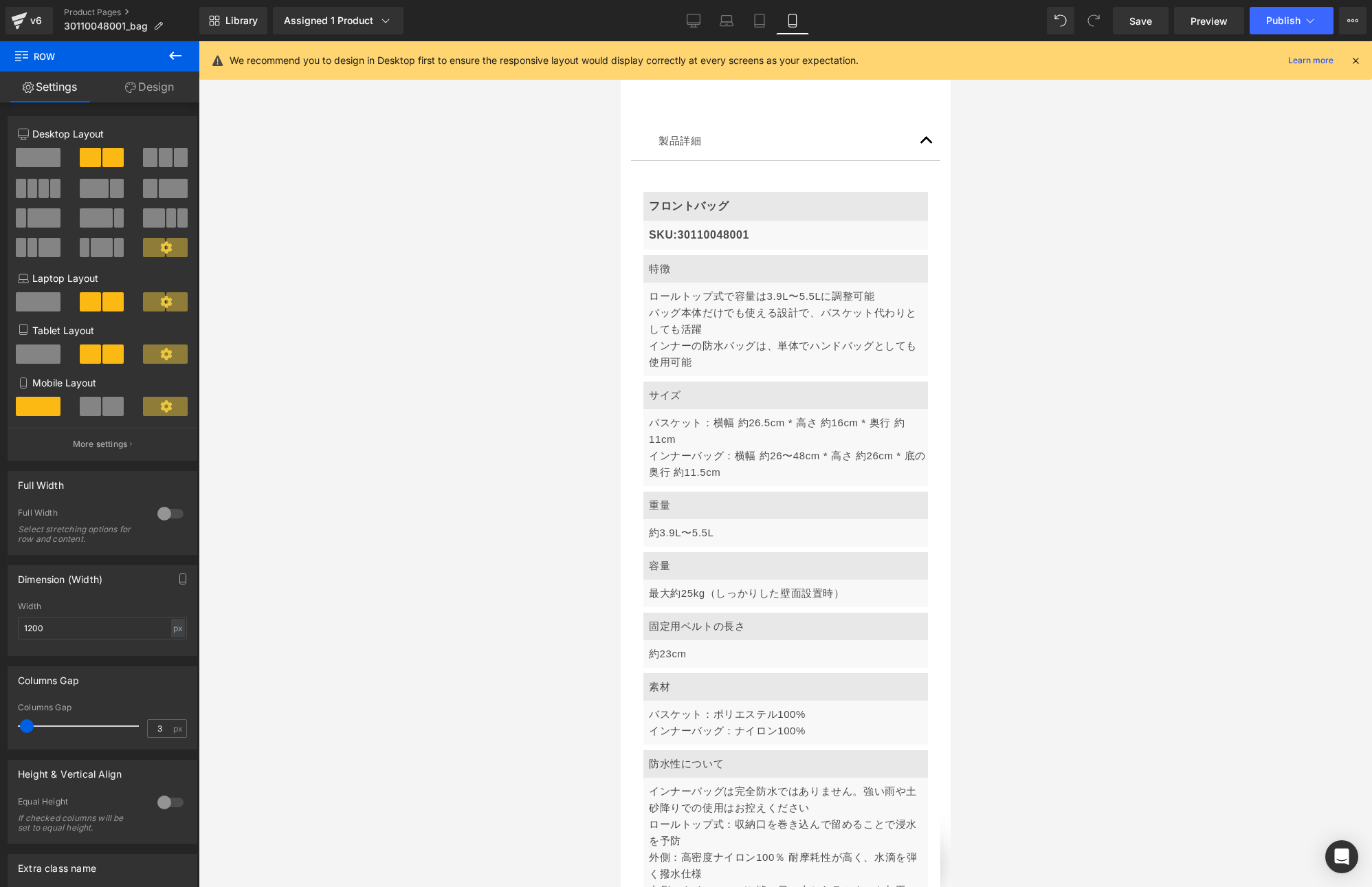
click at [1351, 62] on icon at bounding box center [1356, 60] width 13 height 13
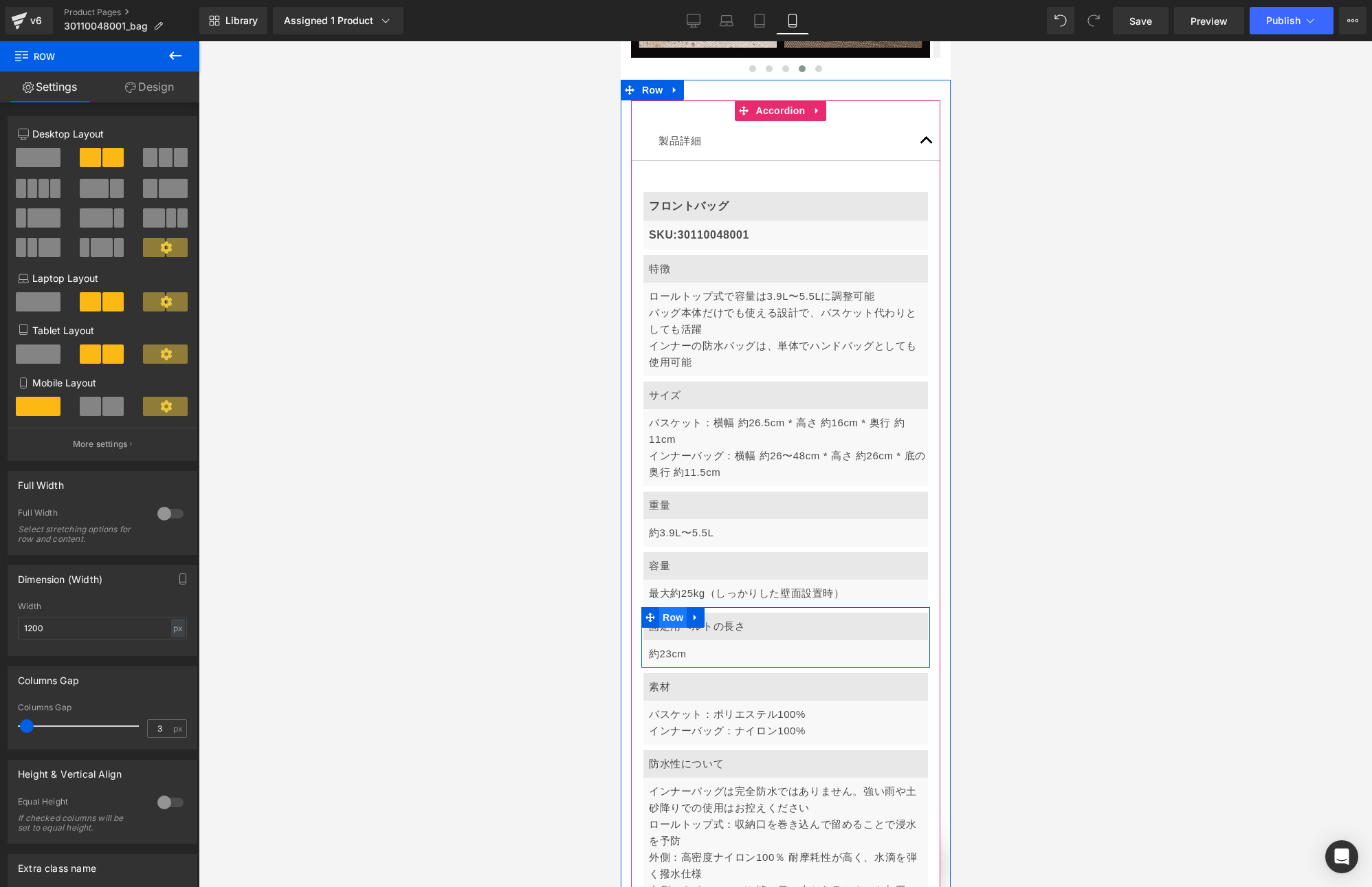
scroll to position [0, 241]
click at [665, 487] on span "Row" at bounding box center [672, 497] width 27 height 20
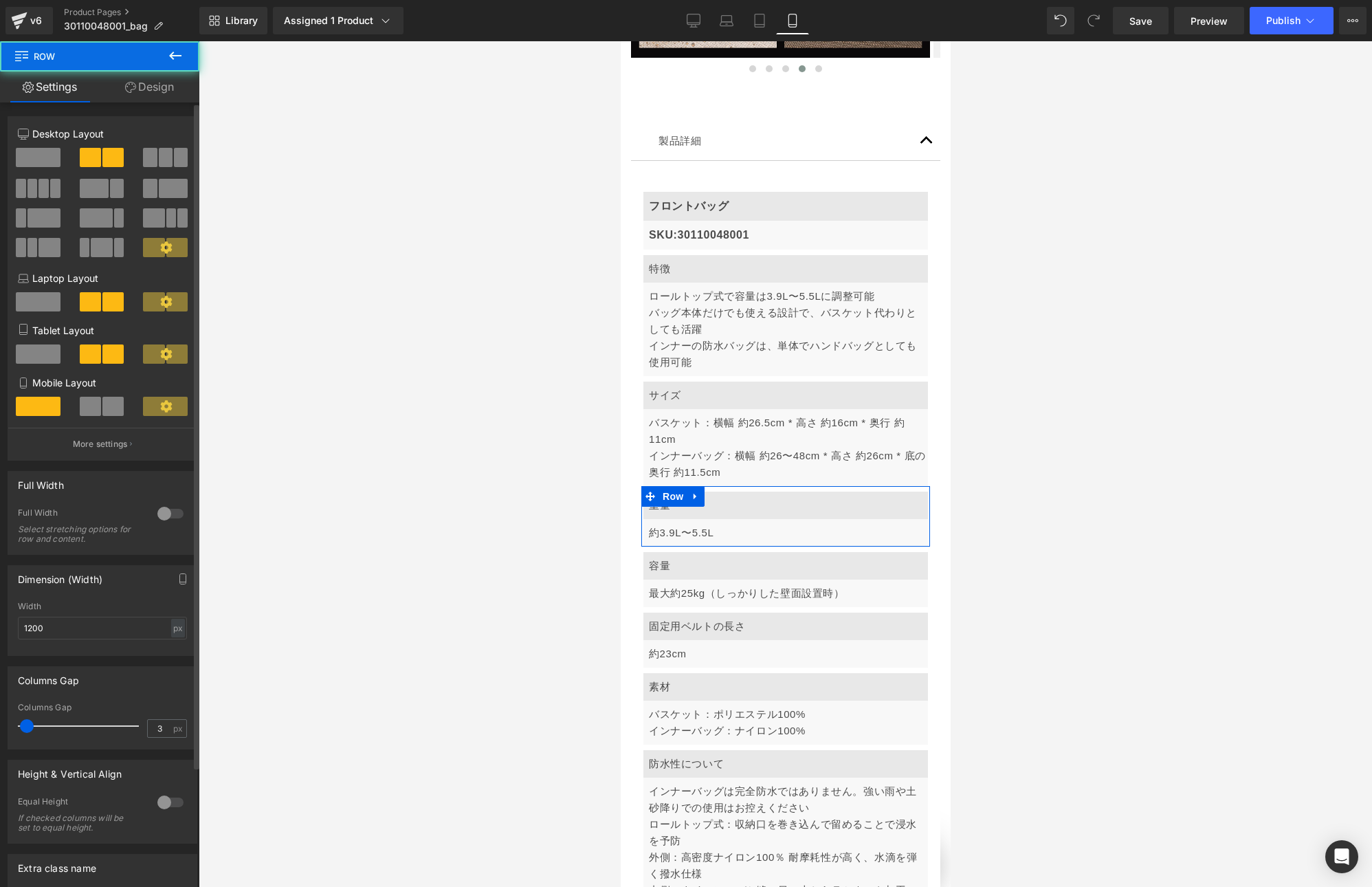
click at [85, 408] on span at bounding box center [90, 406] width 21 height 20
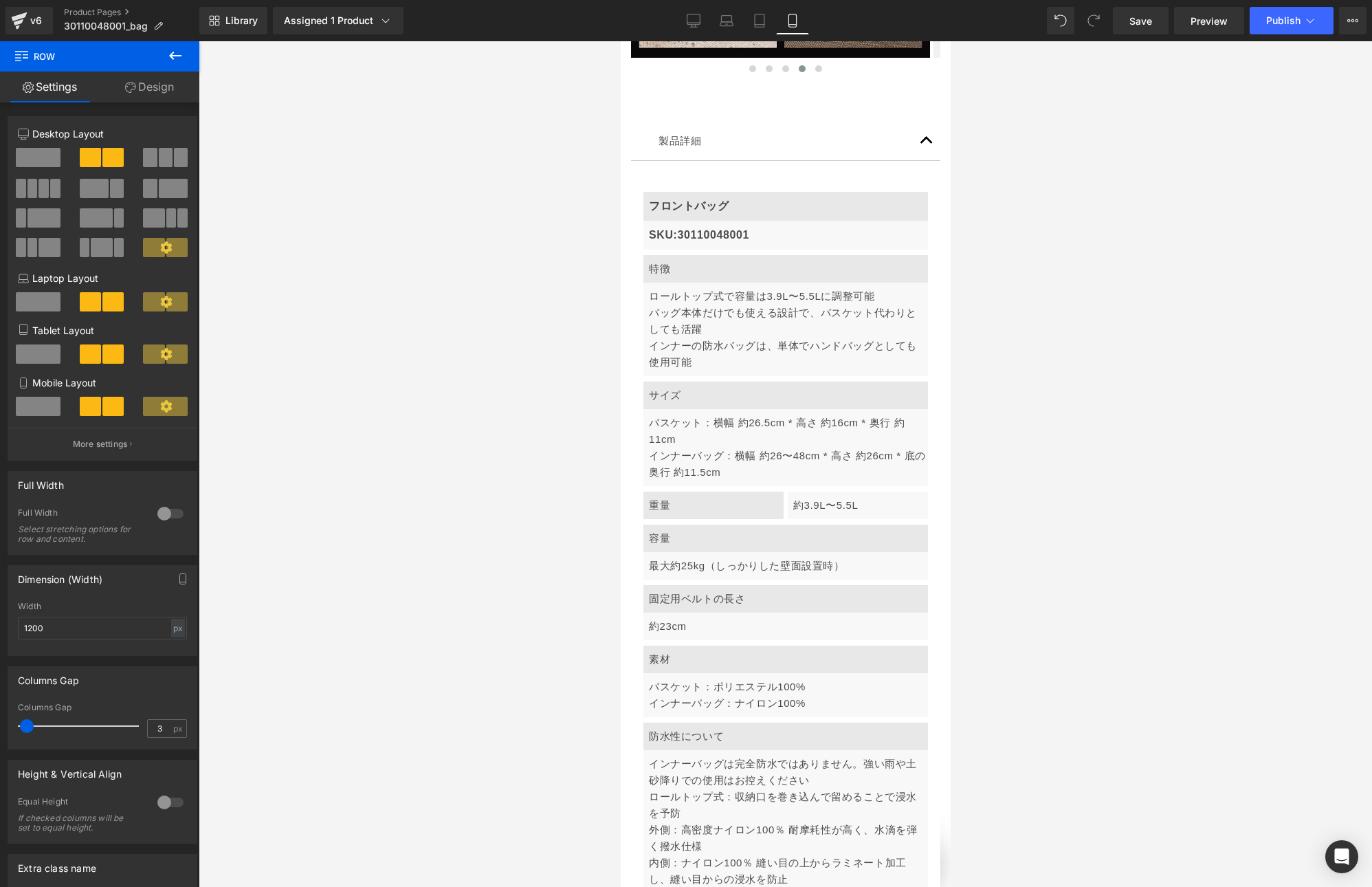
scroll to position [0, 483]
click at [691, 21] on icon at bounding box center [693, 21] width 14 height 14
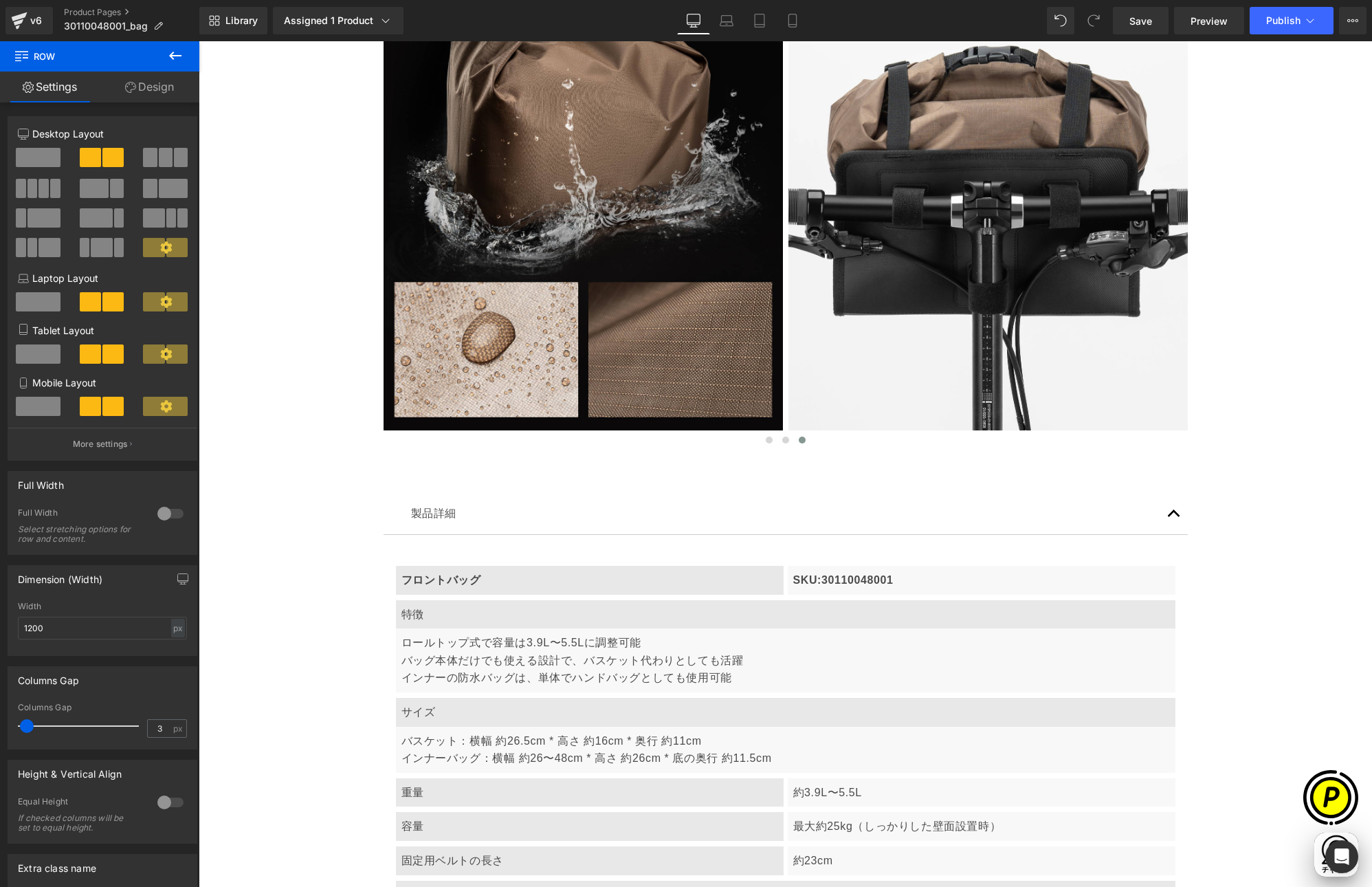
scroll to position [4415, 0]
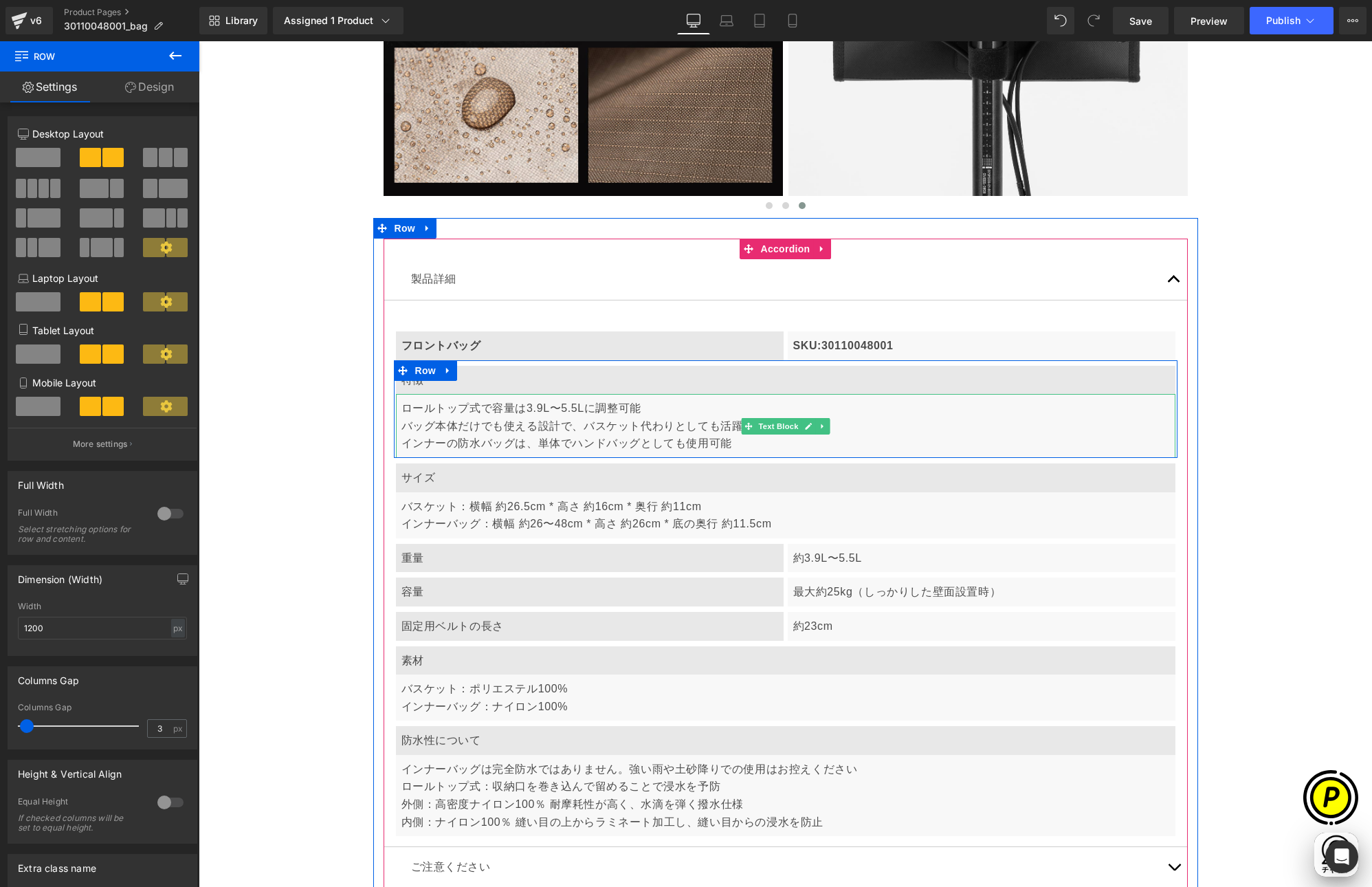
click at [436, 418] on p "ロールトップ式で容量は3.9L〜5.5Lに調整可能 バッグ本体だけでも使える設計で、バスケット代わりとしても活躍 インナーの防水バッグは、単体でハンドバッグと…" at bounding box center [785, 426] width 769 height 53
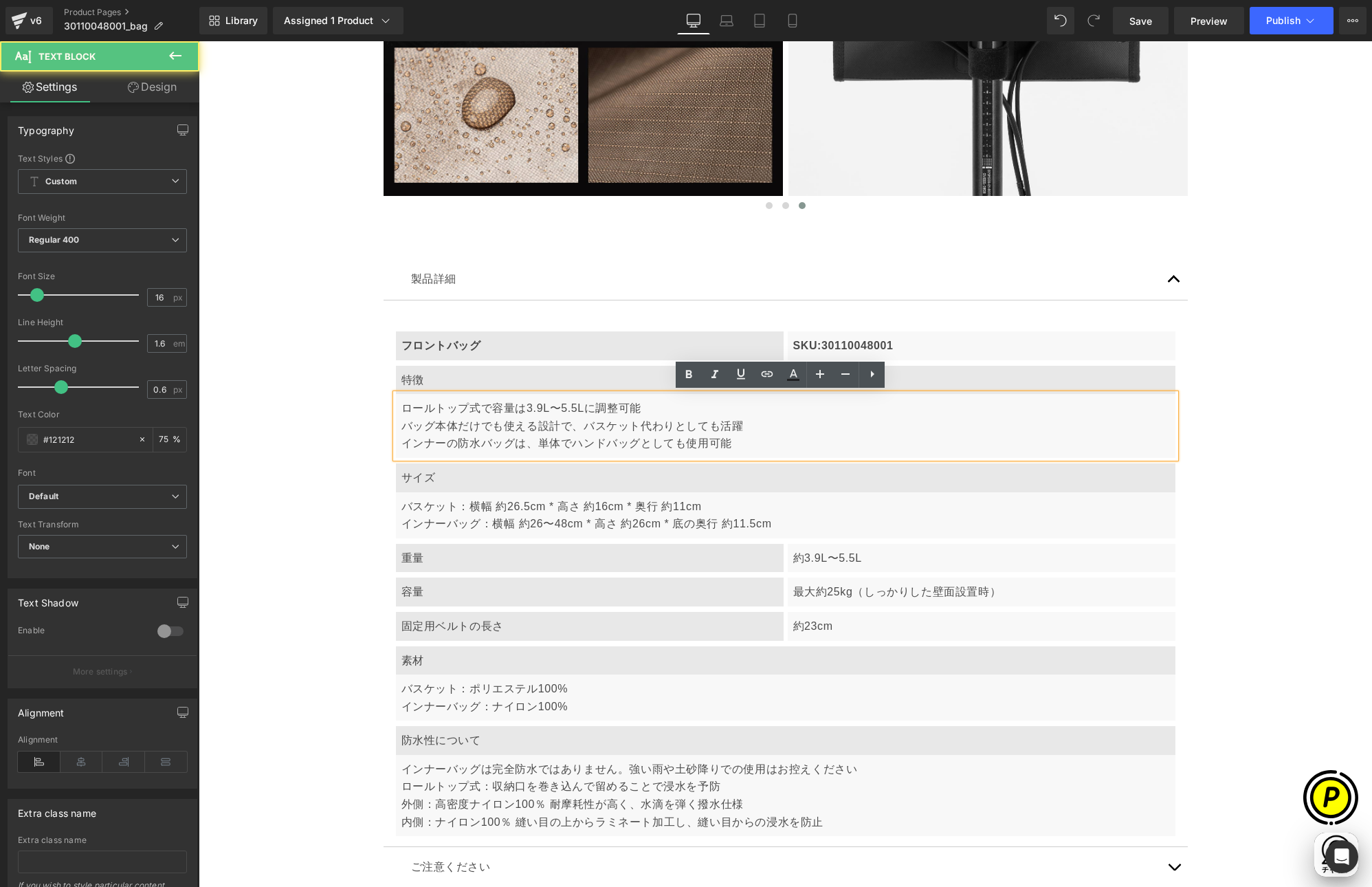
scroll to position [0, 0]
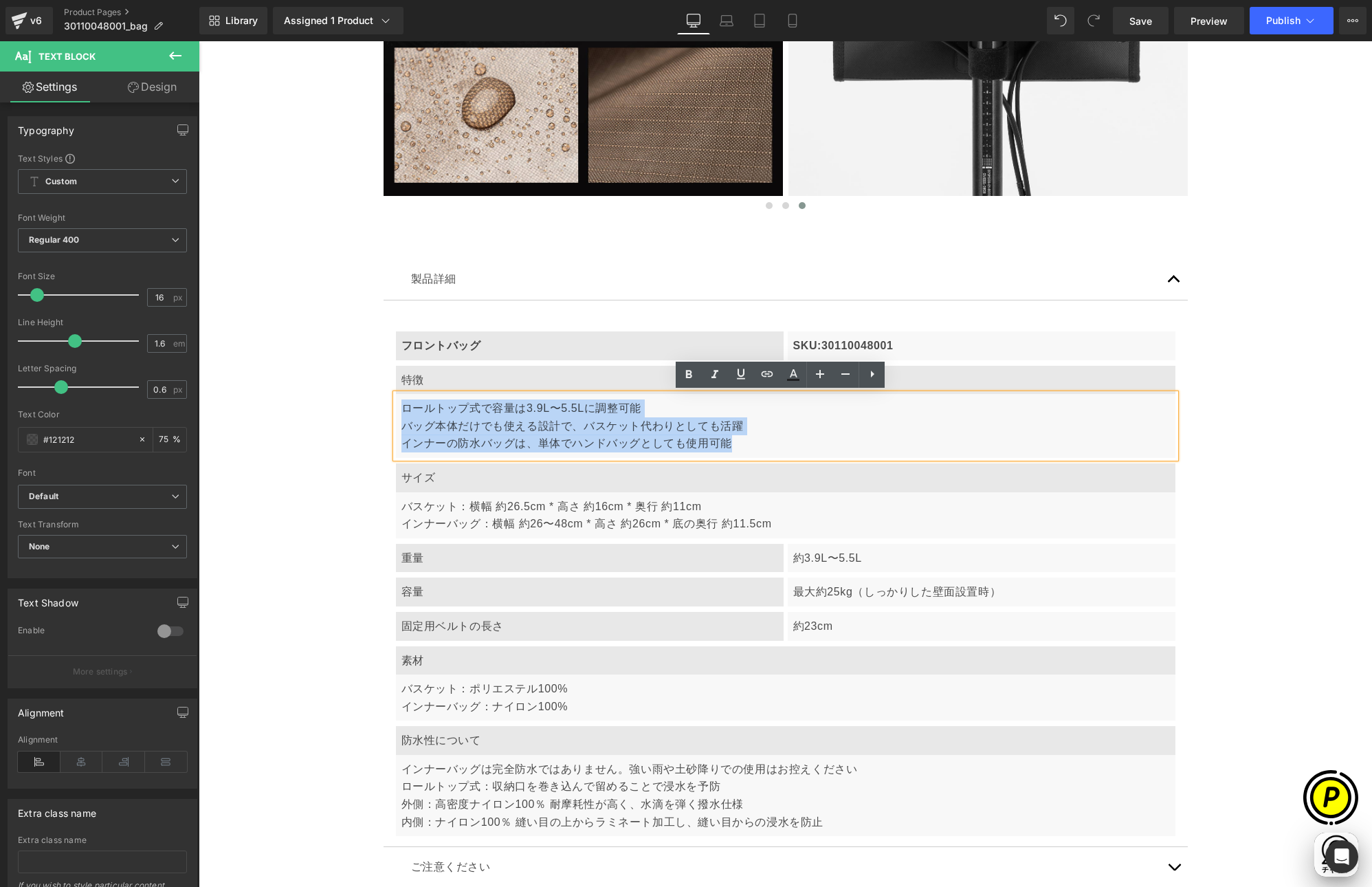
drag, startPoint x: 399, startPoint y: 407, endPoint x: 760, endPoint y: 452, distance: 363.8
click at [760, 452] on div "ロールトップ式で容量は3.9L〜5.5Lに調整可能 バッグ本体だけでも使える設計で、バスケット代わりとしても活躍 インナーの防水バッグは、単体でハンドバッグと…" at bounding box center [785, 426] width 780 height 64
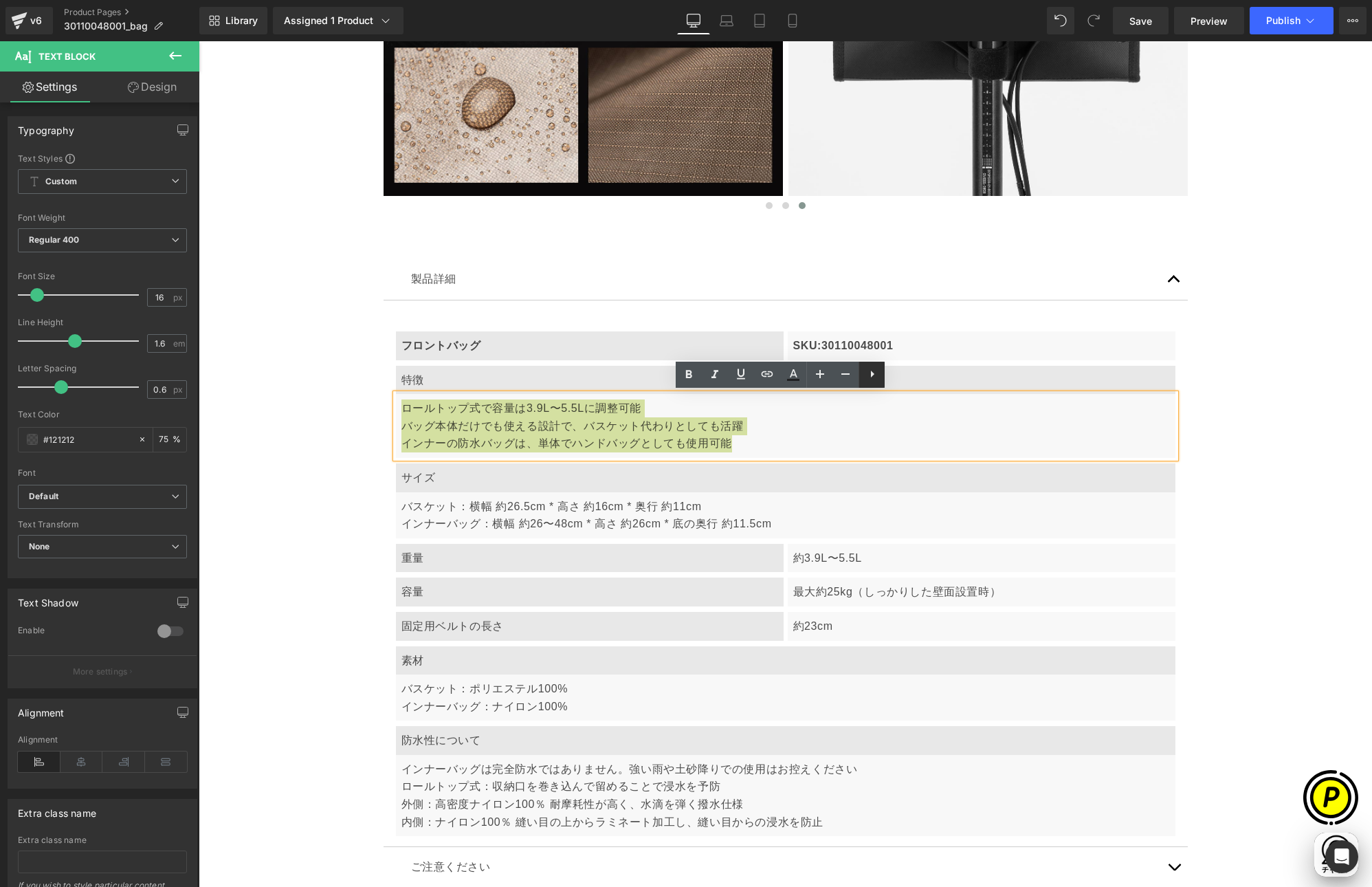
click at [871, 375] on icon at bounding box center [873, 374] width 3 height 7
click at [871, 378] on icon at bounding box center [872, 374] width 3 height 9
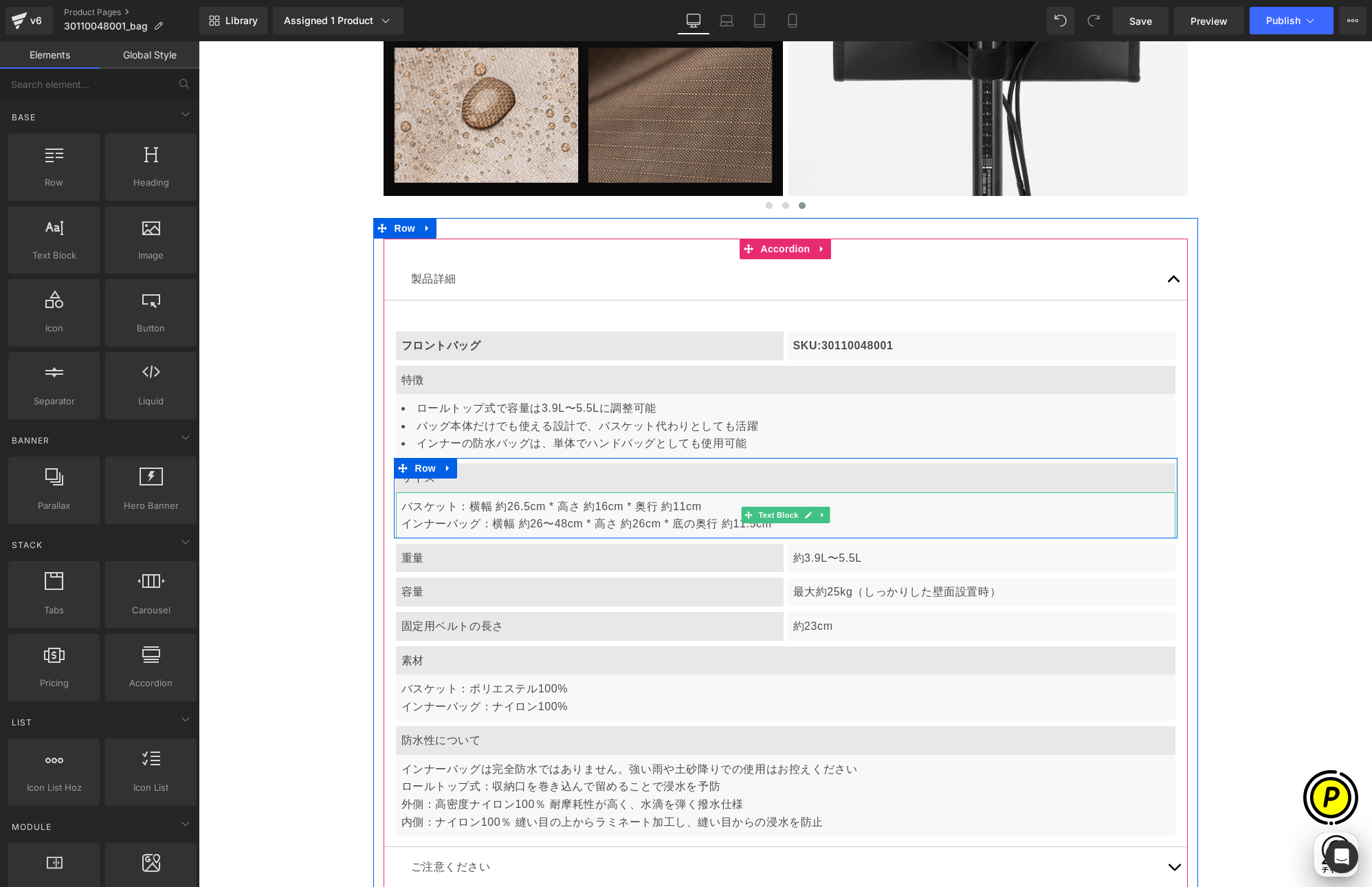
click at [418, 508] on p "バスケット：横幅 約26.5cm * 高さ 約16cm * 奥行 約11cm インナーバッグ：横幅 約26〜48cm * 高さ 約26cm * 底の奥行 約1…" at bounding box center [785, 515] width 769 height 35
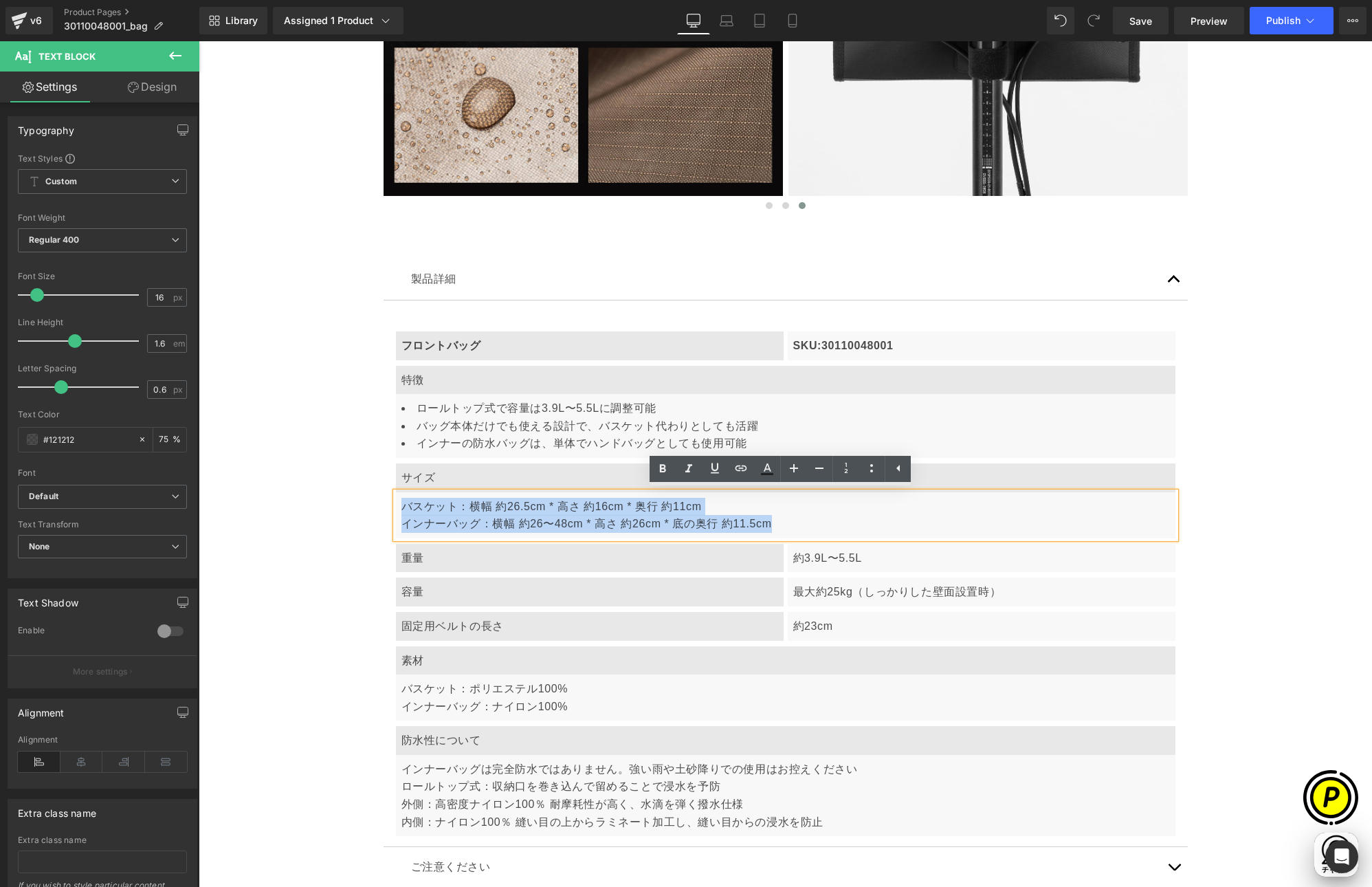
drag, startPoint x: 399, startPoint y: 504, endPoint x: 777, endPoint y: 520, distance: 378.3
click at [777, 520] on p "バスケット：横幅 約26.5cm * 高さ 約16cm * 奥行 約11cm インナーバッグ：横幅 約26〜48cm * 高さ 約26cm * 底の奥行 約1…" at bounding box center [785, 515] width 769 height 35
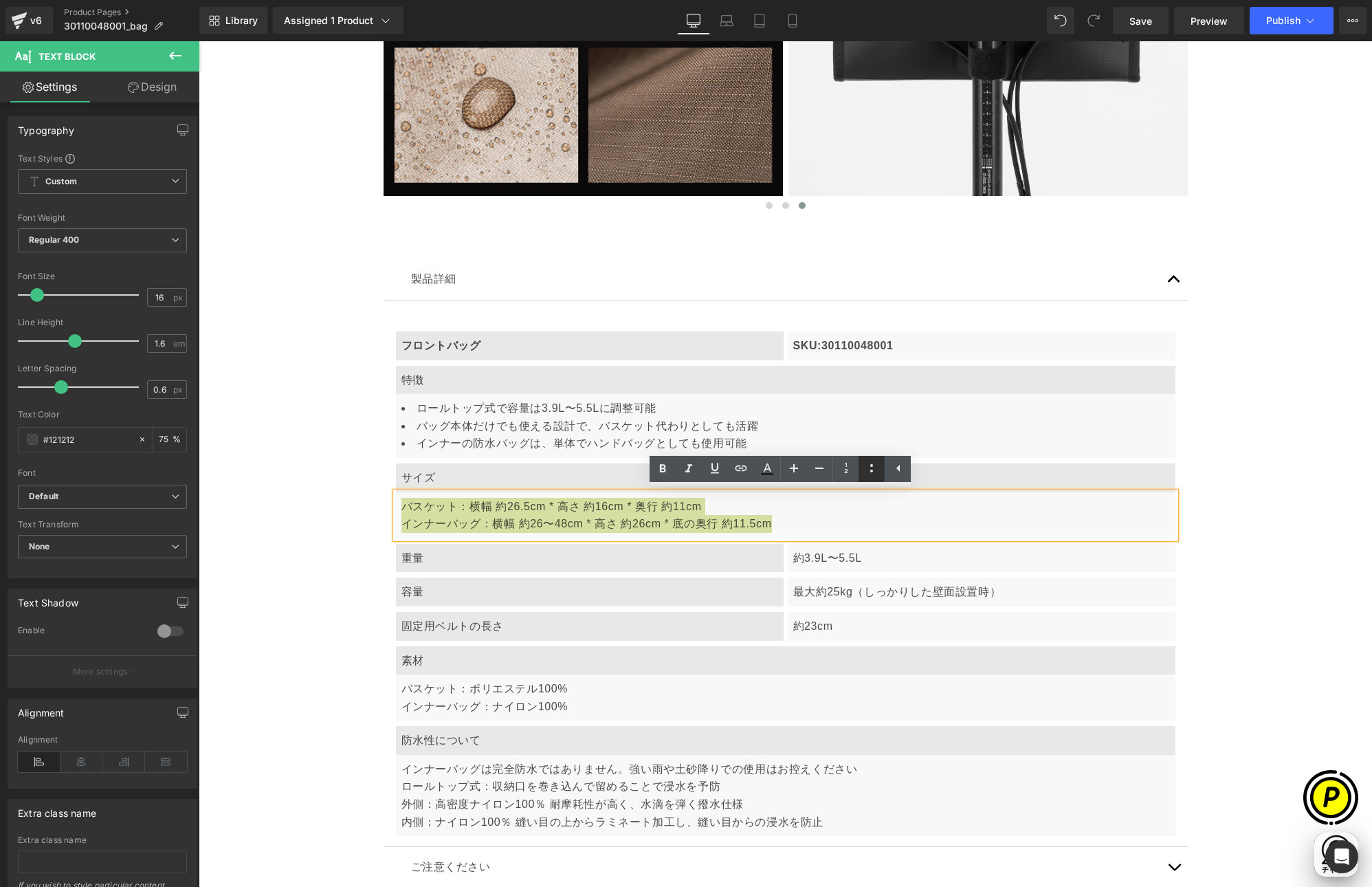
click at [869, 469] on icon at bounding box center [871, 468] width 16 height 16
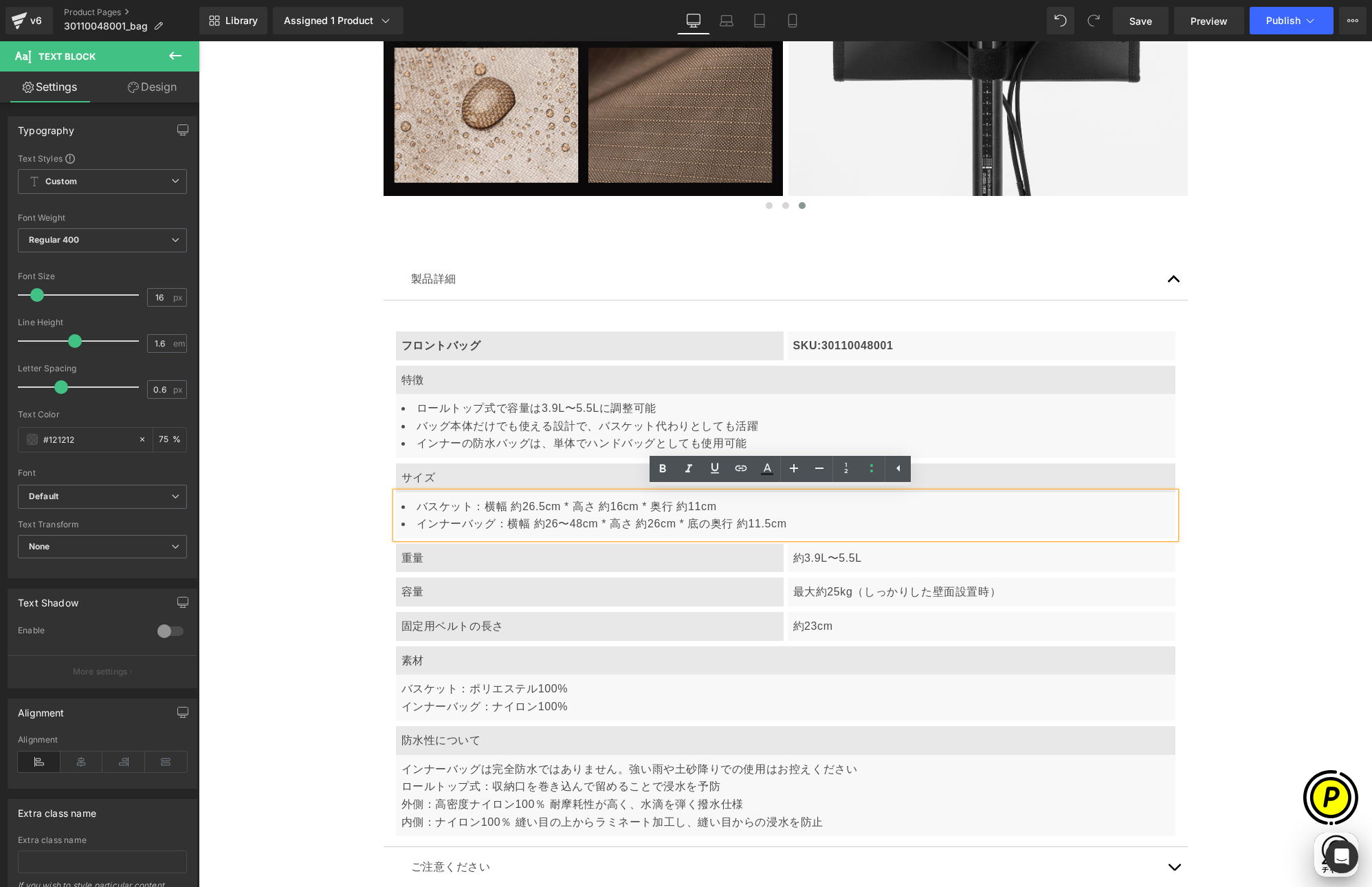
click at [1183, 567] on div "製品詳細 Text Block フロントバッグ Text Block SKU:30110048001 Text Block Row 特徴 Text Block…" at bounding box center [785, 573] width 825 height 670
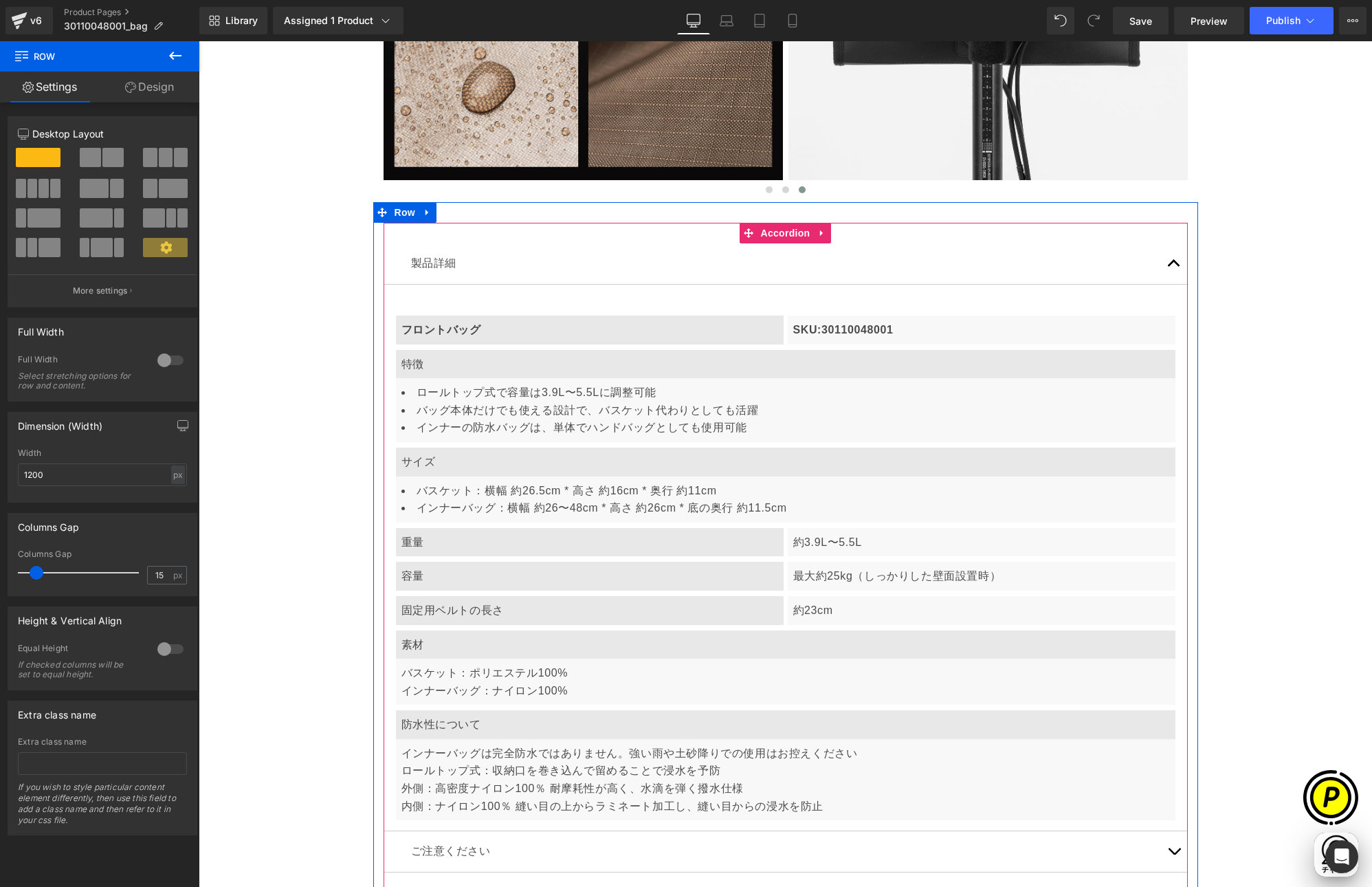
scroll to position [4455, 0]
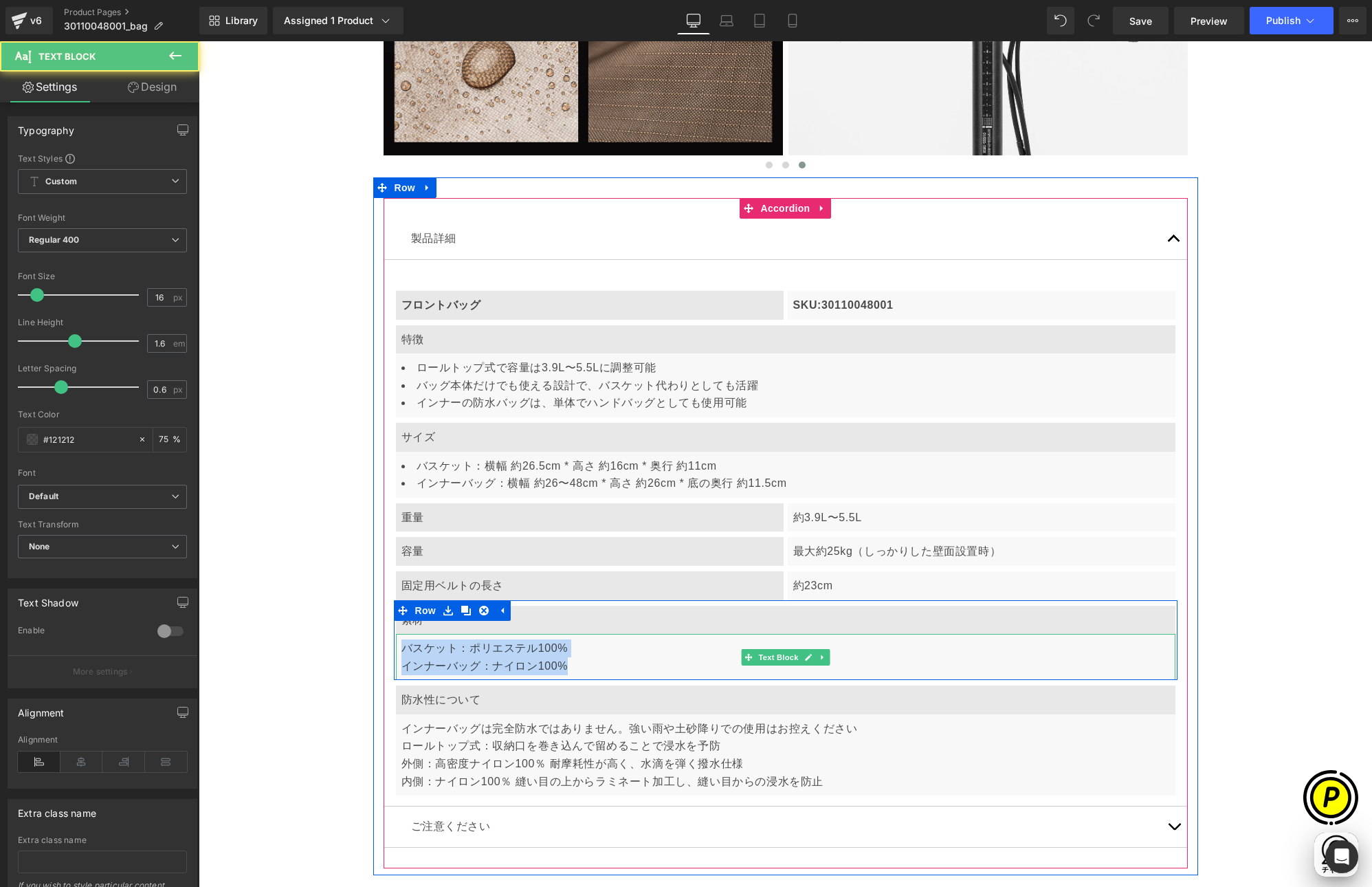
drag, startPoint x: 398, startPoint y: 649, endPoint x: 578, endPoint y: 672, distance: 181.5
click at [578, 672] on p "バスケット：ポリエステル100% インナーバッグ：ナイロン100%" at bounding box center [785, 657] width 769 height 35
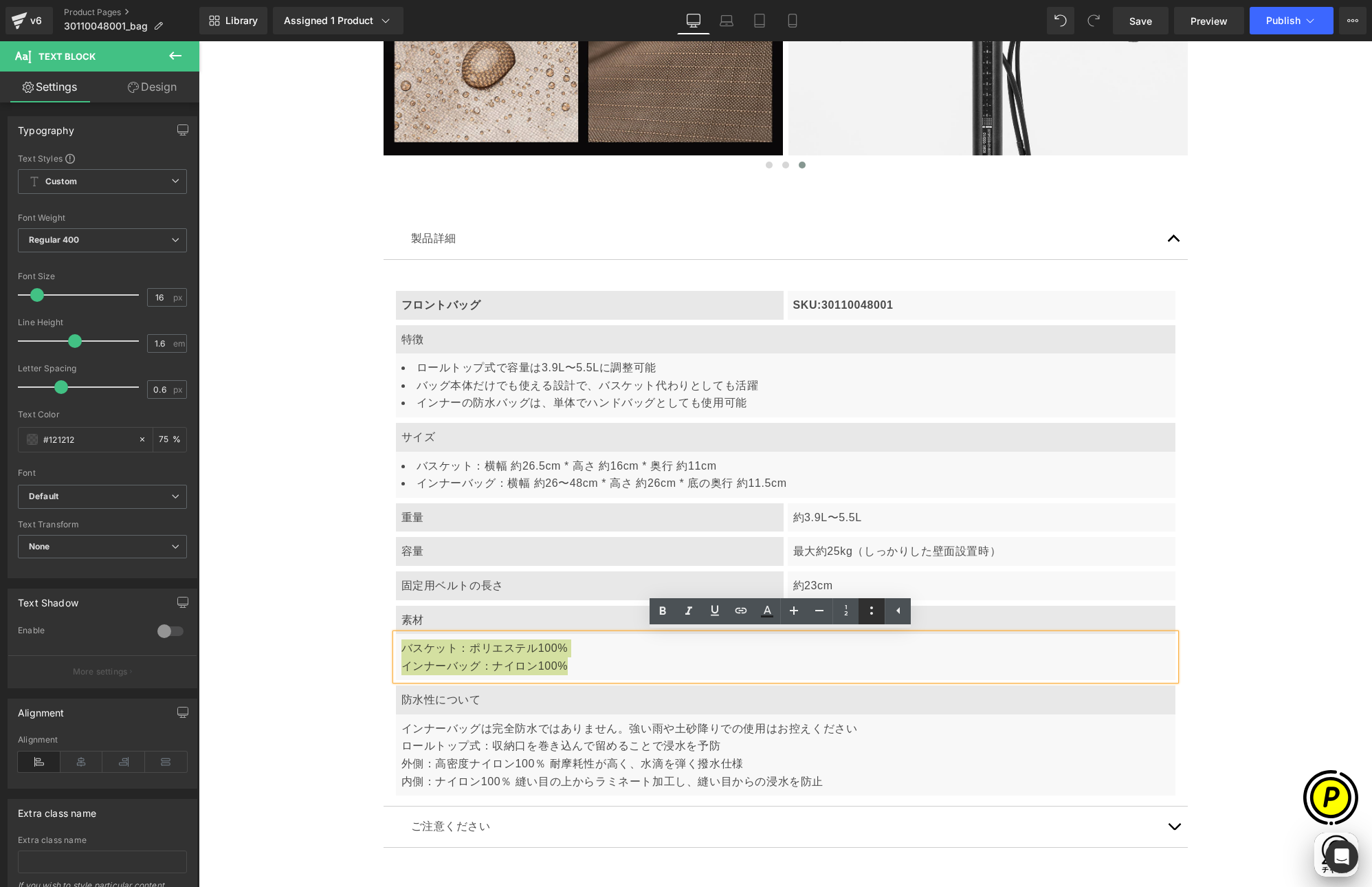
click at [871, 614] on icon at bounding box center [872, 610] width 3 height 9
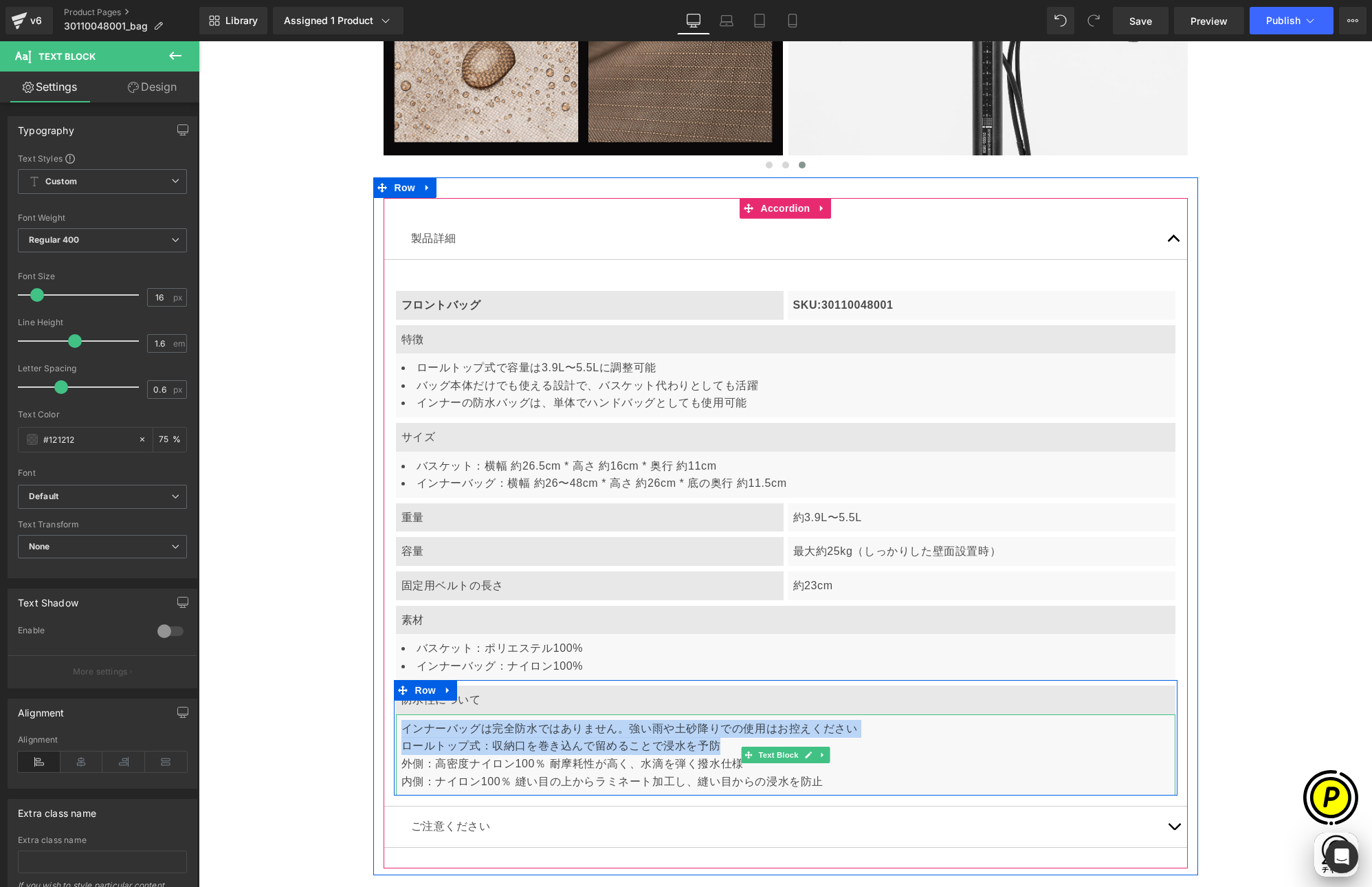
scroll to position [0, 0]
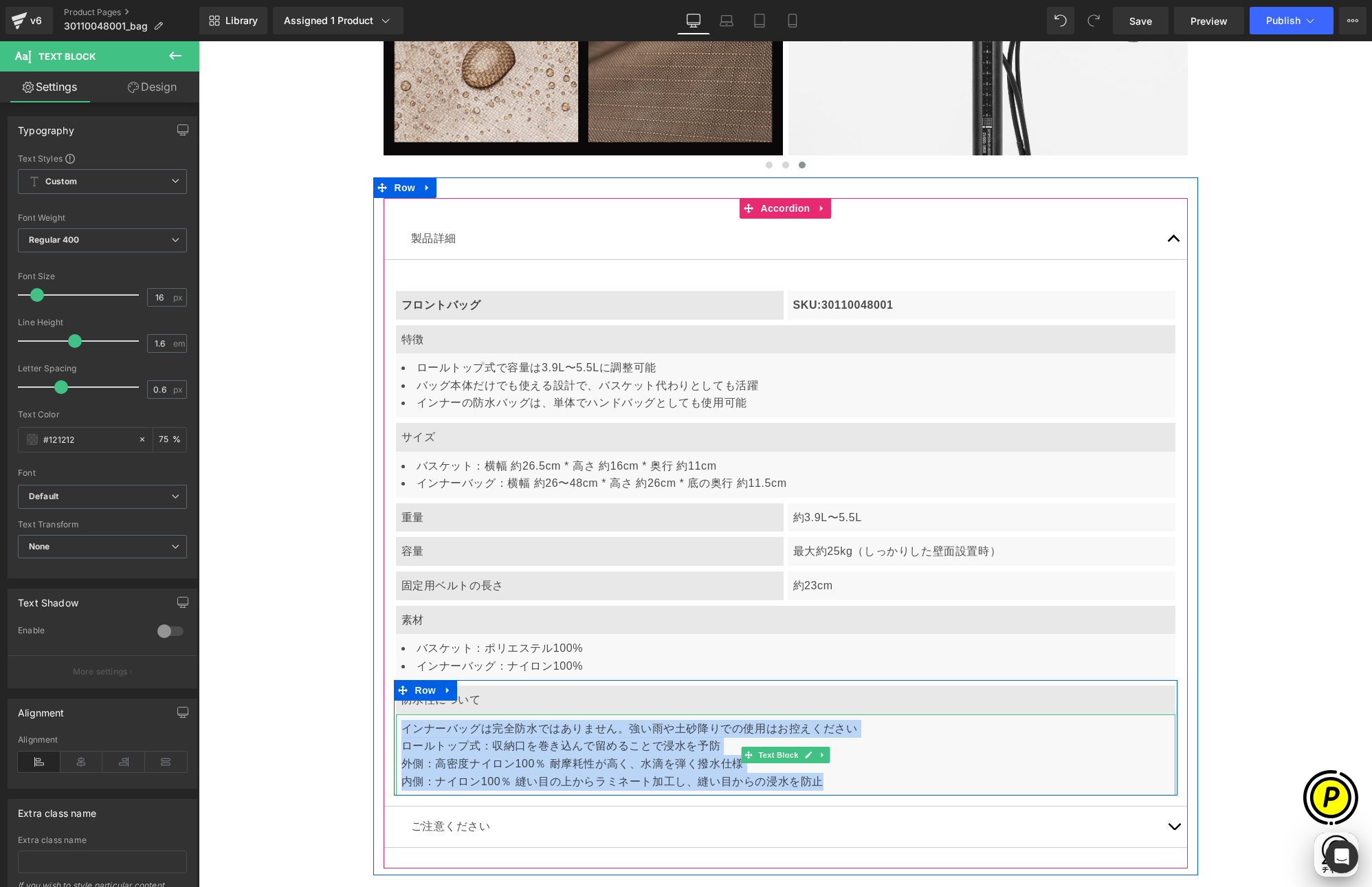
drag, startPoint x: 398, startPoint y: 729, endPoint x: 842, endPoint y: 777, distance: 446.6
click at [842, 777] on div "インナーバッグは完全防水ではありません。強い雨や土砂降りでの使用はお控えください ロールトップ式：収納口を巻き込んで留めることで浸水を予防 外側：高密度ナイロ…" at bounding box center [785, 755] width 780 height 81
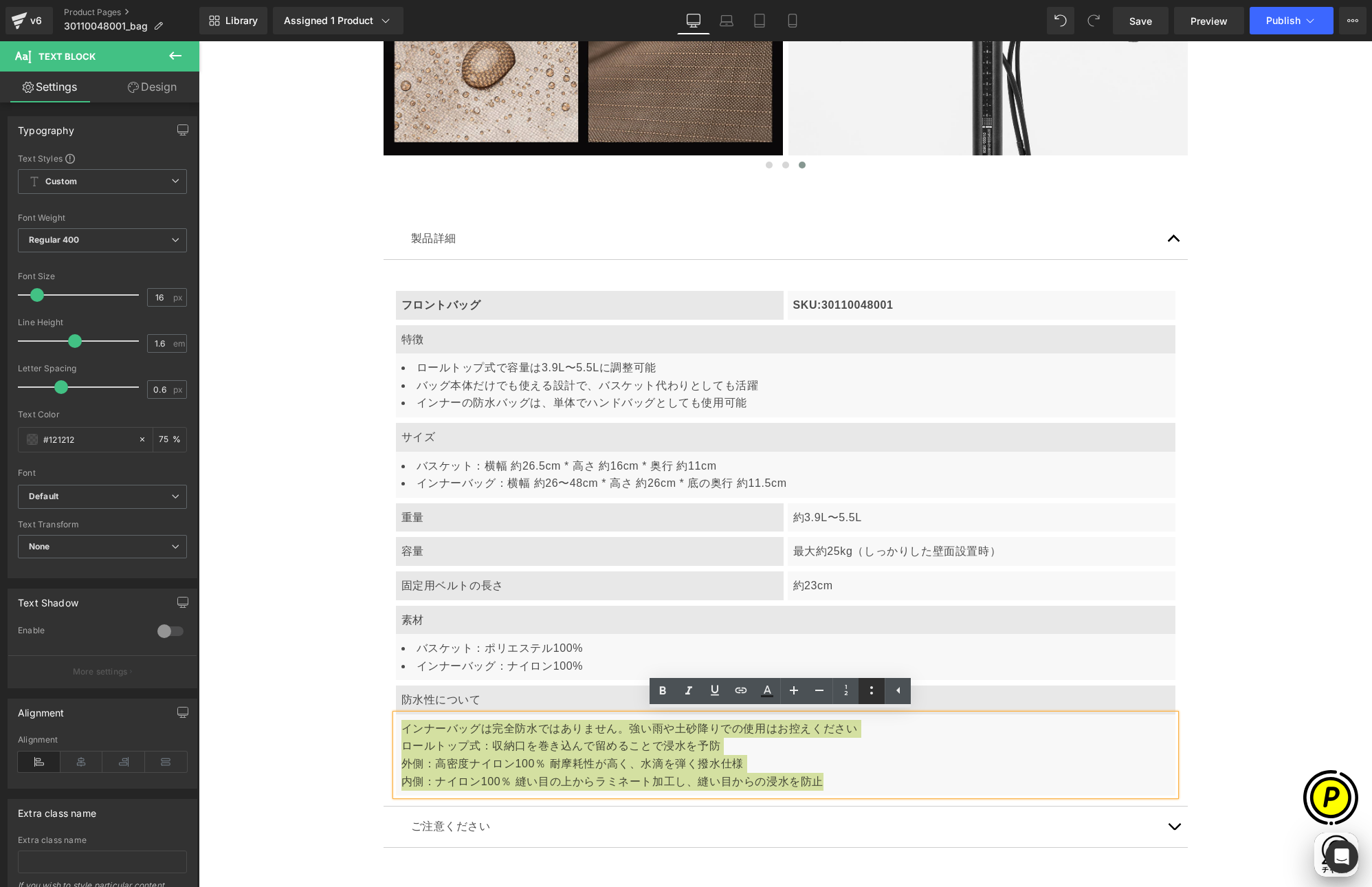
drag, startPoint x: 872, startPoint y: 693, endPoint x: 906, endPoint y: 668, distance: 42.2
click at [872, 693] on icon at bounding box center [872, 690] width 3 height 9
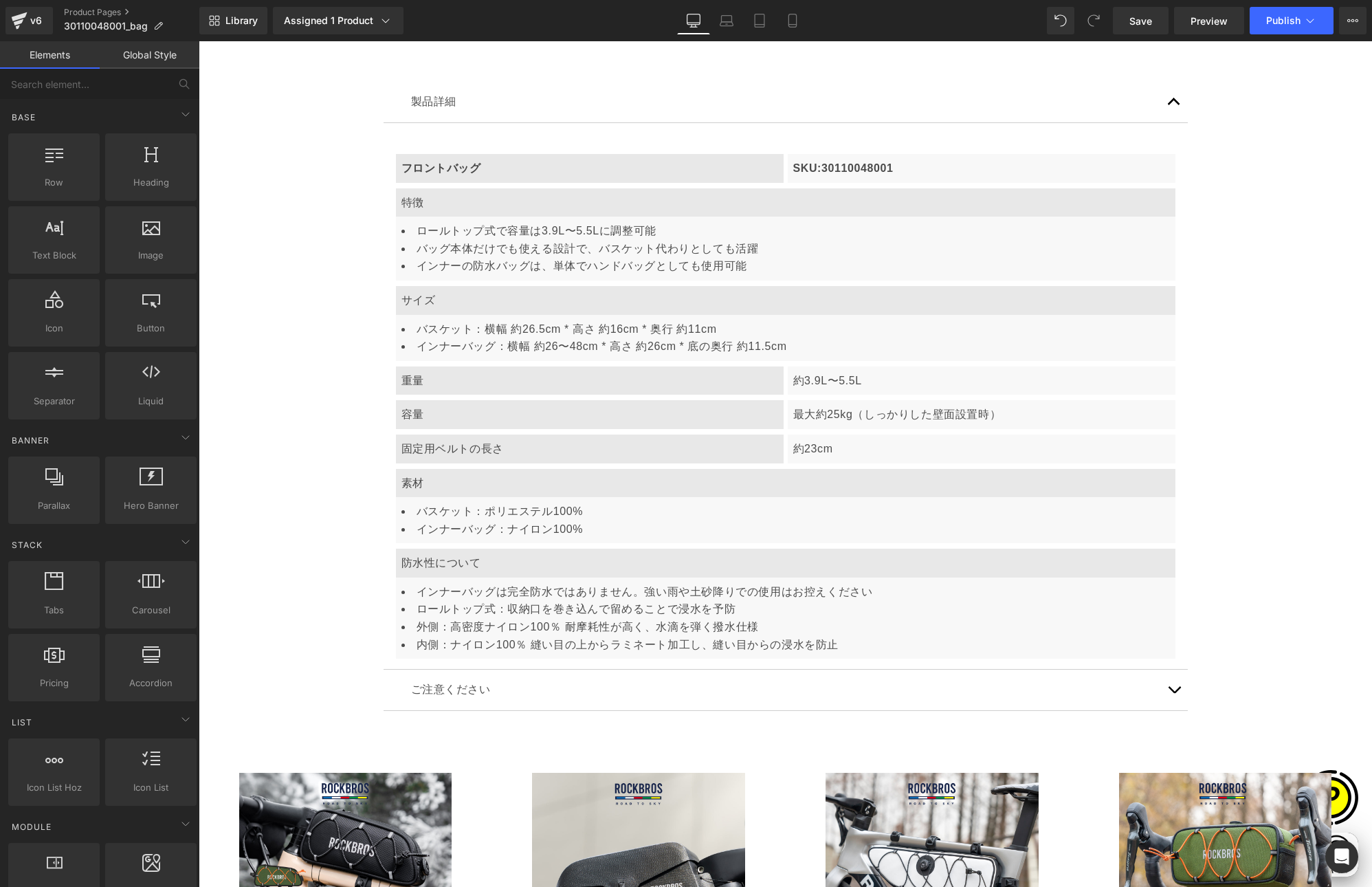
scroll to position [4592, 0]
drag, startPoint x: 787, startPoint y: 23, endPoint x: 183, endPoint y: 8, distance: 604.2
click at [787, 23] on icon at bounding box center [793, 21] width 14 height 14
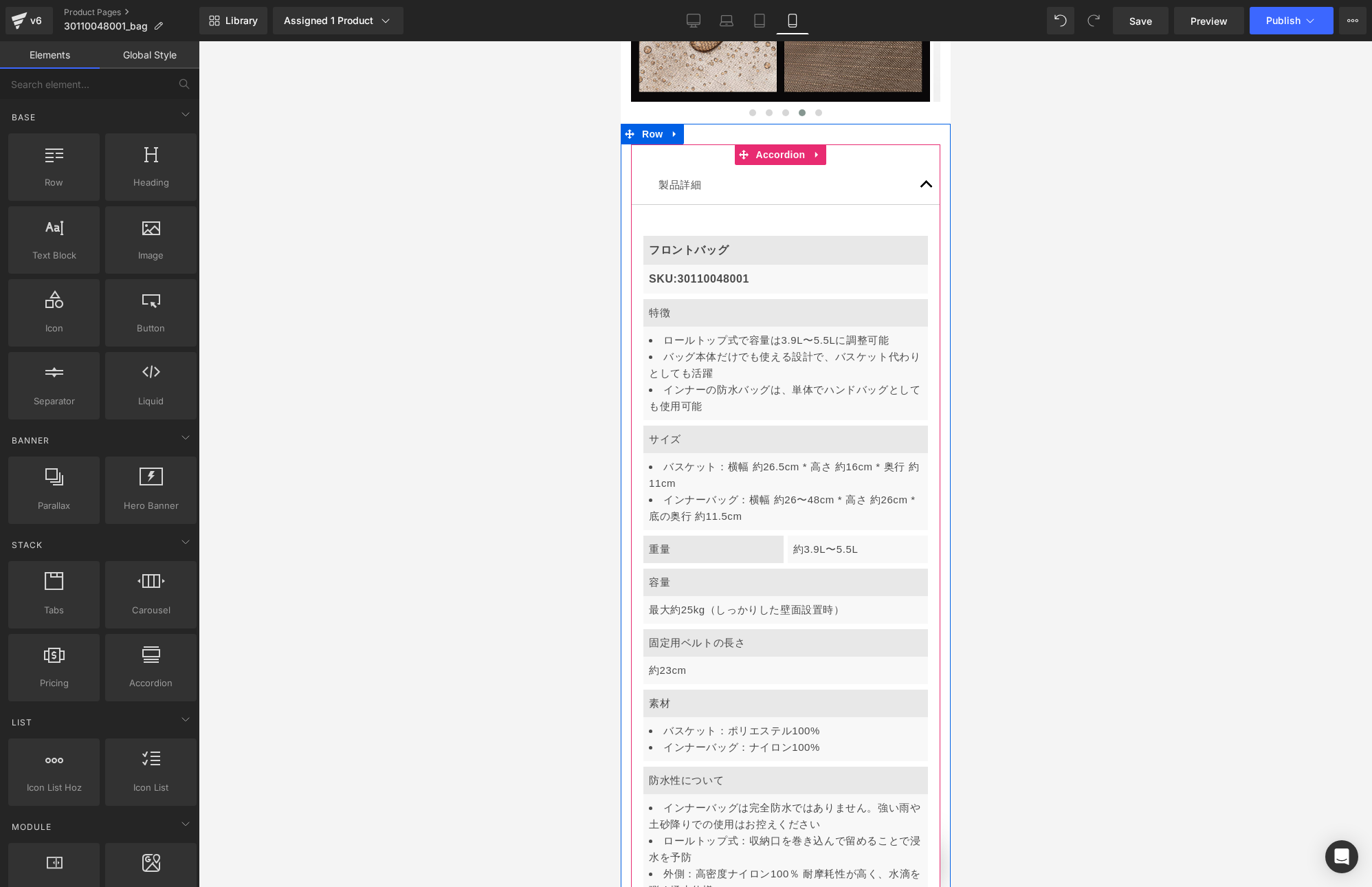
scroll to position [4810, 0]
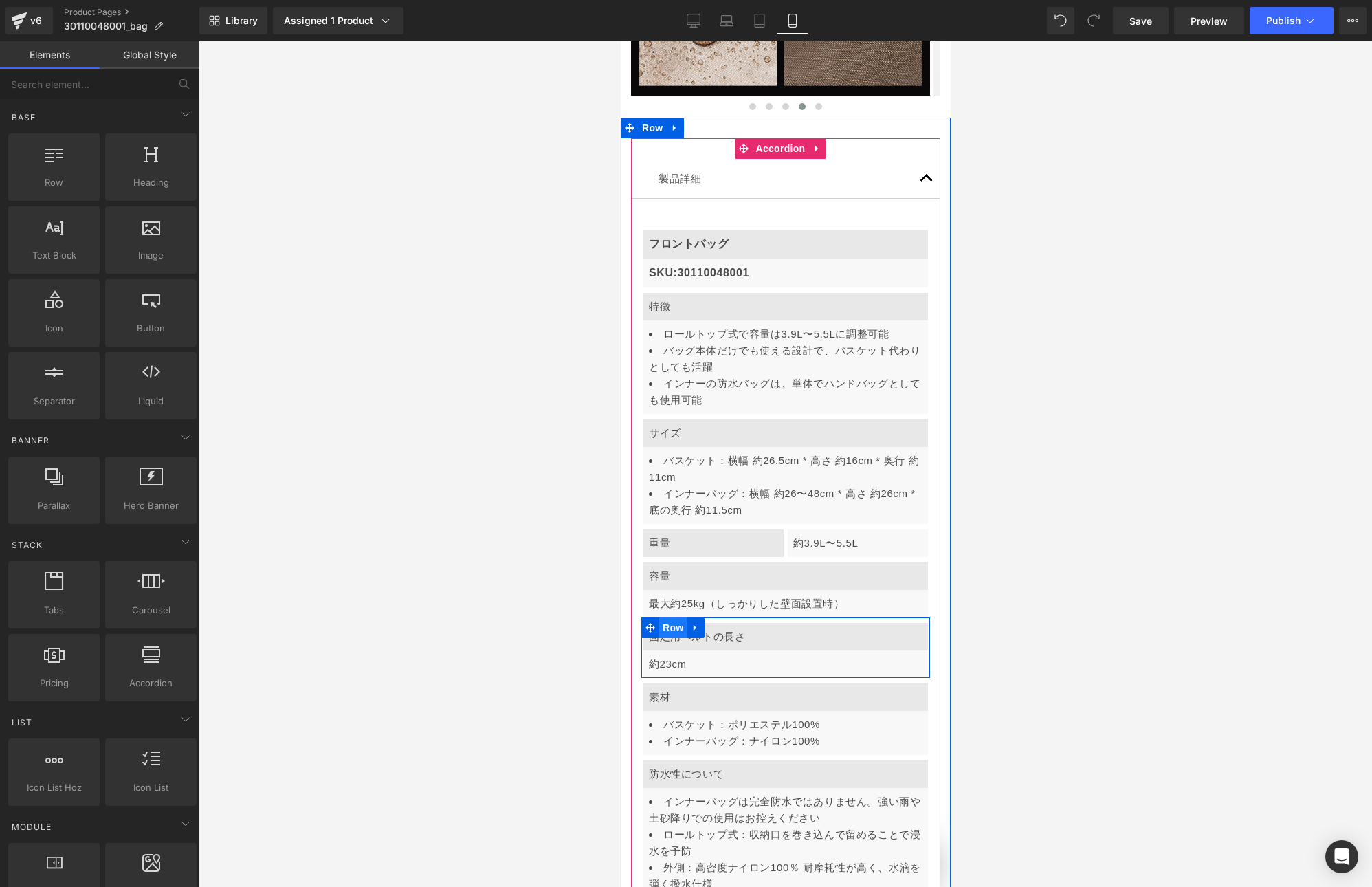
click at [672, 617] on span "Row" at bounding box center [672, 628] width 27 height 20
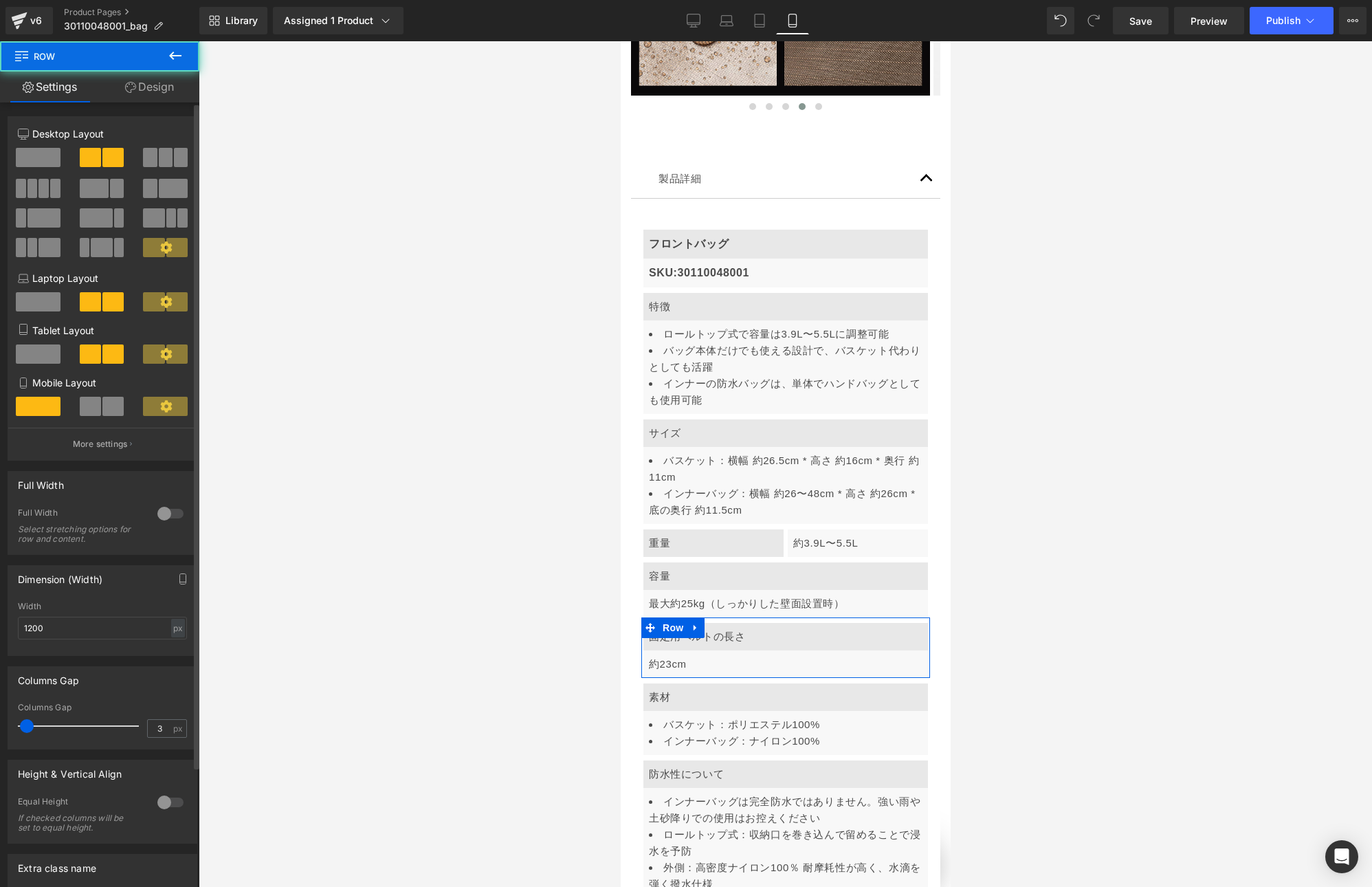
click at [83, 407] on span at bounding box center [90, 406] width 21 height 20
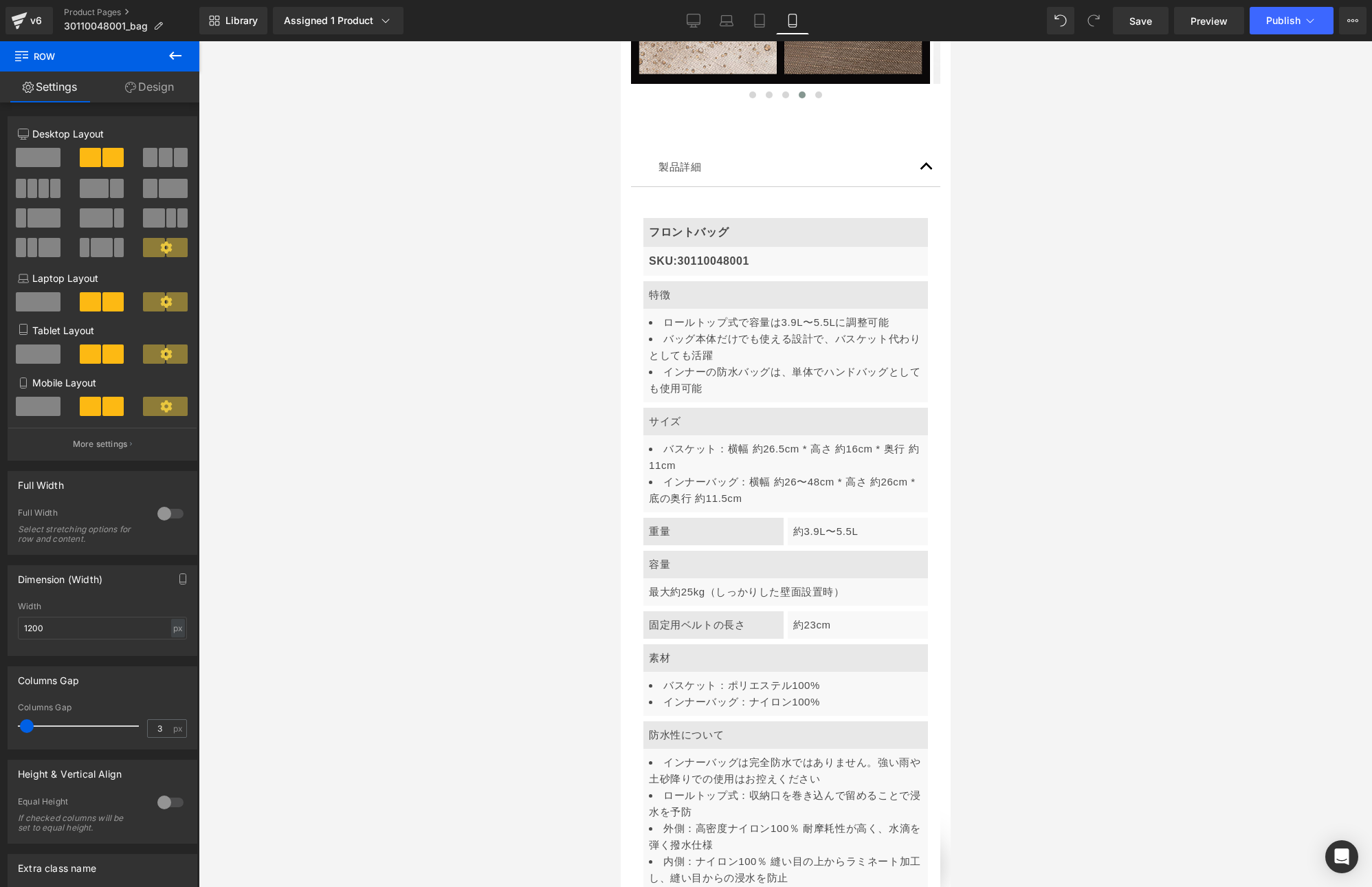
scroll to position [4812, 0]
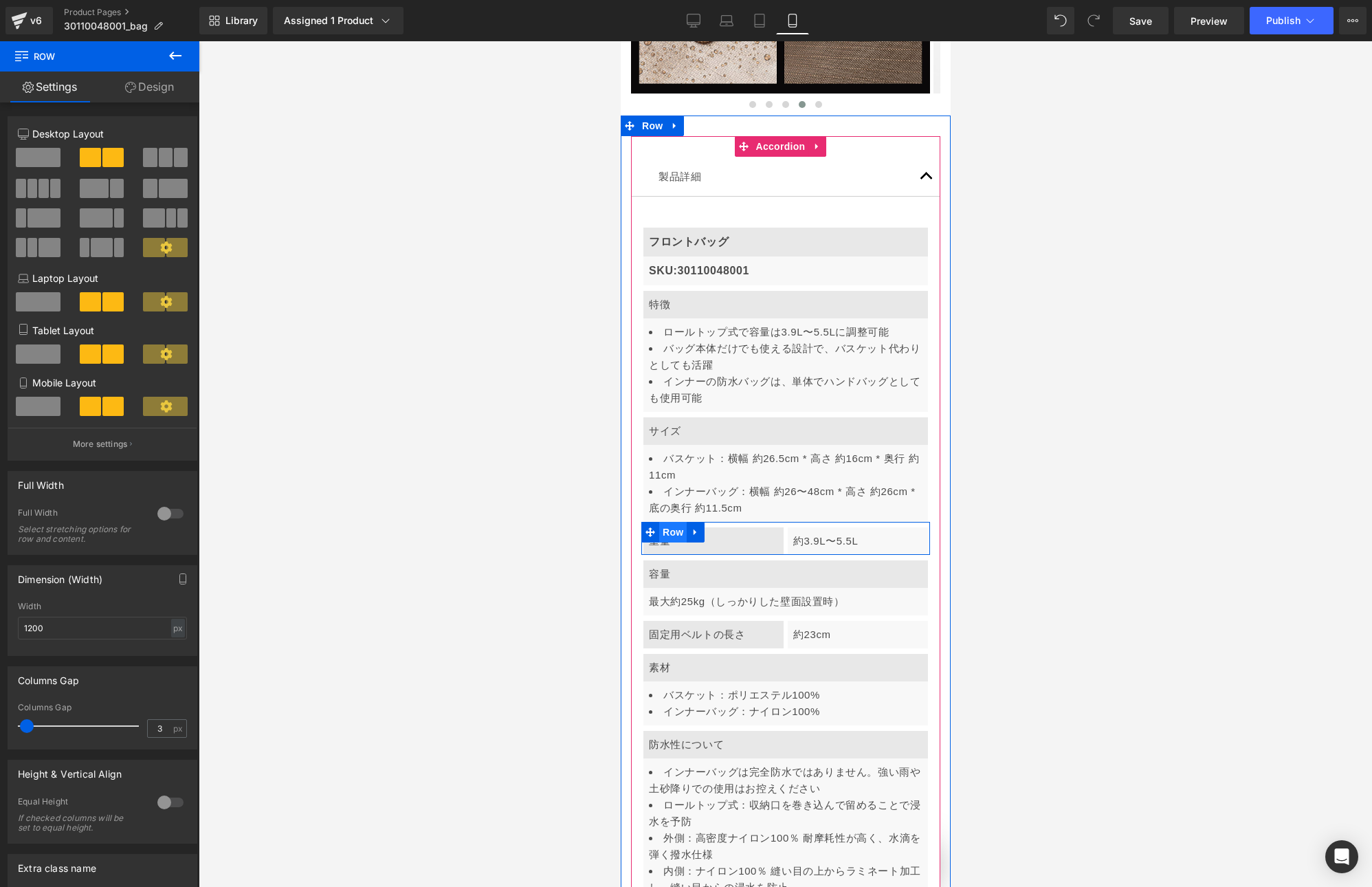
click at [668, 522] on span "Row" at bounding box center [672, 532] width 27 height 20
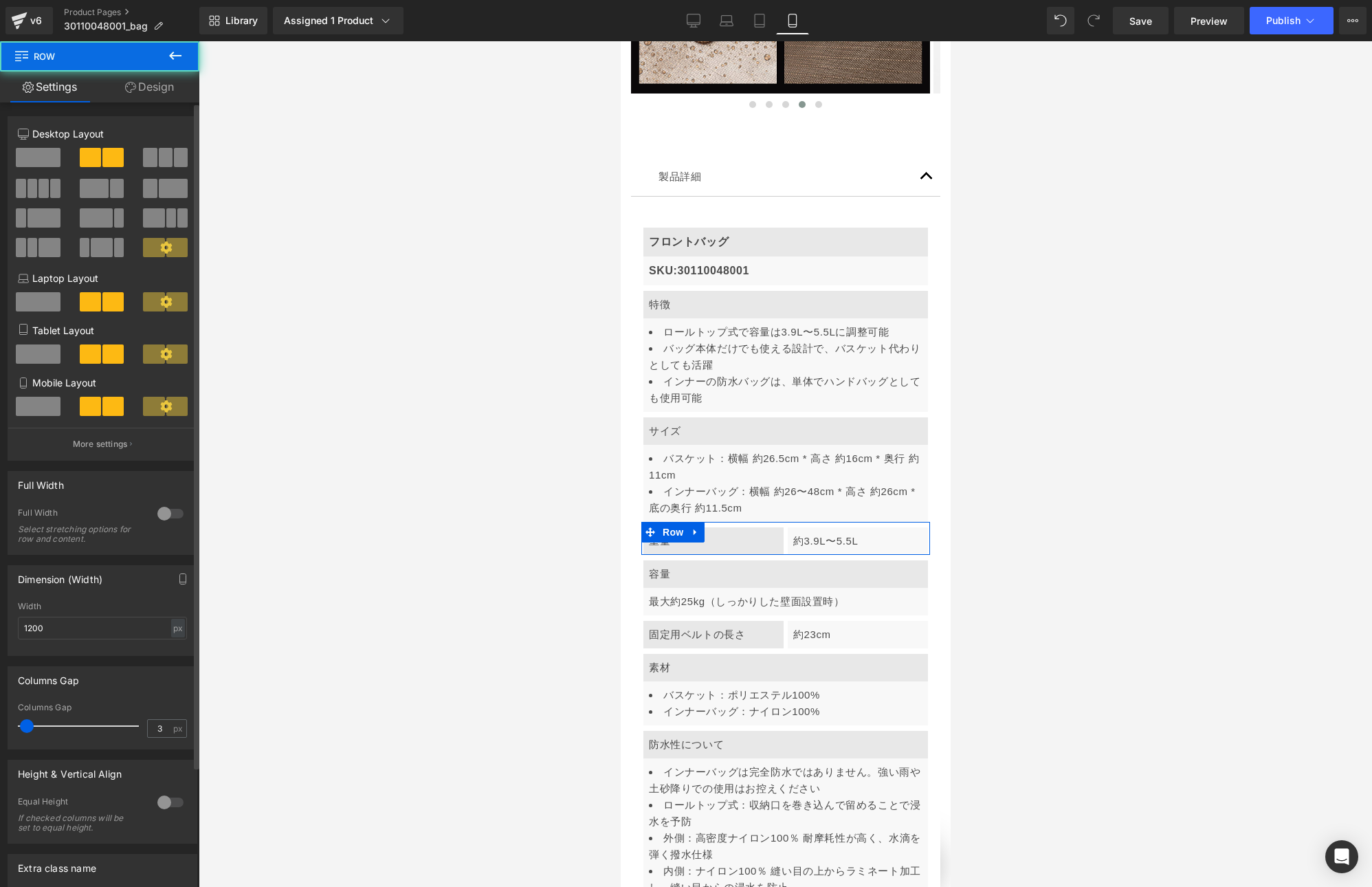
click at [52, 401] on span at bounding box center [38, 406] width 45 height 20
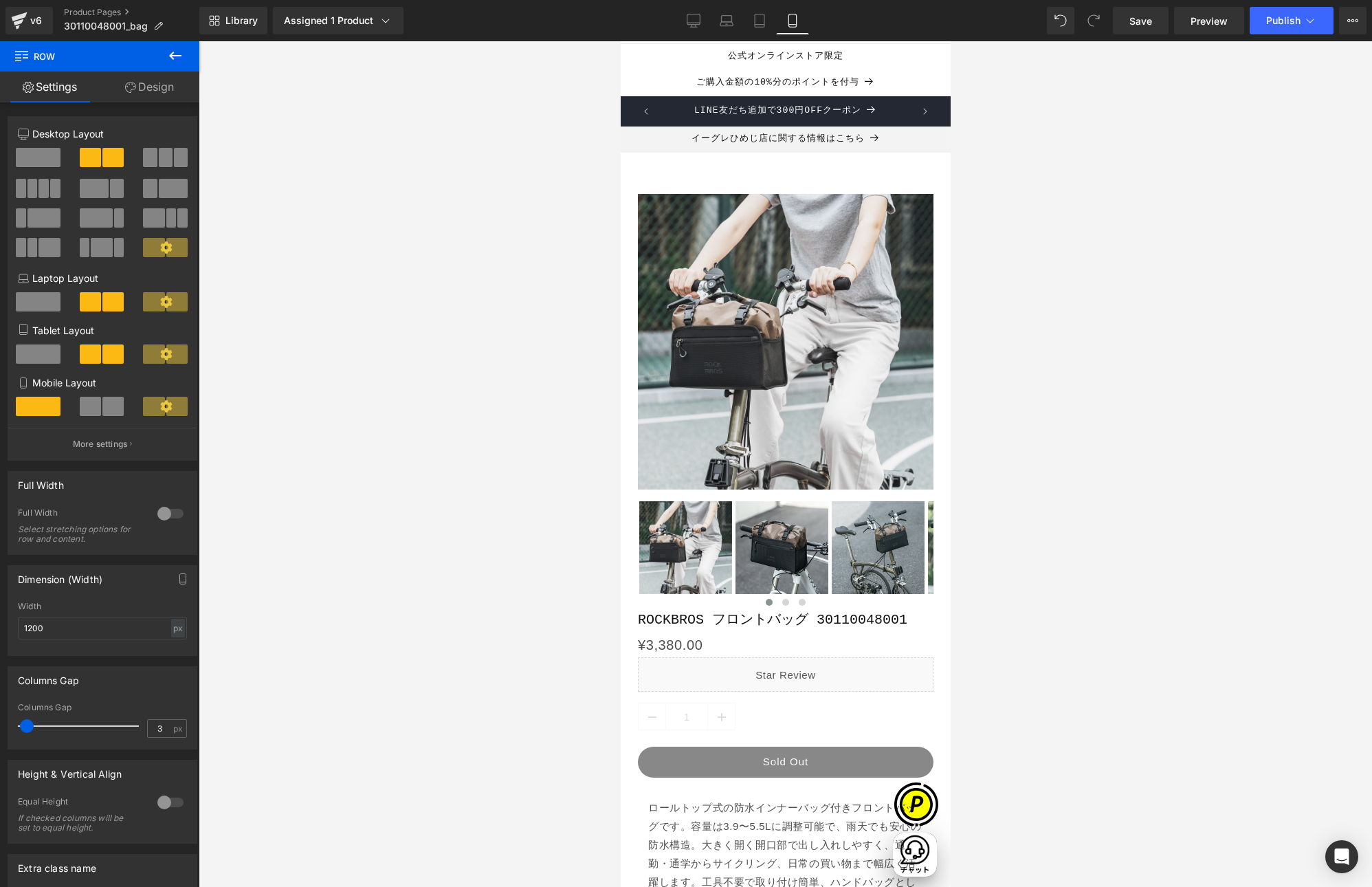
scroll to position [0, 0]
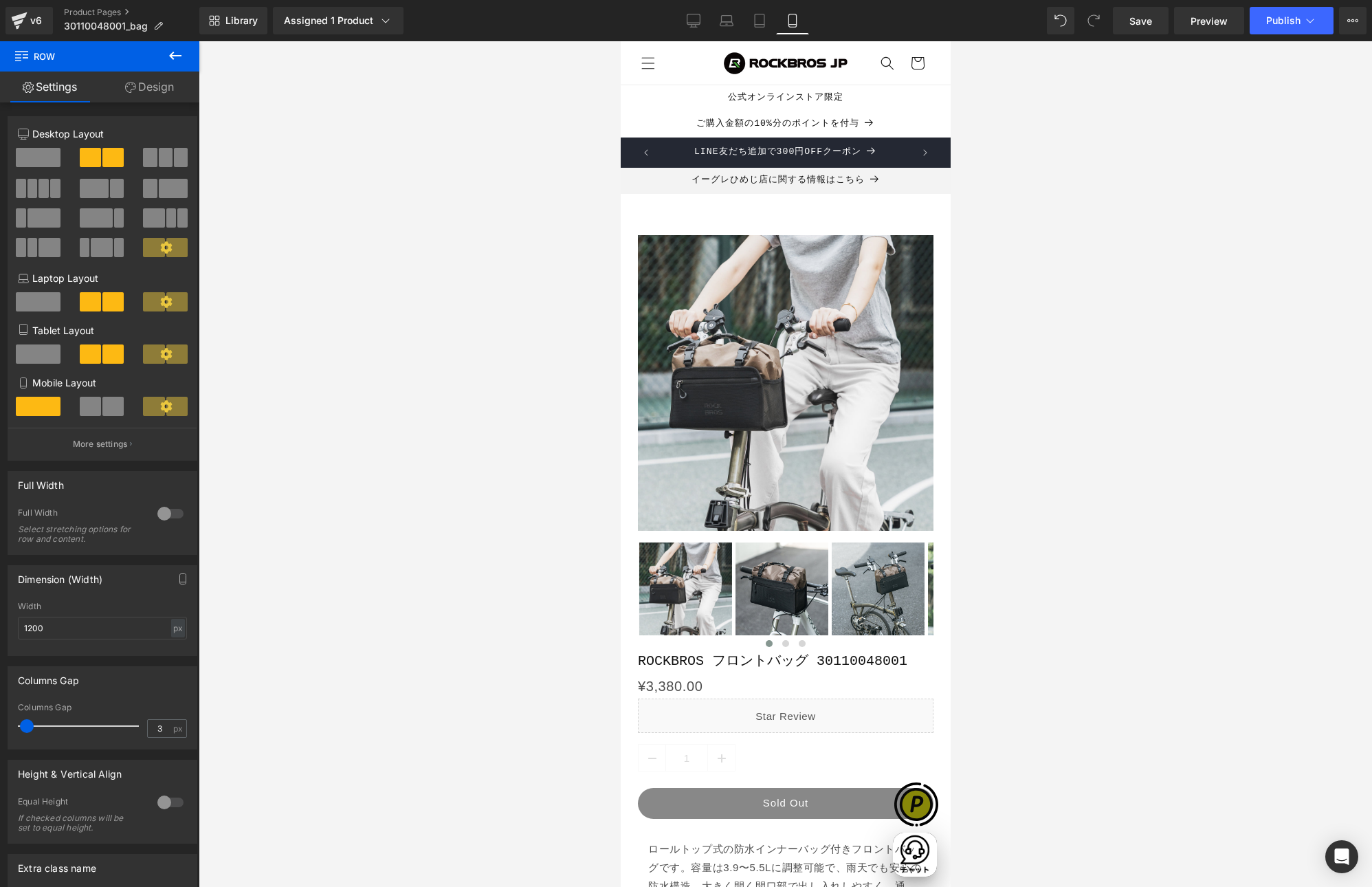
drag, startPoint x: 945, startPoint y: 607, endPoint x: 1320, endPoint y: 63, distance: 660.7
click at [691, 16] on icon at bounding box center [693, 21] width 14 height 14
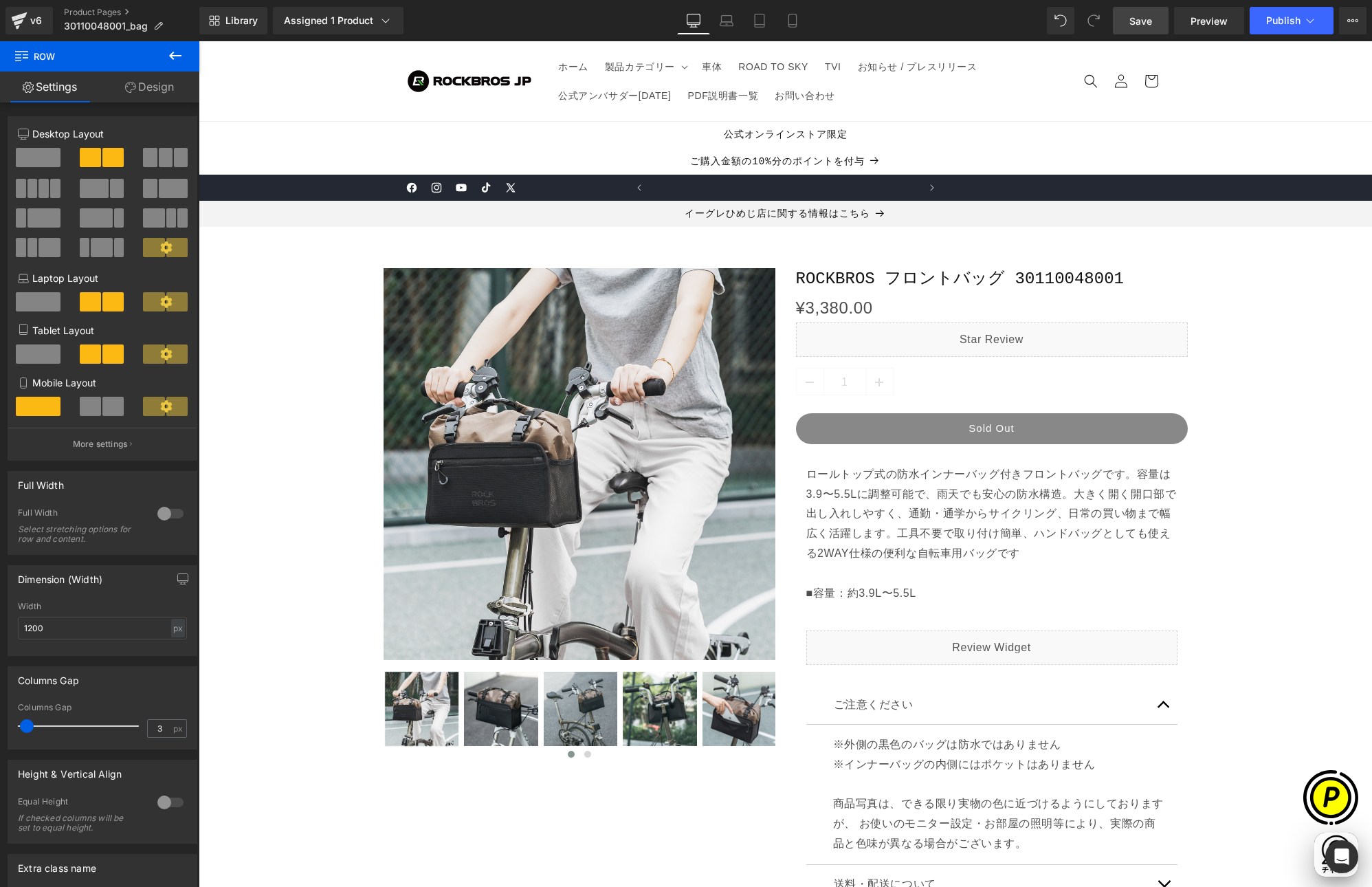
scroll to position [0, 268]
click at [1142, 16] on span "Save" at bounding box center [1141, 21] width 23 height 14
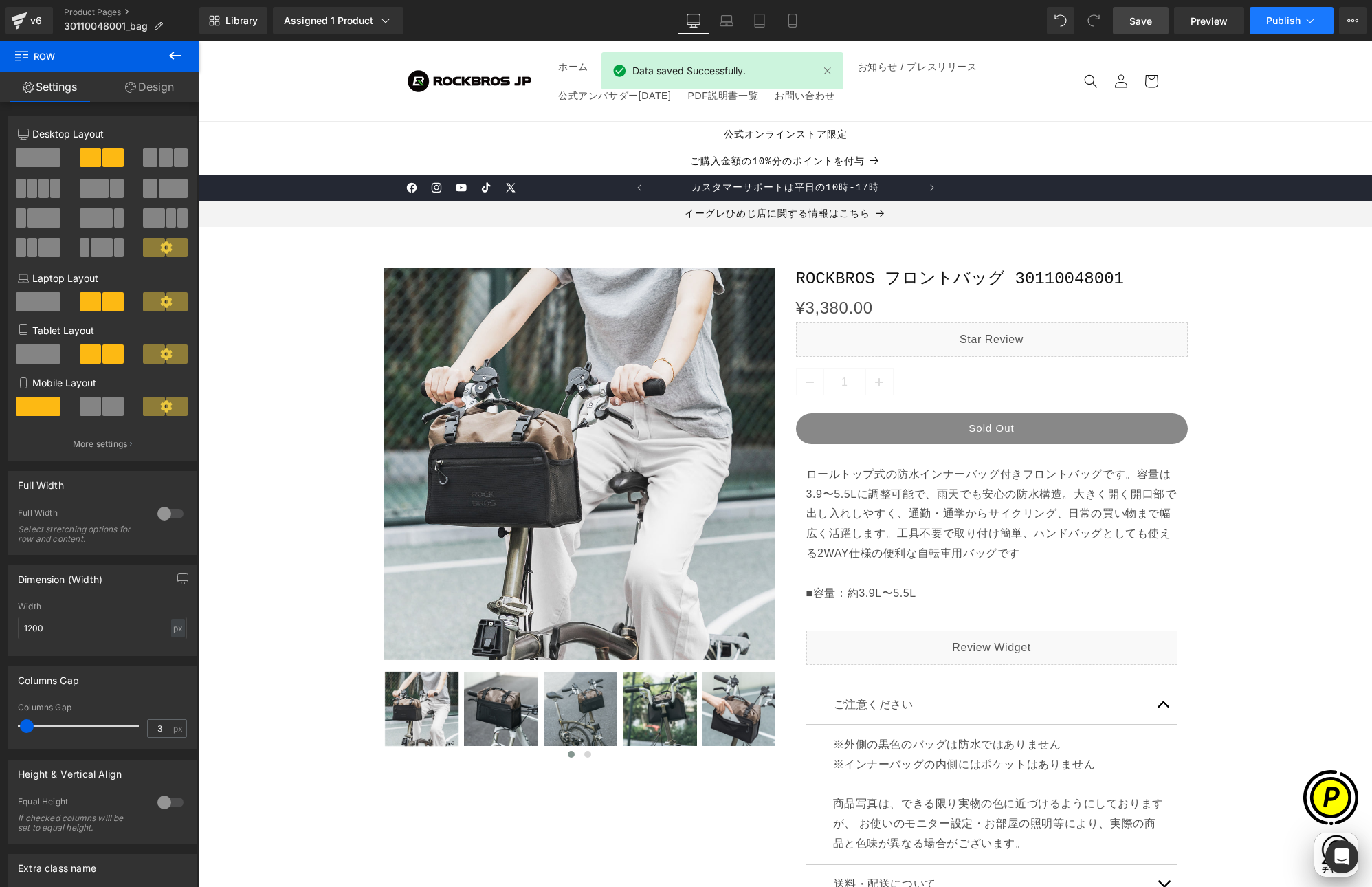
click at [1298, 24] on span "Publish" at bounding box center [1283, 20] width 34 height 11
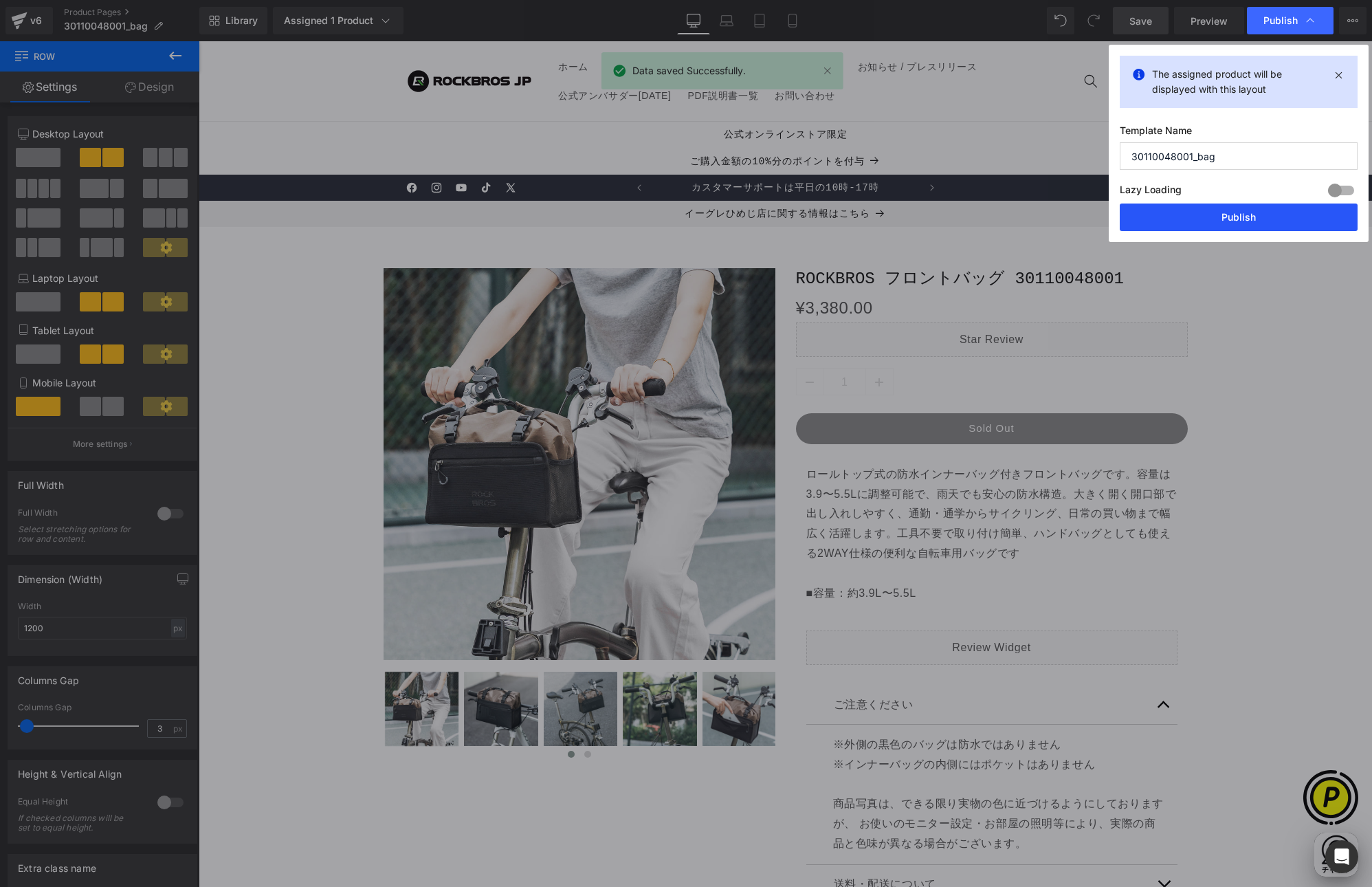
click at [1241, 214] on button "Publish" at bounding box center [1239, 217] width 238 height 27
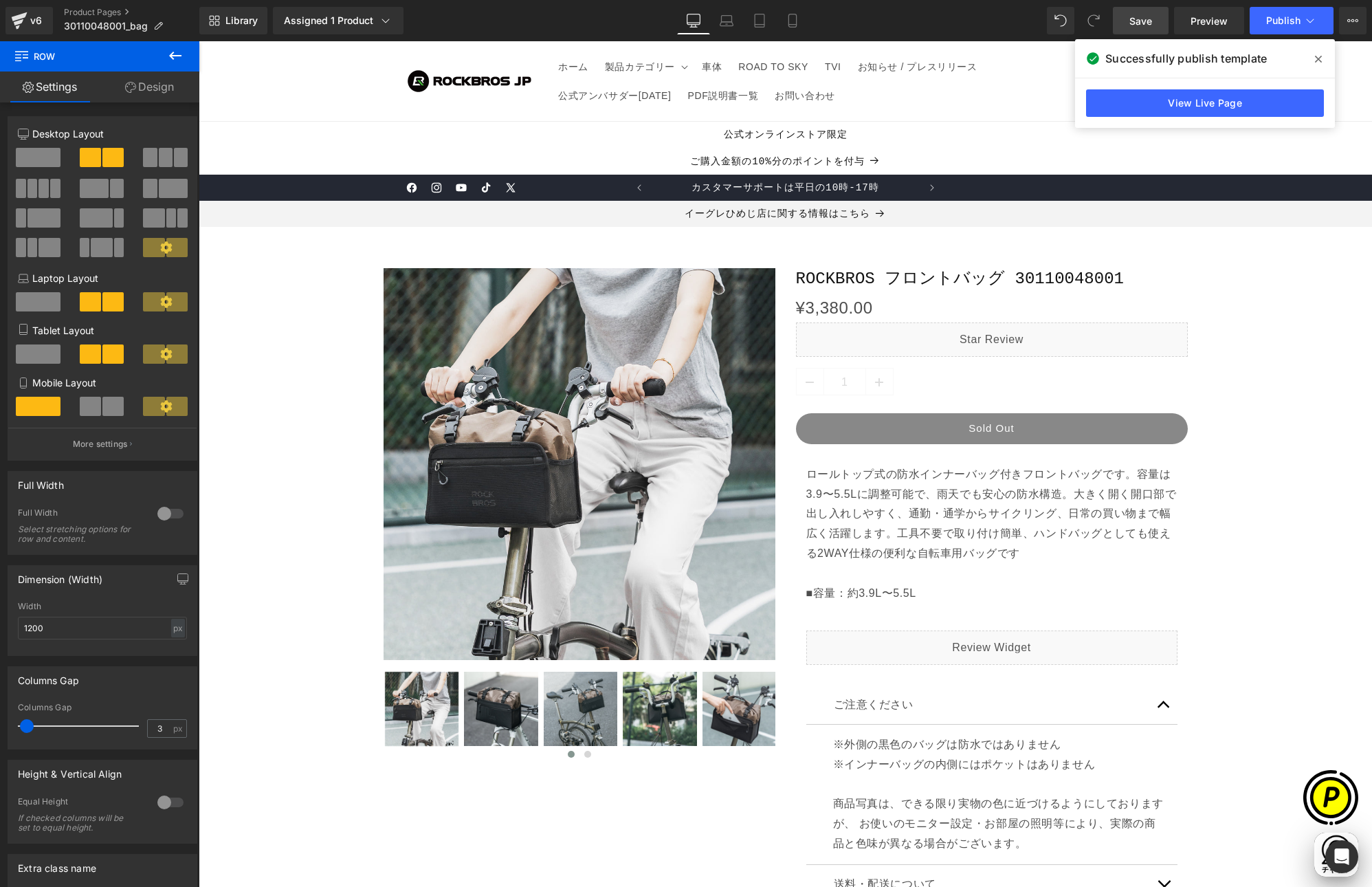
click at [1323, 58] on span at bounding box center [1319, 59] width 22 height 22
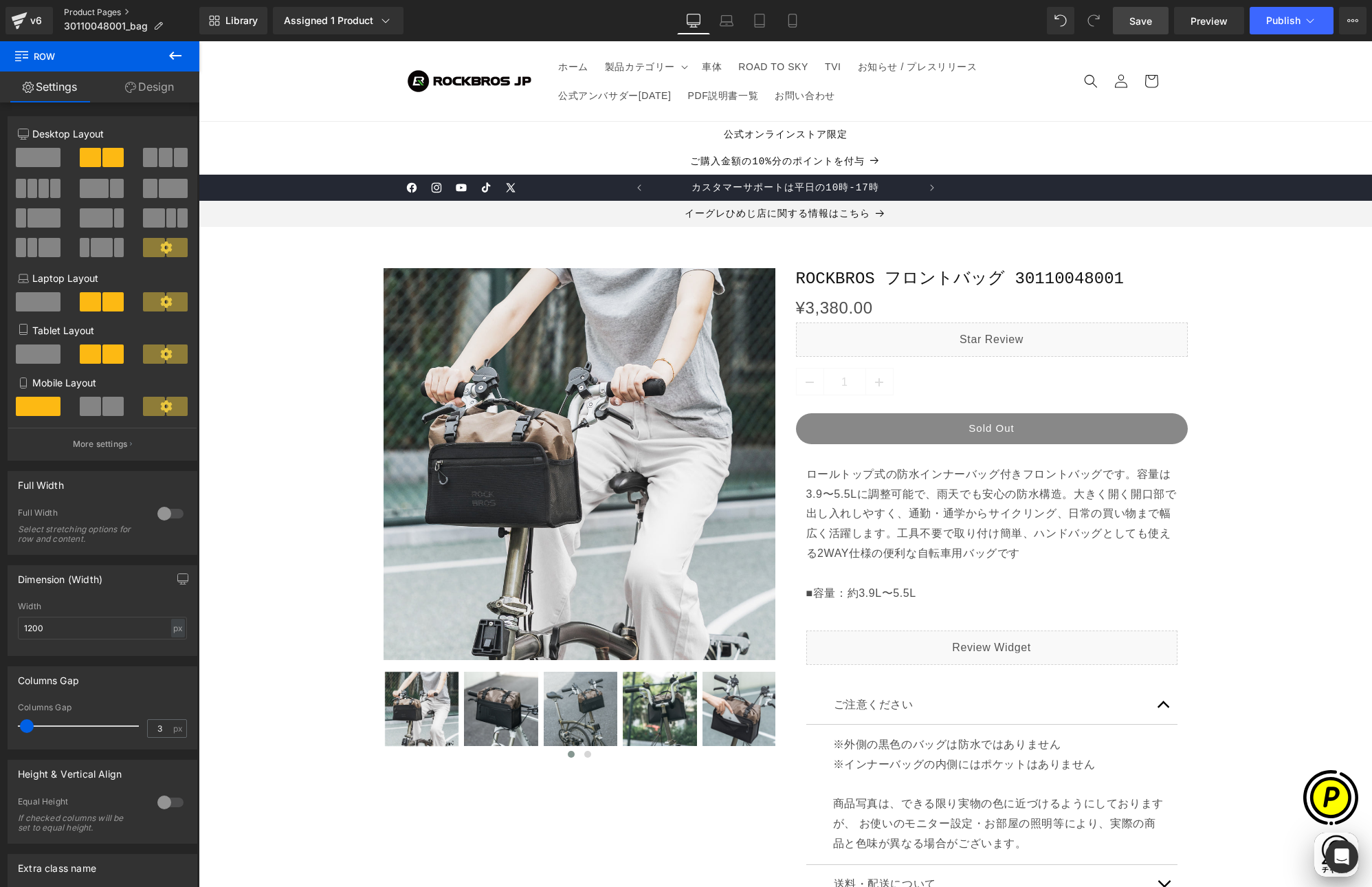
click at [73, 10] on link "Product Pages" at bounding box center [132, 13] width 136 height 11
